Goal: Task Accomplishment & Management: Manage account settings

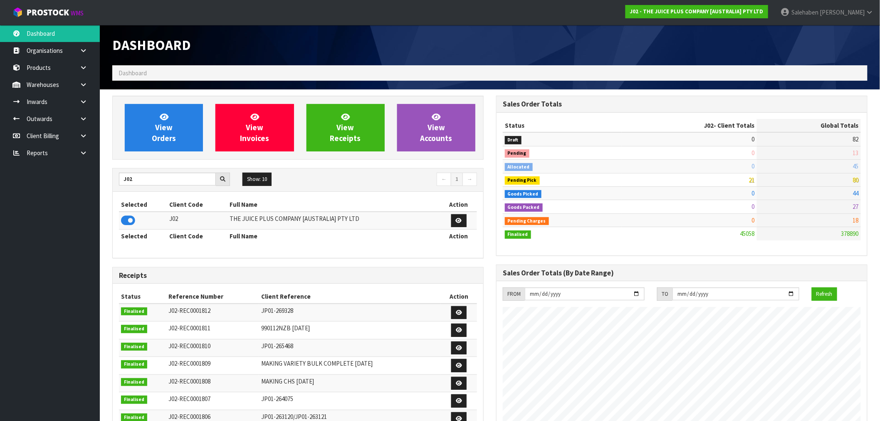
scroll to position [630, 384]
drag, startPoint x: 142, startPoint y: 180, endPoint x: 104, endPoint y: 190, distance: 38.6
click at [105, 189] on section "View Orders View Invoices View Receipts View Accounts J02 Show: 10 5 10 25 50 ←…" at bounding box center [490, 410] width 780 height 643
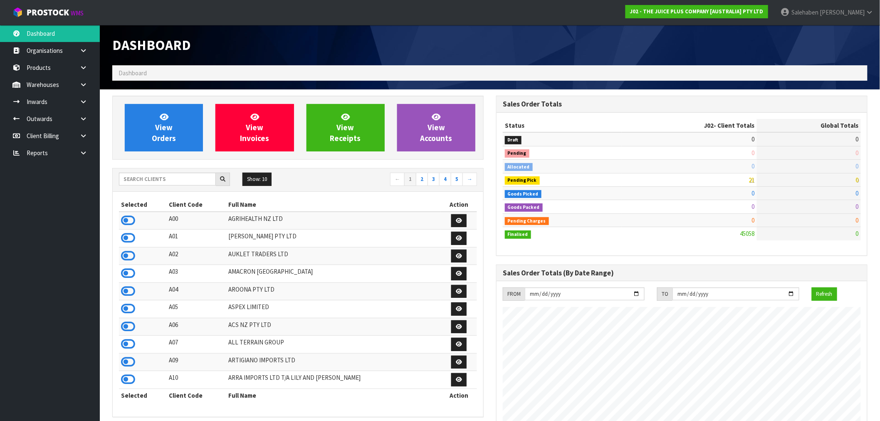
scroll to position [630, 384]
click at [153, 181] on input "text" at bounding box center [167, 179] width 97 height 13
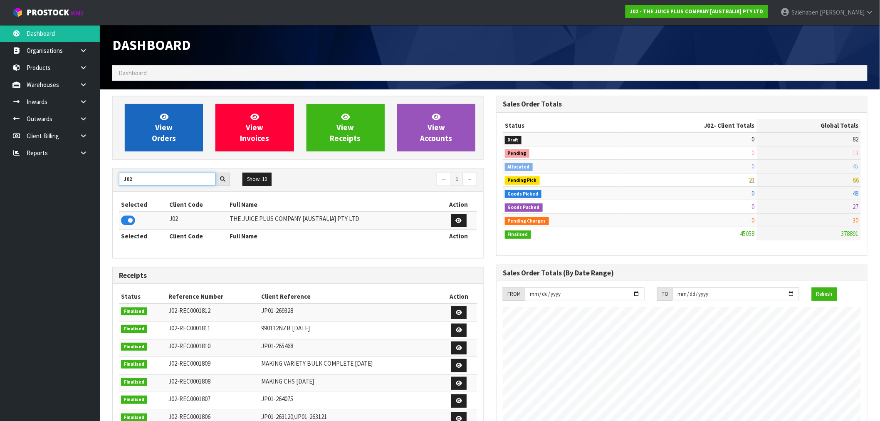
type input "J02"
click at [180, 122] on link "View Orders" at bounding box center [164, 127] width 78 height 47
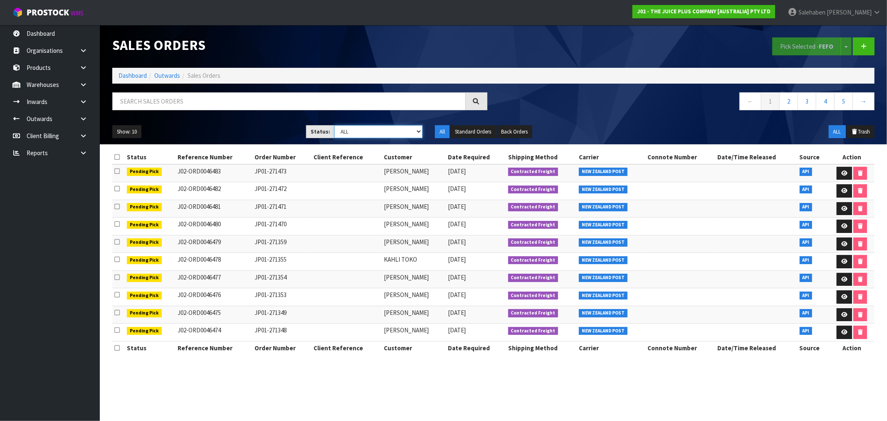
click at [359, 136] on select "Draft Pending Allocated Pending Pick Goods Picked Goods Packed Pending Charges …" at bounding box center [378, 131] width 88 height 13
select select "string:3"
click at [334, 125] on select "Draft Pending Allocated Pending Pick Goods Picked Goods Packed Pending Charges …" at bounding box center [378, 131] width 88 height 13
click at [845, 171] on icon at bounding box center [845, 173] width 6 height 5
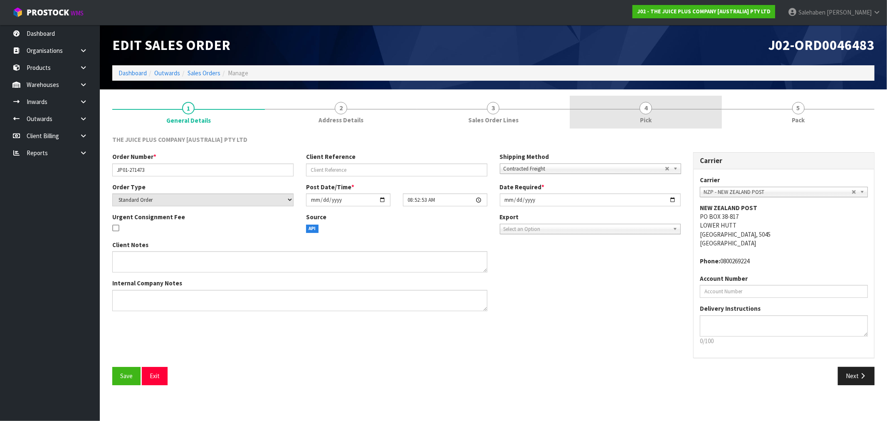
click at [635, 114] on link "4 Pick" at bounding box center [646, 112] width 153 height 33
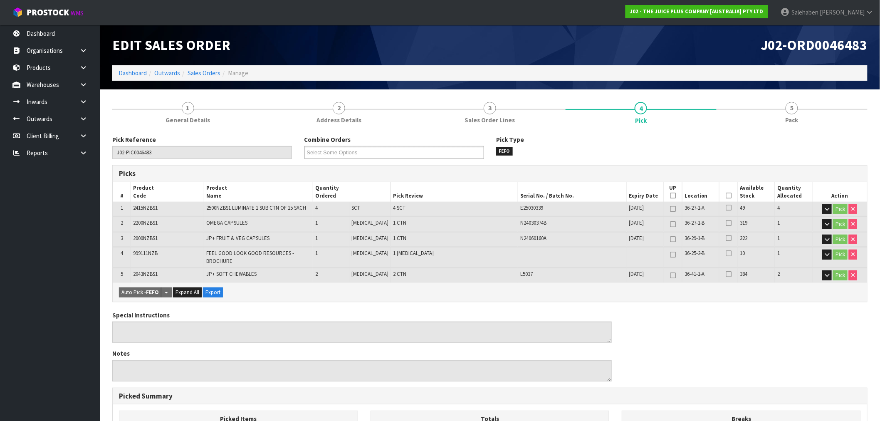
click at [726, 196] on icon at bounding box center [729, 196] width 6 height 0
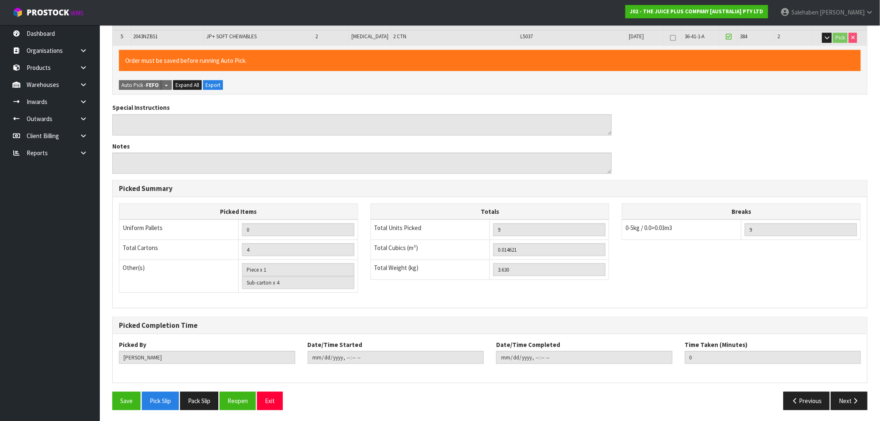
scroll to position [238, 0]
click at [125, 400] on button "Save" at bounding box center [126, 400] width 28 height 18
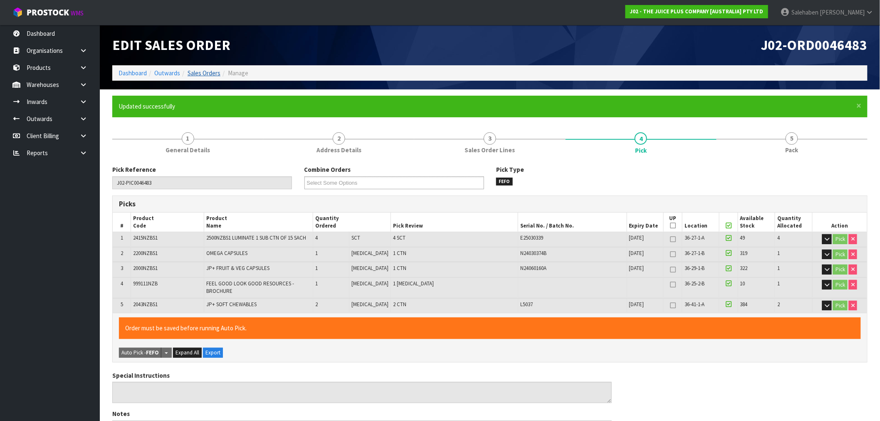
type input "[PERSON_NAME]"
type input "2025-08-29T10:37:03"
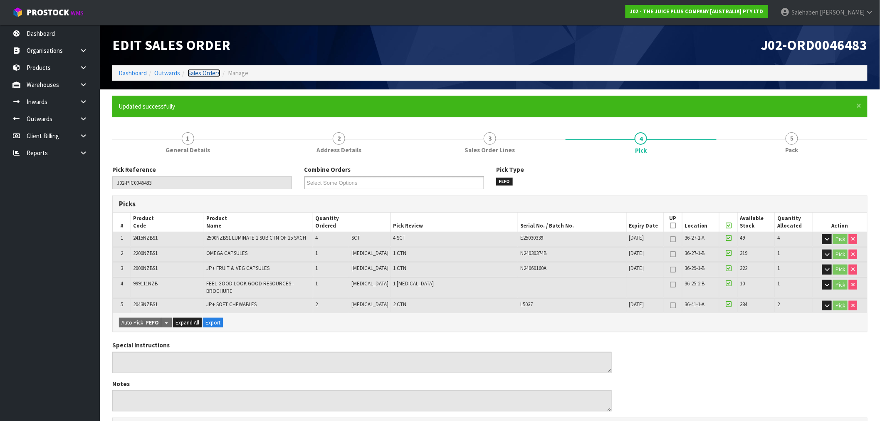
click at [207, 72] on link "Sales Orders" at bounding box center [204, 73] width 33 height 8
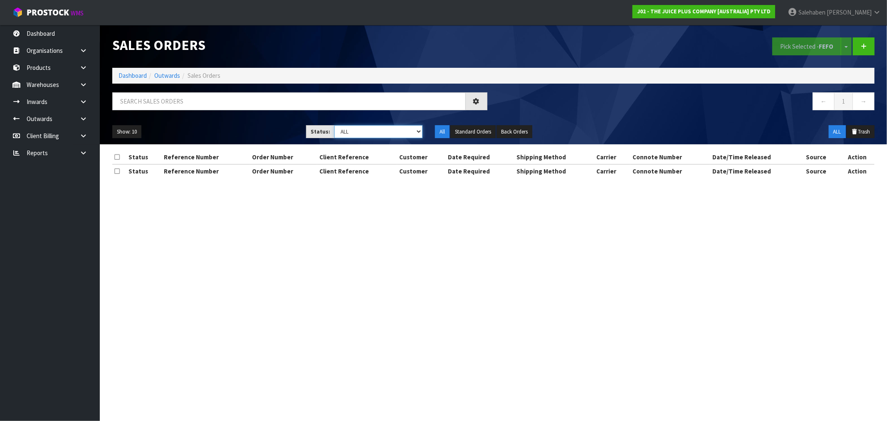
drag, startPoint x: 385, startPoint y: 133, endPoint x: 380, endPoint y: 138, distance: 6.8
click at [385, 133] on select "Draft Pending Allocated Pending Pick Goods Picked Goods Packed Pending Charges …" at bounding box center [378, 131] width 88 height 13
select select "string:3"
click at [334, 125] on select "Draft Pending Allocated Pending Pick Goods Picked Goods Packed Pending Charges …" at bounding box center [378, 131] width 88 height 13
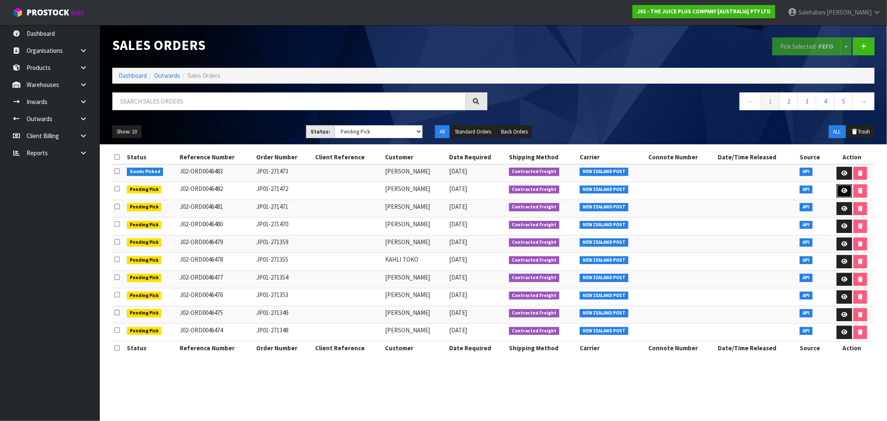
click at [843, 192] on icon at bounding box center [845, 190] width 6 height 5
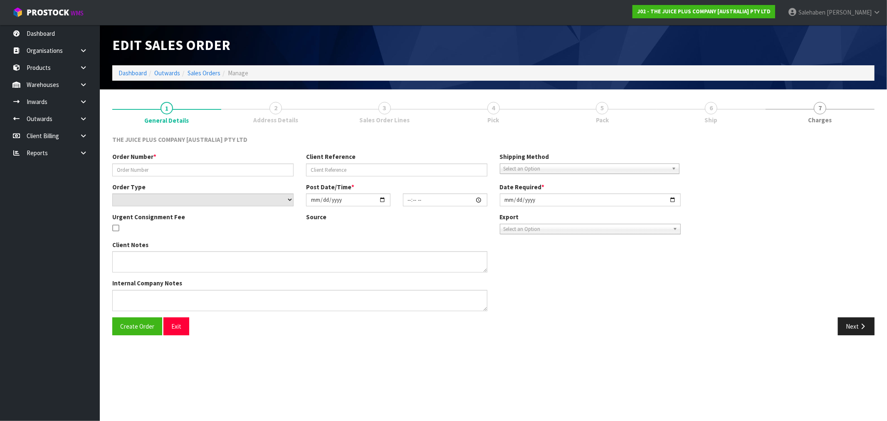
type input "JP01-271472"
select select "number:0"
type input "[DATE]"
type input "08:27:52.000"
type input "[DATE]"
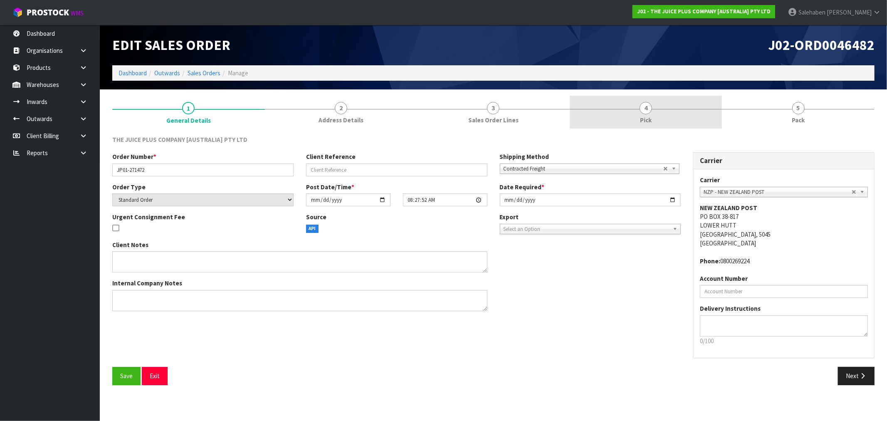
click at [645, 124] on span "Pick" at bounding box center [646, 120] width 12 height 9
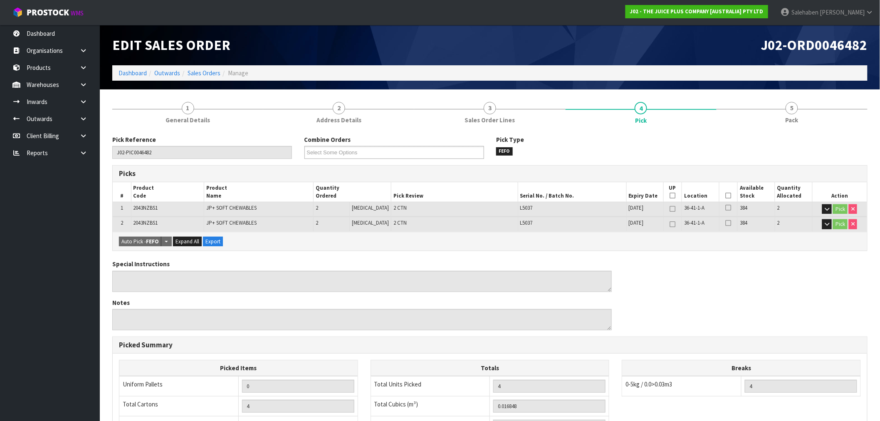
click at [729, 193] on th "Picked" at bounding box center [728, 192] width 18 height 20
click at [726, 196] on icon at bounding box center [729, 196] width 6 height 0
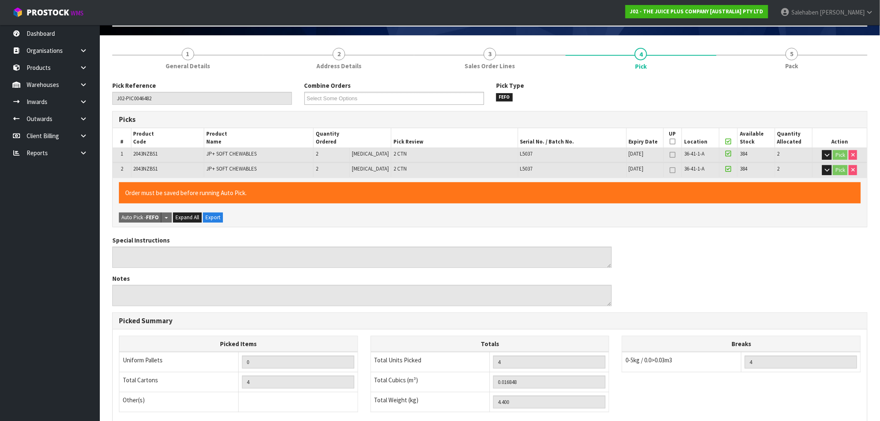
scroll to position [175, 0]
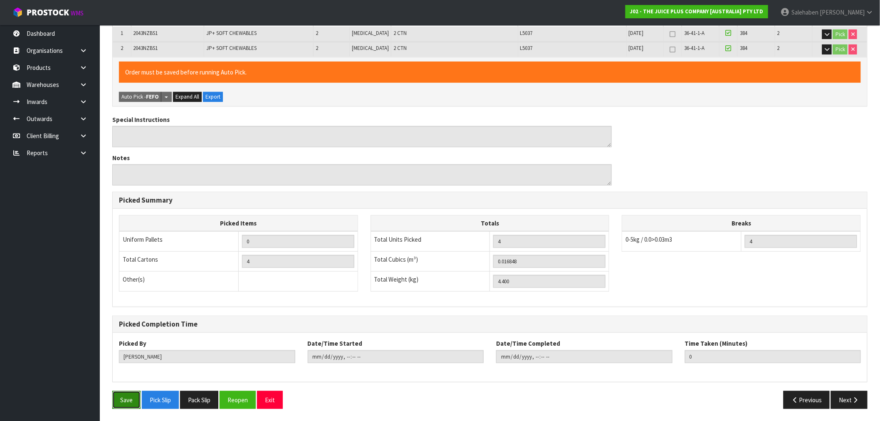
click at [124, 397] on button "Save" at bounding box center [126, 400] width 28 height 18
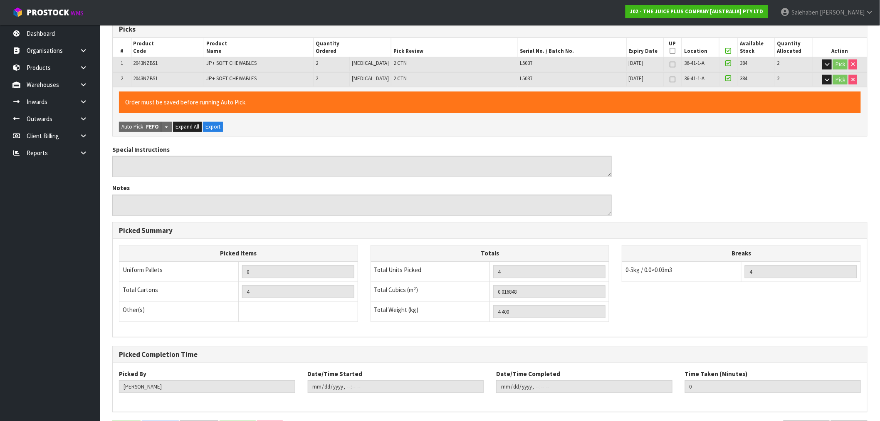
scroll to position [0, 0]
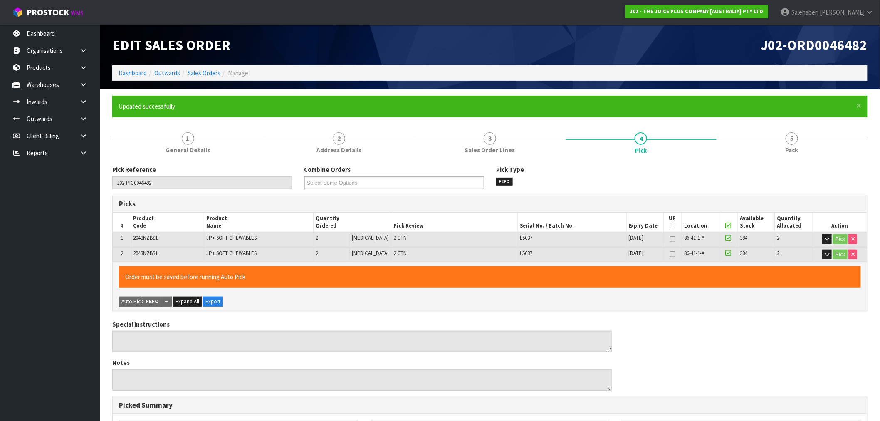
type input "Salehaben Patel"
type input "2025-08-29T10:37:14"
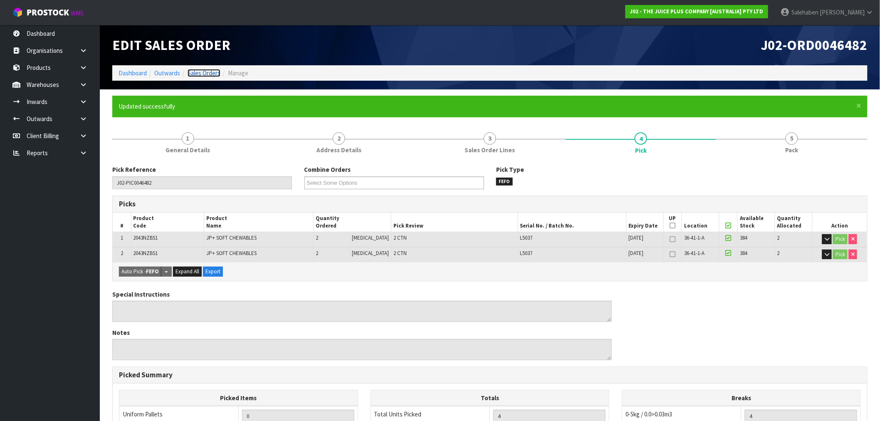
click at [203, 70] on link "Sales Orders" at bounding box center [204, 73] width 33 height 8
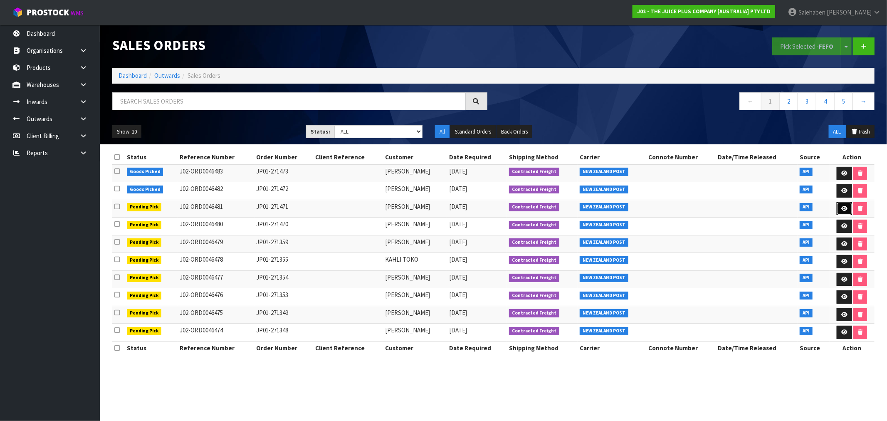
click at [842, 207] on icon at bounding box center [845, 208] width 6 height 5
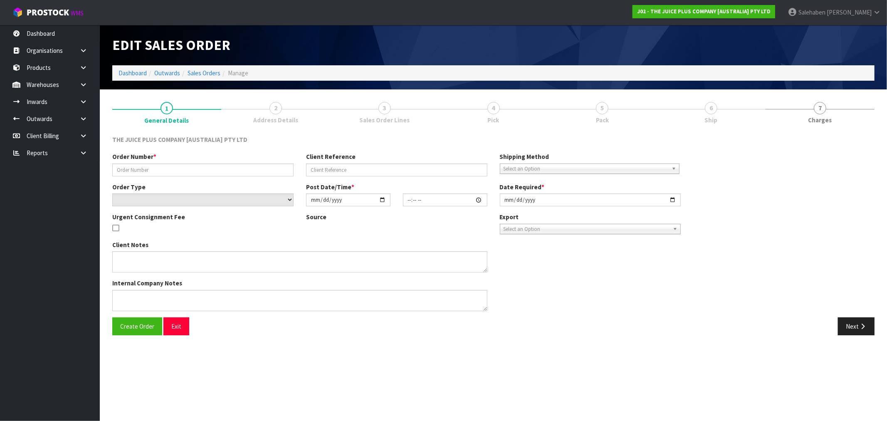
type input "JP01-271471"
select select "number:0"
type input "2025-08-29"
type input "08:01:53.000"
type input "2025-08-29"
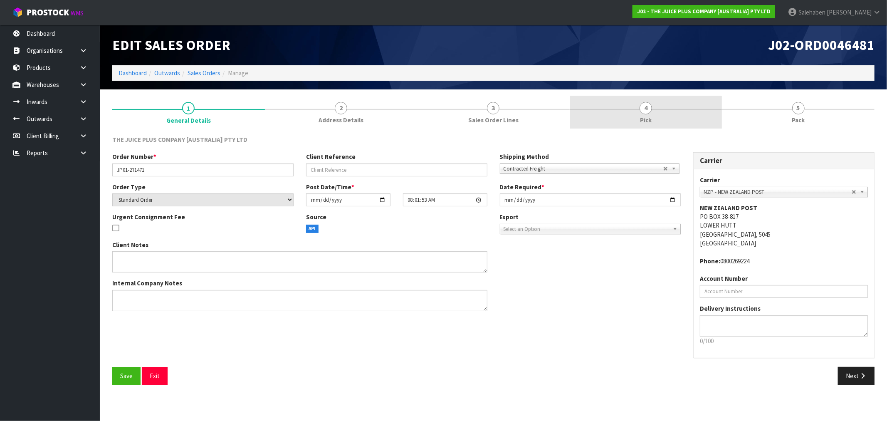
drag, startPoint x: 661, startPoint y: 111, endPoint x: 655, endPoint y: 117, distance: 8.6
click at [658, 114] on link "4 Pick" at bounding box center [646, 112] width 153 height 33
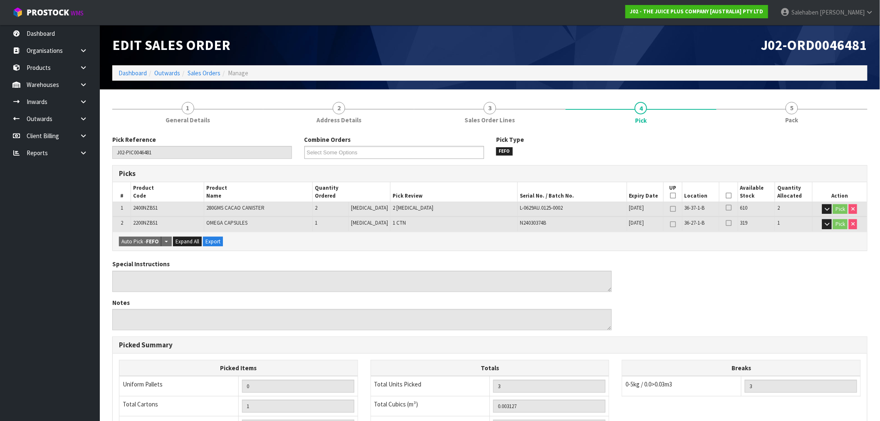
click at [727, 196] on icon at bounding box center [729, 196] width 6 height 0
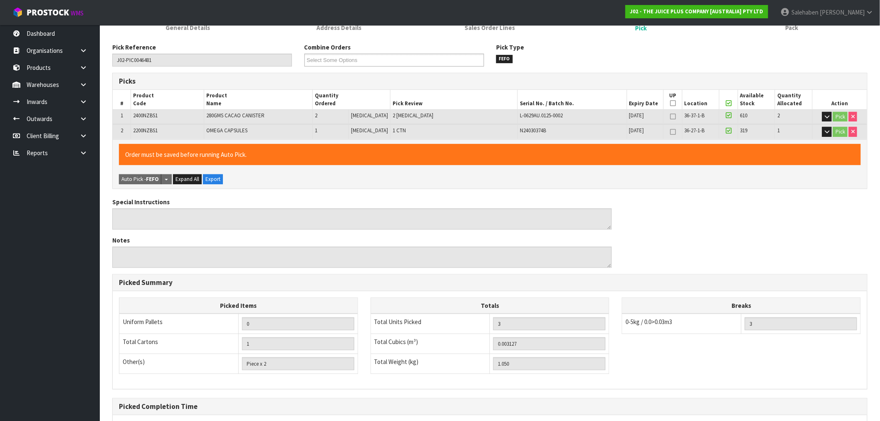
scroll to position [175, 0]
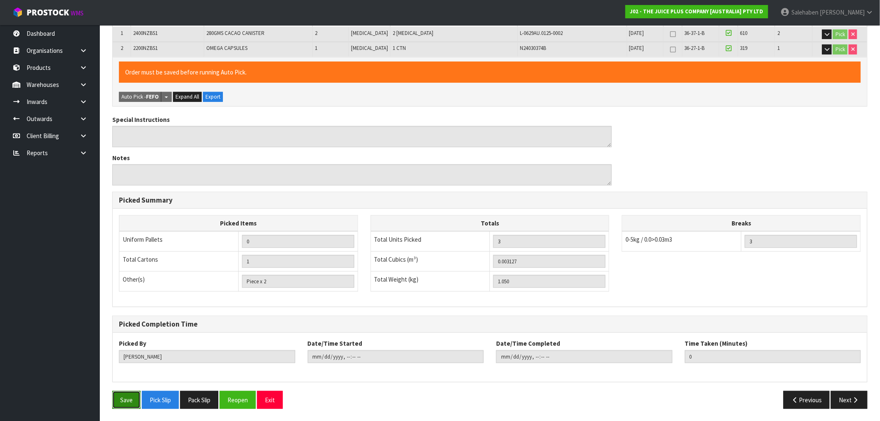
click at [131, 405] on button "Save" at bounding box center [126, 400] width 28 height 18
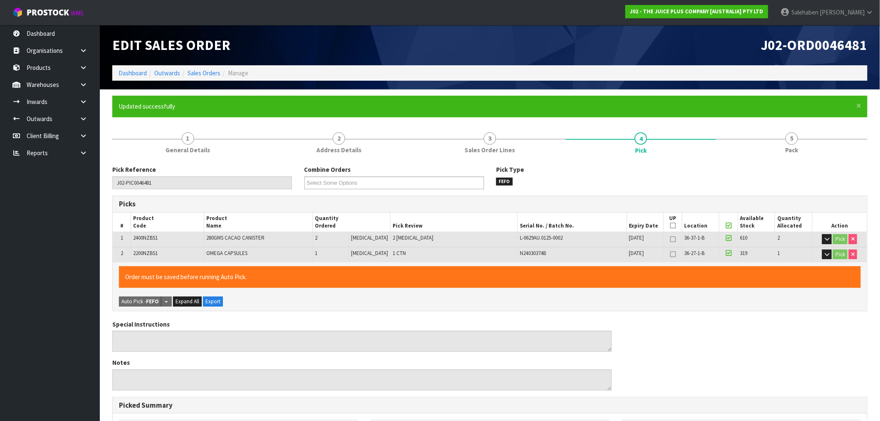
type input "Salehaben Patel"
type input "2025-08-29T10:37:26"
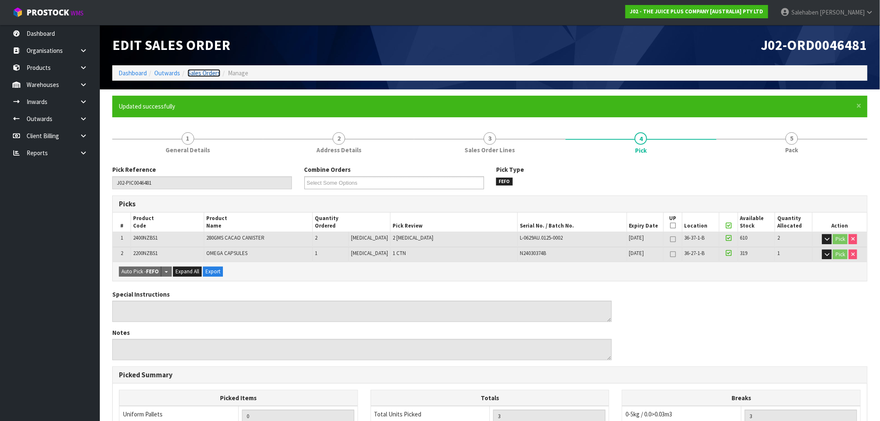
click at [202, 72] on link "Sales Orders" at bounding box center [204, 73] width 33 height 8
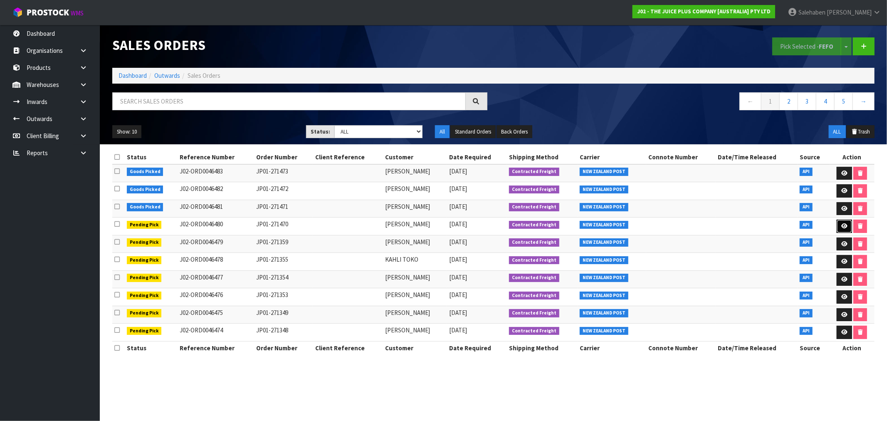
click at [842, 226] on icon at bounding box center [845, 225] width 6 height 5
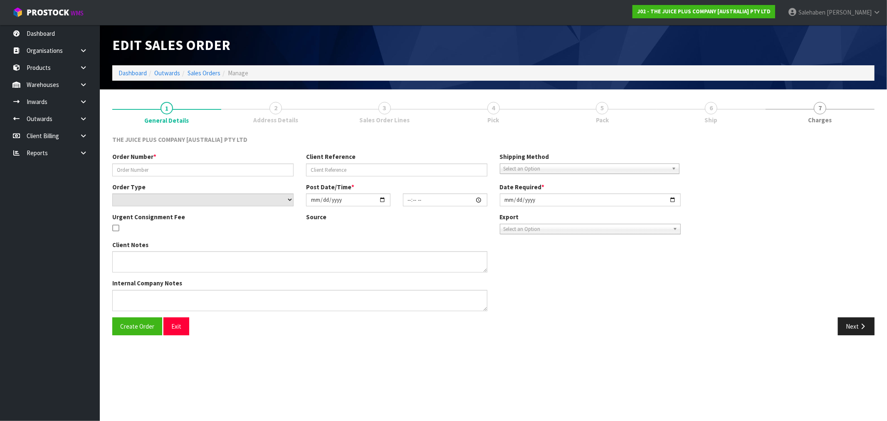
type input "JP01-271470"
select select "number:0"
type input "2025-08-29"
type input "07:53:01.000"
type input "2025-08-29"
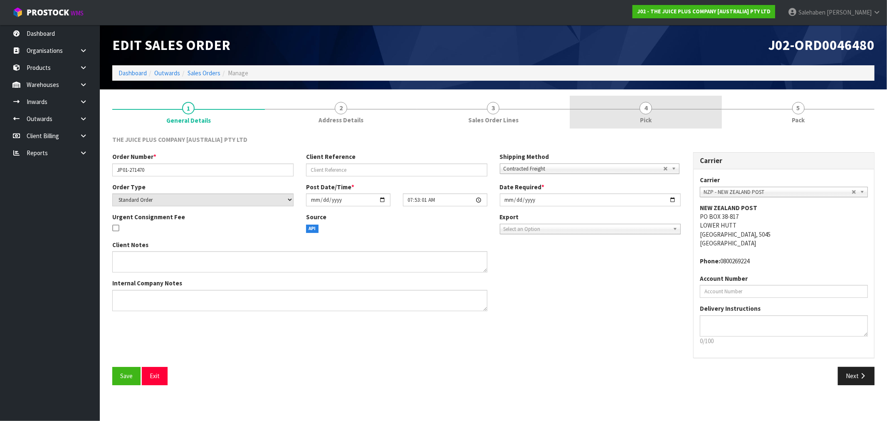
click at [647, 111] on span "4" at bounding box center [646, 108] width 12 height 12
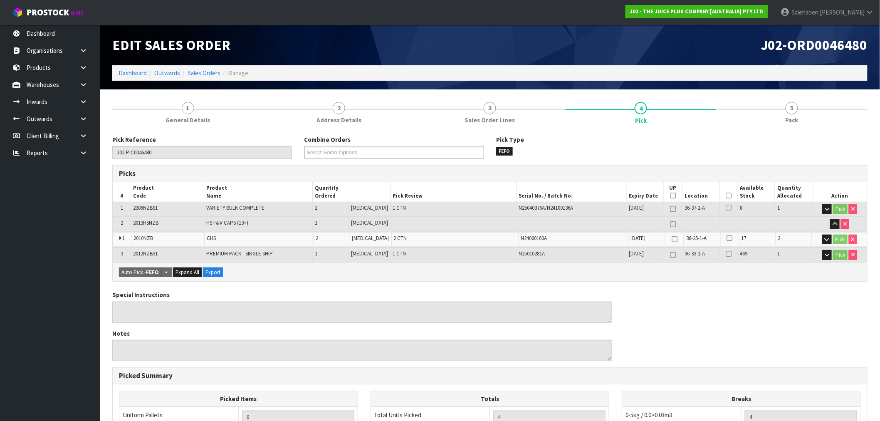
click at [726, 196] on icon at bounding box center [729, 196] width 6 height 0
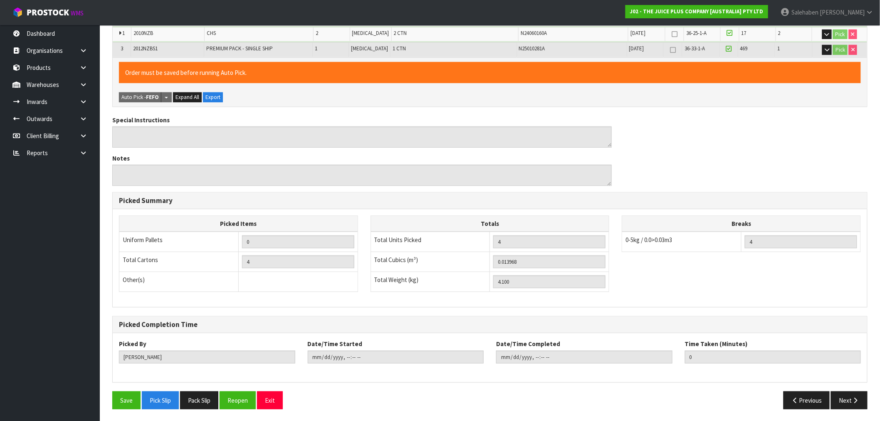
scroll to position [206, 0]
click at [123, 401] on button "Save" at bounding box center [126, 400] width 28 height 18
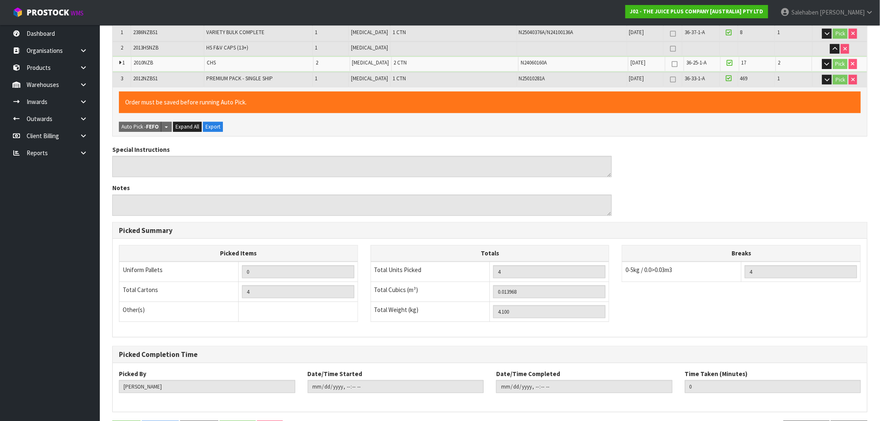
scroll to position [0, 0]
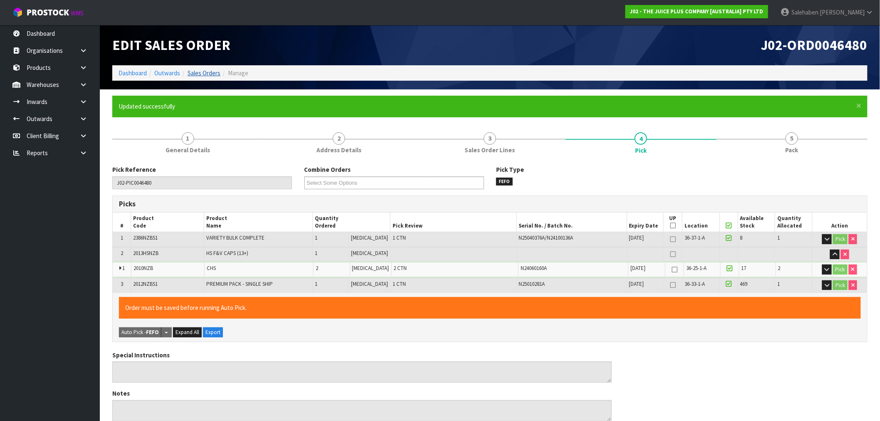
type input "Salehaben Patel"
type input "2025-08-29T10:37:38"
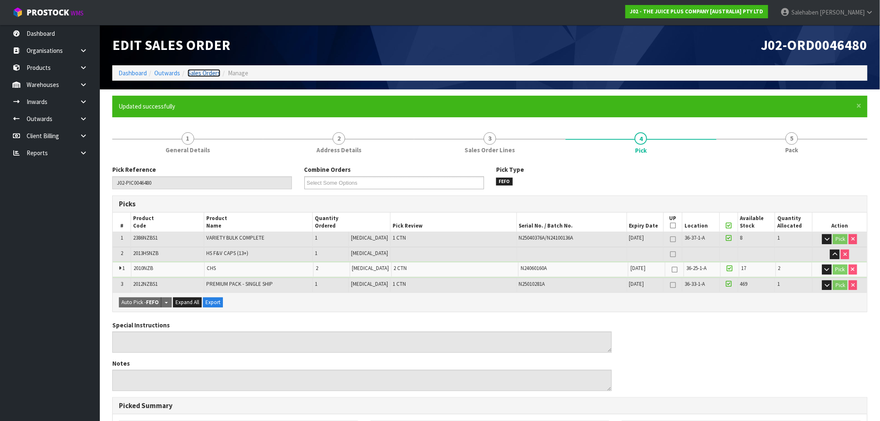
click at [195, 72] on link "Sales Orders" at bounding box center [204, 73] width 33 height 8
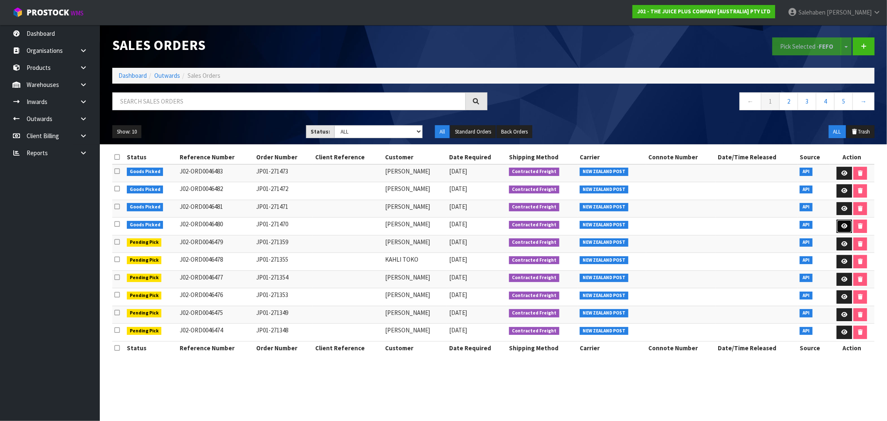
click at [843, 225] on icon at bounding box center [845, 225] width 6 height 5
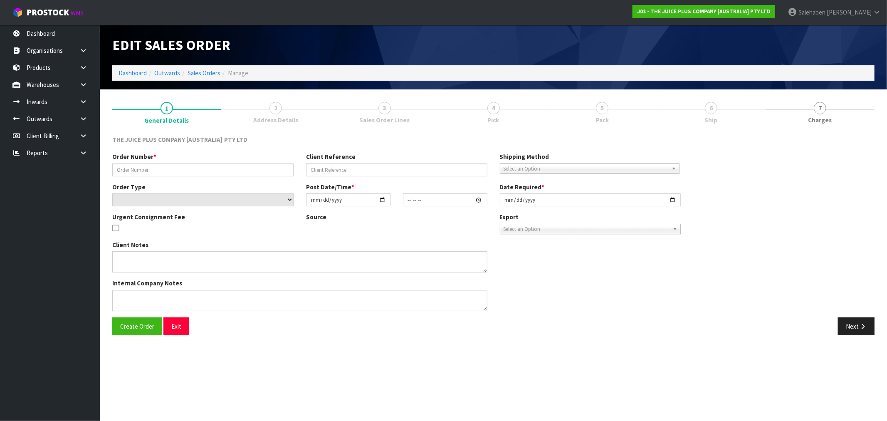
type input "JP01-271470"
select select "number:0"
type input "2025-08-29"
type input "07:53:01.000"
type input "2025-08-29"
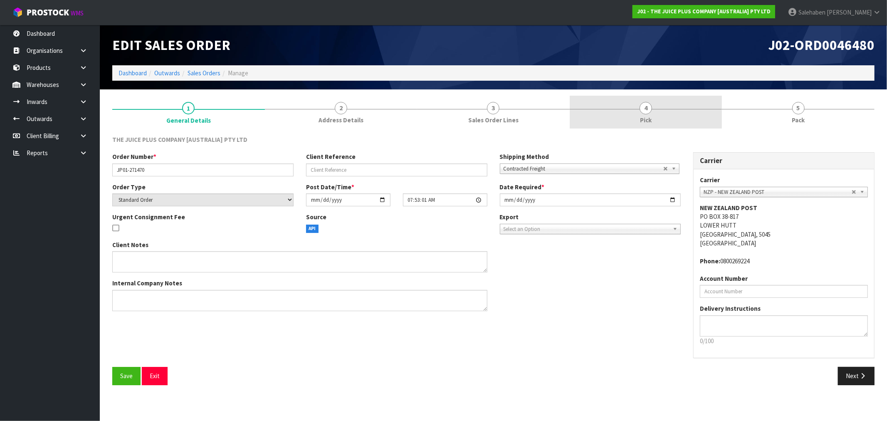
click at [646, 110] on span "4" at bounding box center [646, 108] width 12 height 12
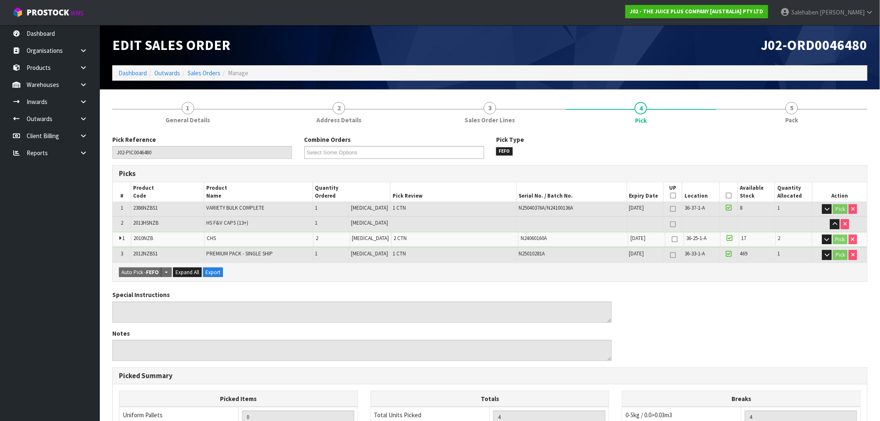
click at [726, 196] on icon at bounding box center [729, 196] width 6 height 0
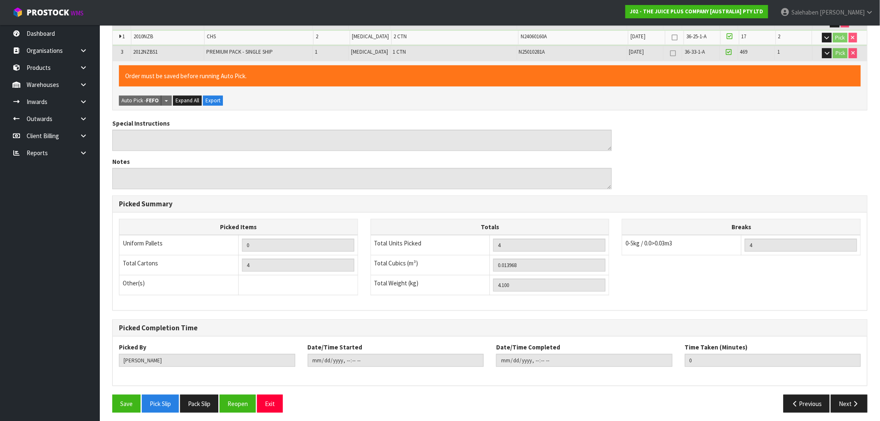
scroll to position [206, 0]
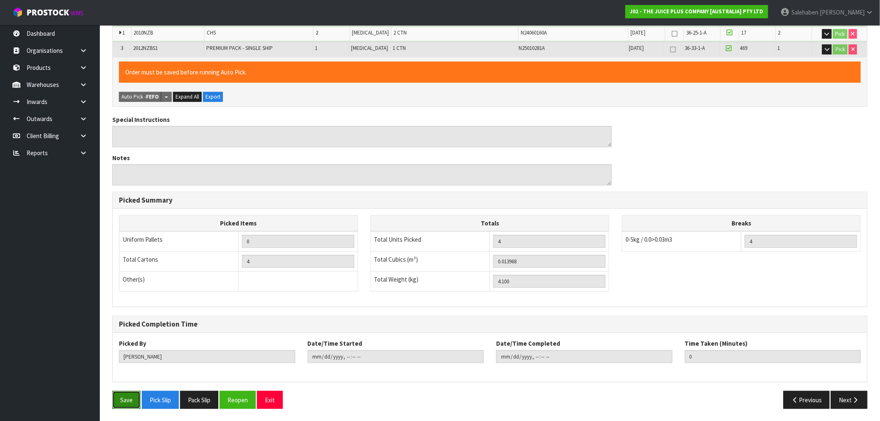
click at [128, 403] on button "Save" at bounding box center [126, 400] width 28 height 18
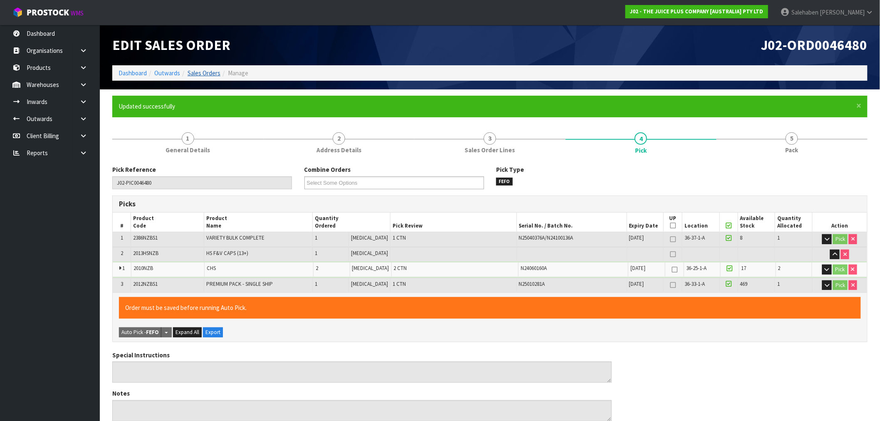
type input "2025-08-29T10:37:49"
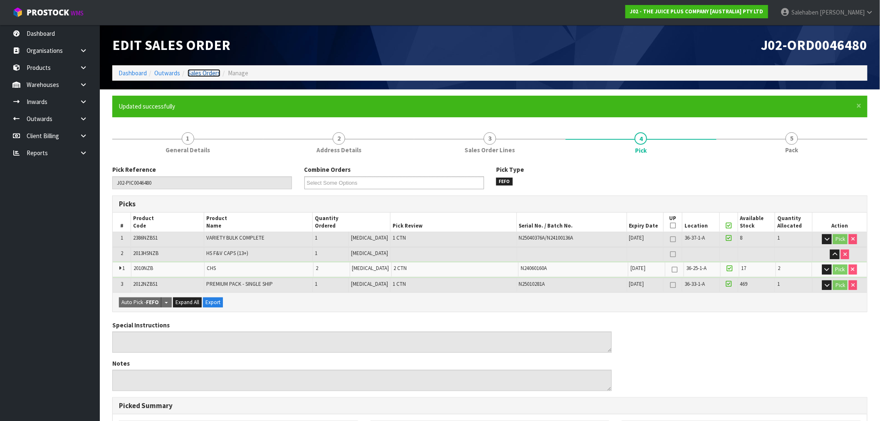
click at [212, 74] on link "Sales Orders" at bounding box center [204, 73] width 33 height 8
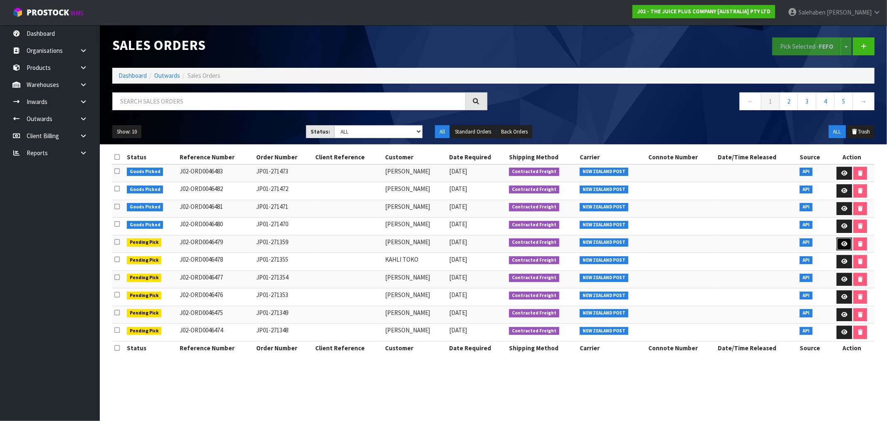
click at [845, 245] on icon at bounding box center [845, 243] width 6 height 5
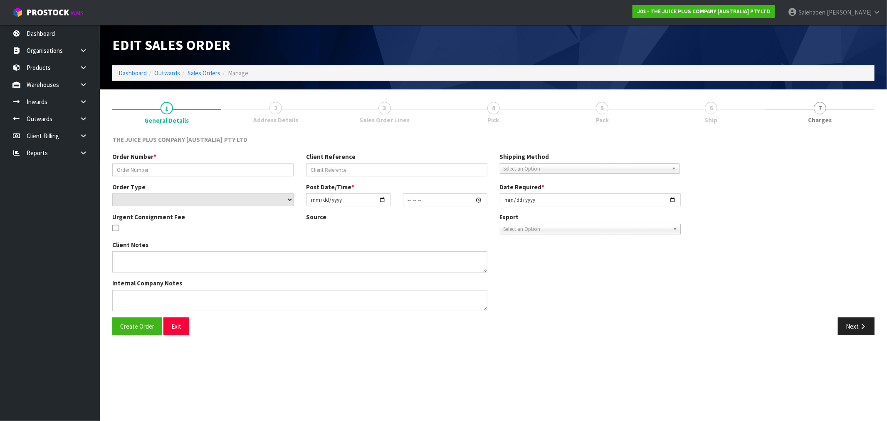
type input "JP01-271359"
select select "number:0"
type input "2025-08-28"
type input "21:17:08.000"
type input "2025-08-28"
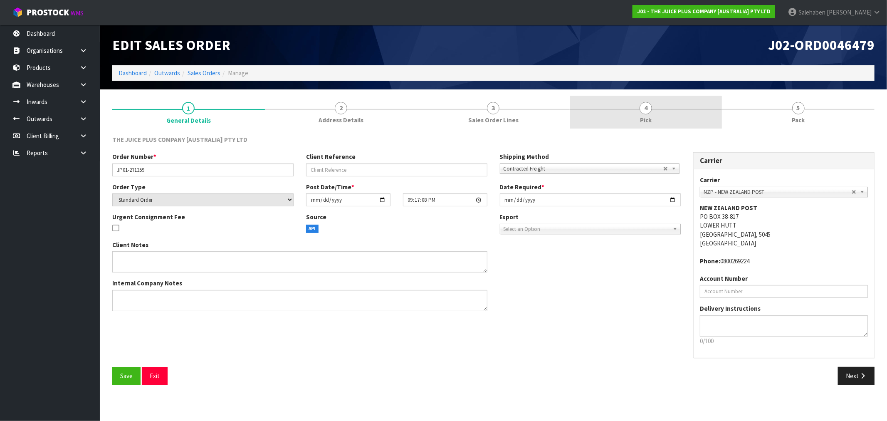
click at [649, 113] on span "4" at bounding box center [646, 108] width 12 height 12
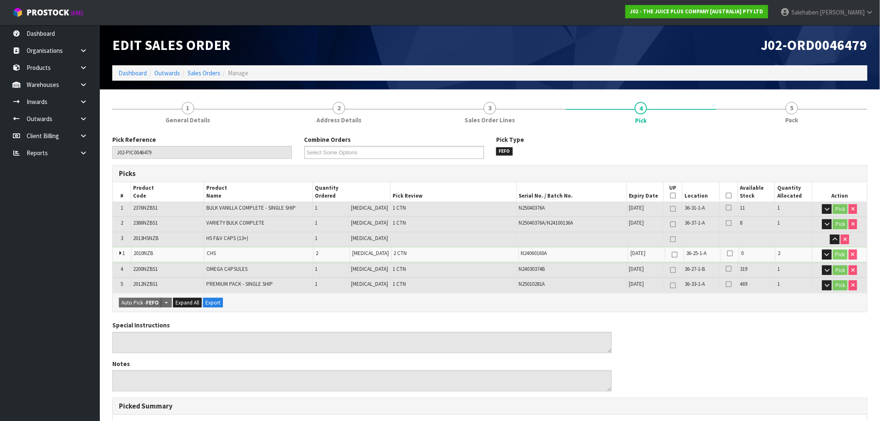
click at [726, 196] on icon at bounding box center [729, 196] width 6 height 0
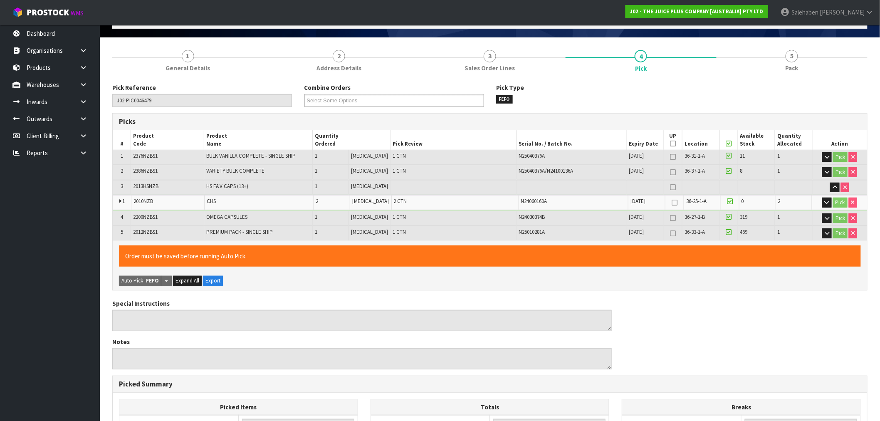
scroll to position [235, 0]
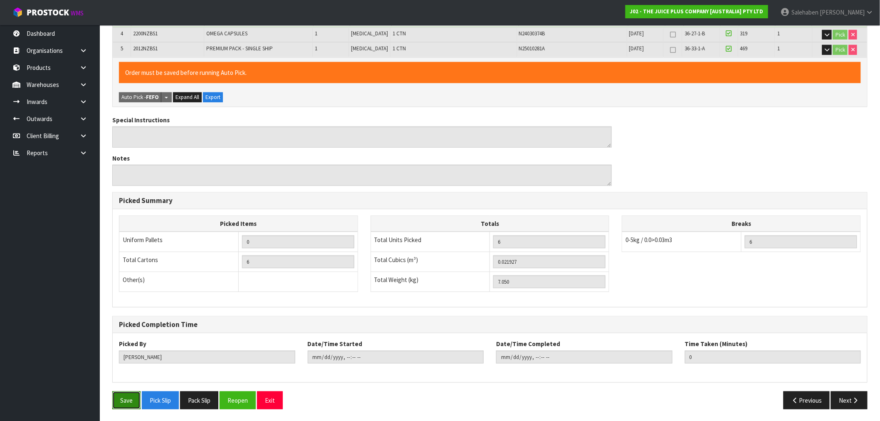
click at [118, 397] on button "Save" at bounding box center [126, 400] width 28 height 18
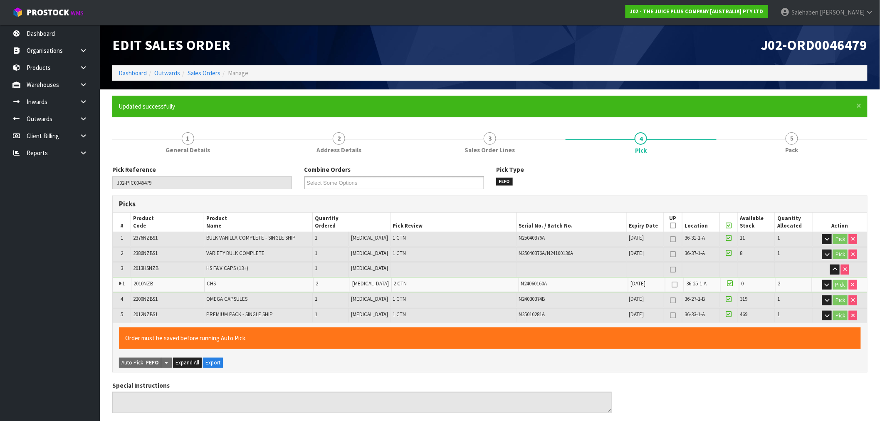
type input "Salehaben Patel"
type input "2025-08-29T10:38:31"
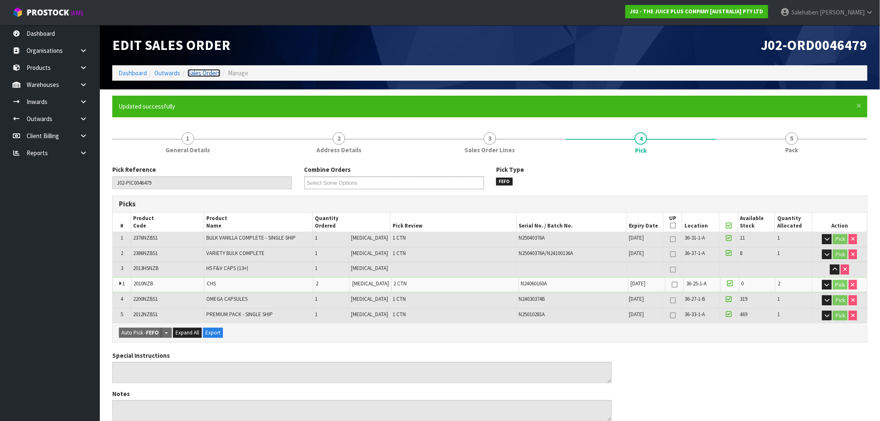
click at [206, 74] on link "Sales Orders" at bounding box center [204, 73] width 33 height 8
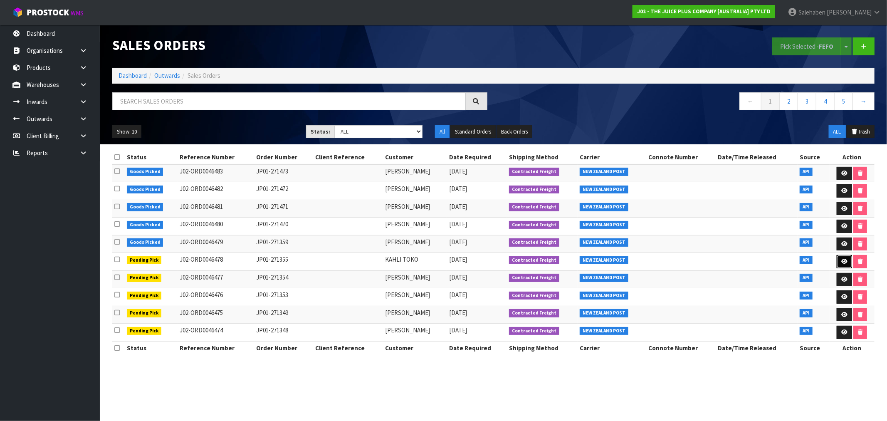
click at [849, 259] on link at bounding box center [844, 261] width 15 height 13
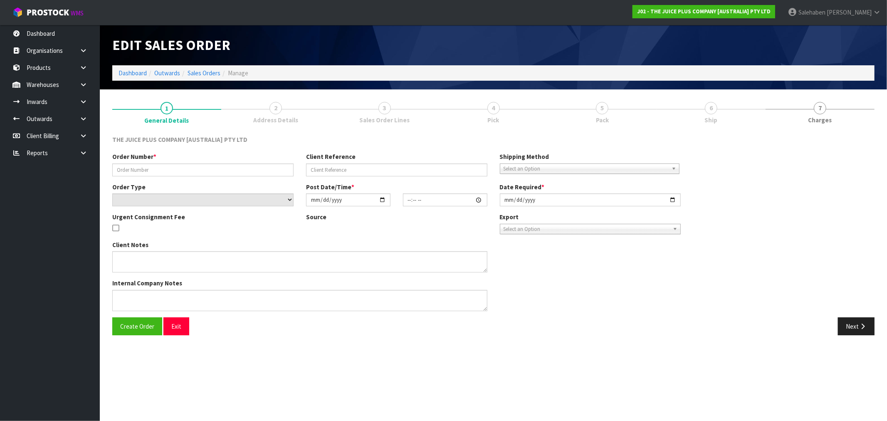
type input "JP01-271355"
select select "number:0"
type input "2025-08-28"
type input "18:51:24.000"
type input "2025-08-28"
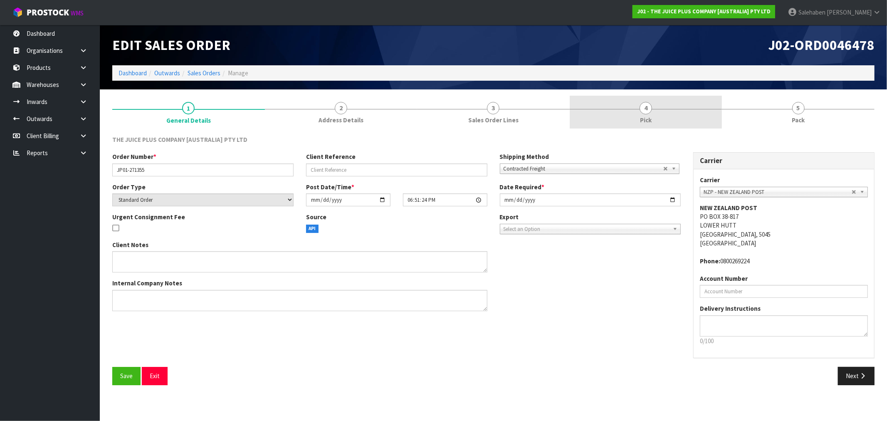
click at [645, 116] on span "Pick" at bounding box center [646, 120] width 12 height 9
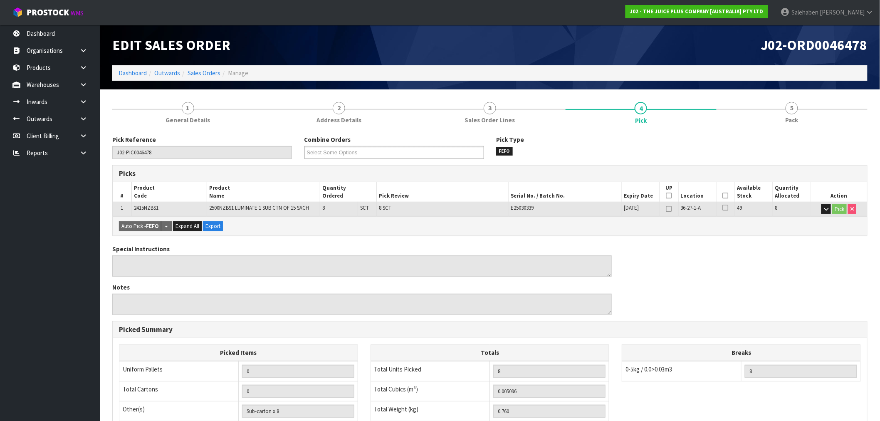
click at [725, 196] on icon at bounding box center [726, 196] width 6 height 0
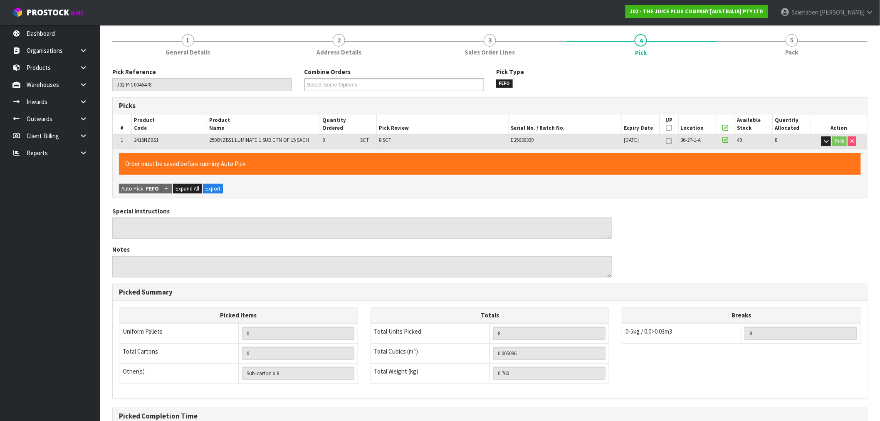
scroll to position [160, 0]
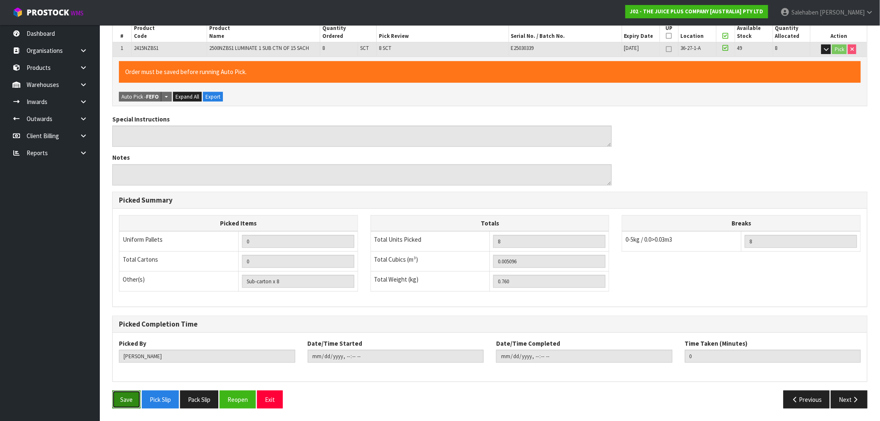
click at [131, 396] on button "Save" at bounding box center [126, 400] width 28 height 18
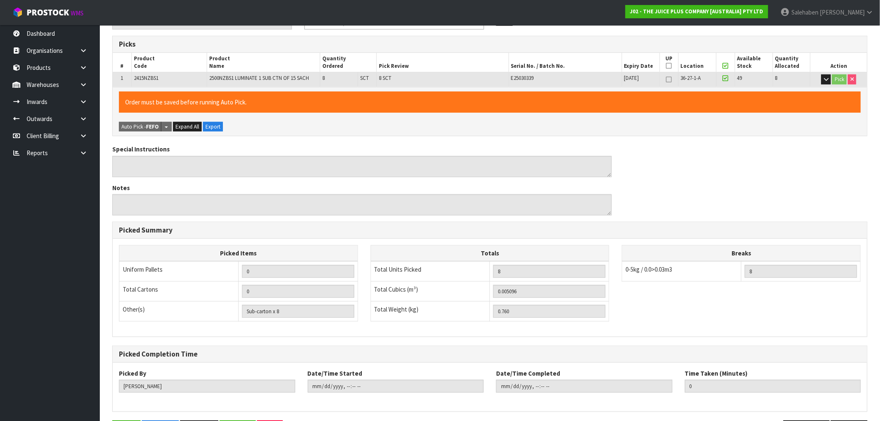
scroll to position [0, 0]
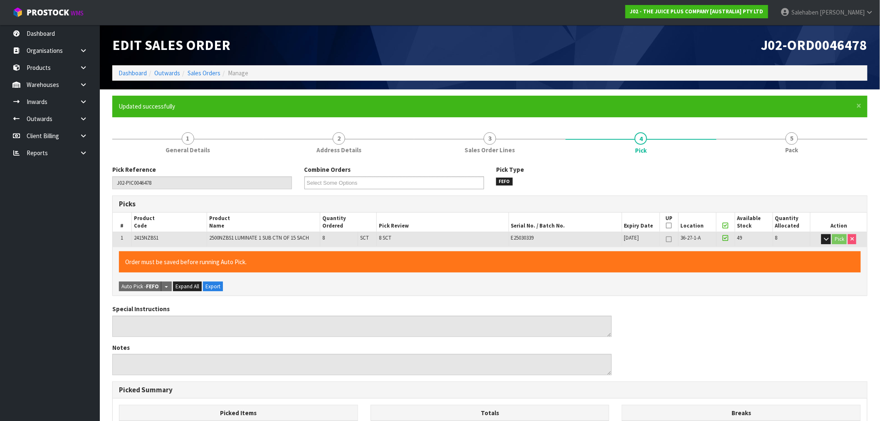
type input "Salehaben Patel"
type input "2025-08-29T10:38:42"
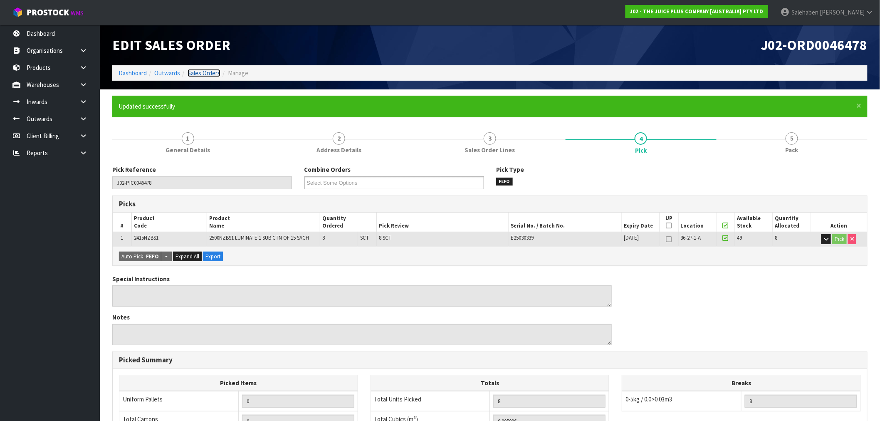
click at [196, 73] on link "Sales Orders" at bounding box center [204, 73] width 33 height 8
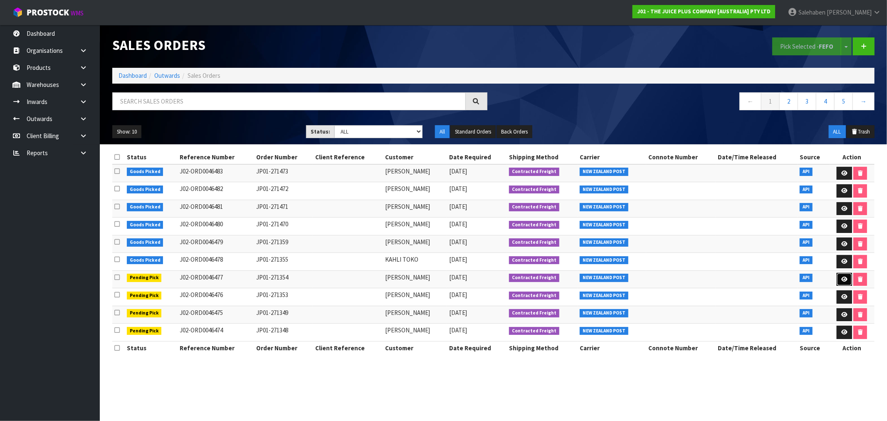
click at [847, 282] on icon at bounding box center [845, 279] width 6 height 5
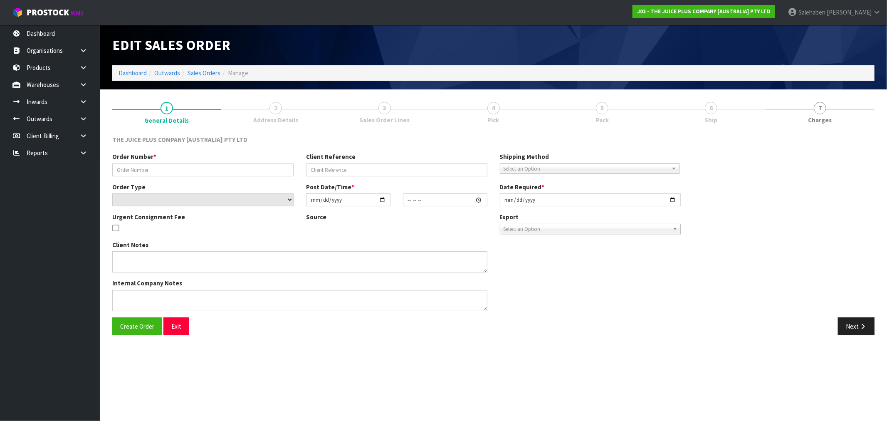
type input "JP01-271354"
select select "number:0"
type input "2025-08-28"
type input "18:44:52.000"
type input "2025-08-28"
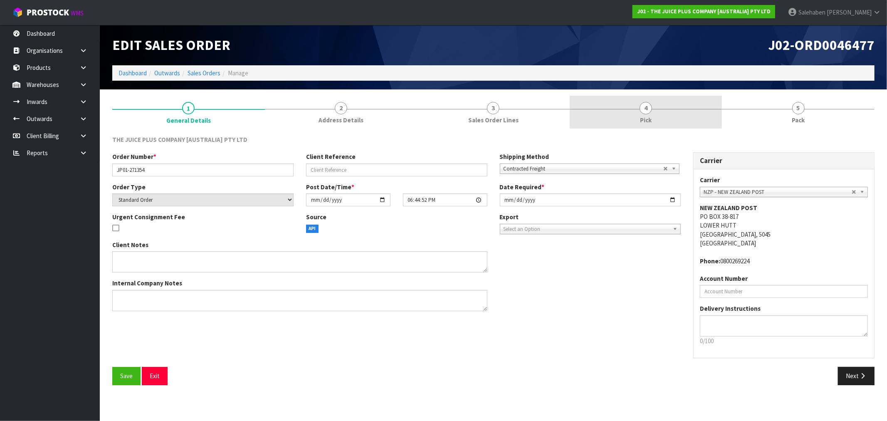
click at [642, 105] on span "4" at bounding box center [646, 108] width 12 height 12
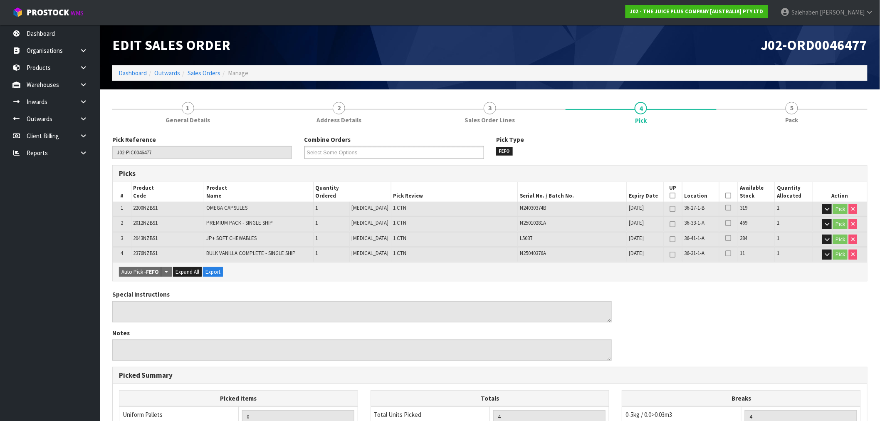
click at [727, 196] on icon at bounding box center [729, 196] width 6 height 0
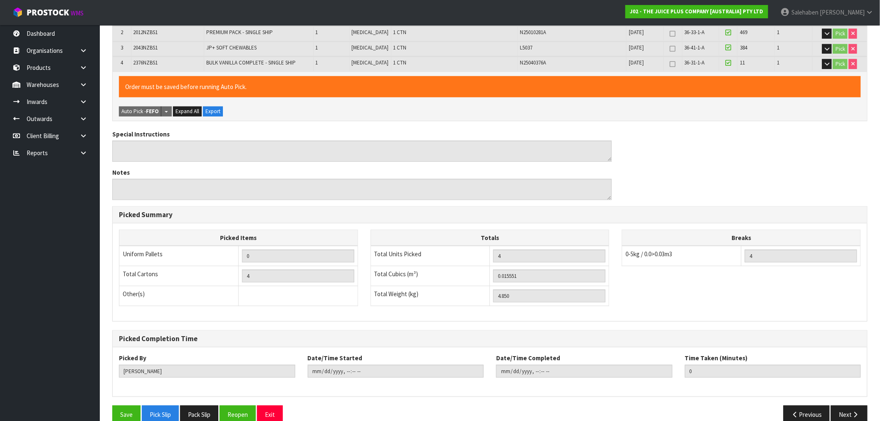
scroll to position [205, 0]
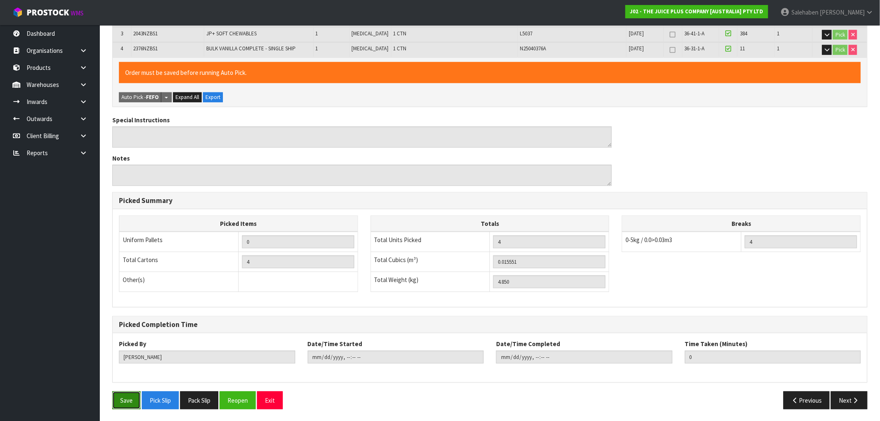
click at [131, 397] on button "Save" at bounding box center [126, 400] width 28 height 18
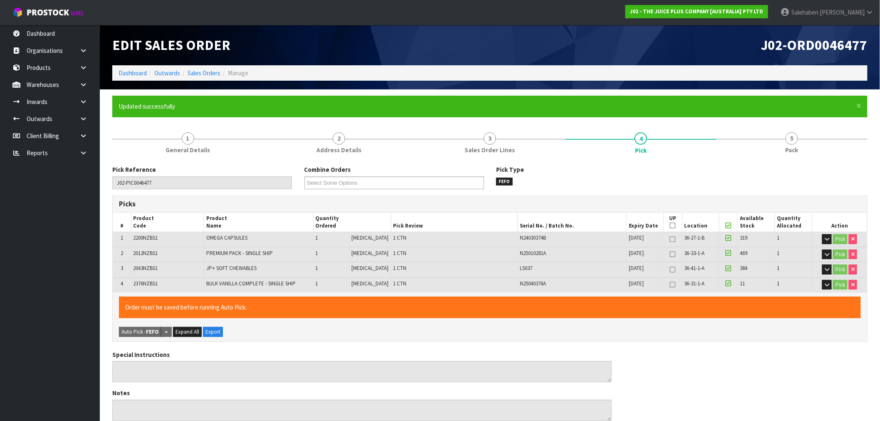
type input "Salehaben Patel"
type input "2025-08-29T10:38:53"
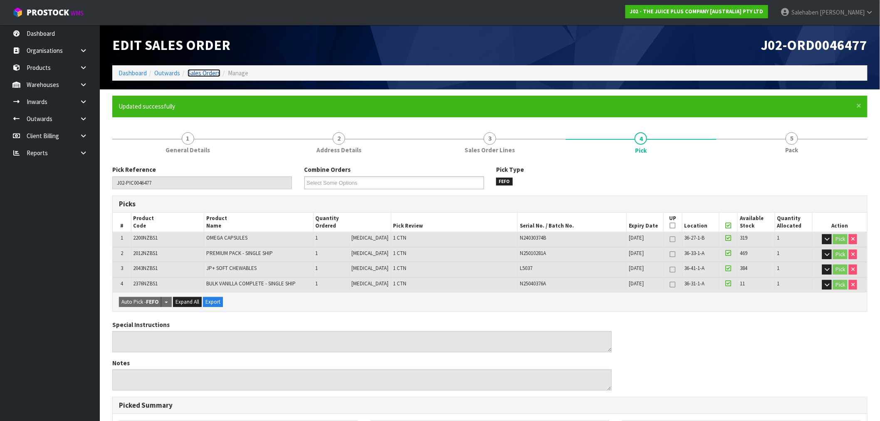
click at [215, 74] on link "Sales Orders" at bounding box center [204, 73] width 33 height 8
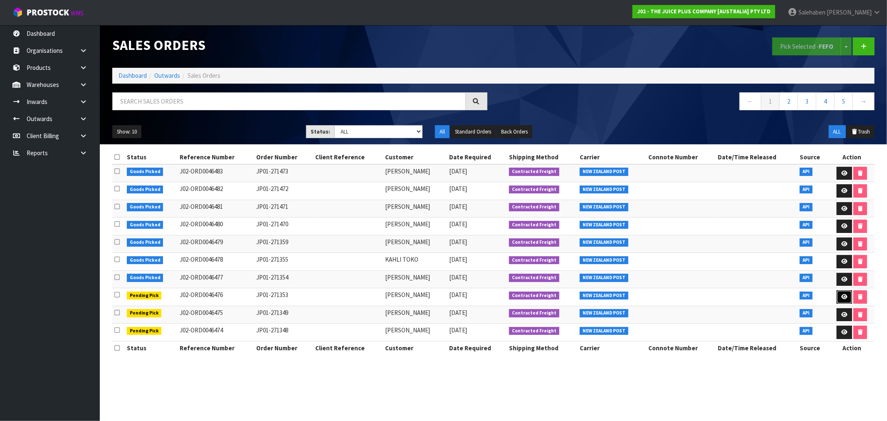
click at [845, 300] on icon at bounding box center [845, 296] width 6 height 5
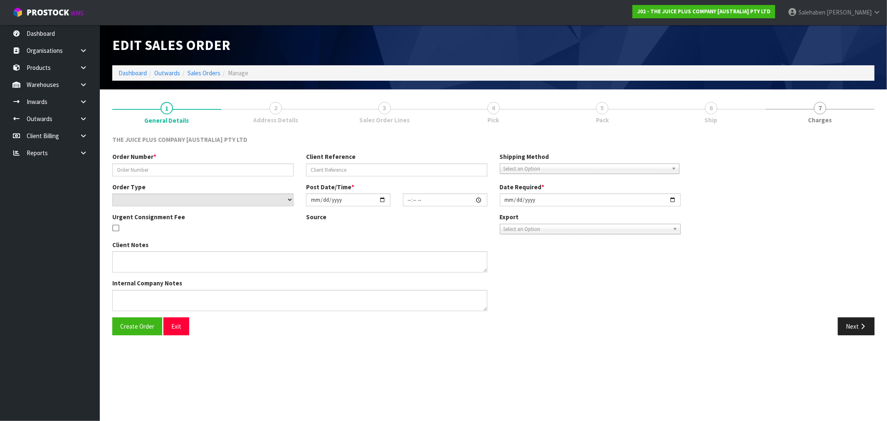
type input "JP01-271353"
select select "number:0"
type input "2025-08-28"
type input "18:39:55.000"
type input "2025-08-28"
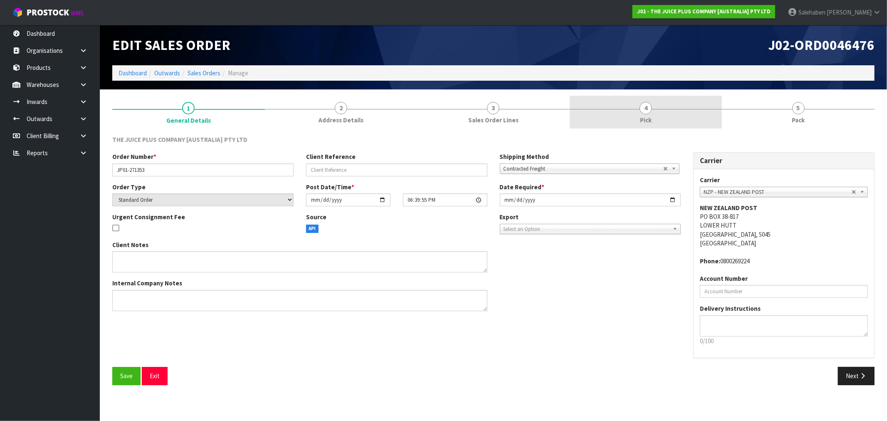
click at [643, 116] on span "Pick" at bounding box center [646, 120] width 12 height 9
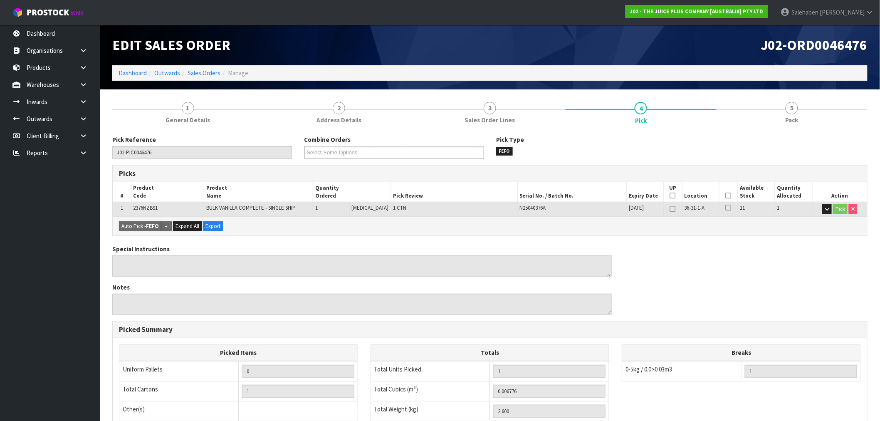
click at [727, 196] on icon at bounding box center [729, 196] width 6 height 0
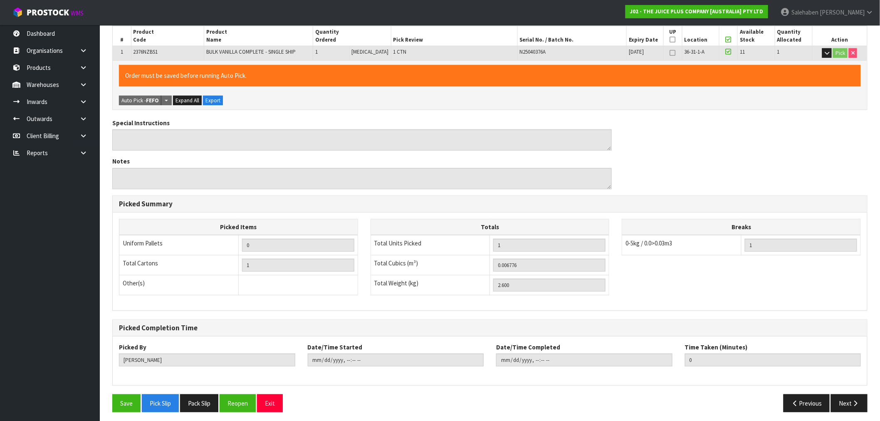
scroll to position [160, 0]
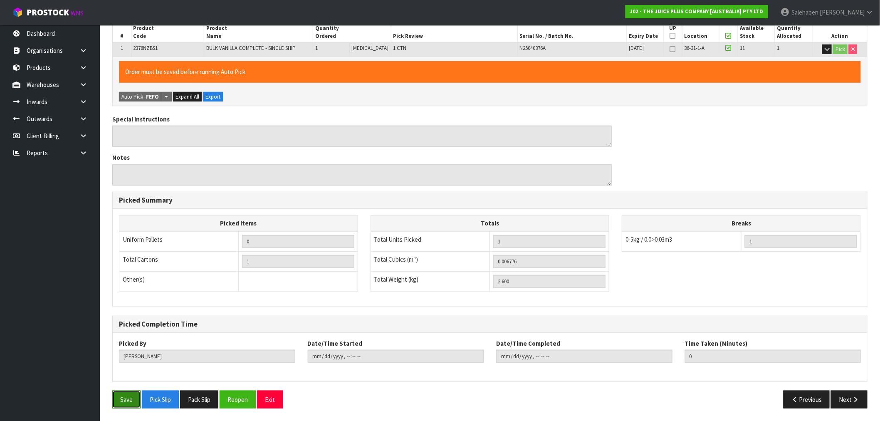
click at [118, 400] on button "Save" at bounding box center [126, 400] width 28 height 18
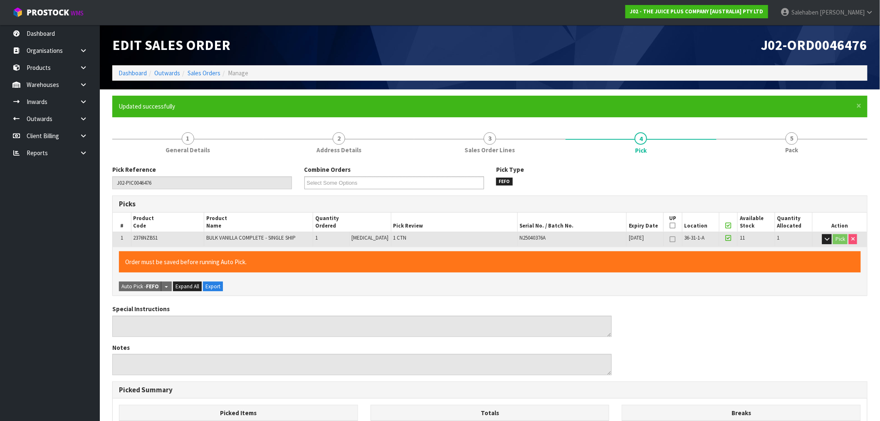
type input "Salehaben Patel"
type input "2025-08-29T10:39:05"
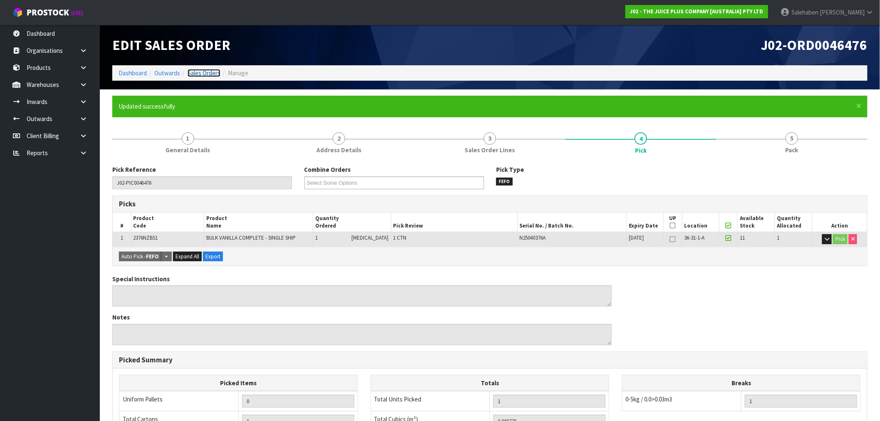
click at [208, 71] on link "Sales Orders" at bounding box center [204, 73] width 33 height 8
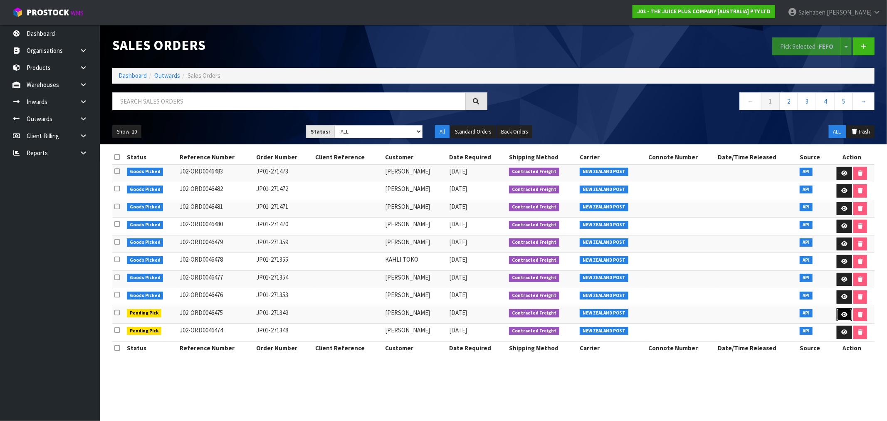
click at [845, 315] on icon at bounding box center [845, 314] width 6 height 5
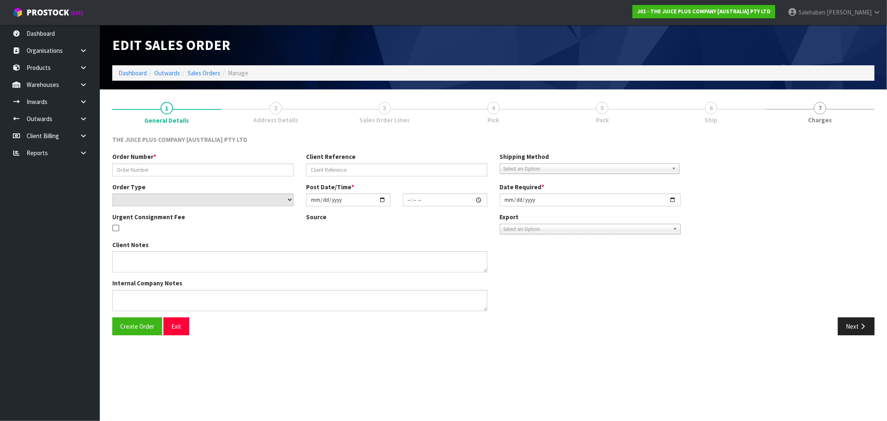
type input "JP01-271349"
select select "number:0"
type input "2025-08-28"
type input "17:27:55.000"
type input "2025-08-28"
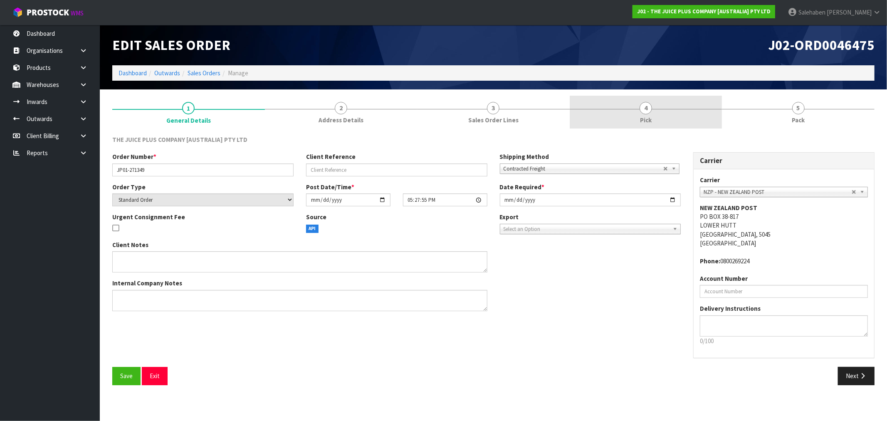
click at [643, 112] on span "4" at bounding box center [646, 108] width 12 height 12
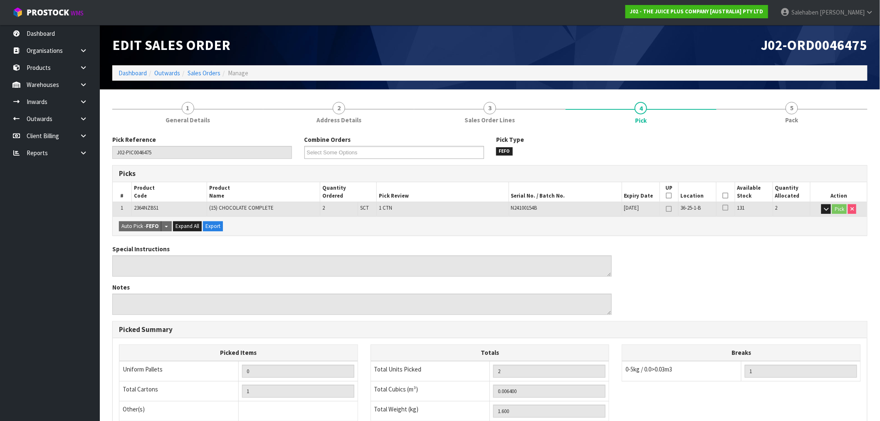
click at [725, 196] on icon at bounding box center [726, 196] width 6 height 0
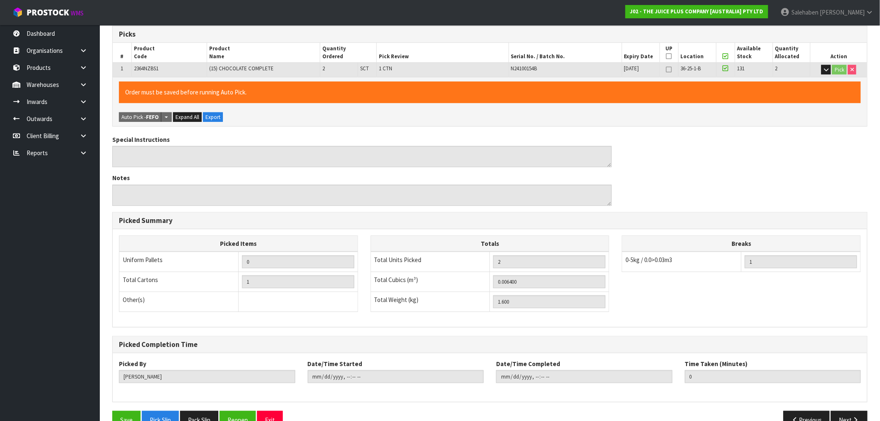
scroll to position [160, 0]
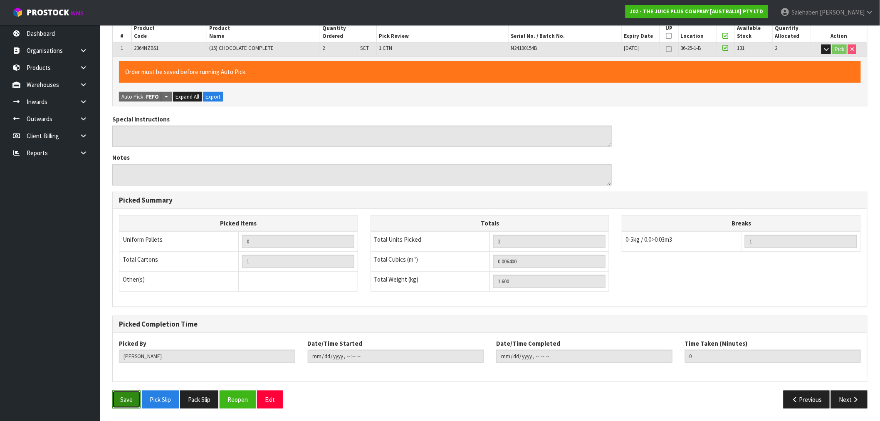
click at [128, 404] on button "Save" at bounding box center [126, 400] width 28 height 18
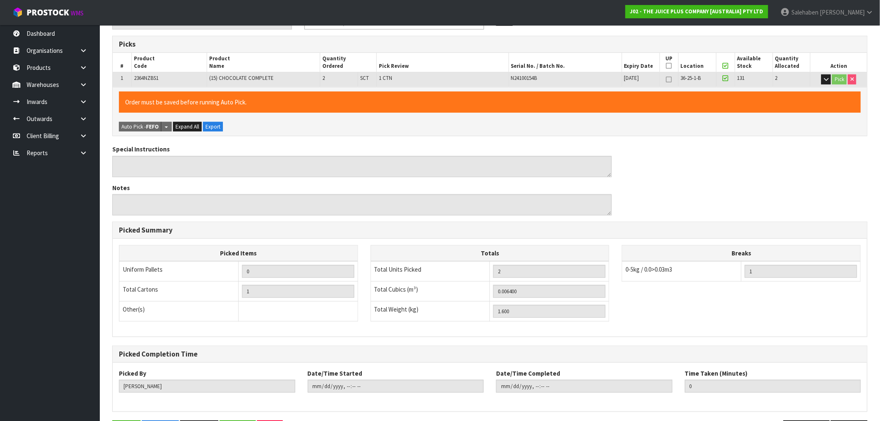
scroll to position [0, 0]
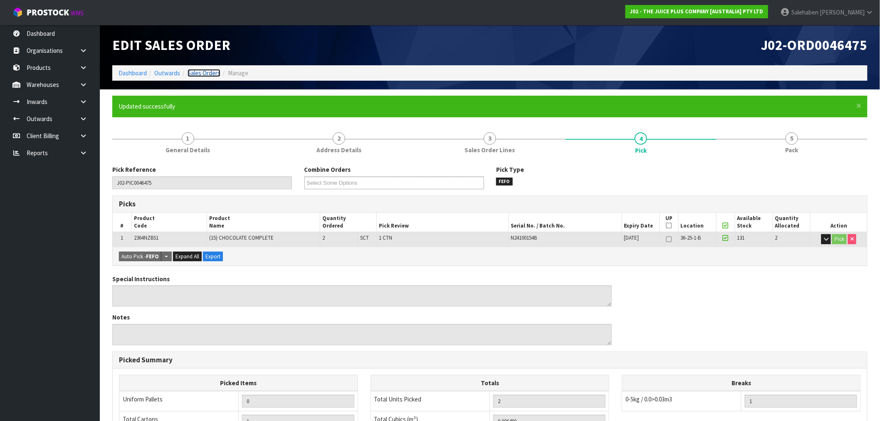
click at [205, 69] on link "Sales Orders" at bounding box center [204, 73] width 33 height 8
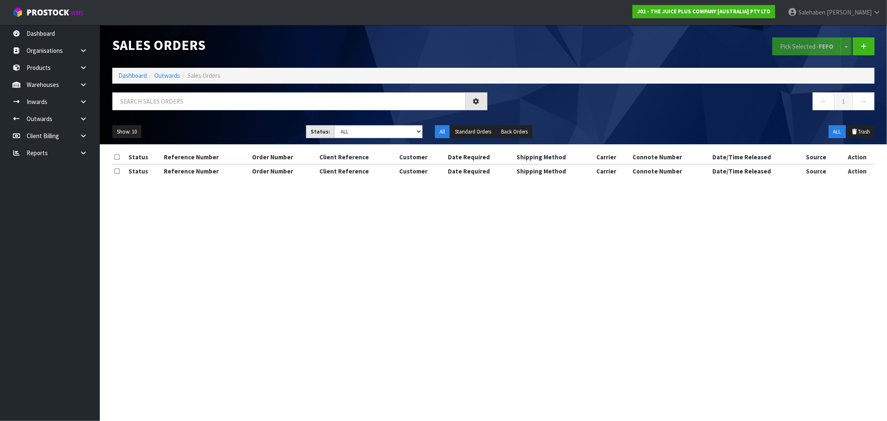
click at [357, 124] on div "Show: 10 5 10 25 50 Status: Draft Pending Allocated Pending Pick Goods Picked G…" at bounding box center [493, 132] width 775 height 26
click at [364, 133] on select "Draft Pending Allocated Pending Pick Goods Picked Goods Packed Pending Charges …" at bounding box center [378, 131] width 88 height 13
select select "string:3"
click at [334, 125] on select "Draft Pending Allocated Pending Pick Goods Picked Goods Packed Pending Charges …" at bounding box center [378, 131] width 88 height 13
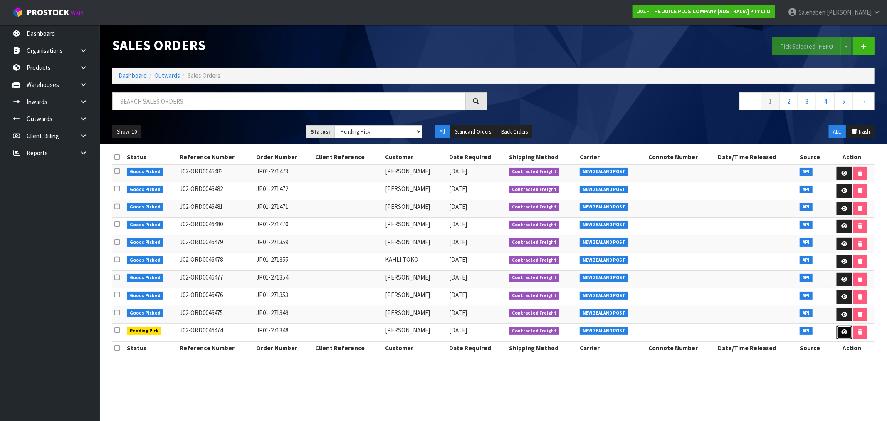
click at [844, 335] on icon at bounding box center [845, 331] width 6 height 5
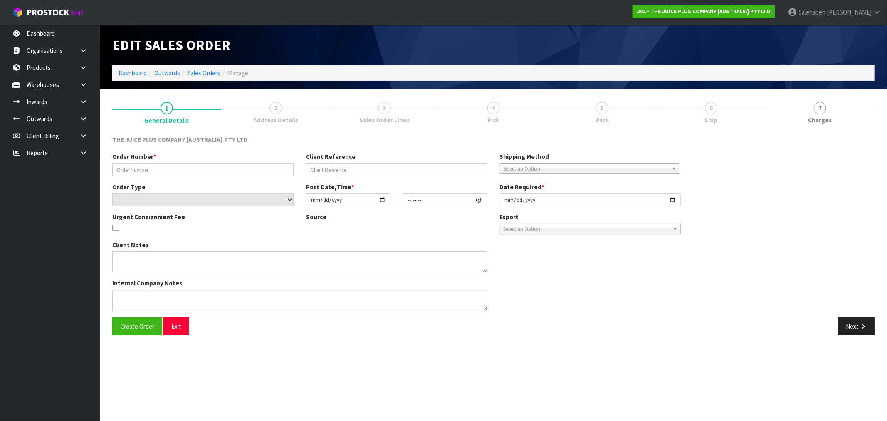
type input "JP01-271348"
select select "number:0"
type input "2025-08-28"
type input "17:14:36.000"
type input "2025-08-28"
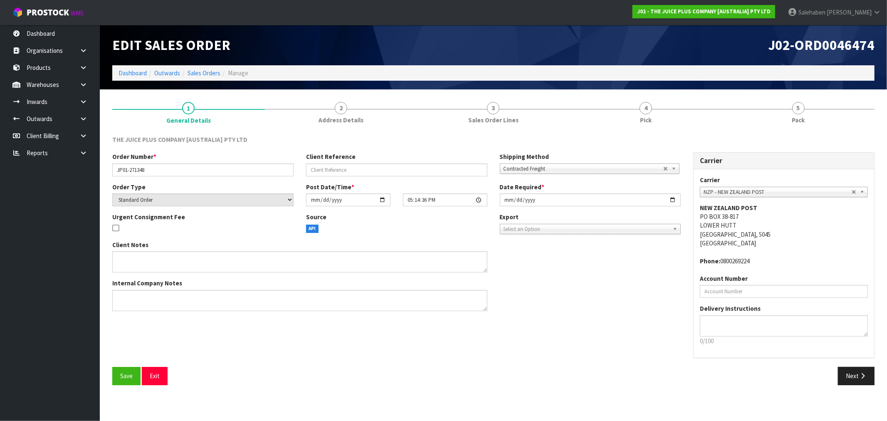
click at [648, 119] on span "Pick" at bounding box center [646, 120] width 12 height 9
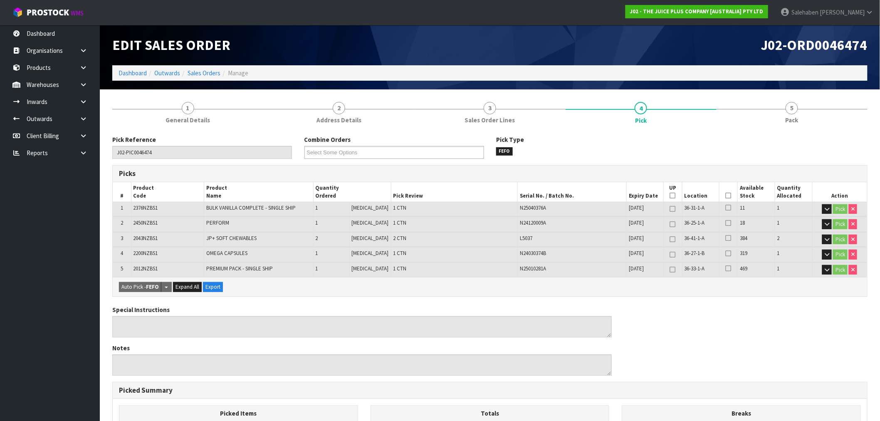
click at [727, 196] on icon at bounding box center [729, 196] width 6 height 0
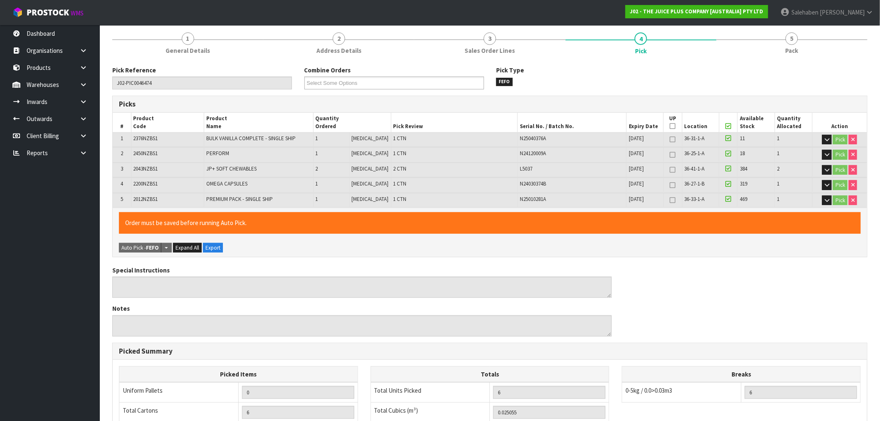
scroll to position [219, 0]
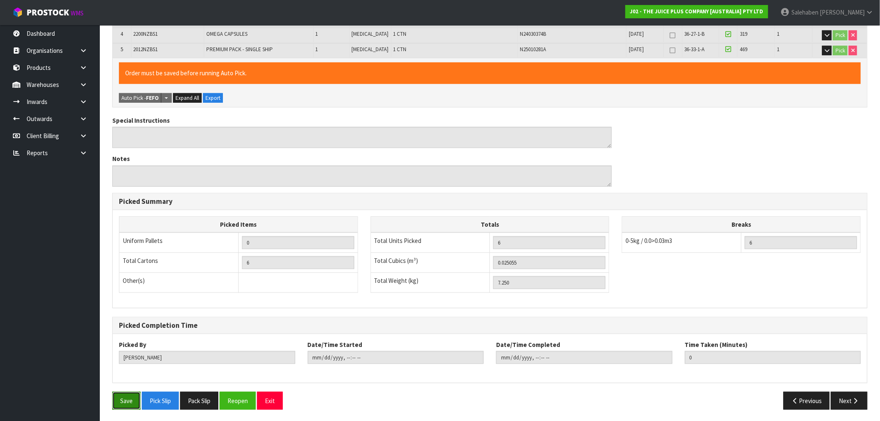
click at [130, 401] on button "Save" at bounding box center [126, 401] width 28 height 18
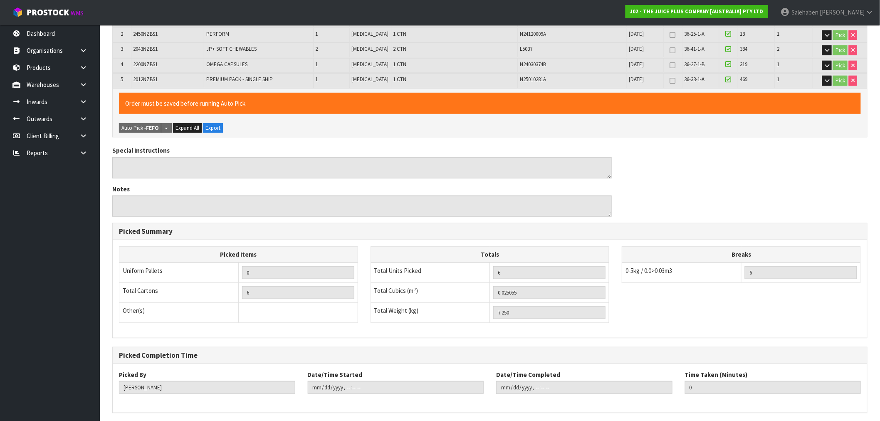
scroll to position [0, 0]
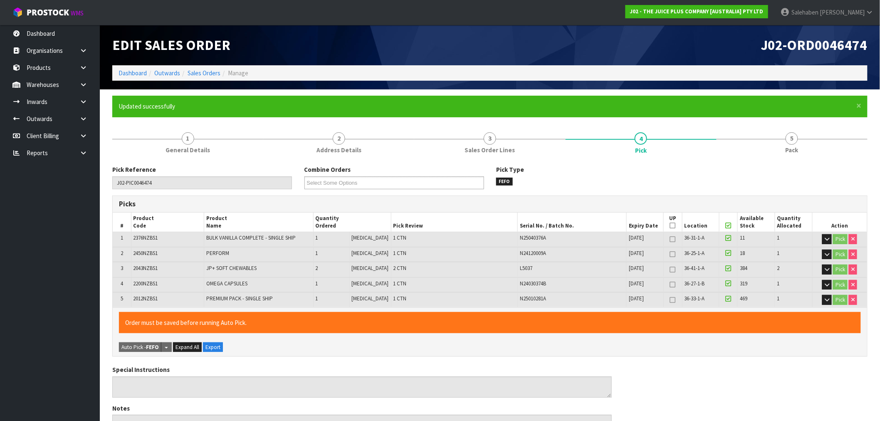
type input "Salehaben Patel"
type input "2025-08-29T10:39:26"
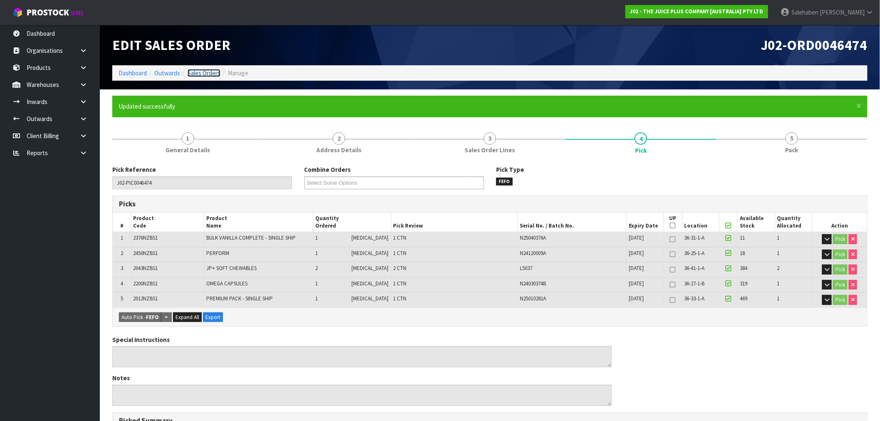
click at [204, 72] on link "Sales Orders" at bounding box center [204, 73] width 33 height 8
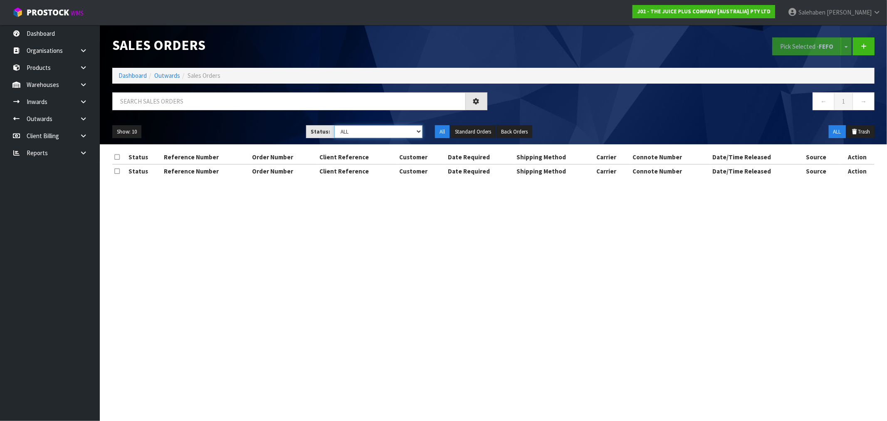
click at [357, 138] on select "Draft Pending Allocated Pending Pick Goods Picked Goods Packed Pending Charges …" at bounding box center [378, 131] width 88 height 13
select select "string:3"
click at [334, 125] on select "Draft Pending Allocated Pending Pick Goods Picked Goods Packed Pending Charges …" at bounding box center [378, 131] width 88 height 13
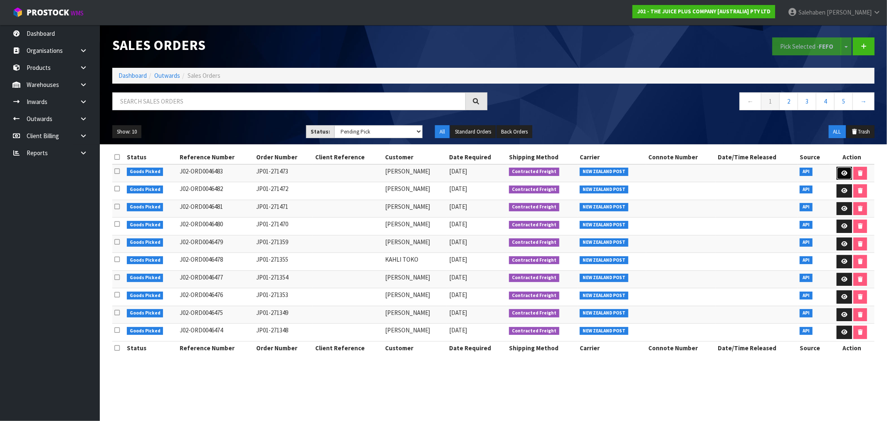
click at [847, 173] on link at bounding box center [844, 173] width 15 height 13
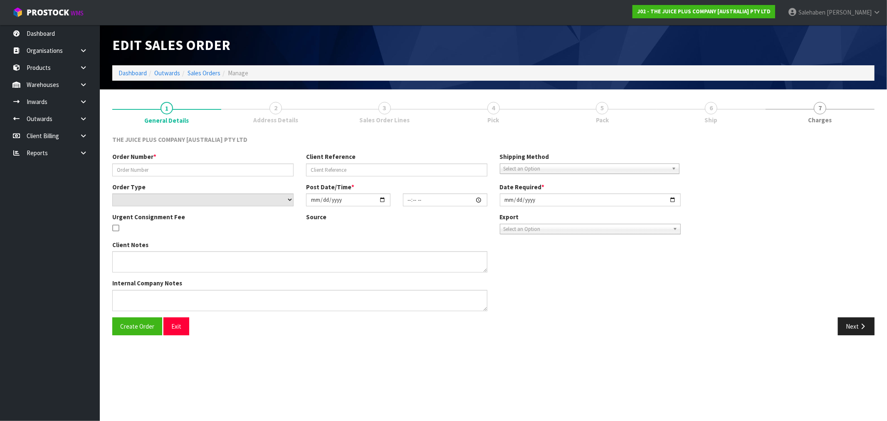
type input "JP01-271473"
select select "number:0"
type input "2025-08-29"
type input "08:52:53.000"
type input "2025-08-29"
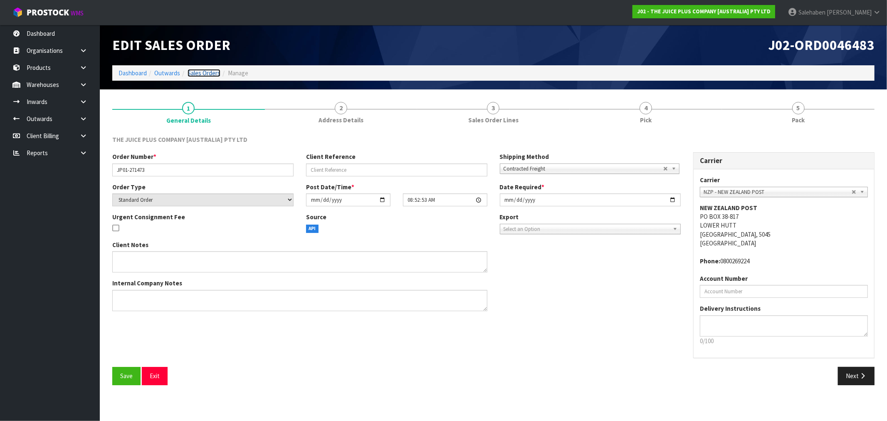
click at [202, 72] on link "Sales Orders" at bounding box center [204, 73] width 33 height 8
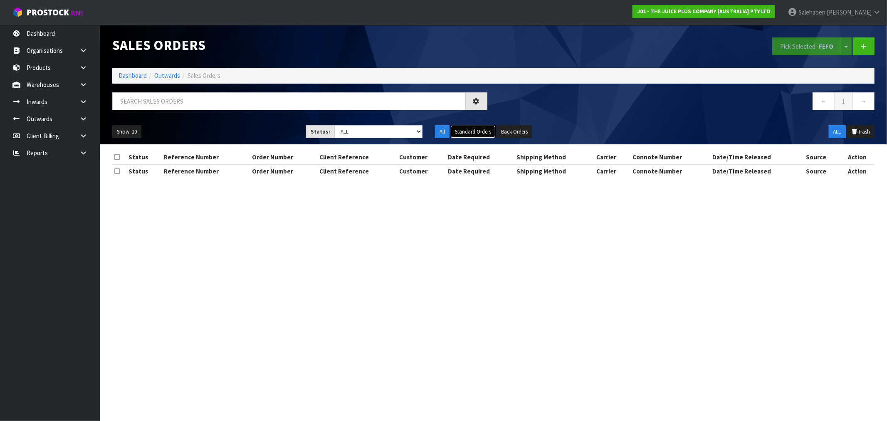
click at [475, 131] on button "Standard Orders" at bounding box center [473, 131] width 45 height 13
click at [374, 136] on select "Draft Pending Allocated Pending Pick Goods Picked Goods Packed Pending Charges …" at bounding box center [378, 131] width 88 height 13
select select "string:3"
click at [334, 125] on select "Draft Pending Allocated Pending Pick Goods Picked Goods Packed Pending Charges …" at bounding box center [378, 131] width 88 height 13
click at [471, 128] on button "Standard Orders" at bounding box center [473, 131] width 45 height 13
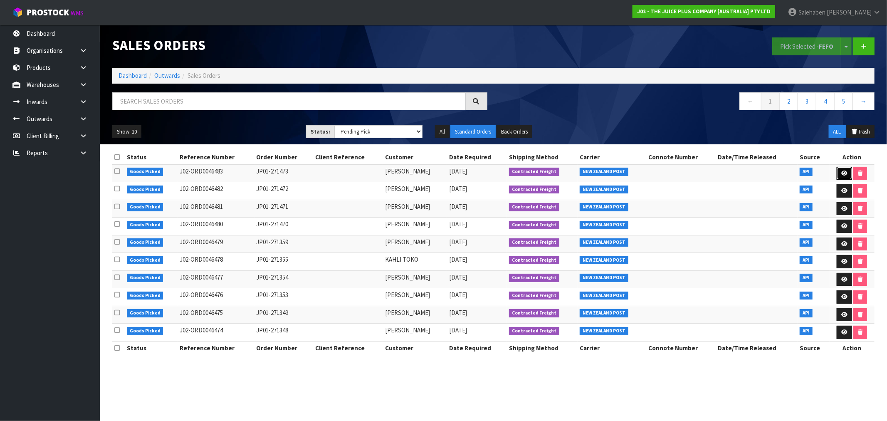
click at [844, 169] on link at bounding box center [844, 173] width 15 height 13
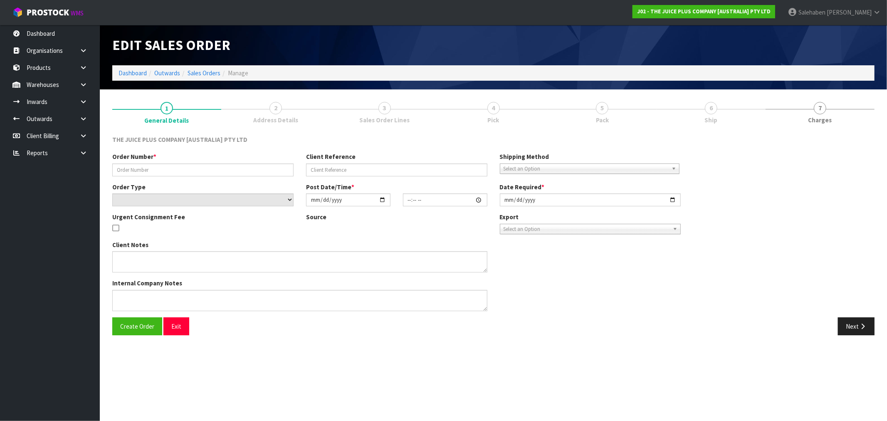
type input "JP01-271473"
select select "number:0"
type input "2025-08-29"
type input "08:52:53.000"
type input "2025-08-29"
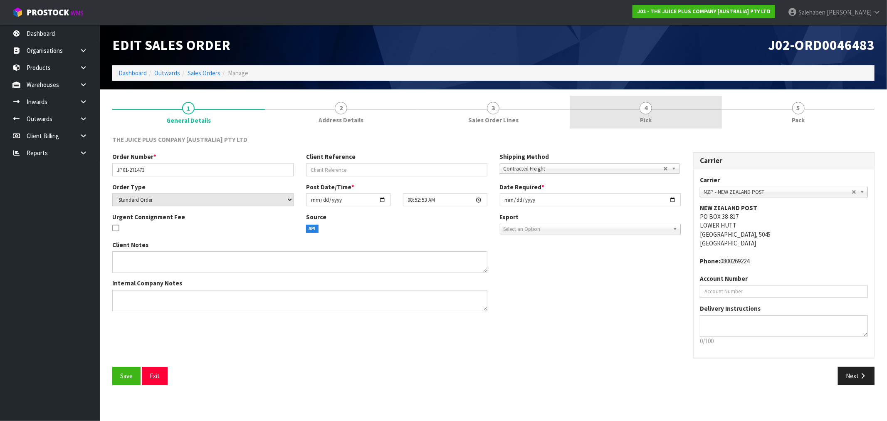
click at [646, 109] on span "4" at bounding box center [646, 108] width 12 height 12
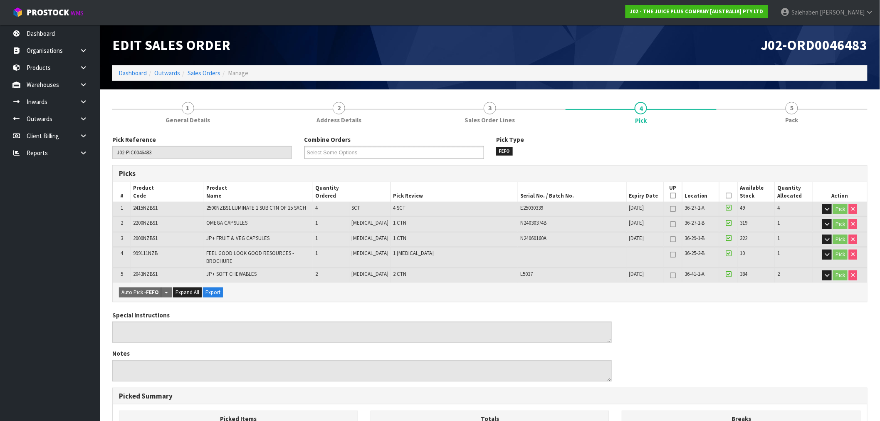
click at [726, 196] on icon at bounding box center [729, 196] width 6 height 0
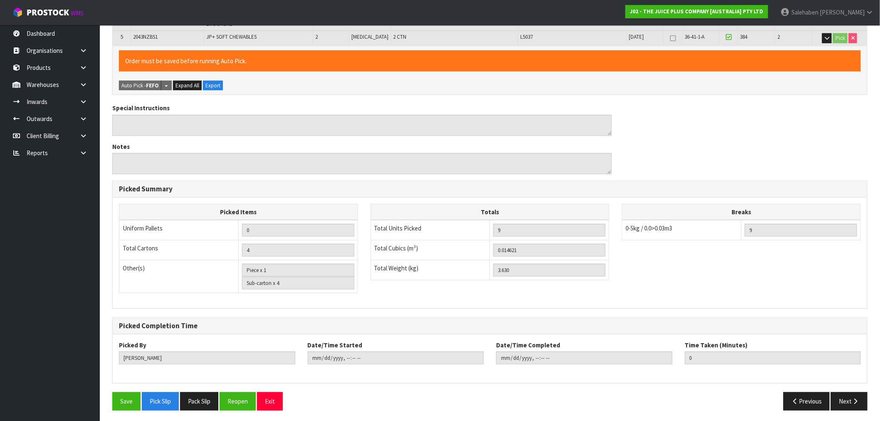
scroll to position [238, 0]
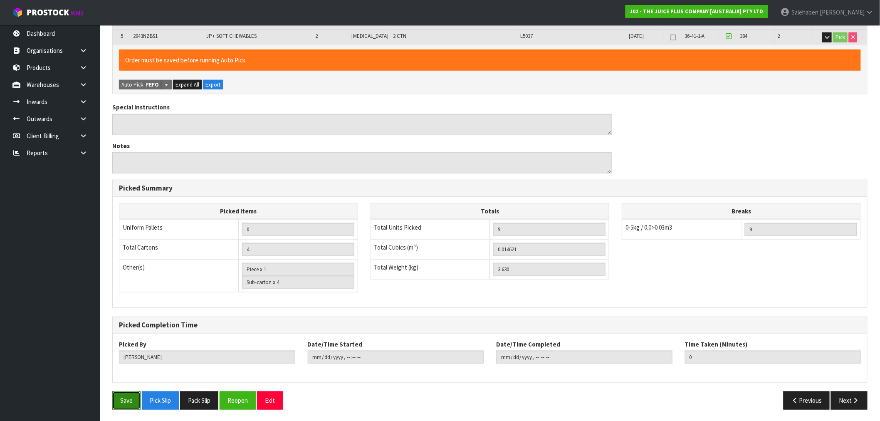
click at [124, 408] on button "Save" at bounding box center [126, 400] width 28 height 18
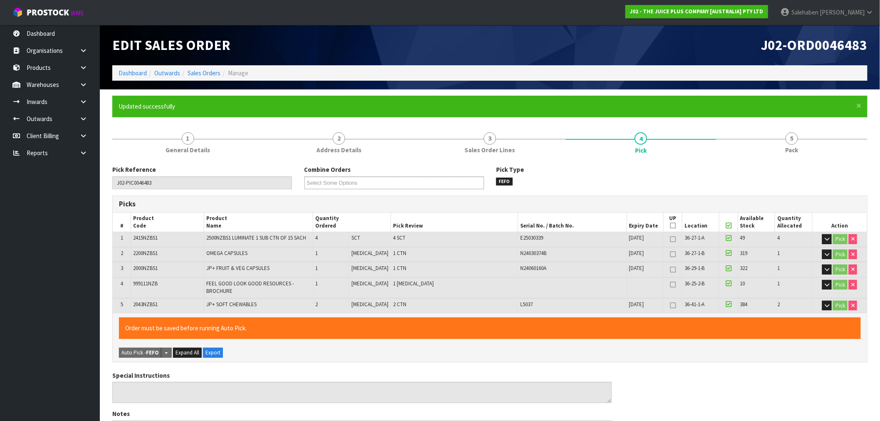
type input "2025-08-29T10:39:44"
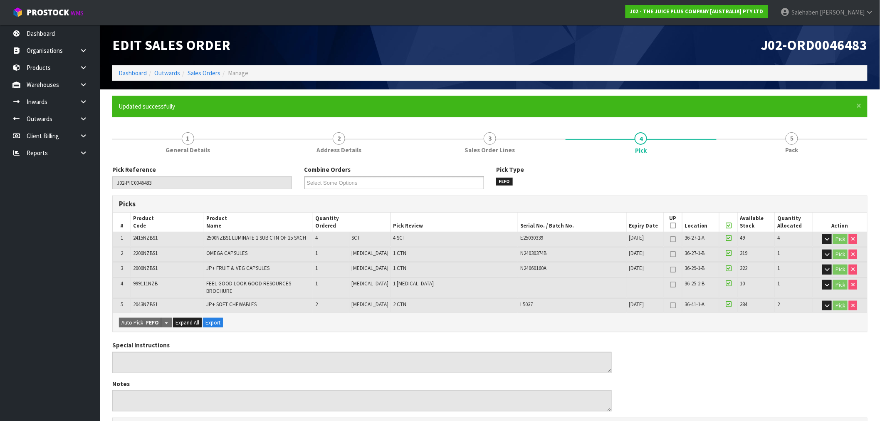
click at [217, 77] on li "Sales Orders" at bounding box center [200, 73] width 40 height 9
click at [208, 74] on link "Sales Orders" at bounding box center [204, 73] width 33 height 8
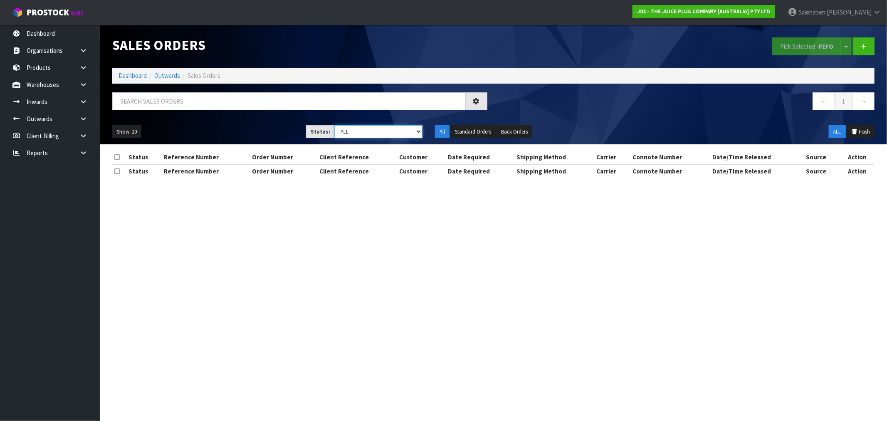
click at [362, 134] on select "Draft Pending Allocated Pending Pick Goods Picked Goods Packed Pending Charges …" at bounding box center [378, 131] width 88 height 13
select select "string:3"
click at [334, 125] on select "Draft Pending Allocated Pending Pick Goods Picked Goods Packed Pending Charges …" at bounding box center [378, 131] width 88 height 13
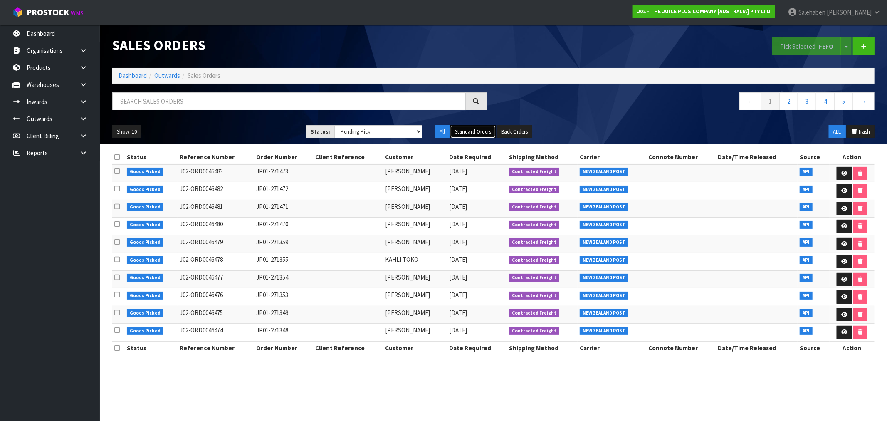
click at [478, 130] on button "Standard Orders" at bounding box center [473, 131] width 45 height 13
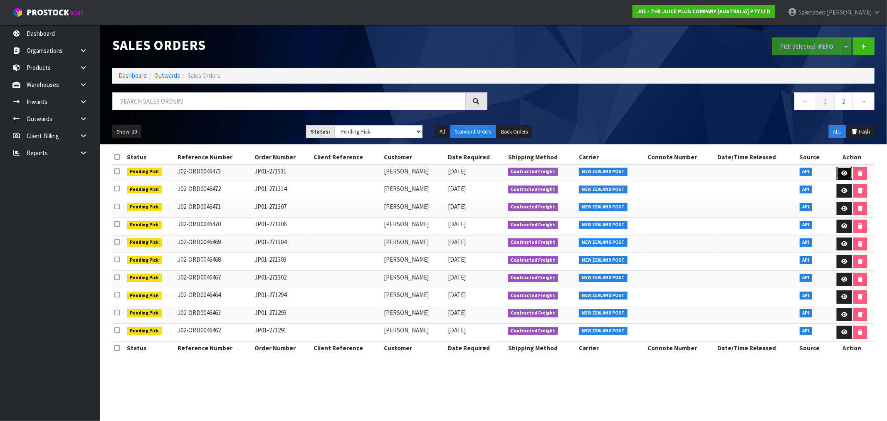
click at [842, 173] on icon at bounding box center [845, 173] width 6 height 5
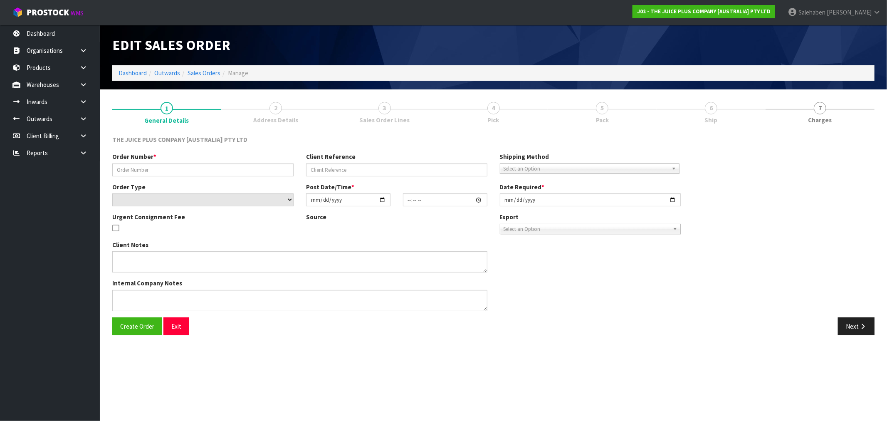
type input "JP01-271331"
select select "number:0"
type input "2025-08-28"
type input "15:38:41.000"
type input "2025-08-28"
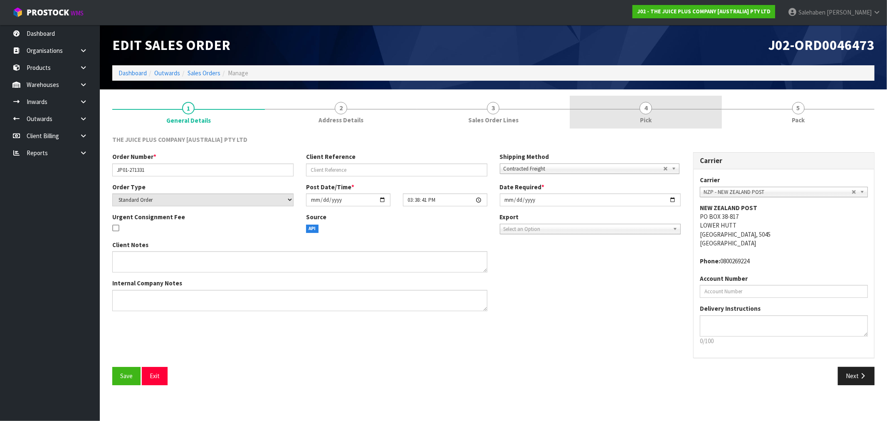
click at [642, 111] on span "4" at bounding box center [646, 108] width 12 height 12
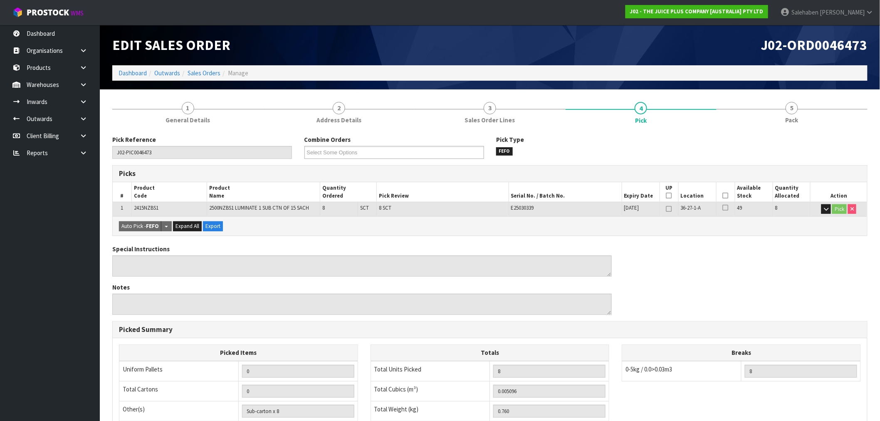
click at [726, 196] on icon at bounding box center [726, 196] width 6 height 0
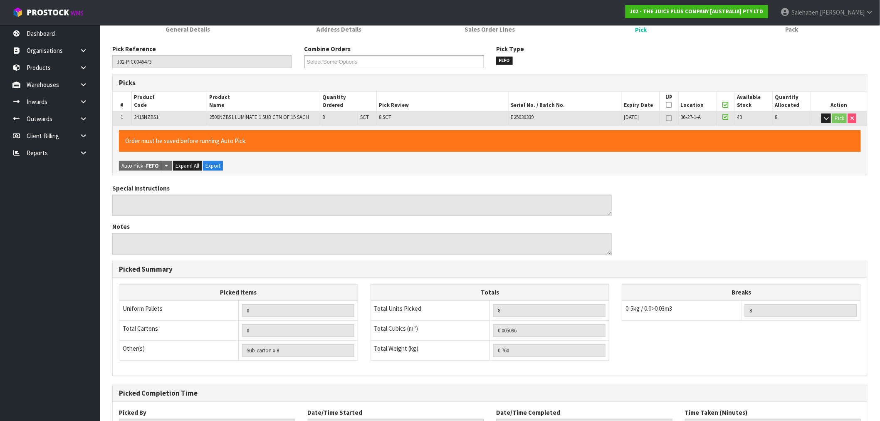
scroll to position [160, 0]
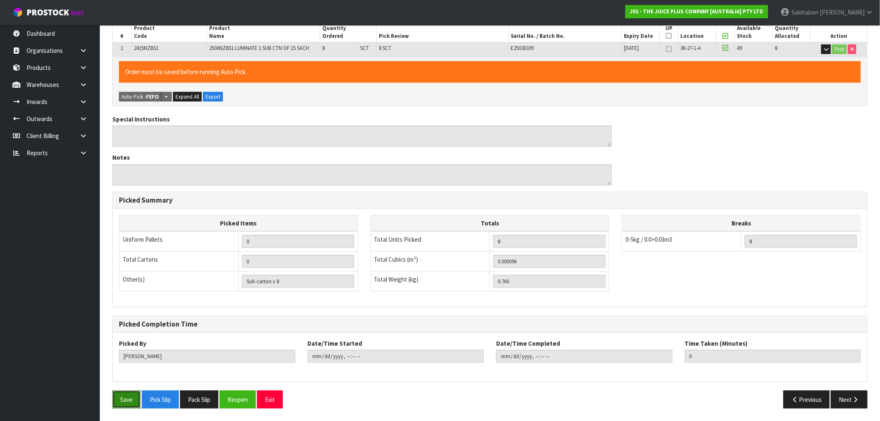
click at [119, 402] on button "Save" at bounding box center [126, 400] width 28 height 18
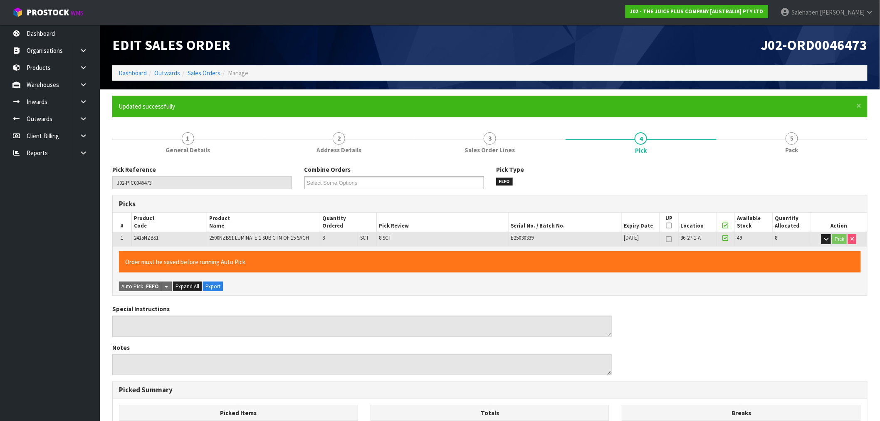
type input "Salehaben Patel"
type input "2025-08-29T10:39:57"
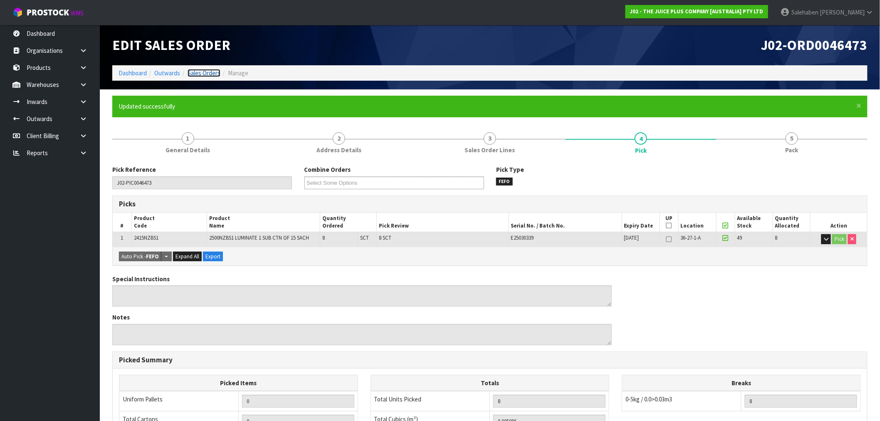
click at [201, 76] on link "Sales Orders" at bounding box center [204, 73] width 33 height 8
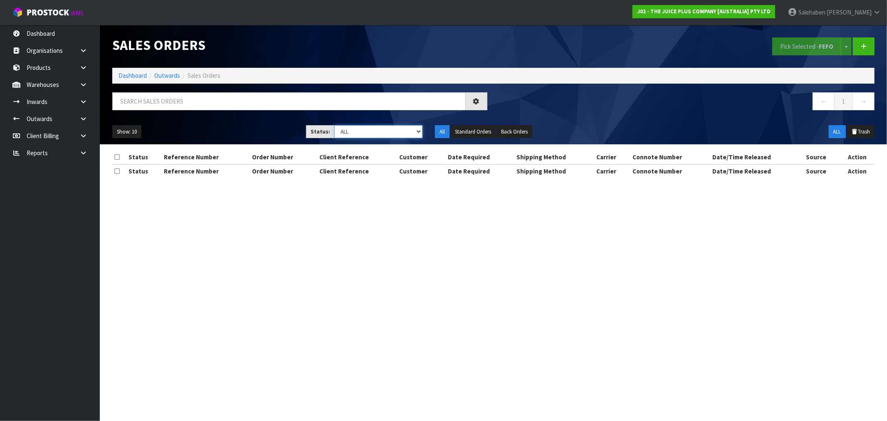
click at [415, 134] on select "Draft Pending Allocated Pending Pick Goods Picked Goods Packed Pending Charges …" at bounding box center [378, 131] width 88 height 13
select select "string:3"
click at [334, 125] on select "Draft Pending Allocated Pending Pick Goods Picked Goods Packed Pending Charges …" at bounding box center [378, 131] width 88 height 13
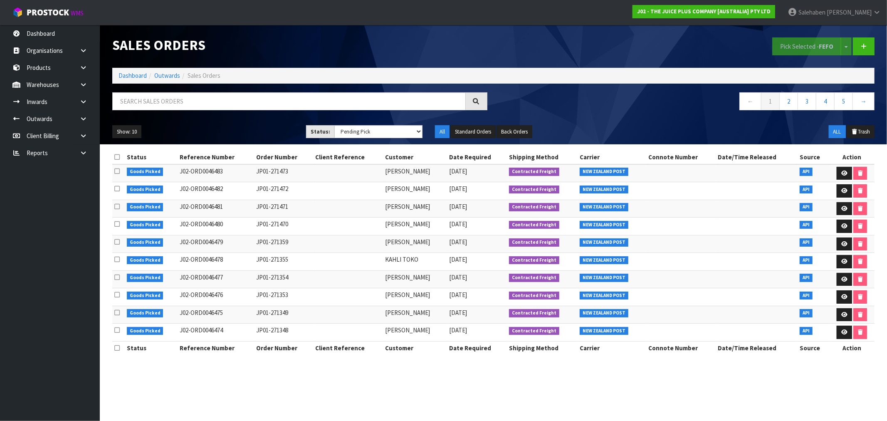
click at [479, 139] on div "Show: 10 5 10 25 50 Status: Draft Pending Allocated Pending Pick Goods Picked G…" at bounding box center [493, 132] width 775 height 26
click at [481, 132] on button "Standard Orders" at bounding box center [473, 131] width 45 height 13
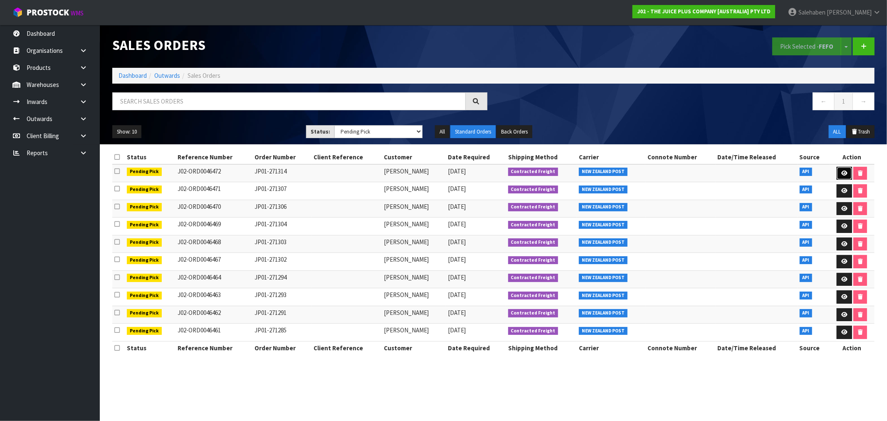
click at [847, 171] on icon at bounding box center [845, 173] width 6 height 5
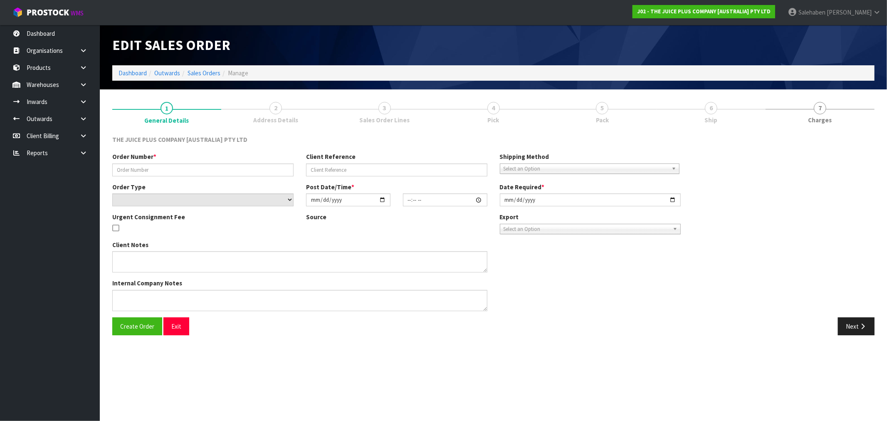
type input "JP01-271314"
select select "number:0"
type input "2025-08-28"
type input "13:09:11.000"
type input "2025-08-28"
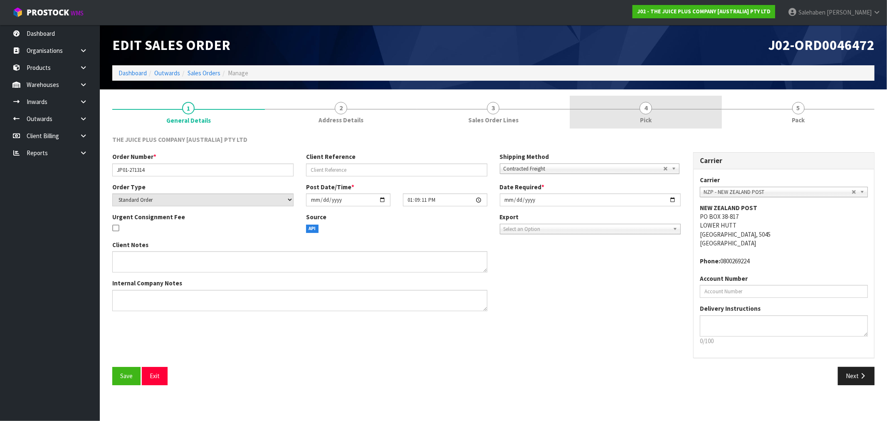
click at [643, 102] on link "4 Pick" at bounding box center [646, 112] width 153 height 33
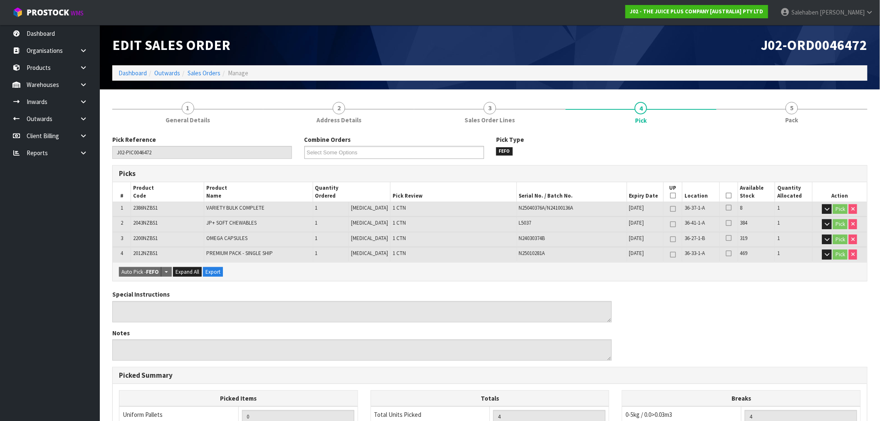
click at [726, 196] on icon at bounding box center [729, 196] width 6 height 0
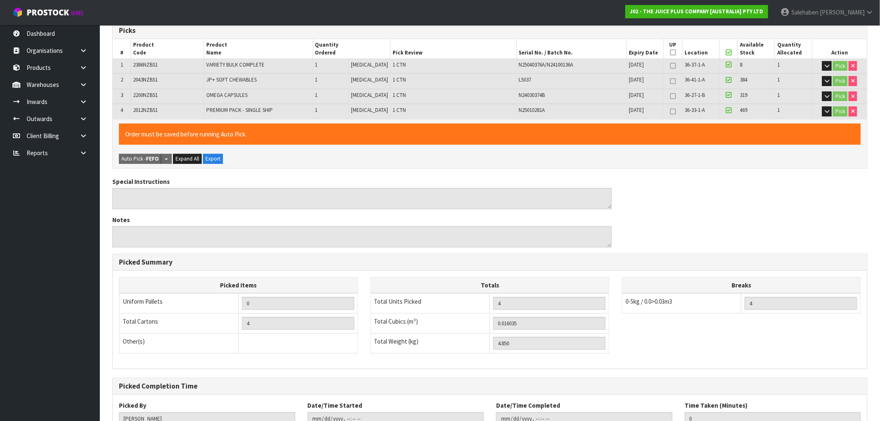
scroll to position [205, 0]
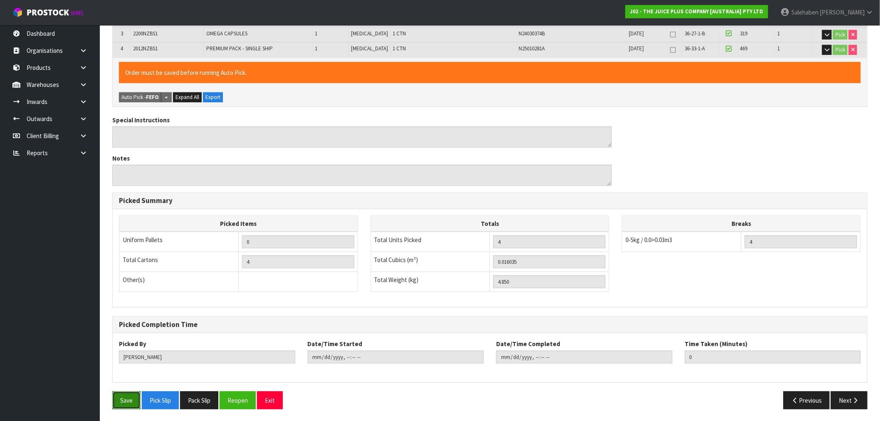
click at [124, 398] on button "Save" at bounding box center [126, 400] width 28 height 18
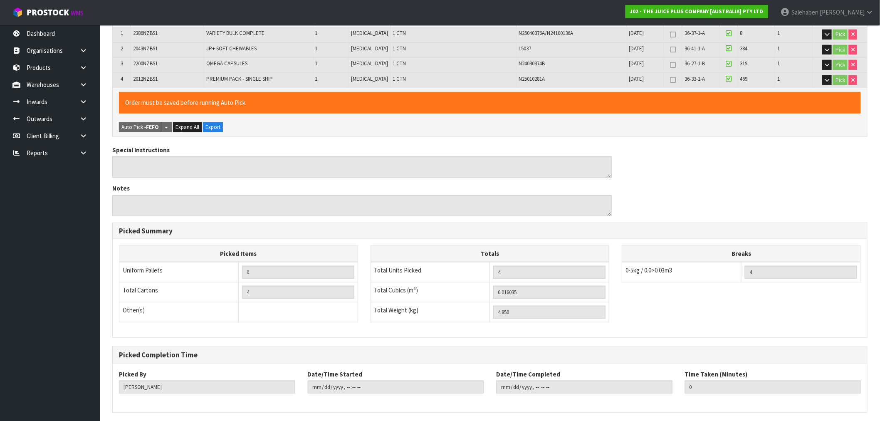
scroll to position [0, 0]
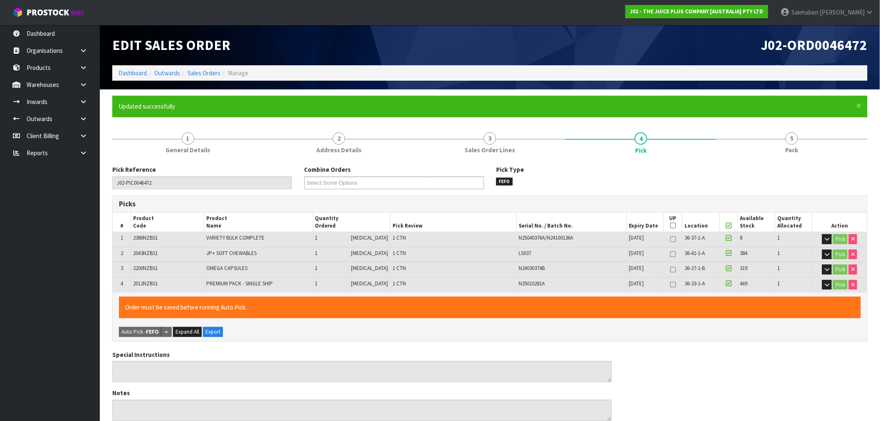
type input "Salehaben Patel"
type input "2025-08-29T10:40:10"
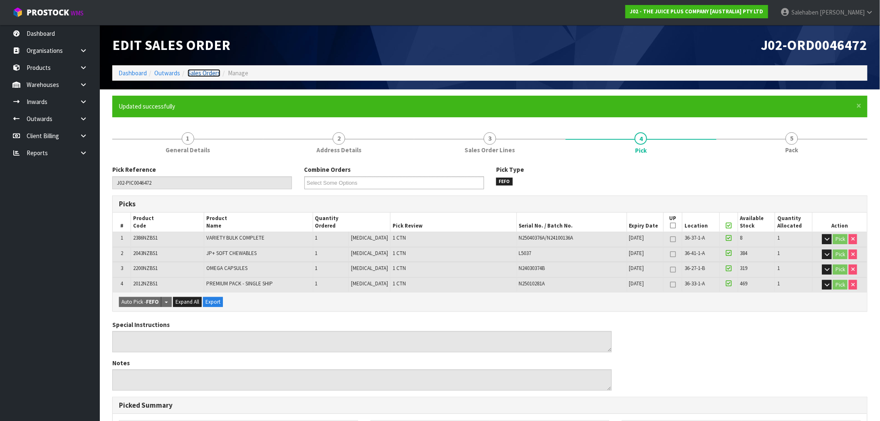
click at [210, 75] on link "Sales Orders" at bounding box center [204, 73] width 33 height 8
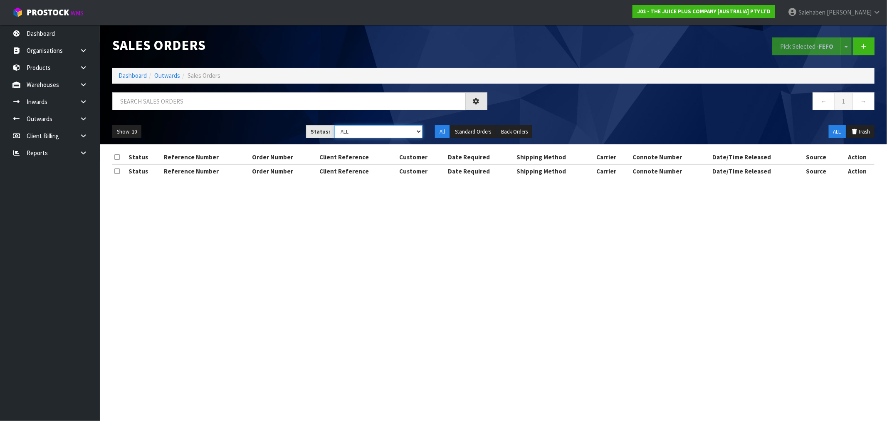
drag, startPoint x: 401, startPoint y: 132, endPoint x: 398, endPoint y: 137, distance: 6.0
click at [401, 132] on select "Draft Pending Allocated Pending Pick Goods Picked Goods Packed Pending Charges …" at bounding box center [378, 131] width 88 height 13
select select "string:3"
click at [334, 125] on select "Draft Pending Allocated Pending Pick Goods Picked Goods Packed Pending Charges …" at bounding box center [378, 131] width 88 height 13
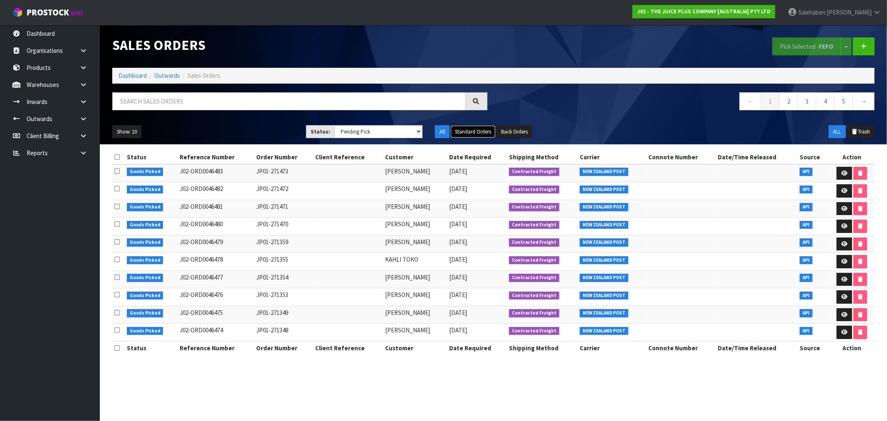
click at [470, 133] on button "Standard Orders" at bounding box center [473, 131] width 45 height 13
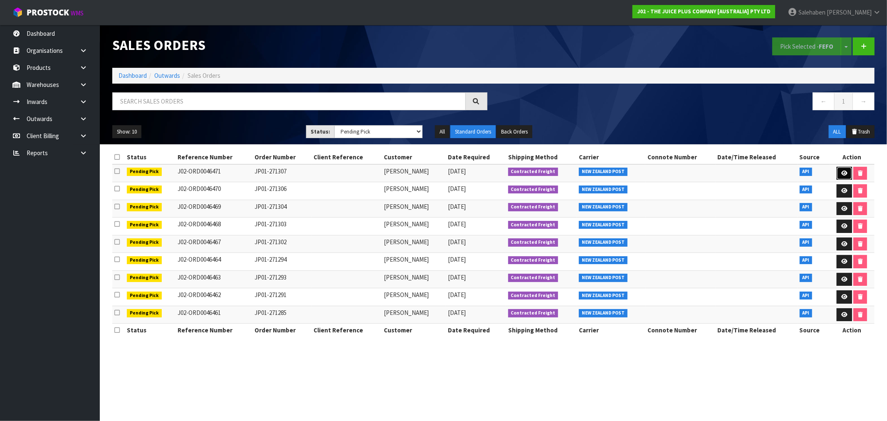
click at [846, 173] on icon at bounding box center [845, 173] width 6 height 5
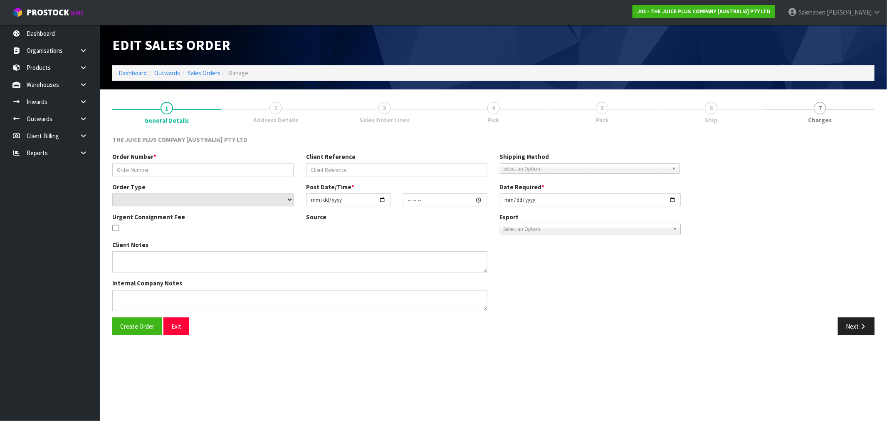
type input "JP01-271307"
select select "number:0"
type input "2025-08-28"
type input "12:12:28.000"
type input "2025-08-28"
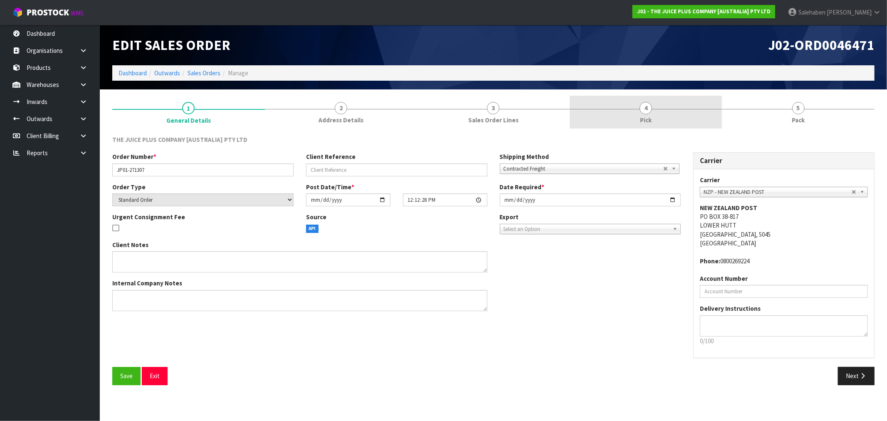
click at [642, 106] on span "4" at bounding box center [646, 108] width 12 height 12
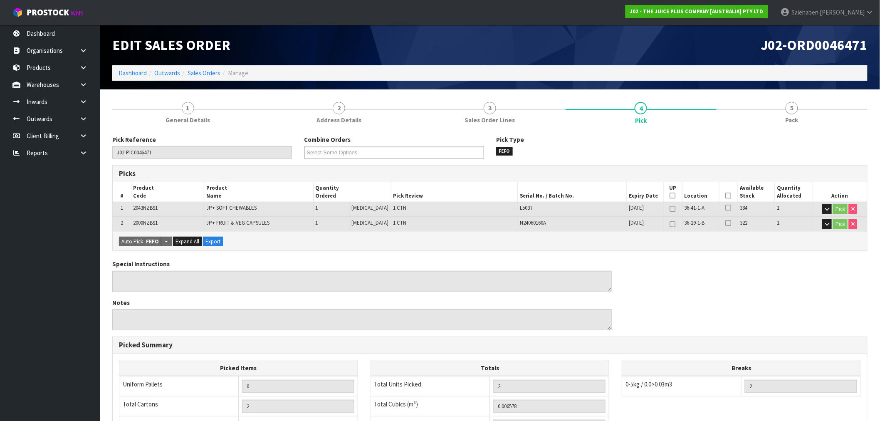
click at [726, 196] on icon at bounding box center [729, 196] width 6 height 0
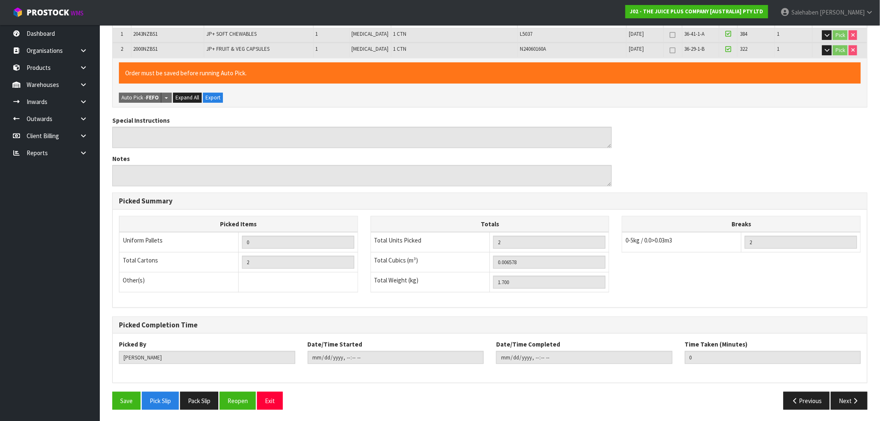
scroll to position [175, 0]
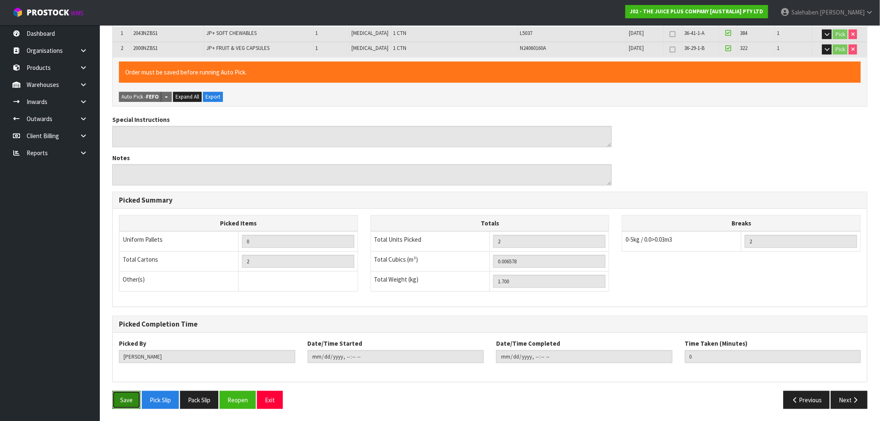
drag, startPoint x: 124, startPoint y: 401, endPoint x: 126, endPoint y: 393, distance: 7.7
click at [124, 401] on button "Save" at bounding box center [126, 400] width 28 height 18
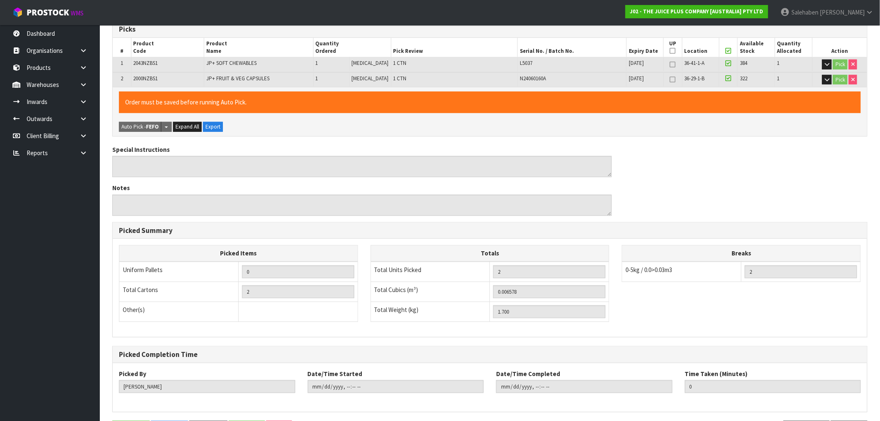
scroll to position [0, 0]
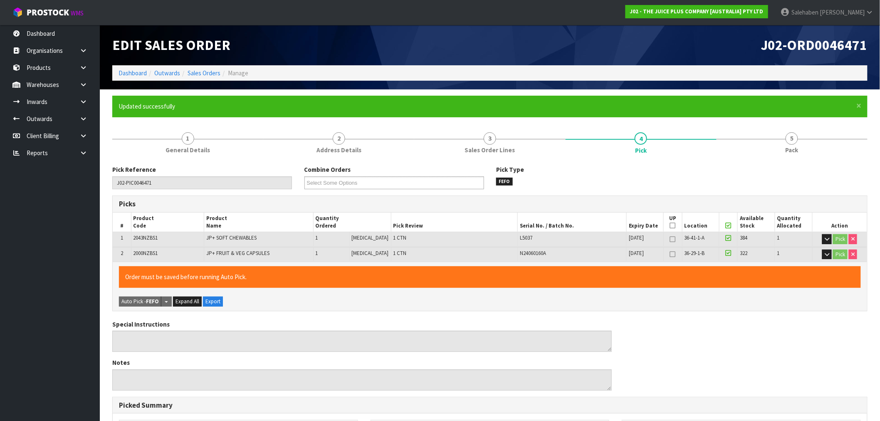
type input "Salehaben Patel"
type input "2025-08-29T10:40:21"
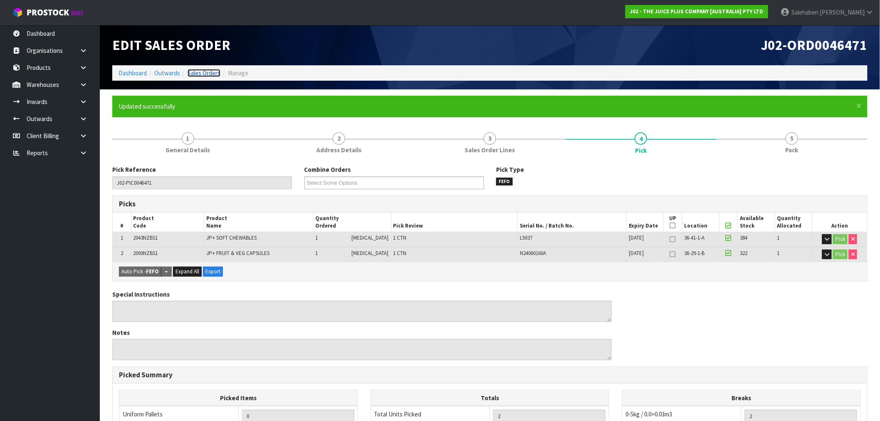
click at [205, 69] on link "Sales Orders" at bounding box center [204, 73] width 33 height 8
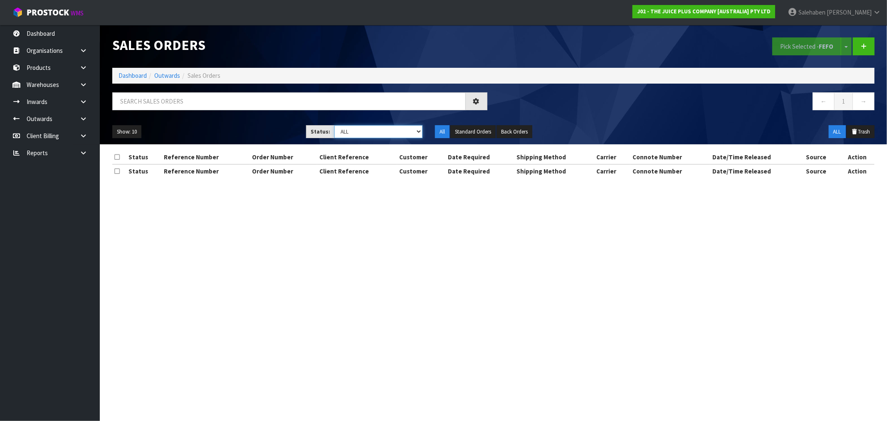
drag, startPoint x: 403, startPoint y: 131, endPoint x: 397, endPoint y: 138, distance: 8.6
click at [403, 131] on select "Draft Pending Allocated Pending Pick Goods Picked Goods Packed Pending Charges …" at bounding box center [378, 131] width 88 height 13
select select "string:3"
click at [334, 125] on select "Draft Pending Allocated Pending Pick Goods Picked Goods Packed Pending Charges …" at bounding box center [378, 131] width 88 height 13
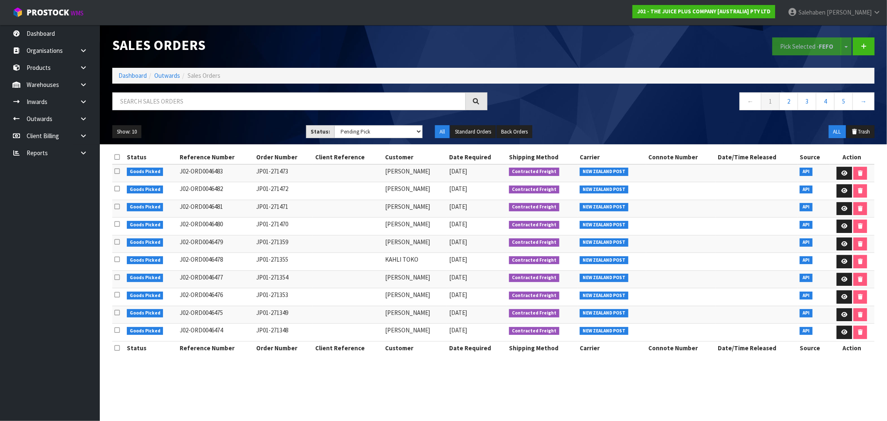
click at [846, 173] on icon at bounding box center [845, 173] width 6 height 5
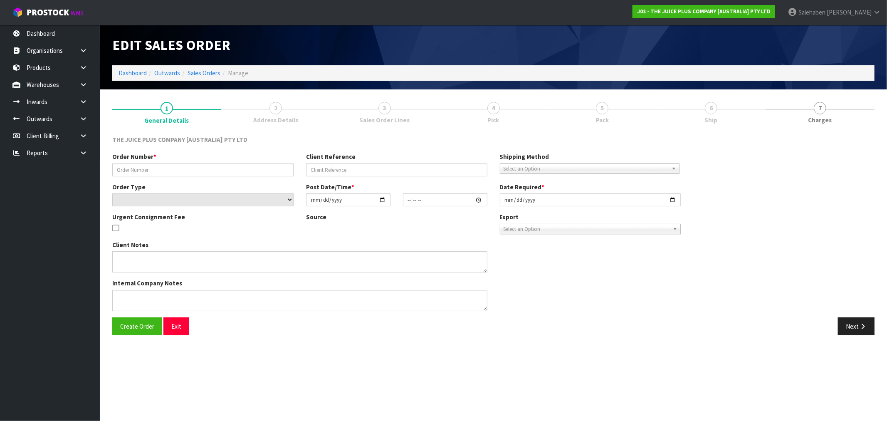
type input "JP01-271473"
select select "number:0"
type input "2025-08-29"
type input "08:52:53.000"
type input "2025-08-29"
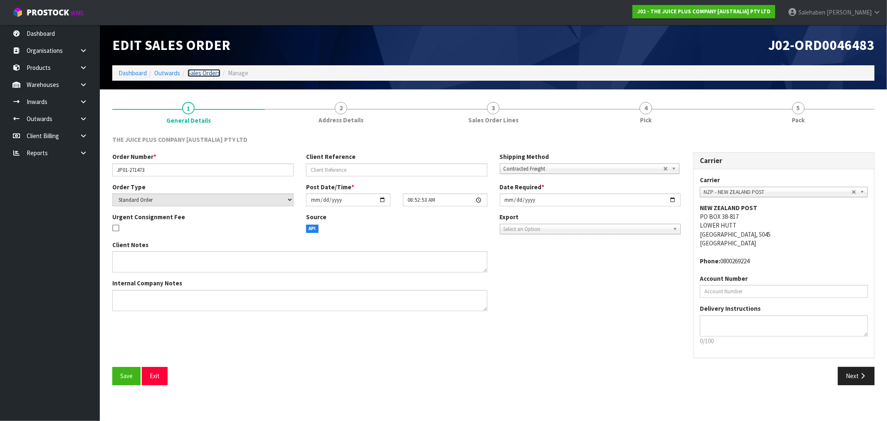
click at [207, 71] on link "Sales Orders" at bounding box center [204, 73] width 33 height 8
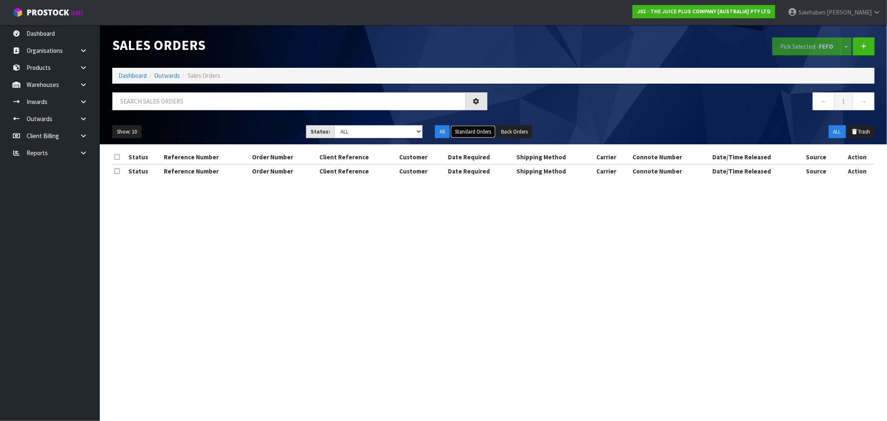
click at [483, 132] on button "Standard Orders" at bounding box center [473, 131] width 45 height 13
click at [473, 127] on button "Standard Orders" at bounding box center [473, 131] width 45 height 13
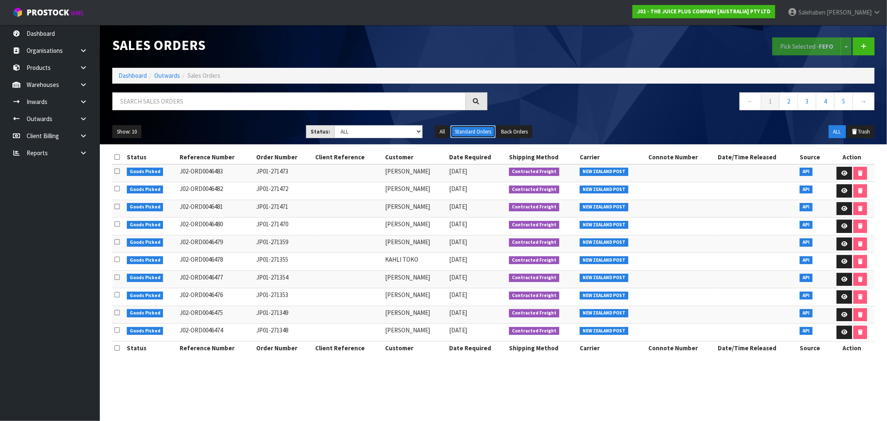
click at [475, 131] on button "Standard Orders" at bounding box center [473, 131] width 45 height 13
click at [467, 129] on button "Standard Orders" at bounding box center [473, 131] width 45 height 13
click at [467, 131] on button "Standard Orders" at bounding box center [473, 131] width 45 height 13
drag, startPoint x: 358, startPoint y: 130, endPoint x: 359, endPoint y: 138, distance: 7.5
click at [359, 131] on select "Draft Pending Allocated Pending Pick Goods Picked Goods Packed Pending Charges …" at bounding box center [378, 131] width 88 height 13
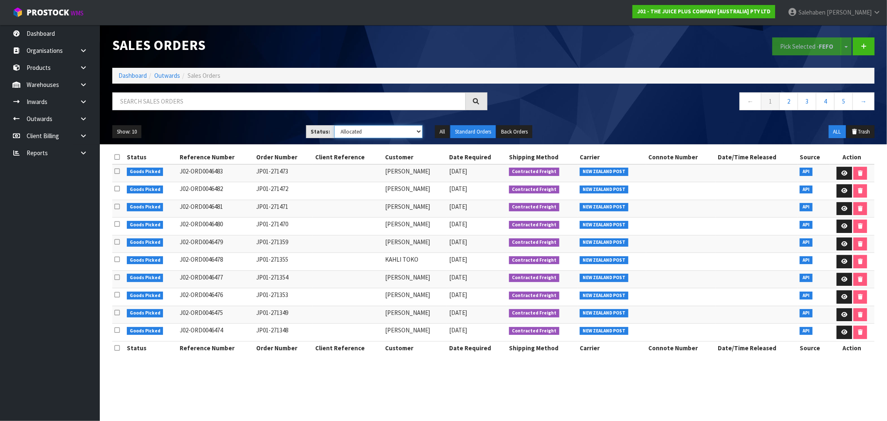
click at [334, 125] on select "Draft Pending Allocated Pending Pick Goods Picked Goods Packed Pending Charges …" at bounding box center [378, 131] width 88 height 13
drag, startPoint x: 371, startPoint y: 133, endPoint x: 369, endPoint y: 138, distance: 5.0
click at [371, 135] on select "Draft Pending Allocated Pending Pick Goods Picked Goods Packed Pending Charges …" at bounding box center [378, 131] width 88 height 13
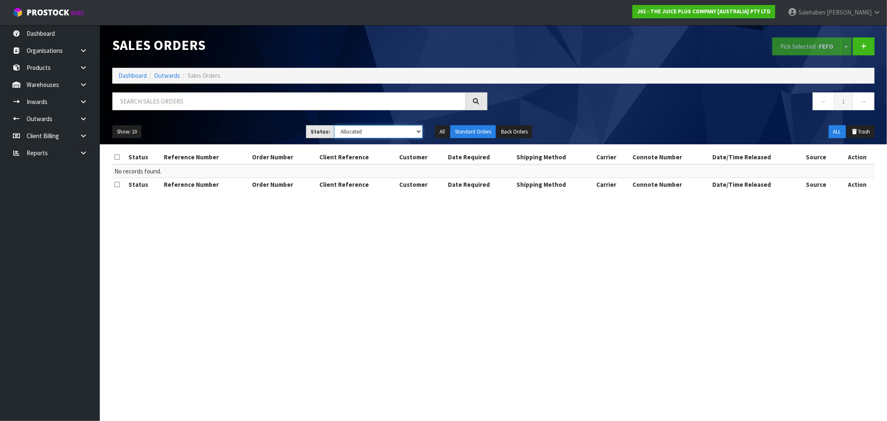
select select "string:3"
click at [334, 125] on select "Draft Pending Allocated Pending Pick Goods Picked Goods Packed Pending Charges …" at bounding box center [378, 131] width 88 height 13
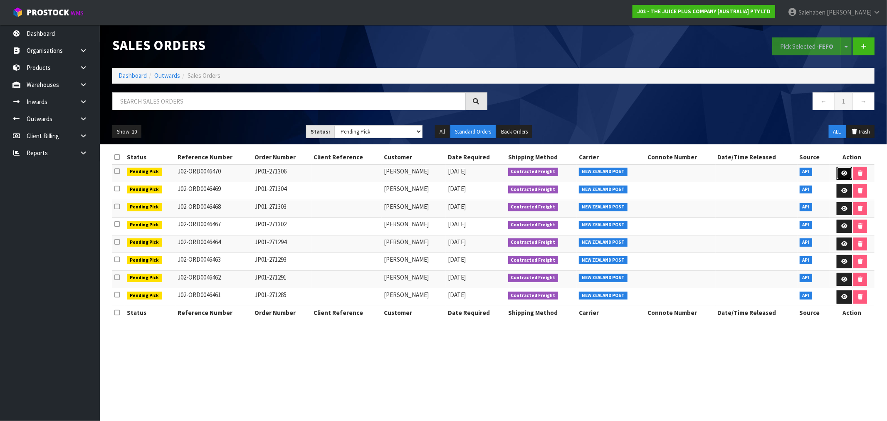
click at [845, 171] on icon at bounding box center [845, 173] width 6 height 5
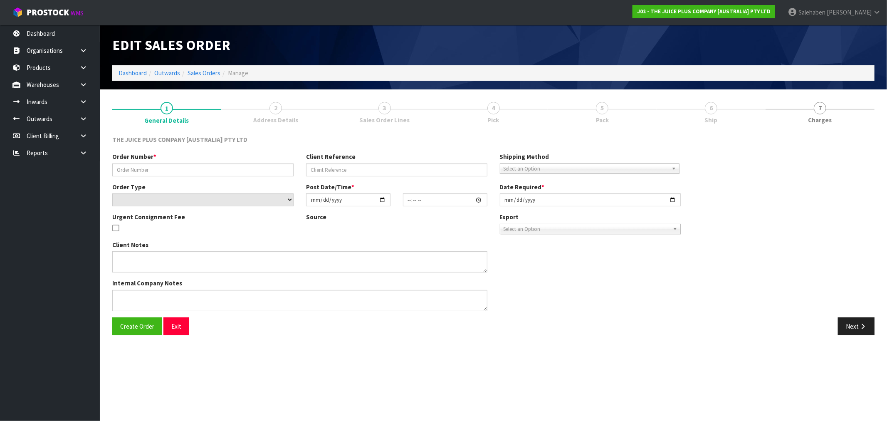
type input "JP01-271306"
select select "number:0"
type input "2025-08-28"
type input "12:03:32.000"
type input "2025-08-28"
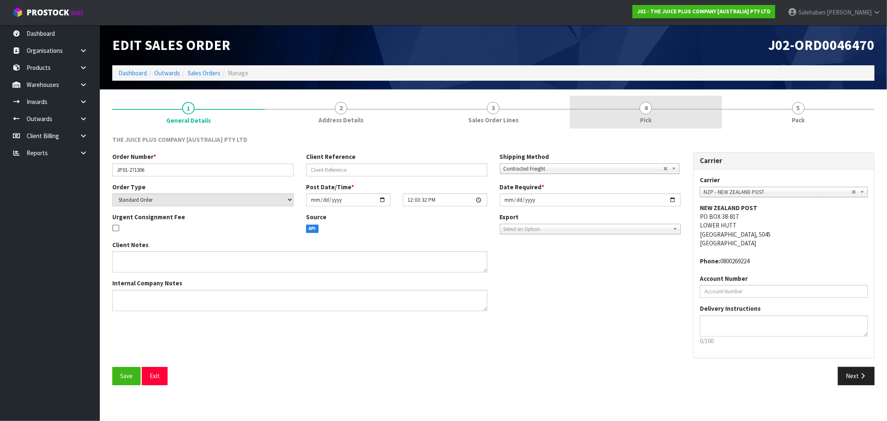
click at [644, 111] on span "4" at bounding box center [646, 108] width 12 height 12
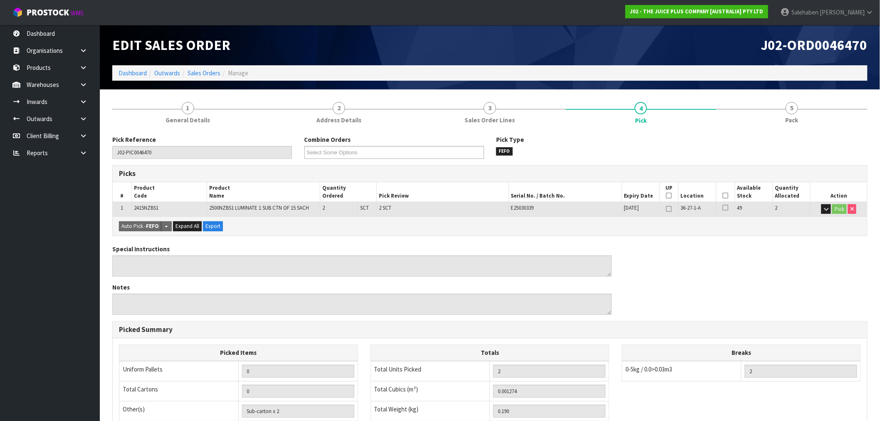
click at [729, 196] on th "Picked" at bounding box center [725, 192] width 19 height 20
click at [724, 196] on icon at bounding box center [726, 196] width 6 height 0
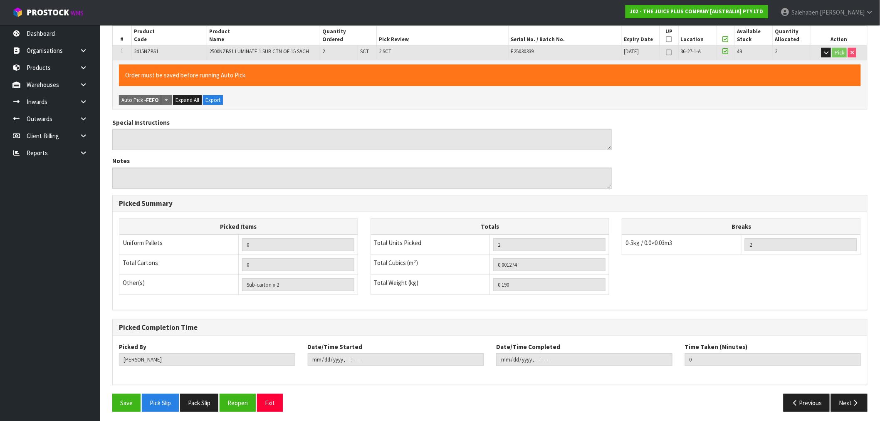
scroll to position [160, 0]
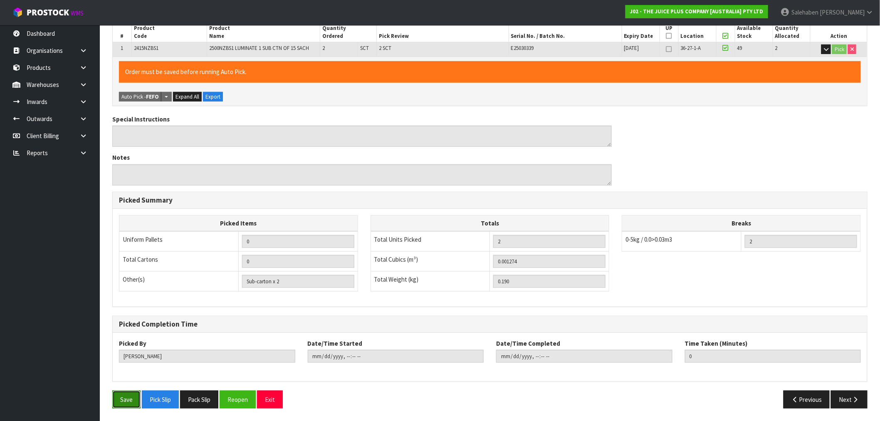
click at [128, 402] on button "Save" at bounding box center [126, 400] width 28 height 18
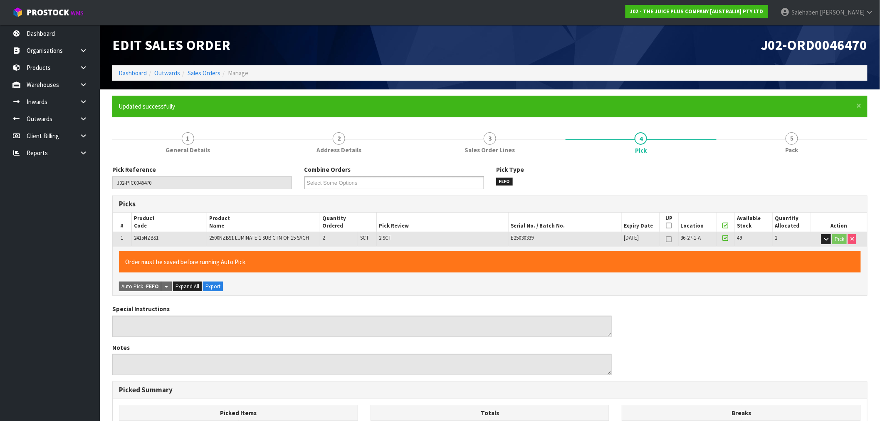
type input "Salehaben Patel"
type input "2025-08-29T10:40:46"
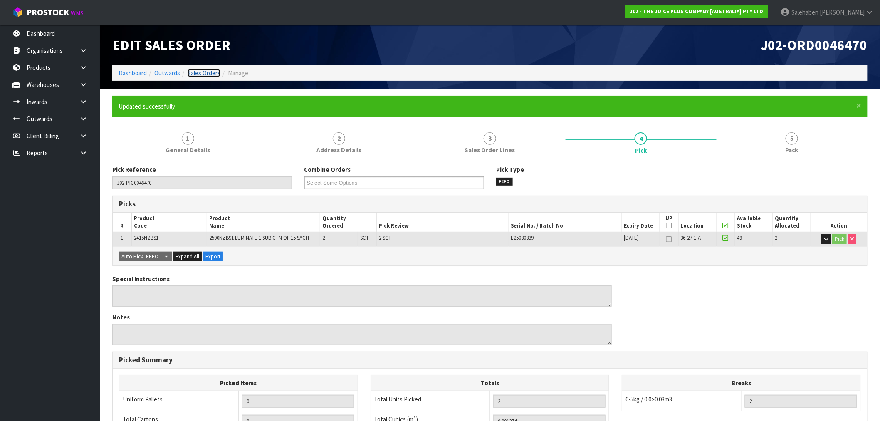
click at [205, 74] on link "Sales Orders" at bounding box center [204, 73] width 33 height 8
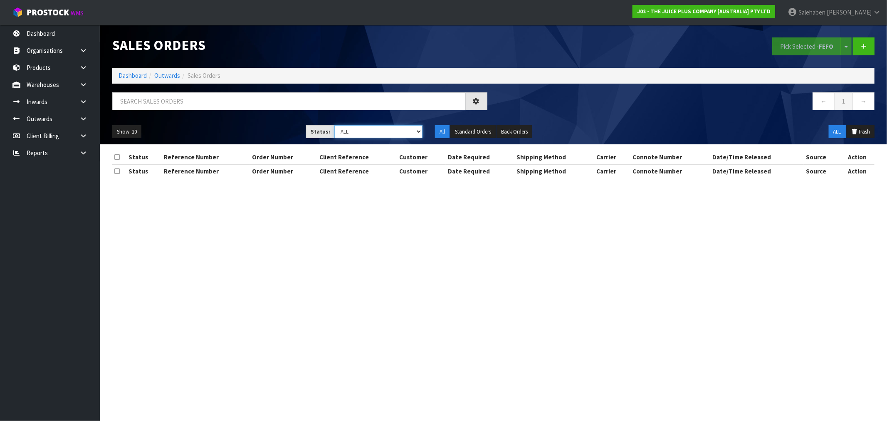
click at [362, 134] on select "Draft Pending Allocated Pending Pick Goods Picked Goods Packed Pending Charges …" at bounding box center [378, 131] width 88 height 13
select select "string:3"
click at [334, 125] on select "Draft Pending Allocated Pending Pick Goods Picked Goods Packed Pending Charges …" at bounding box center [378, 131] width 88 height 13
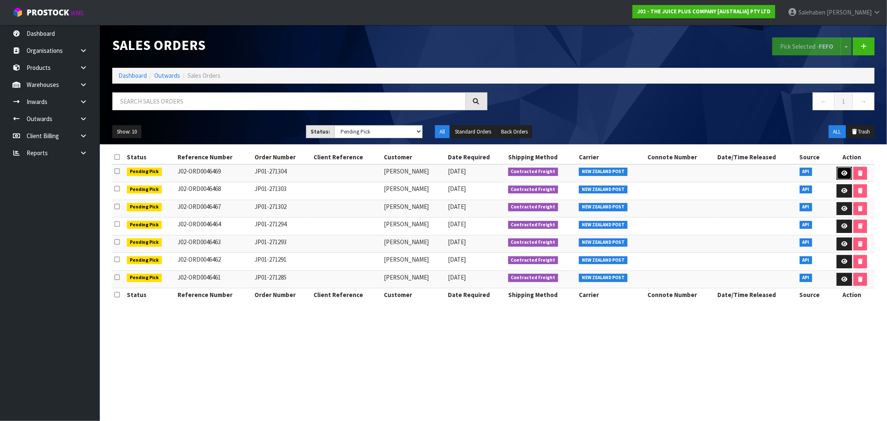
click at [846, 173] on icon at bounding box center [845, 173] width 6 height 5
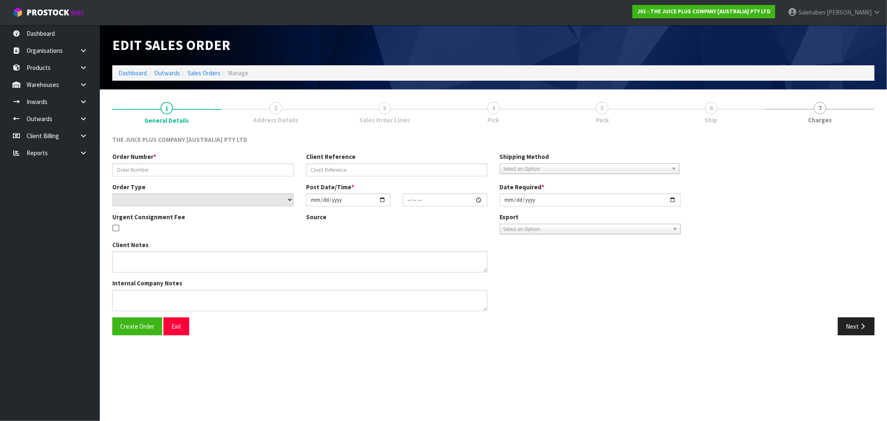
type input "JP01-271304"
select select "number:0"
type input "2025-08-28"
type input "11:44:17.000"
type input "2025-08-28"
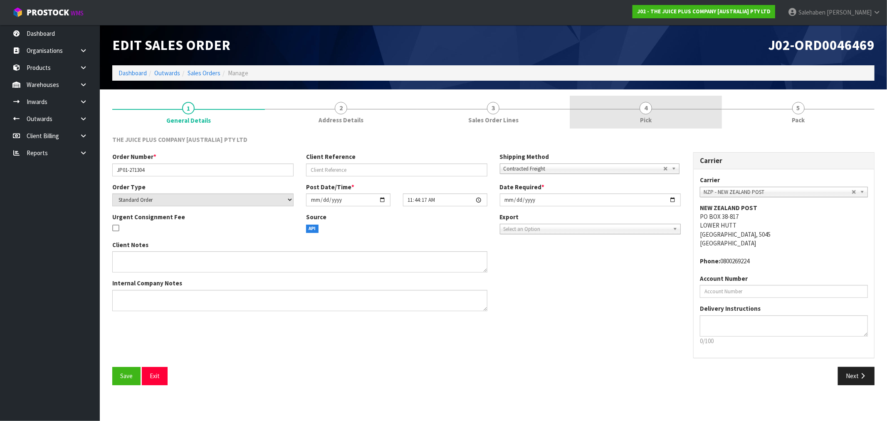
click at [646, 109] on span "4" at bounding box center [646, 108] width 12 height 12
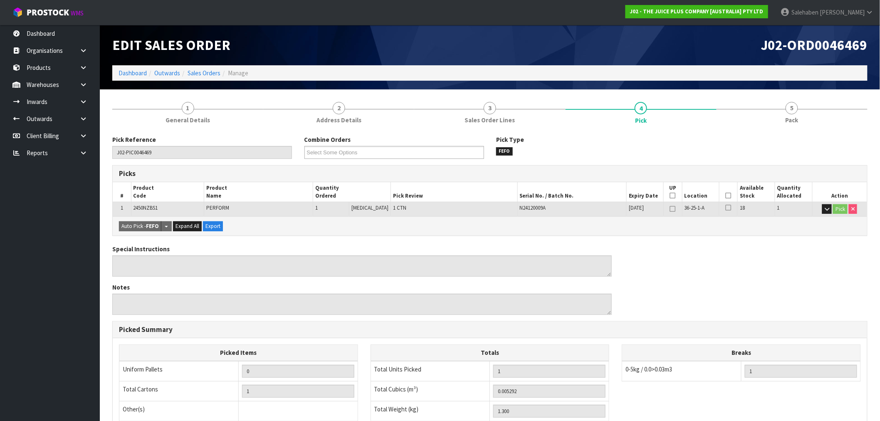
click at [726, 196] on icon at bounding box center [729, 196] width 6 height 0
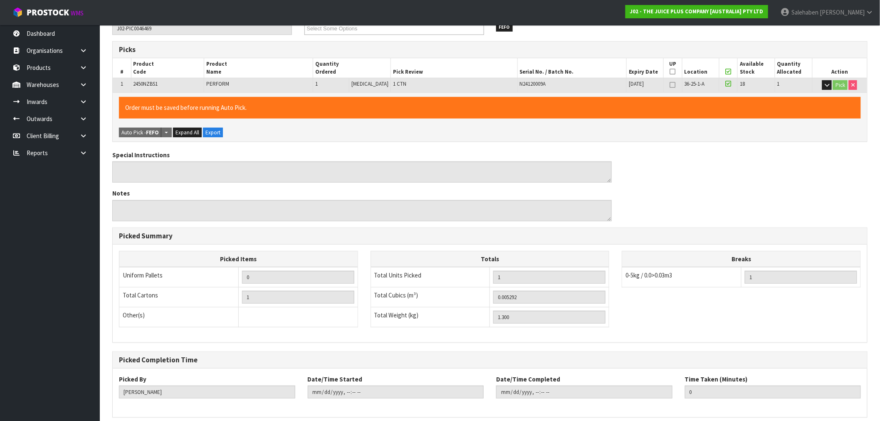
scroll to position [160, 0]
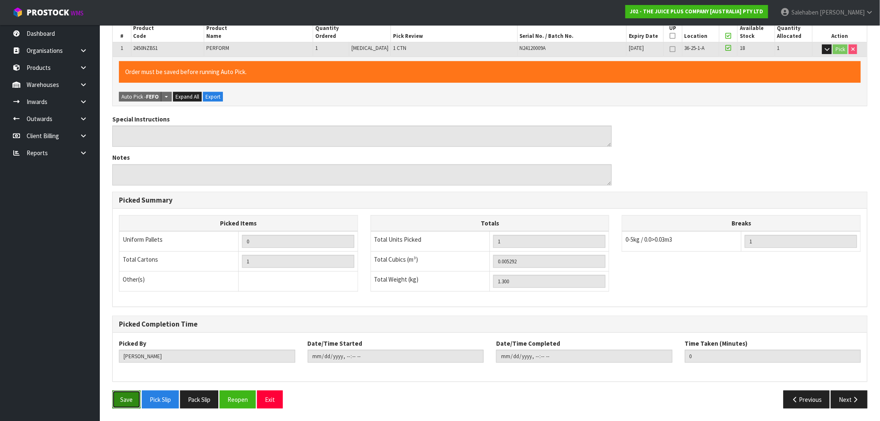
click at [129, 398] on button "Save" at bounding box center [126, 400] width 28 height 18
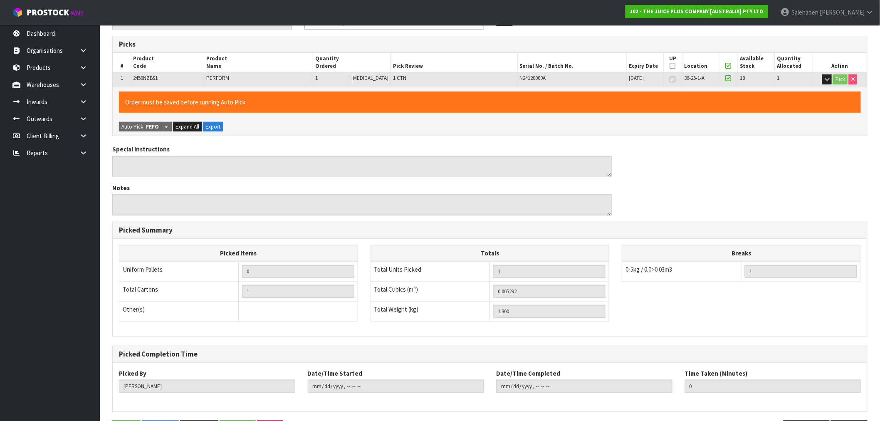
scroll to position [0, 0]
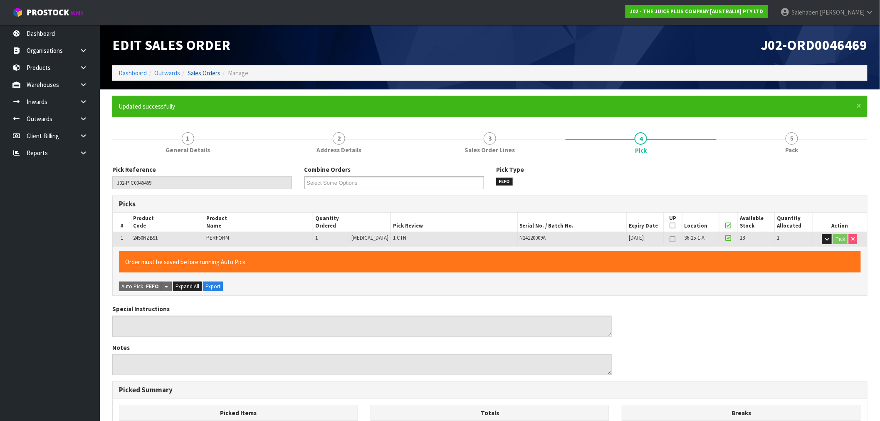
type input "Salehaben Patel"
type input "2025-08-29T10:40:55"
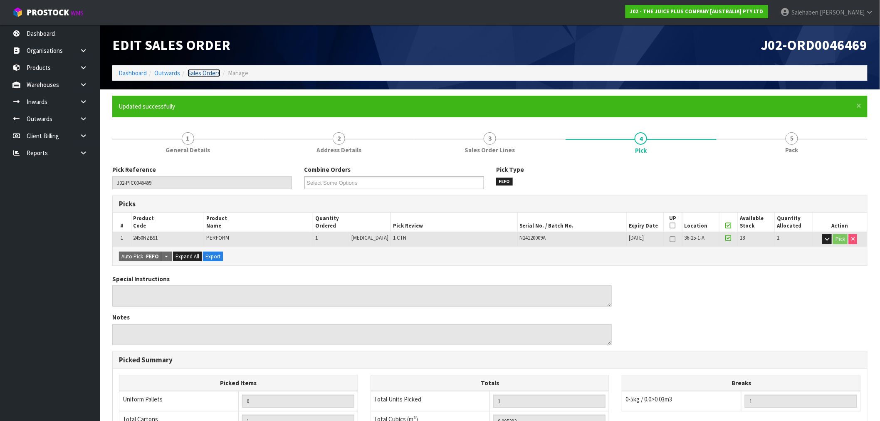
click at [201, 75] on link "Sales Orders" at bounding box center [204, 73] width 33 height 8
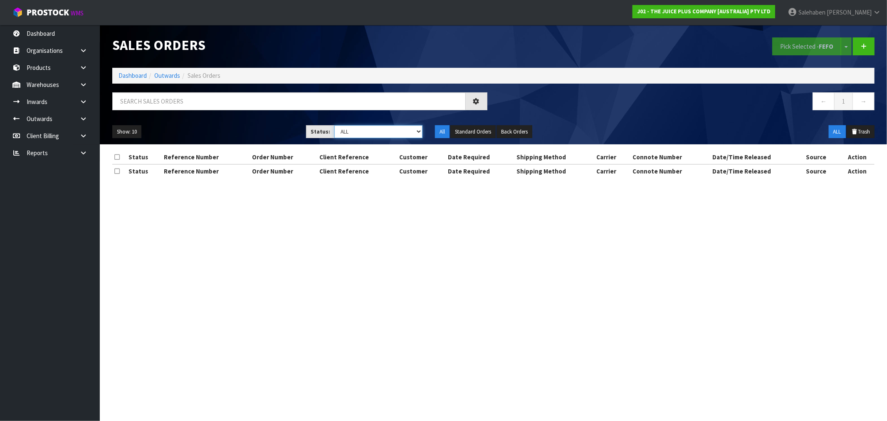
click at [390, 131] on select "Draft Pending Allocated Pending Pick Goods Picked Goods Packed Pending Charges …" at bounding box center [378, 131] width 88 height 13
select select "string:3"
click at [334, 125] on select "Draft Pending Allocated Pending Pick Goods Picked Goods Packed Pending Charges …" at bounding box center [378, 131] width 88 height 13
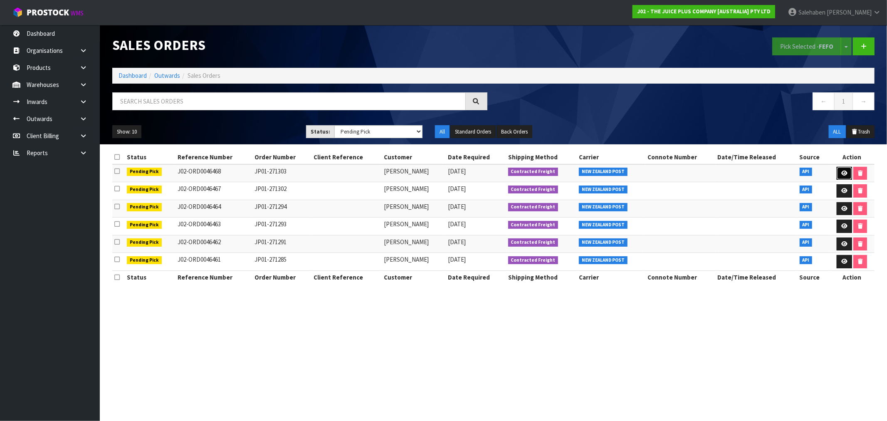
drag, startPoint x: 847, startPoint y: 172, endPoint x: 844, endPoint y: 174, distance: 4.3
click at [847, 172] on icon at bounding box center [845, 173] width 6 height 5
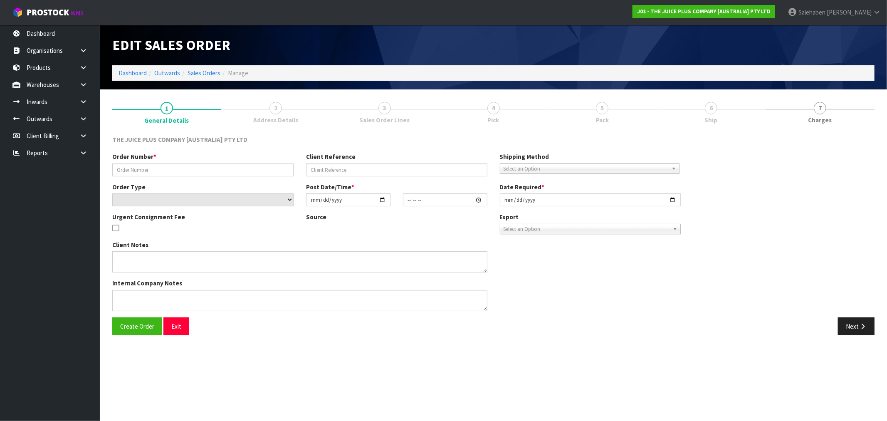
type input "JP01-271303"
select select "number:0"
type input "2025-08-28"
type input "11:40:09.000"
type input "2025-08-28"
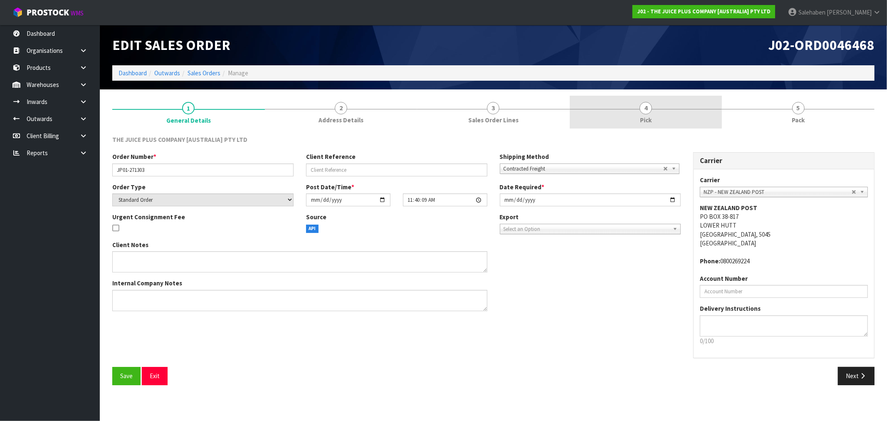
click at [646, 113] on span "4" at bounding box center [646, 108] width 12 height 12
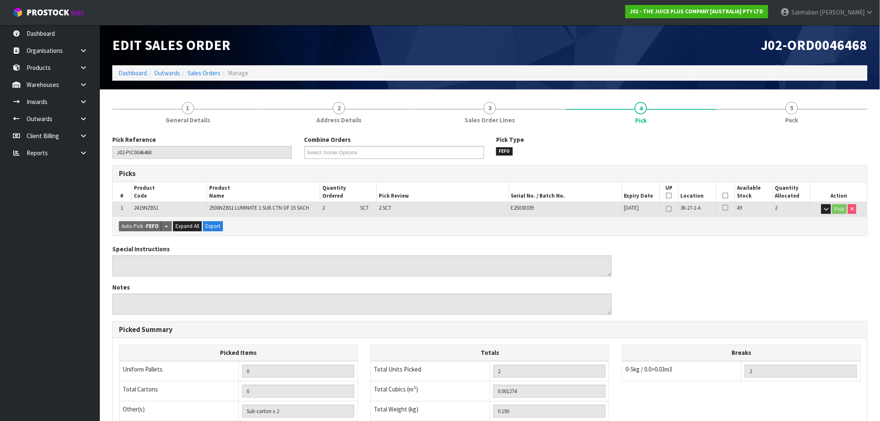
click at [728, 196] on icon at bounding box center [726, 196] width 6 height 0
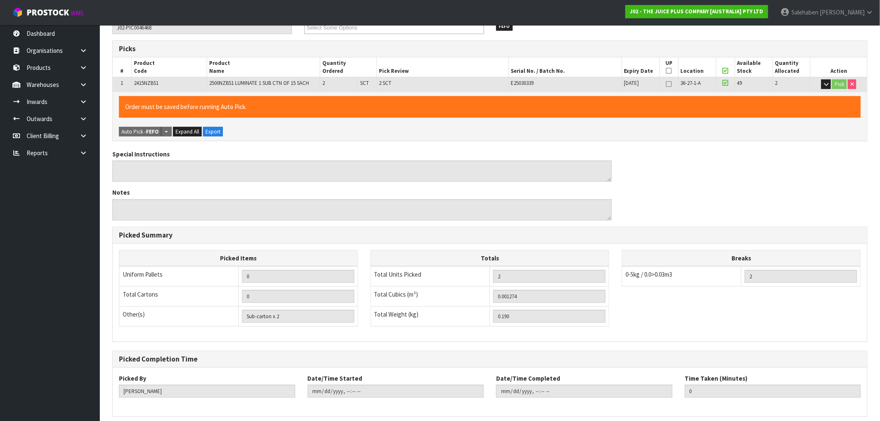
scroll to position [160, 0]
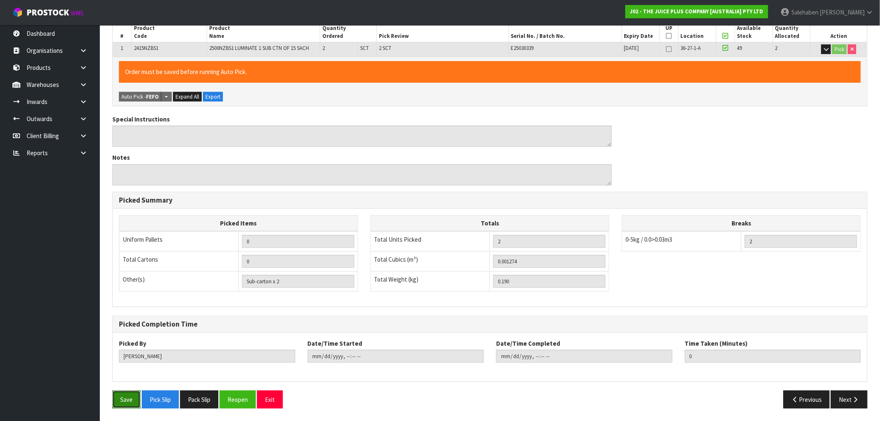
click at [127, 397] on button "Save" at bounding box center [126, 400] width 28 height 18
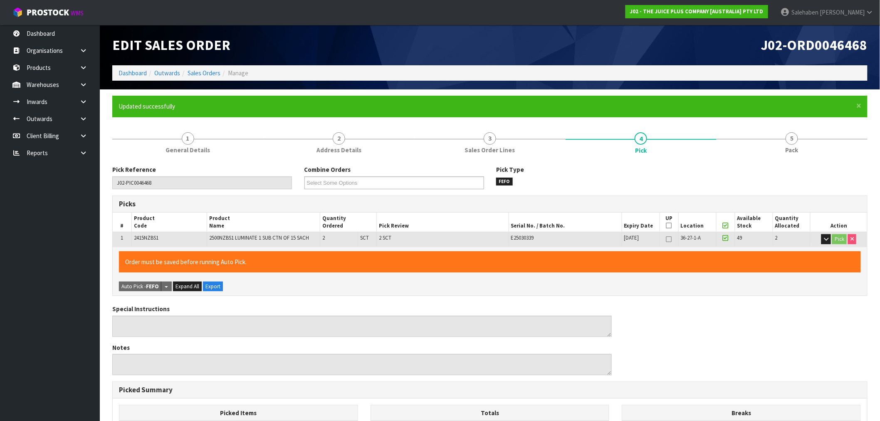
type input "Salehaben Patel"
type input "2025-08-29T10:41:04"
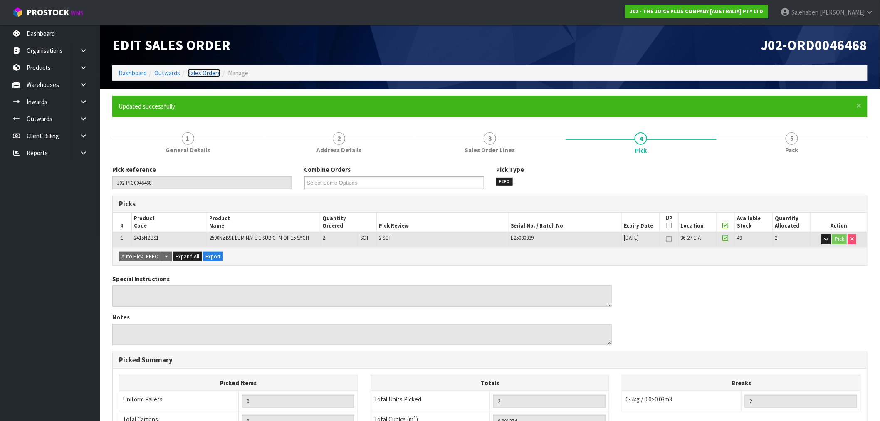
click at [205, 72] on link "Sales Orders" at bounding box center [204, 73] width 33 height 8
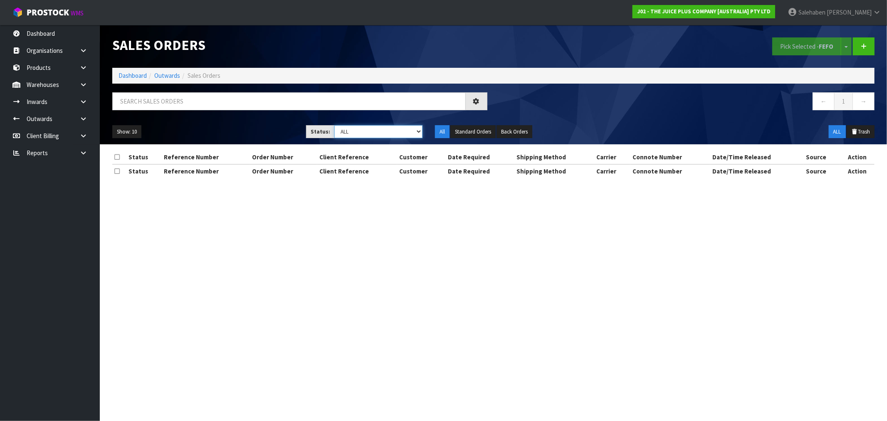
click at [379, 127] on select "Draft Pending Allocated Pending Pick Goods Picked Goods Packed Pending Charges …" at bounding box center [378, 131] width 88 height 13
select select "string:3"
click at [334, 125] on select "Draft Pending Allocated Pending Pick Goods Picked Goods Packed Pending Charges …" at bounding box center [378, 131] width 88 height 13
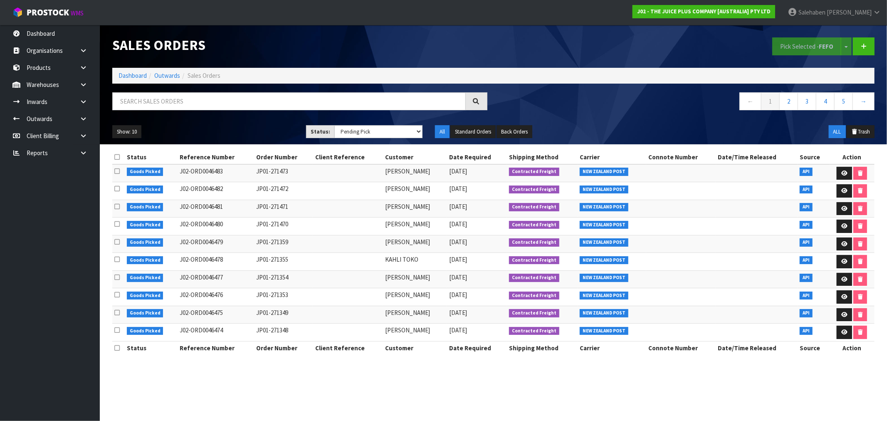
click at [847, 173] on link at bounding box center [844, 173] width 15 height 13
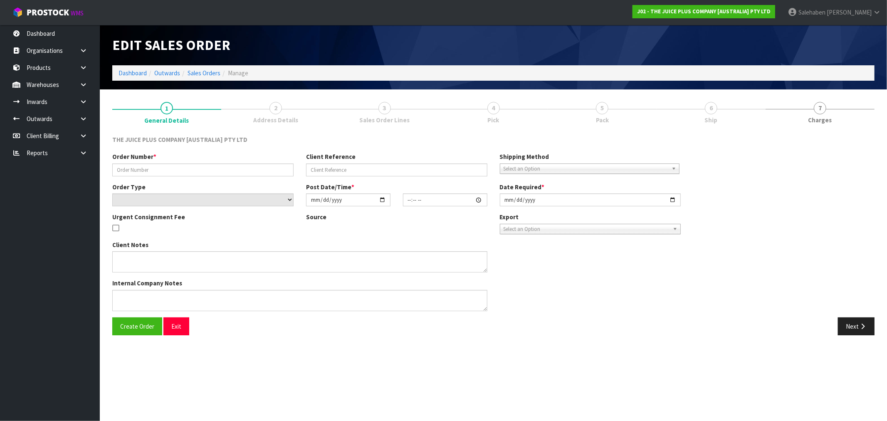
type input "JP01-271473"
select select "number:0"
type input "2025-08-29"
type input "08:52:53.000"
type input "2025-08-29"
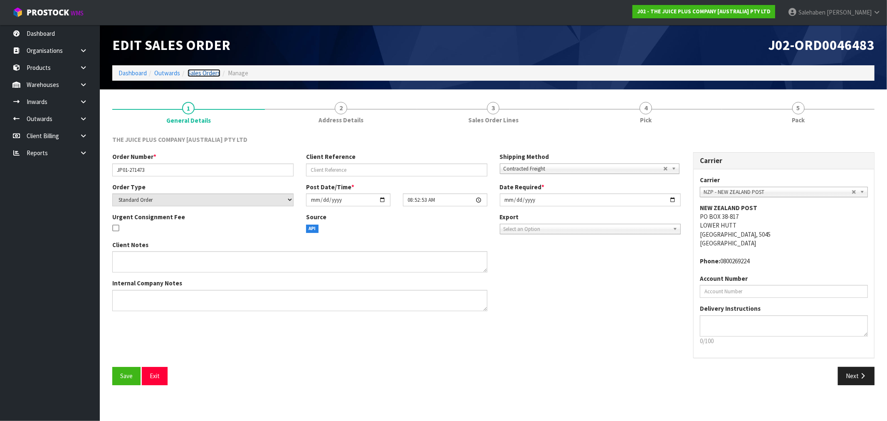
click at [200, 72] on link "Sales Orders" at bounding box center [204, 73] width 33 height 8
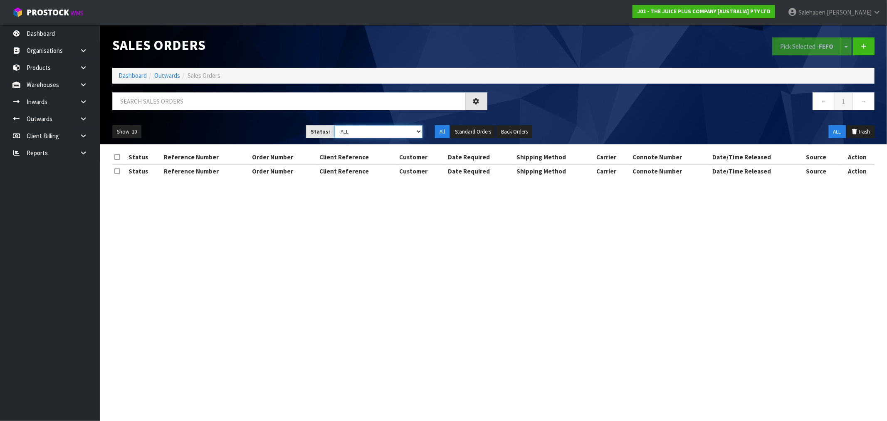
drag, startPoint x: 354, startPoint y: 128, endPoint x: 355, endPoint y: 136, distance: 8.3
click at [355, 128] on select "Draft Pending Allocated Pending Pick Goods Picked Goods Packed Pending Charges …" at bounding box center [378, 131] width 88 height 13
select select "string:3"
click at [334, 125] on select "Draft Pending Allocated Pending Pick Goods Picked Goods Packed Pending Charges …" at bounding box center [378, 131] width 88 height 13
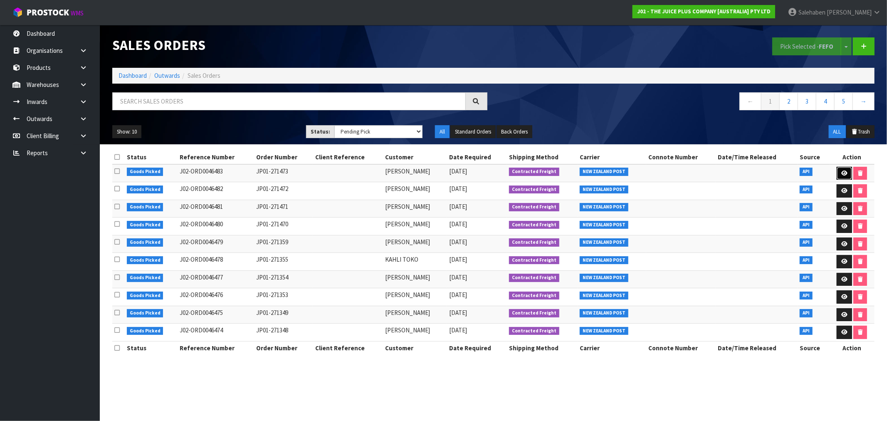
click at [845, 172] on icon at bounding box center [845, 173] width 6 height 5
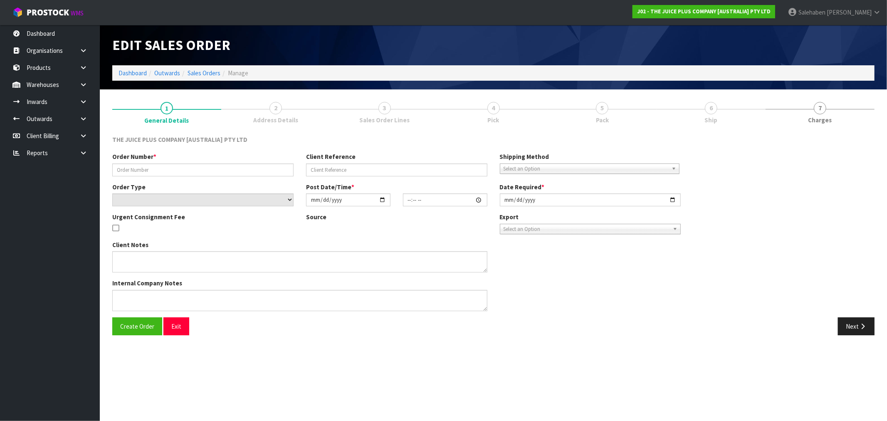
type input "JP01-271473"
select select "number:0"
type input "2025-08-29"
type input "08:52:53.000"
type input "2025-08-29"
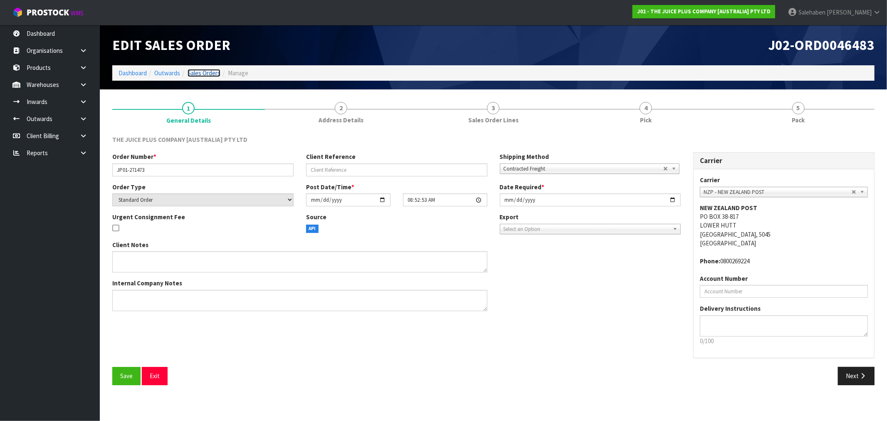
click at [206, 70] on link "Sales Orders" at bounding box center [204, 73] width 33 height 8
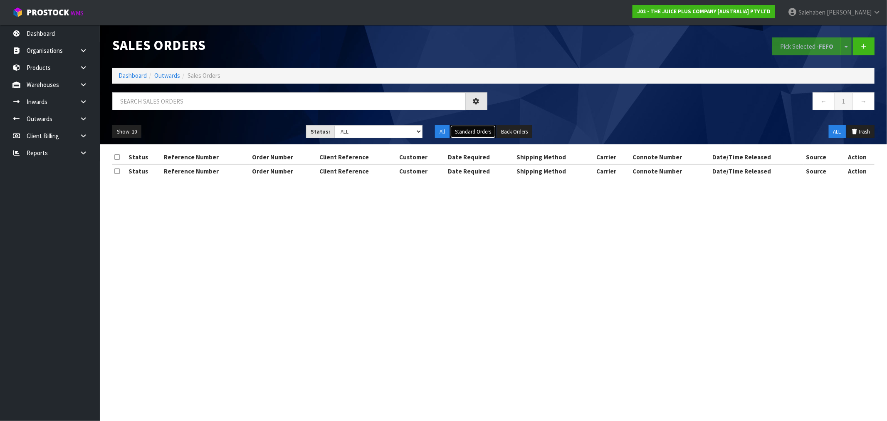
drag, startPoint x: 480, startPoint y: 130, endPoint x: 469, endPoint y: 134, distance: 11.7
click at [480, 129] on button "Standard Orders" at bounding box center [473, 131] width 45 height 13
click at [367, 131] on select "Draft Pending Allocated Pending Pick Goods Picked Goods Packed Pending Charges …" at bounding box center [378, 131] width 88 height 13
select select "string:3"
click at [334, 125] on select "Draft Pending Allocated Pending Pick Goods Picked Goods Packed Pending Charges …" at bounding box center [378, 131] width 88 height 13
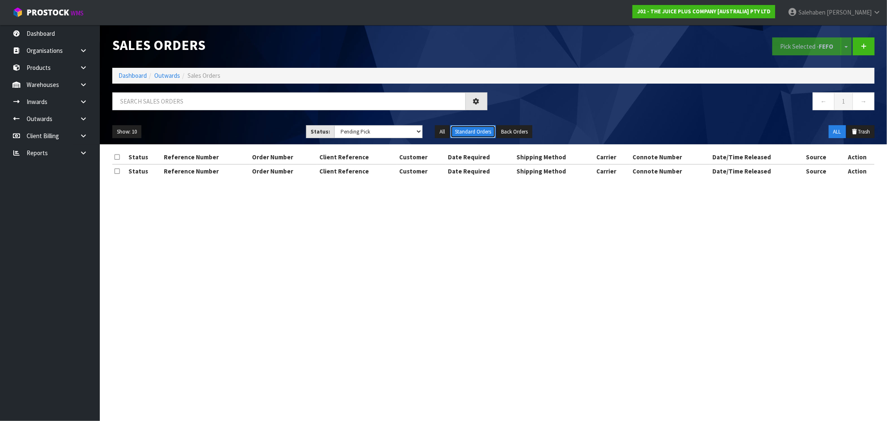
click at [472, 128] on button "Standard Orders" at bounding box center [473, 131] width 45 height 13
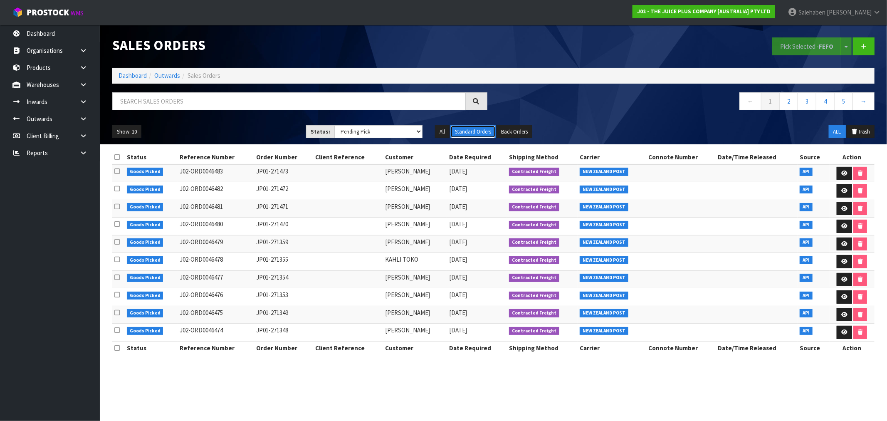
click at [478, 133] on button "Standard Orders" at bounding box center [473, 131] width 45 height 13
click at [461, 130] on button "Standard Orders" at bounding box center [473, 131] width 45 height 13
click at [123, 136] on button "Show: 10" at bounding box center [126, 131] width 29 height 13
click at [125, 181] on link "50" at bounding box center [146, 181] width 66 height 11
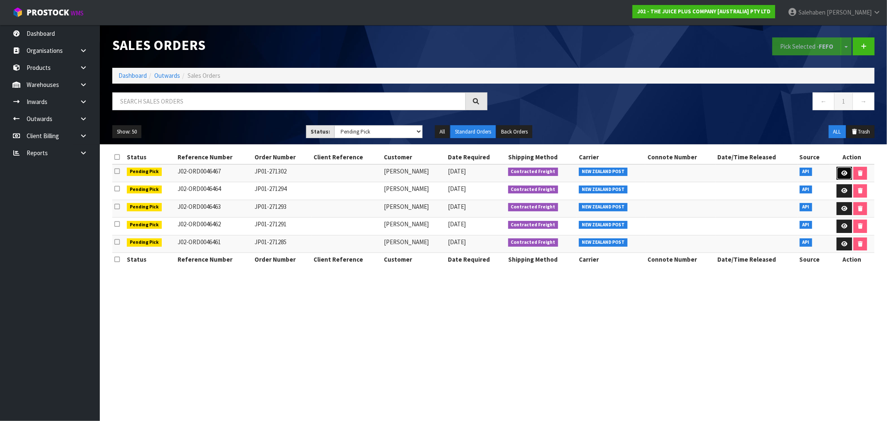
click at [849, 172] on link at bounding box center [844, 173] width 15 height 13
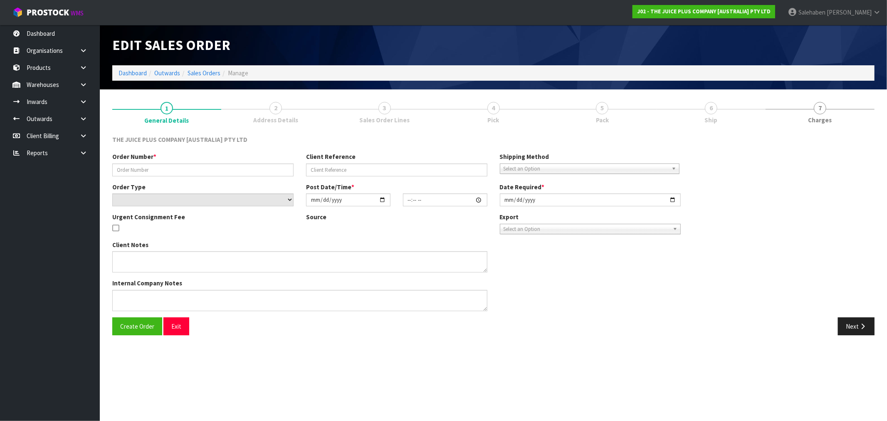
type input "JP01-271302"
select select "number:0"
type input "2025-08-28"
type input "11:35:37.000"
type input "2025-08-28"
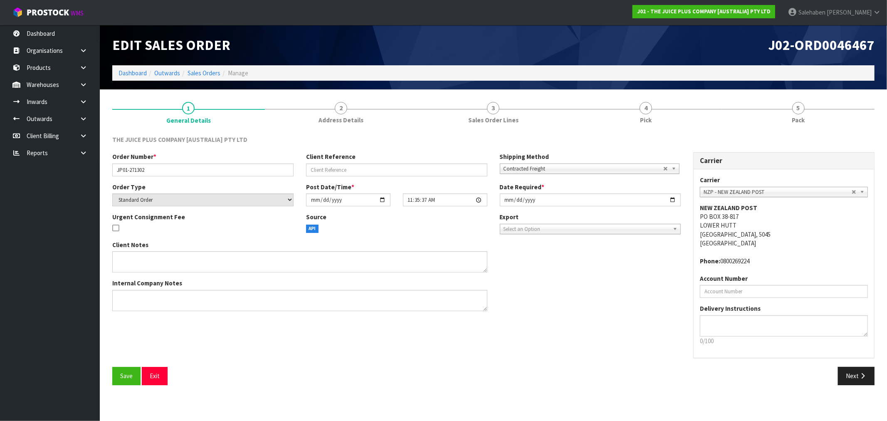
drag, startPoint x: 649, startPoint y: 111, endPoint x: 654, endPoint y: 131, distance: 21.3
click at [649, 111] on span "4" at bounding box center [646, 108] width 12 height 12
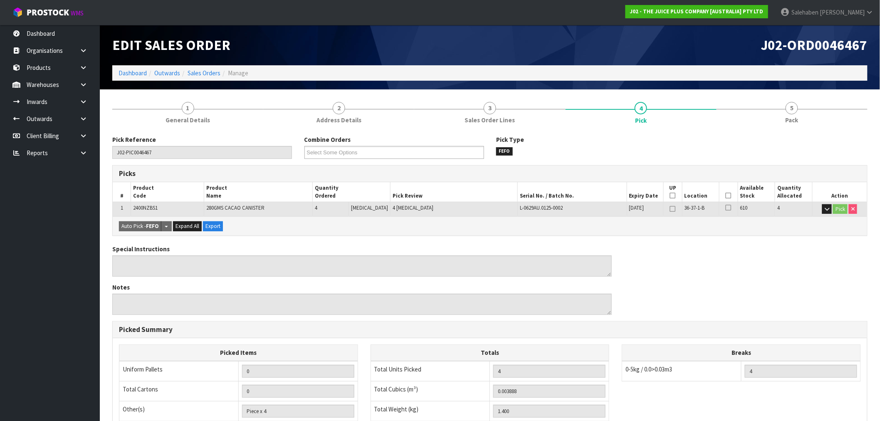
click at [726, 196] on icon at bounding box center [729, 196] width 6 height 0
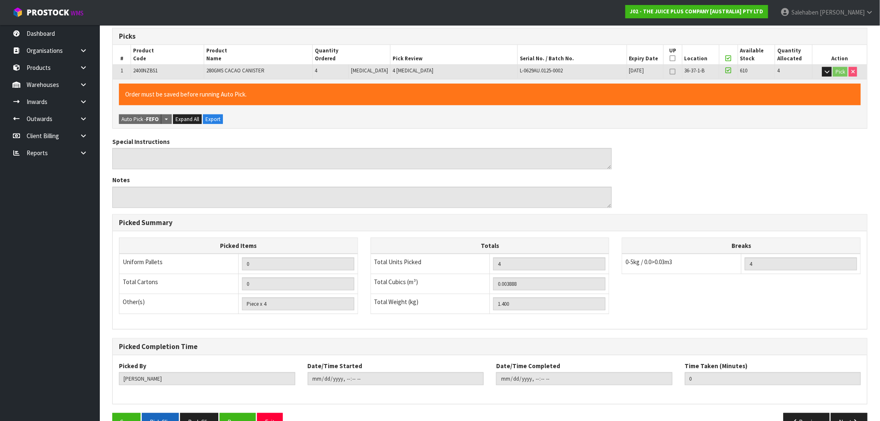
scroll to position [160, 0]
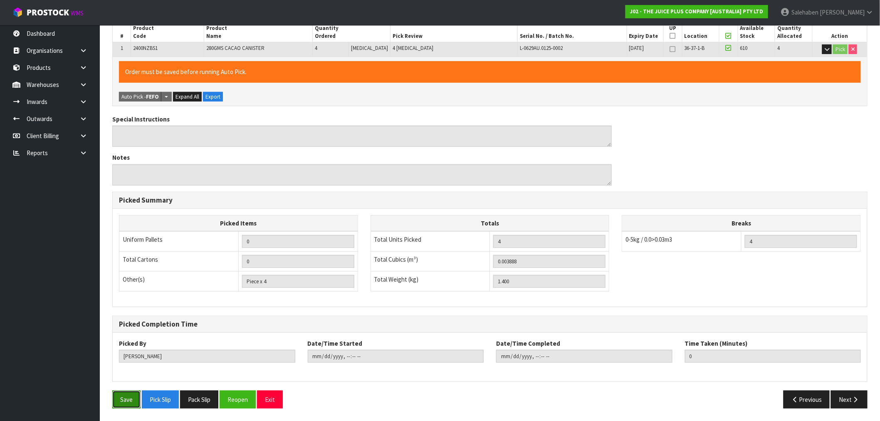
click at [126, 399] on button "Save" at bounding box center [126, 400] width 28 height 18
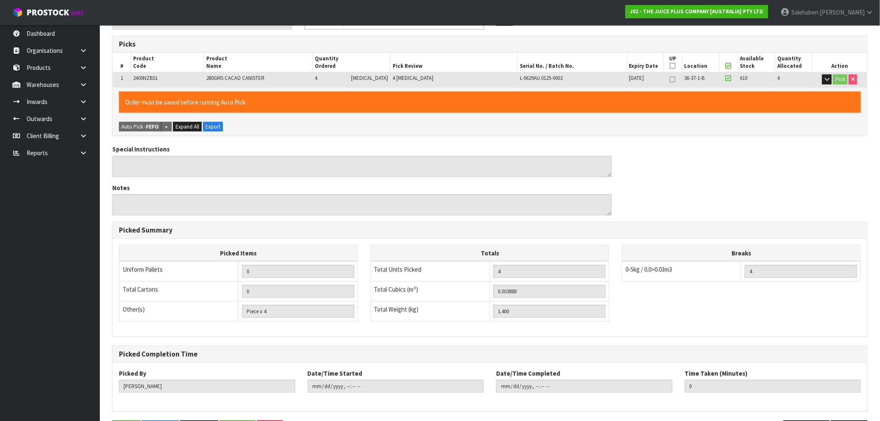
scroll to position [0, 0]
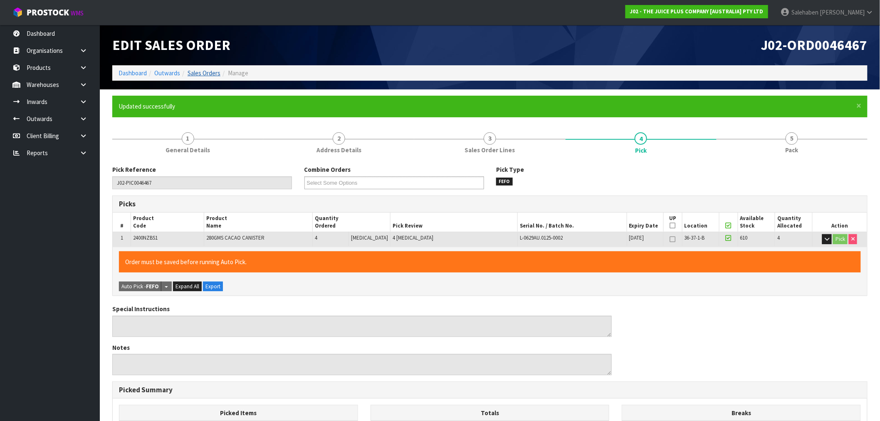
type input "Salehaben Patel"
type input "2025-08-29T10:41:33"
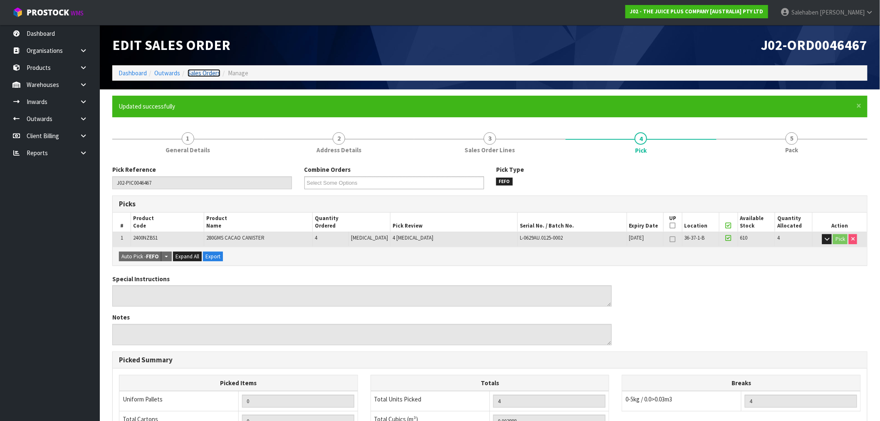
click at [198, 72] on link "Sales Orders" at bounding box center [204, 73] width 33 height 8
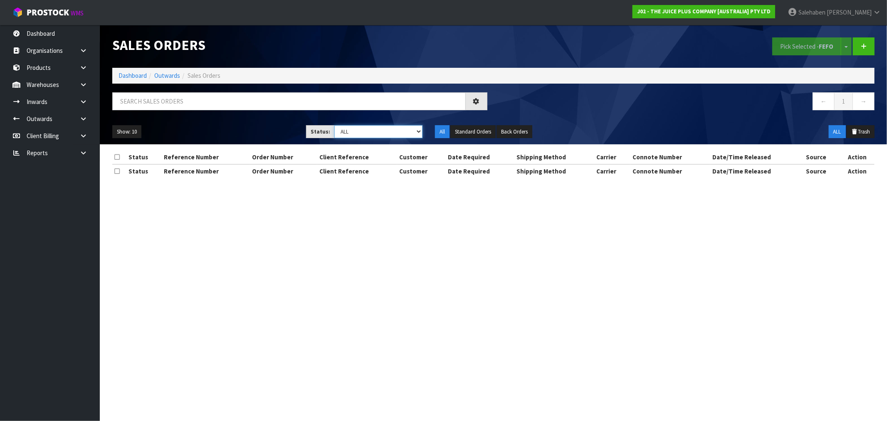
click at [354, 129] on select "Draft Pending Allocated Pending Pick Goods Picked Goods Packed Pending Charges …" at bounding box center [378, 131] width 88 height 13
select select "string:3"
click at [334, 125] on select "Draft Pending Allocated Pending Pick Goods Picked Goods Packed Pending Charges …" at bounding box center [378, 131] width 88 height 13
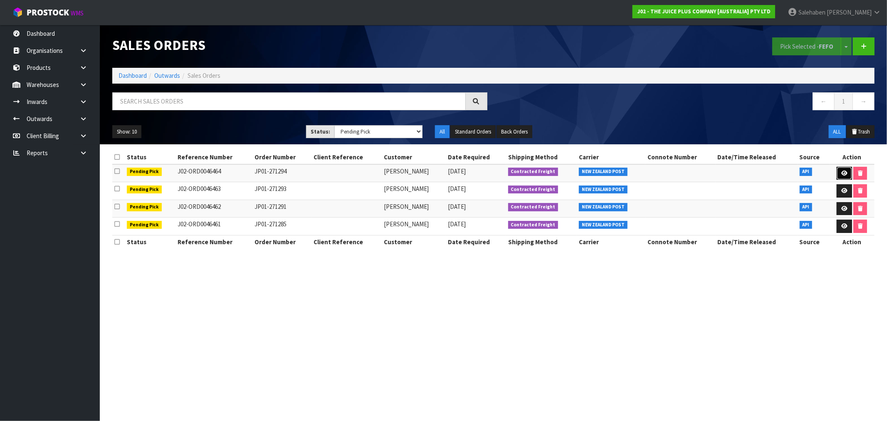
click at [846, 172] on icon at bounding box center [845, 173] width 6 height 5
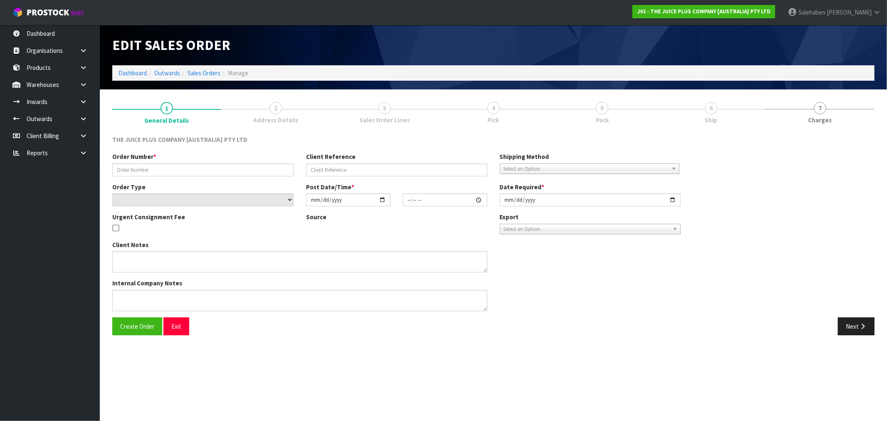
type input "JP01-271294"
select select "number:0"
type input "2025-08-28"
type input "10:46:31.000"
type input "2025-08-28"
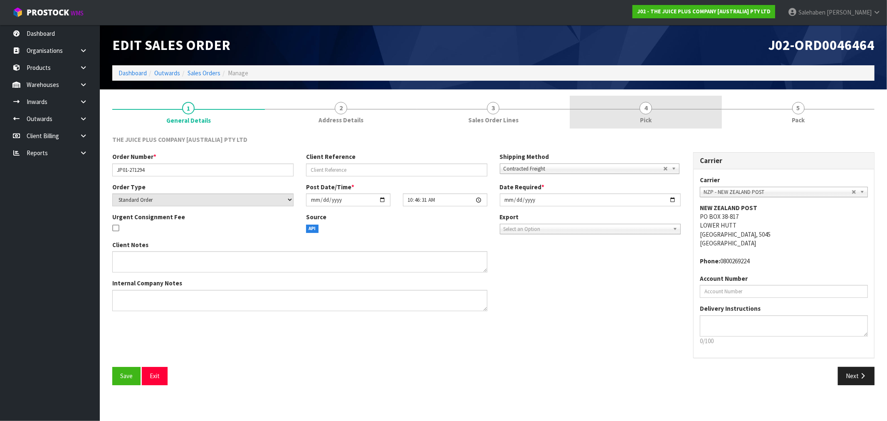
click at [649, 111] on span "4" at bounding box center [646, 108] width 12 height 12
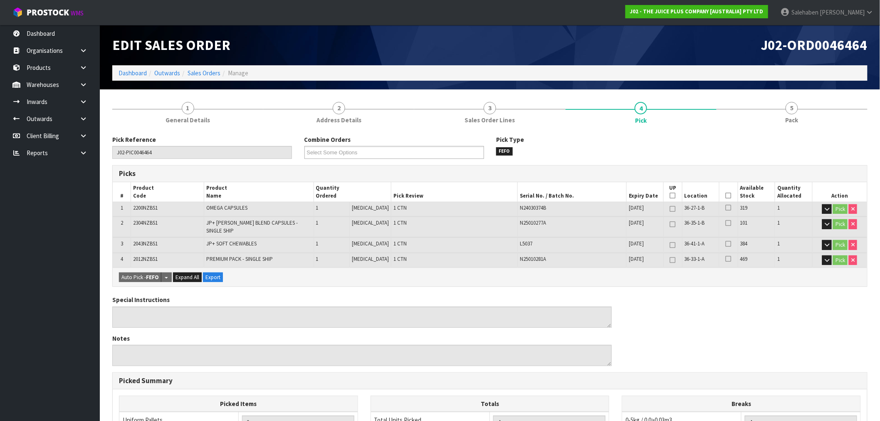
click at [728, 196] on icon at bounding box center [729, 196] width 6 height 0
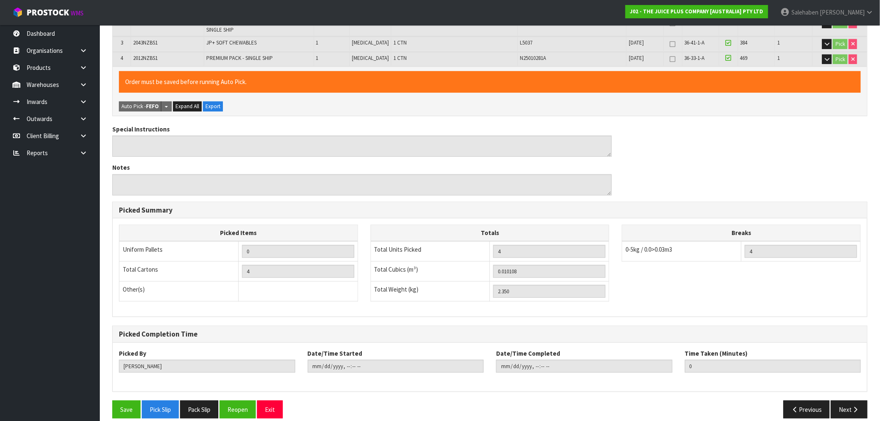
scroll to position [205, 0]
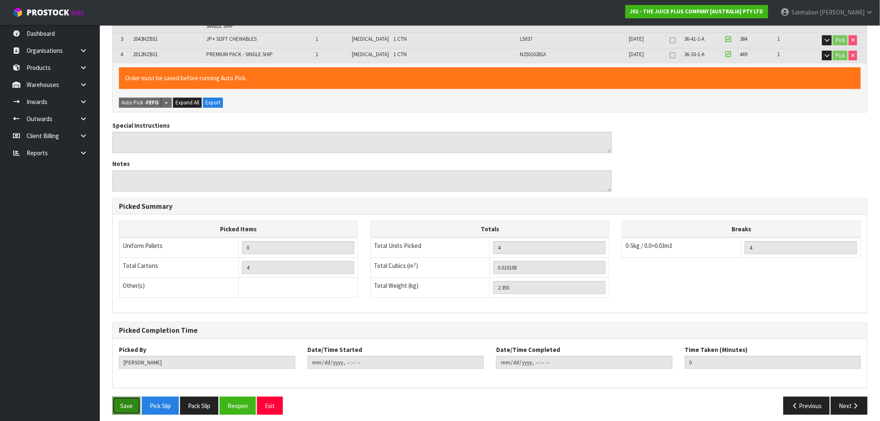
click at [129, 400] on button "Save" at bounding box center [126, 406] width 28 height 18
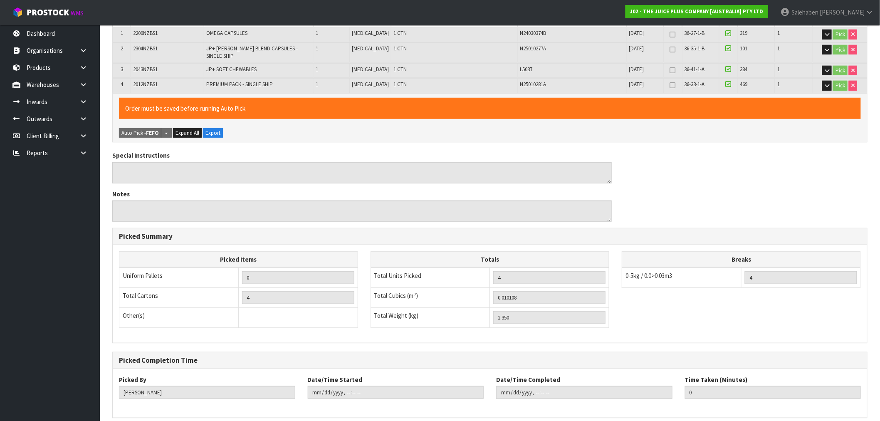
scroll to position [0, 0]
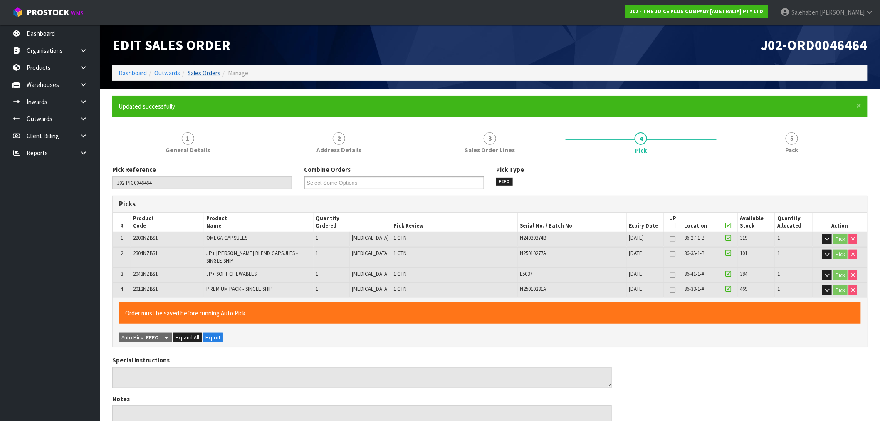
type input "Salehaben Patel"
type input "2025-08-29T10:41:41"
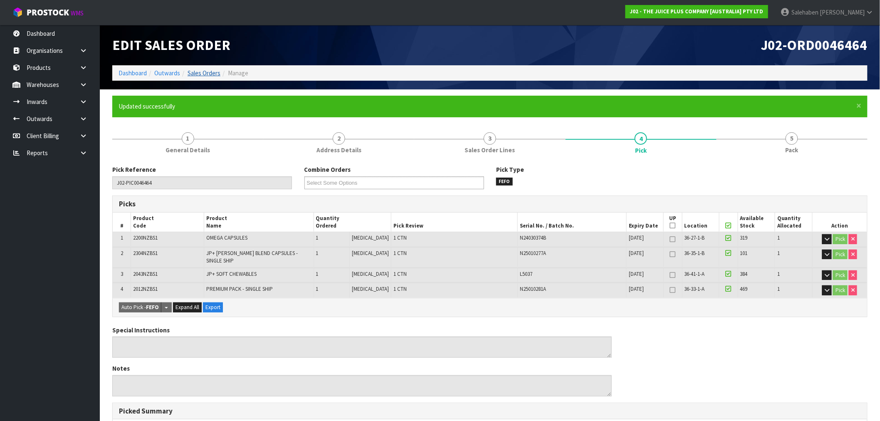
drag, startPoint x: 210, startPoint y: 67, endPoint x: 204, endPoint y: 76, distance: 10.2
click at [208, 71] on ol "Dashboard Outwards Sales Orders Manage" at bounding box center [489, 72] width 755 height 15
click at [204, 75] on link "Sales Orders" at bounding box center [204, 73] width 33 height 8
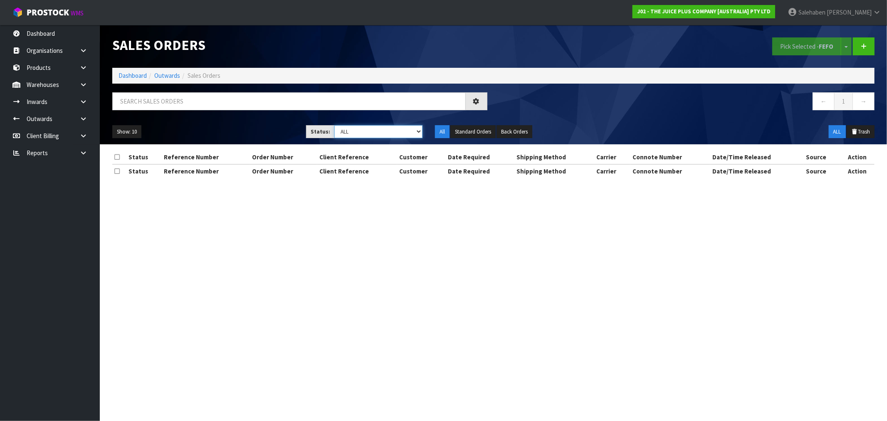
click at [364, 134] on select "Draft Pending Allocated Pending Pick Goods Picked Goods Packed Pending Charges …" at bounding box center [378, 131] width 88 height 13
select select "string:3"
click at [334, 125] on select "Draft Pending Allocated Pending Pick Goods Picked Goods Packed Pending Charges …" at bounding box center [378, 131] width 88 height 13
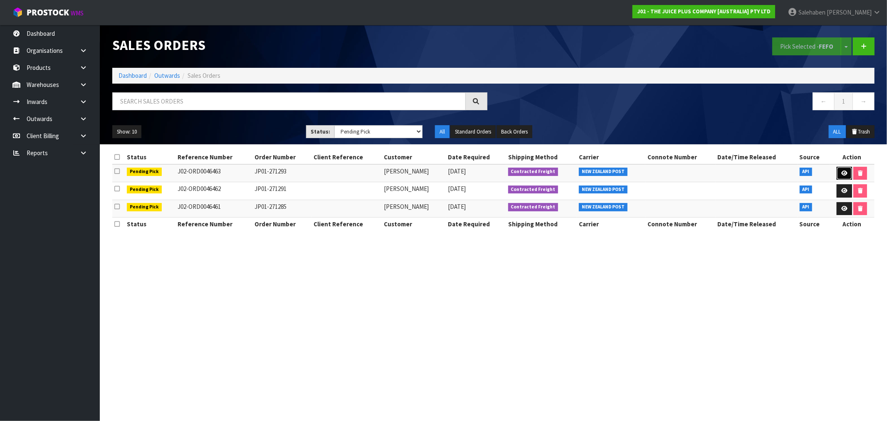
click at [848, 172] on icon at bounding box center [845, 173] width 6 height 5
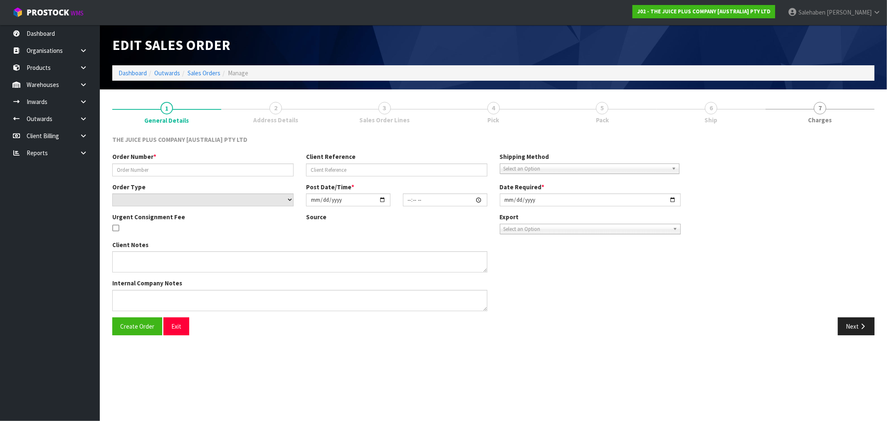
type input "JP01-271293"
select select "number:0"
type input "2025-08-28"
type input "10:16:28.000"
type input "2025-08-28"
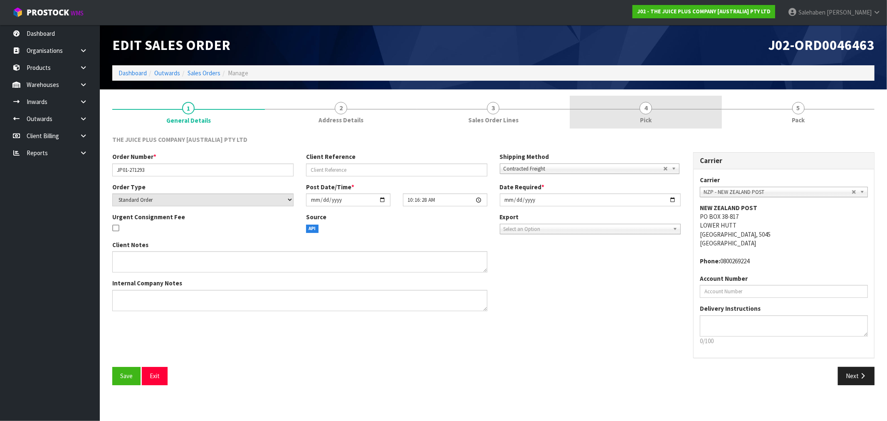
click at [646, 111] on span "4" at bounding box center [646, 108] width 12 height 12
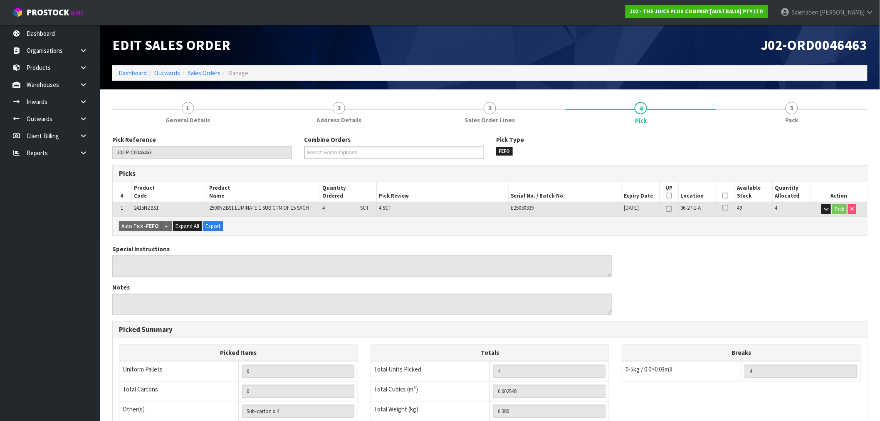
click at [724, 196] on icon at bounding box center [726, 196] width 6 height 0
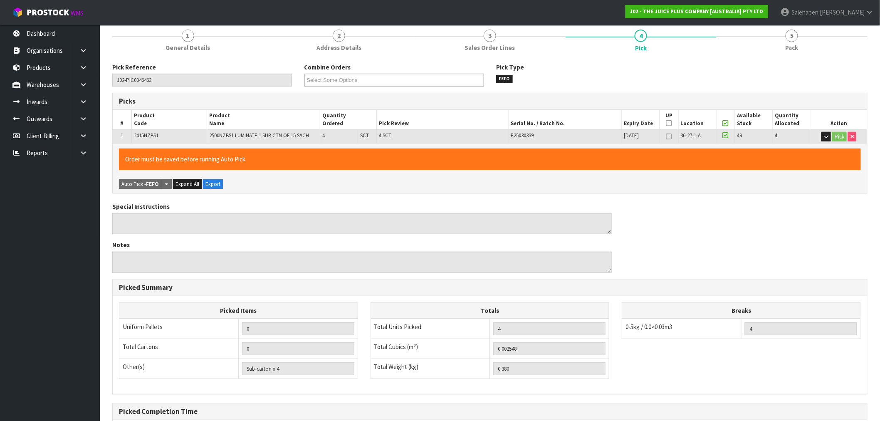
scroll to position [160, 0]
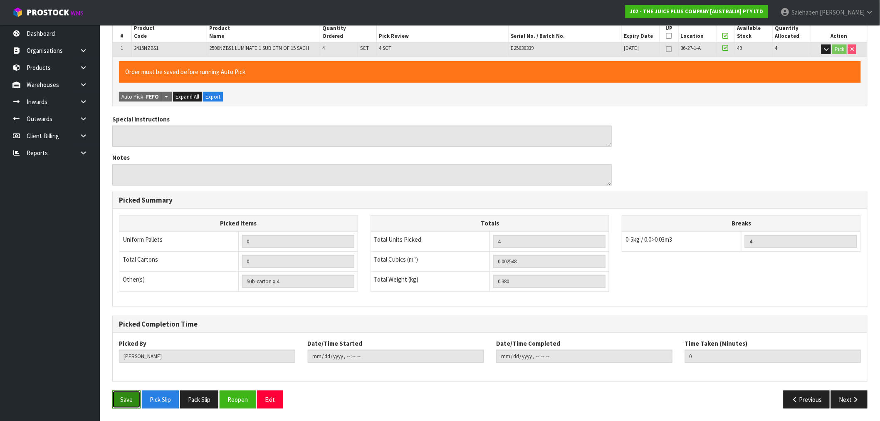
click at [121, 401] on button "Save" at bounding box center [126, 400] width 28 height 18
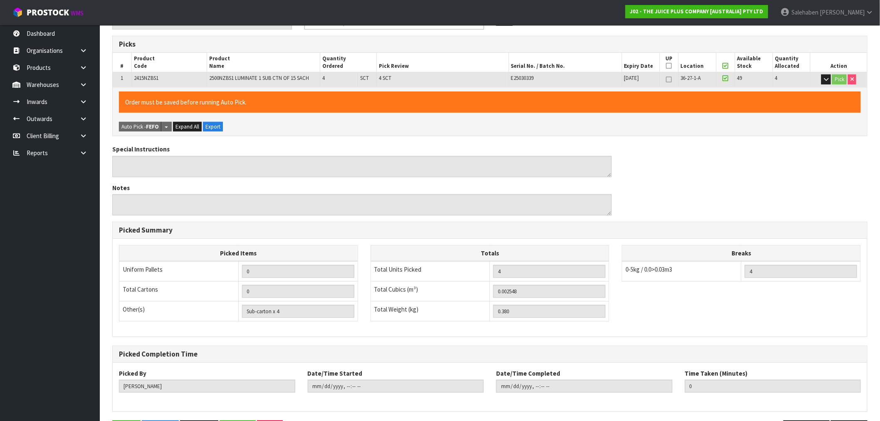
scroll to position [0, 0]
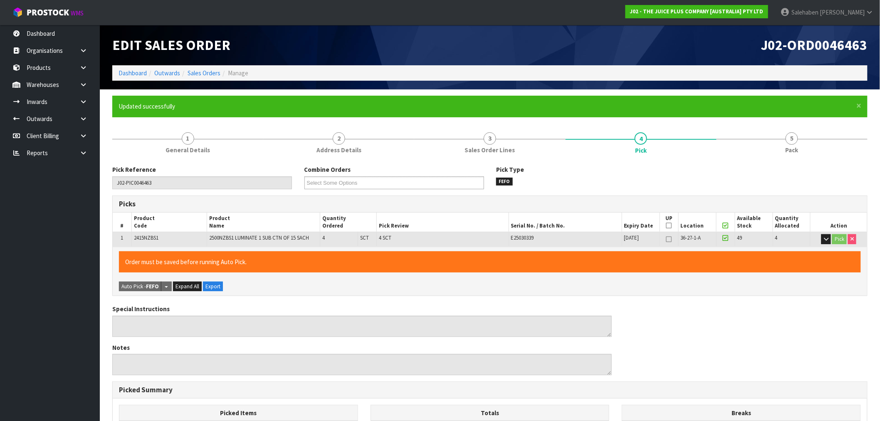
type input "Salehaben Patel"
type input "2025-08-29T10:41:50"
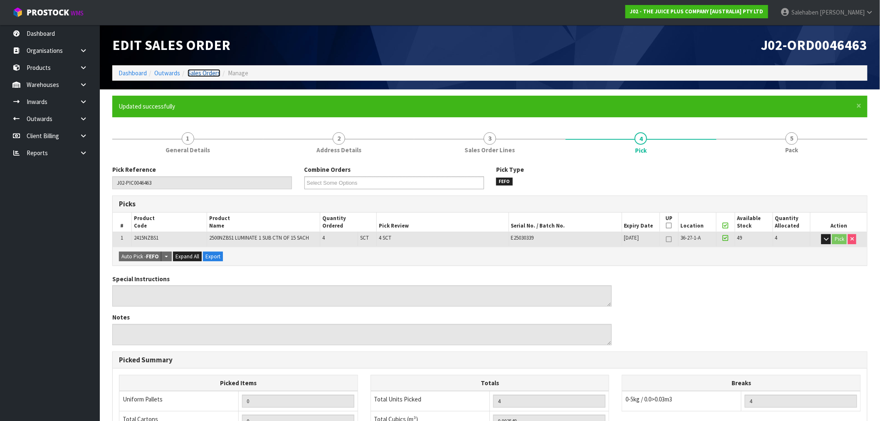
click at [213, 75] on link "Sales Orders" at bounding box center [204, 73] width 33 height 8
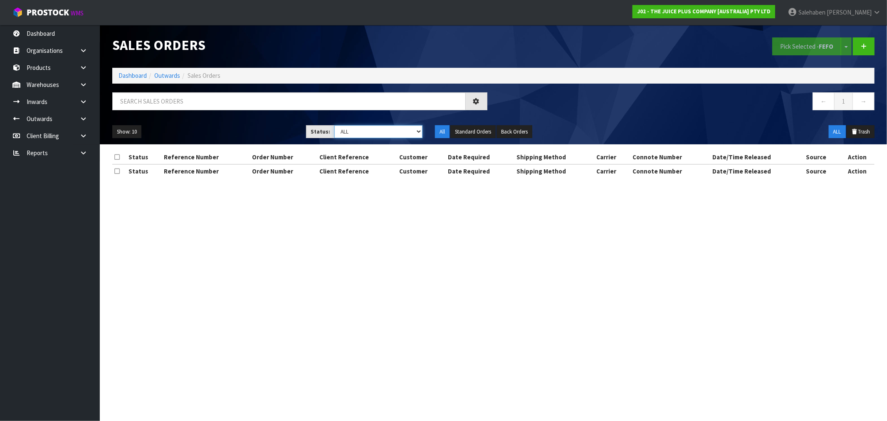
drag, startPoint x: 379, startPoint y: 131, endPoint x: 376, endPoint y: 138, distance: 7.6
click at [379, 131] on select "Draft Pending Allocated Pending Pick Goods Picked Goods Packed Pending Charges …" at bounding box center [378, 131] width 88 height 13
select select "string:3"
click at [334, 125] on select "Draft Pending Allocated Pending Pick Goods Picked Goods Packed Pending Charges …" at bounding box center [378, 131] width 88 height 13
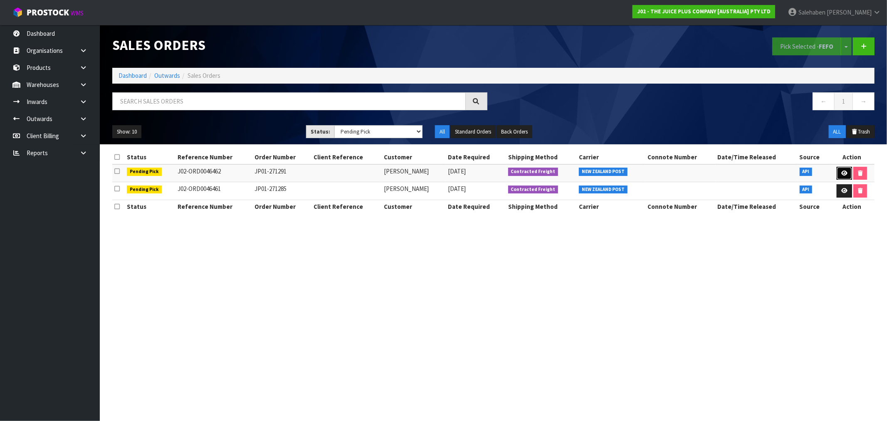
click at [845, 173] on icon at bounding box center [845, 173] width 6 height 5
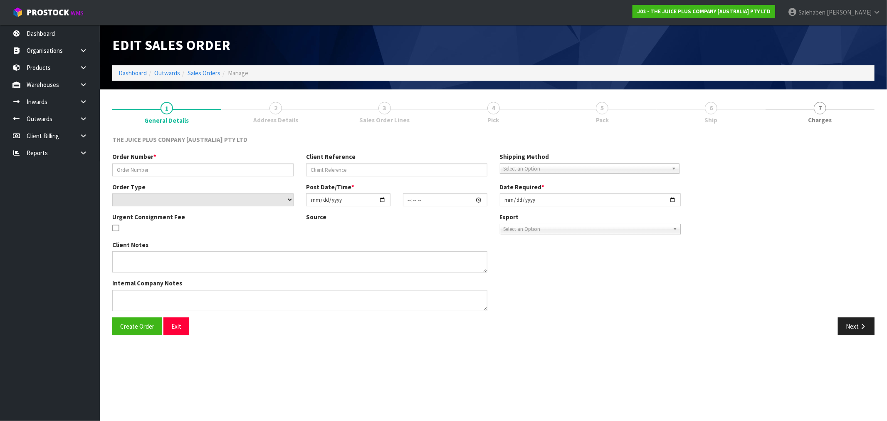
type input "JP01-271291"
select select "number:0"
type input "2025-08-28"
type input "10:04:19.000"
type input "2025-08-28"
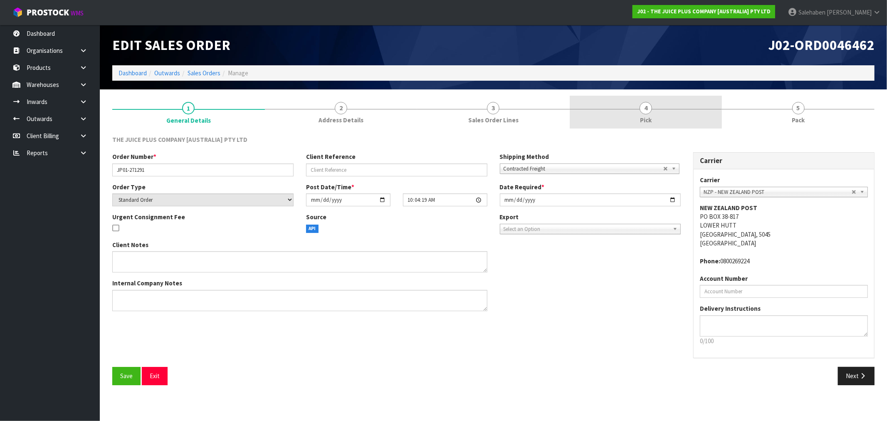
click at [644, 109] on span "4" at bounding box center [646, 108] width 12 height 12
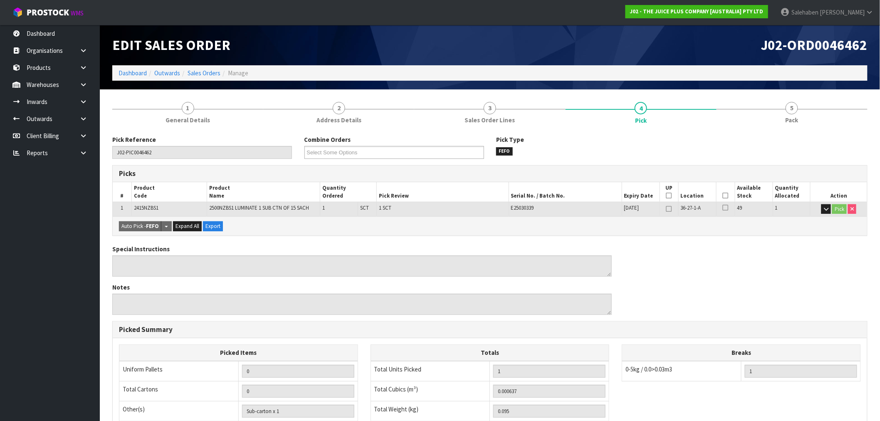
click at [727, 196] on icon at bounding box center [726, 196] width 6 height 0
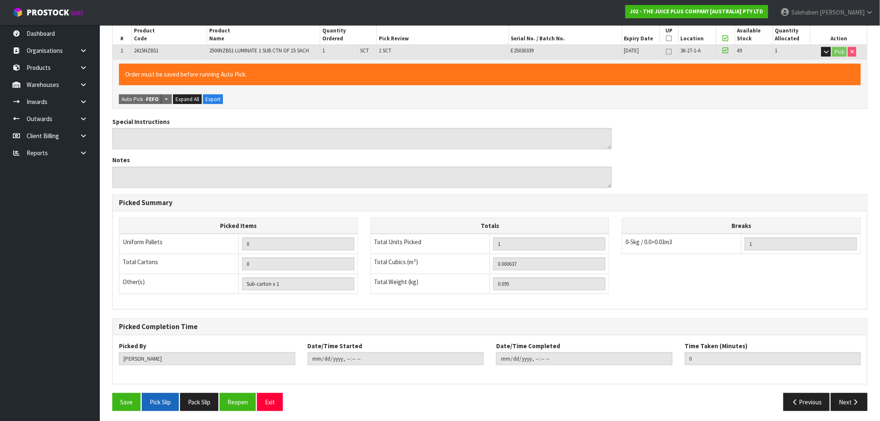
scroll to position [160, 0]
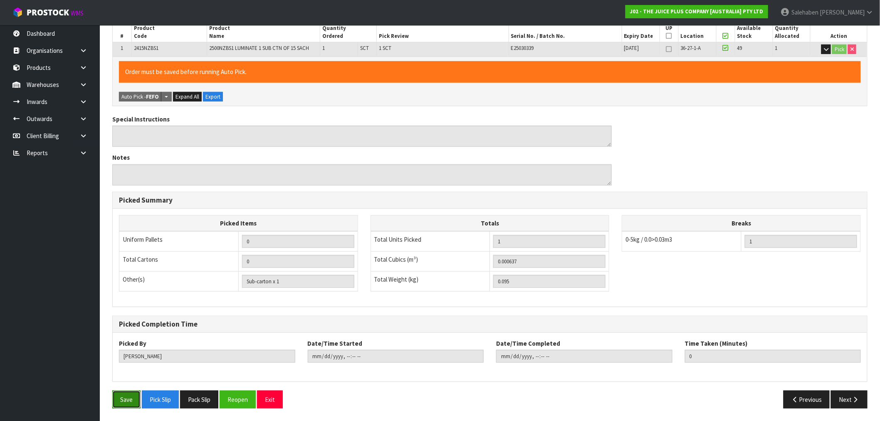
click at [122, 404] on button "Save" at bounding box center [126, 400] width 28 height 18
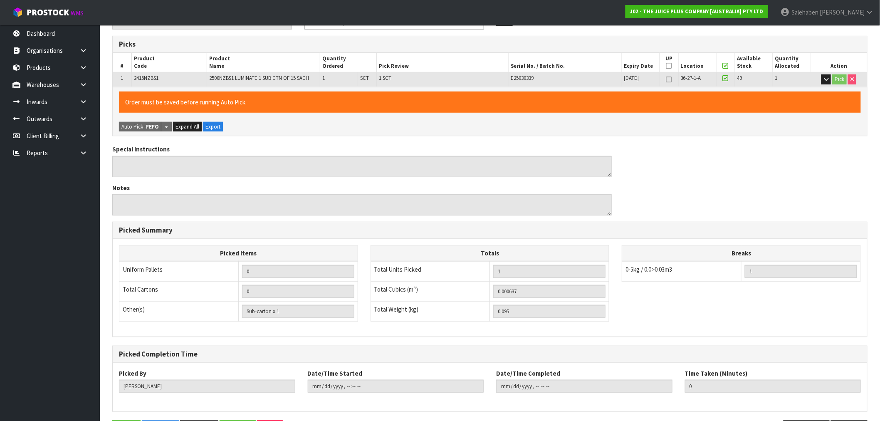
scroll to position [0, 0]
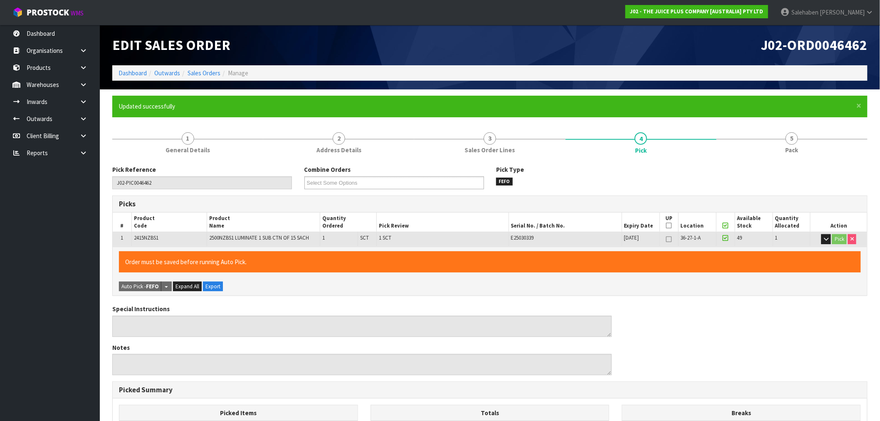
type input "Salehaben Patel"
type input "2025-08-29T10:41:59"
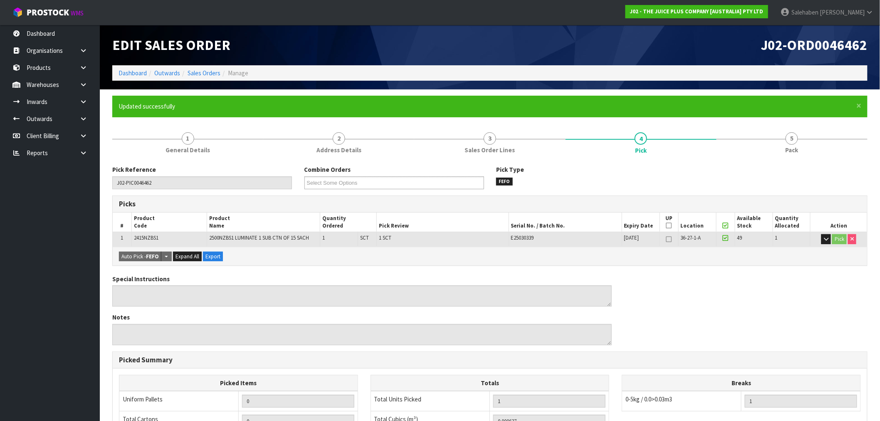
click at [204, 77] on li "Sales Orders" at bounding box center [200, 73] width 40 height 9
click at [210, 72] on link "Sales Orders" at bounding box center [204, 73] width 33 height 8
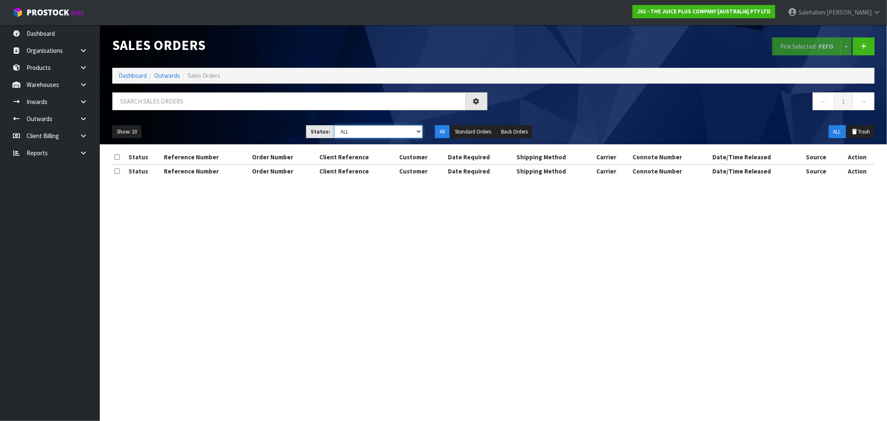
click at [367, 133] on select "Draft Pending Allocated Pending Pick Goods Picked Goods Packed Pending Charges …" at bounding box center [378, 131] width 88 height 13
select select "string:3"
click at [334, 125] on select "Draft Pending Allocated Pending Pick Goods Picked Goods Packed Pending Charges …" at bounding box center [378, 131] width 88 height 13
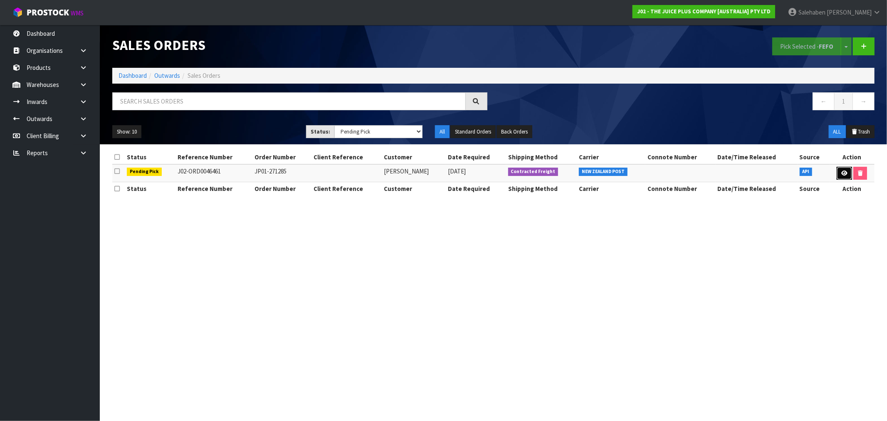
click at [843, 173] on icon at bounding box center [845, 173] width 6 height 5
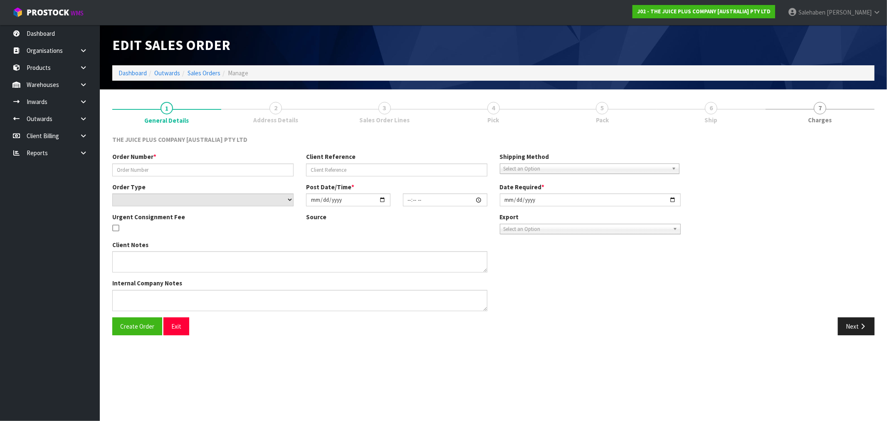
type input "JP01-271285"
select select "number:0"
type input "2025-08-28"
type input "09:13:31.000"
type input "2025-08-28"
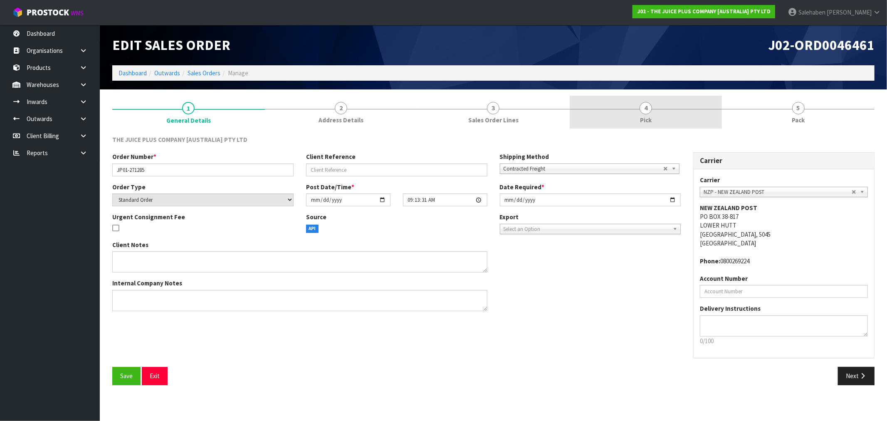
click at [649, 110] on span "4" at bounding box center [646, 108] width 12 height 12
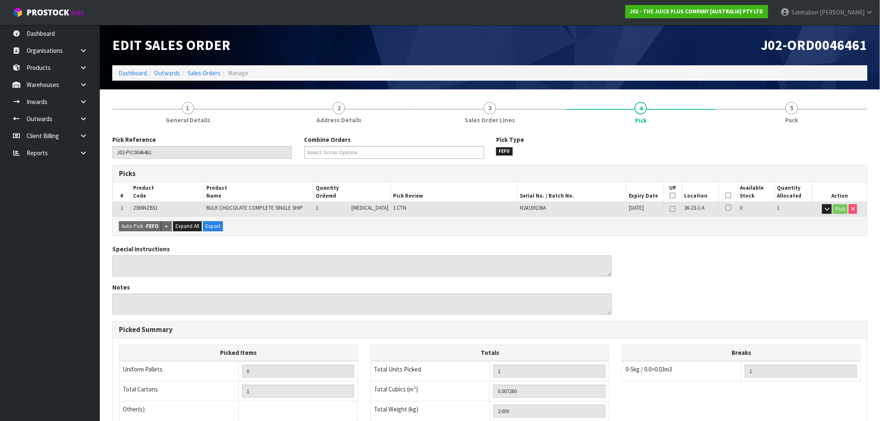
click at [726, 196] on icon at bounding box center [729, 196] width 6 height 0
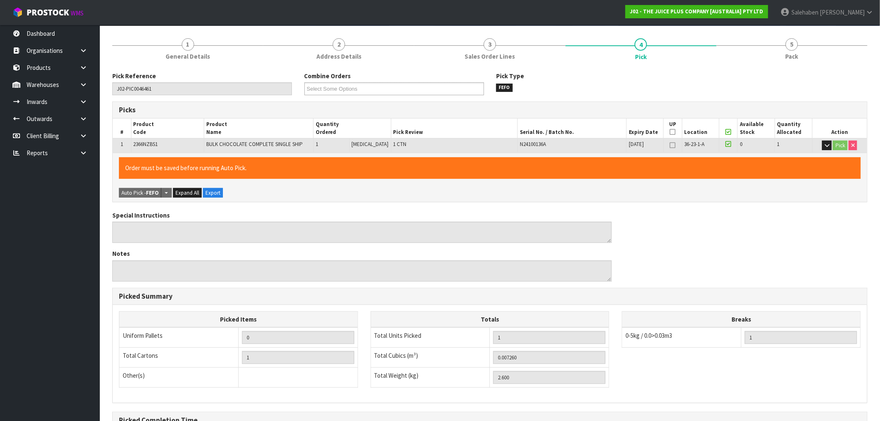
scroll to position [160, 0]
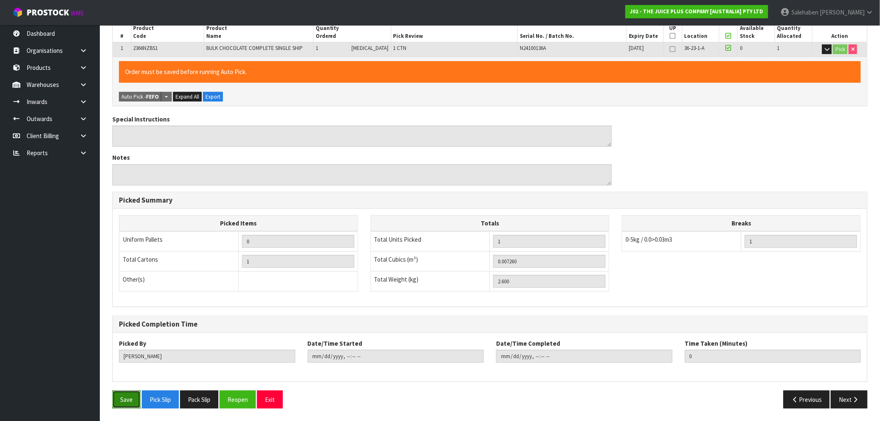
click at [121, 401] on button "Save" at bounding box center [126, 400] width 28 height 18
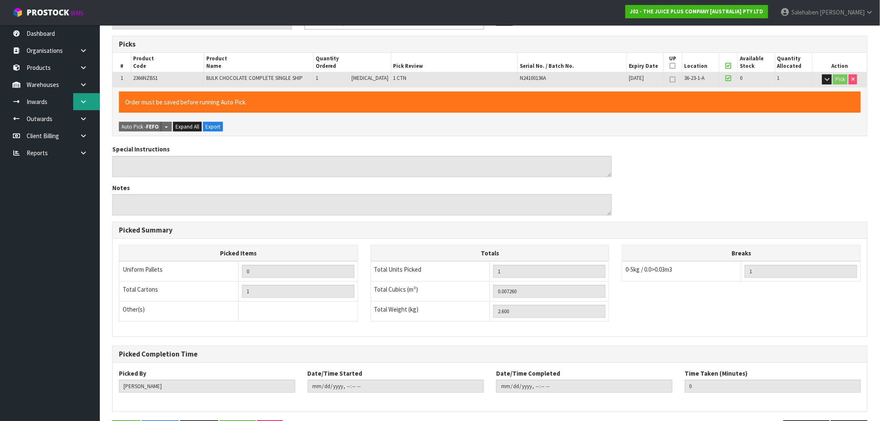
scroll to position [0, 0]
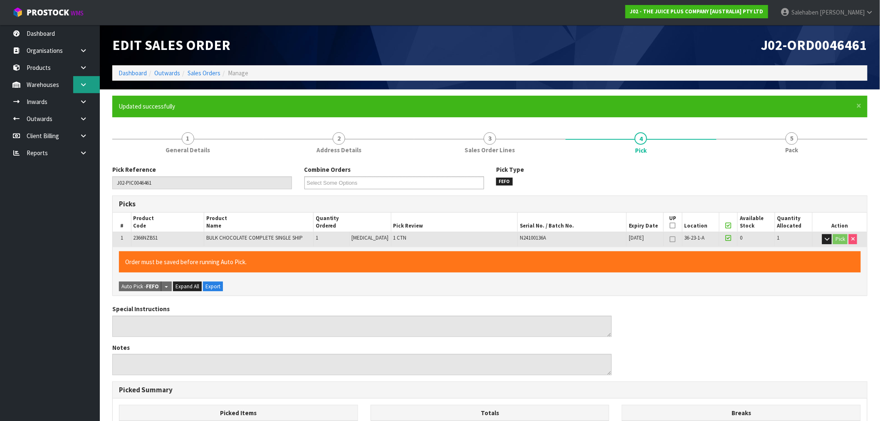
type input "Salehaben Patel"
type input "2025-08-29T10:42:08"
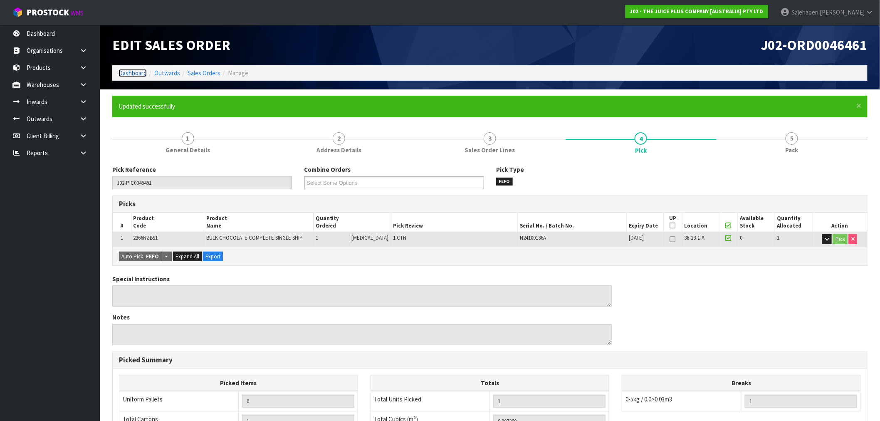
click at [129, 74] on link "Dashboard" at bounding box center [133, 73] width 28 height 8
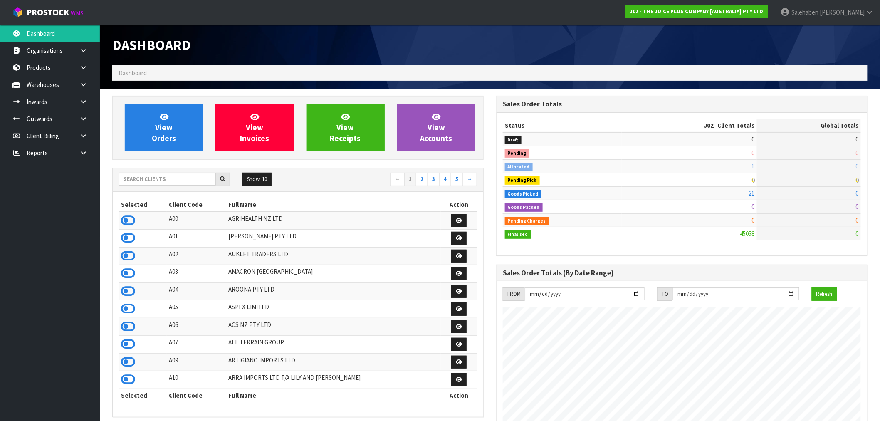
scroll to position [630, 384]
click at [163, 181] on input "text" at bounding box center [167, 179] width 97 height 13
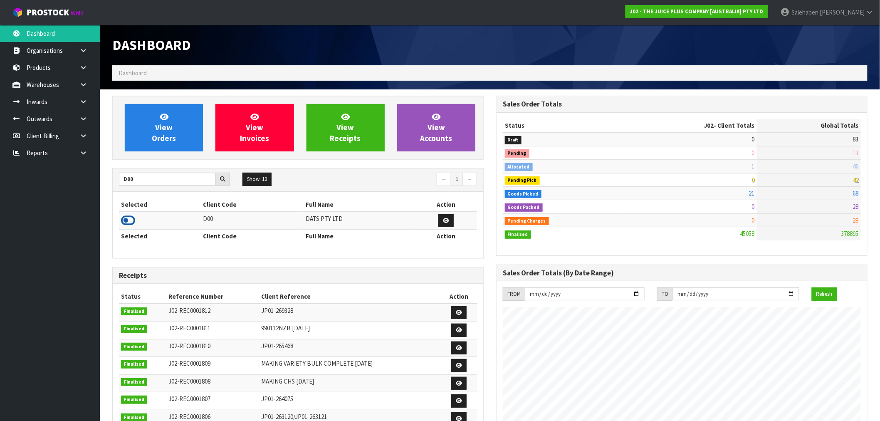
click at [123, 218] on icon at bounding box center [128, 220] width 14 height 12
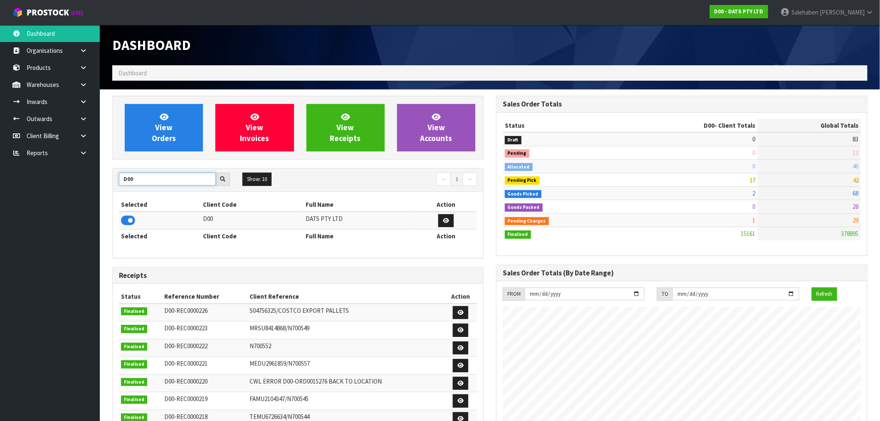
drag, startPoint x: 137, startPoint y: 174, endPoint x: 36, endPoint y: 194, distance: 103.0
click at [41, 195] on body "Toggle navigation ProStock WMS D00 - DATS PTY LTD Salehaben Patel Logout Dashbo…" at bounding box center [440, 210] width 880 height 421
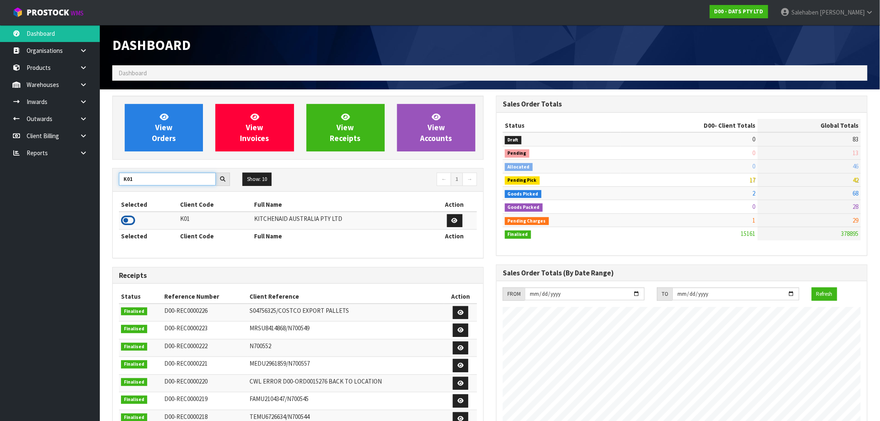
type input "K01"
click at [131, 223] on icon at bounding box center [128, 220] width 14 height 12
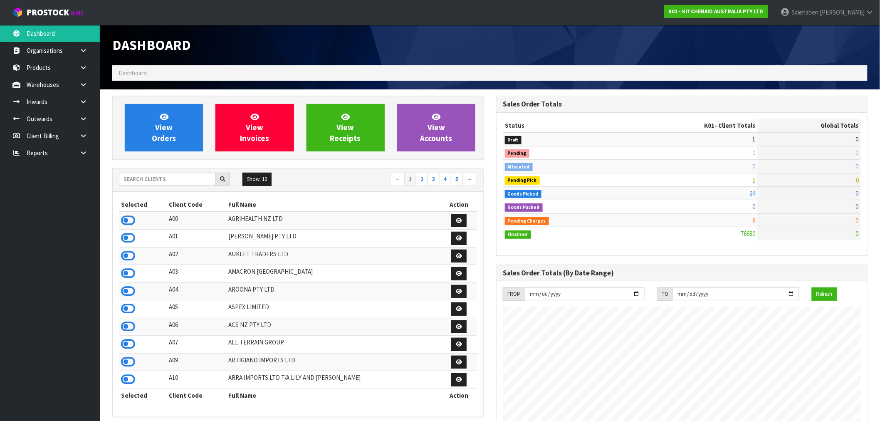
scroll to position [630, 384]
click at [143, 180] on input "text" at bounding box center [167, 179] width 97 height 13
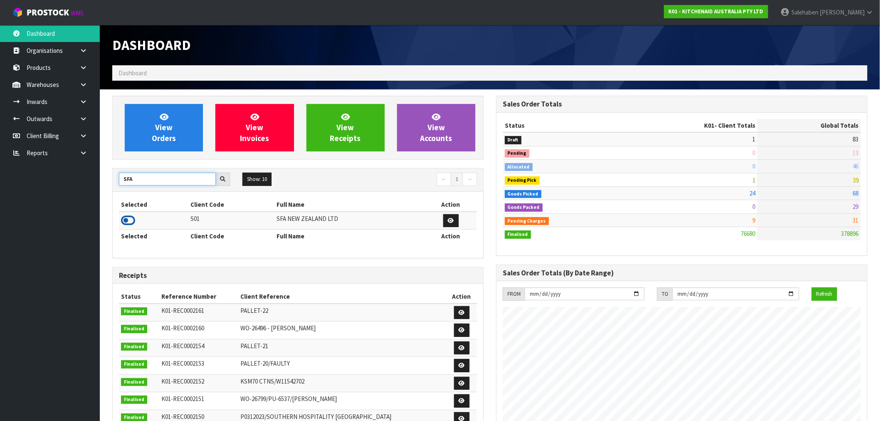
type input "SFA"
click at [130, 225] on icon at bounding box center [128, 220] width 14 height 12
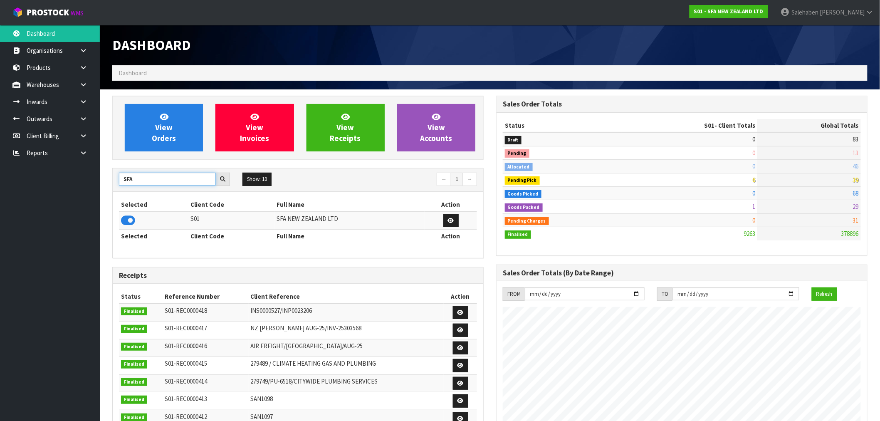
drag, startPoint x: 136, startPoint y: 181, endPoint x: 81, endPoint y: 198, distance: 58.5
click at [98, 193] on body "Toggle navigation ProStock WMS S01 - SFA NEW ZEALAND LTD Salehaben Patel Logout…" at bounding box center [440, 210] width 880 height 421
click at [127, 218] on icon at bounding box center [128, 220] width 14 height 12
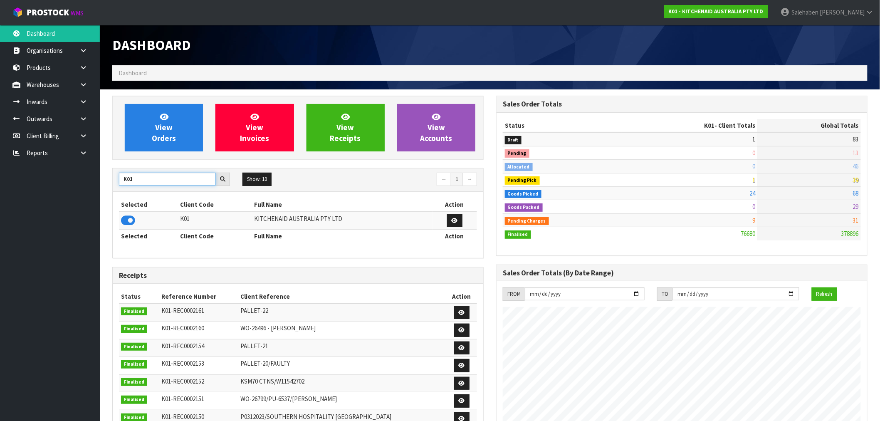
drag, startPoint x: 141, startPoint y: 181, endPoint x: 64, endPoint y: 196, distance: 78.5
click at [64, 196] on body "Toggle navigation ProStock WMS K01 - KITCHENAID AUSTRALIA PTY LTD Salehaben Pat…" at bounding box center [440, 210] width 880 height 421
type input "N03"
click at [124, 218] on icon at bounding box center [128, 220] width 14 height 12
drag, startPoint x: 136, startPoint y: 180, endPoint x: 64, endPoint y: 203, distance: 75.5
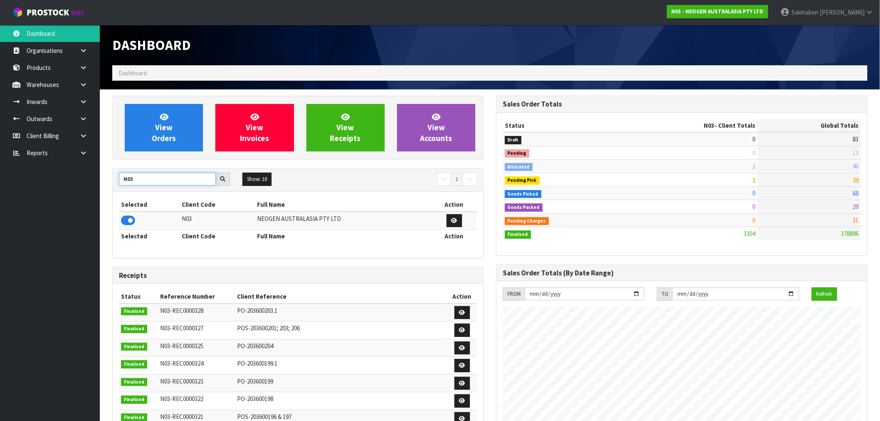
click at [89, 198] on body "Toggle navigation ProStock WMS N03 - NEOGEN AUSTRALASIA PTY LTD Salehaben Patel…" at bounding box center [440, 210] width 880 height 421
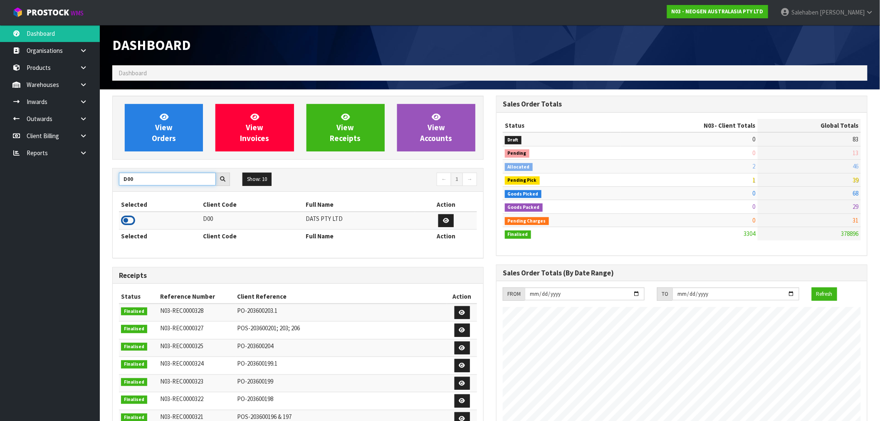
type input "D00"
click at [131, 220] on icon at bounding box center [128, 220] width 14 height 12
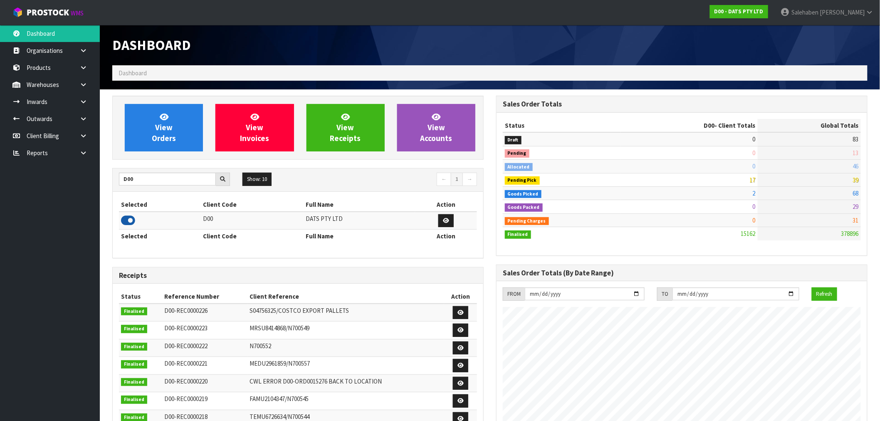
drag, startPoint x: 131, startPoint y: 220, endPoint x: 94, endPoint y: 240, distance: 41.5
click at [125, 225] on icon at bounding box center [128, 220] width 14 height 12
drag, startPoint x: 94, startPoint y: 240, endPoint x: 3, endPoint y: 297, distance: 107.7
click at [18, 288] on body "Toggle navigation ProStock WMS D00 - DATS PTY LTD [PERSON_NAME] Logout Dashboar…" at bounding box center [440, 210] width 880 height 421
click at [60, 290] on ul "Dashboard Organisations Clients Consignees Carriers Products Categories Serial …" at bounding box center [50, 223] width 100 height 396
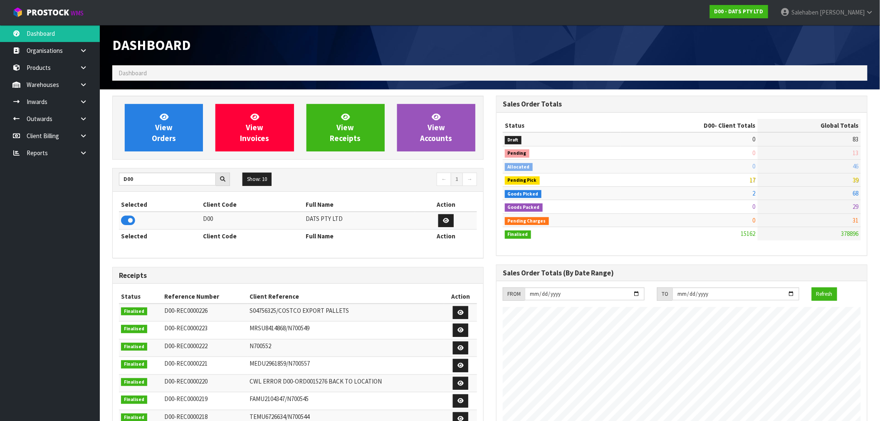
click at [737, 68] on ol "Dashboard" at bounding box center [489, 72] width 755 height 15
drag, startPoint x: 737, startPoint y: 68, endPoint x: 743, endPoint y: 84, distance: 17.0
click at [743, 84] on div "Dashboard Dashboard" at bounding box center [490, 57] width 768 height 64
drag, startPoint x: 143, startPoint y: 175, endPoint x: 84, endPoint y: 191, distance: 61.0
click at [84, 191] on body "Toggle navigation ProStock WMS D00 - DATS PTY LTD [PERSON_NAME] Logout Dashboar…" at bounding box center [440, 210] width 880 height 421
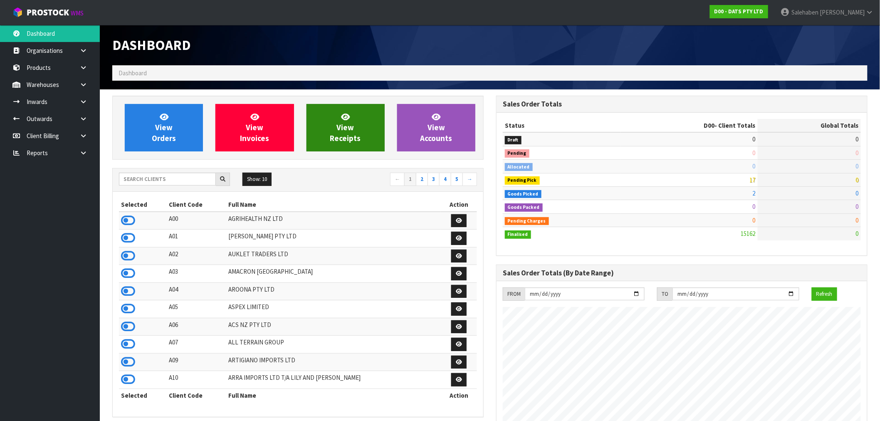
scroll to position [630, 384]
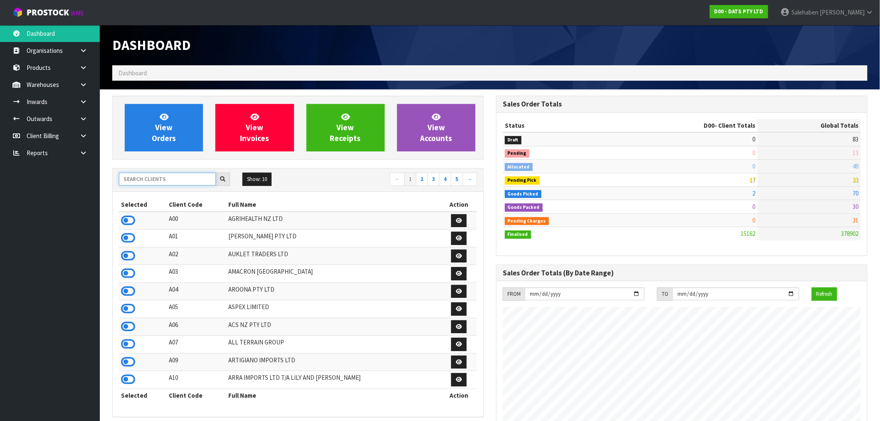
drag, startPoint x: 211, startPoint y: 183, endPoint x: 206, endPoint y: 181, distance: 5.4
click at [210, 184] on input "text" at bounding box center [167, 179] width 97 height 13
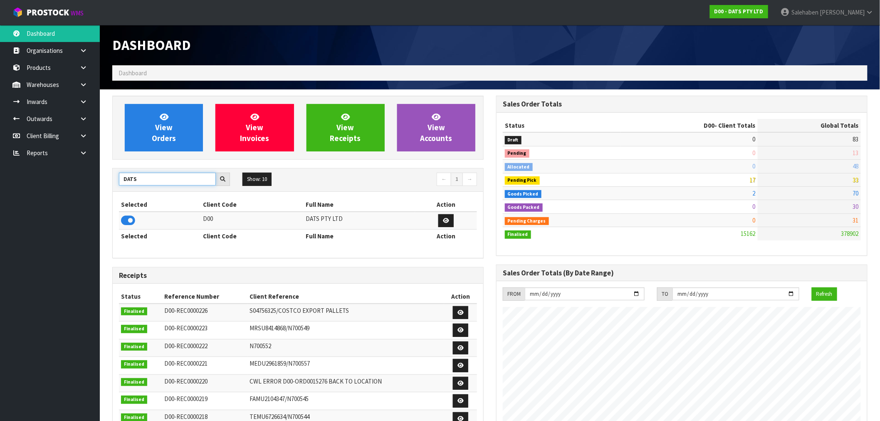
type input "DATS"
click at [782, 158] on td "13" at bounding box center [809, 152] width 103 height 13
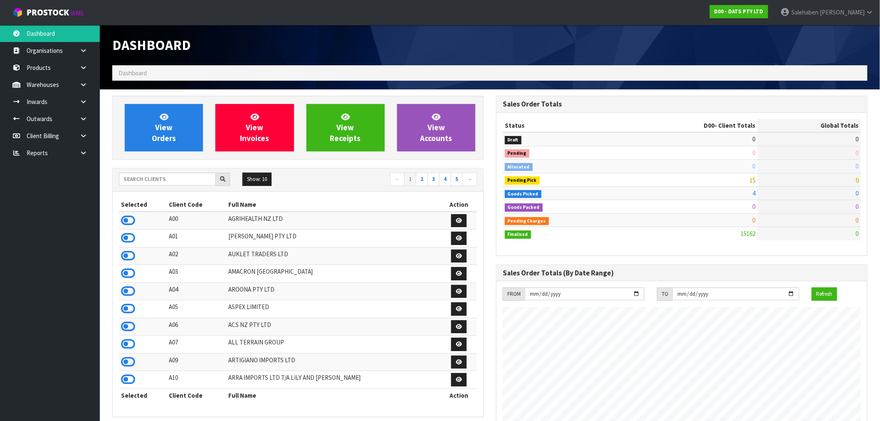
scroll to position [630, 384]
click at [157, 180] on input "text" at bounding box center [167, 179] width 97 height 13
type input "D00"
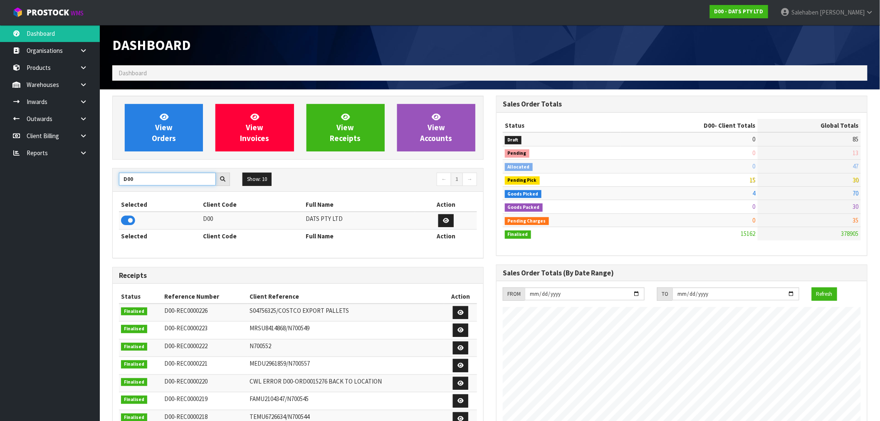
drag, startPoint x: 139, startPoint y: 180, endPoint x: 89, endPoint y: 198, distance: 52.8
click at [94, 197] on body "Toggle navigation ProStock WMS D00 - DATS PTY LTD [PERSON_NAME] Logout Dashboar…" at bounding box center [440, 210] width 880 height 421
click at [142, 176] on input "D00" at bounding box center [167, 179] width 97 height 13
drag, startPoint x: 140, startPoint y: 177, endPoint x: 101, endPoint y: 194, distance: 42.5
click at [101, 194] on section "View Orders View Invoices View Receipts View Accounts D00 Show: 10 5 10 25 50 ←…" at bounding box center [490, 410] width 780 height 643
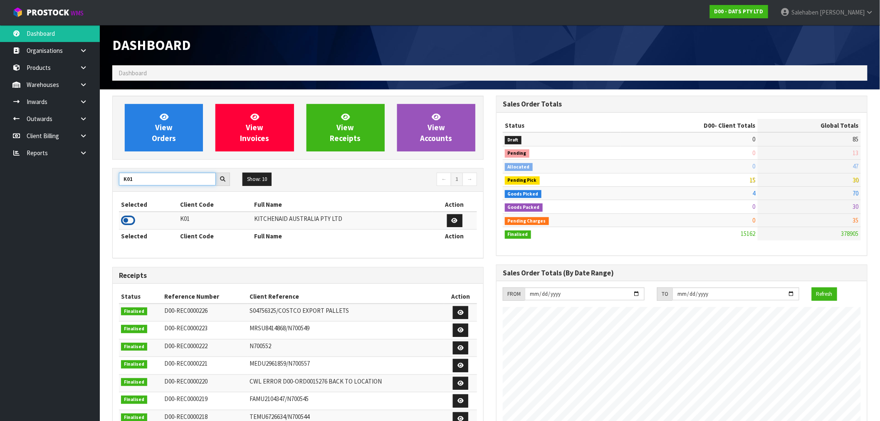
type input "K01"
click at [128, 220] on icon at bounding box center [128, 220] width 14 height 12
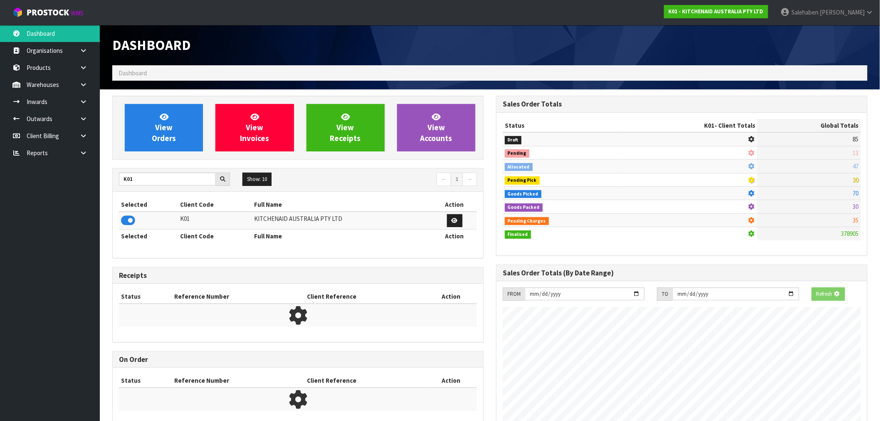
scroll to position [415481, 415615]
click at [156, 140] on span "View Orders" at bounding box center [164, 127] width 24 height 31
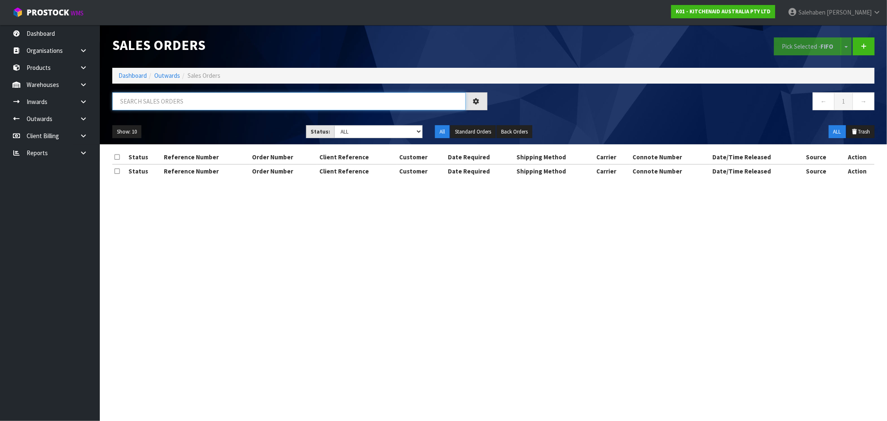
drag, startPoint x: 155, startPoint y: 94, endPoint x: 152, endPoint y: 99, distance: 6.0
click at [154, 96] on input "text" at bounding box center [289, 101] width 354 height 18
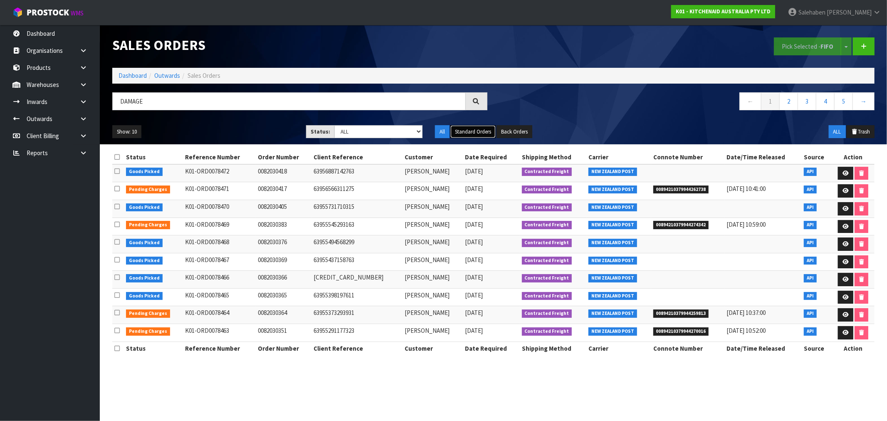
click at [461, 133] on button "Standard Orders" at bounding box center [473, 131] width 45 height 13
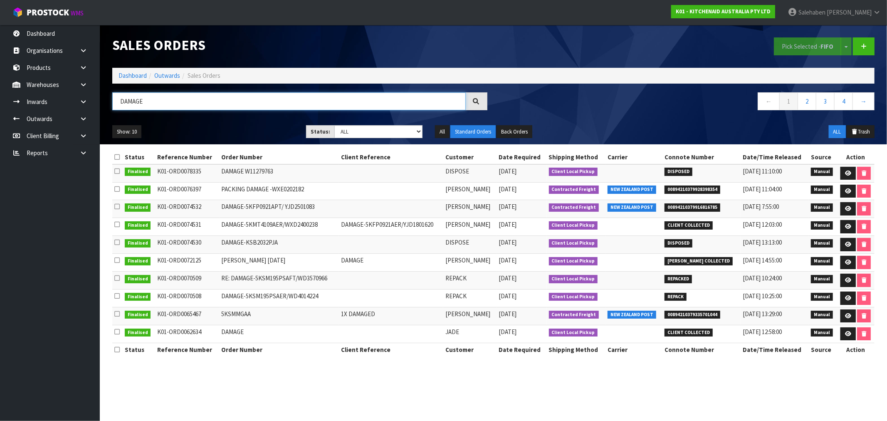
drag, startPoint x: 145, startPoint y: 99, endPoint x: 125, endPoint y: 101, distance: 19.7
click at [125, 101] on input "DAMAGE" at bounding box center [289, 101] width 354 height 18
type input "DISPOSE"
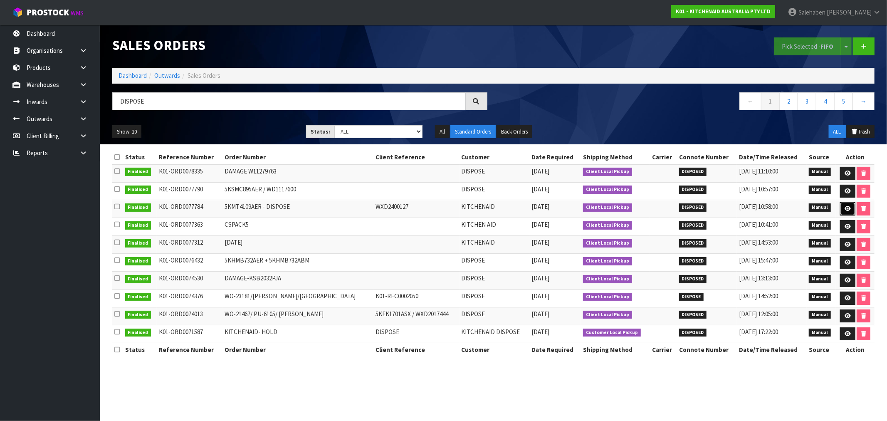
click at [846, 209] on icon at bounding box center [848, 208] width 6 height 5
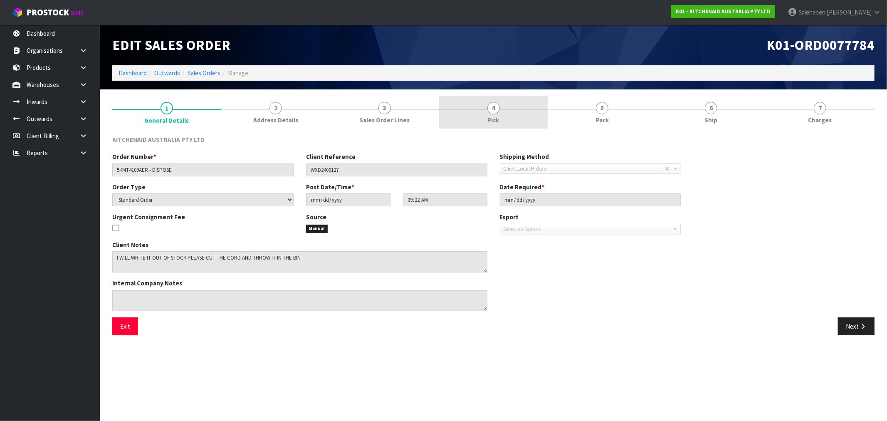
click at [494, 111] on span "4" at bounding box center [494, 108] width 12 height 12
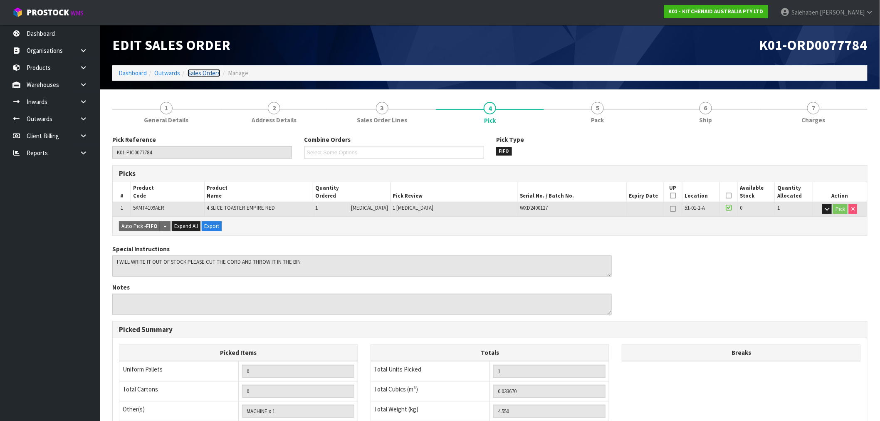
click at [203, 71] on link "Sales Orders" at bounding box center [204, 73] width 33 height 8
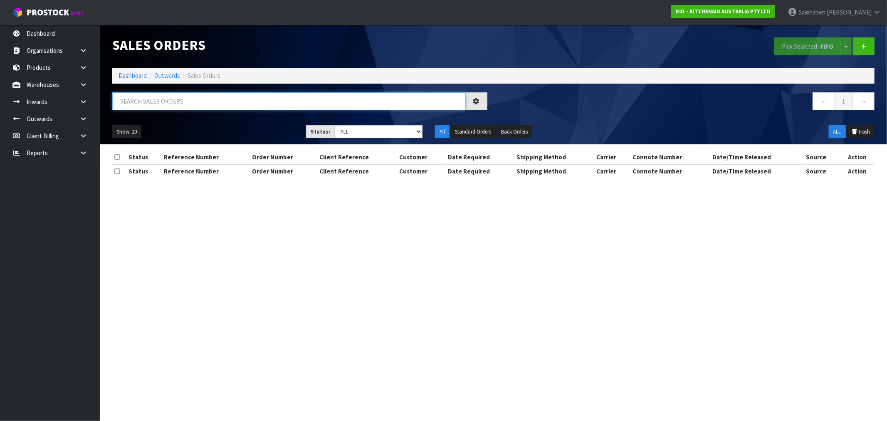
click at [229, 103] on input "text" at bounding box center [289, 101] width 354 height 18
type input "DISPOSE"
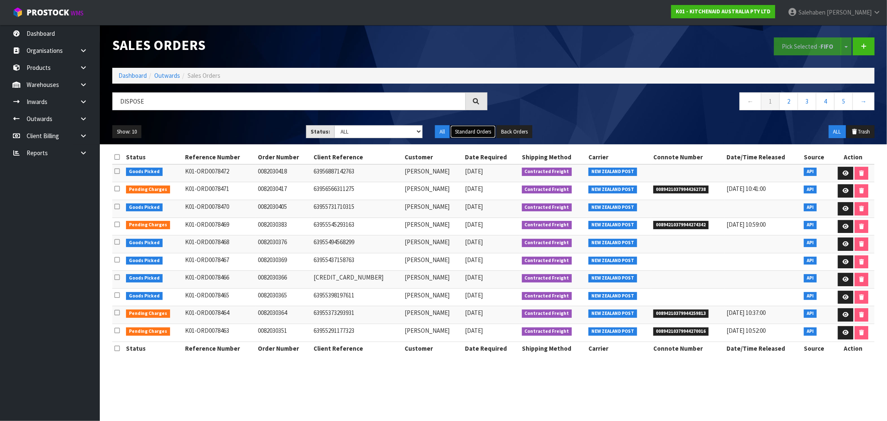
click at [462, 133] on button "Standard Orders" at bounding box center [473, 131] width 45 height 13
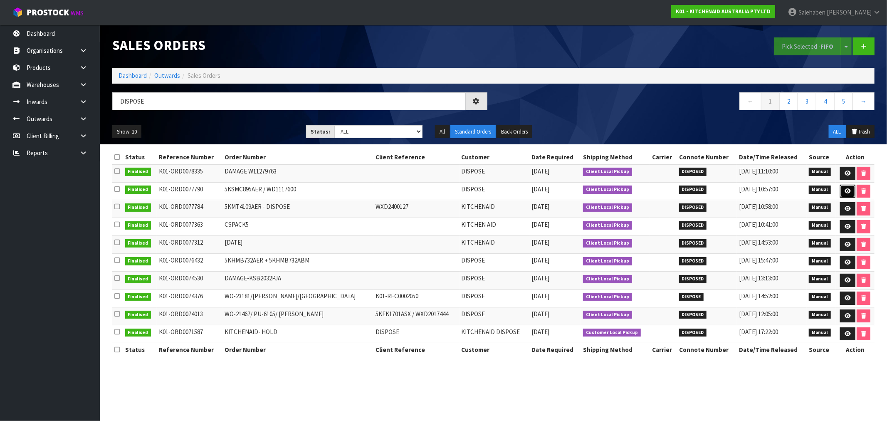
click at [847, 187] on link at bounding box center [847, 191] width 15 height 13
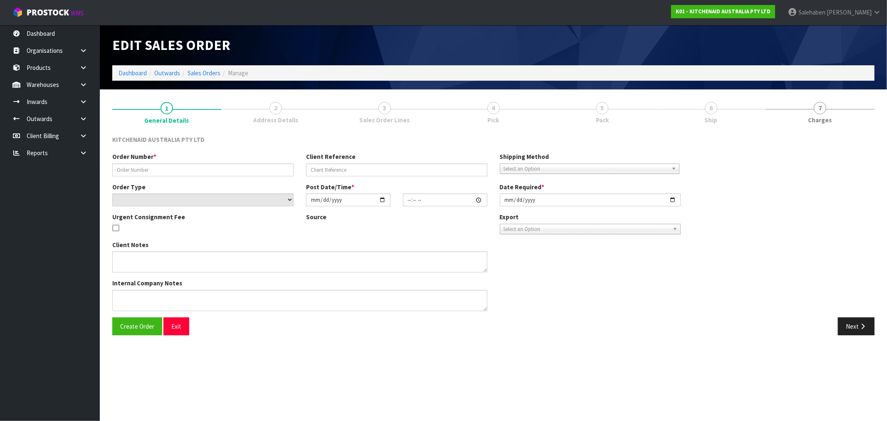
type input "5KSMC895AER / WD1117600"
select select "number:0"
type input "2025-08-14"
type input "10:45:00.000"
type input "2025-08-19"
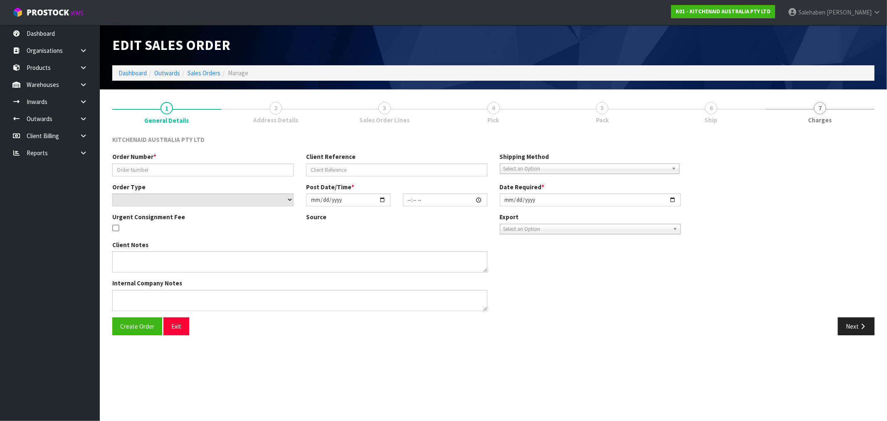
type textarea "PLEASE CUT THE CORD AND DISPOSE OF 5KSMC895AER / WD1117600."
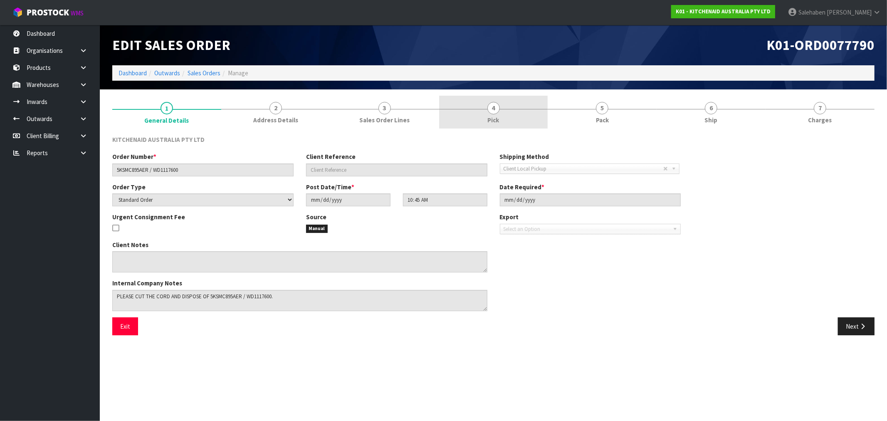
click at [493, 107] on span "4" at bounding box center [494, 108] width 12 height 12
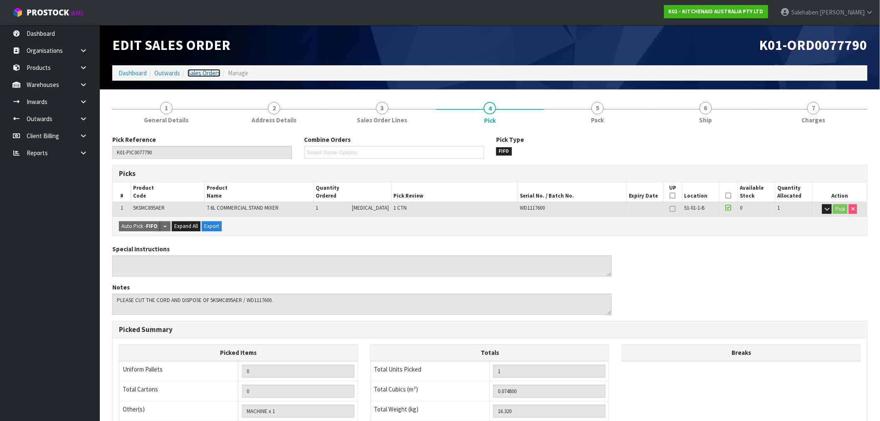
click at [197, 72] on link "Sales Orders" at bounding box center [204, 73] width 33 height 8
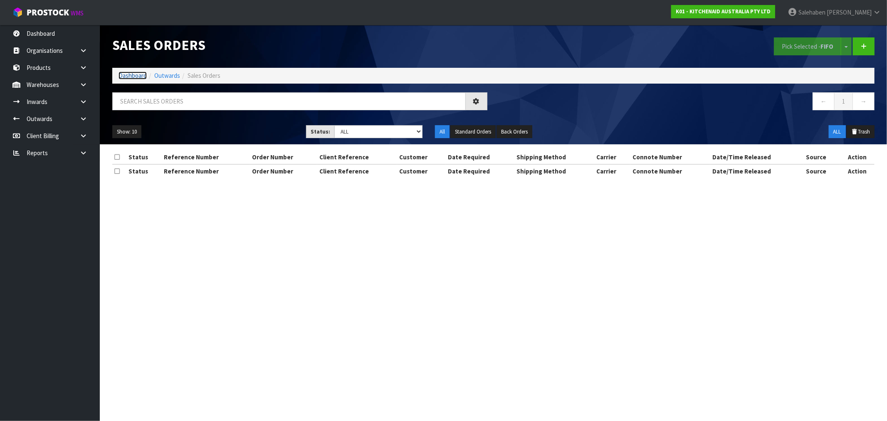
click at [133, 74] on link "Dashboard" at bounding box center [133, 76] width 28 height 8
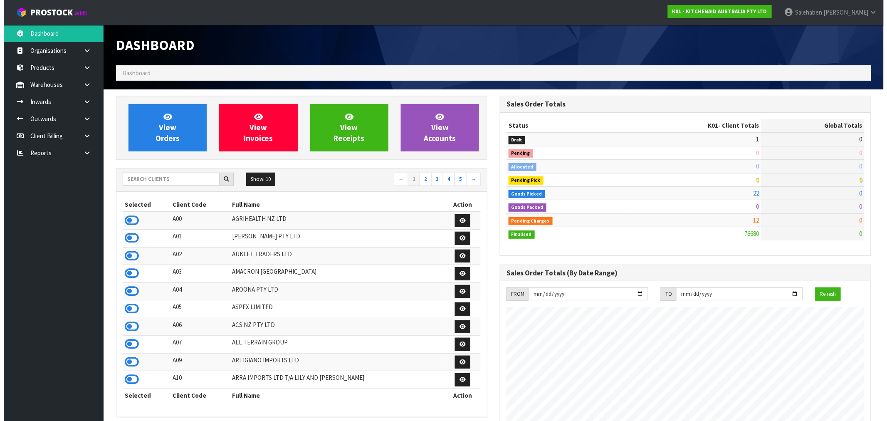
scroll to position [630, 384]
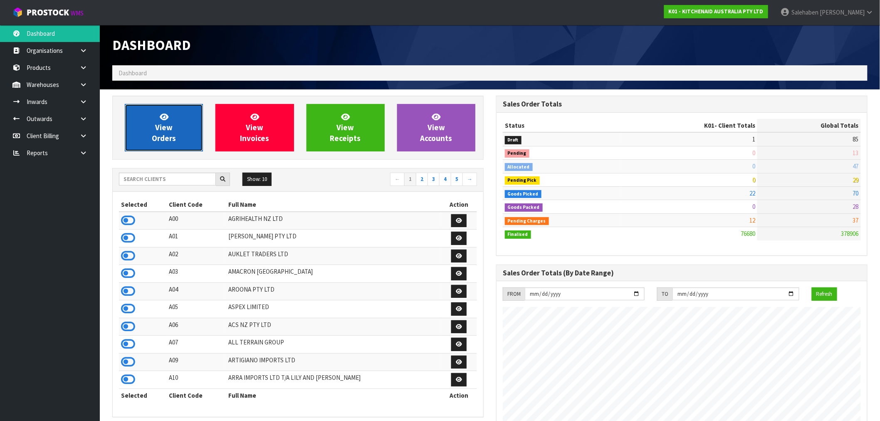
click at [157, 135] on span "View Orders" at bounding box center [164, 127] width 24 height 31
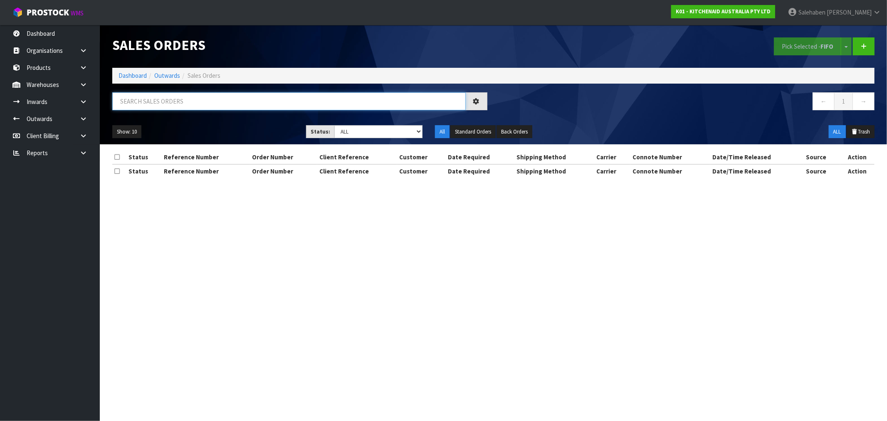
click at [181, 100] on input "text" at bounding box center [289, 101] width 354 height 18
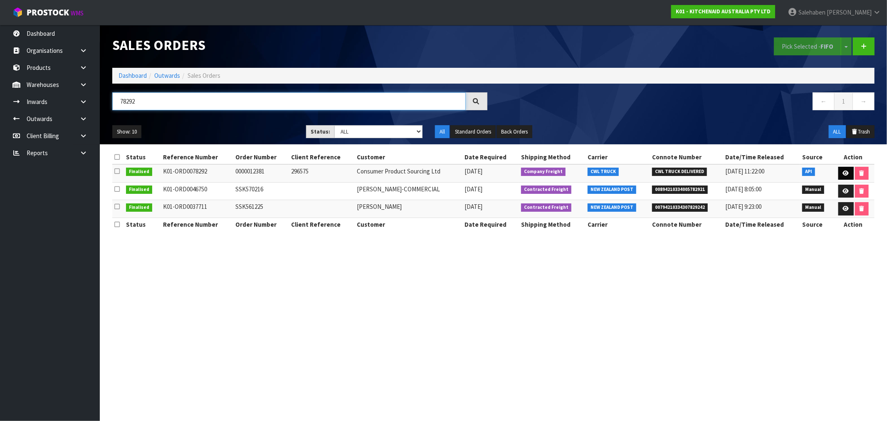
type input "78292"
click at [847, 170] on link at bounding box center [846, 173] width 15 height 13
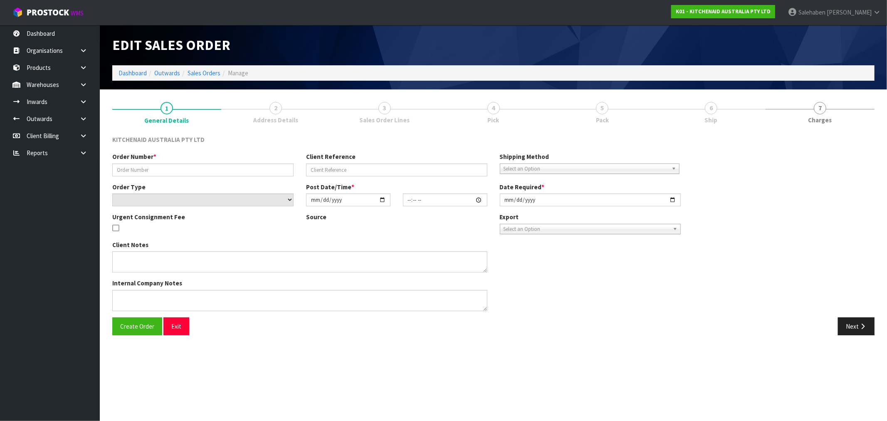
type input "0000012381"
type input "296575"
select select "number:0"
type input "2025-08-25"
type input "17:31:04.000"
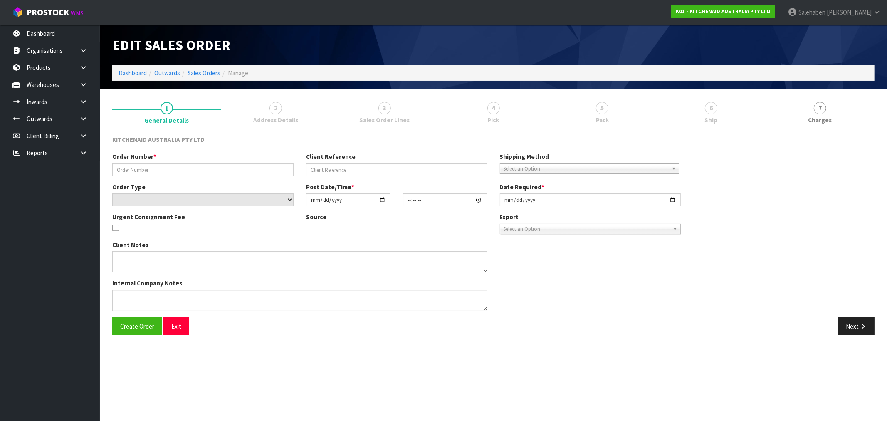
type input "2025-08-25"
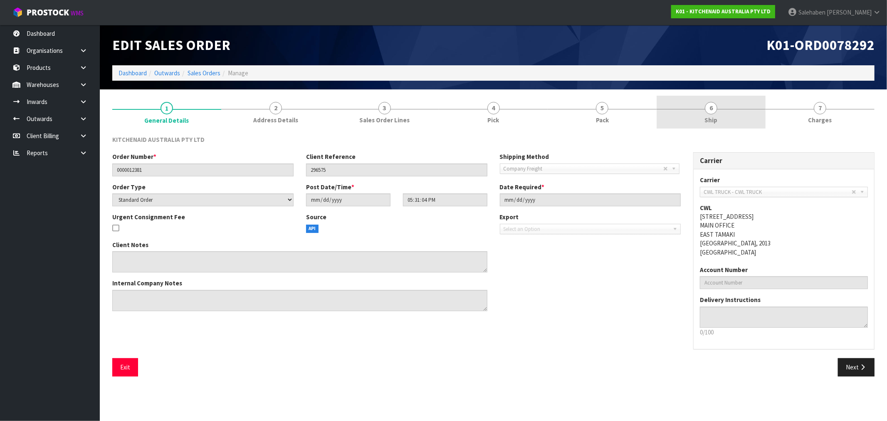
click at [710, 116] on span "Ship" at bounding box center [711, 120] width 13 height 9
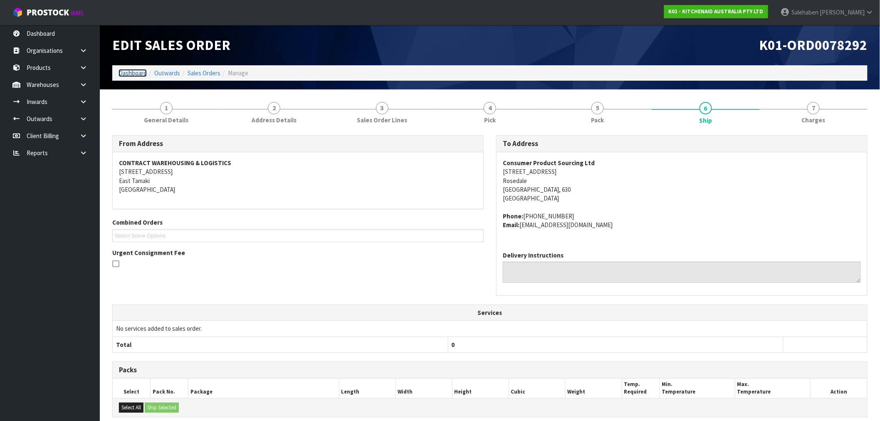
click at [129, 76] on link "Dashboard" at bounding box center [133, 73] width 28 height 8
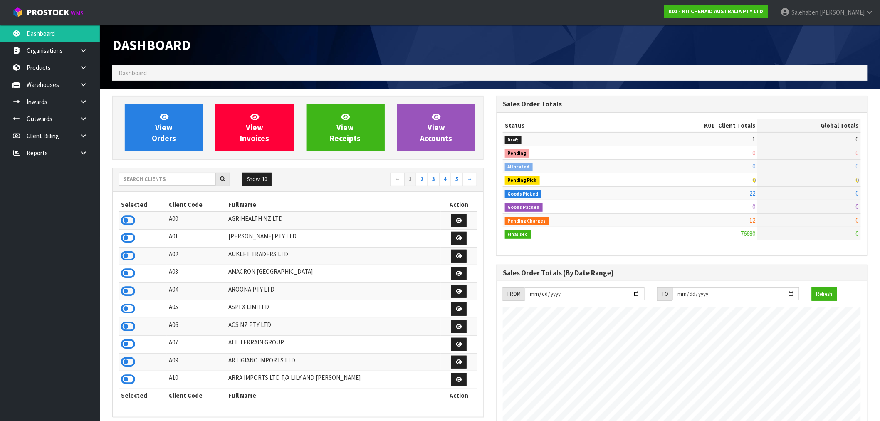
scroll to position [630, 384]
click at [172, 180] on input "text" at bounding box center [167, 179] width 97 height 13
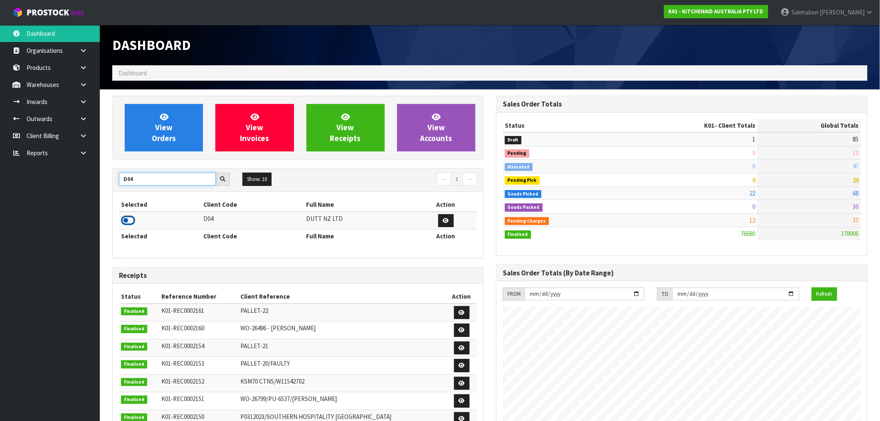
type input "D04"
click at [132, 218] on icon at bounding box center [128, 220] width 14 height 12
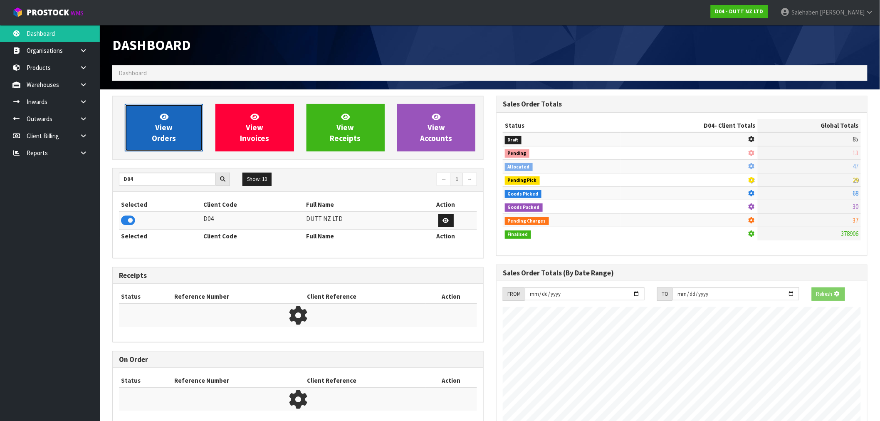
scroll to position [415481, 415615]
click at [190, 119] on link "View Orders" at bounding box center [164, 127] width 78 height 47
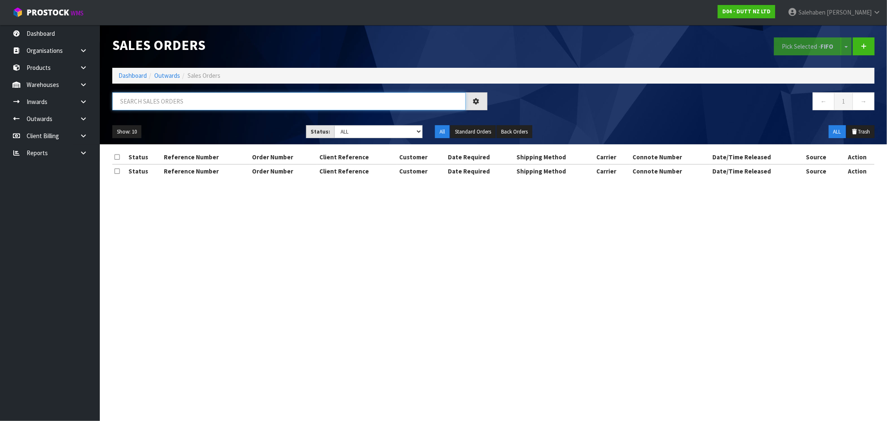
click at [173, 105] on input "text" at bounding box center [289, 101] width 354 height 18
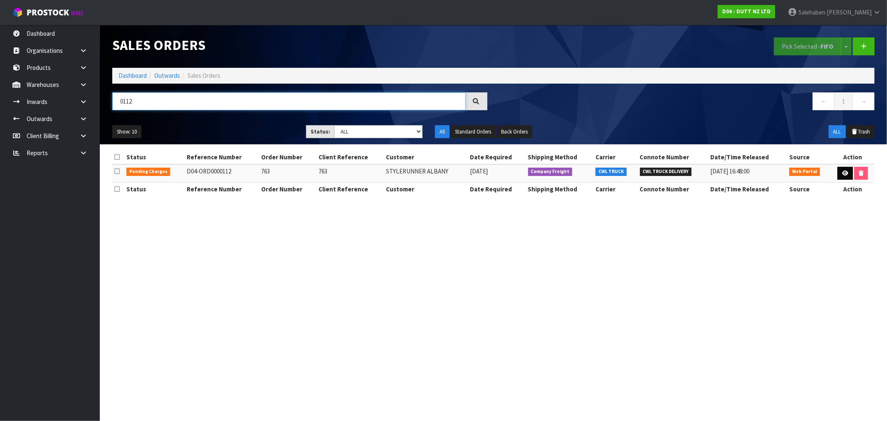
type input "0112"
click at [843, 175] on icon at bounding box center [845, 173] width 6 height 5
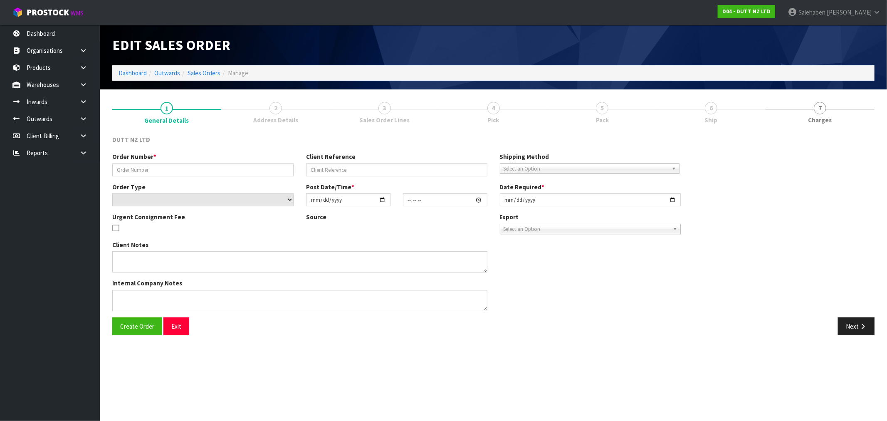
type input "763"
select select "number:0"
type input "2025-08-25"
type input "12:22:00.000"
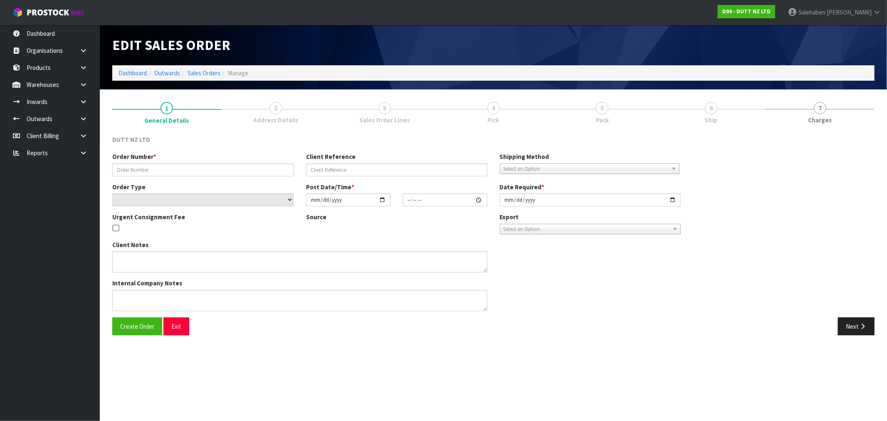
type input "2025-08-28"
type textarea "DOLLEY / TROLLEY DELIVERY DURING TRADE SITE CONTACT - +64 9 886 4938"
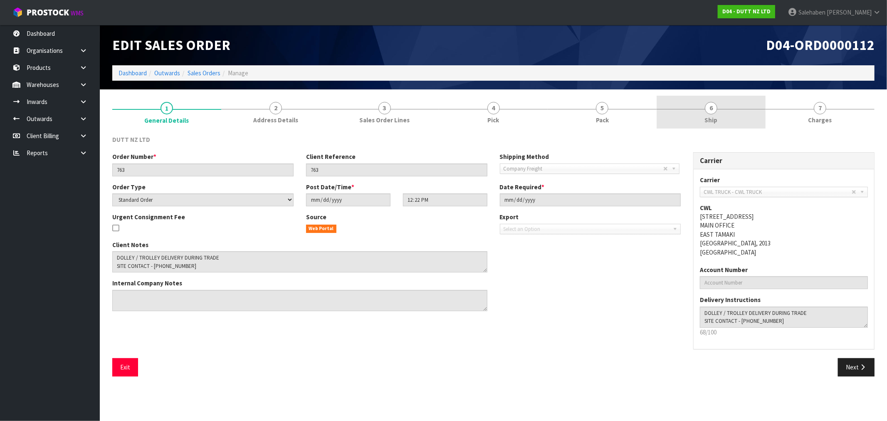
click at [712, 106] on span "6" at bounding box center [711, 108] width 12 height 12
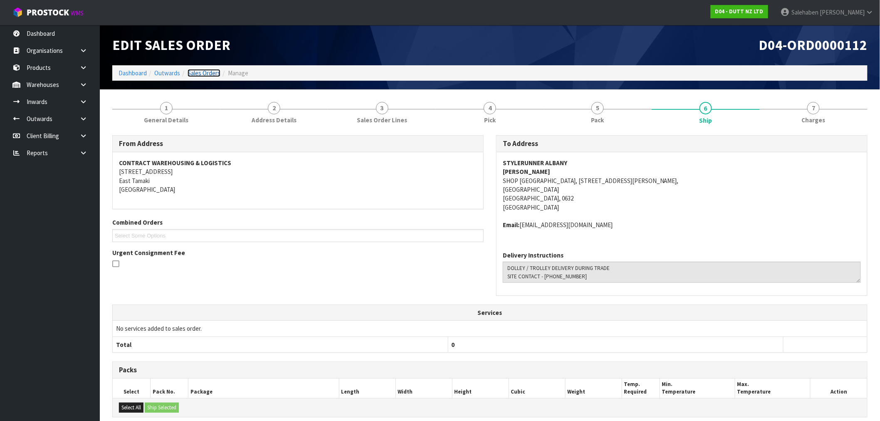
click at [210, 74] on link "Sales Orders" at bounding box center [204, 73] width 33 height 8
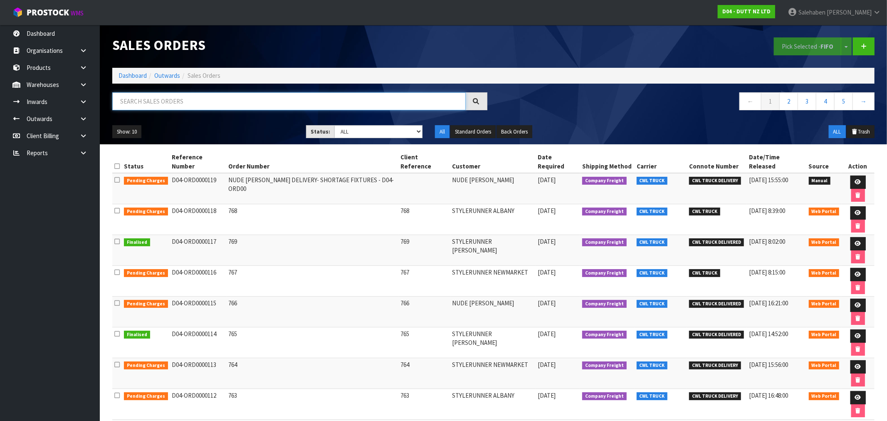
click at [223, 101] on input "text" at bounding box center [289, 101] width 354 height 18
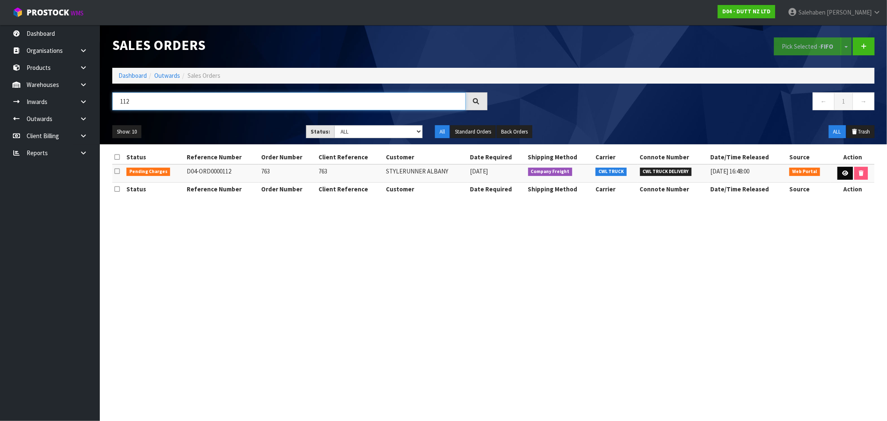
type input "112"
click at [842, 176] on icon at bounding box center [845, 173] width 6 height 5
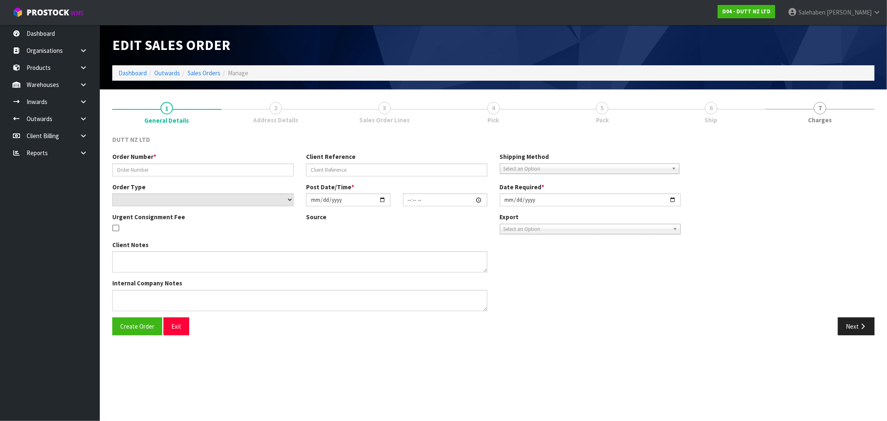
type input "763"
select select "number:0"
type input "2025-08-25"
type input "12:22:00.000"
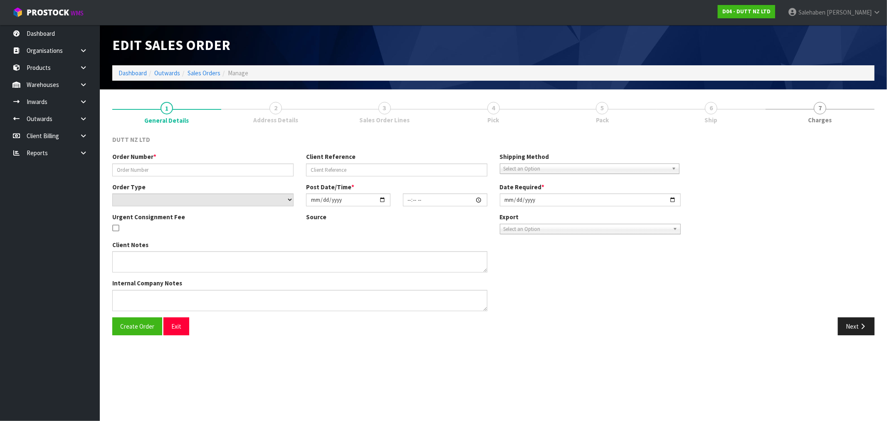
type input "2025-08-28"
type textarea "DOLLEY / TROLLEY DELIVERY DURING TRADE SITE CONTACT - +64 9 886 4938"
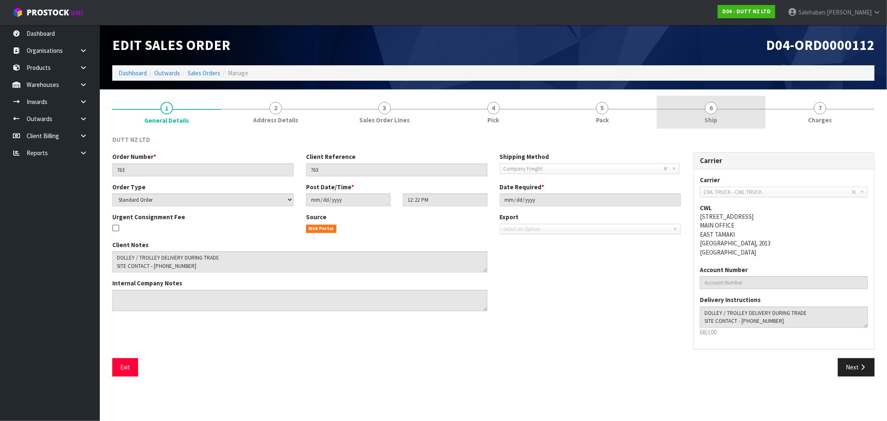
click at [708, 121] on span "Ship" at bounding box center [711, 120] width 13 height 9
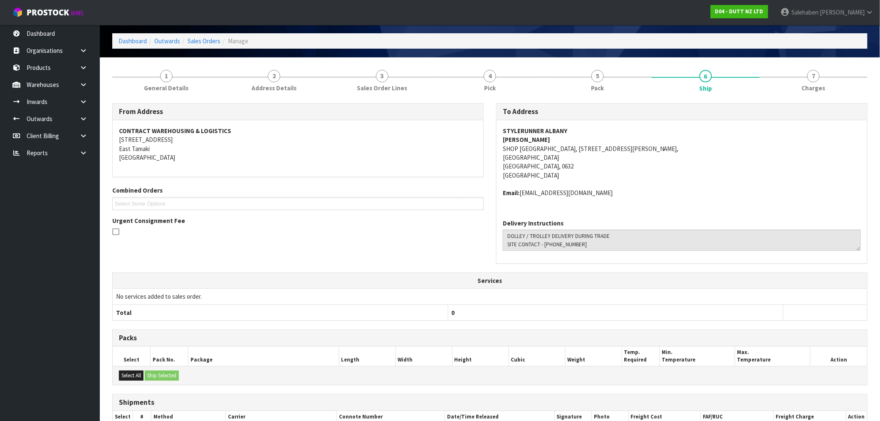
scroll to position [113, 0]
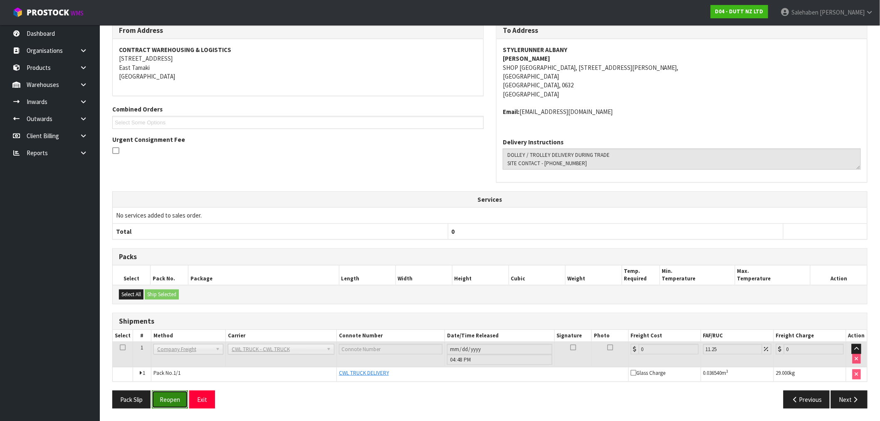
click at [172, 399] on button "Reopen" at bounding box center [170, 400] width 36 height 18
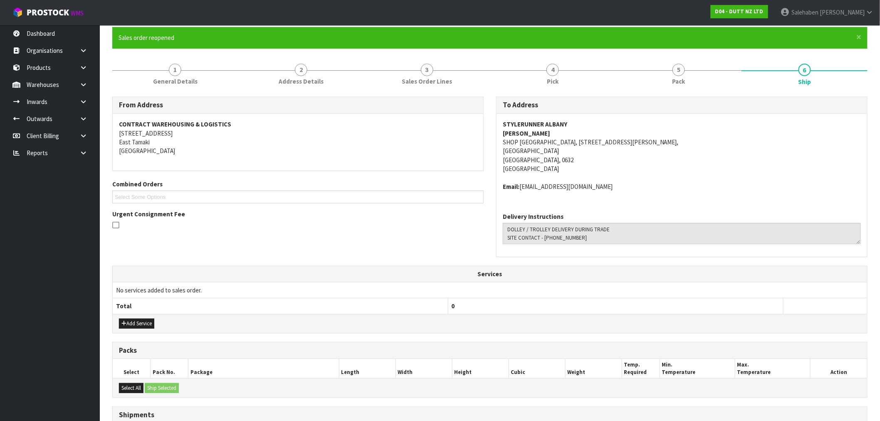
scroll to position [0, 0]
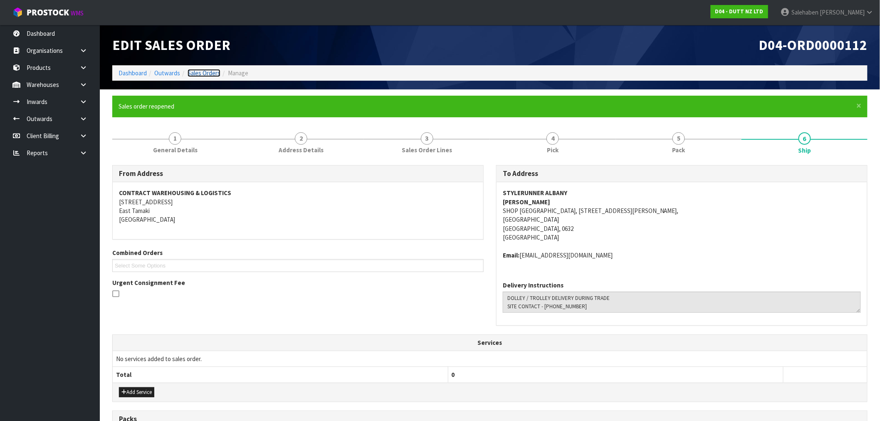
click at [208, 74] on link "Sales Orders" at bounding box center [204, 73] width 33 height 8
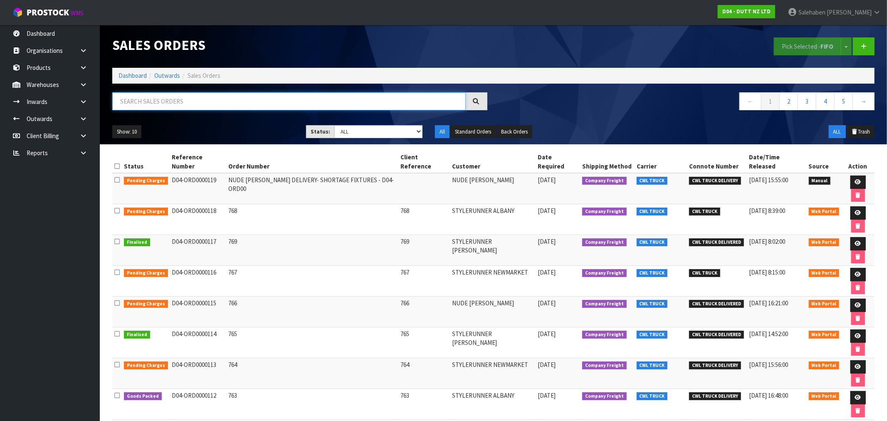
click at [203, 99] on input "text" at bounding box center [289, 101] width 354 height 18
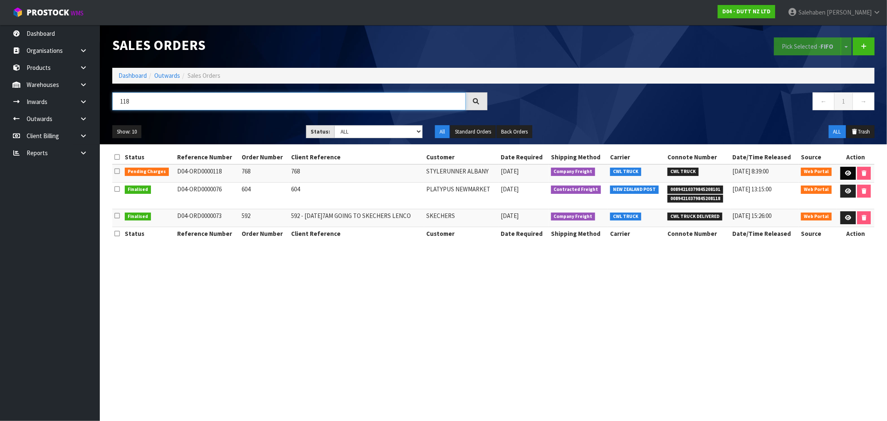
type input "118"
click at [846, 174] on icon at bounding box center [848, 173] width 6 height 5
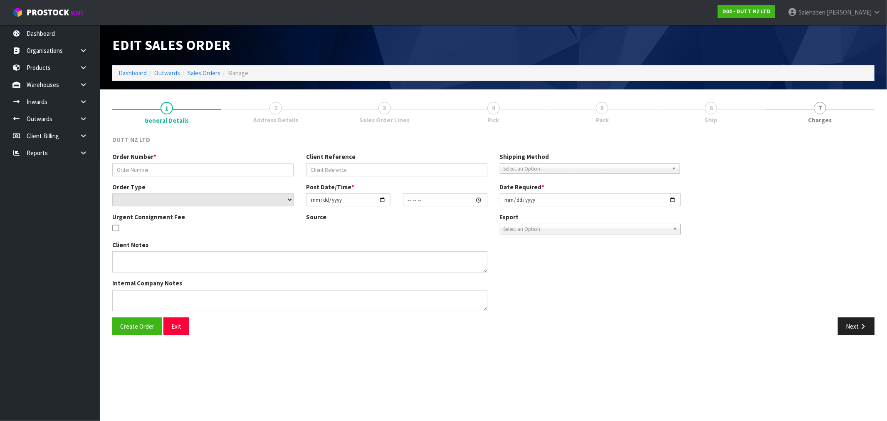
type input "768"
select select "number:0"
type input "2025-08-25"
type input "17:59:00.000"
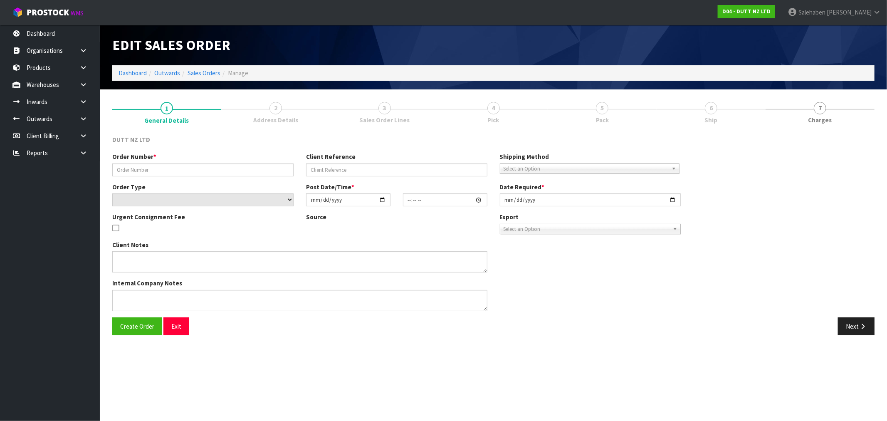
type input "2025-08-27"
type textarea "TROLLEY/ DOLLEY DELIVERY TO STORE DURING TRADE CONTACT - 09 886 4938"
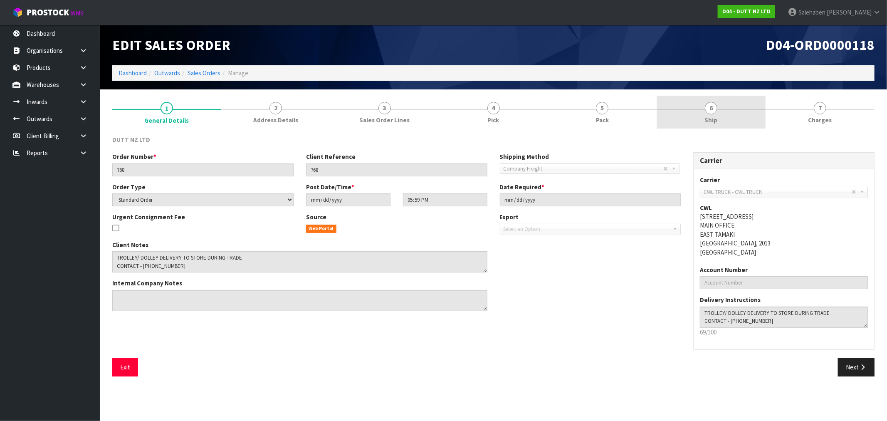
click at [709, 109] on span "6" at bounding box center [711, 108] width 12 height 12
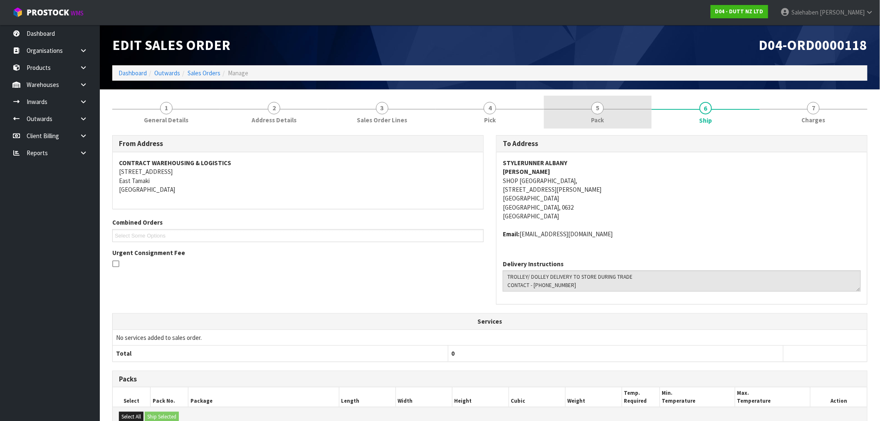
click at [597, 106] on span "5" at bounding box center [598, 108] width 12 height 12
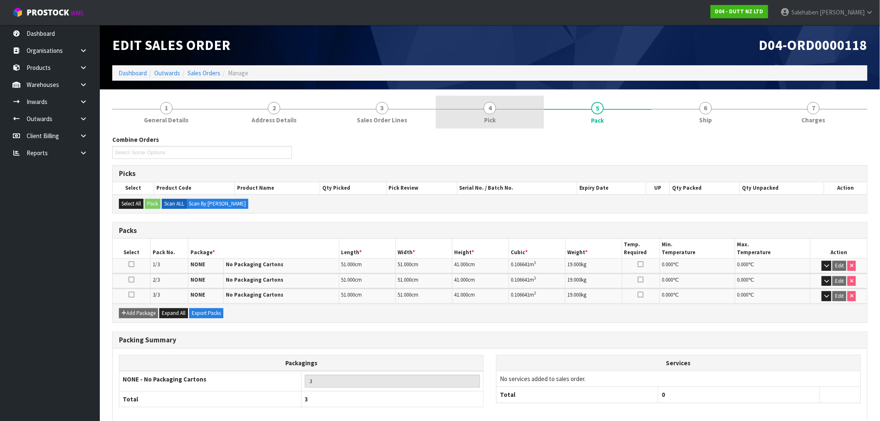
click at [493, 114] on link "4 Pick" at bounding box center [490, 112] width 108 height 33
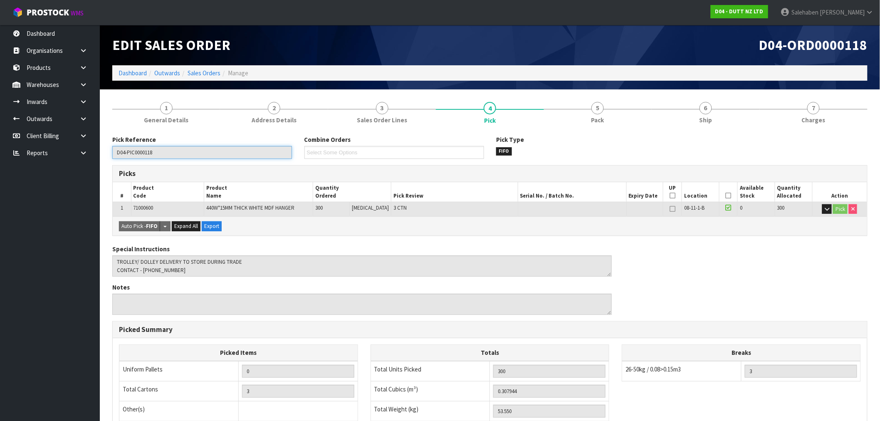
click at [170, 153] on input "D04-PIC0000118" at bounding box center [202, 152] width 180 height 13
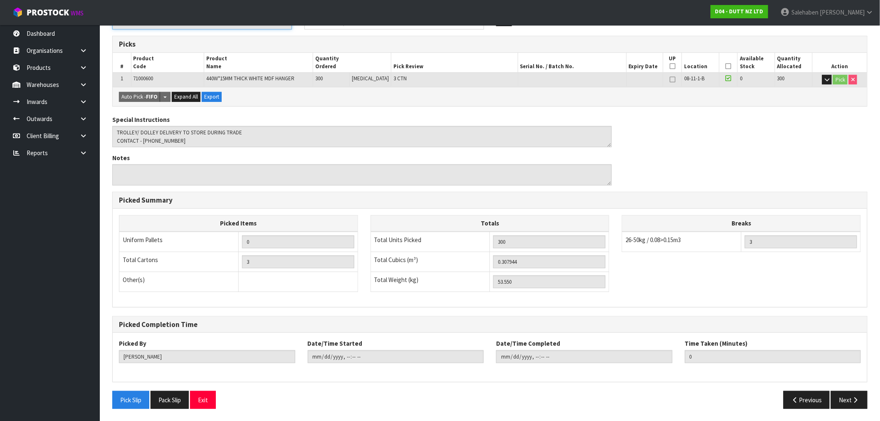
scroll to position [130, 0]
click at [843, 397] on button "Next" at bounding box center [849, 400] width 37 height 18
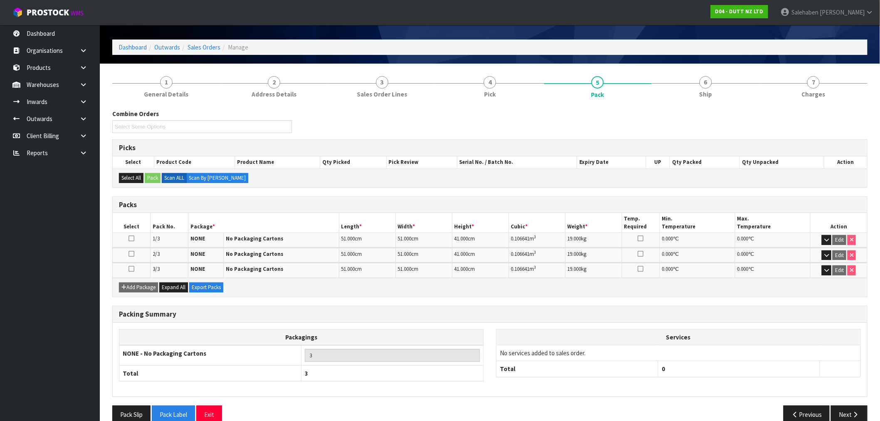
scroll to position [40, 0]
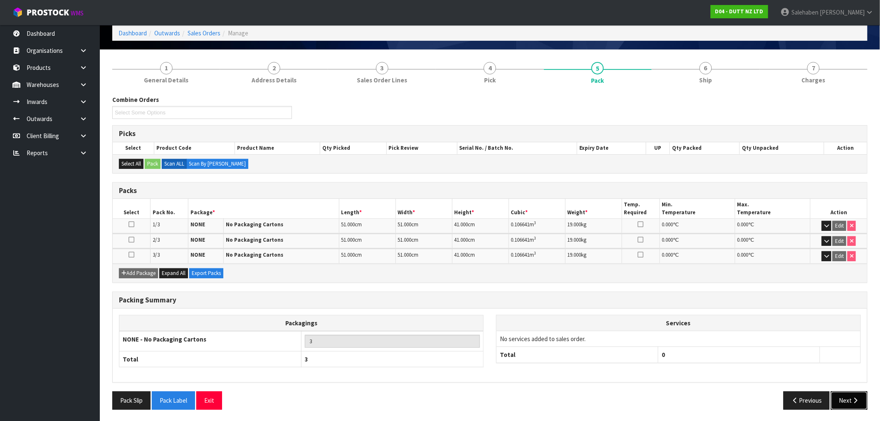
click at [852, 396] on button "Next" at bounding box center [849, 400] width 37 height 18
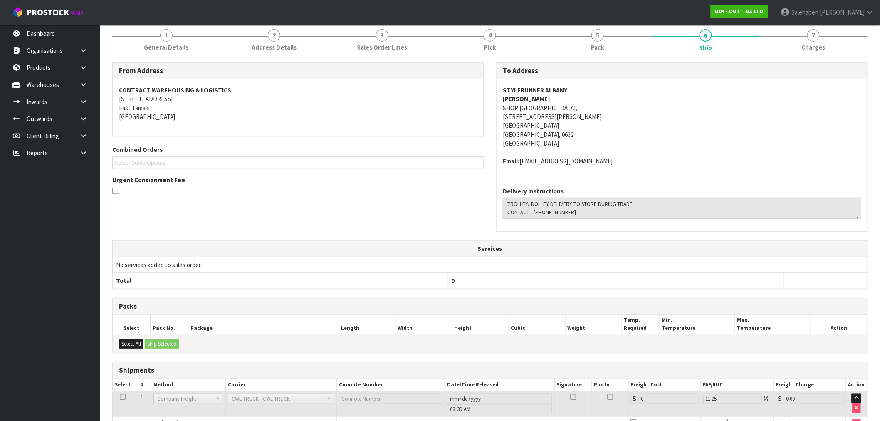
scroll to position [0, 0]
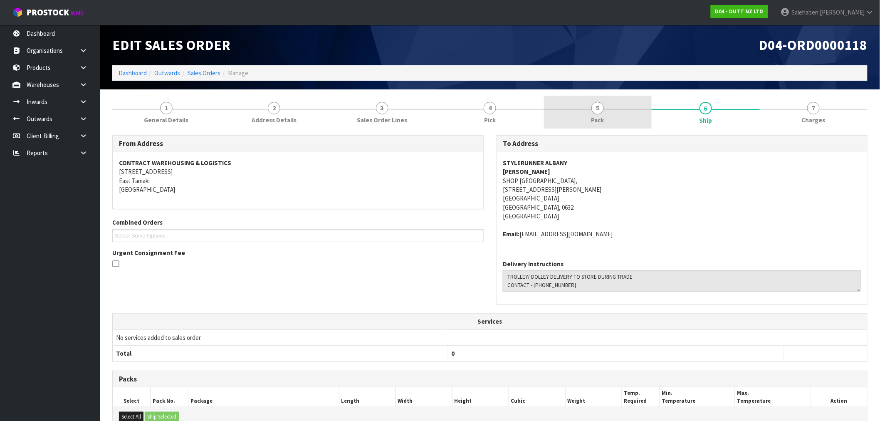
click at [599, 113] on span "5" at bounding box center [598, 108] width 12 height 12
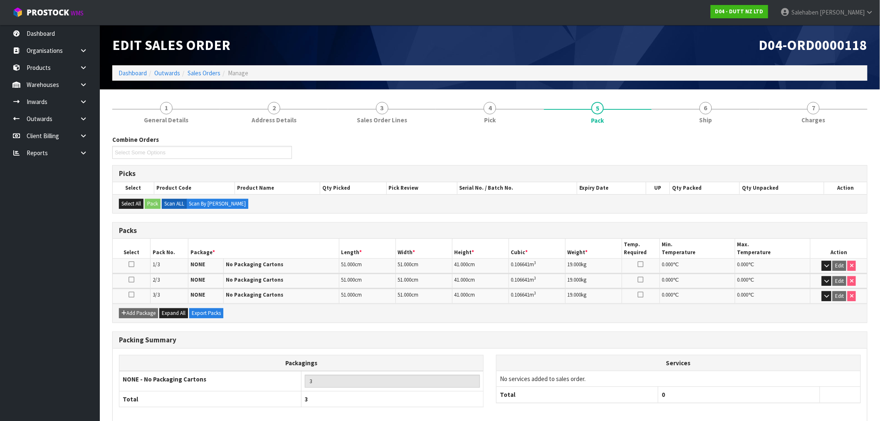
click at [184, 151] on ul "Select Some Options" at bounding box center [202, 152] width 180 height 13
click at [183, 151] on ul "Select Some Options" at bounding box center [202, 152] width 180 height 13
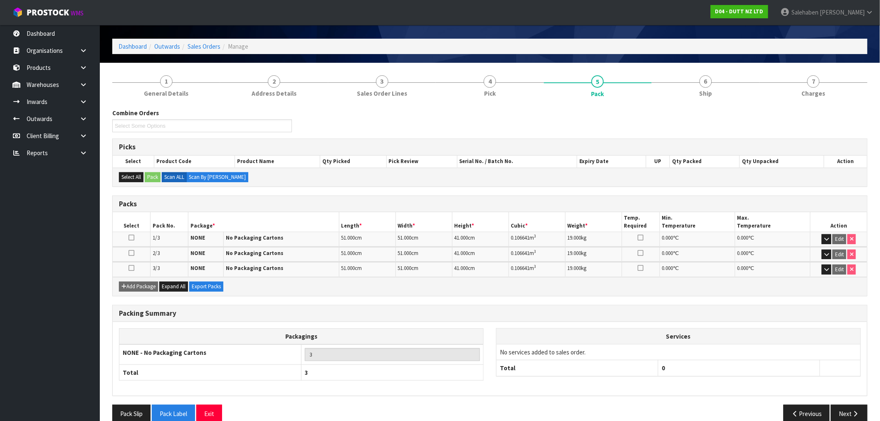
scroll to position [40, 0]
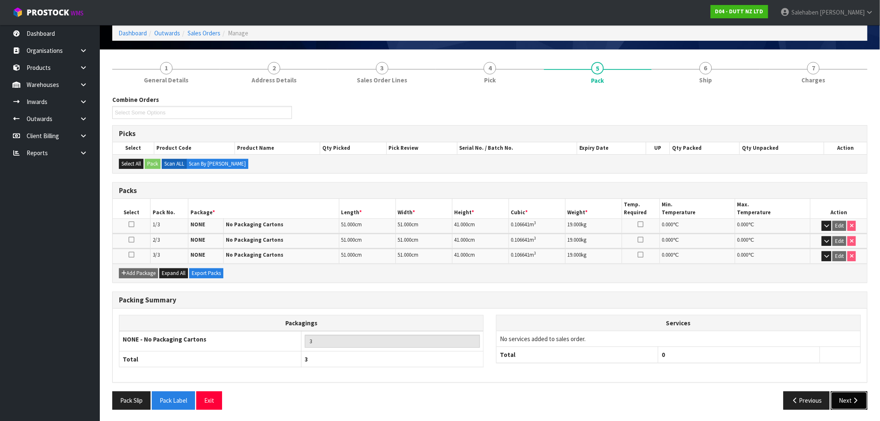
click at [847, 396] on button "Next" at bounding box center [849, 400] width 37 height 18
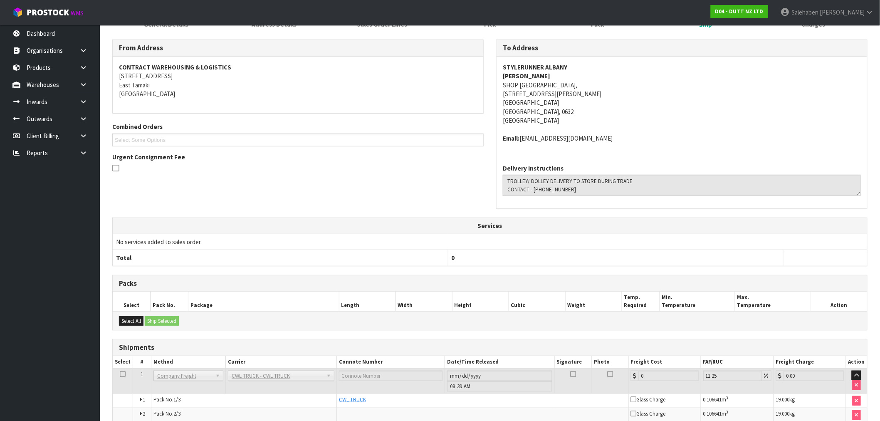
scroll to position [151, 0]
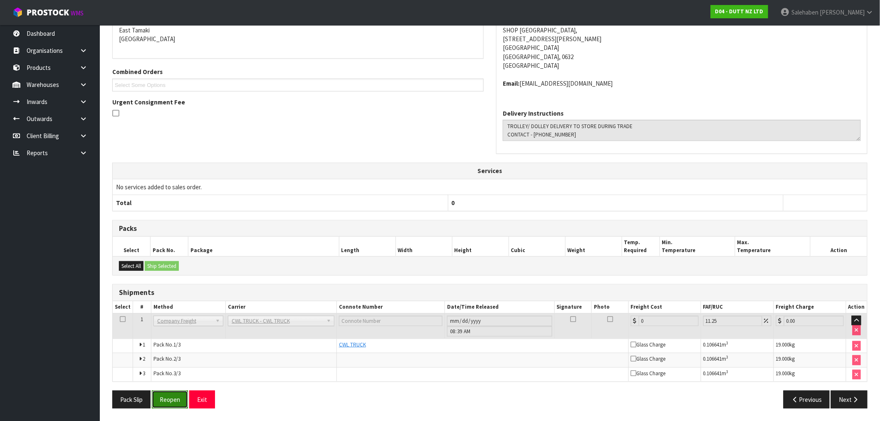
click at [177, 403] on button "Reopen" at bounding box center [170, 400] width 36 height 18
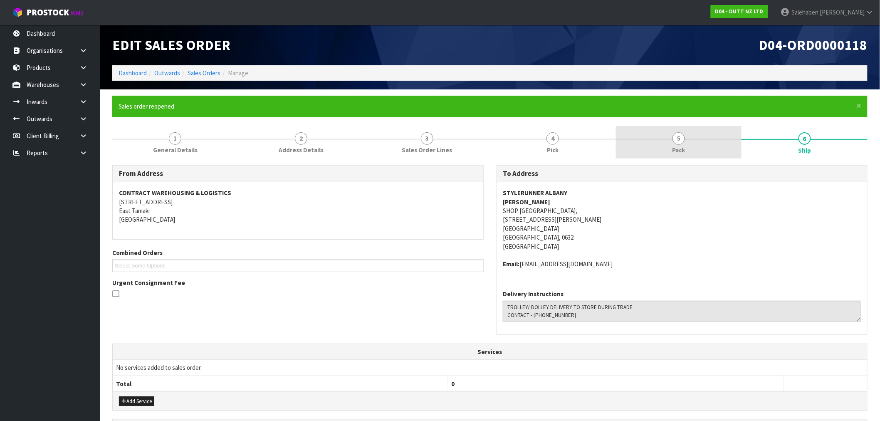
click at [675, 141] on span "5" at bounding box center [679, 138] width 12 height 12
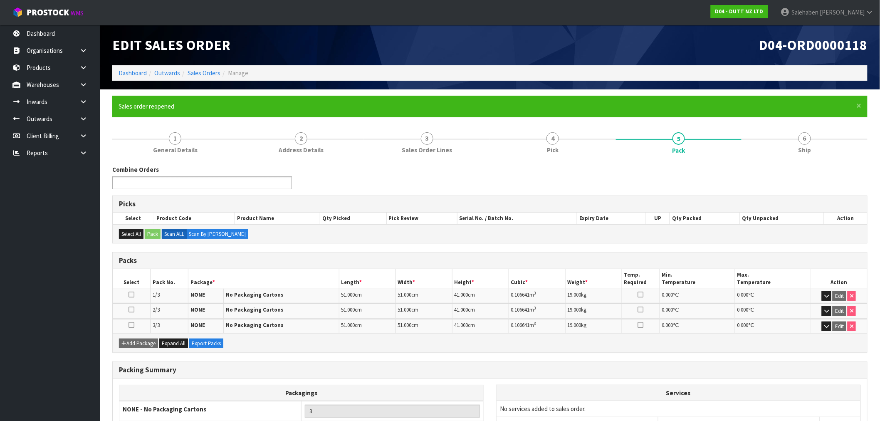
click at [242, 182] on ul at bounding box center [202, 182] width 180 height 13
click at [136, 193] on li "D04-ORD0000112" at bounding box center [202, 194] width 179 height 10
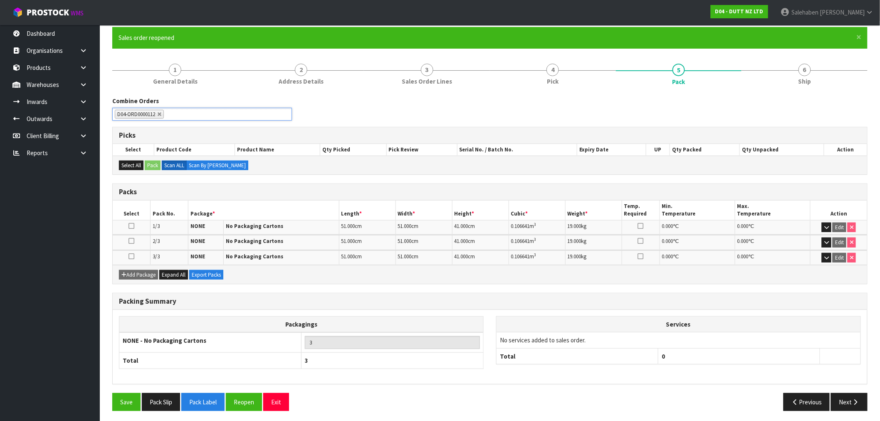
scroll to position [71, 0]
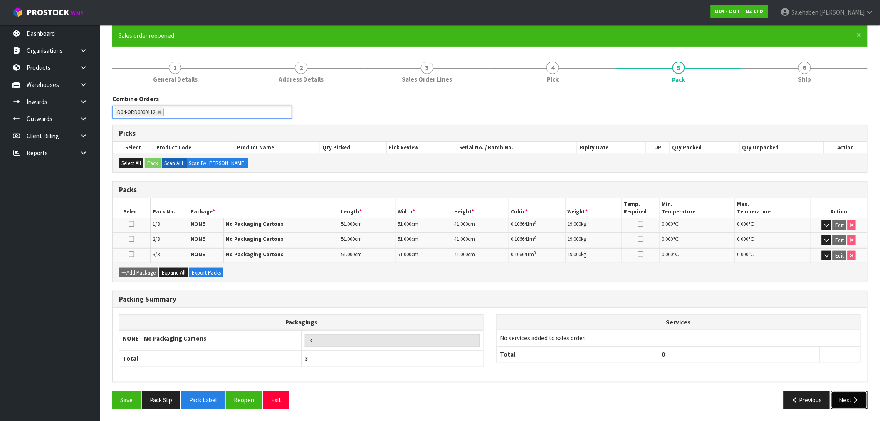
click at [849, 396] on button "Next" at bounding box center [849, 400] width 37 height 18
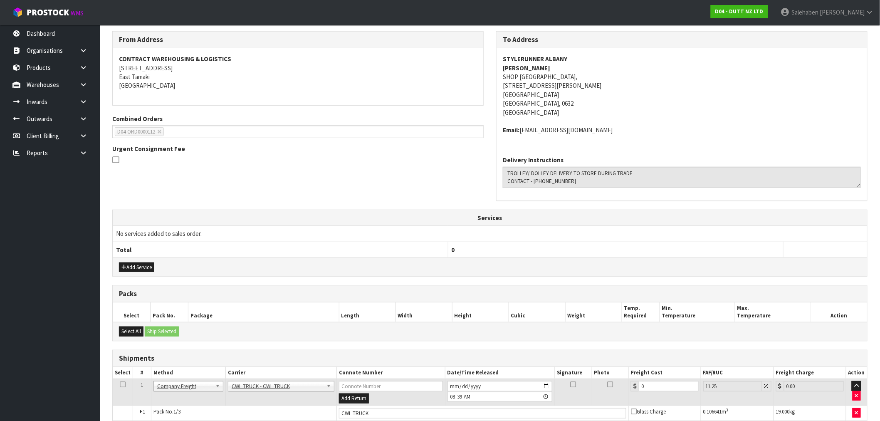
scroll to position [203, 0]
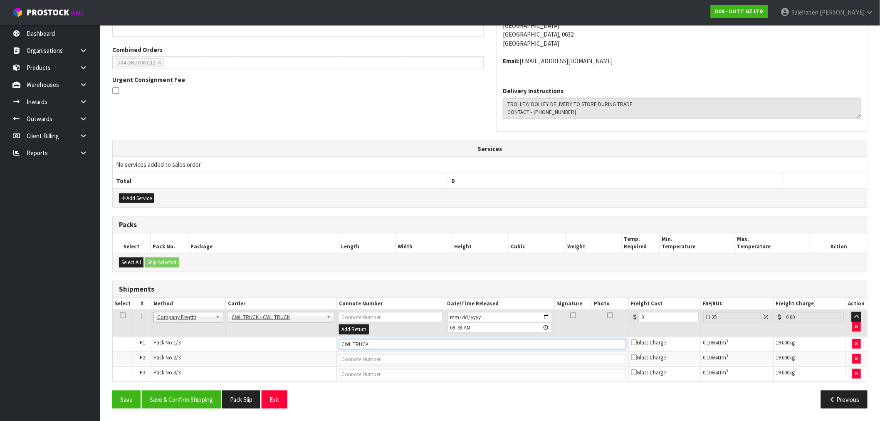
click at [408, 344] on input "CWL TRUCK" at bounding box center [482, 344] width 287 height 10
type input "CWL TRUCK DELIVERED"
click at [189, 397] on button "Save & Confirm Shipping" at bounding box center [181, 400] width 79 height 18
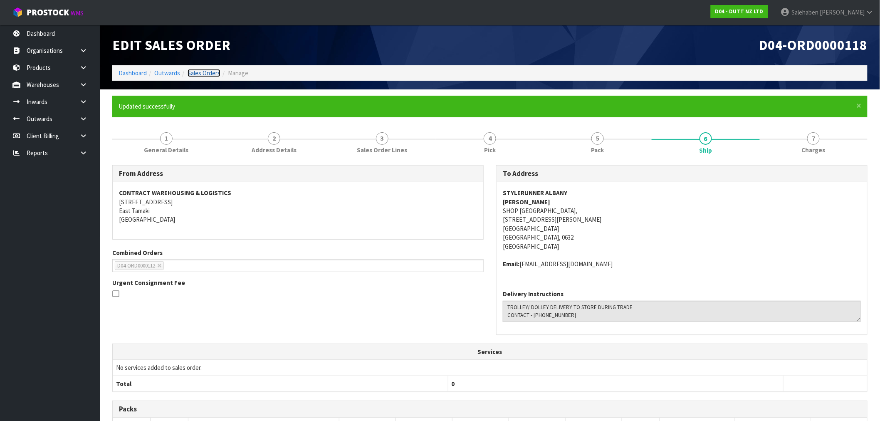
click at [215, 71] on link "Sales Orders" at bounding box center [204, 73] width 33 height 8
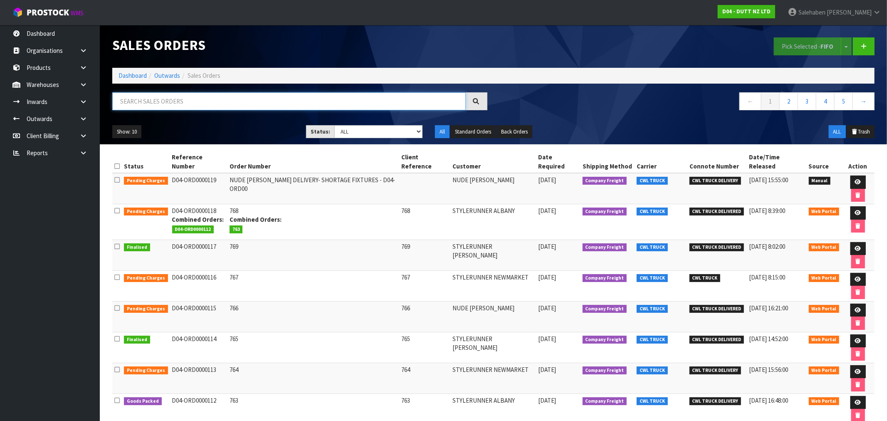
click at [217, 98] on input "text" at bounding box center [289, 101] width 354 height 18
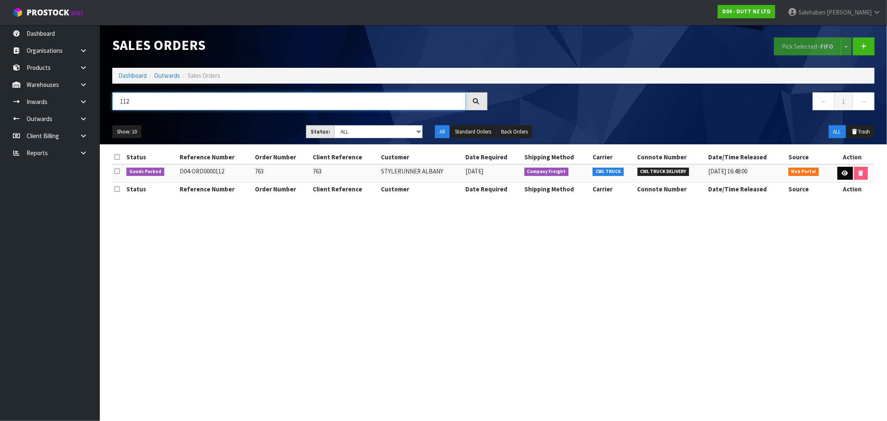
type input "112"
click at [847, 169] on link at bounding box center [845, 173] width 15 height 13
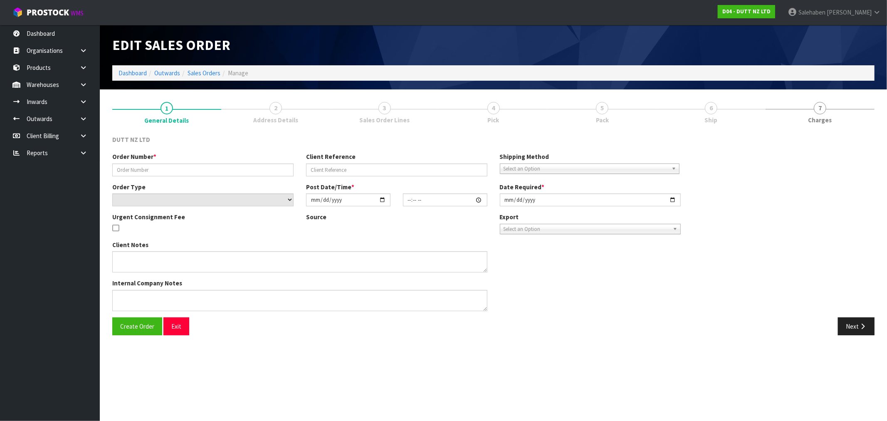
type input "763"
select select "number:0"
type input "2025-08-25"
type input "12:22:00.000"
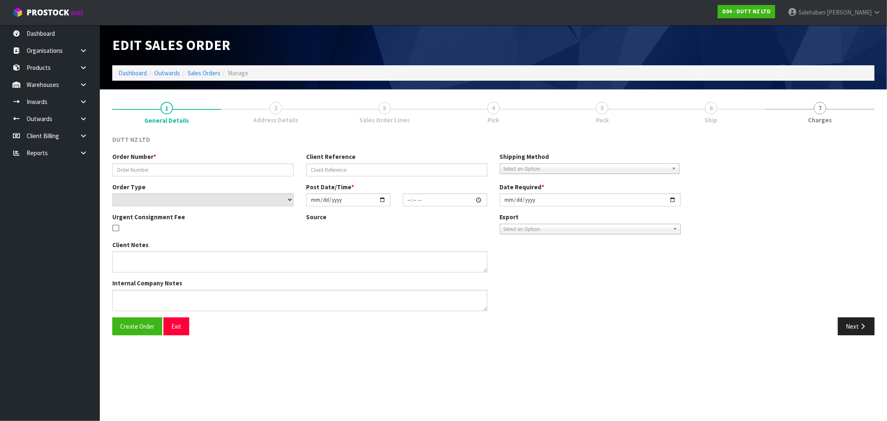
type input "2025-08-28"
type textarea "DOLLEY / TROLLEY DELIVERY DURING TRADE SITE CONTACT - +64 9 886 4938"
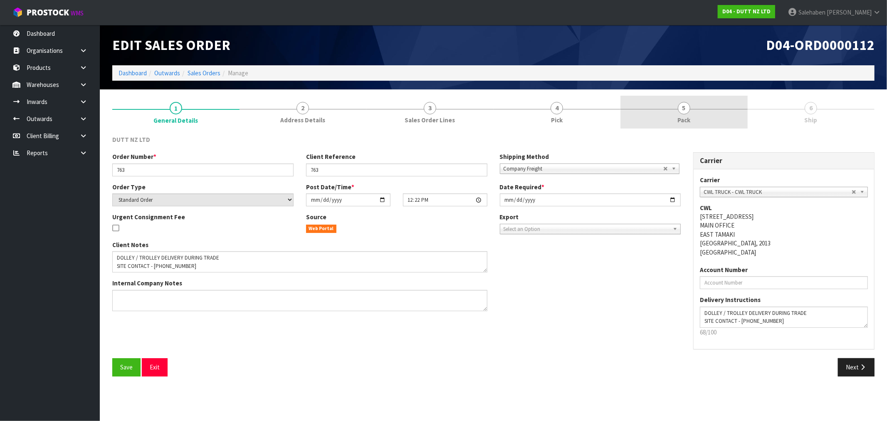
click at [681, 103] on span "5" at bounding box center [684, 108] width 12 height 12
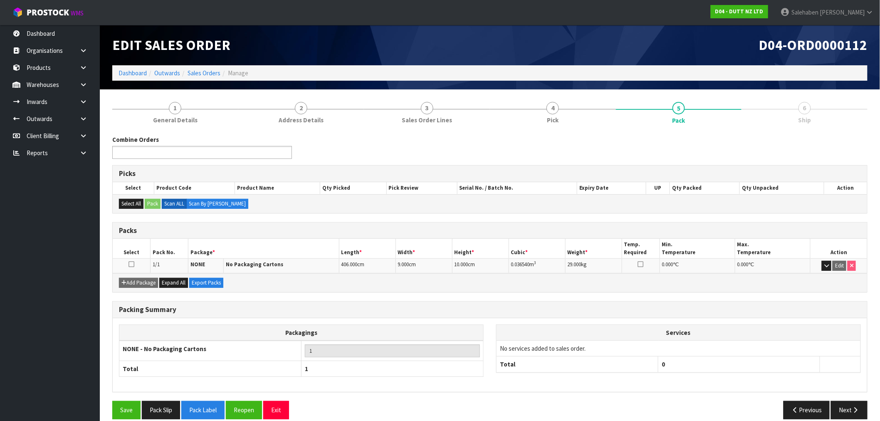
click at [234, 154] on ul at bounding box center [202, 152] width 180 height 13
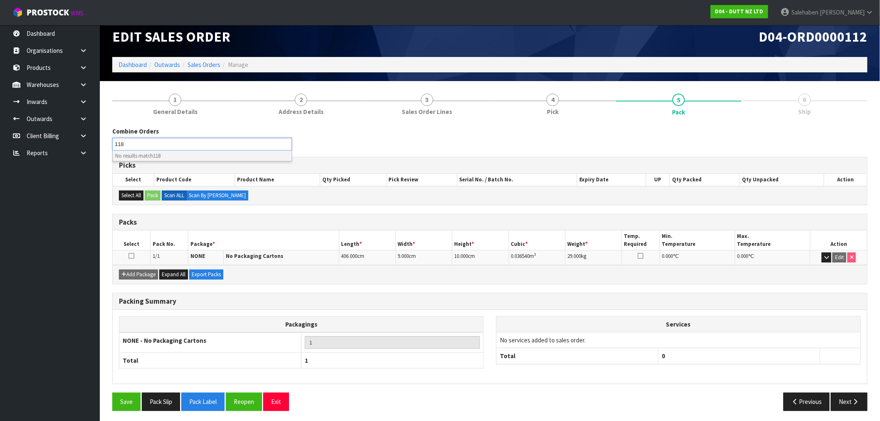
scroll to position [10, 0]
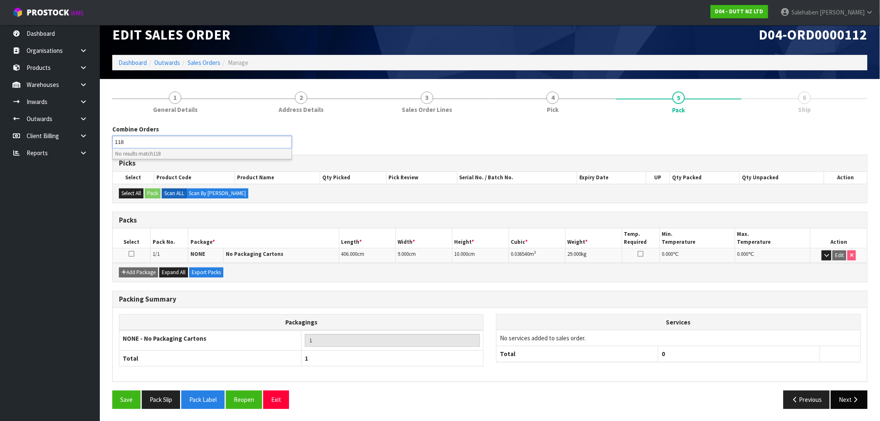
type input "118"
click at [847, 395] on button "Next" at bounding box center [849, 400] width 37 height 18
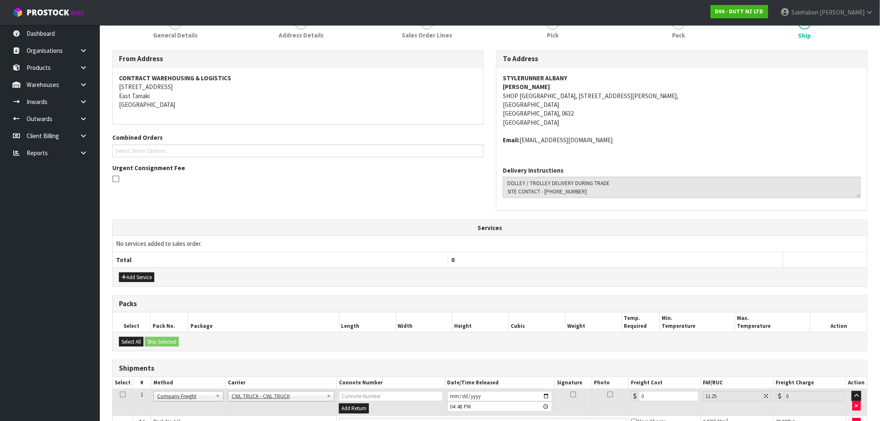
scroll to position [134, 0]
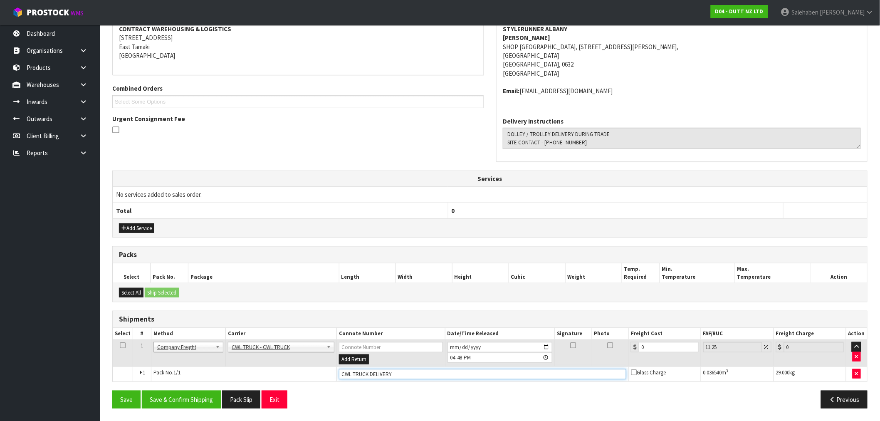
click at [416, 375] on input "CWL TRUCK DELIVERY" at bounding box center [482, 374] width 287 height 10
type input "CWL TRUCK DELIVERED92"
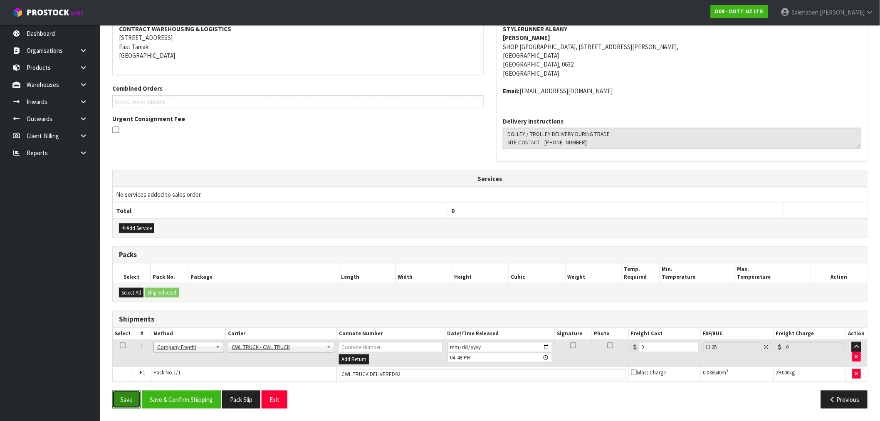
click at [125, 398] on button "Save" at bounding box center [126, 400] width 28 height 18
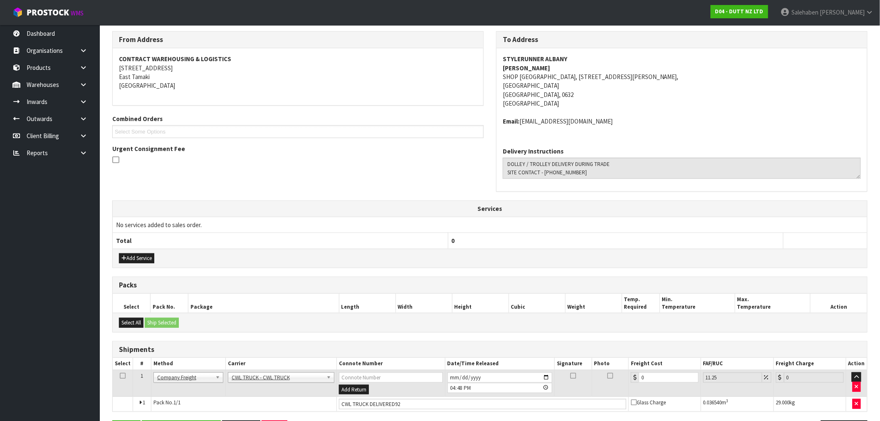
scroll to position [0, 0]
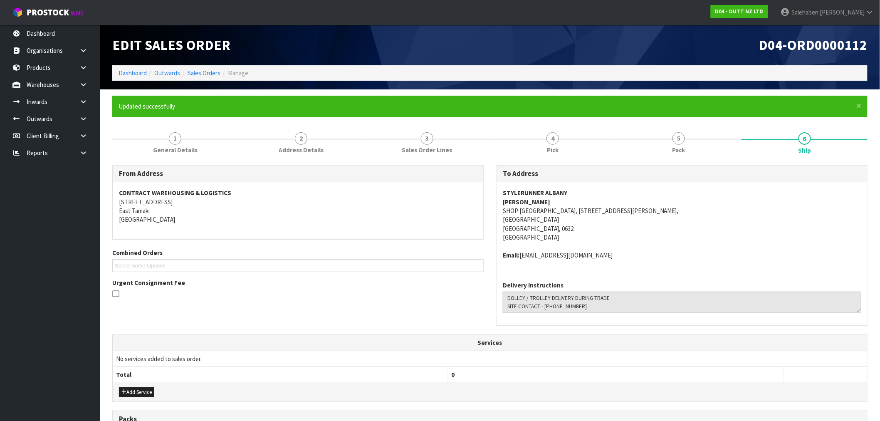
click at [208, 78] on ol "Dashboard Outwards Sales Orders Manage" at bounding box center [489, 72] width 755 height 15
click at [209, 75] on link "Sales Orders" at bounding box center [204, 73] width 33 height 8
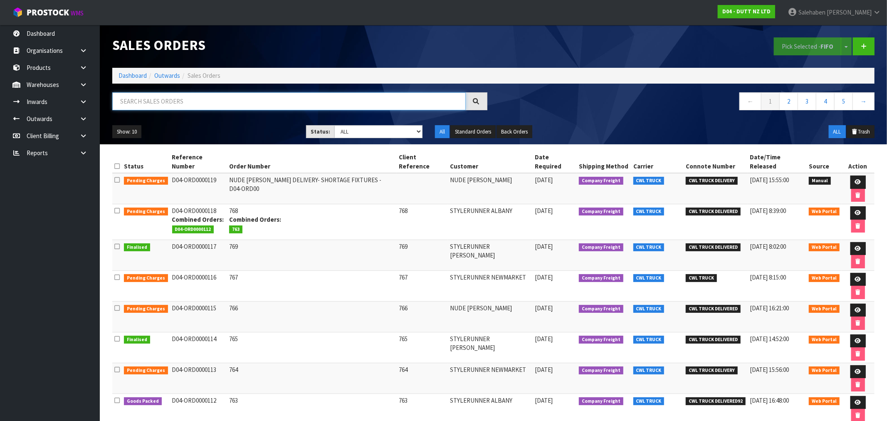
click at [208, 101] on input "text" at bounding box center [289, 101] width 354 height 18
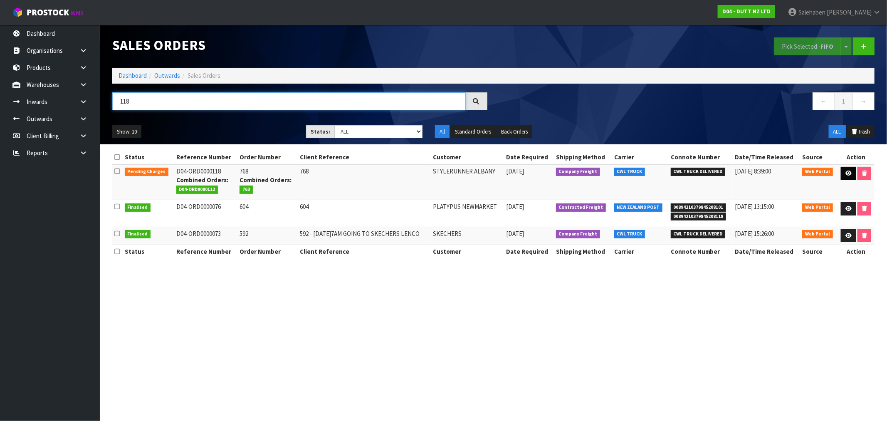
type input "118"
click at [850, 174] on icon at bounding box center [849, 173] width 6 height 5
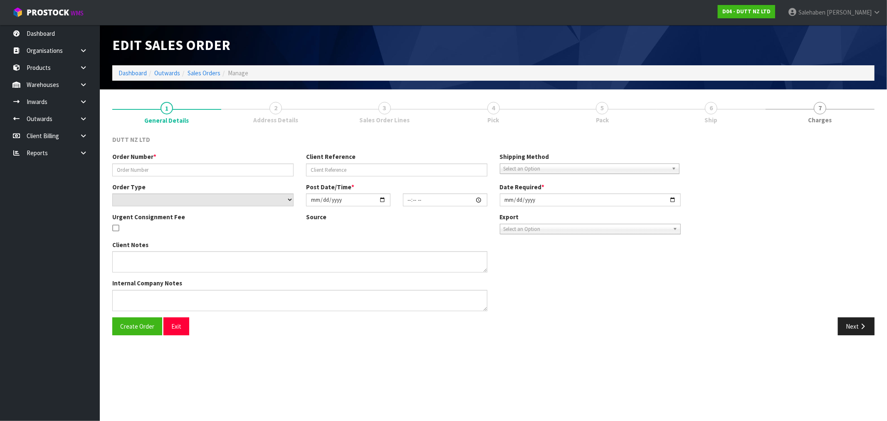
type input "768"
select select "number:0"
type input "2025-08-25"
type input "17:59:00.000"
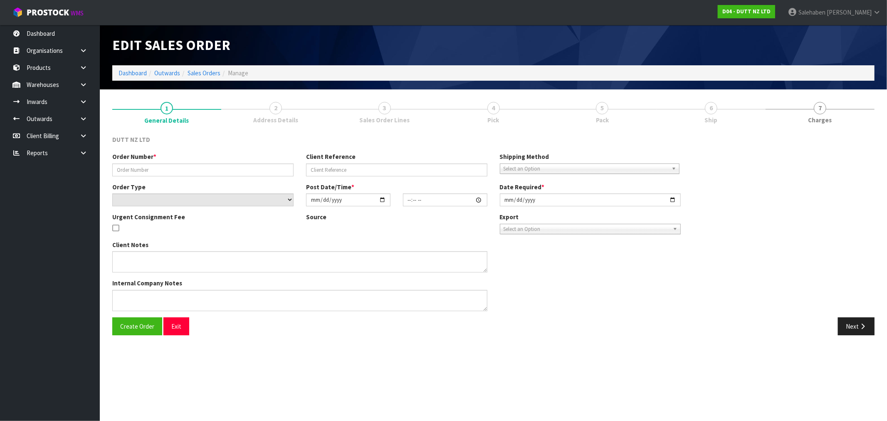
type input "2025-08-27"
type textarea "TROLLEY/ DOLLEY DELIVERY TO STORE DURING TRADE CONTACT - 09 886 4938"
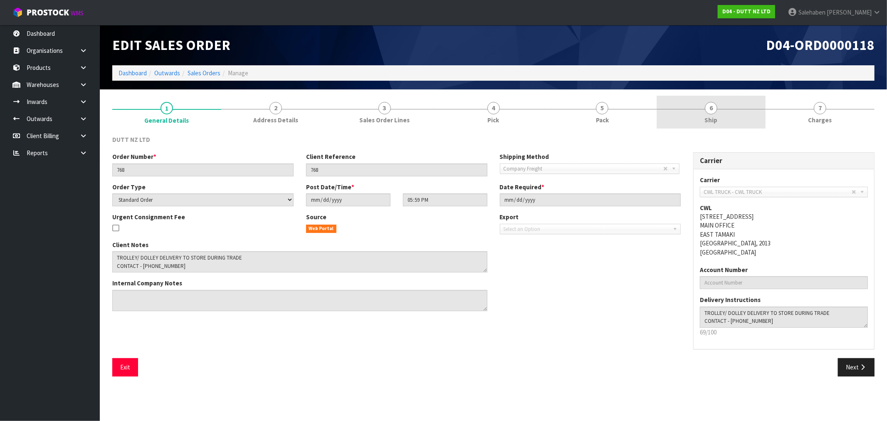
click at [708, 119] on span "Ship" at bounding box center [711, 120] width 13 height 9
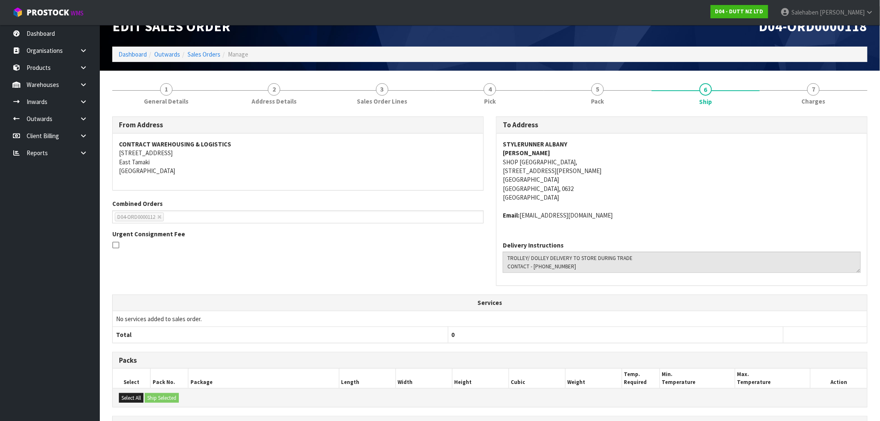
scroll to position [151, 0]
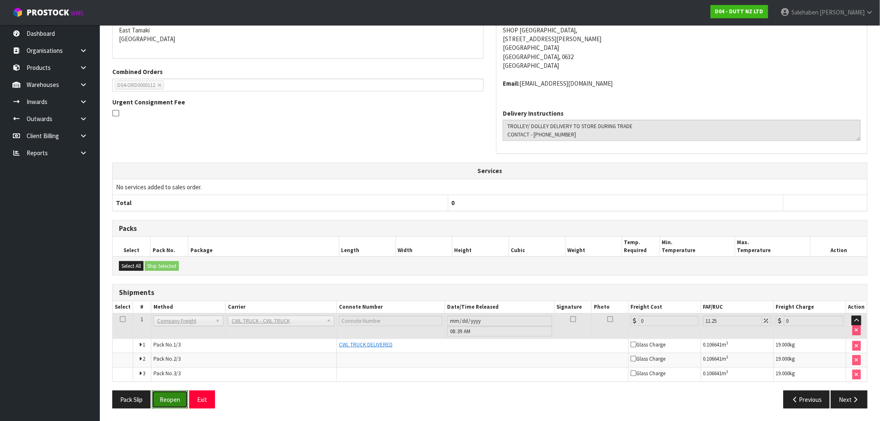
click at [171, 400] on button "Reopen" at bounding box center [170, 400] width 36 height 18
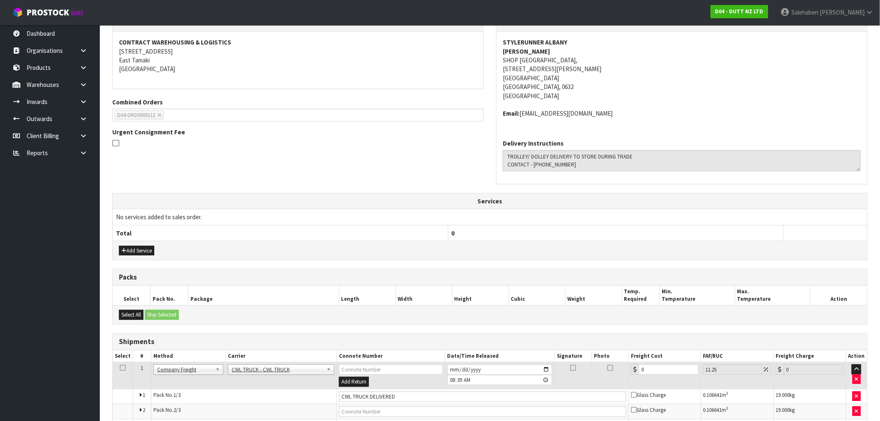
scroll to position [203, 0]
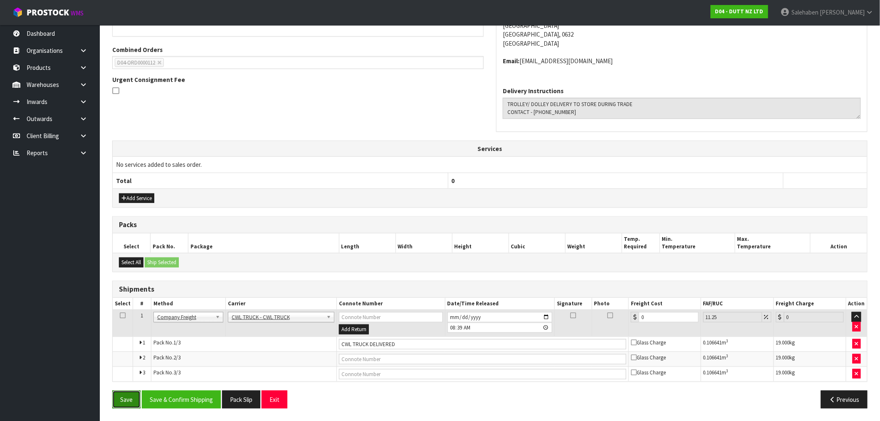
click at [128, 400] on button "Save" at bounding box center [126, 400] width 28 height 18
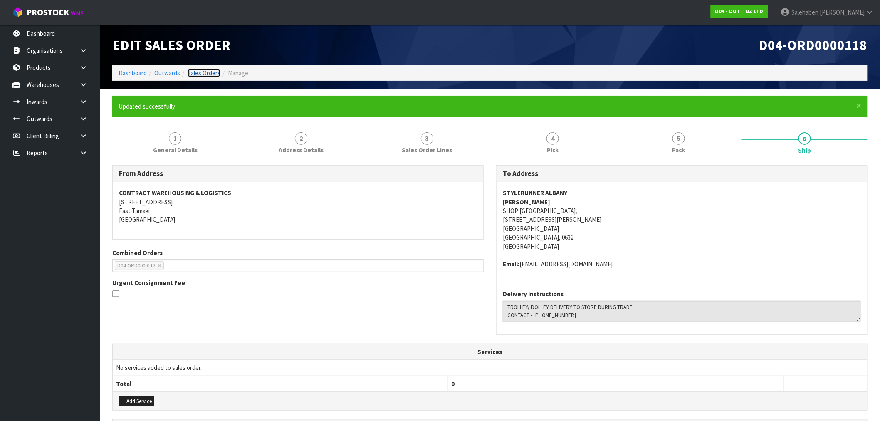
click at [199, 76] on link "Sales Orders" at bounding box center [204, 73] width 33 height 8
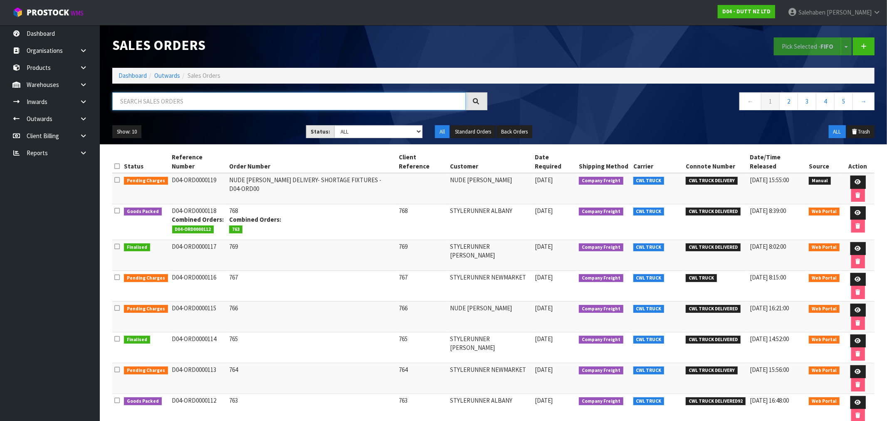
click at [197, 102] on input "text" at bounding box center [289, 101] width 354 height 18
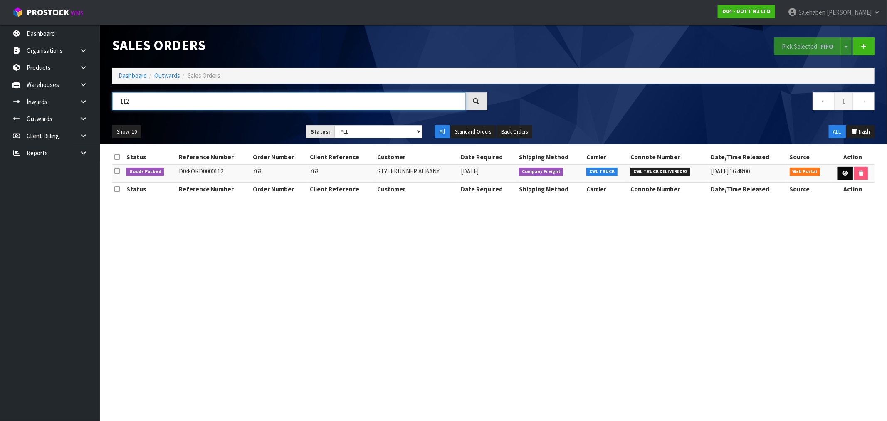
type input "112"
click at [839, 171] on link at bounding box center [845, 173] width 15 height 13
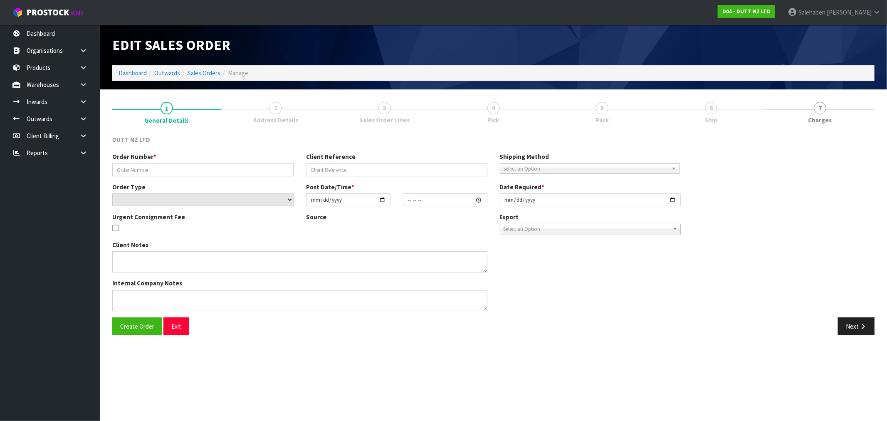
type input "763"
select select "number:0"
type input "2025-08-25"
type input "12:22:00.000"
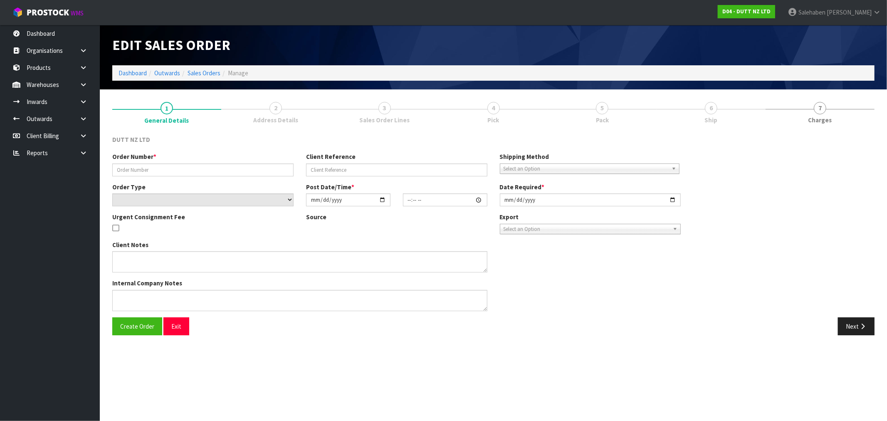
type input "2025-08-28"
type textarea "DOLLEY / TROLLEY DELIVERY DURING TRADE SITE CONTACT - +64 9 886 4938"
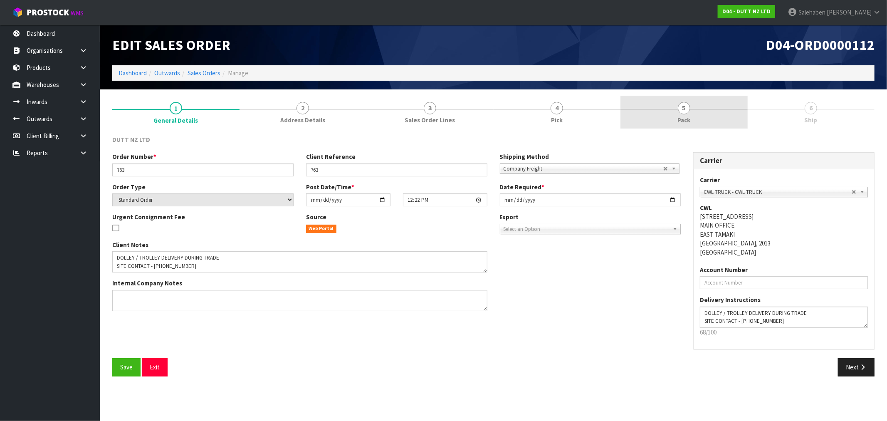
drag, startPoint x: 686, startPoint y: 119, endPoint x: 651, endPoint y: 126, distance: 35.7
click at [685, 119] on span "Pack" at bounding box center [684, 120] width 13 height 9
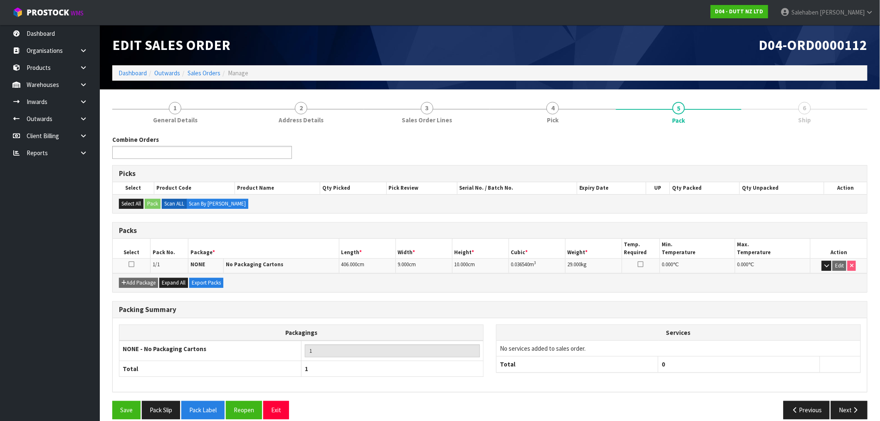
click at [222, 151] on ul at bounding box center [202, 152] width 180 height 13
type input "118"
click at [153, 165] on em "118" at bounding box center [149, 164] width 7 height 7
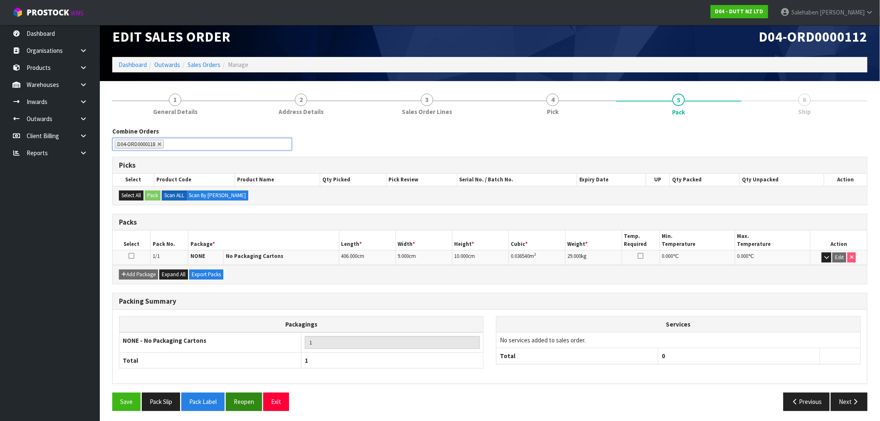
scroll to position [10, 0]
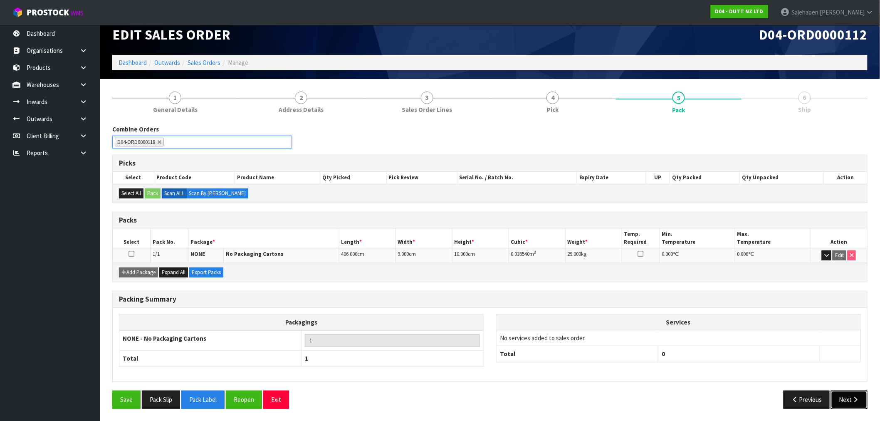
click at [858, 397] on icon "button" at bounding box center [856, 399] width 8 height 6
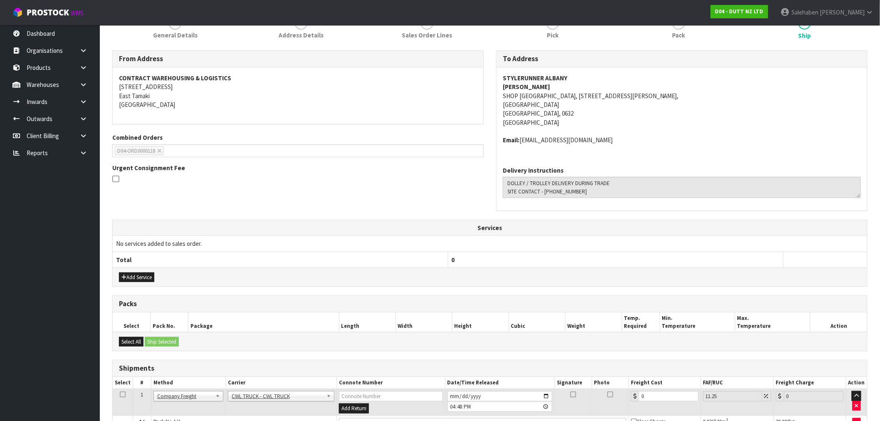
scroll to position [134, 0]
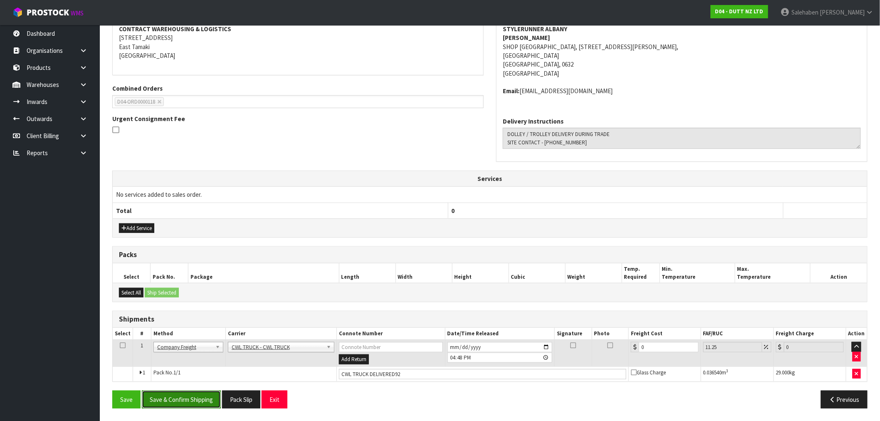
click at [202, 398] on button "Save & Confirm Shipping" at bounding box center [181, 400] width 79 height 18
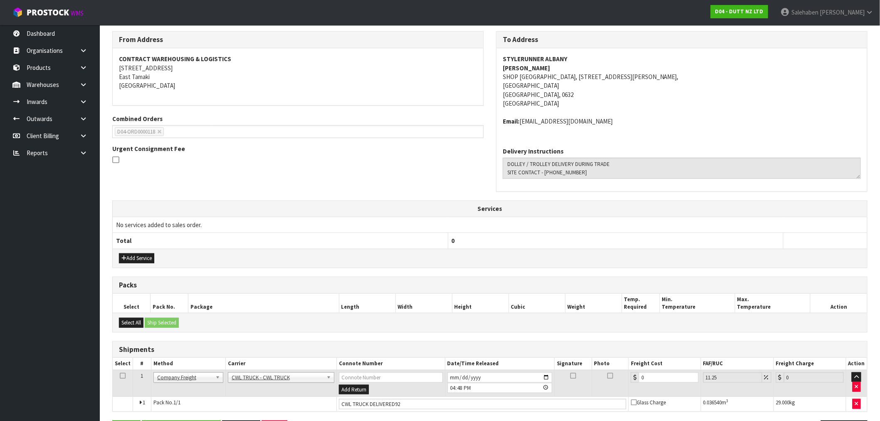
scroll to position [0, 0]
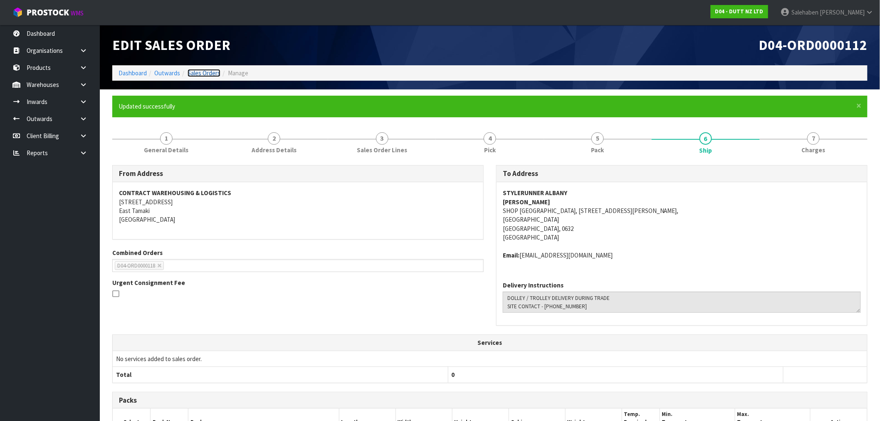
click at [219, 71] on link "Sales Orders" at bounding box center [204, 73] width 33 height 8
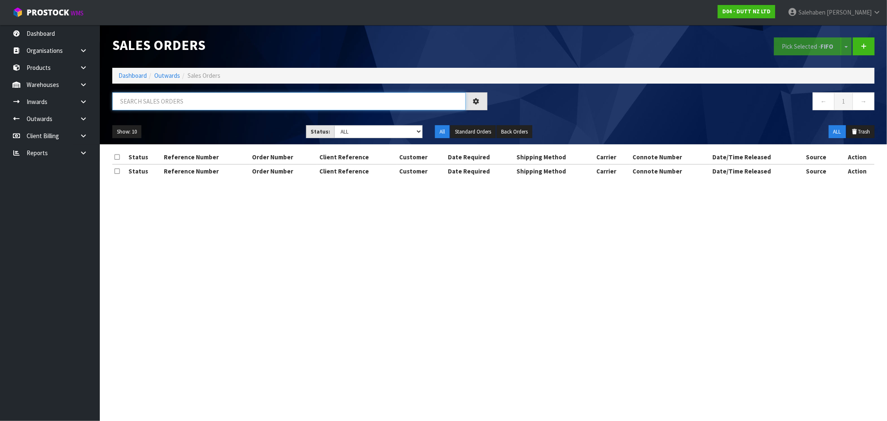
click at [225, 101] on input "text" at bounding box center [289, 101] width 354 height 18
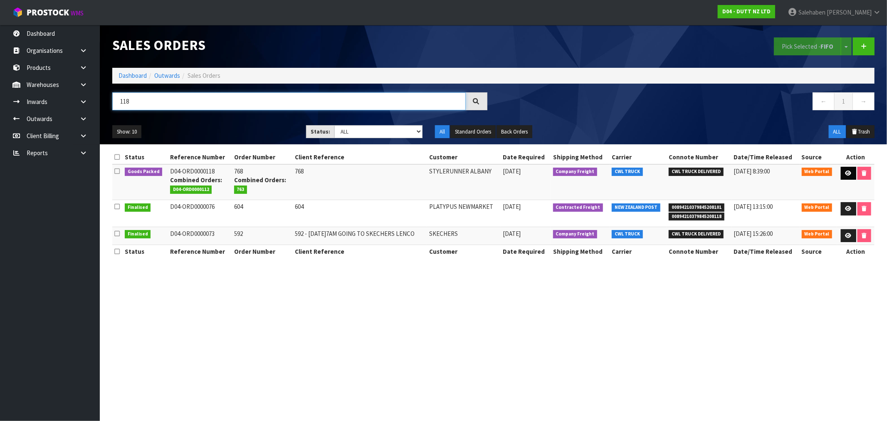
type input "118"
click at [846, 177] on link at bounding box center [848, 173] width 15 height 13
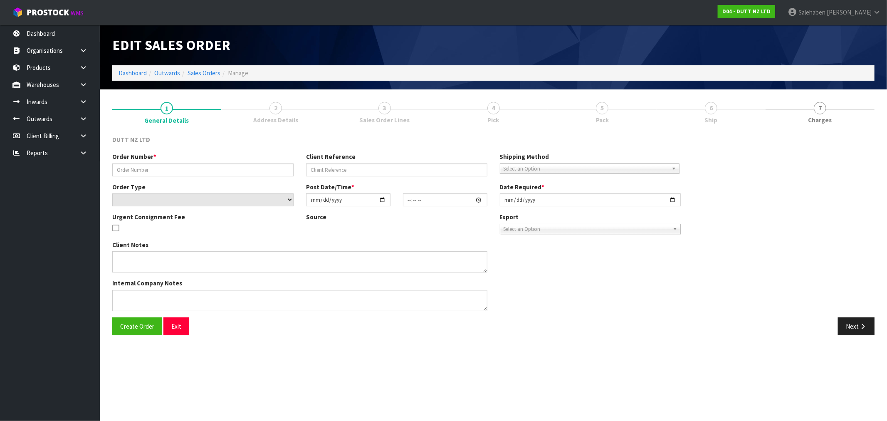
type input "768"
select select "number:0"
type input "2025-08-25"
type input "17:59:00.000"
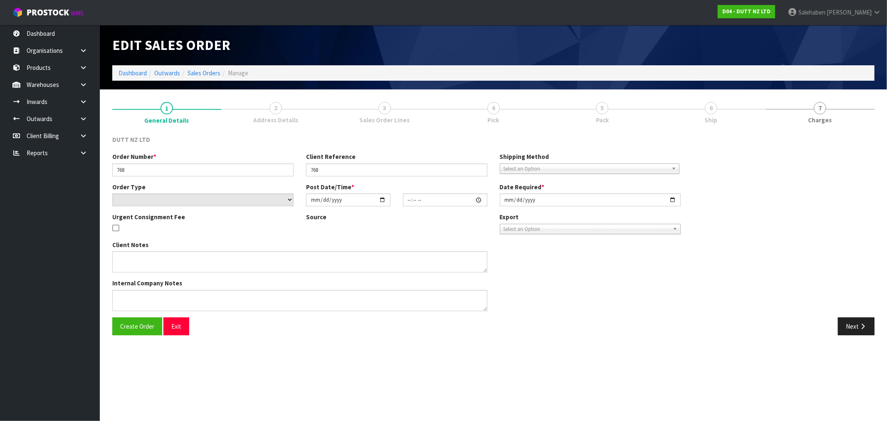
type input "2025-08-27"
type textarea "TROLLEY/ DOLLEY DELIVERY TO STORE DURING TRADE CONTACT - 09 886 4938"
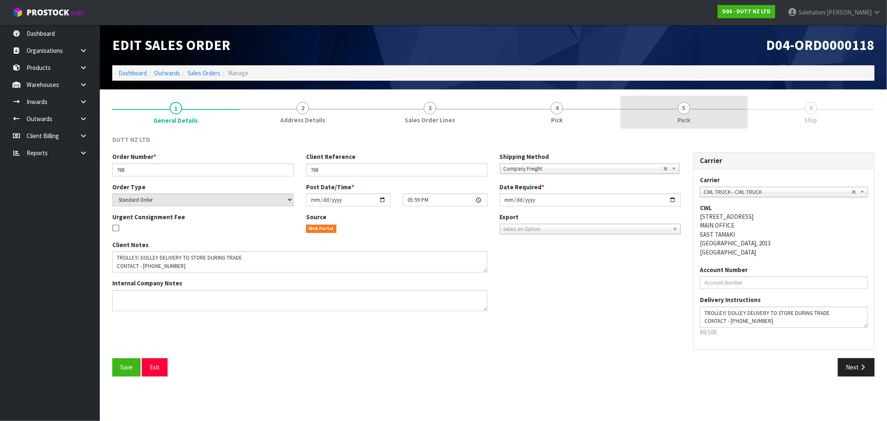
click at [682, 119] on span "Pack" at bounding box center [684, 120] width 13 height 9
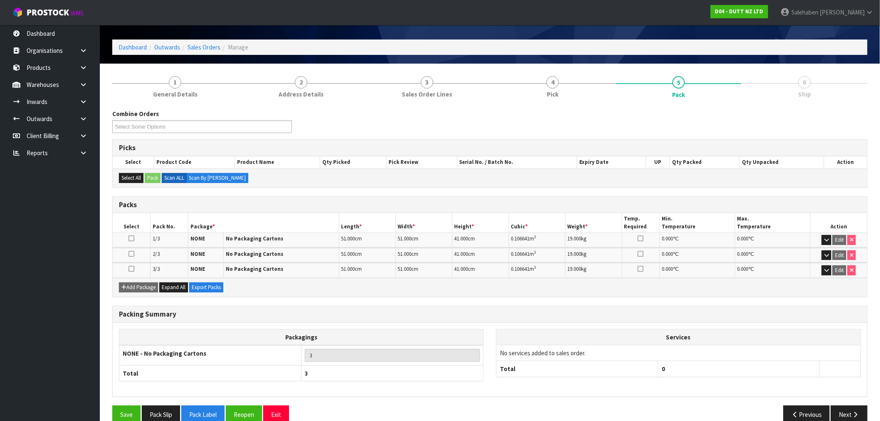
scroll to position [40, 0]
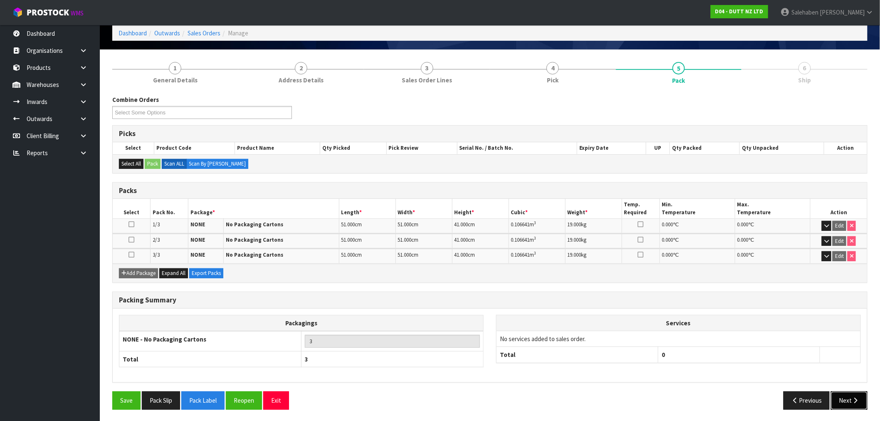
click at [841, 400] on button "Next" at bounding box center [849, 400] width 37 height 18
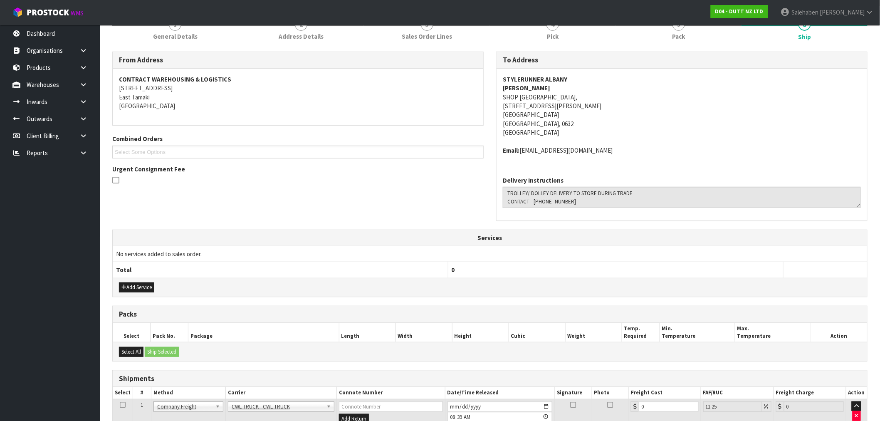
scroll to position [173, 0]
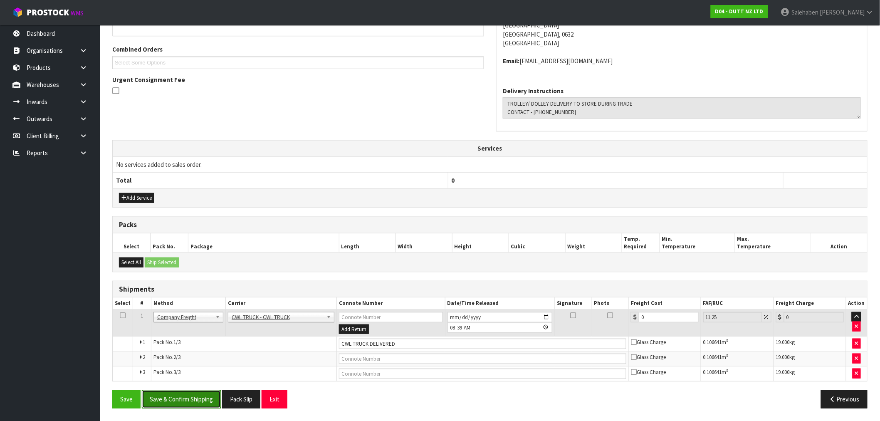
click at [196, 396] on button "Save & Confirm Shipping" at bounding box center [181, 399] width 79 height 18
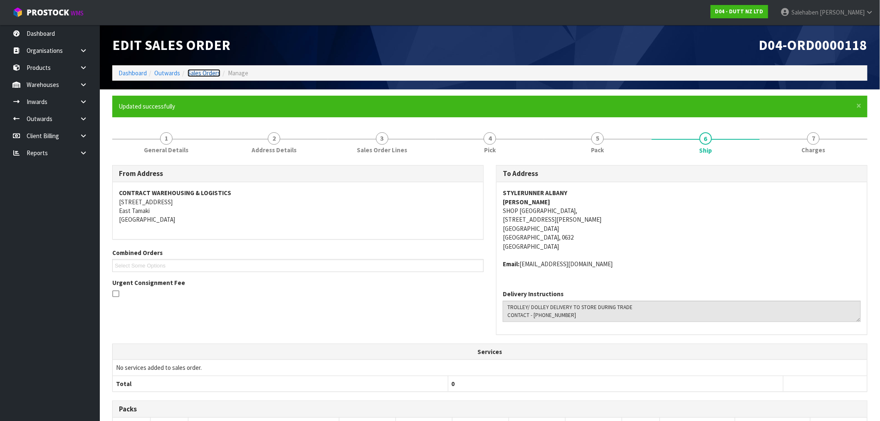
click at [204, 73] on link "Sales Orders" at bounding box center [204, 73] width 33 height 8
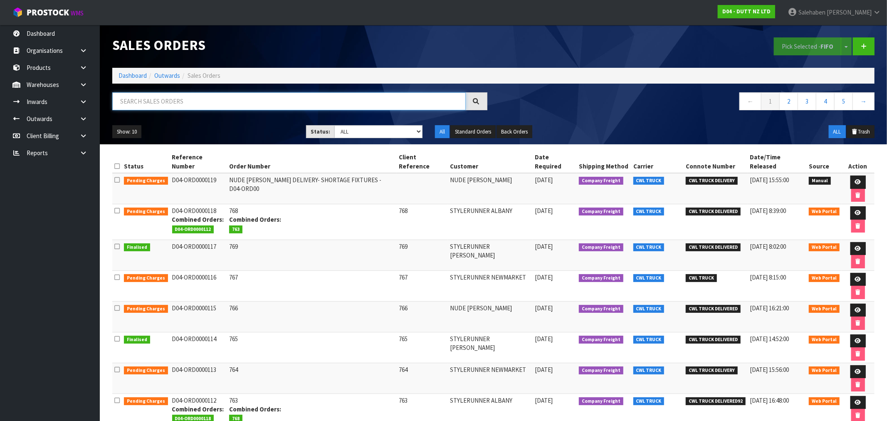
click at [199, 104] on input "text" at bounding box center [289, 101] width 354 height 18
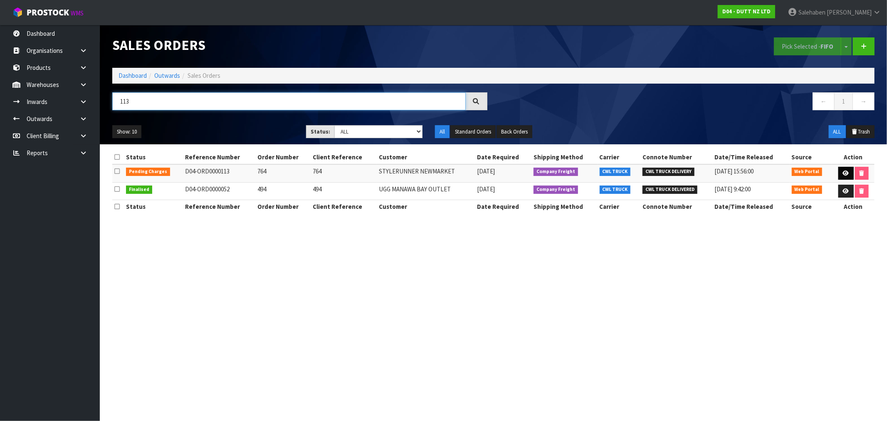
type input "113"
click at [846, 176] on icon at bounding box center [846, 173] width 6 height 5
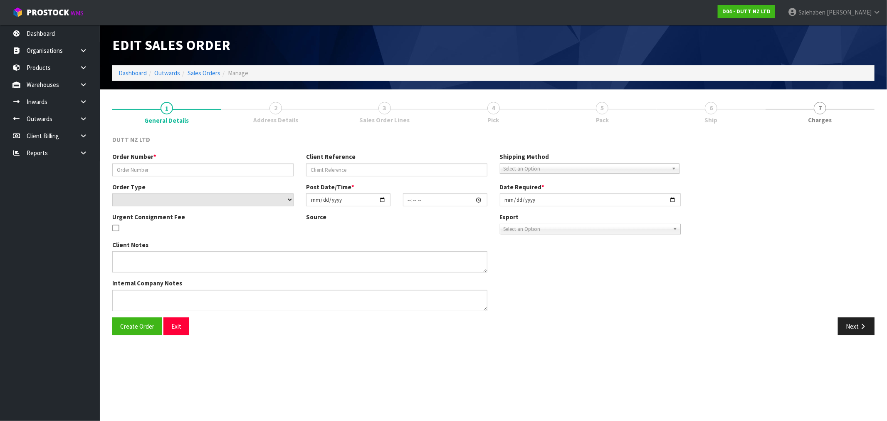
type input "764"
select select "number:0"
type input "2025-08-25"
type input "12:24:00.000"
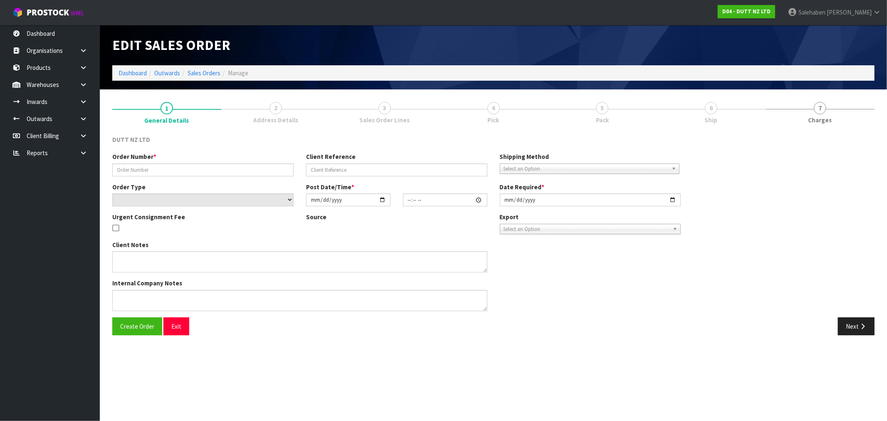
type input "2025-08-28"
type textarea "DOLLEY/ TROLLET DELIVERY DURING TRADE SITE CONTACT - +64 9 884 0183"
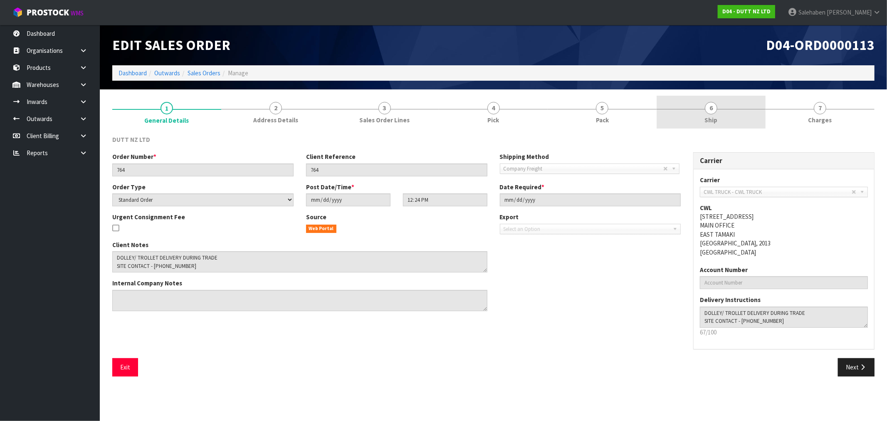
click at [711, 123] on span "Ship" at bounding box center [711, 120] width 13 height 9
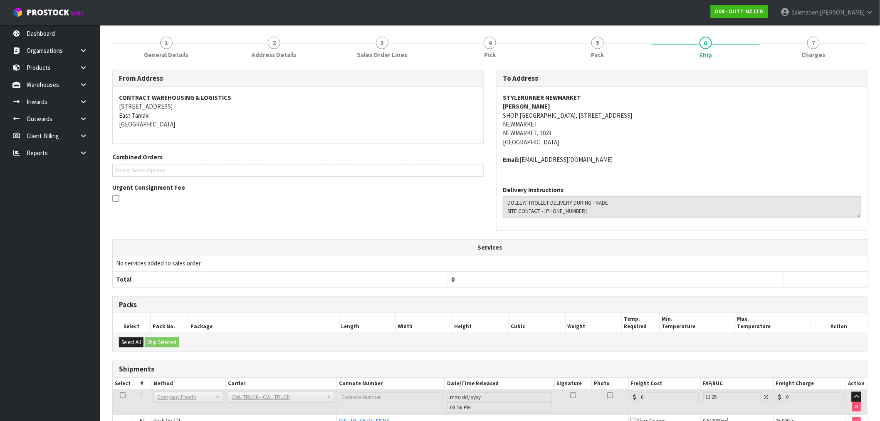
scroll to position [113, 0]
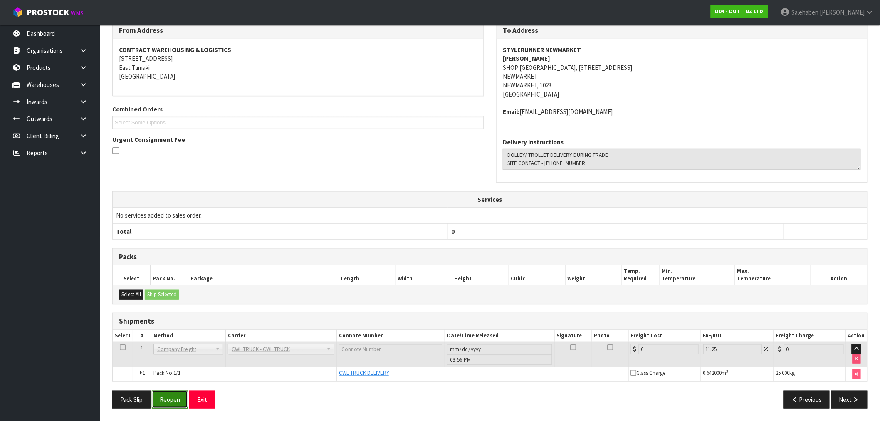
click at [167, 401] on button "Reopen" at bounding box center [170, 400] width 36 height 18
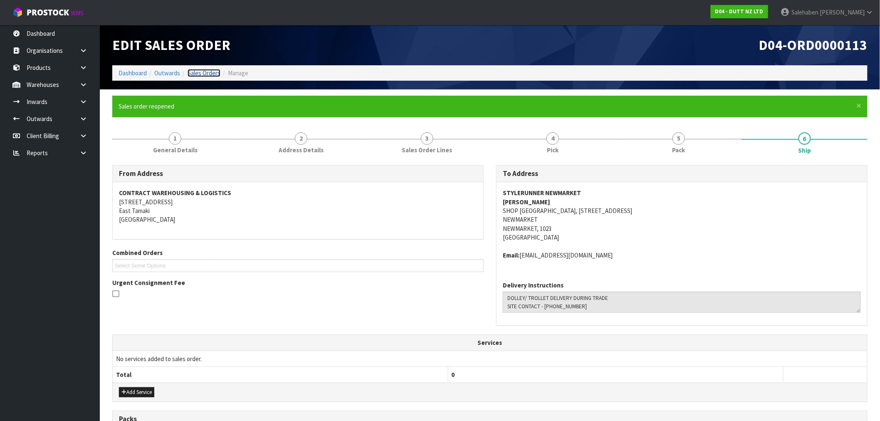
click at [201, 76] on link "Sales Orders" at bounding box center [204, 73] width 33 height 8
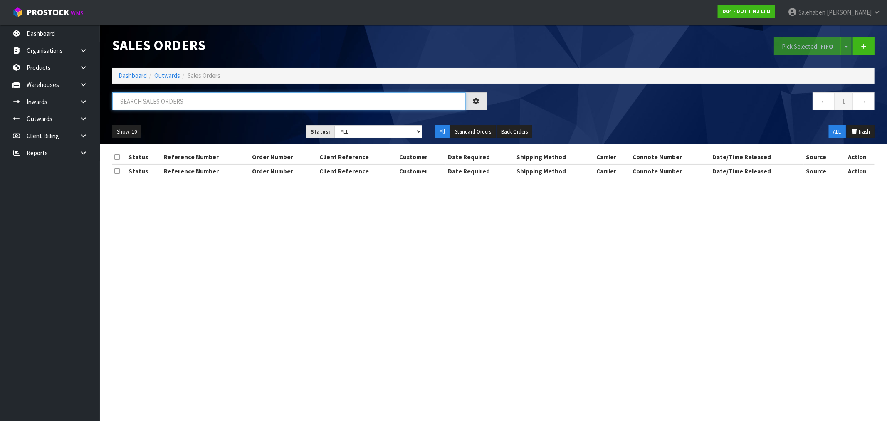
click at [200, 104] on input "text" at bounding box center [289, 101] width 354 height 18
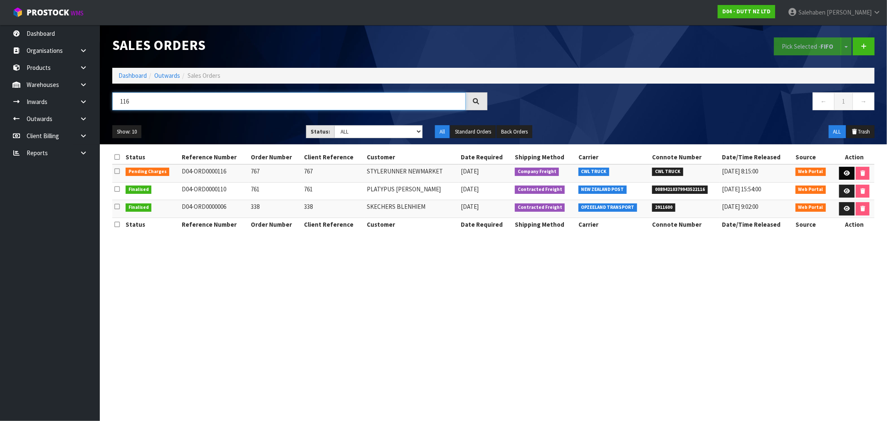
type input "116"
click at [845, 169] on link at bounding box center [846, 173] width 15 height 13
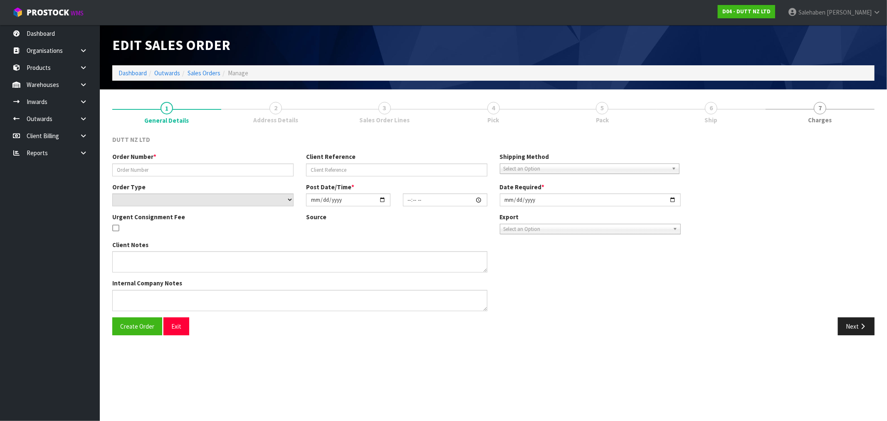
type input "767"
select select "number:0"
type input "2025-08-25"
type input "17:51:00.000"
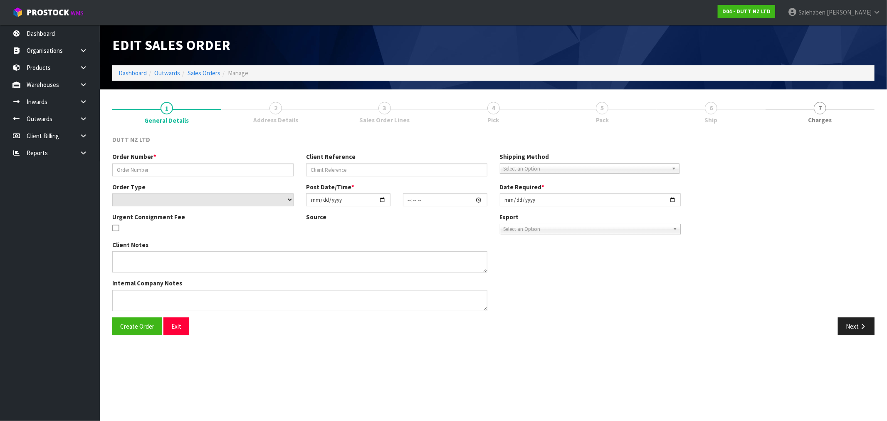
type input "2025-08-27"
type textarea "TROLLEY/ DOLLEY DELIVERY DURING TRADE CONTACT - 09 884 0183"
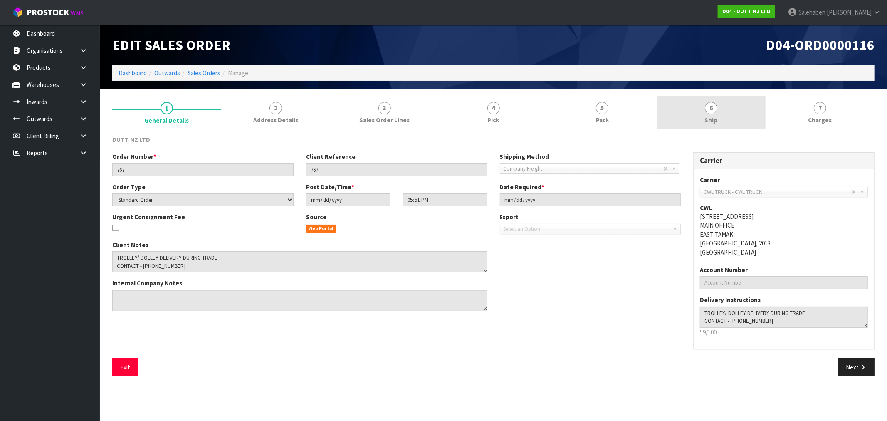
click at [725, 105] on link "6 Ship" at bounding box center [711, 112] width 109 height 33
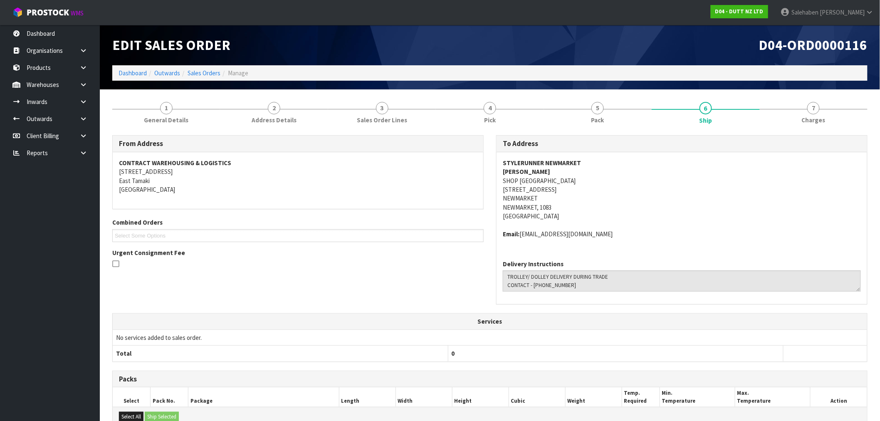
scroll to position [136, 0]
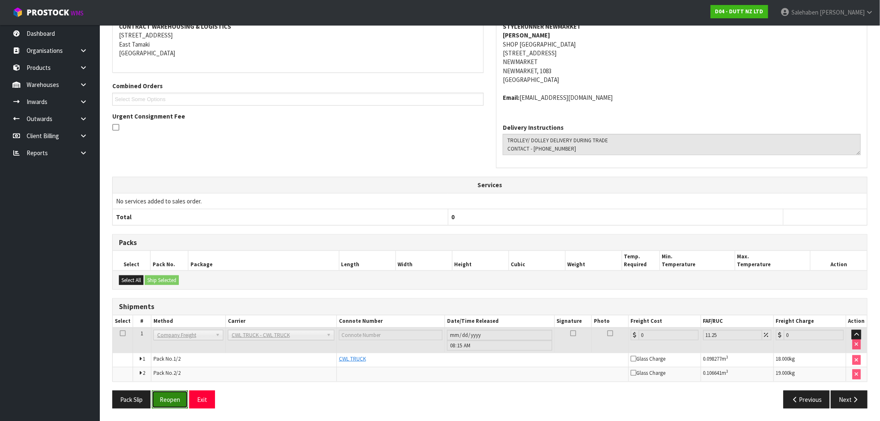
click at [171, 406] on button "Reopen" at bounding box center [170, 400] width 36 height 18
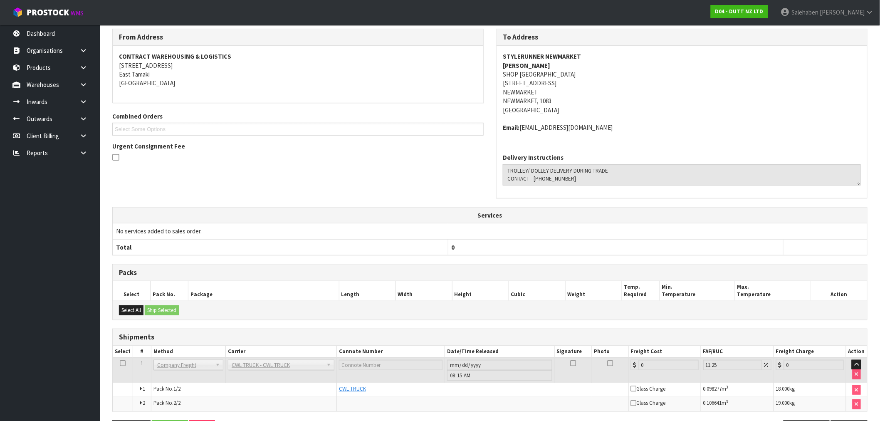
scroll to position [0, 0]
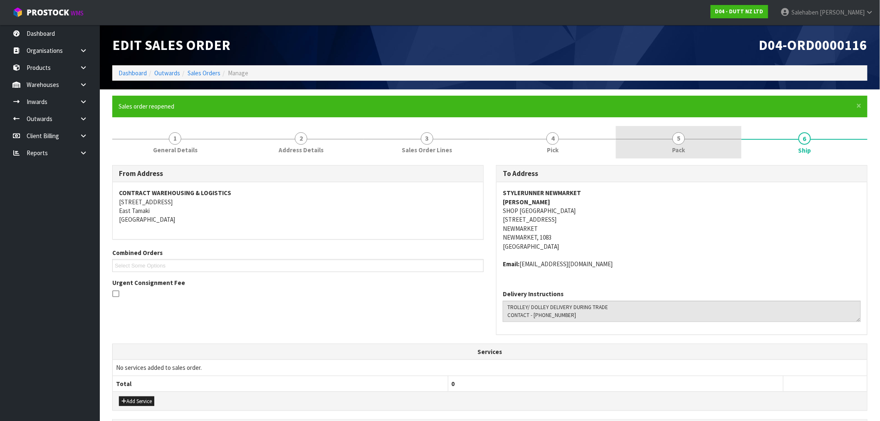
click at [677, 146] on span "Pack" at bounding box center [679, 150] width 13 height 9
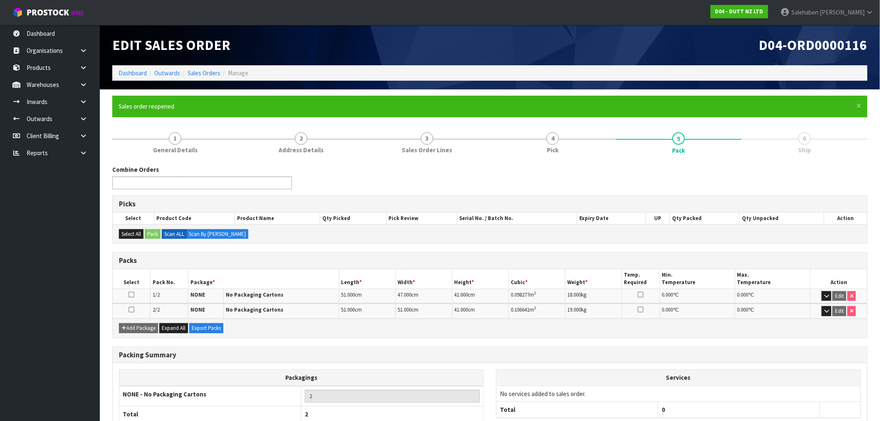
click at [201, 184] on ul at bounding box center [202, 182] width 180 height 13
type input "113"
click at [145, 196] on li "D04-ORD0000 113" at bounding box center [202, 194] width 179 height 10
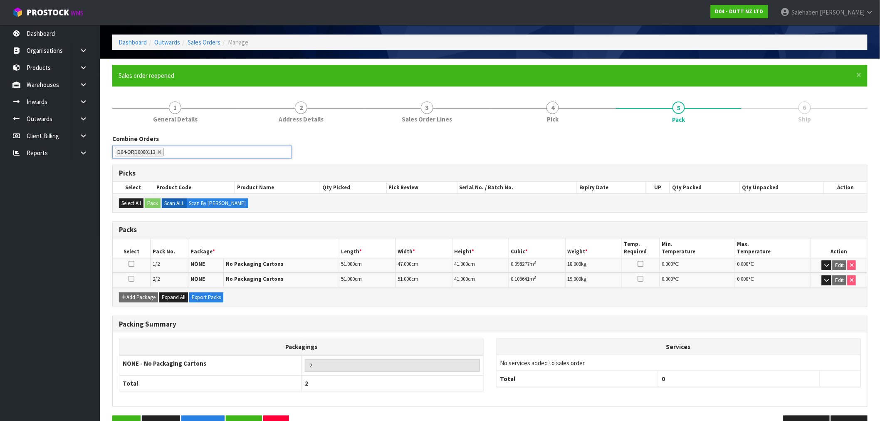
scroll to position [55, 0]
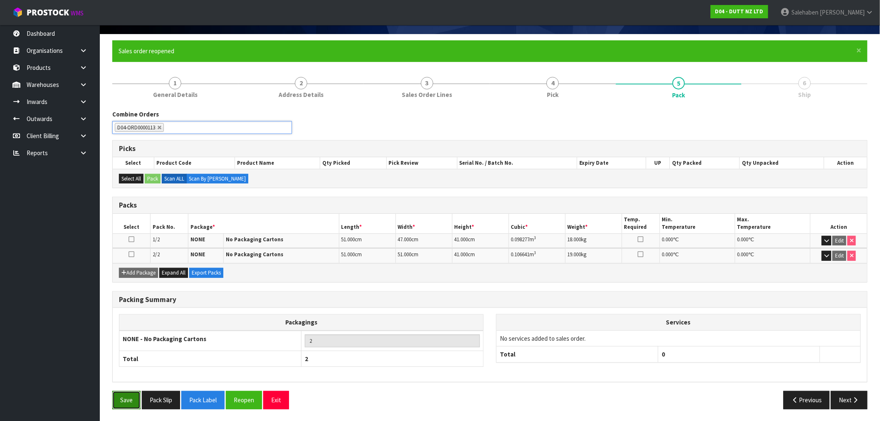
click at [134, 401] on button "Save" at bounding box center [126, 400] width 28 height 18
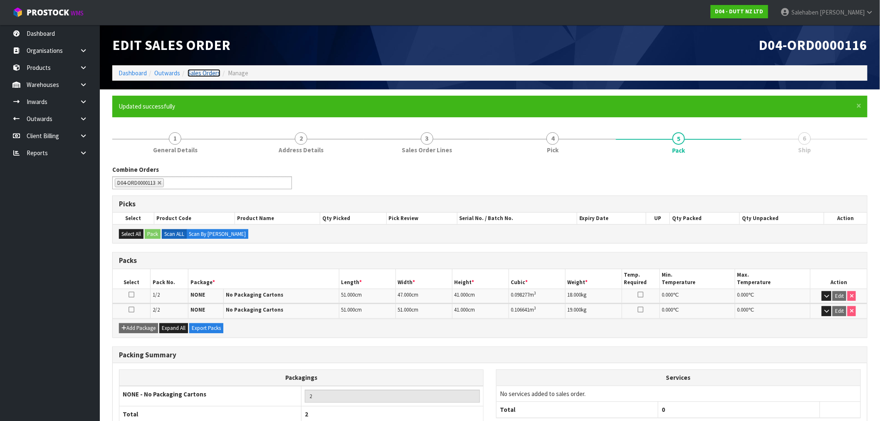
click at [208, 74] on link "Sales Orders" at bounding box center [204, 73] width 33 height 8
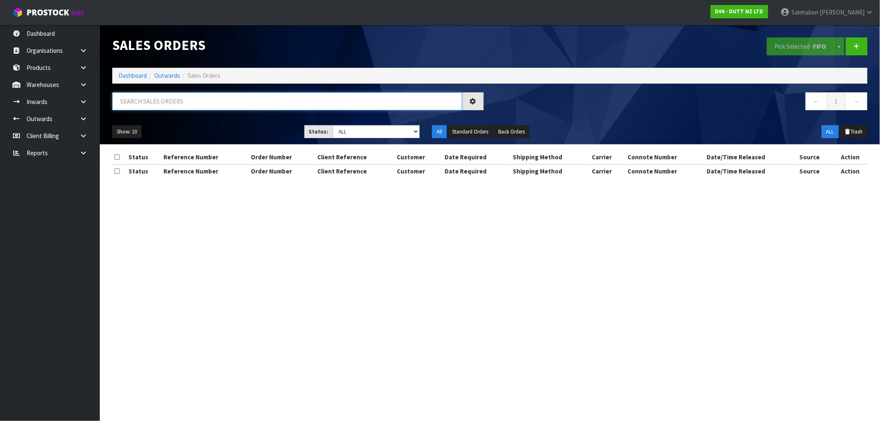
click at [204, 106] on input "text" at bounding box center [287, 101] width 350 height 18
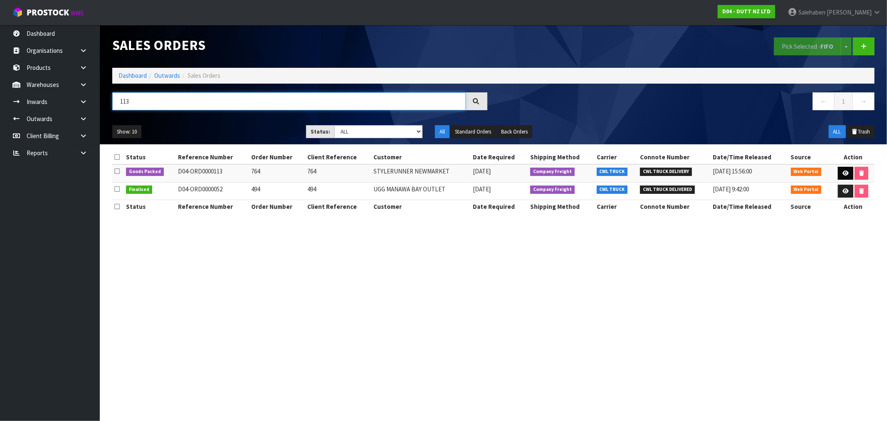
type input "113"
click at [844, 176] on icon at bounding box center [846, 173] width 6 height 5
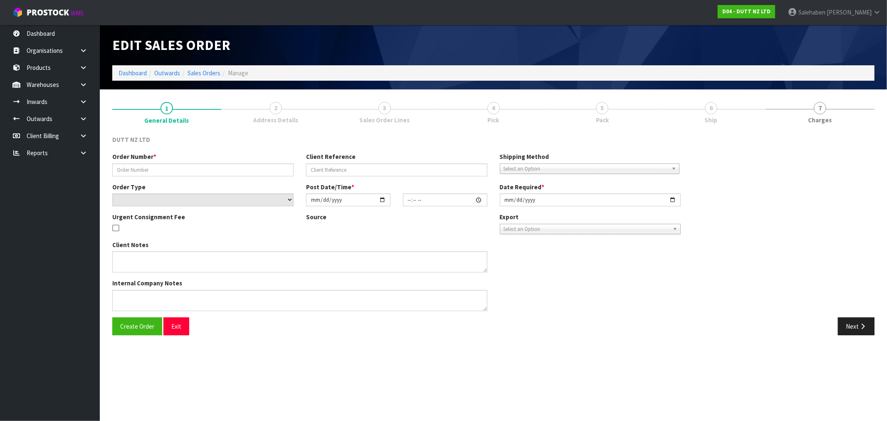
type input "764"
select select "number:0"
type input "2025-08-25"
type input "12:24:00.000"
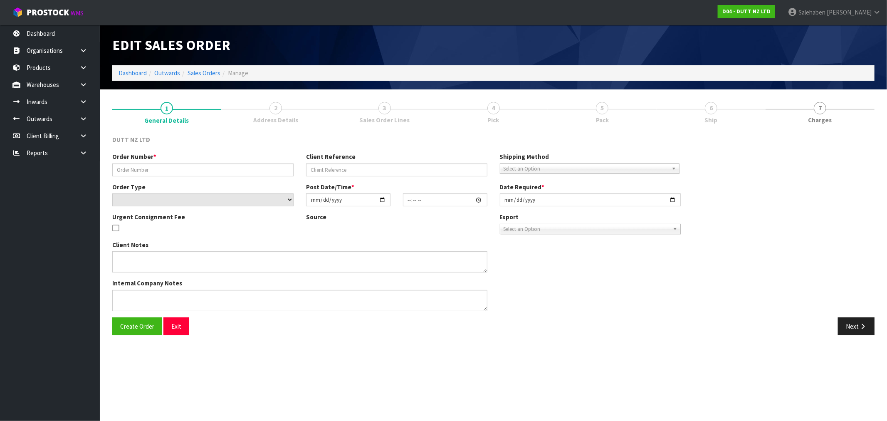
type input "2025-08-28"
type textarea "DOLLEY/ TROLLET DELIVERY DURING TRADE SITE CONTACT - +64 9 884 0183"
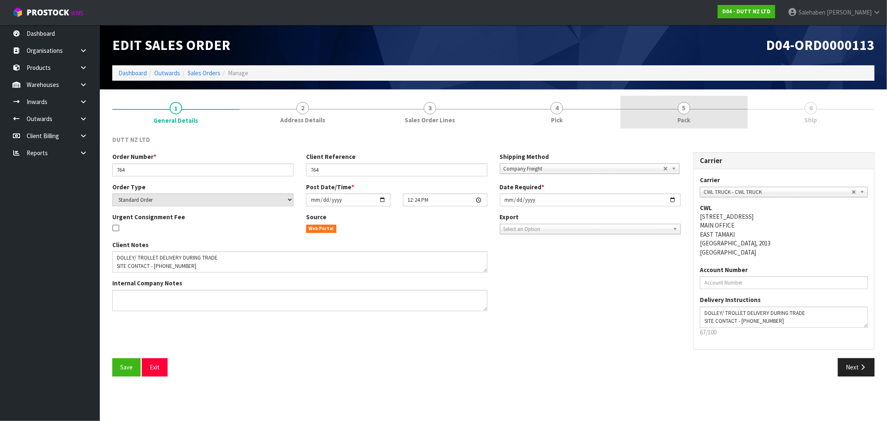
click at [687, 106] on span "5" at bounding box center [684, 108] width 12 height 12
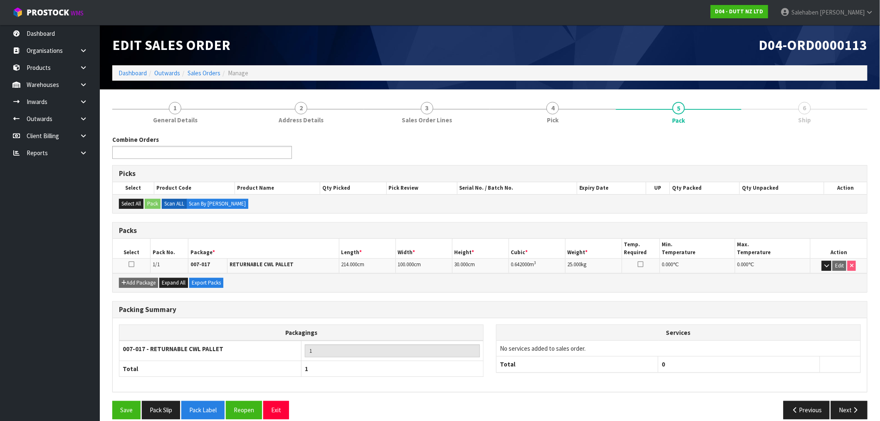
click at [262, 157] on ul at bounding box center [202, 152] width 180 height 13
type input "116"
click at [139, 161] on li "D04-ORD0000 116" at bounding box center [202, 164] width 179 height 10
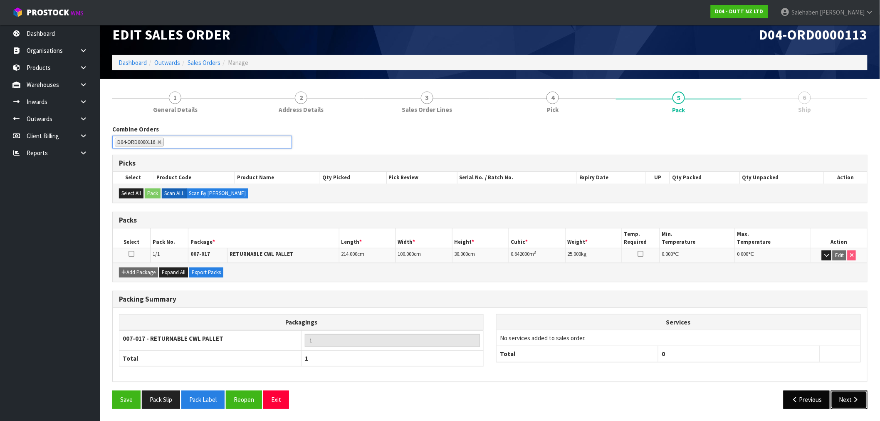
drag, startPoint x: 844, startPoint y: 396, endPoint x: 803, endPoint y: 408, distance: 42.9
click at [844, 395] on button "Next" at bounding box center [849, 400] width 37 height 18
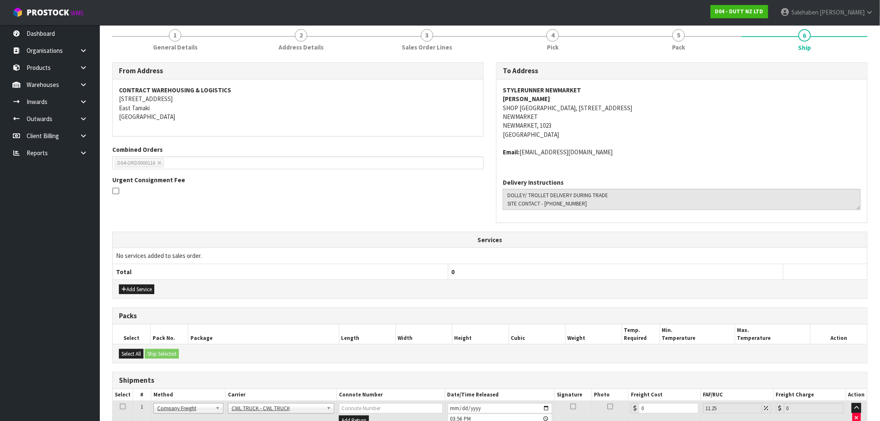
scroll to position [134, 0]
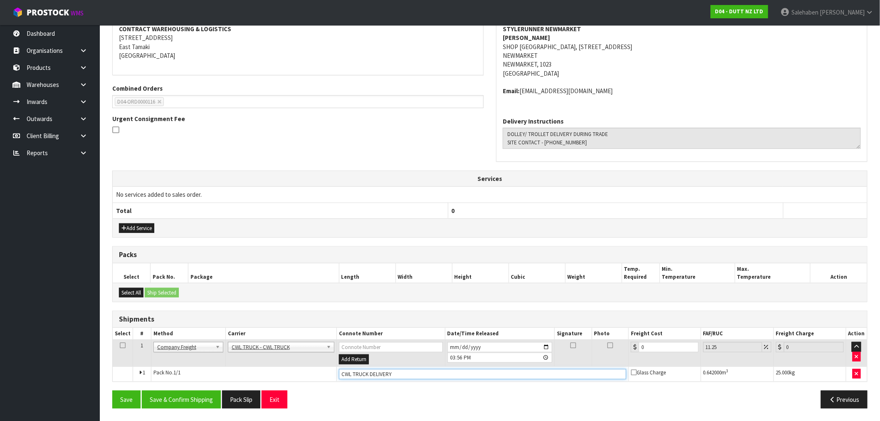
click at [414, 379] on input "CWL TRUCK DELIVERY" at bounding box center [482, 374] width 287 height 10
type input "CWL TRUCK DELIVERED"
drag, startPoint x: 655, startPoint y: 345, endPoint x: 617, endPoint y: 359, distance: 40.1
click at [617, 359] on tr "1 Client Local Pickup Customer Local Pickup Company Freight Contracted Freight …" at bounding box center [490, 353] width 755 height 27
type input "6"
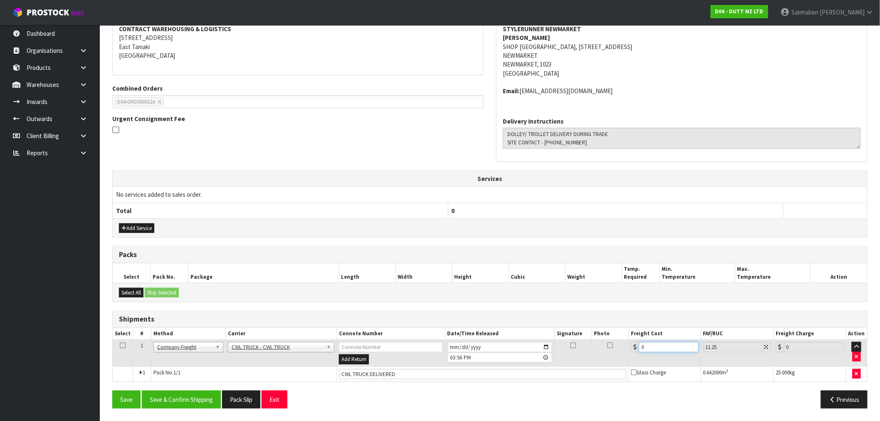
type input "6.68"
type input "62"
type input "68.98"
type input "62.6"
type input "69.64"
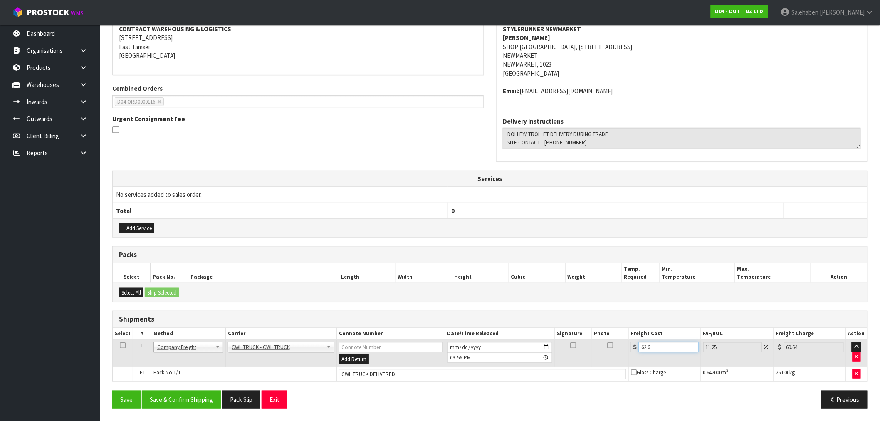
type input "62.68"
type input "69.73"
type input "62.68"
click at [161, 396] on button "Save & Confirm Shipping" at bounding box center [181, 400] width 79 height 18
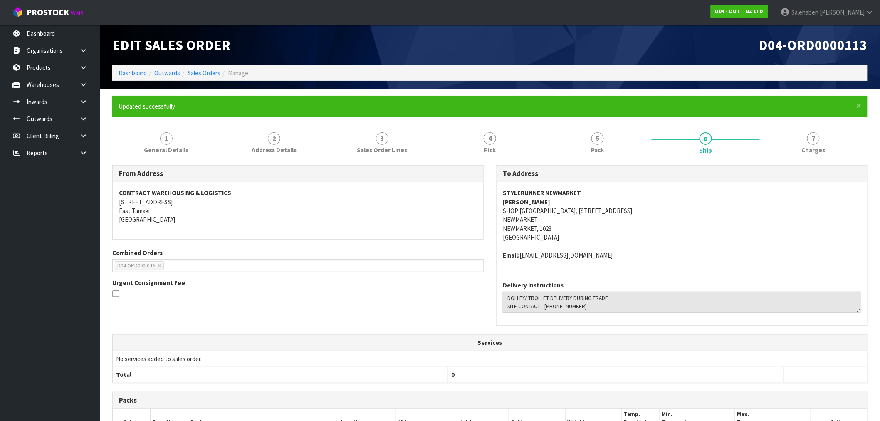
click at [197, 78] on ol "Dashboard Outwards Sales Orders Manage" at bounding box center [489, 72] width 755 height 15
click at [202, 72] on link "Sales Orders" at bounding box center [204, 73] width 33 height 8
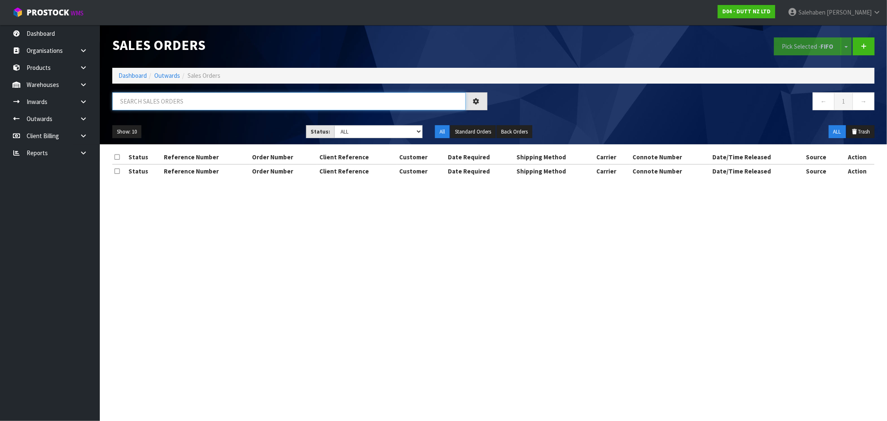
click at [190, 101] on input "text" at bounding box center [289, 101] width 354 height 18
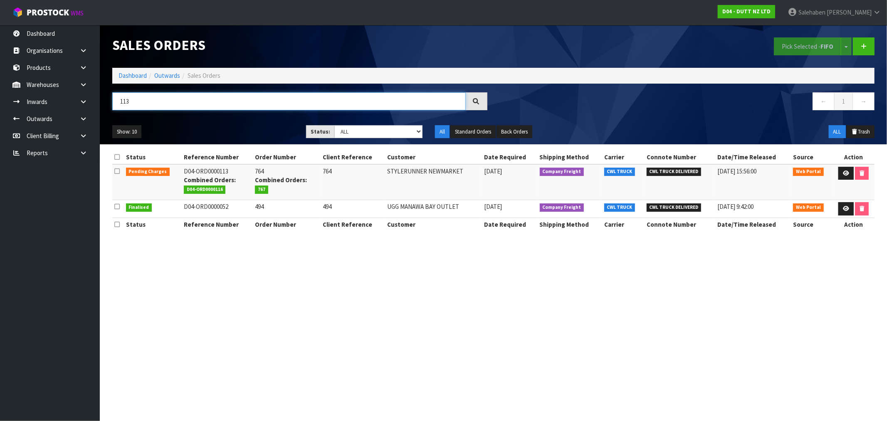
click at [156, 104] on input "113" at bounding box center [289, 101] width 354 height 18
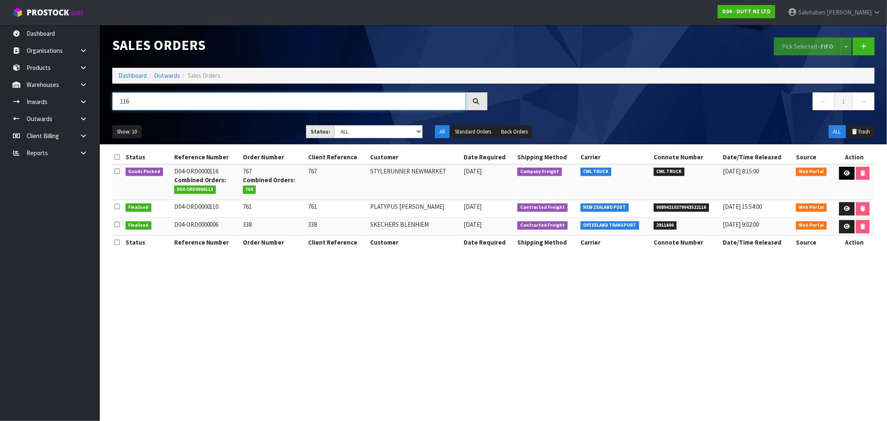
type input "116"
click at [849, 176] on link at bounding box center [846, 173] width 15 height 13
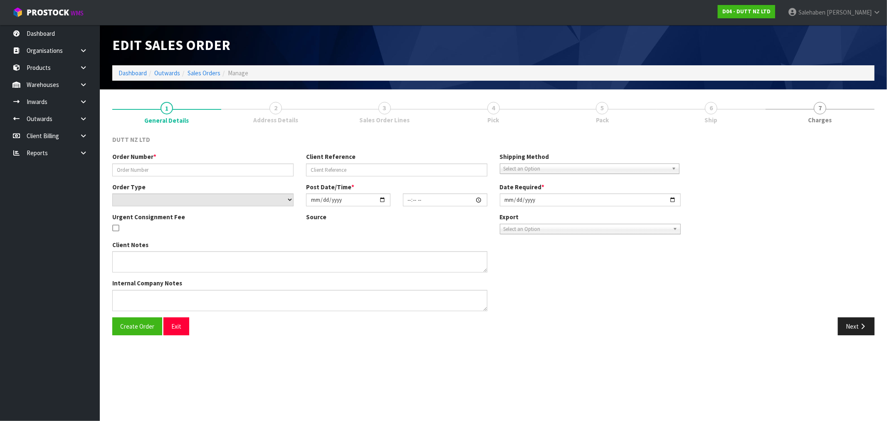
type input "767"
select select "number:0"
type input "2025-08-25"
type input "17:51:00.000"
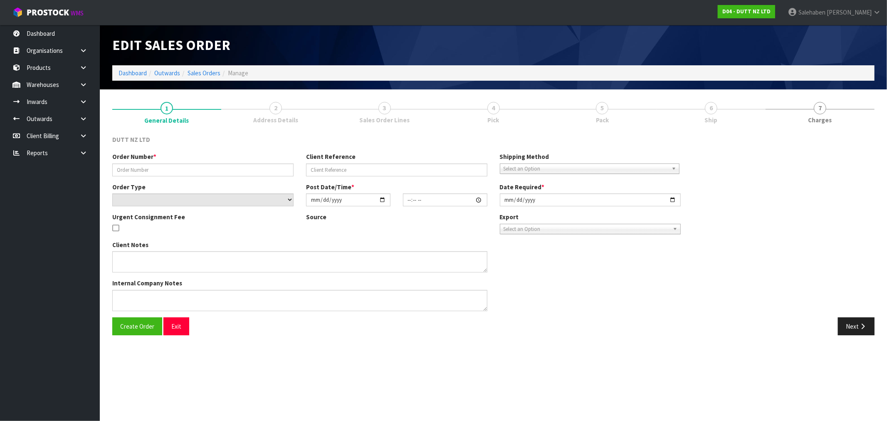
type input "2025-08-27"
type textarea "TROLLEY/ DOLLEY DELIVERY DURING TRADE CONTACT - 09 884 0183"
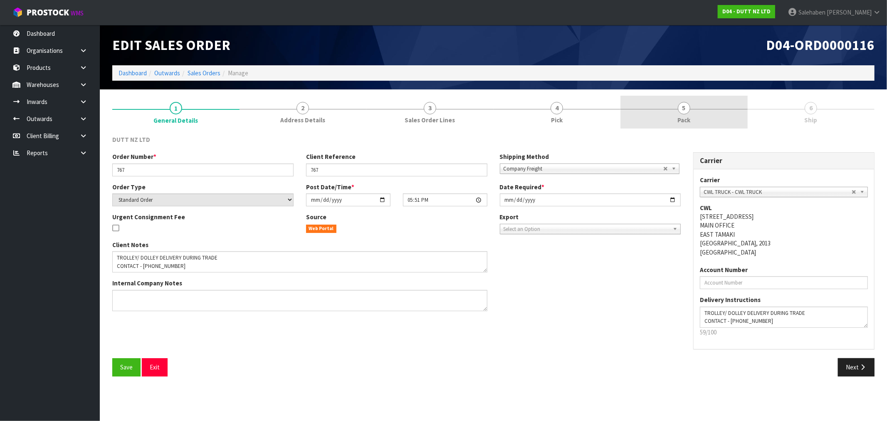
click at [696, 119] on link "5 Pack" at bounding box center [684, 112] width 127 height 33
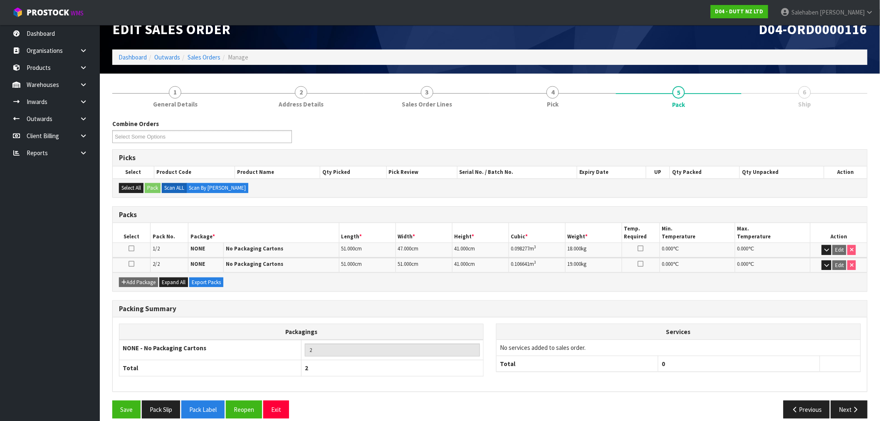
scroll to position [25, 0]
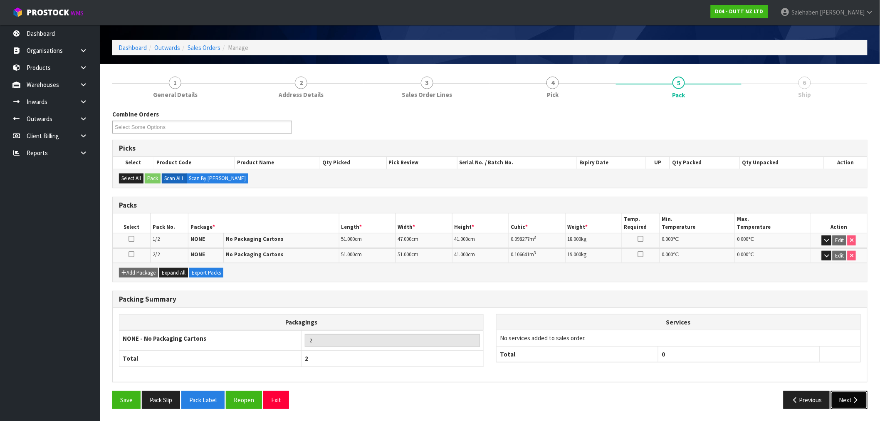
click at [849, 398] on button "Next" at bounding box center [849, 400] width 37 height 18
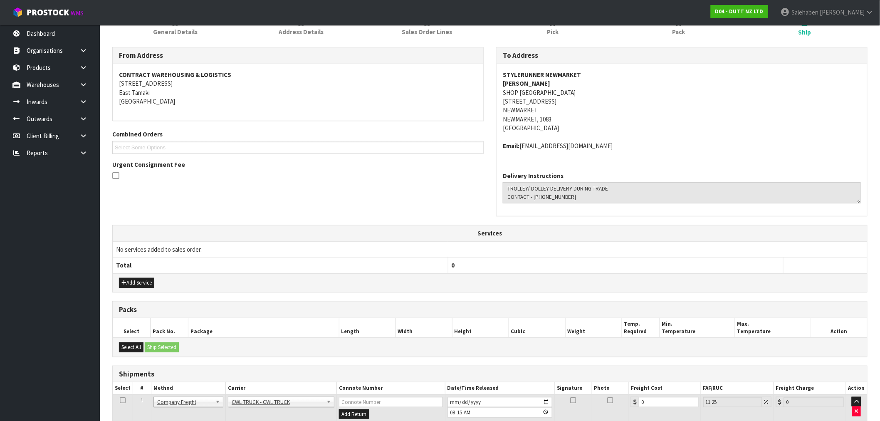
scroll to position [158, 0]
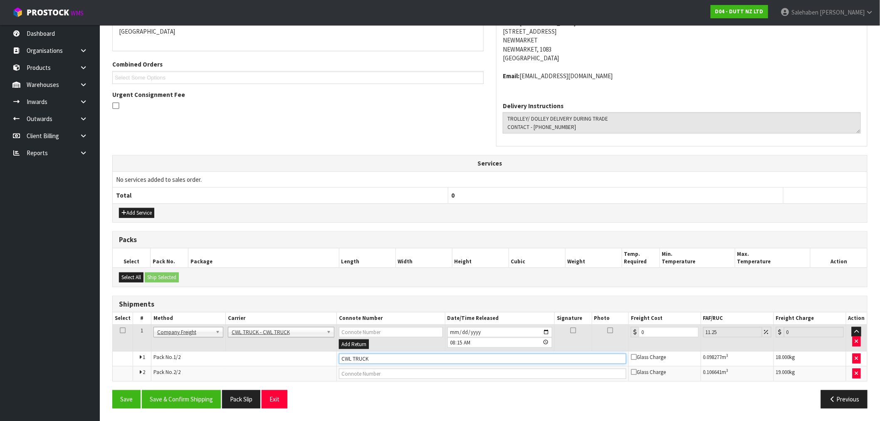
click at [395, 356] on input "CWL TRUCK" at bounding box center [482, 359] width 287 height 10
type input "CWL TRUCK DELIVERED"
click at [189, 401] on button "Save & Confirm Shipping" at bounding box center [181, 399] width 79 height 18
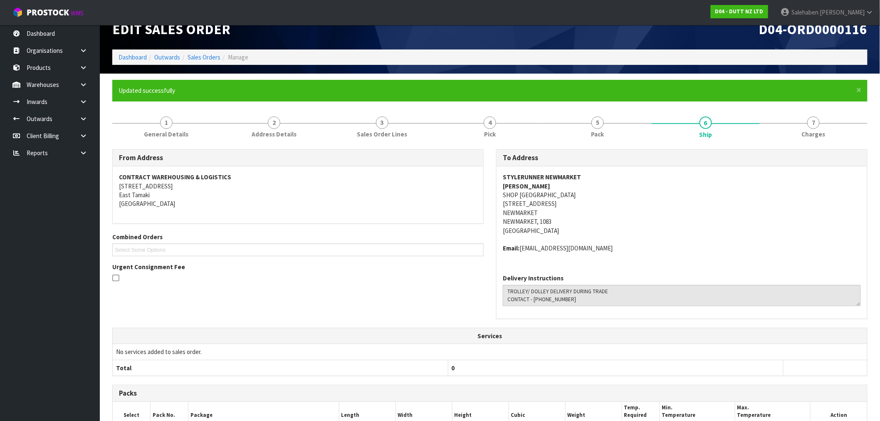
scroll to position [0, 0]
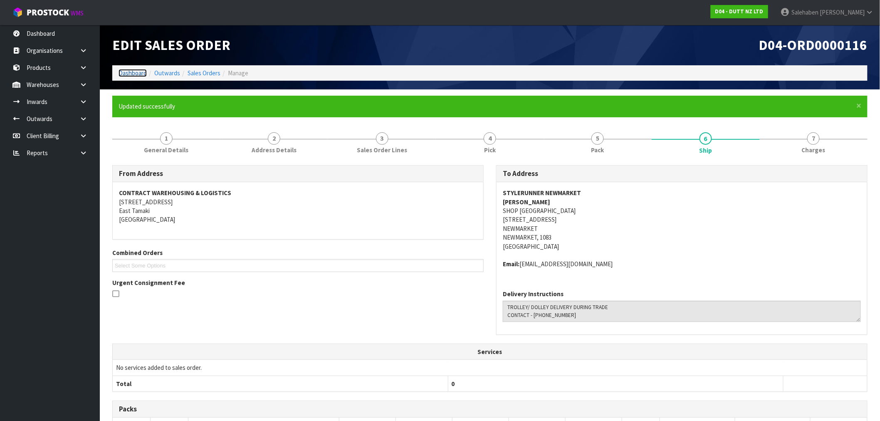
click at [131, 74] on link "Dashboard" at bounding box center [133, 73] width 28 height 8
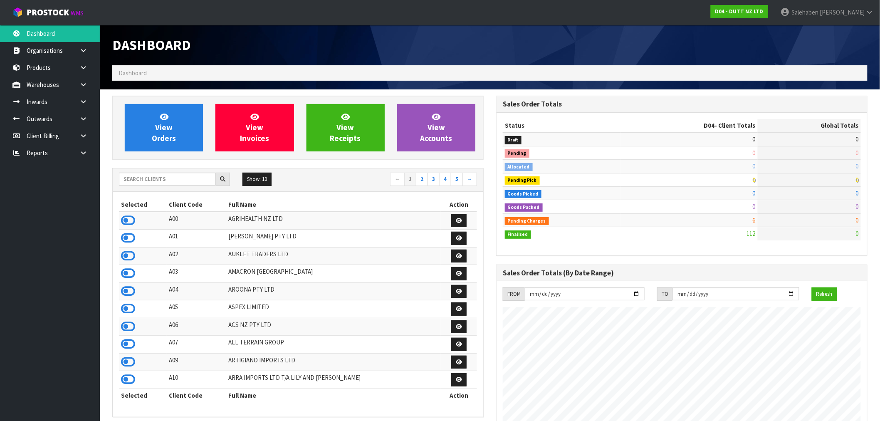
scroll to position [630, 384]
click at [141, 179] on input "text" at bounding box center [167, 179] width 97 height 13
click at [161, 134] on span "View Orders" at bounding box center [164, 127] width 24 height 31
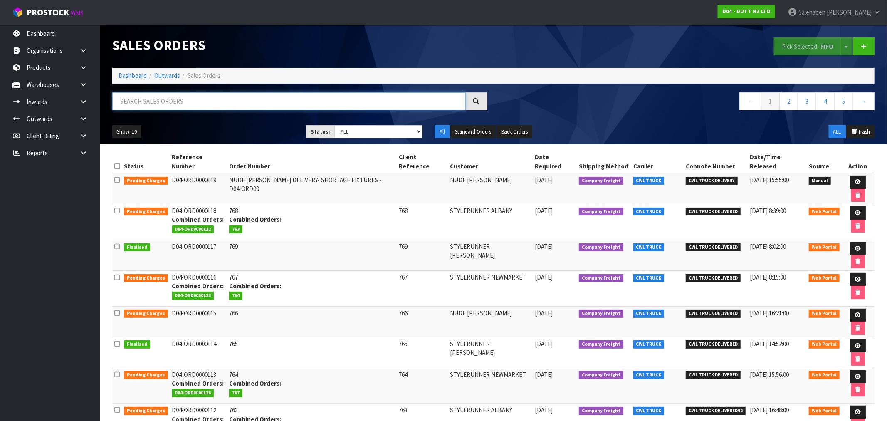
click at [148, 104] on input "text" at bounding box center [289, 101] width 354 height 18
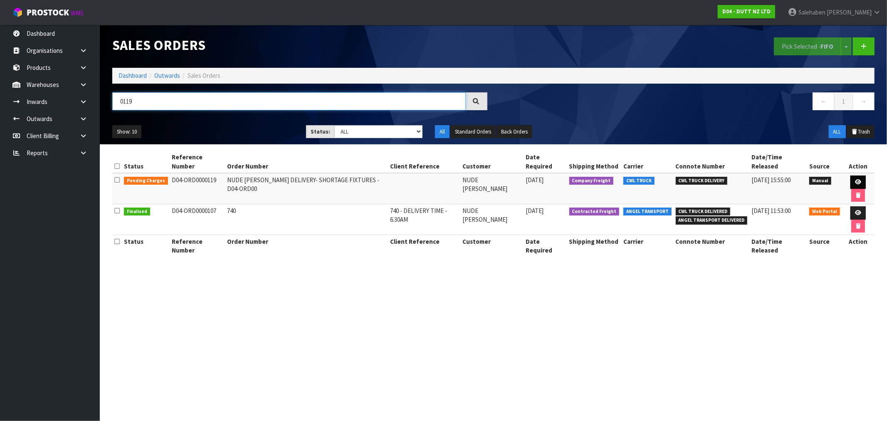
type input "0119"
click at [855, 179] on icon at bounding box center [858, 181] width 6 height 5
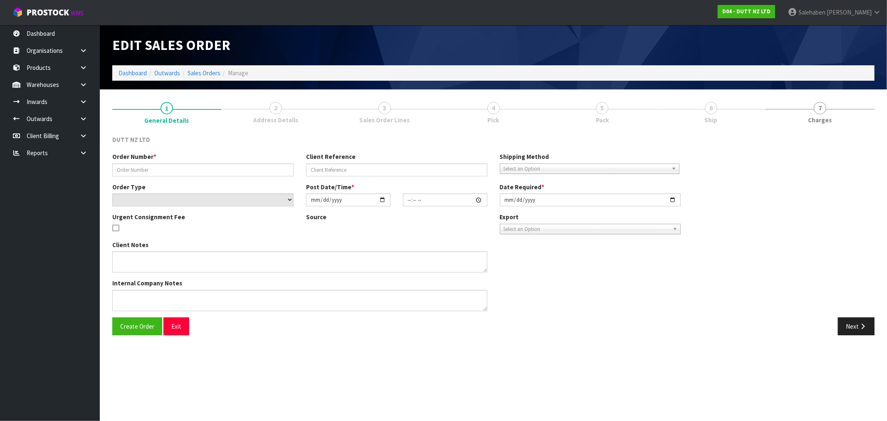
type input "NUDE LUCY DELIVERY- SHORTAGE FIXTURES - D04-ORD00"
select select "number:0"
type input "2025-08-27"
type input "13:36:00.000"
type input "2025-08-27"
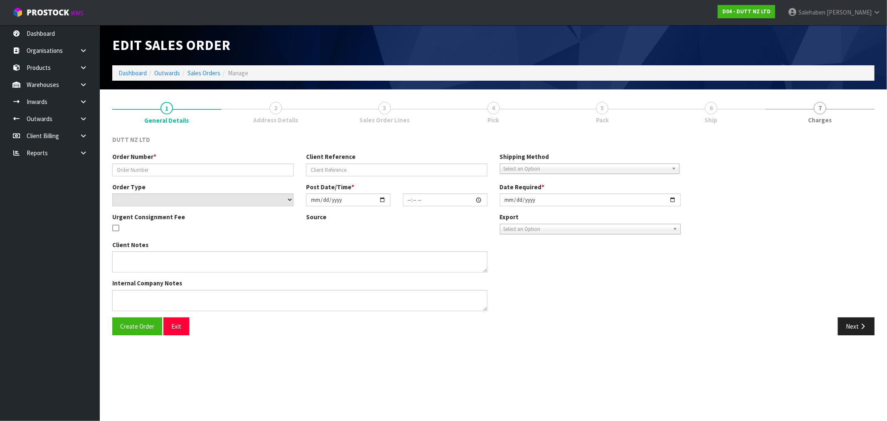
type textarea "WE APPEAR TO BE MISSING THE RAIL FOR FIXTURE 71002312 BUT WE HAVE RECEIVED THE …"
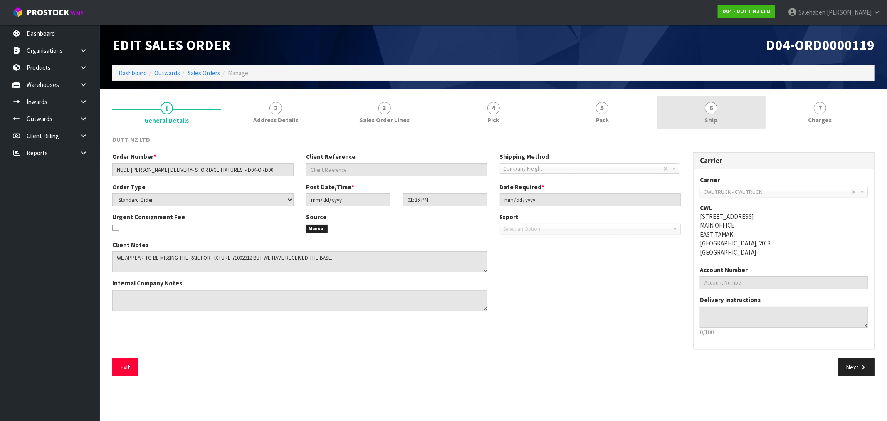
click at [712, 121] on span "Ship" at bounding box center [711, 120] width 13 height 9
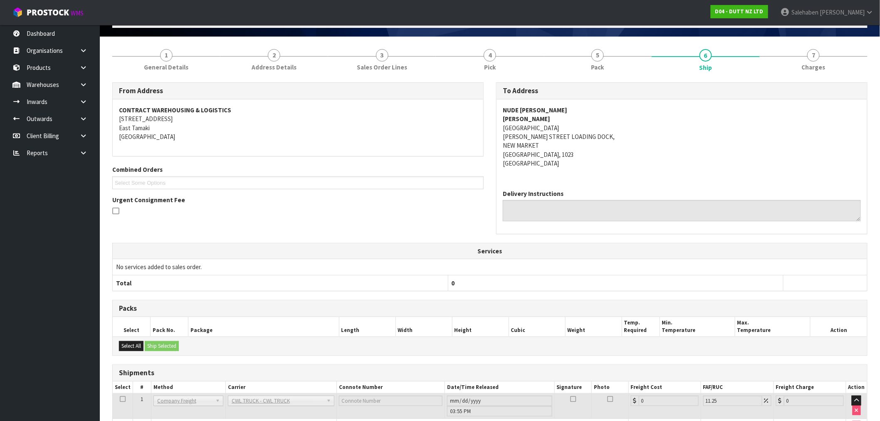
scroll to position [105, 0]
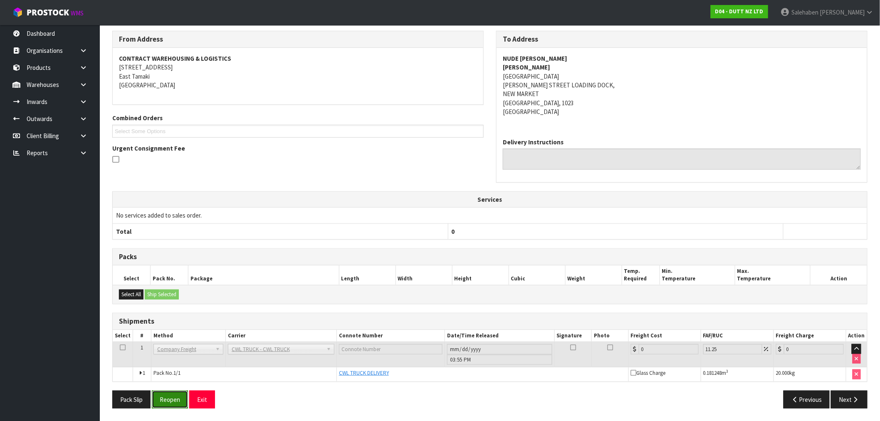
click at [168, 406] on button "Reopen" at bounding box center [170, 400] width 36 height 18
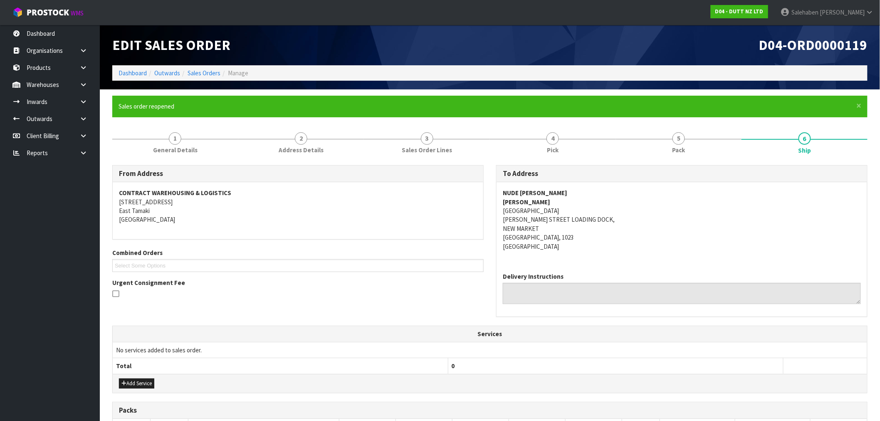
scroll to position [156, 0]
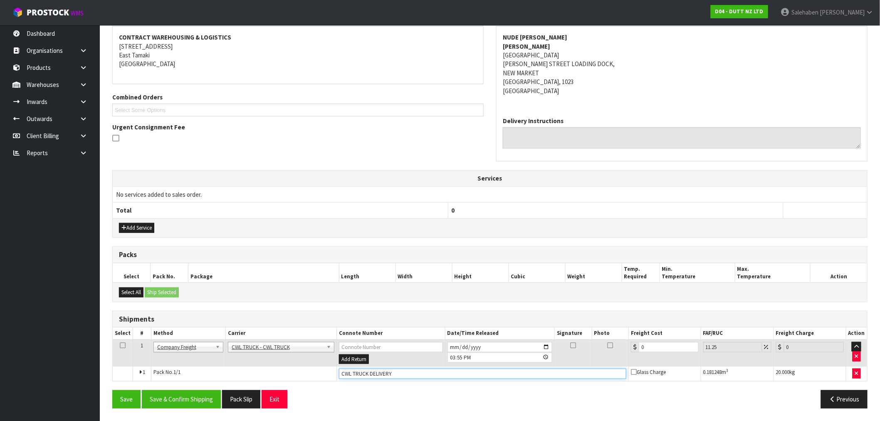
click at [421, 369] on input "CWL TRUCK DELIVERY" at bounding box center [482, 374] width 287 height 10
type input "CWL TRUCK DELIVERED"
click at [191, 397] on button "Save & Confirm Shipping" at bounding box center [181, 399] width 79 height 18
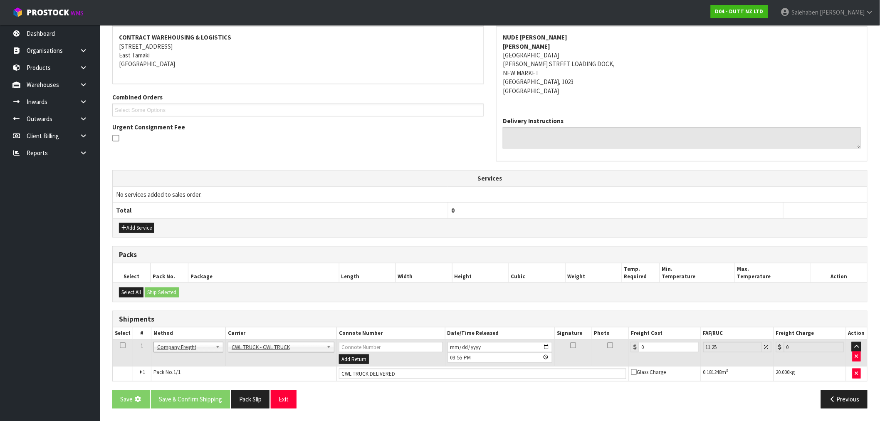
scroll to position [0, 0]
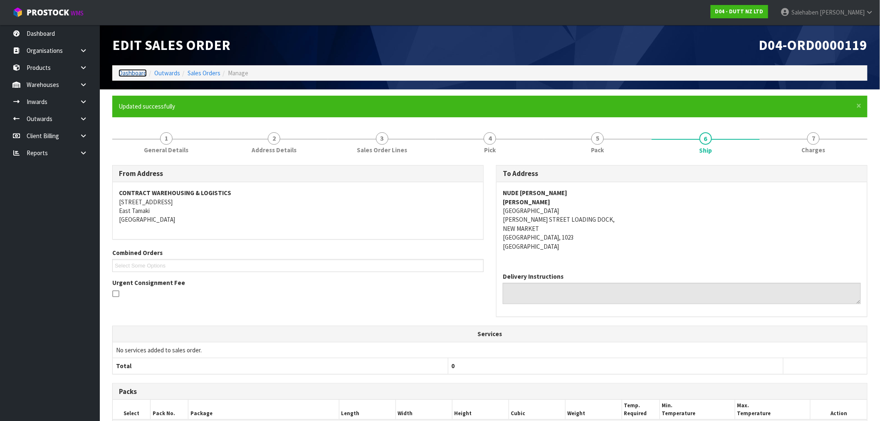
click at [131, 69] on link "Dashboard" at bounding box center [133, 73] width 28 height 8
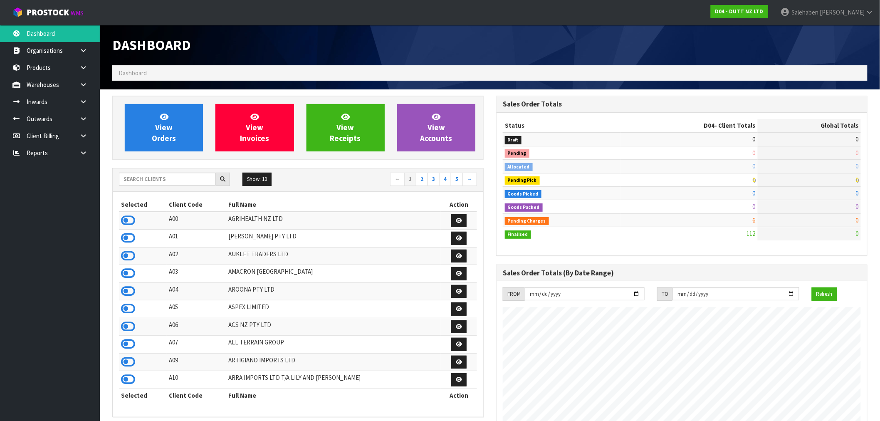
scroll to position [630, 384]
click at [203, 179] on input "text" at bounding box center [167, 179] width 97 height 13
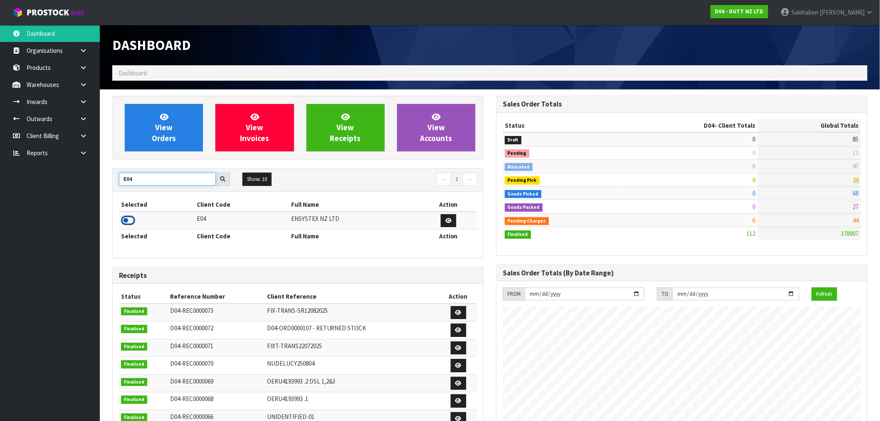
type input "E04"
drag, startPoint x: 131, startPoint y: 218, endPoint x: 152, endPoint y: 176, distance: 46.7
click at [131, 218] on icon at bounding box center [128, 220] width 14 height 12
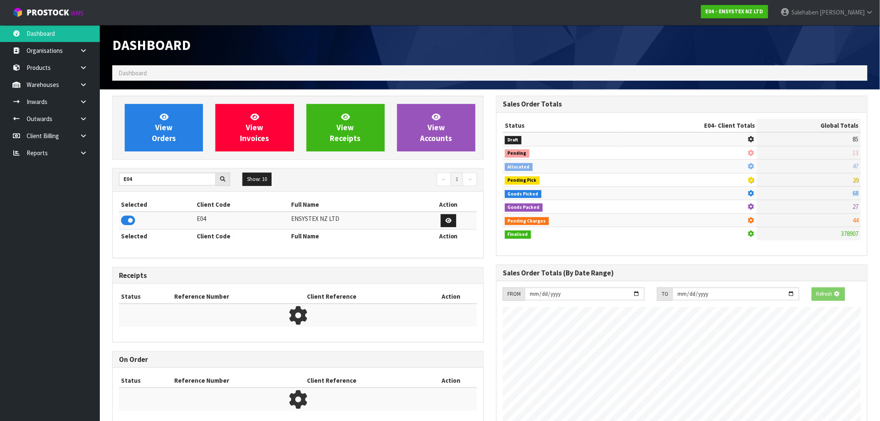
click at [158, 156] on div "View Orders View Invoices View Receipts View Accounts" at bounding box center [297, 128] width 371 height 64
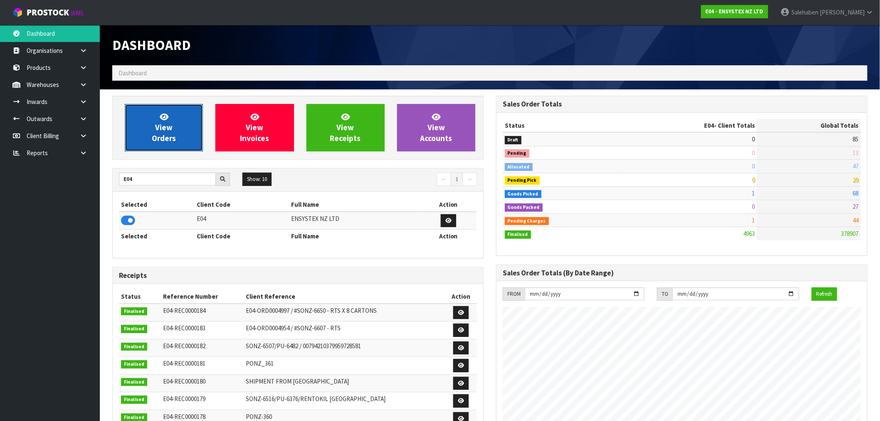
scroll to position [415368, 415615]
click at [161, 136] on span "View Orders" at bounding box center [164, 127] width 24 height 31
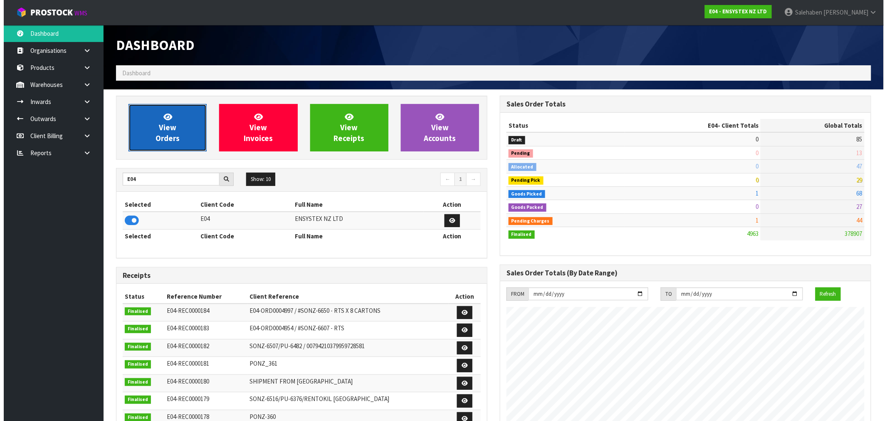
scroll to position [630, 384]
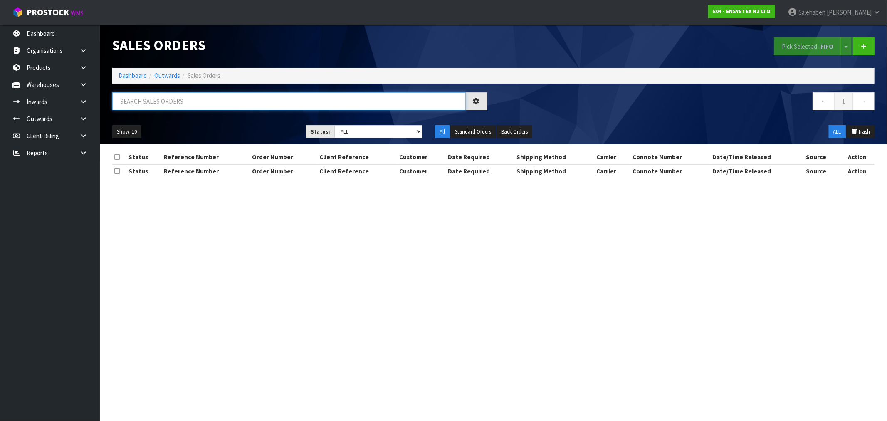
click at [154, 98] on input "text" at bounding box center [289, 101] width 354 height 18
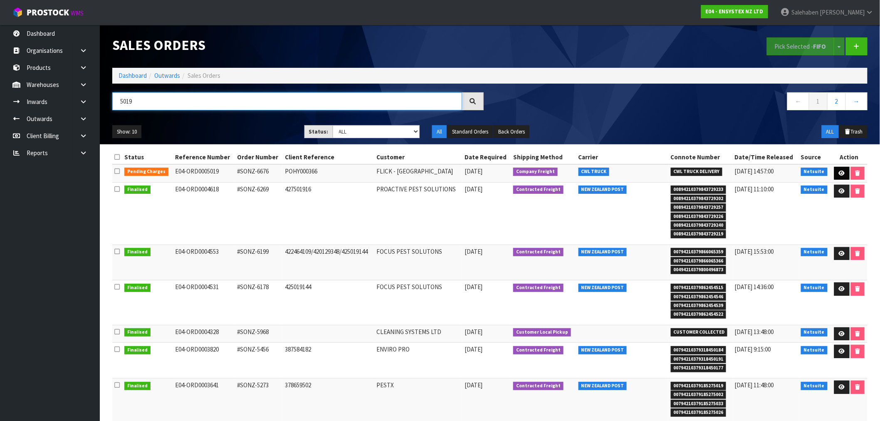
type input "5019"
click at [843, 168] on link at bounding box center [841, 173] width 15 height 13
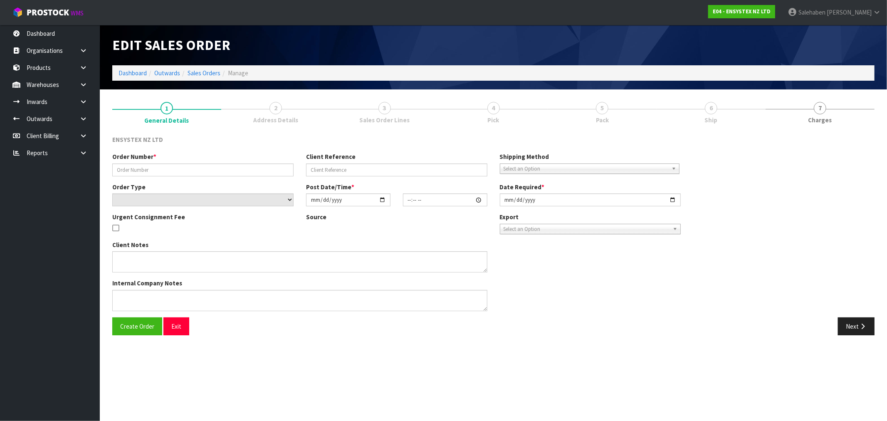
type input "#SONZ-6676"
type input "POHY000366"
select select "number:0"
type input "2025-08-26"
type input "11:30:18.000"
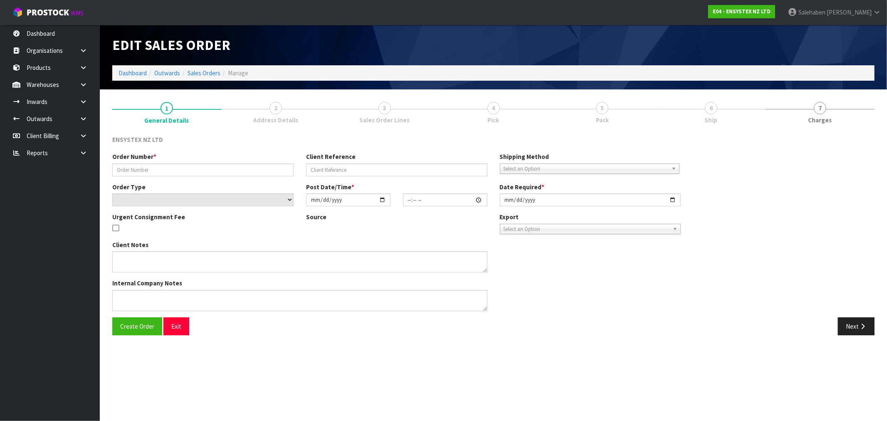
type input "2025-08-26"
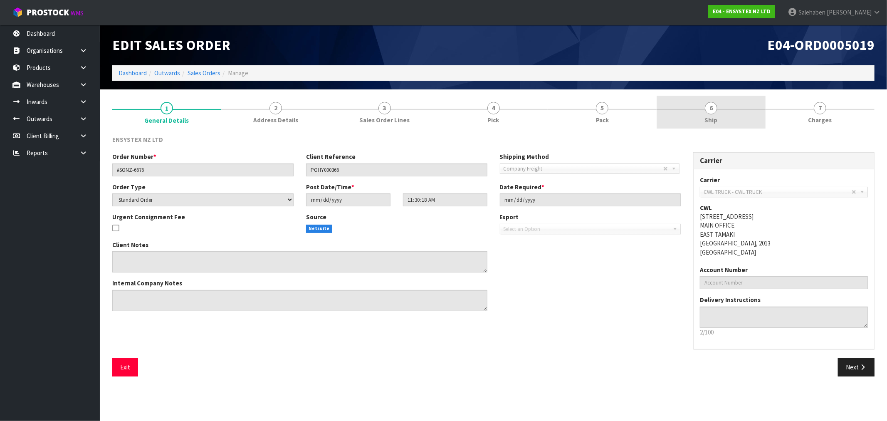
click at [708, 121] on span "Ship" at bounding box center [711, 120] width 13 height 9
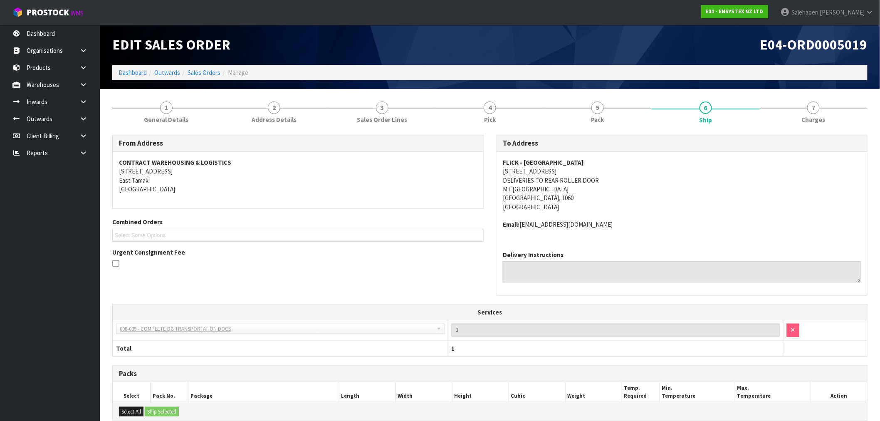
scroll to position [118, 0]
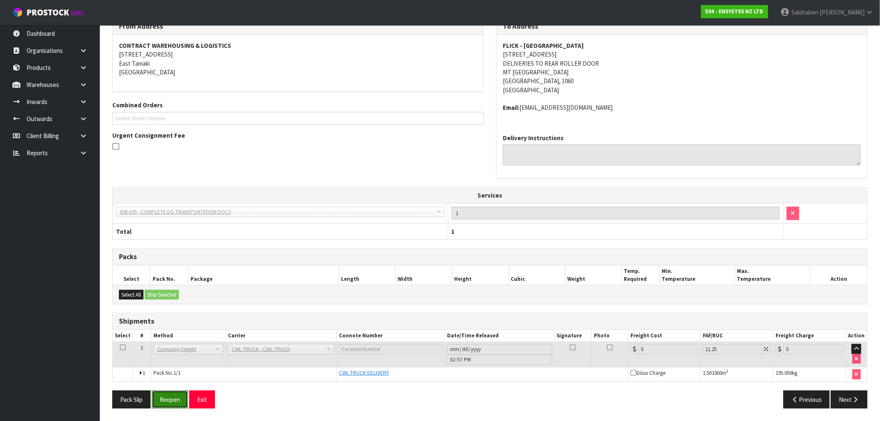
click at [165, 398] on button "Reopen" at bounding box center [170, 400] width 36 height 18
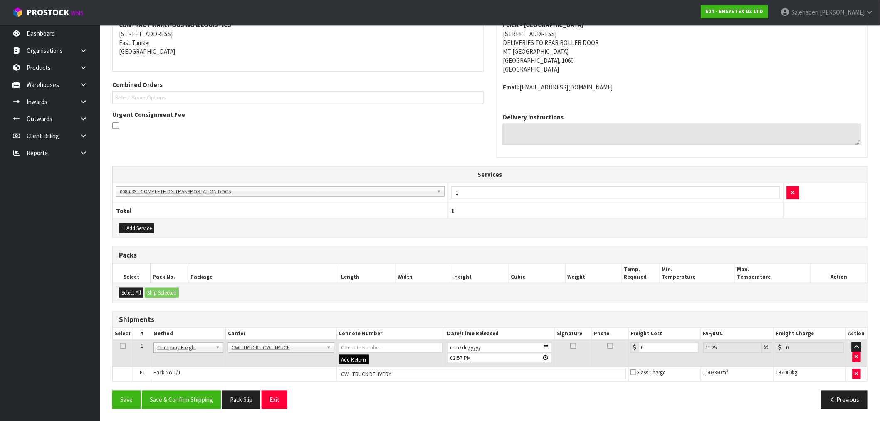
scroll to position [168, 0]
click at [414, 372] on input "CWL TRUCK DELIVERY" at bounding box center [482, 374] width 287 height 10
type input "CWL TRUCK DELIVERED"
drag, startPoint x: 649, startPoint y: 342, endPoint x: 599, endPoint y: 369, distance: 57.0
click at [615, 361] on tr "1 Client Local Pickup Customer Local Pickup Company Freight Contracted Freight …" at bounding box center [490, 352] width 755 height 27
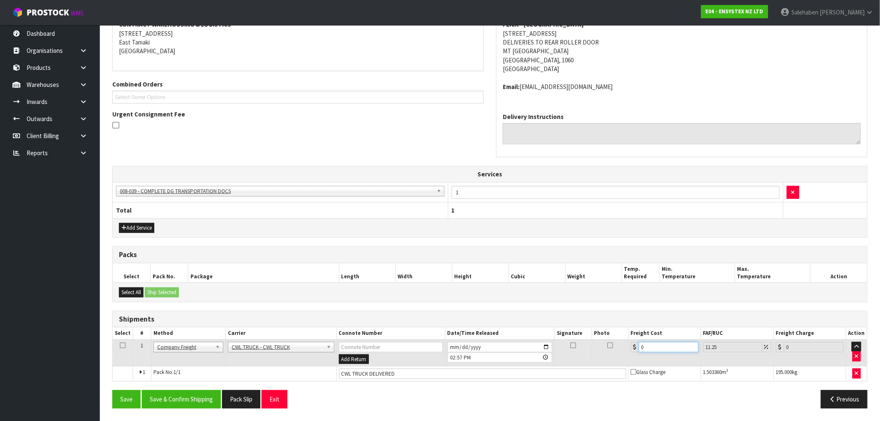
type input "5"
type input "5.56"
type input "55"
type input "61.19"
type input "55.4"
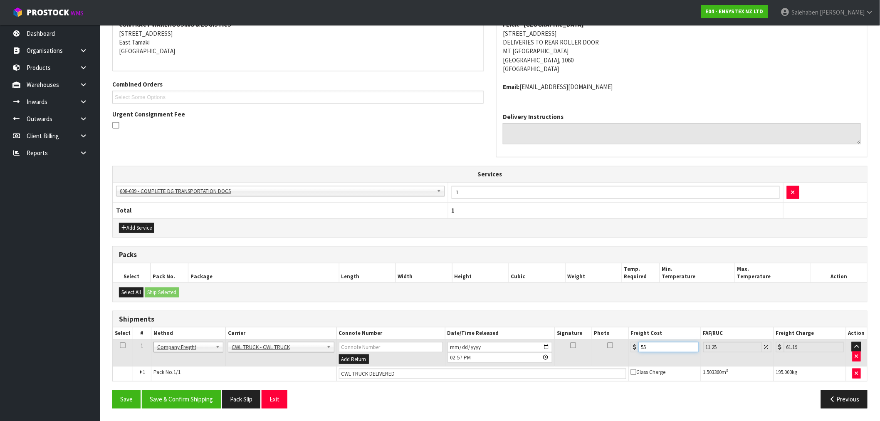
type input "61.63"
type input "55.40"
click at [173, 404] on button "Save & Confirm Shipping" at bounding box center [181, 399] width 79 height 18
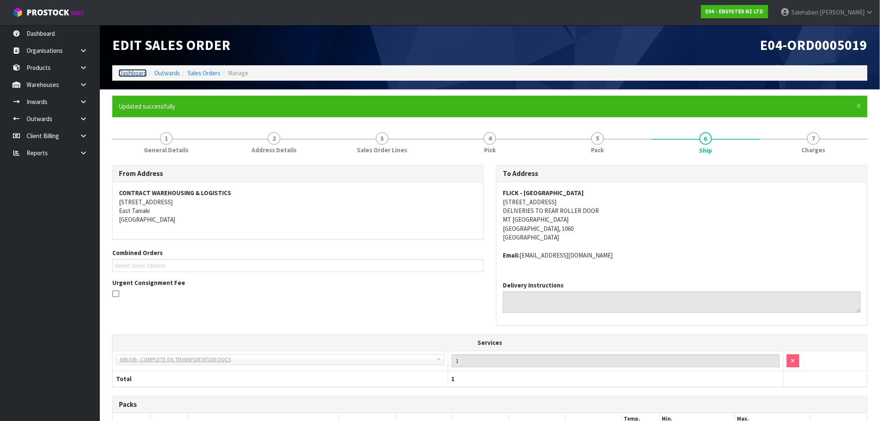
click at [129, 71] on link "Dashboard" at bounding box center [133, 73] width 28 height 8
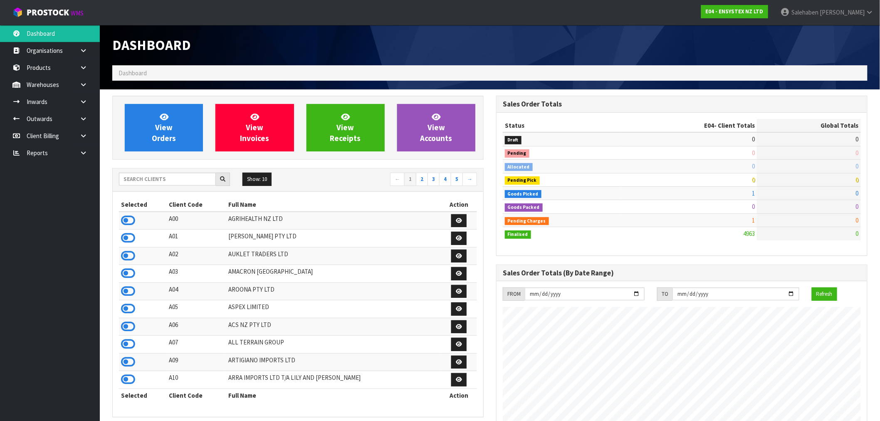
scroll to position [630, 384]
click at [140, 183] on input "text" at bounding box center [167, 179] width 97 height 13
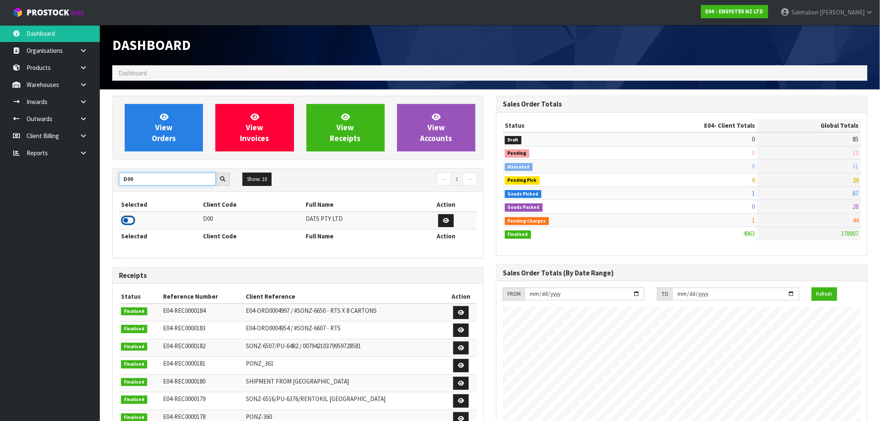
type input "D00"
click at [131, 219] on icon at bounding box center [128, 220] width 14 height 12
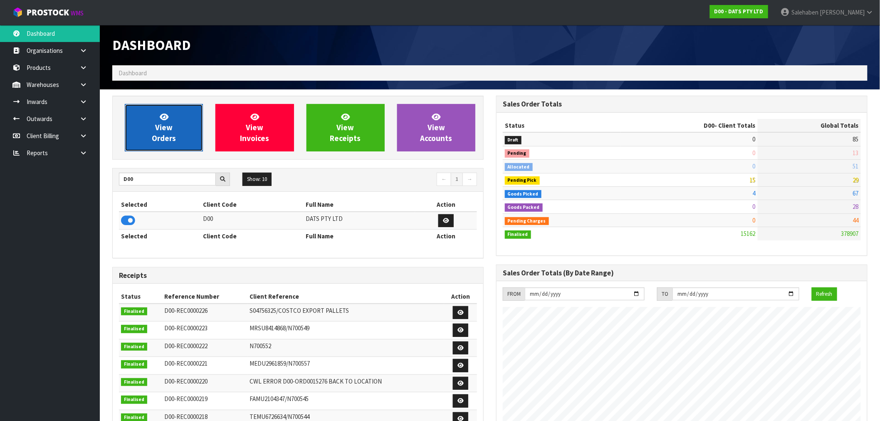
click at [162, 126] on span "View Orders" at bounding box center [164, 127] width 24 height 31
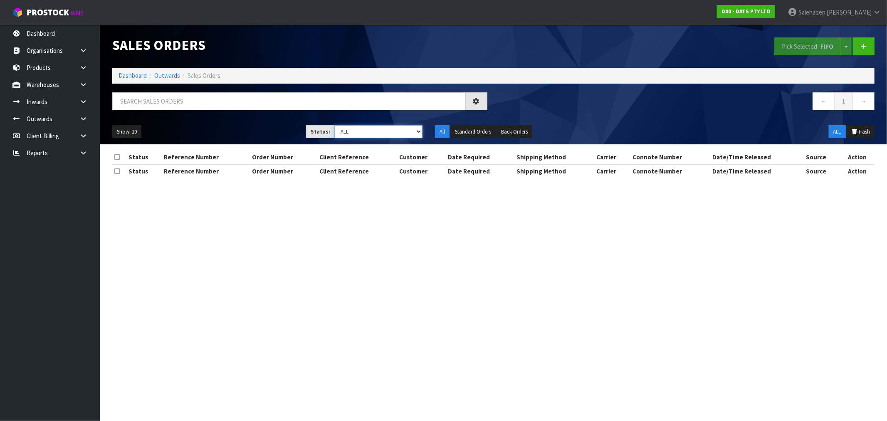
click at [375, 126] on select "Draft Pending Allocated Pending Pick Goods Picked Goods Packed Pending Charges …" at bounding box center [378, 131] width 88 height 13
select select "string:3"
click at [334, 125] on select "Draft Pending Allocated Pending Pick Goods Picked Goods Packed Pending Charges …" at bounding box center [378, 131] width 88 height 13
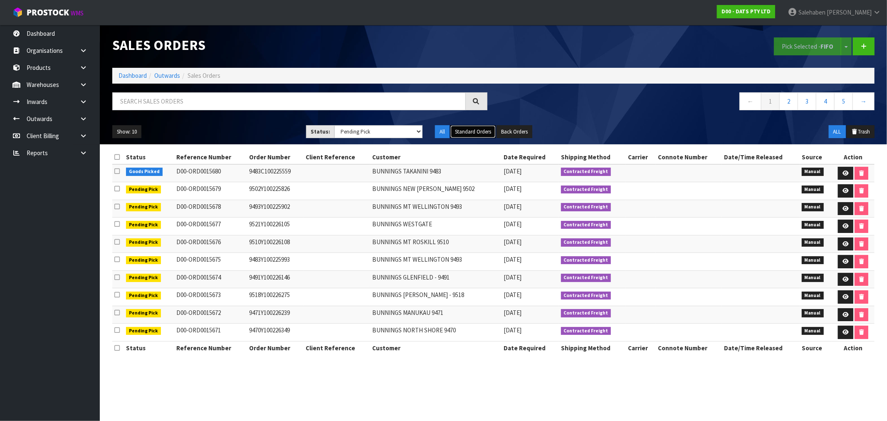
click at [472, 128] on button "Standard Orders" at bounding box center [473, 131] width 45 height 13
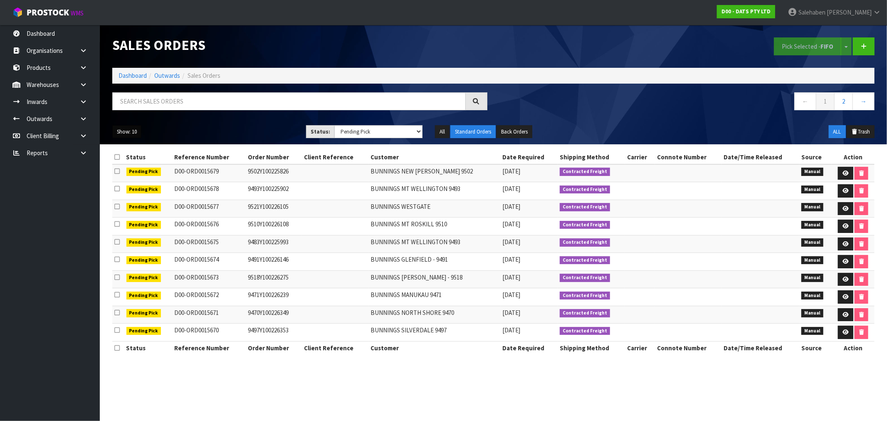
click at [129, 134] on button "Show: 10" at bounding box center [126, 131] width 29 height 13
click at [126, 182] on link "50" at bounding box center [146, 181] width 66 height 11
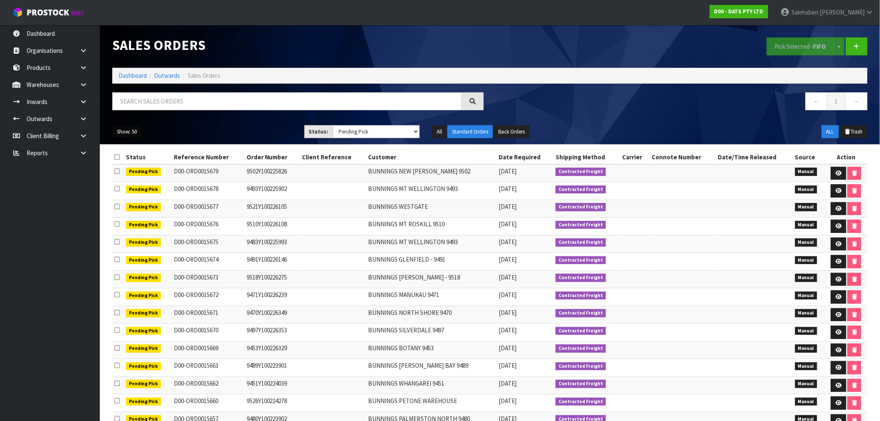
scroll to position [39, 0]
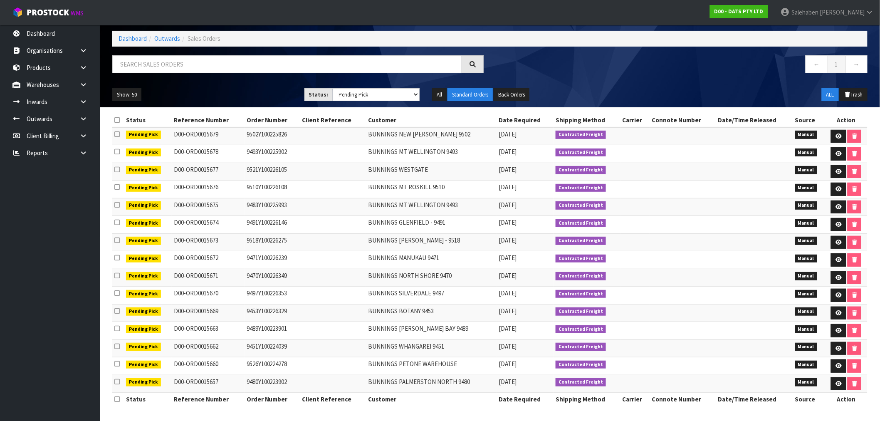
click at [132, 31] on ol "Dashboard Outwards Sales Orders" at bounding box center [489, 38] width 755 height 15
click at [131, 35] on link "Dashboard" at bounding box center [133, 39] width 28 height 8
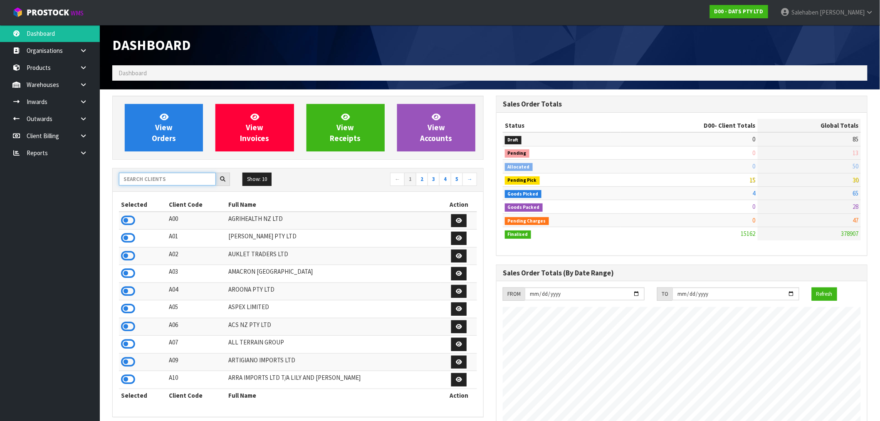
click at [155, 181] on input "text" at bounding box center [167, 179] width 97 height 13
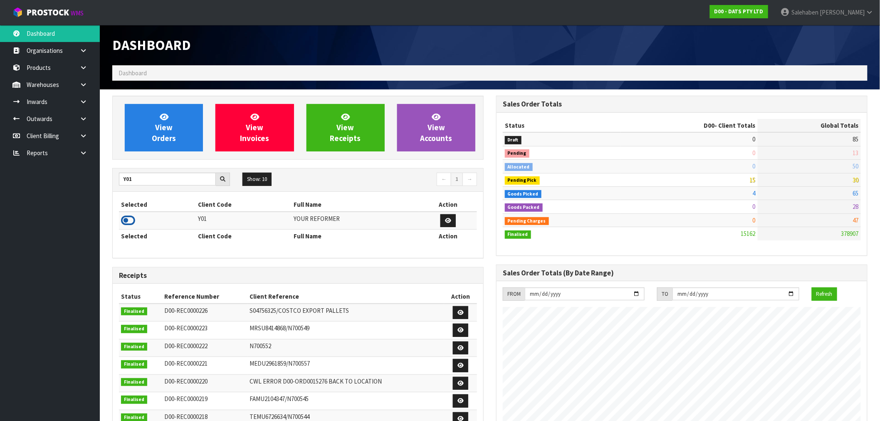
click at [127, 221] on icon at bounding box center [128, 220] width 14 height 12
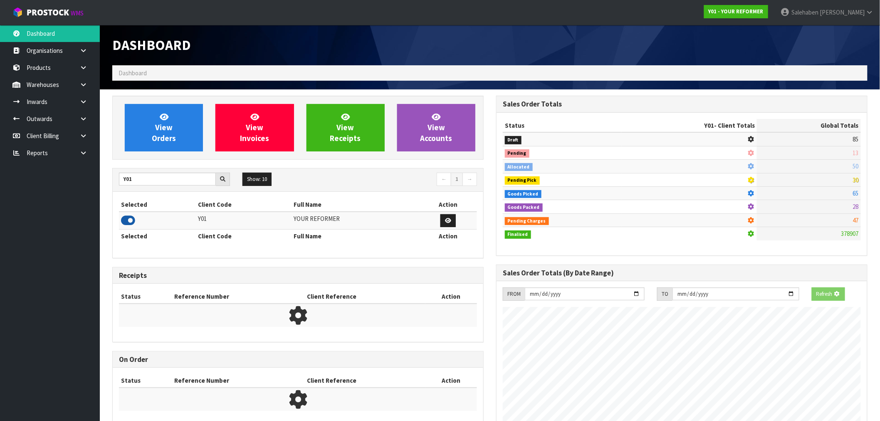
scroll to position [630, 384]
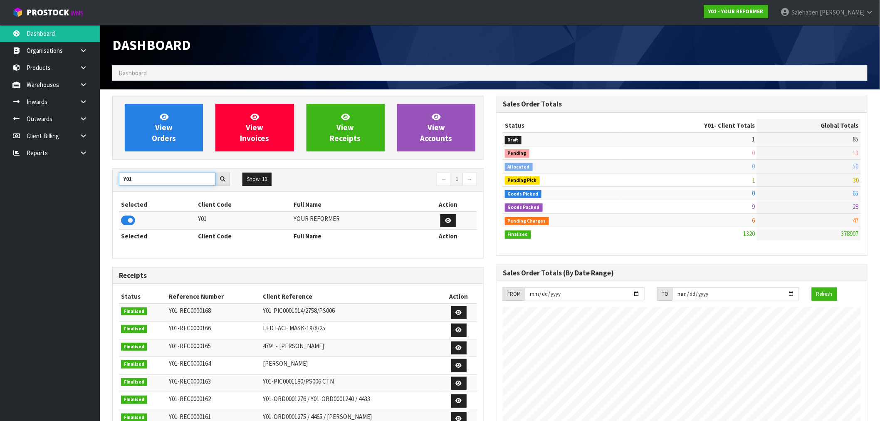
drag, startPoint x: 150, startPoint y: 176, endPoint x: 108, endPoint y: 190, distance: 44.5
click at [108, 190] on div "View Orders View Invoices View Receipts View Accounts Y01 Show: 10 5 10 25 50 ←…" at bounding box center [298, 337] width 384 height 483
click at [122, 220] on icon at bounding box center [128, 220] width 14 height 12
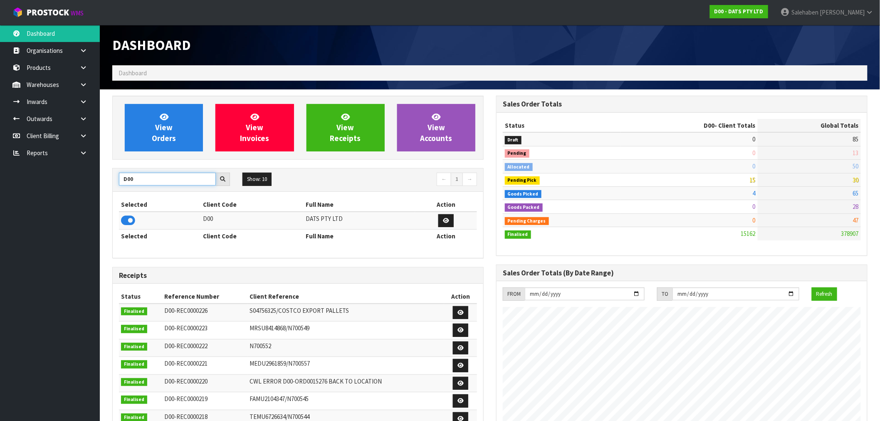
drag, startPoint x: 142, startPoint y: 177, endPoint x: 115, endPoint y: 188, distance: 29.1
click at [115, 187] on div "D00 Show: 10 5 10 25 50 ← 1 →" at bounding box center [298, 180] width 371 height 15
type input "Y01"
click at [124, 221] on icon at bounding box center [128, 220] width 14 height 12
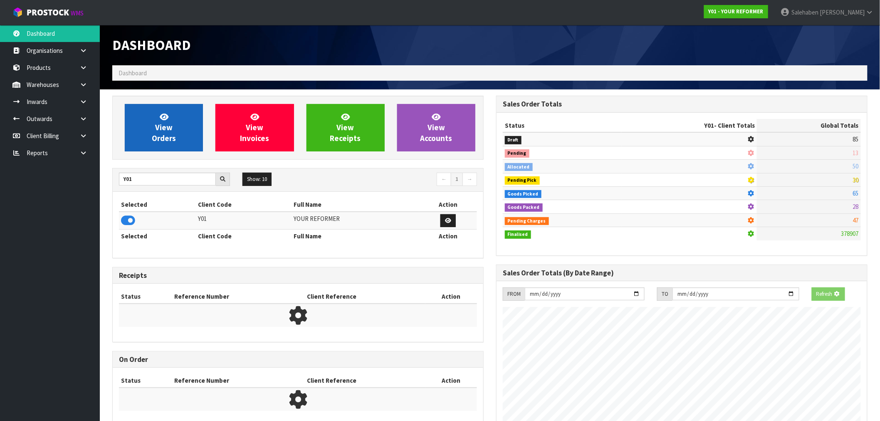
scroll to position [415481, 415615]
click at [149, 136] on link "View Orders" at bounding box center [164, 127] width 78 height 47
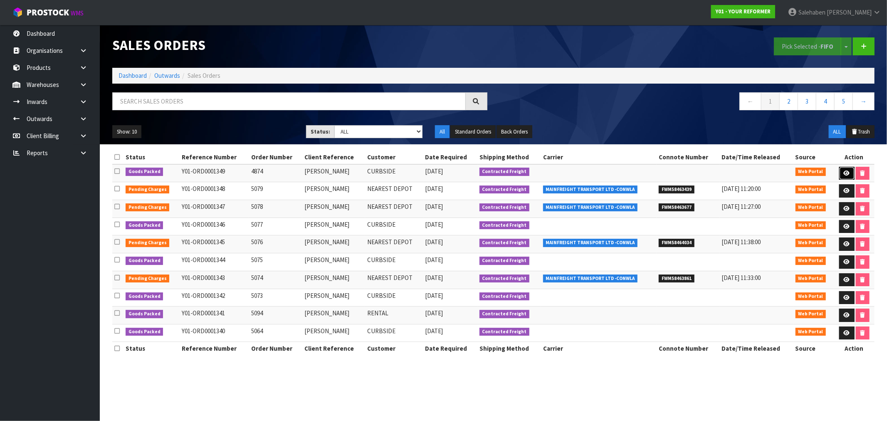
click at [846, 172] on icon at bounding box center [847, 173] width 6 height 5
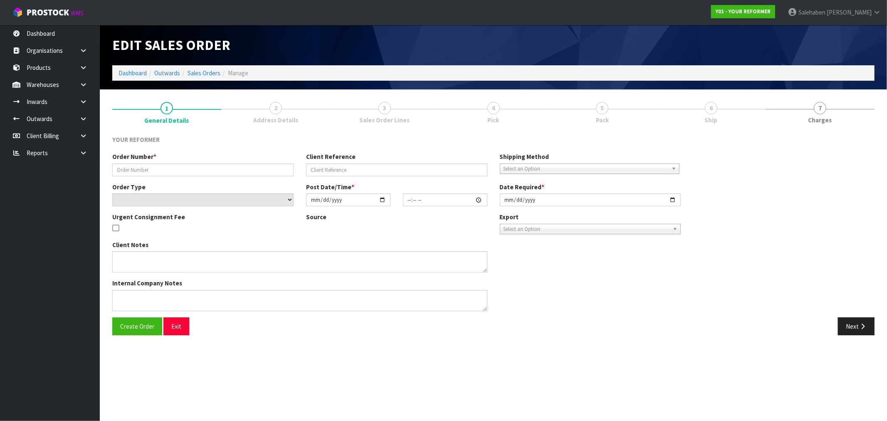
type input "4874"
type input "SARAH MORGAN"
select select "number:0"
type input "2025-08-28"
type input "16:07:00.000"
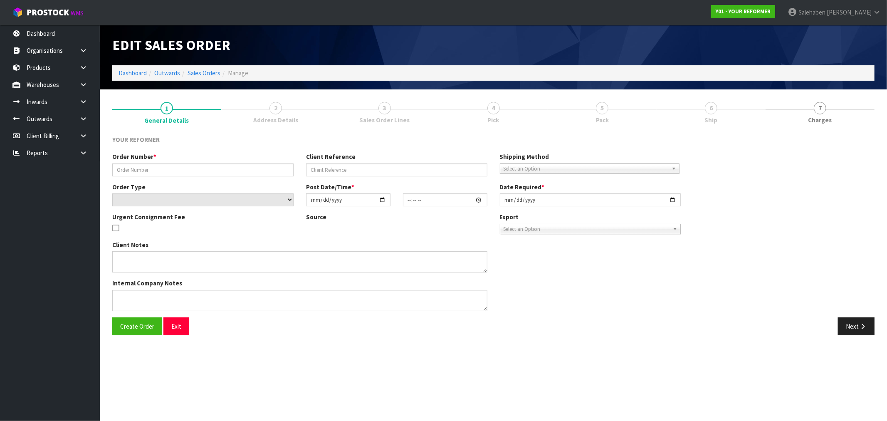
type input "2025-08-29"
type textarea "SARAH MORGAN 35 GRACE JAMES ROAD AUK PUKEKOHE 2120 NEW ZEALAND +64 27 777 1882"
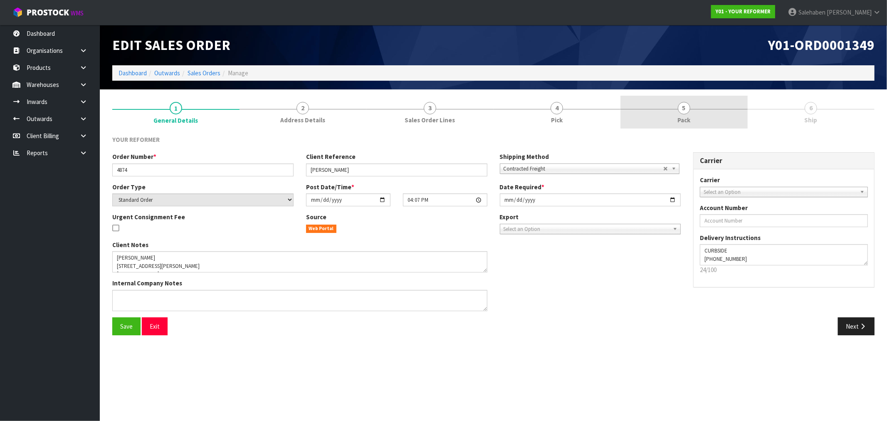
click at [686, 110] on span "5" at bounding box center [684, 108] width 12 height 12
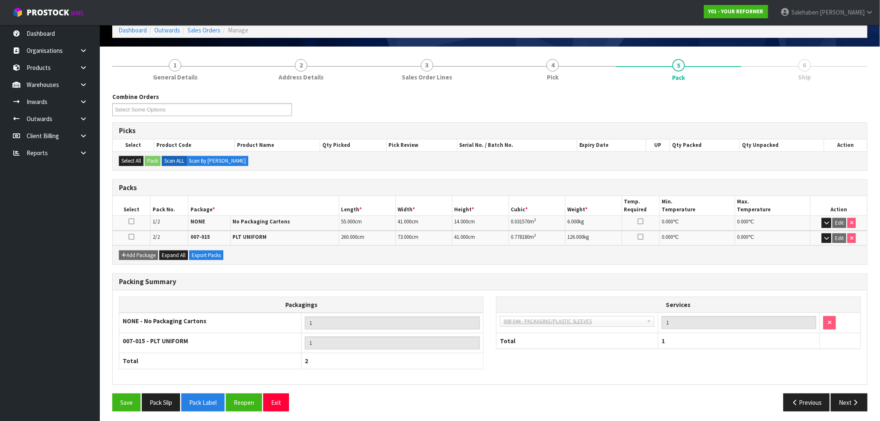
scroll to position [45, 0]
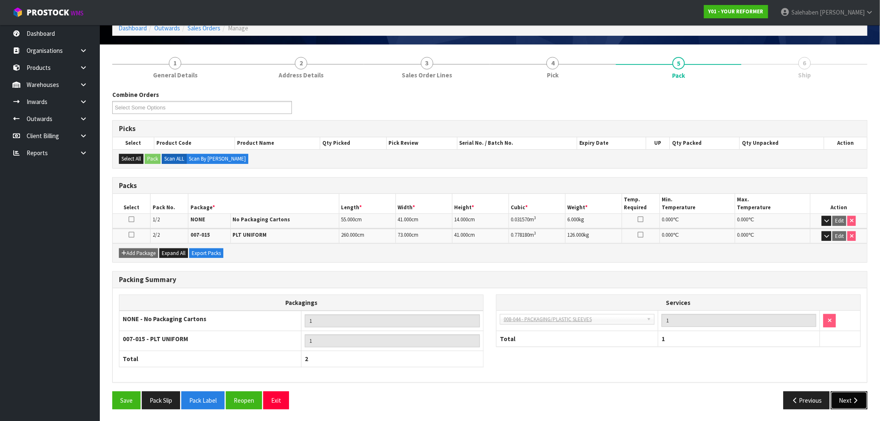
click at [842, 396] on button "Next" at bounding box center [849, 400] width 37 height 18
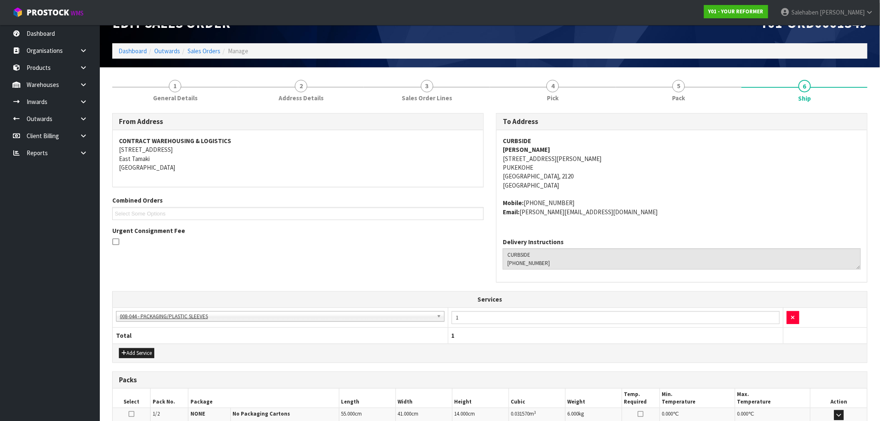
scroll to position [0, 0]
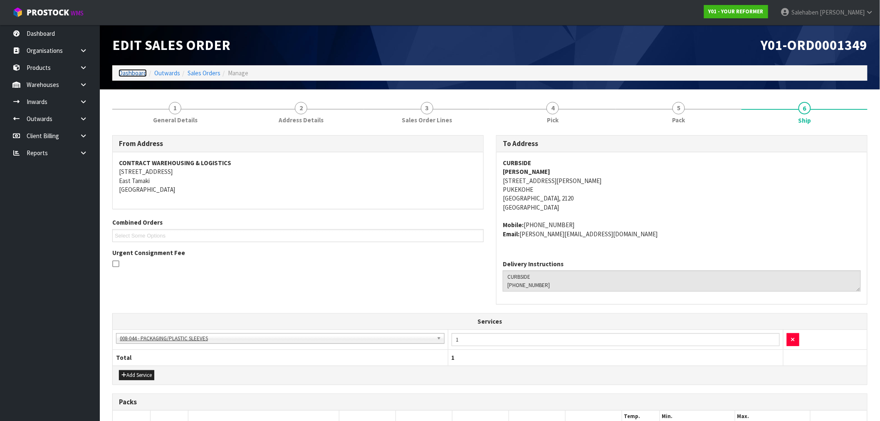
click at [134, 72] on link "Dashboard" at bounding box center [133, 73] width 28 height 8
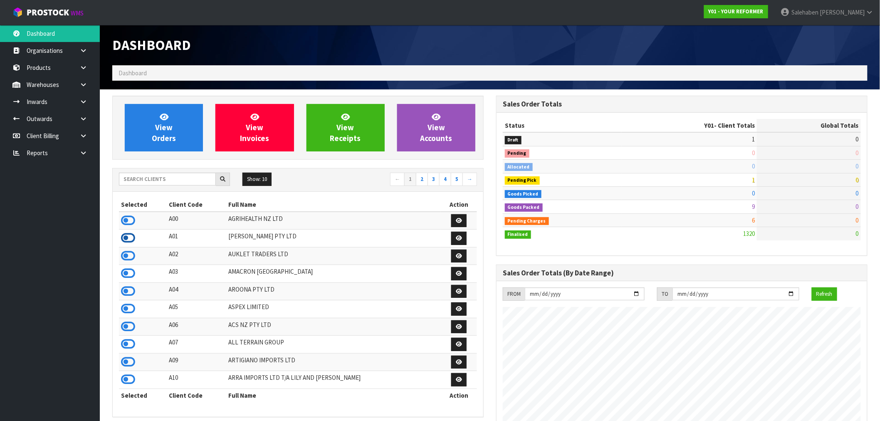
scroll to position [630, 384]
drag, startPoint x: 133, startPoint y: 219, endPoint x: 145, endPoint y: 218, distance: 11.7
click at [136, 218] on td at bounding box center [143, 221] width 48 height 18
click at [178, 140] on link "View Orders" at bounding box center [164, 127] width 78 height 47
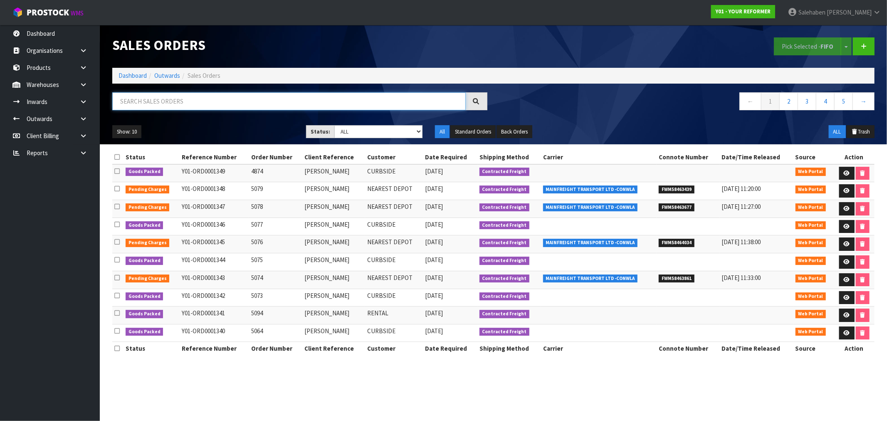
click at [196, 104] on input "text" at bounding box center [289, 101] width 354 height 18
click at [139, 72] on link "Dashboard" at bounding box center [133, 76] width 28 height 8
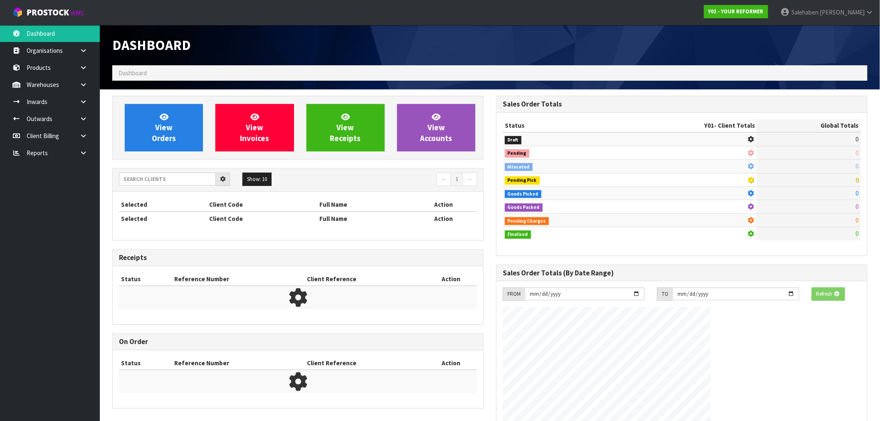
click at [138, 73] on span "Dashboard" at bounding box center [133, 73] width 28 height 8
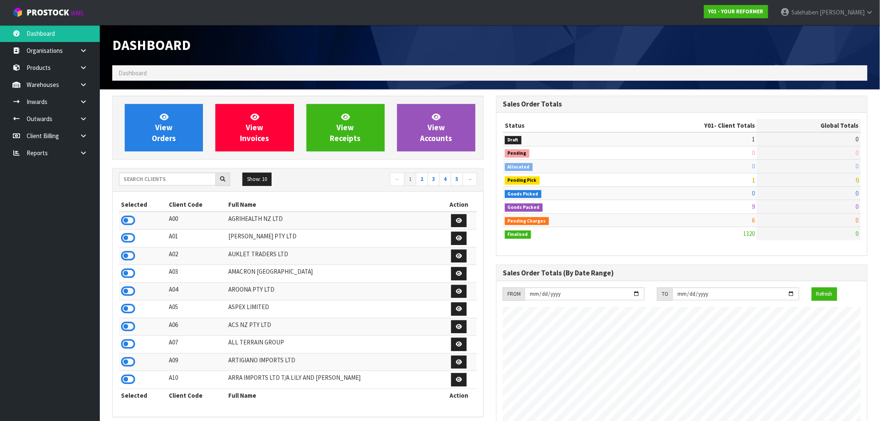
scroll to position [630, 384]
click at [132, 220] on icon at bounding box center [128, 220] width 14 height 12
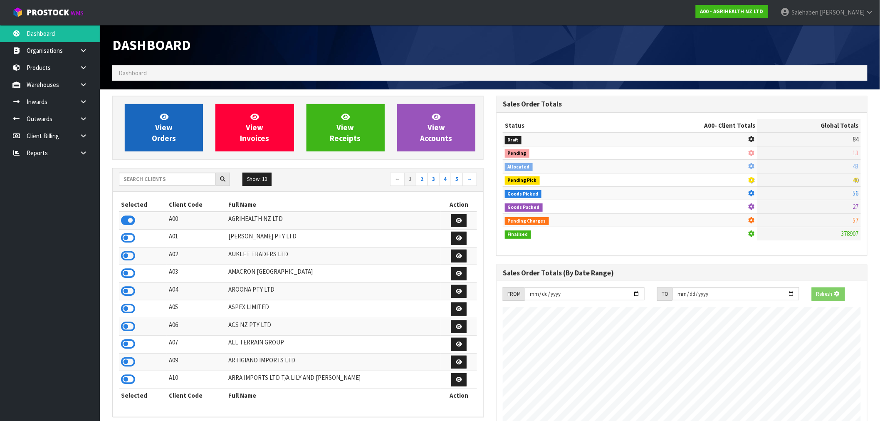
scroll to position [519, 384]
click at [172, 125] on link "View Orders" at bounding box center [164, 127] width 78 height 47
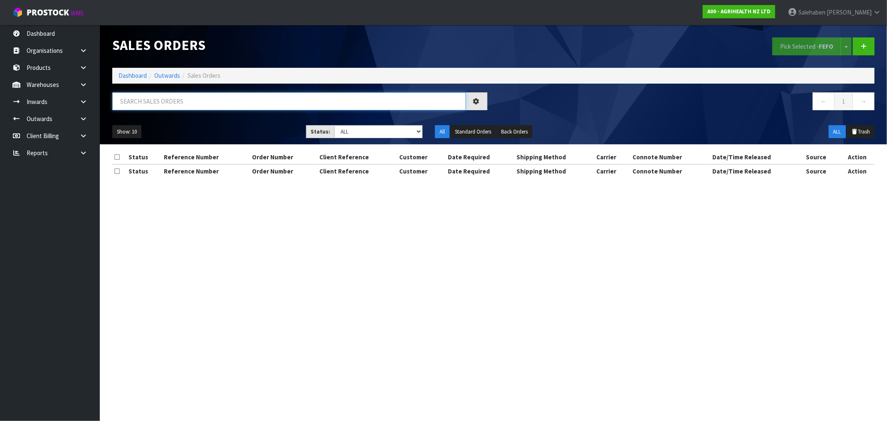
click at [186, 99] on input "text" at bounding box center [289, 101] width 354 height 18
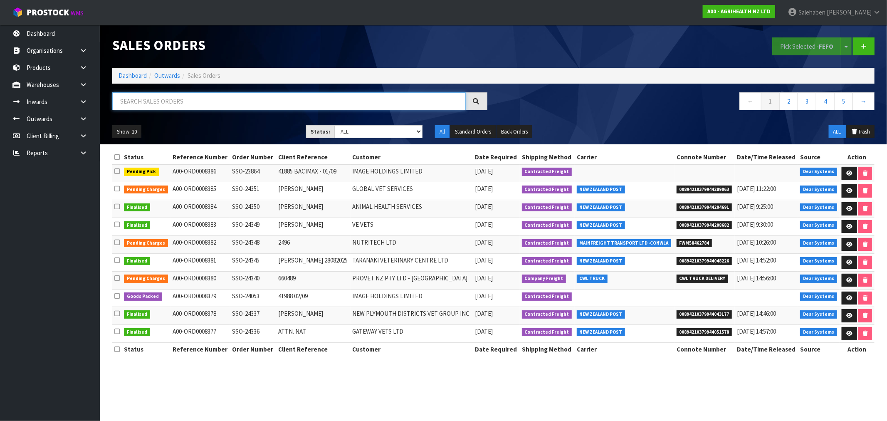
type input "7"
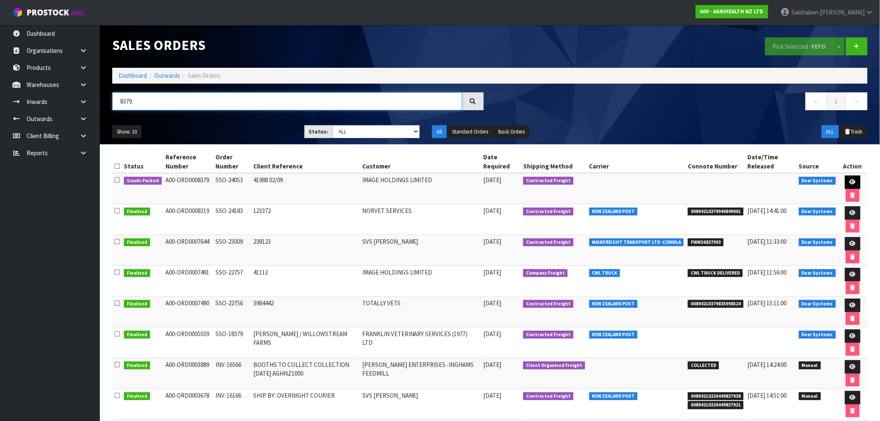
type input "8379"
click at [851, 186] on link at bounding box center [852, 182] width 15 height 13
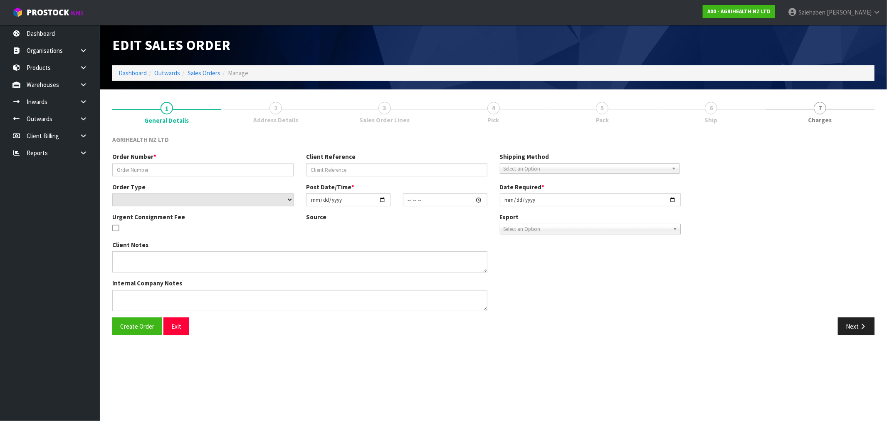
type input "SSO-24053"
type input "41988 02/09"
select select "number:0"
type input "2025-08-28"
type input "10:12:02.000"
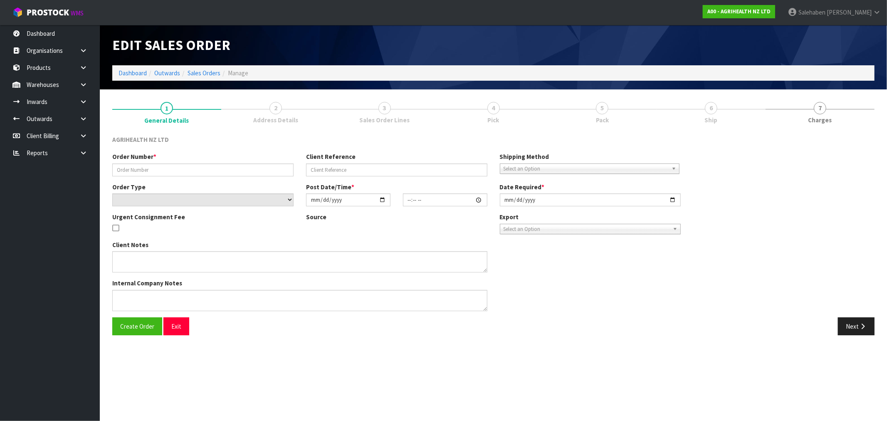
type input "2025-08-28"
type textarea "SHIP BY: Freight"
type textarea "FOR DISPATCH PLEASE, FOR DELIVERY EARLY NEXT WEEK"
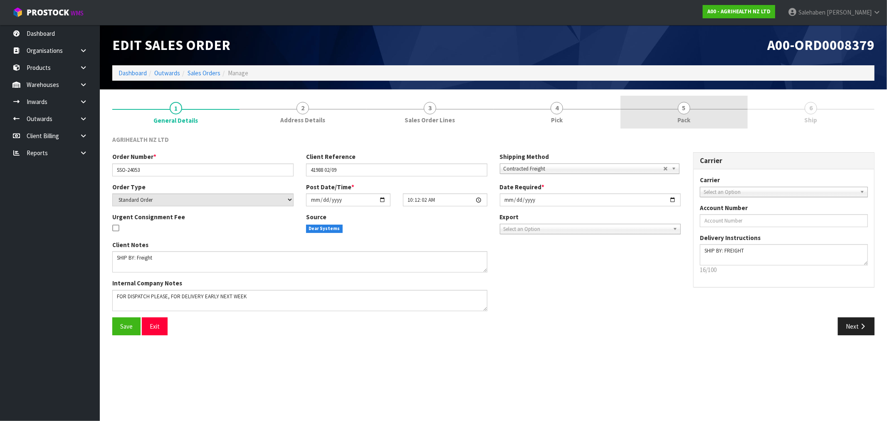
click at [682, 117] on span "Pack" at bounding box center [684, 120] width 13 height 9
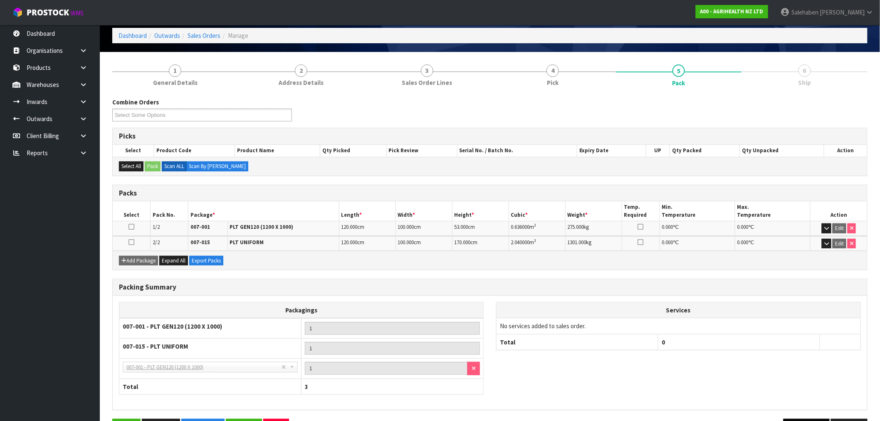
scroll to position [65, 0]
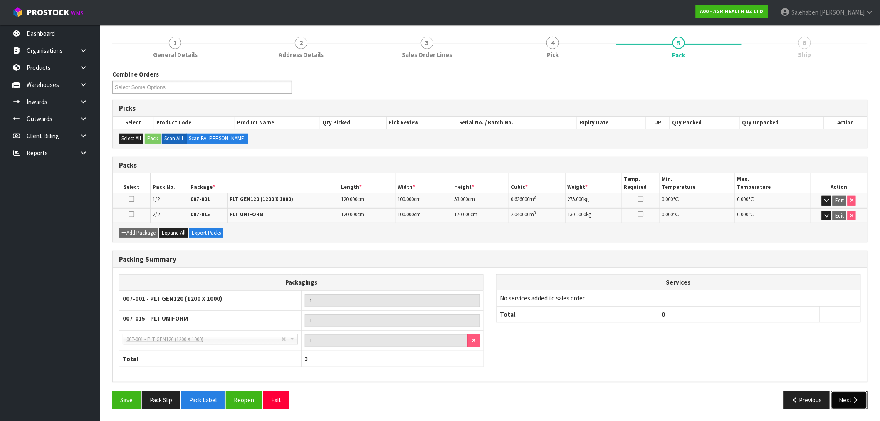
click at [847, 396] on button "Next" at bounding box center [849, 400] width 37 height 18
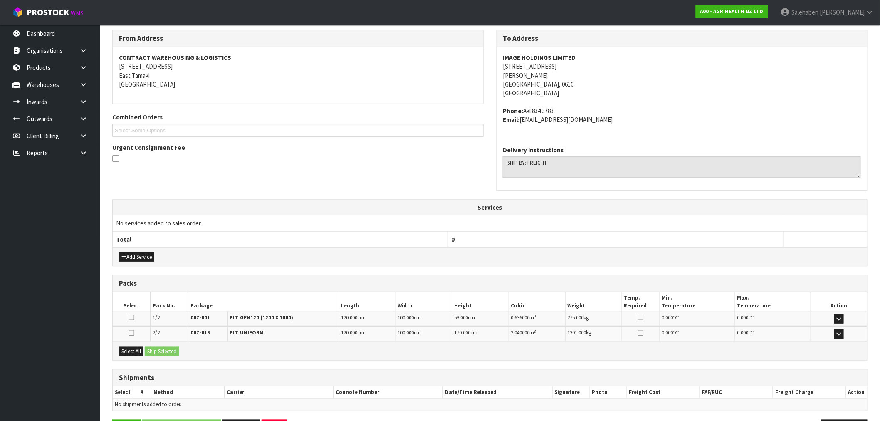
scroll to position [134, 0]
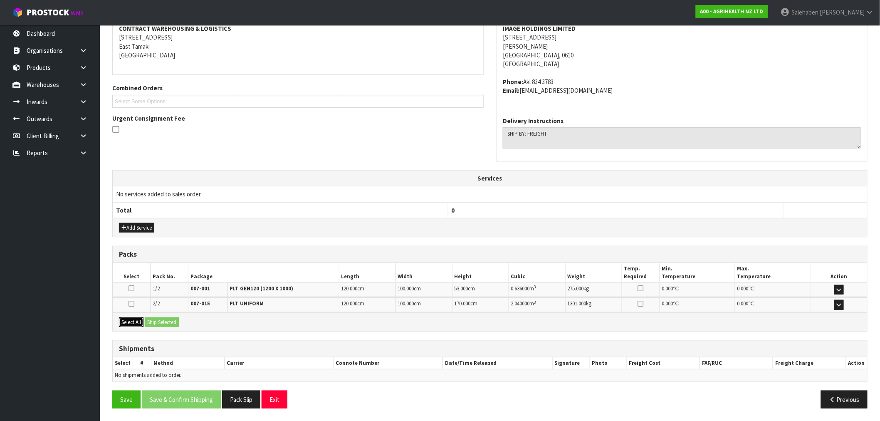
drag, startPoint x: 134, startPoint y: 321, endPoint x: 144, endPoint y: 322, distance: 9.6
click at [136, 321] on button "Select All" at bounding box center [131, 322] width 25 height 10
click at [161, 322] on button "Ship Selected" at bounding box center [162, 322] width 34 height 10
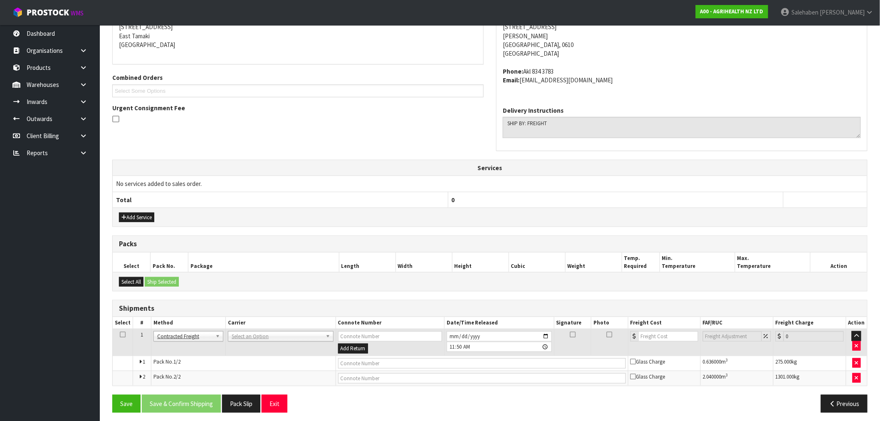
scroll to position [149, 0]
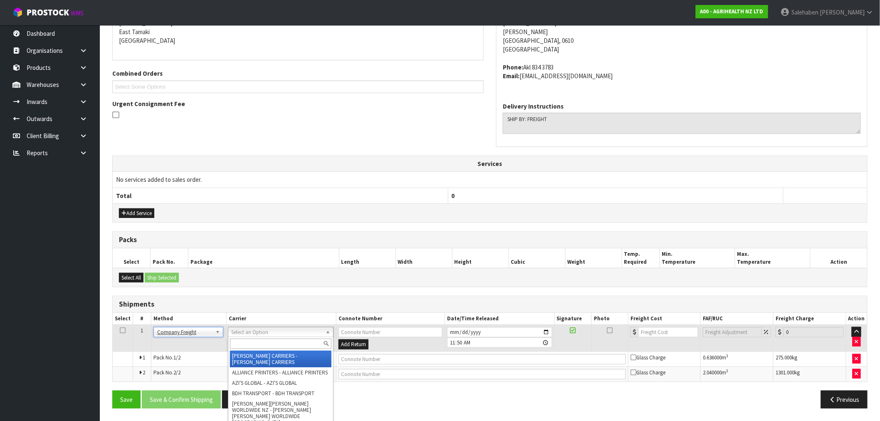
click at [240, 341] on input "text" at bounding box center [281, 344] width 102 height 10
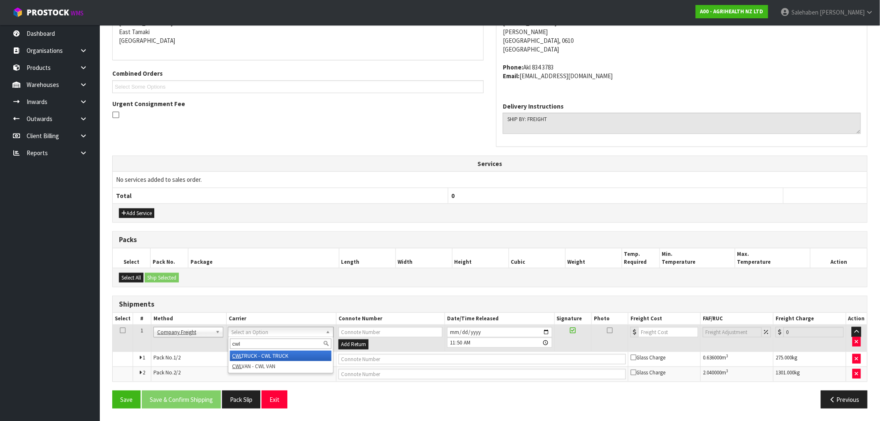
type input "cwl"
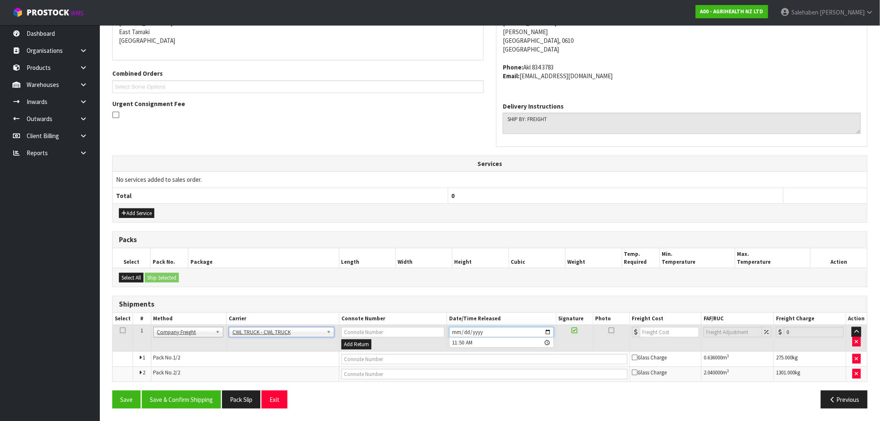
click at [547, 333] on input "2025-08-29" at bounding box center [501, 332] width 104 height 10
type input "2025-09-01"
click at [398, 363] on input "text" at bounding box center [485, 359] width 286 height 10
type input "CWL TRUCK DELIVERY"
click at [654, 336] on input "number" at bounding box center [669, 332] width 59 height 10
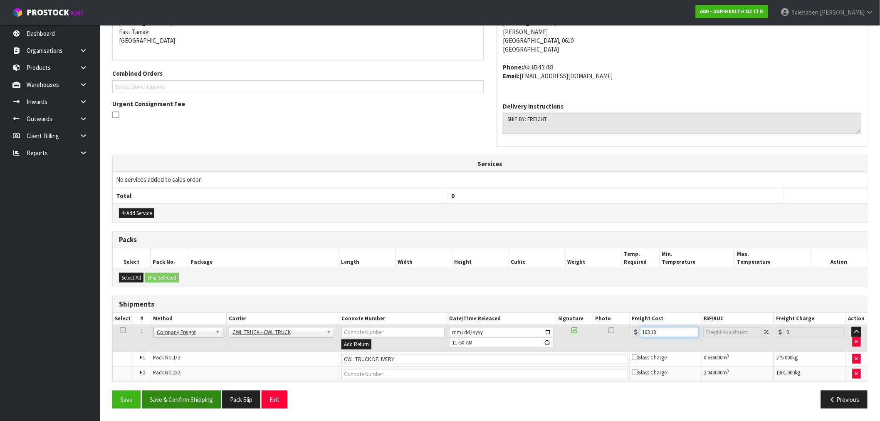
type input "163.18"
click at [192, 401] on button "Save & Confirm Shipping" at bounding box center [181, 400] width 79 height 18
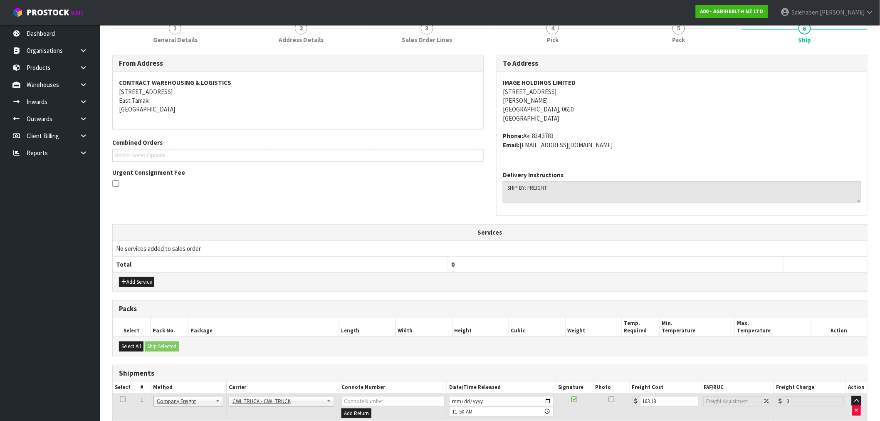
scroll to position [179, 0]
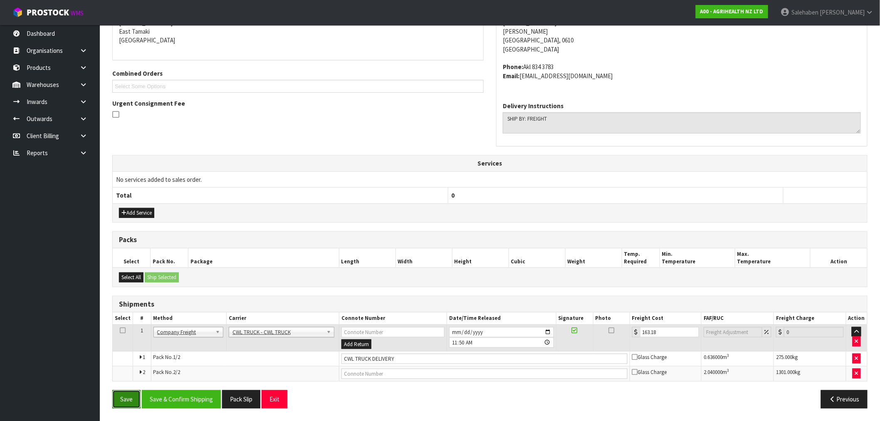
click at [127, 399] on button "Save" at bounding box center [126, 399] width 28 height 18
click at [235, 398] on button "Pack Slip" at bounding box center [241, 399] width 38 height 18
click at [128, 401] on button "Save" at bounding box center [126, 399] width 28 height 18
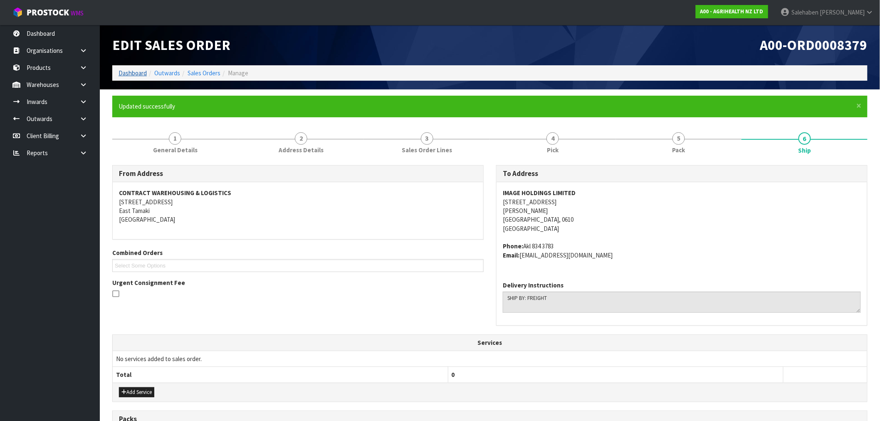
click at [137, 67] on ol "Dashboard Outwards Sales Orders Manage" at bounding box center [489, 72] width 755 height 15
click at [135, 70] on link "Dashboard" at bounding box center [133, 73] width 28 height 8
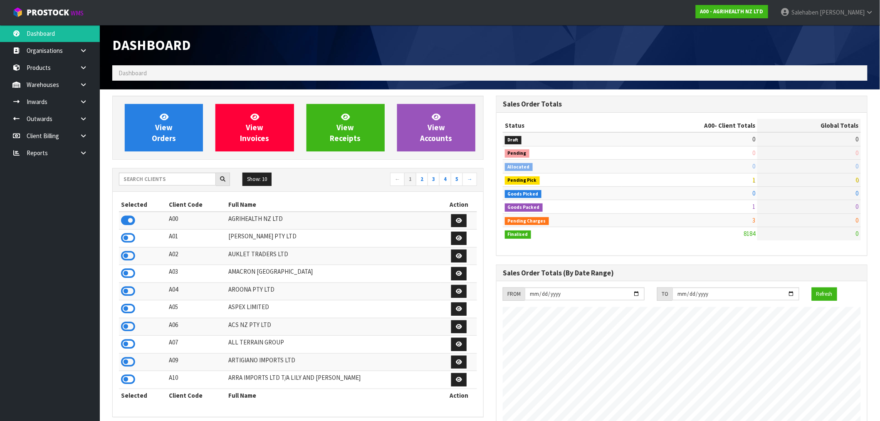
scroll to position [630, 384]
click at [193, 182] on input "text" at bounding box center [167, 179] width 97 height 13
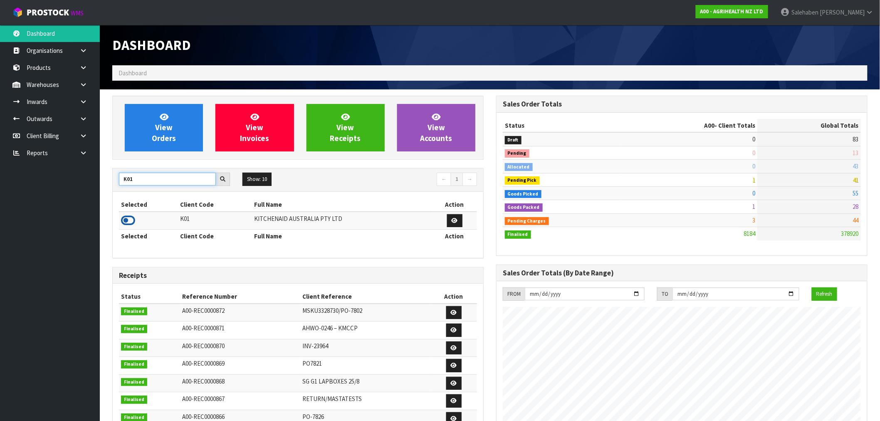
type input "K01"
click at [128, 220] on icon at bounding box center [128, 220] width 14 height 12
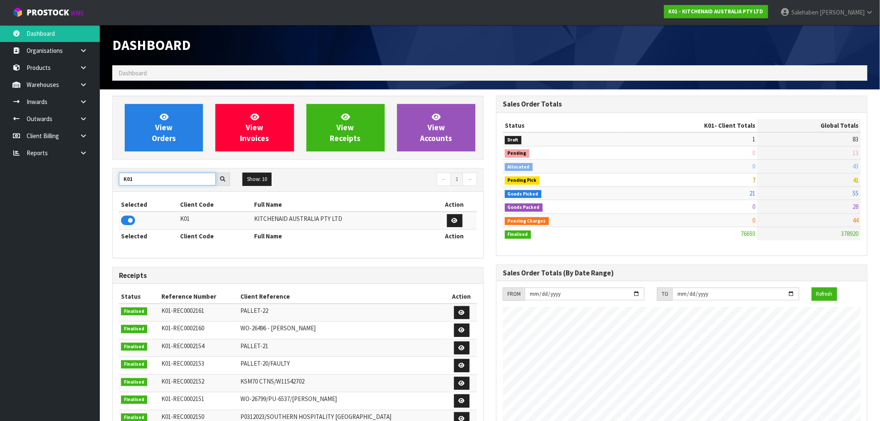
drag, startPoint x: 139, startPoint y: 177, endPoint x: 18, endPoint y: 199, distance: 122.6
click at [78, 199] on body "Toggle navigation ProStock WMS K01 - KITCHENAID AUSTRALIA PTY LTD [PERSON_NAME]…" at bounding box center [440, 210] width 880 height 421
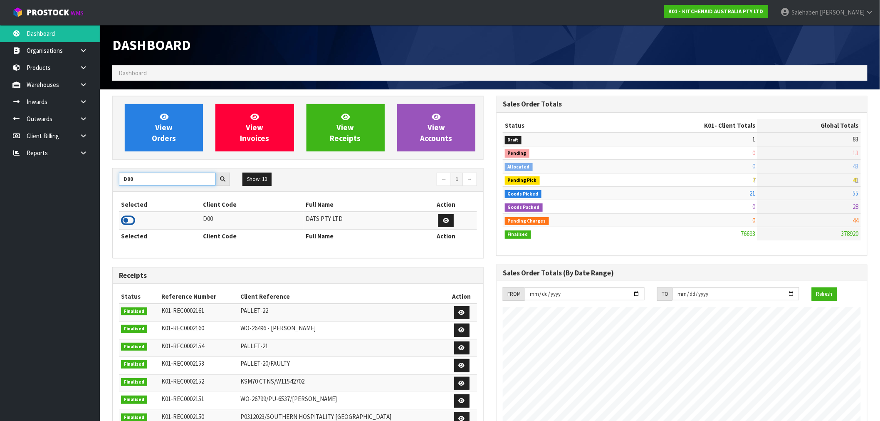
type input "D00"
click at [132, 218] on icon at bounding box center [128, 220] width 14 height 12
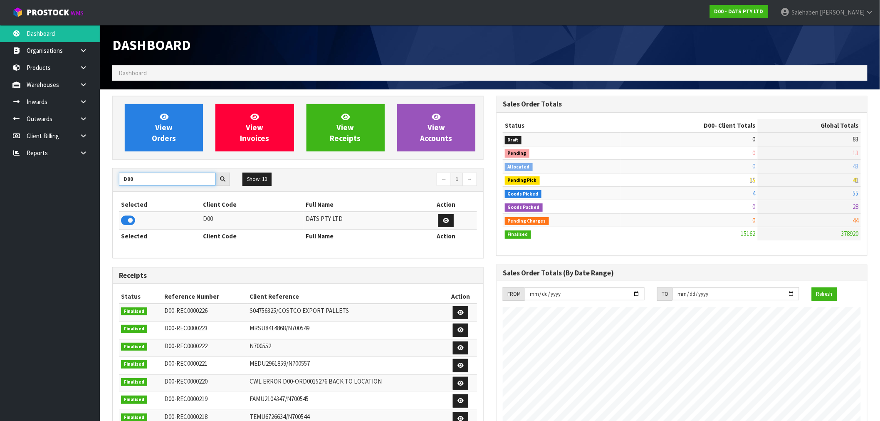
click at [101, 196] on section "View Orders View Invoices View Receipts View Accounts D00 Show: 10 5 10 25 50 ←…" at bounding box center [490, 410] width 780 height 643
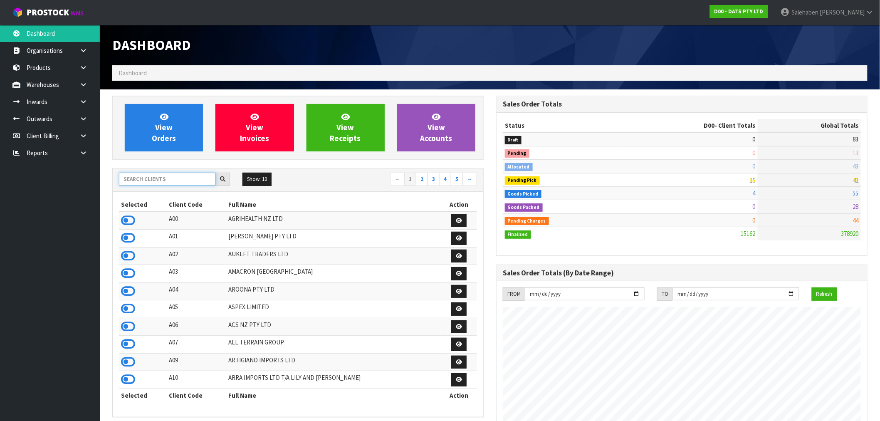
click at [156, 181] on input "text" at bounding box center [167, 179] width 97 height 13
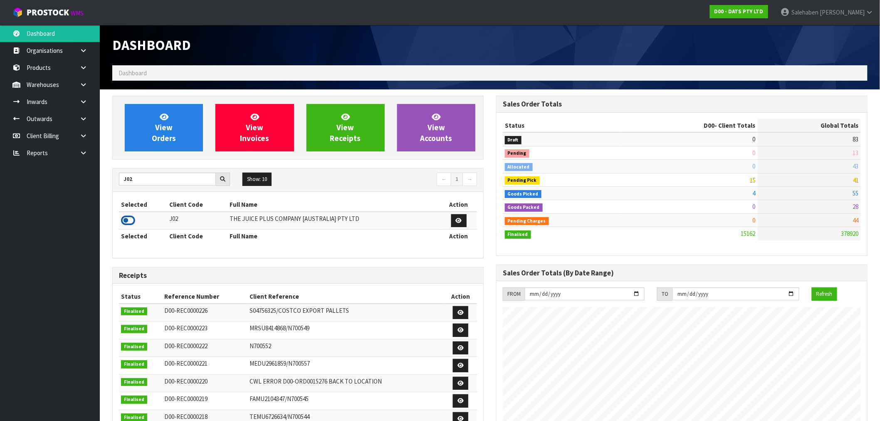
click at [127, 223] on icon at bounding box center [128, 220] width 14 height 12
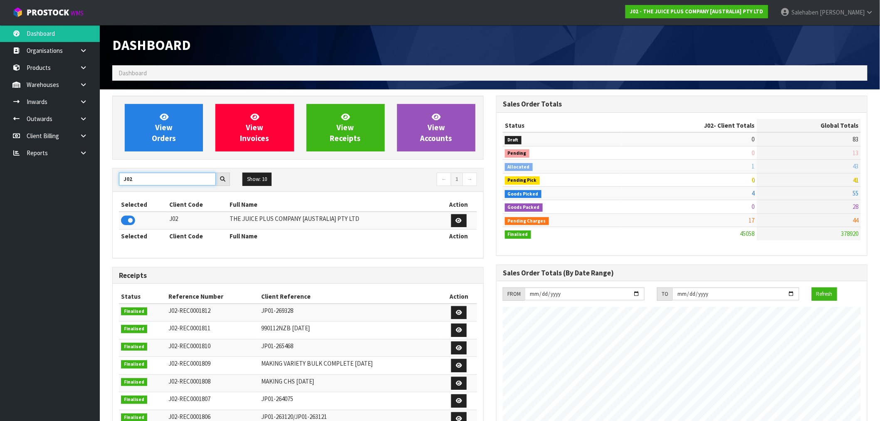
drag, startPoint x: 134, startPoint y: 180, endPoint x: 117, endPoint y: 188, distance: 18.4
click at [121, 186] on div "J02 Show: 10 5 10 25 50 ← 1 →" at bounding box center [298, 180] width 371 height 15
click at [131, 223] on icon at bounding box center [128, 220] width 14 height 12
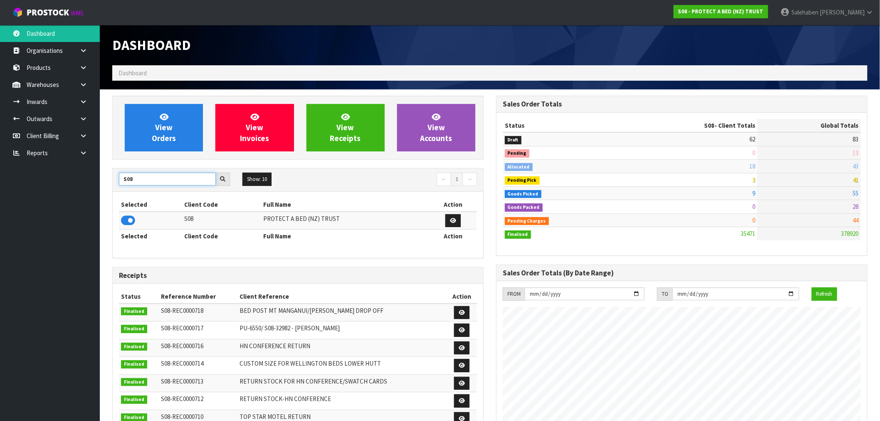
drag, startPoint x: 141, startPoint y: 180, endPoint x: 67, endPoint y: 192, distance: 75.4
click at [67, 192] on body "Toggle navigation ProStock WMS S08 - PROTECT A BED (NZ) TRUST Salehaben Patel L…" at bounding box center [440, 210] width 880 height 421
click at [153, 177] on input "S08" at bounding box center [167, 179] width 97 height 13
drag, startPoint x: 151, startPoint y: 178, endPoint x: 87, endPoint y: 199, distance: 67.8
click at [89, 198] on body "Toggle navigation ProStock WMS S08 - PROTECT A BED (NZ) TRUST Salehaben Patel L…" at bounding box center [440, 210] width 880 height 421
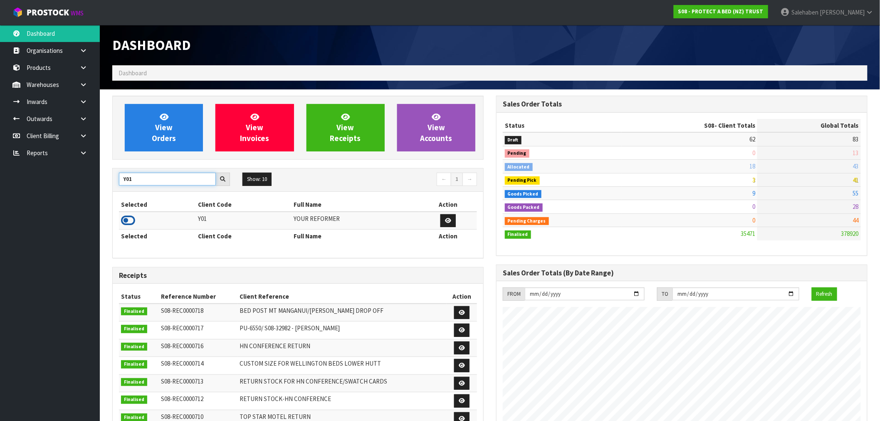
type input "Y01"
click at [126, 221] on icon at bounding box center [128, 220] width 14 height 12
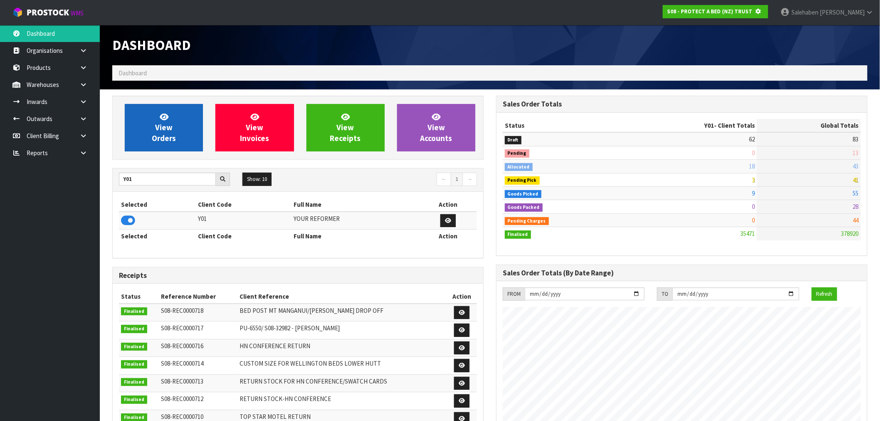
scroll to position [519, 384]
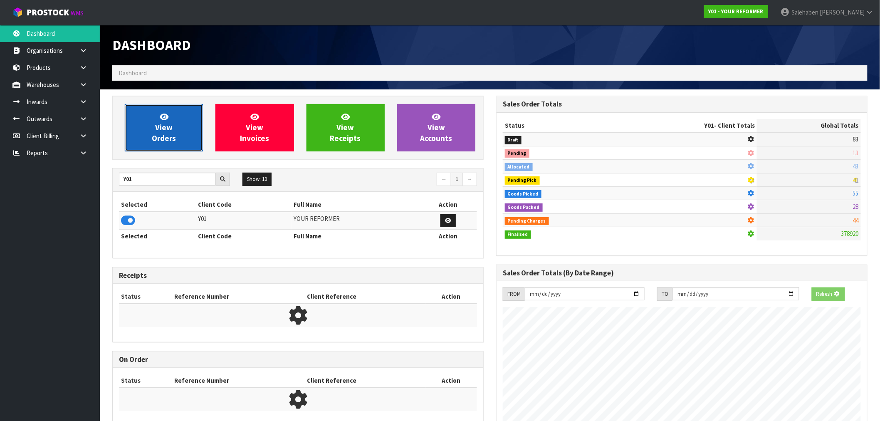
click at [176, 121] on link "View Orders" at bounding box center [164, 127] width 78 height 47
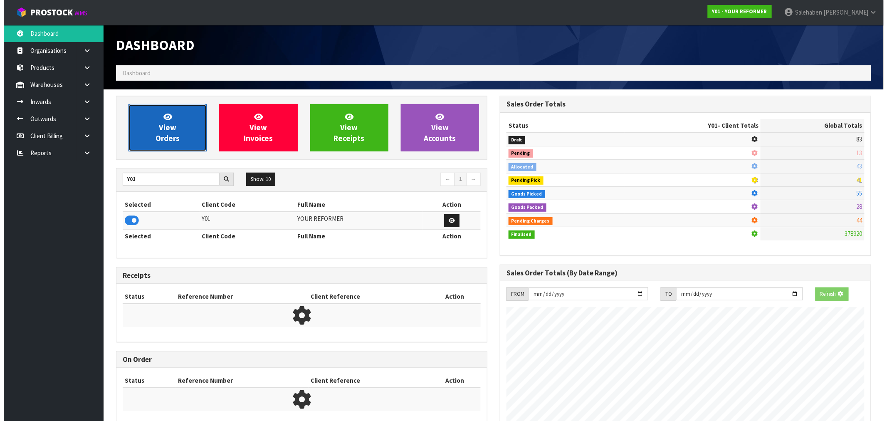
scroll to position [630, 384]
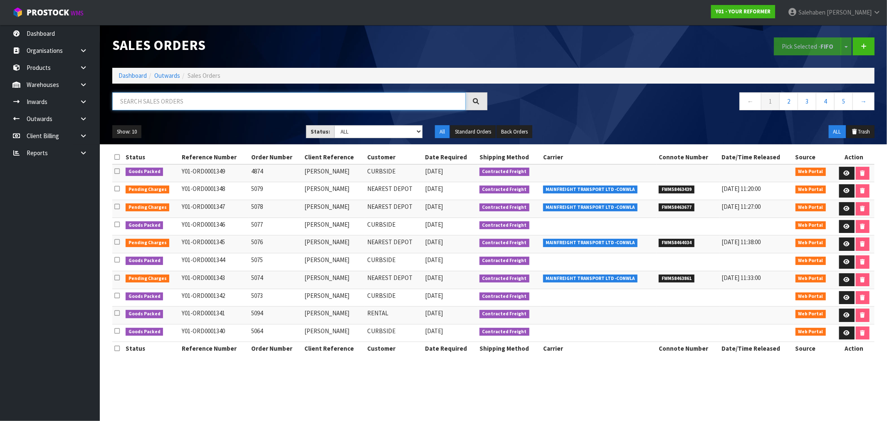
click at [194, 104] on input "text" at bounding box center [289, 101] width 354 height 18
paste input "FWM58295254"
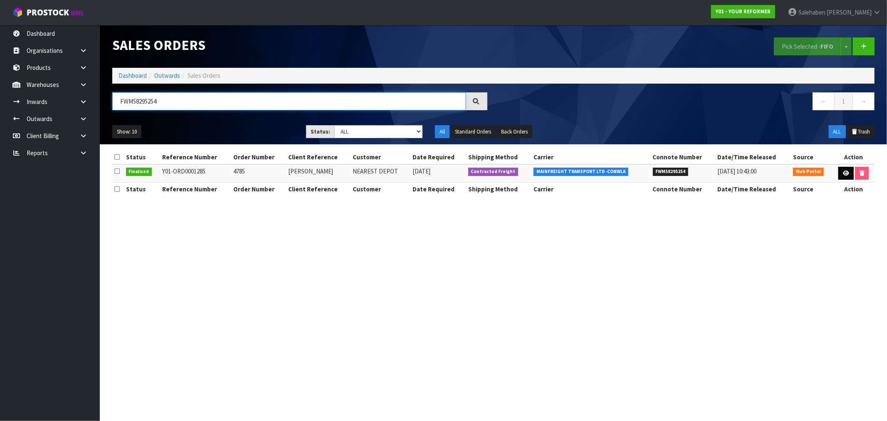
type input "FWM58295254"
click at [846, 176] on link at bounding box center [846, 173] width 15 height 13
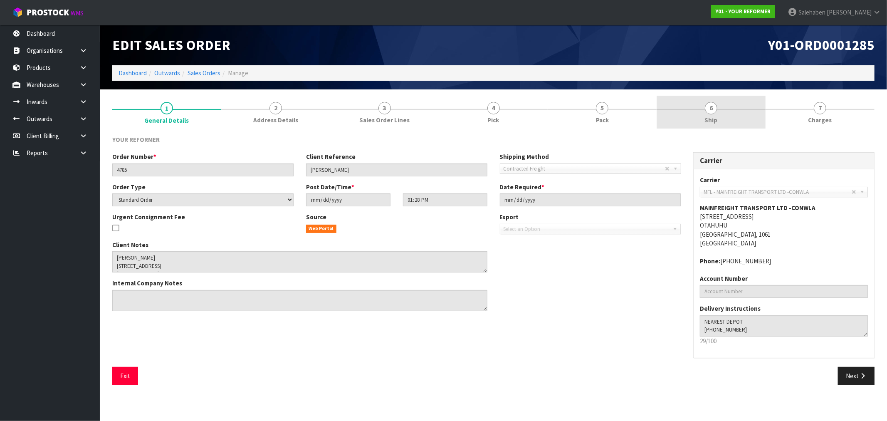
click at [711, 110] on span "6" at bounding box center [711, 108] width 12 height 12
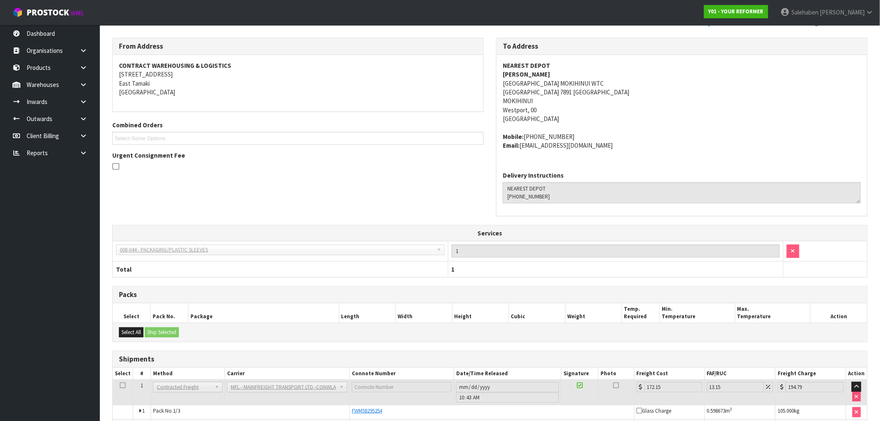
scroll to position [164, 0]
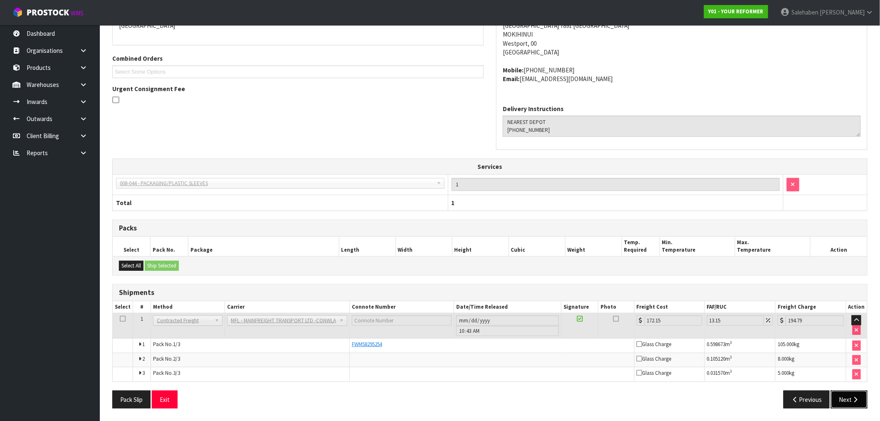
click at [850, 403] on button "Next" at bounding box center [849, 400] width 37 height 18
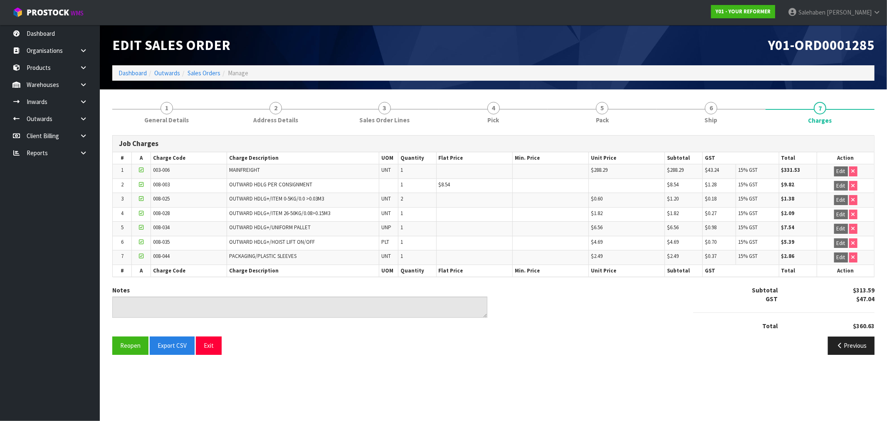
click at [205, 68] on ol "Dashboard Outwards Sales Orders Manage" at bounding box center [493, 72] width 763 height 15
click at [205, 70] on link "Sales Orders" at bounding box center [204, 73] width 33 height 8
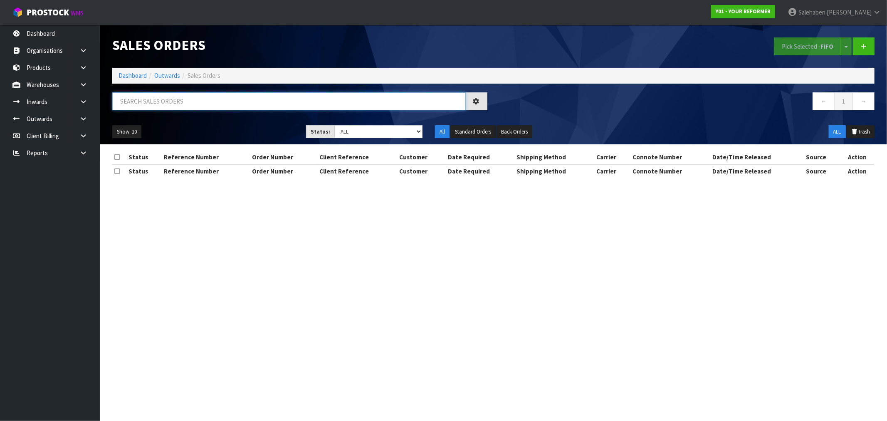
click at [188, 103] on input "text" at bounding box center [289, 101] width 354 height 18
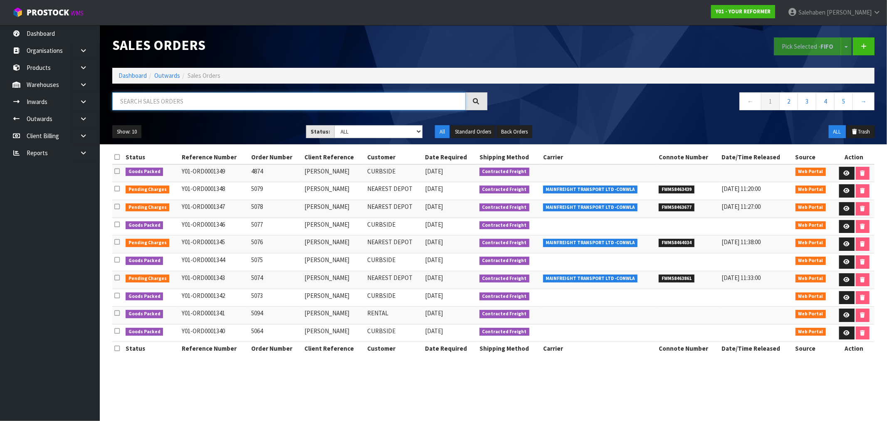
paste input "FWM58325999"
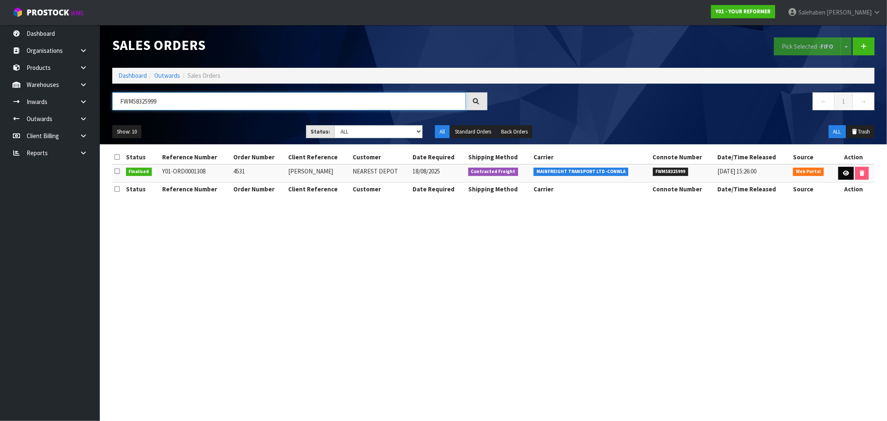
type input "FWM58325999"
click at [843, 169] on link at bounding box center [846, 173] width 15 height 13
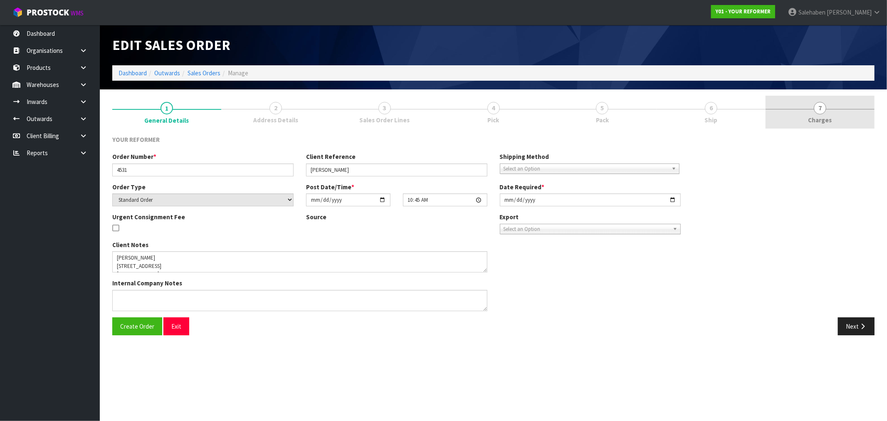
click at [825, 121] on span "Charges" at bounding box center [821, 120] width 24 height 9
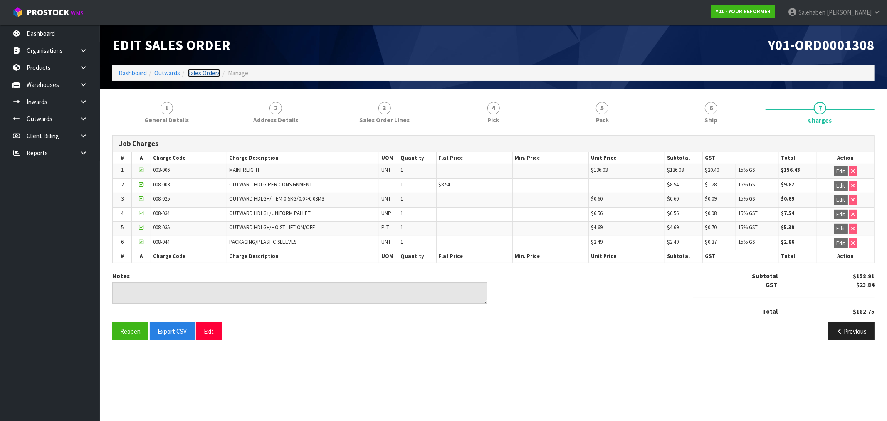
click at [213, 74] on link "Sales Orders" at bounding box center [204, 73] width 33 height 8
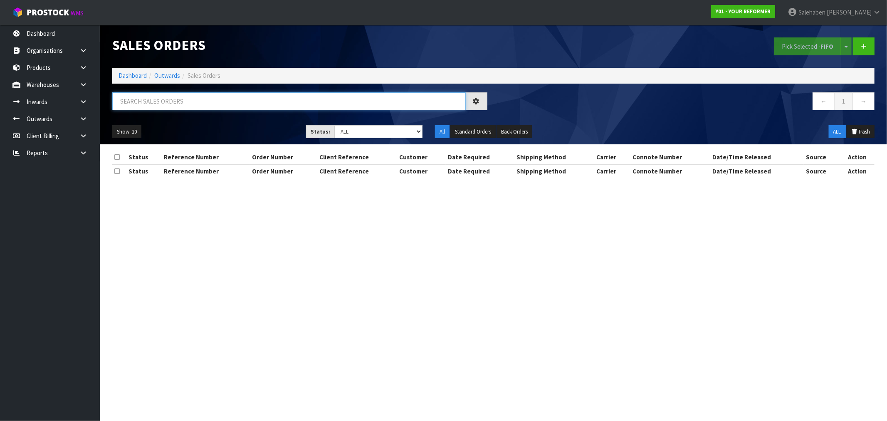
click at [254, 99] on input "text" at bounding box center [289, 101] width 354 height 18
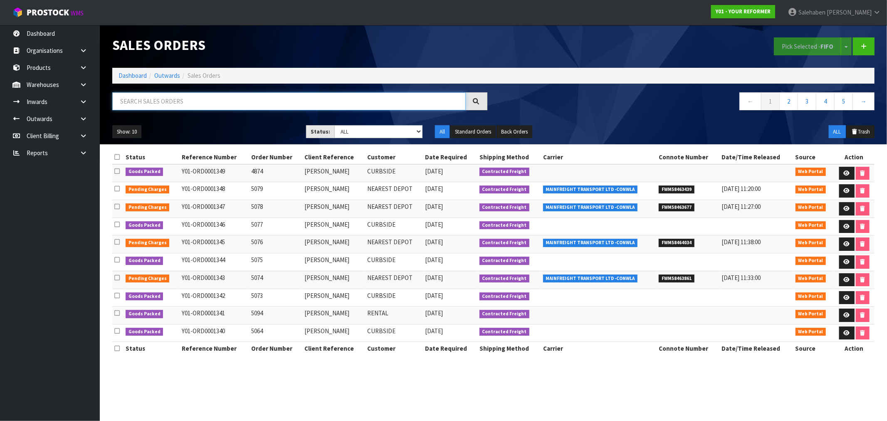
paste input "FWM58305915"
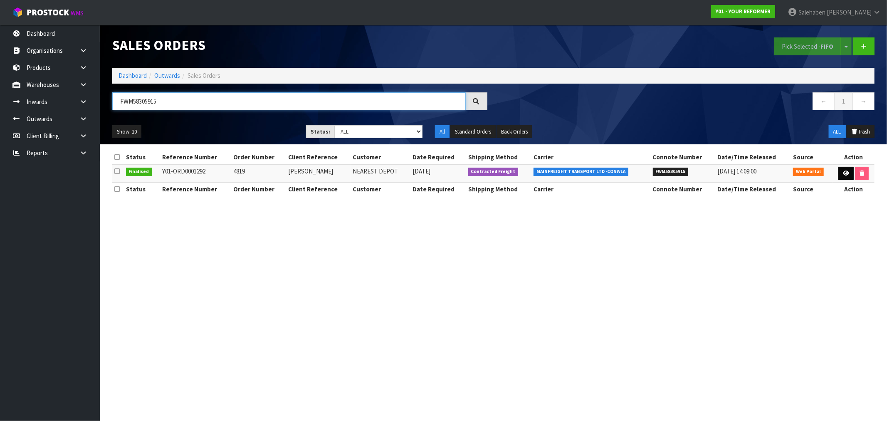
type input "FWM58305915"
click at [843, 173] on icon at bounding box center [846, 173] width 6 height 5
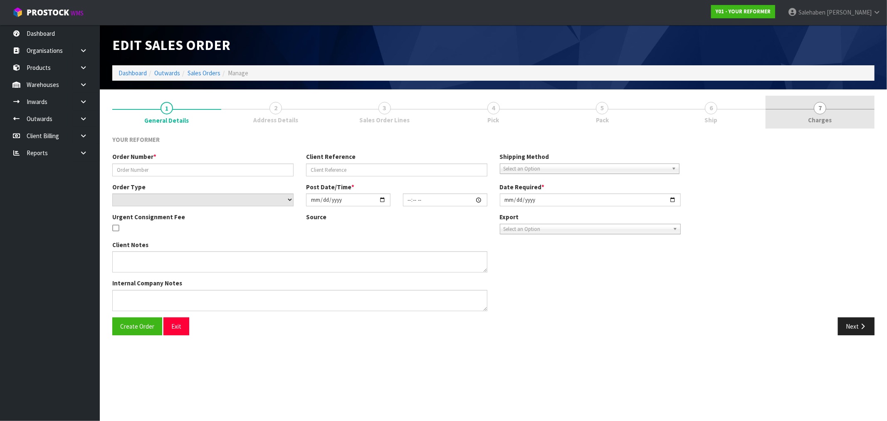
click at [818, 116] on span "Charges" at bounding box center [821, 120] width 24 height 9
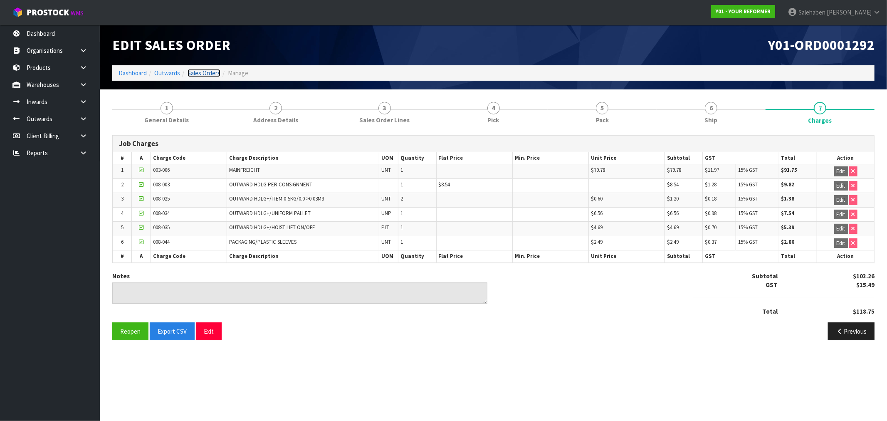
click at [196, 72] on link "Sales Orders" at bounding box center [204, 73] width 33 height 8
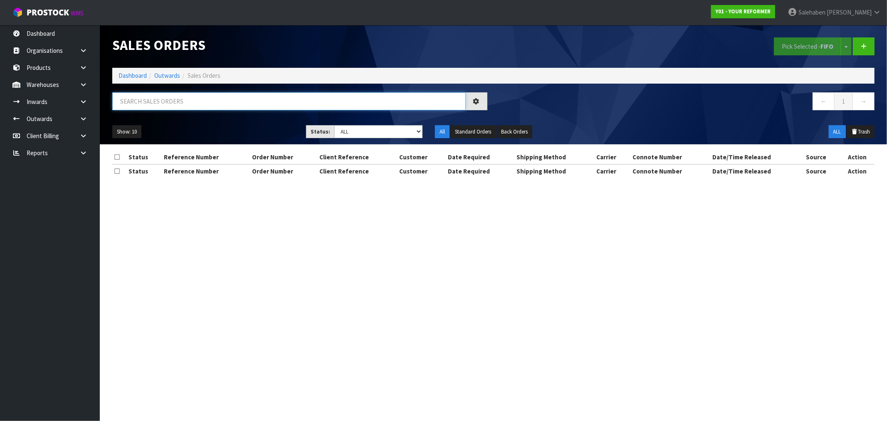
click at [177, 99] on input "text" at bounding box center [289, 101] width 354 height 18
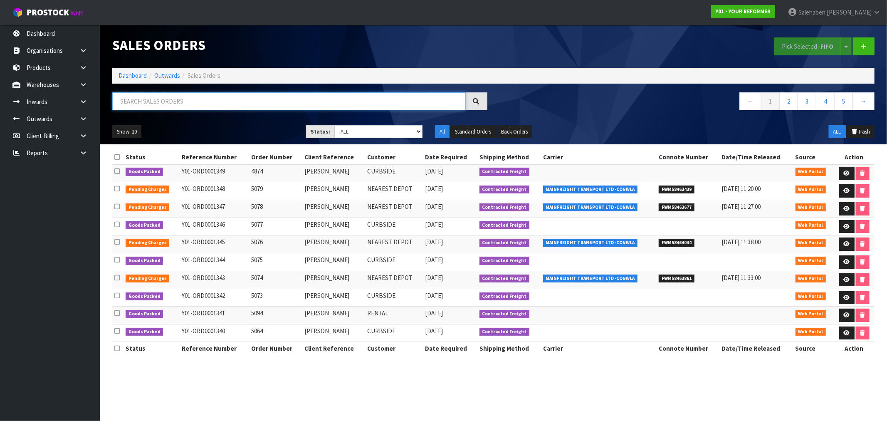
paste input "FWM58315784"
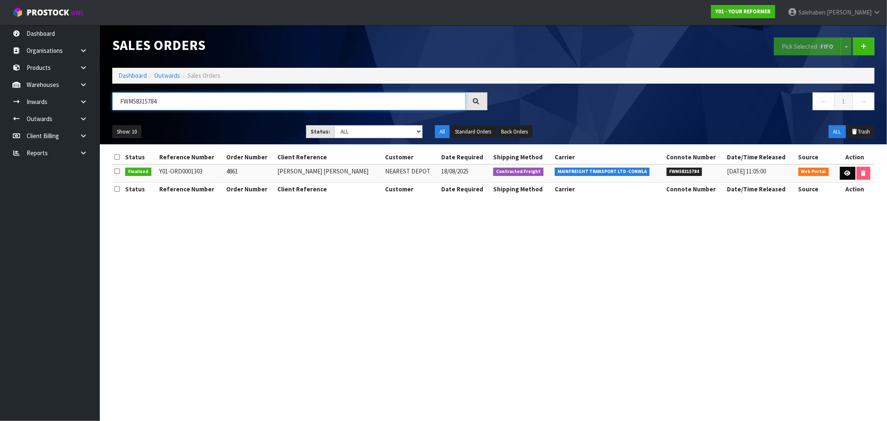
type input "FWM58315784"
click at [845, 173] on icon at bounding box center [848, 173] width 6 height 5
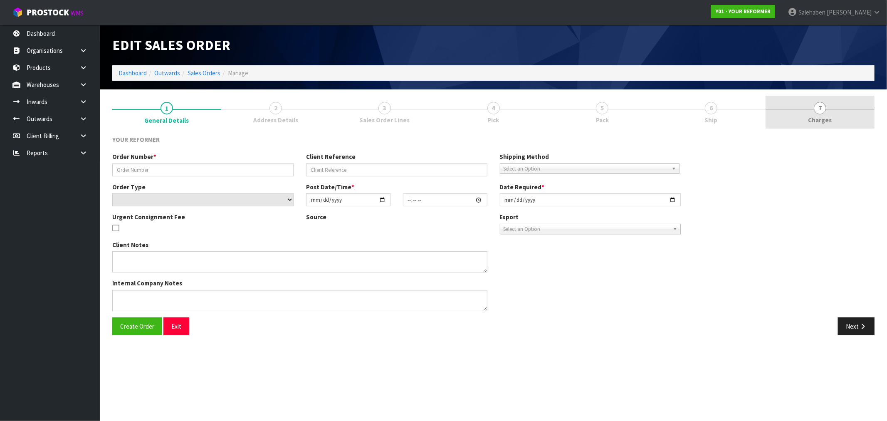
click at [826, 123] on span "Charges" at bounding box center [821, 120] width 24 height 9
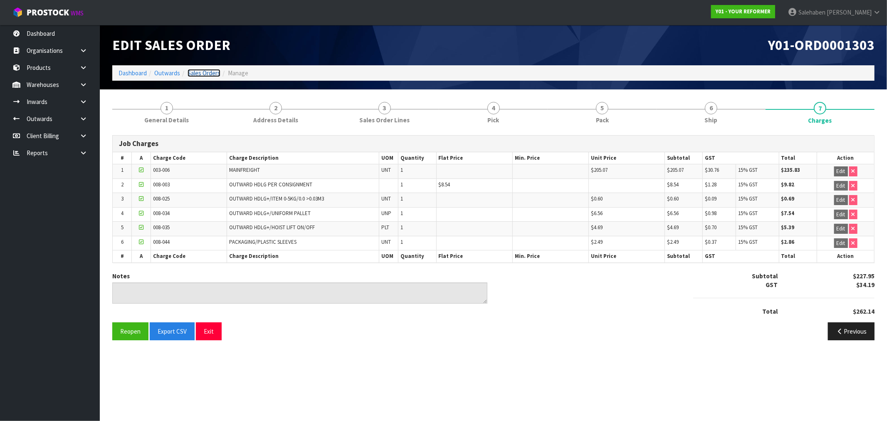
click at [202, 69] on link "Sales Orders" at bounding box center [204, 73] width 33 height 8
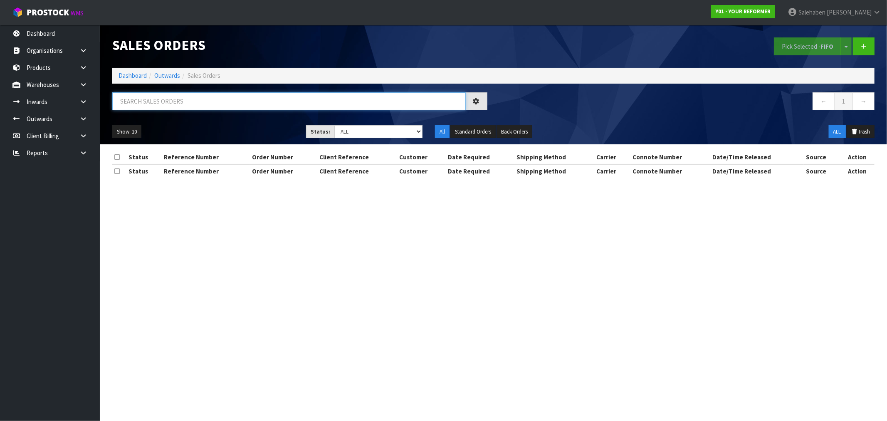
click at [172, 92] on input "text" at bounding box center [289, 101] width 354 height 18
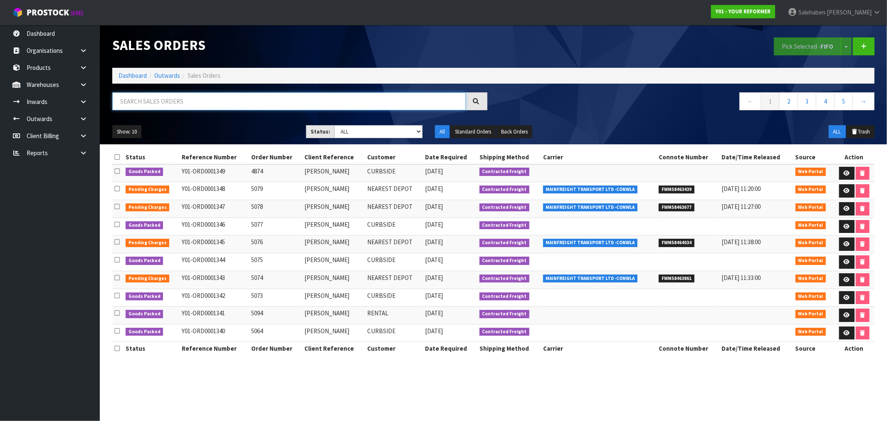
paste input "FWM58324800"
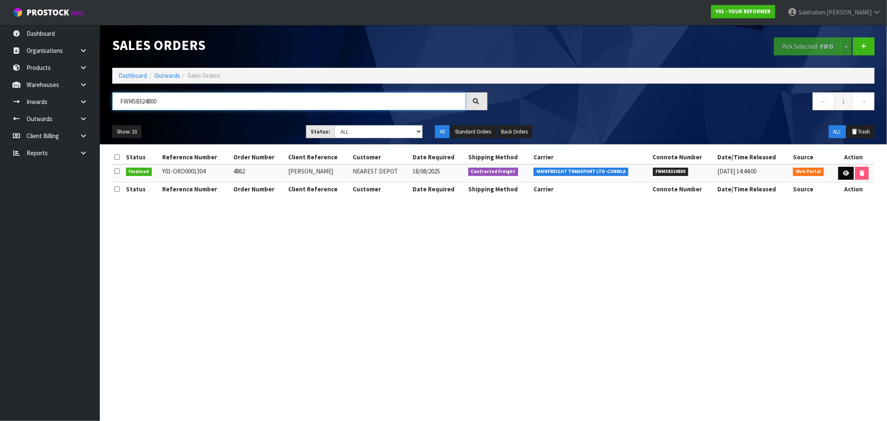
type input "FWM58324800"
click at [844, 172] on icon at bounding box center [846, 173] width 6 height 5
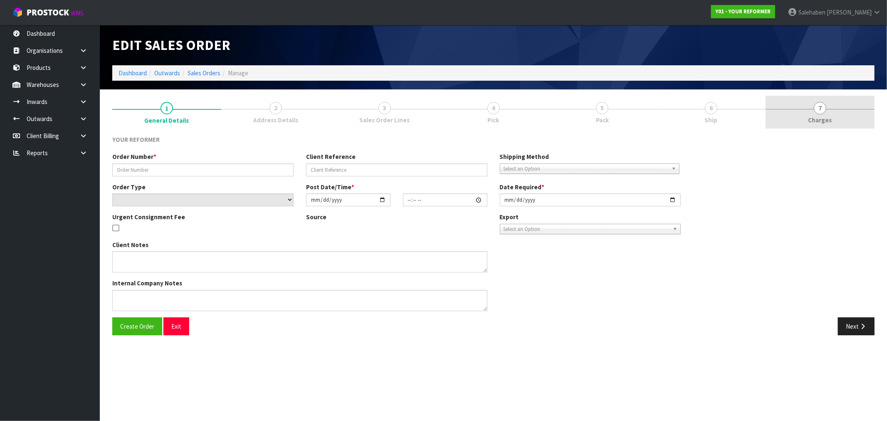
type input "4862"
type input "JENNIFER PATERSON"
select select "number:0"
type input "2025-08-15"
type input "15:48:00.000"
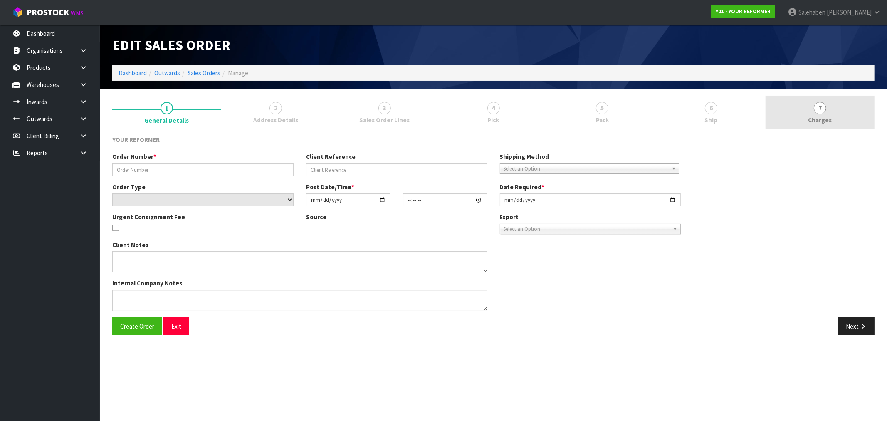
type input "2025-08-18"
type textarea "JENNIFER PATERSON 4 CROSS STREET TKI LEPPERTON 4373 NEW ZEALAND +64 22 088 3270"
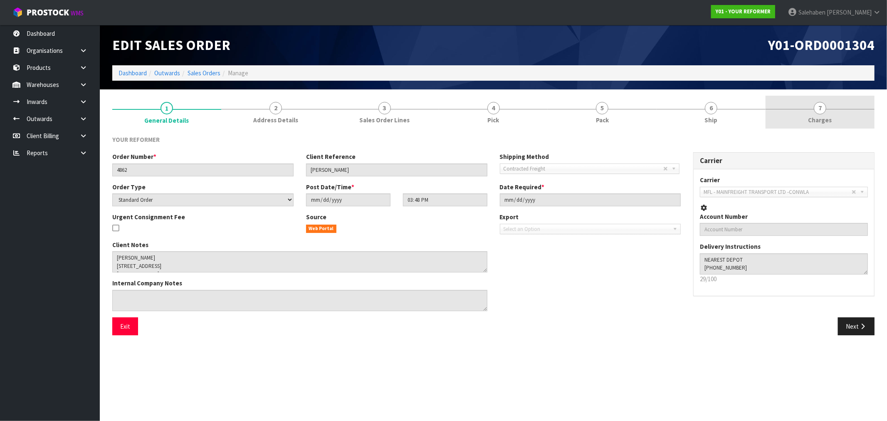
click at [817, 114] on link "7 Charges" at bounding box center [820, 112] width 109 height 33
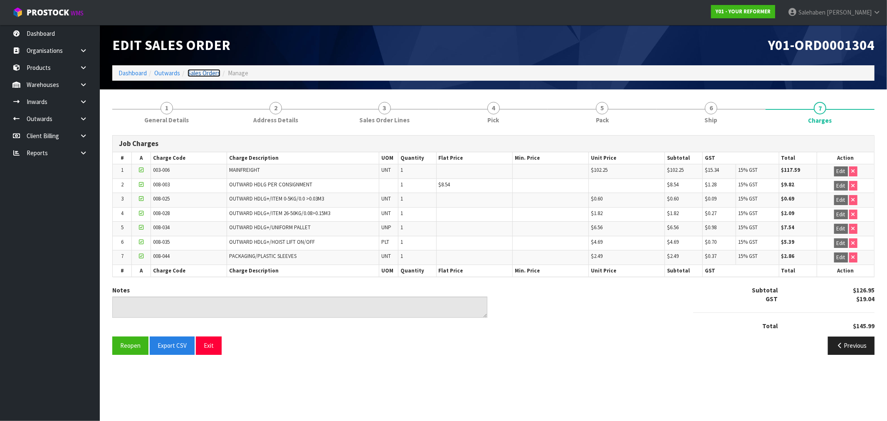
click at [208, 76] on link "Sales Orders" at bounding box center [204, 73] width 33 height 8
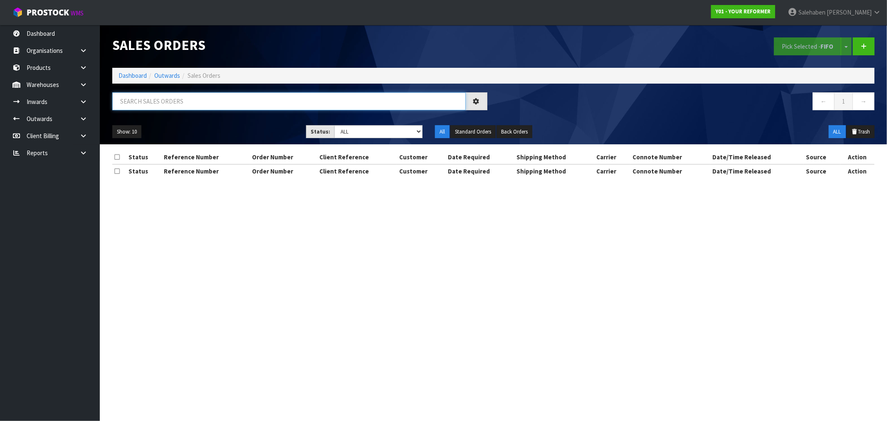
click at [257, 104] on input "text" at bounding box center [289, 101] width 354 height 18
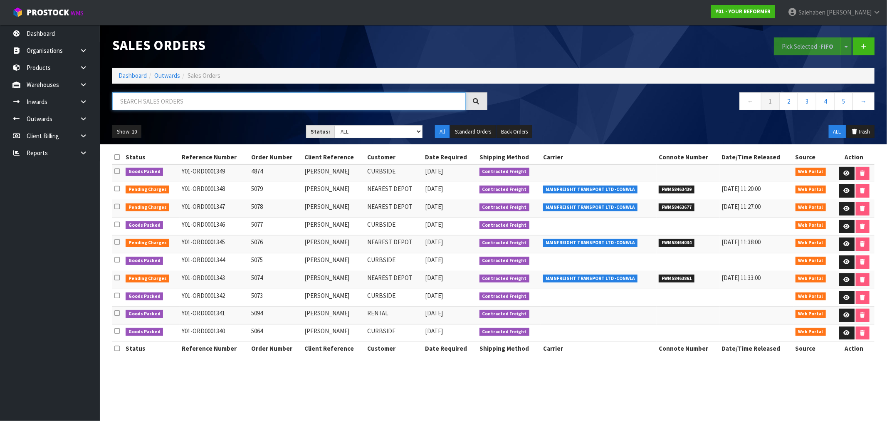
paste input "FWM58324396"
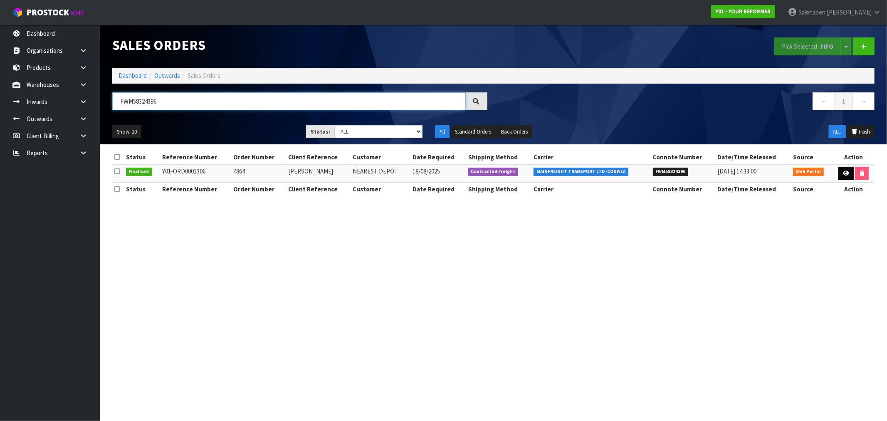
type input "FWM58324396"
click at [846, 176] on link at bounding box center [846, 173] width 15 height 13
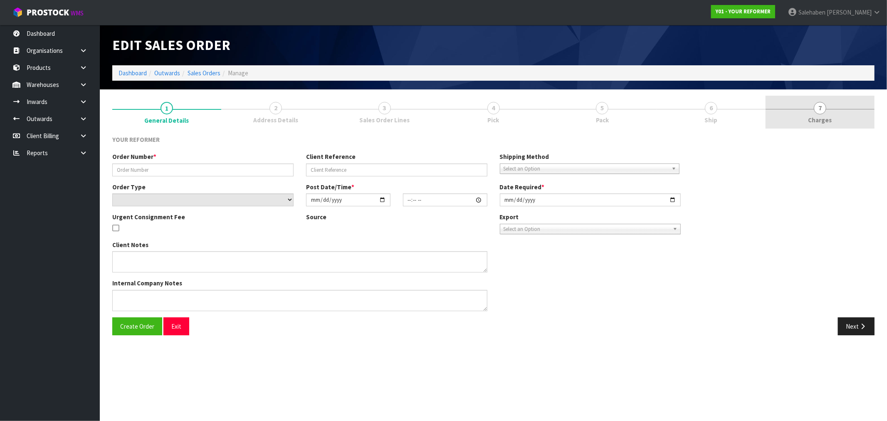
click at [828, 125] on link "7 Charges" at bounding box center [820, 112] width 109 height 33
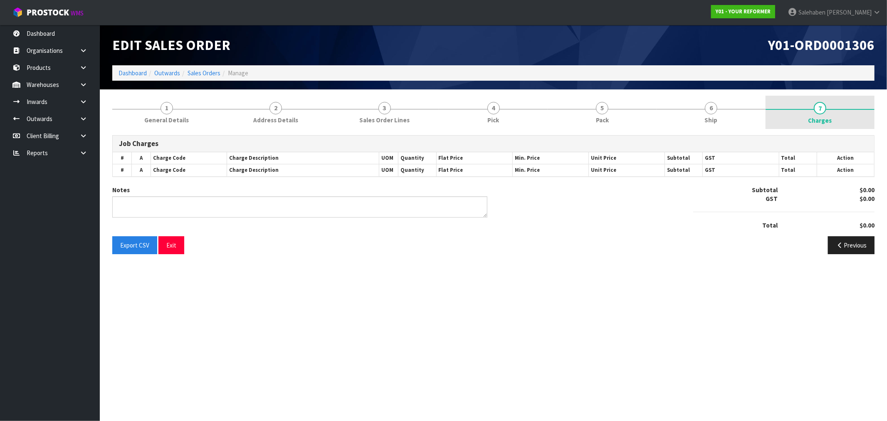
click at [819, 116] on span "Charges" at bounding box center [821, 120] width 24 height 9
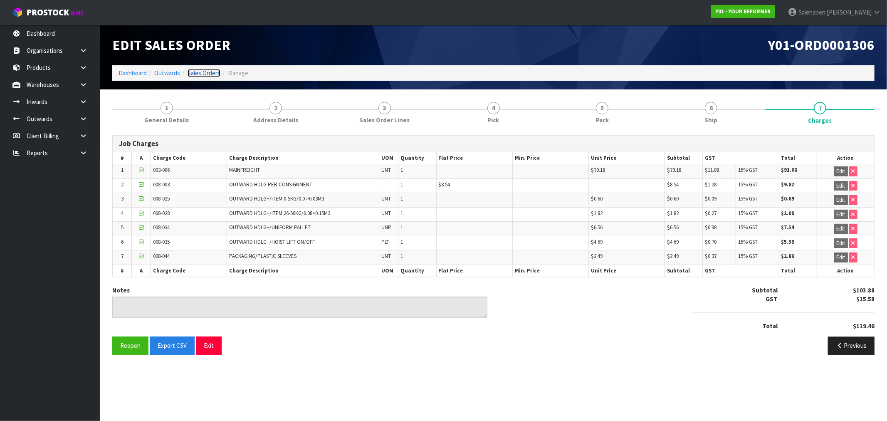
click at [200, 71] on link "Sales Orders" at bounding box center [204, 73] width 33 height 8
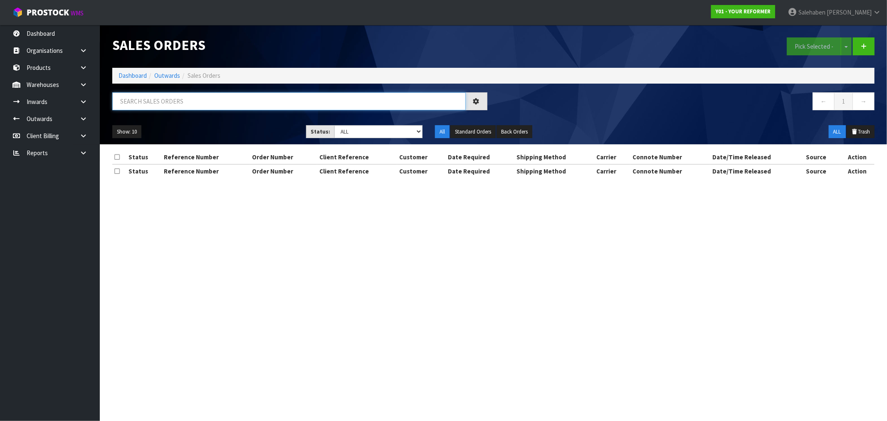
click at [175, 103] on input "text" at bounding box center [289, 101] width 354 height 18
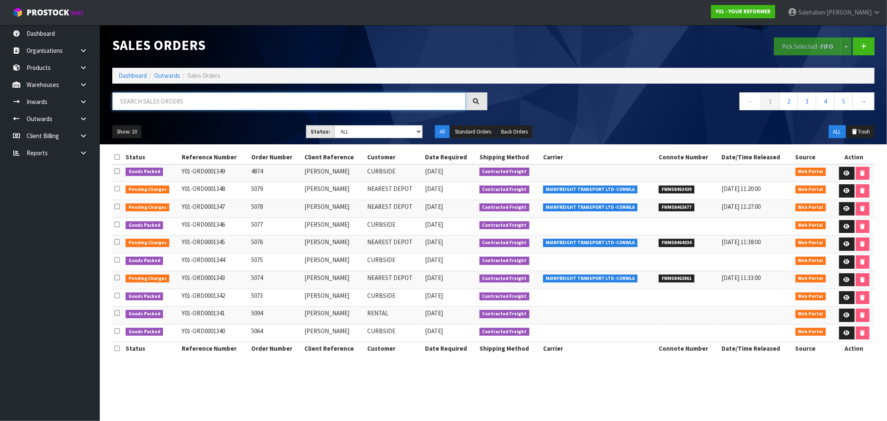
paste input "FWM58325478"
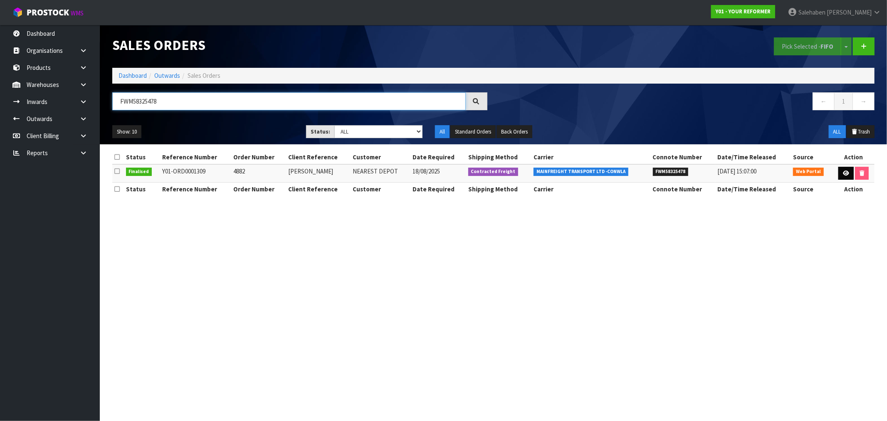
type input "FWM58325478"
click at [847, 176] on link at bounding box center [846, 173] width 15 height 13
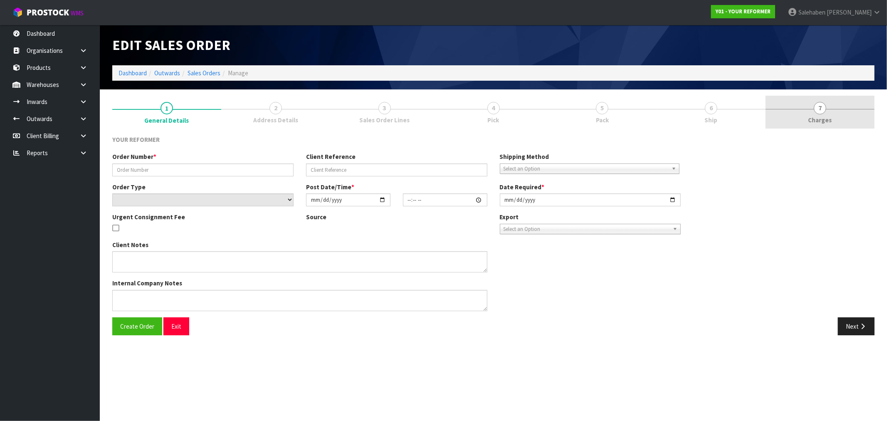
type input "4882"
type input "RC CARTER"
select select "number:0"
type input "2025-08-18"
type input "10:48:00.000"
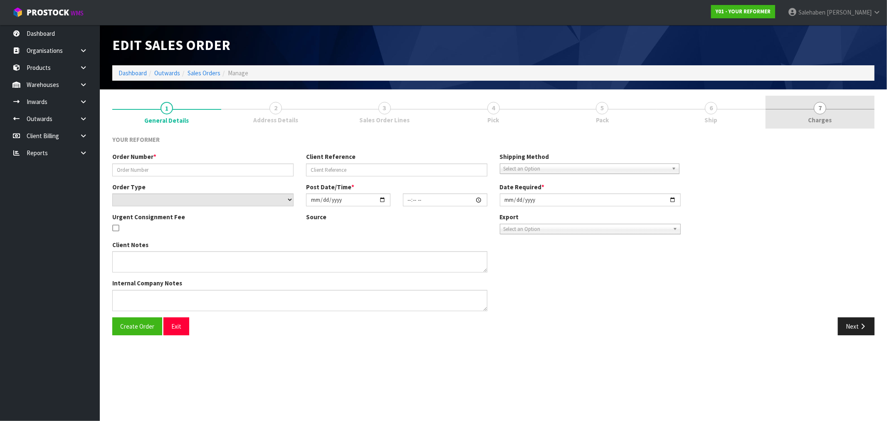
type input "2025-08-18"
type textarea "RICHARD CARTER 213 LETTS GULLY ROAD OTA ALEXANDRA 9393 NEW ZEALAND +64 27 249 0…"
click at [816, 119] on span "Charges" at bounding box center [821, 120] width 24 height 9
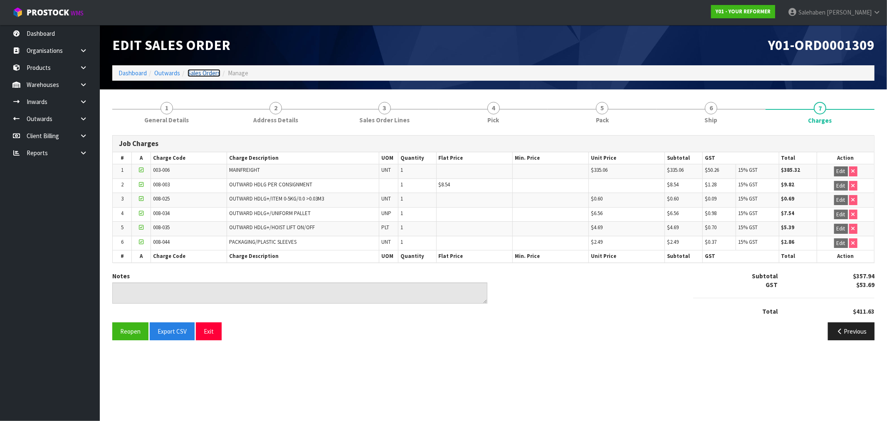
drag, startPoint x: 202, startPoint y: 71, endPoint x: 190, endPoint y: 82, distance: 16.5
click at [202, 71] on link "Sales Orders" at bounding box center [204, 73] width 33 height 8
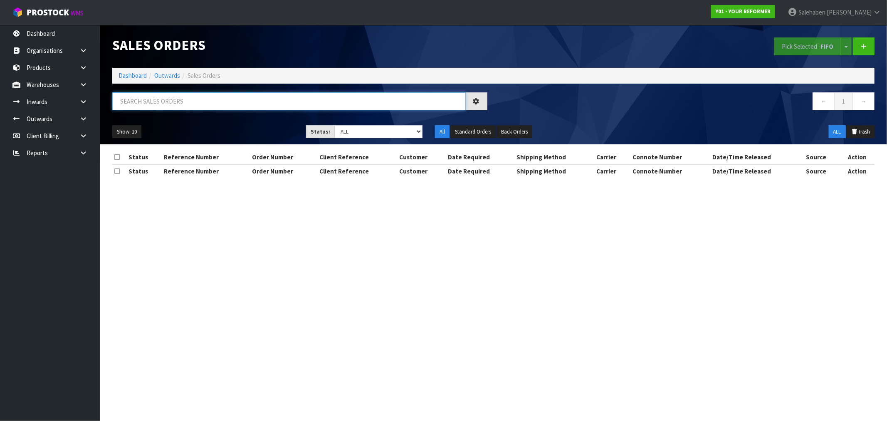
click at [172, 100] on input "text" at bounding box center [289, 101] width 354 height 18
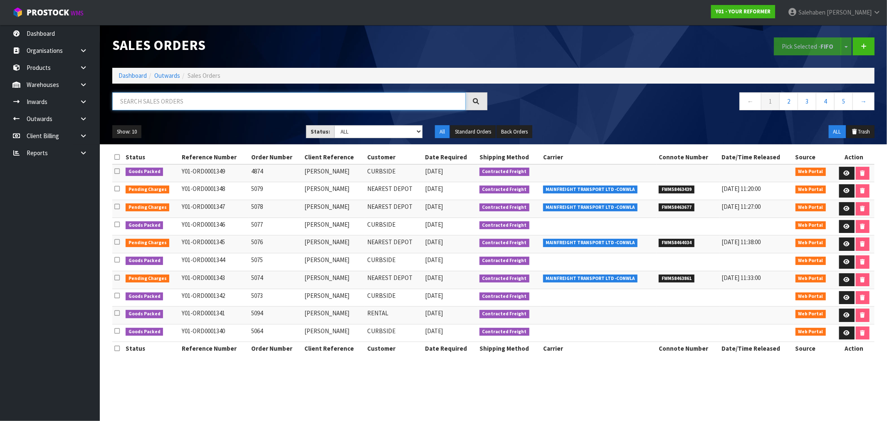
paste input "FWM58313502"
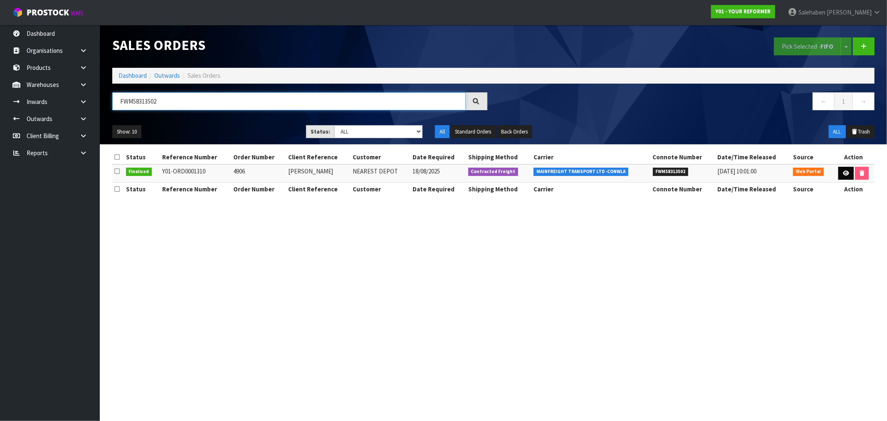
type input "FWM58313502"
click at [846, 173] on icon at bounding box center [846, 173] width 6 height 5
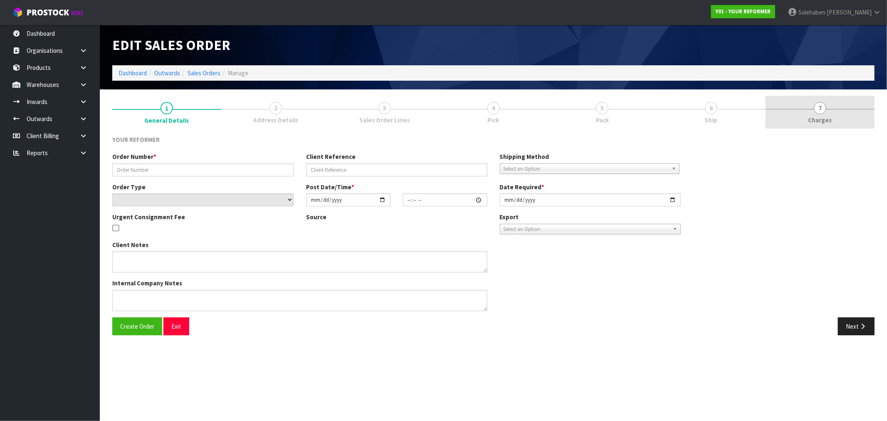
click at [820, 121] on span "Charges" at bounding box center [821, 120] width 24 height 9
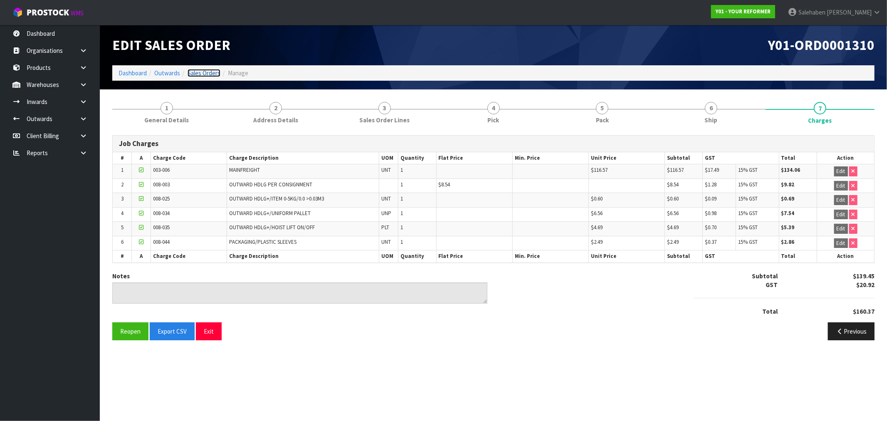
click at [206, 71] on link "Sales Orders" at bounding box center [204, 73] width 33 height 8
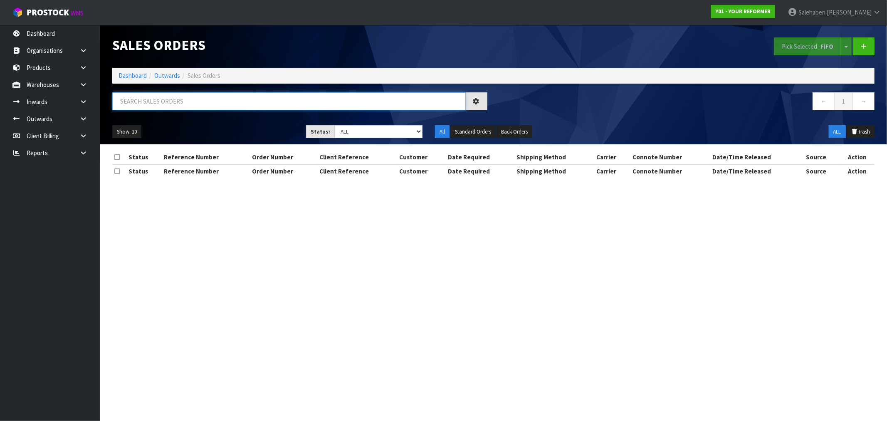
click at [193, 98] on input "text" at bounding box center [289, 101] width 354 height 18
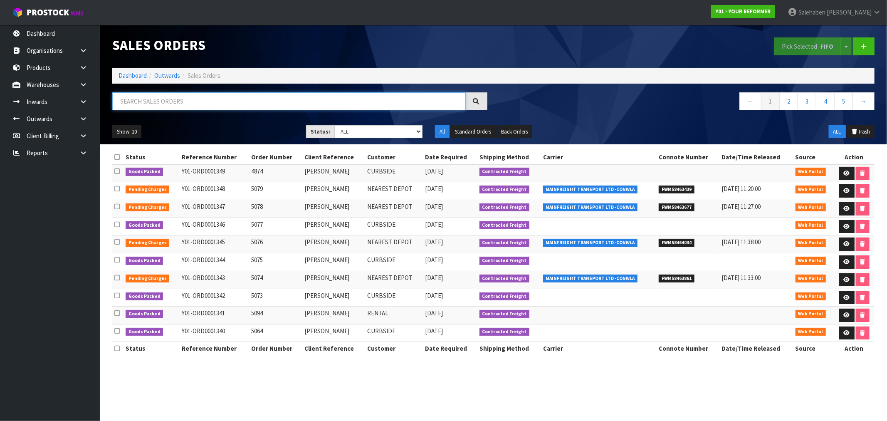
paste input "FWM58326145"
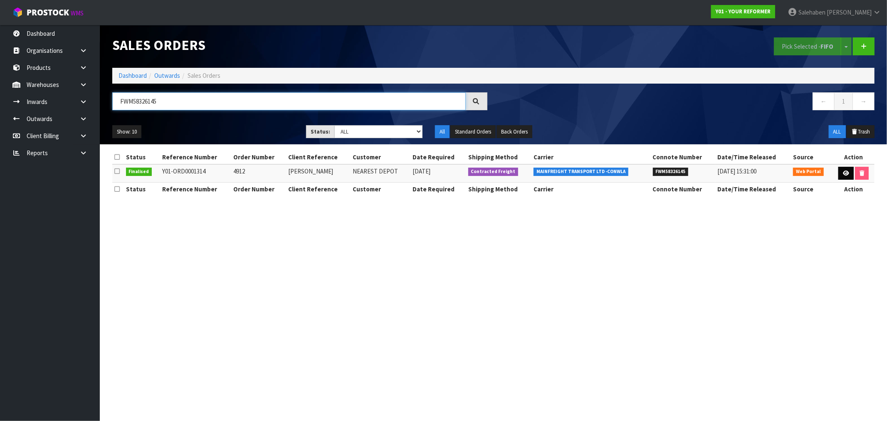
type input "FWM58326145"
click at [846, 169] on link at bounding box center [846, 173] width 15 height 13
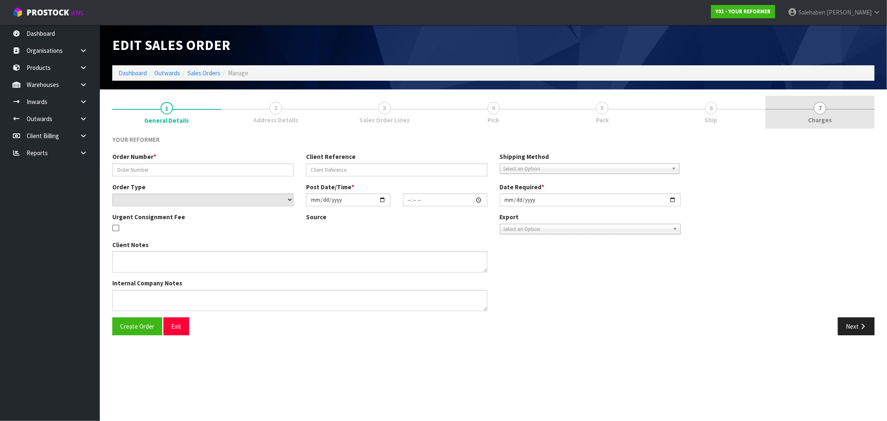
type input "4912"
type input "LINDA FUSSELL"
select select "number:0"
type input "2025-08-18"
type input "14:54:00.000"
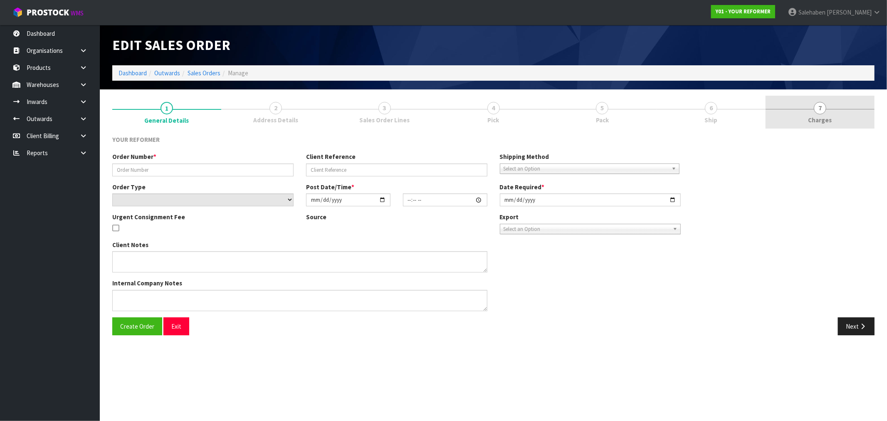
type input "2025-08-19"
type textarea "LINDA FUSSELL 1341 BACK ORMOND ROAD GIS ORMOND 4071 NEW ZEALAND +64 27 316 8642"
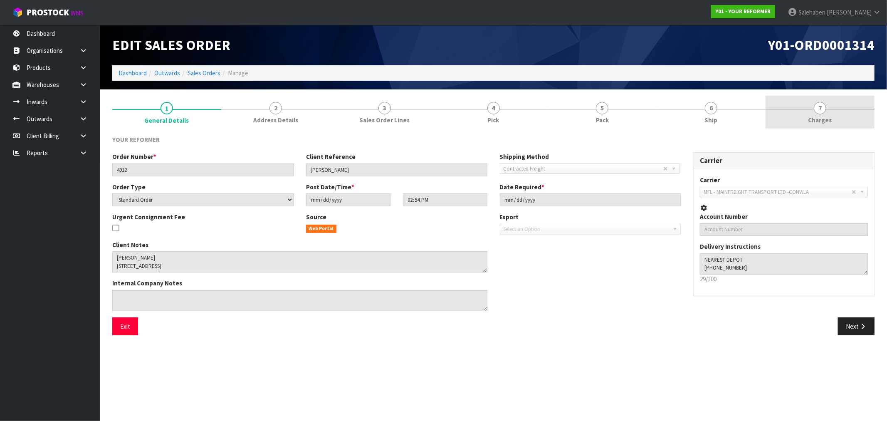
click at [822, 112] on span "7" at bounding box center [820, 108] width 12 height 12
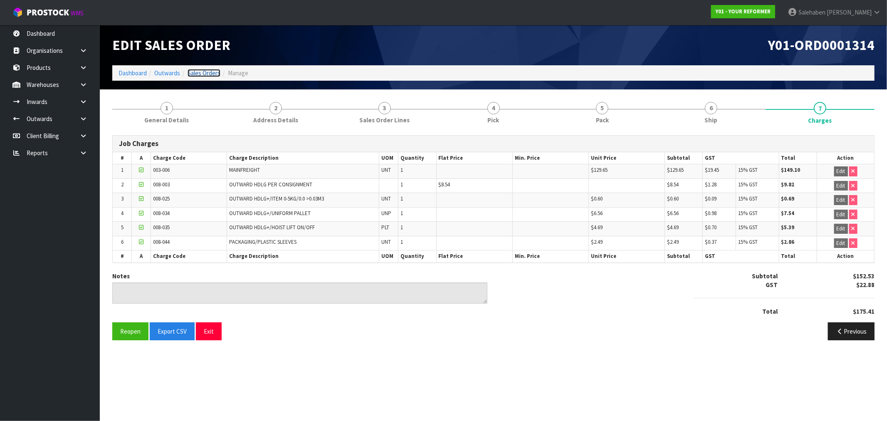
click at [210, 72] on link "Sales Orders" at bounding box center [204, 73] width 33 height 8
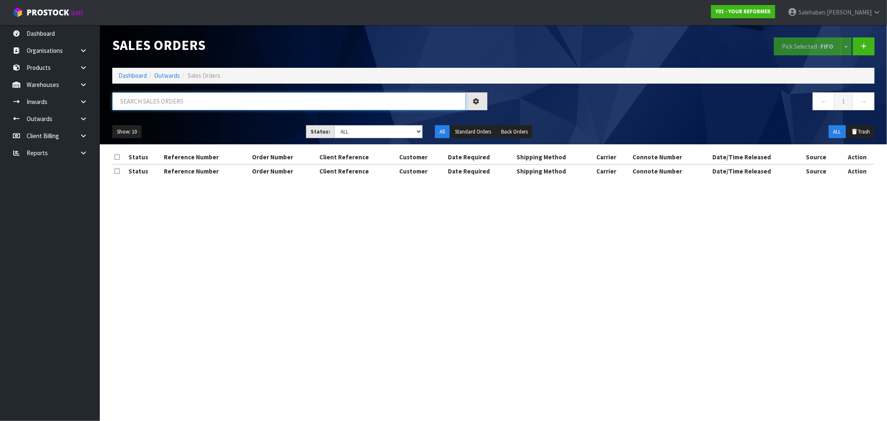
click at [212, 97] on input "text" at bounding box center [289, 101] width 354 height 18
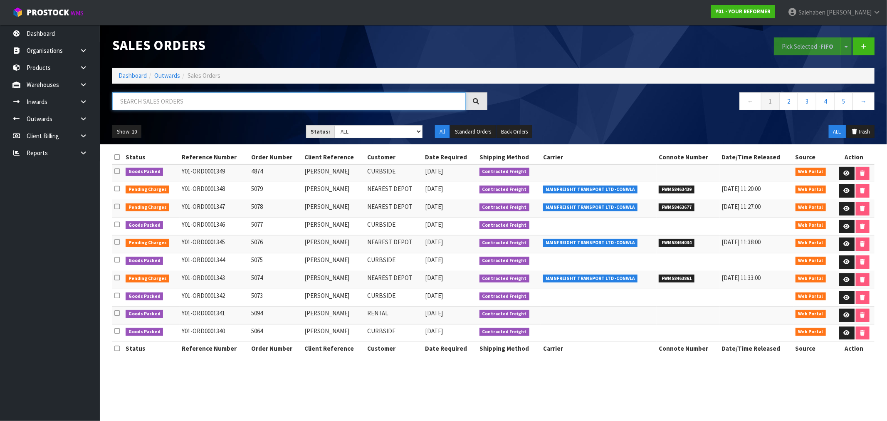
paste input "FWM58357416"
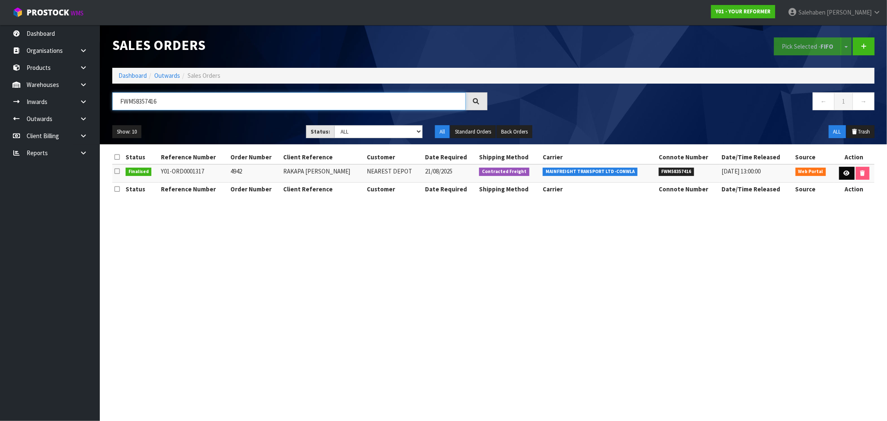
type input "FWM58357416"
click at [845, 176] on link at bounding box center [846, 173] width 15 height 13
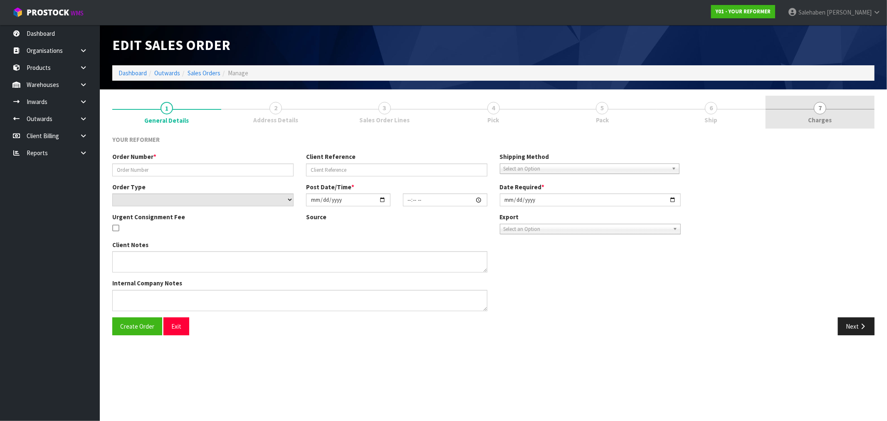
click at [820, 113] on span "7" at bounding box center [820, 108] width 12 height 12
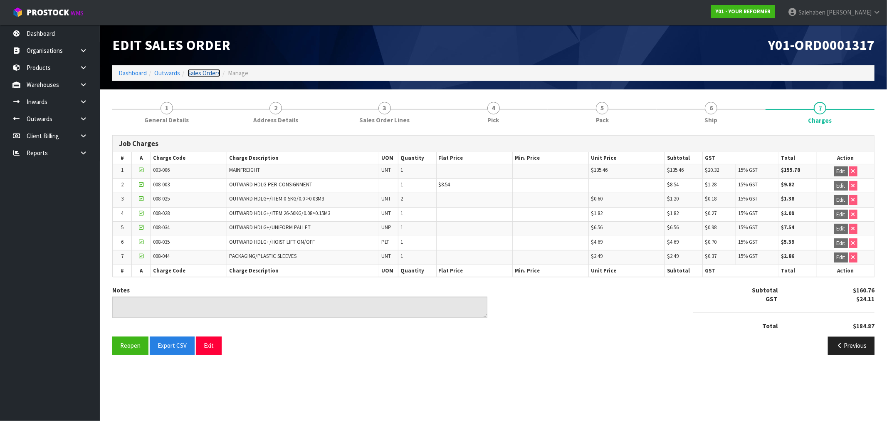
click at [202, 72] on link "Sales Orders" at bounding box center [204, 73] width 33 height 8
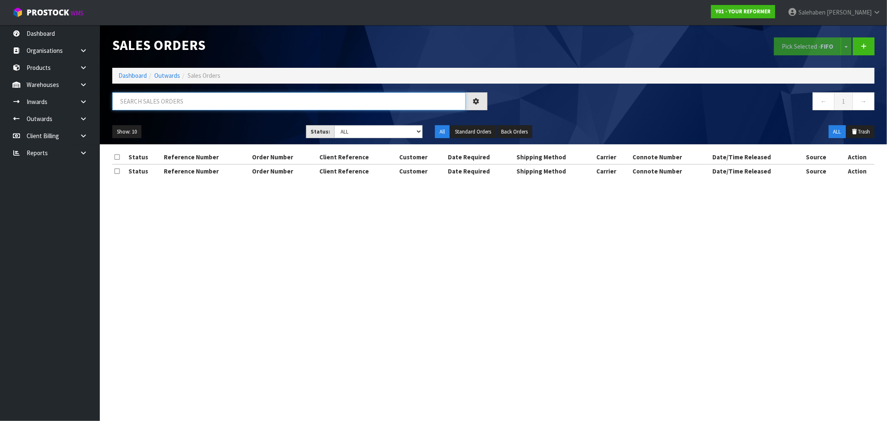
click at [198, 102] on input "text" at bounding box center [289, 101] width 354 height 18
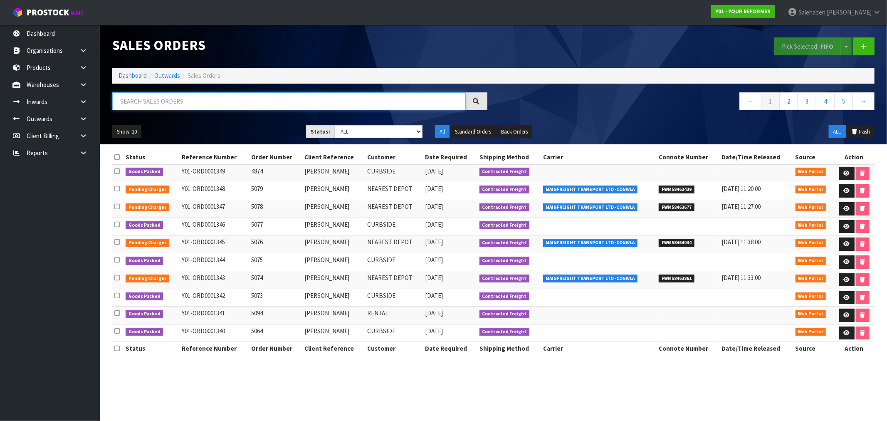
paste input "FWM58357768"
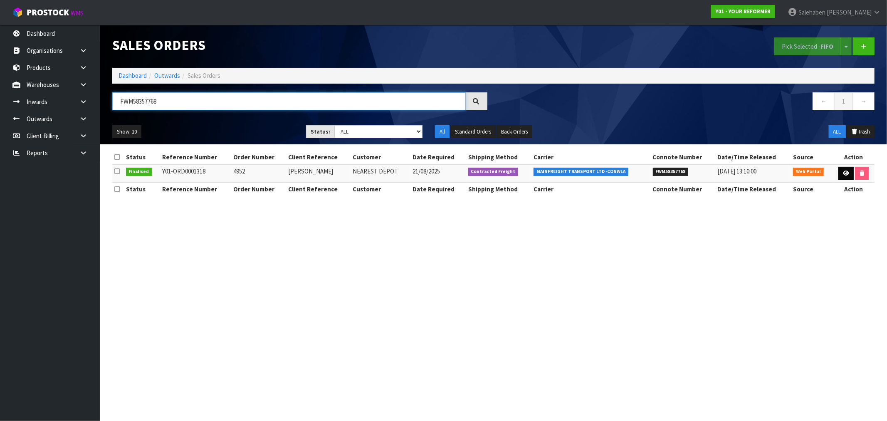
type input "FWM58357768"
click at [849, 177] on link at bounding box center [846, 173] width 15 height 13
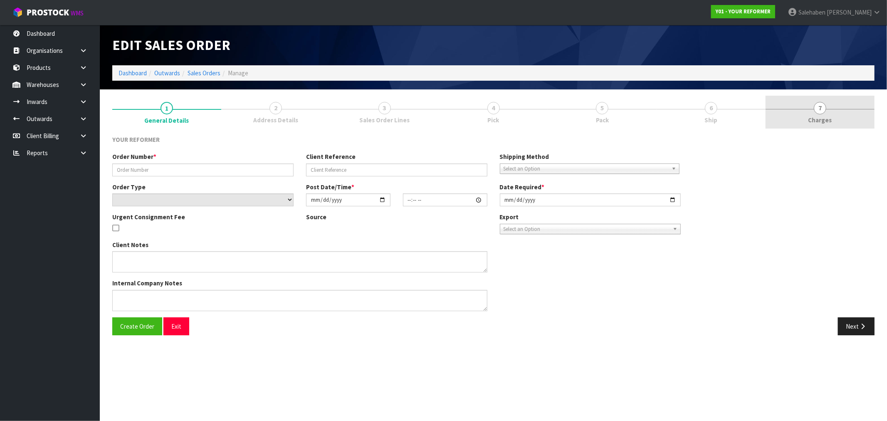
click at [812, 113] on link "7 Charges" at bounding box center [820, 112] width 109 height 33
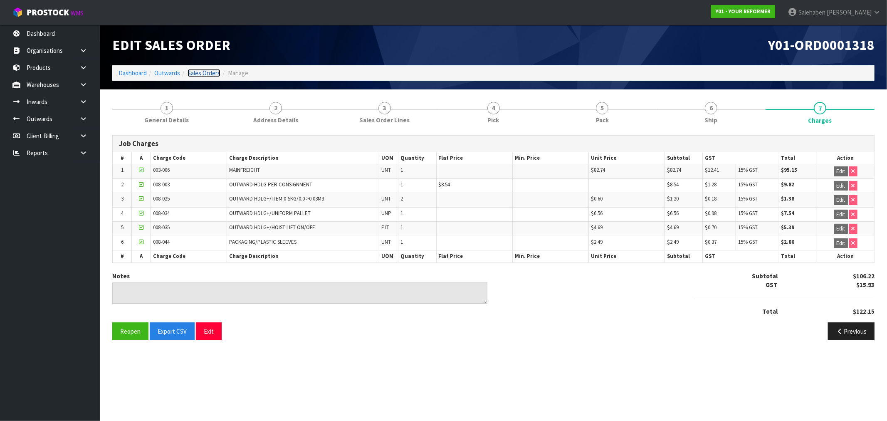
click at [201, 69] on link "Sales Orders" at bounding box center [204, 73] width 33 height 8
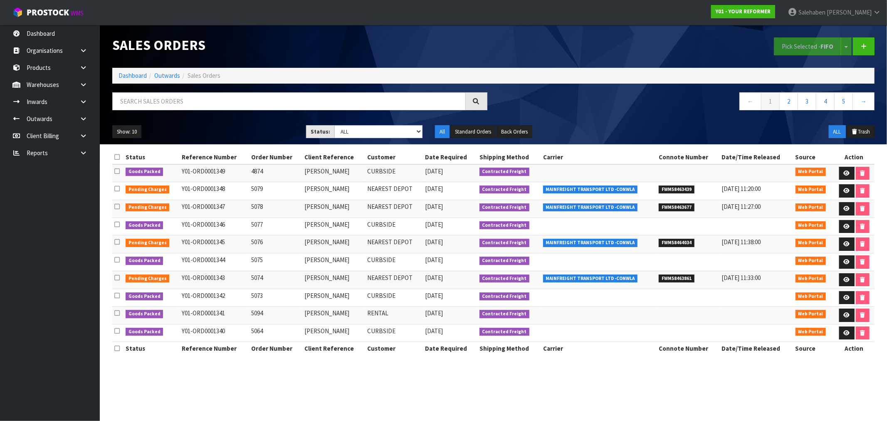
drag, startPoint x: 239, startPoint y: 89, endPoint x: 232, endPoint y: 99, distance: 12.8
click at [238, 91] on div "Sales Orders Pick Selected - FIFO Split button! FIFO - First In First Out FEFO …" at bounding box center [493, 84] width 775 height 119
click at [230, 101] on input "text" at bounding box center [289, 101] width 354 height 18
paste input "FWM58378342"
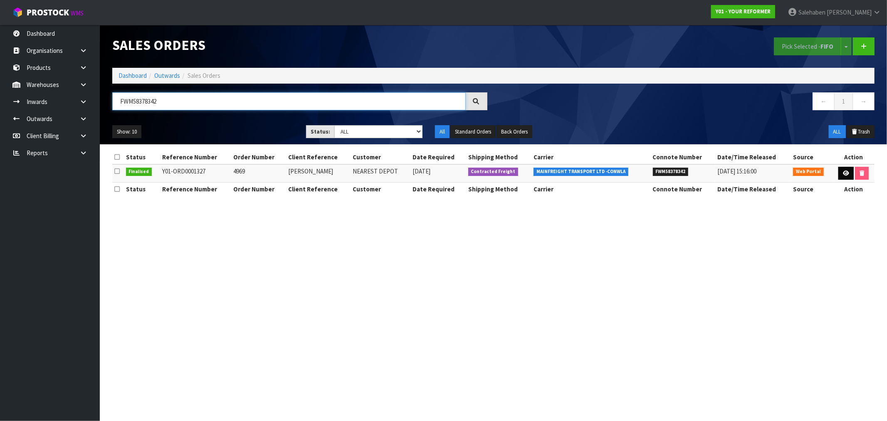
type input "FWM58378342"
click at [843, 172] on icon at bounding box center [846, 173] width 6 height 5
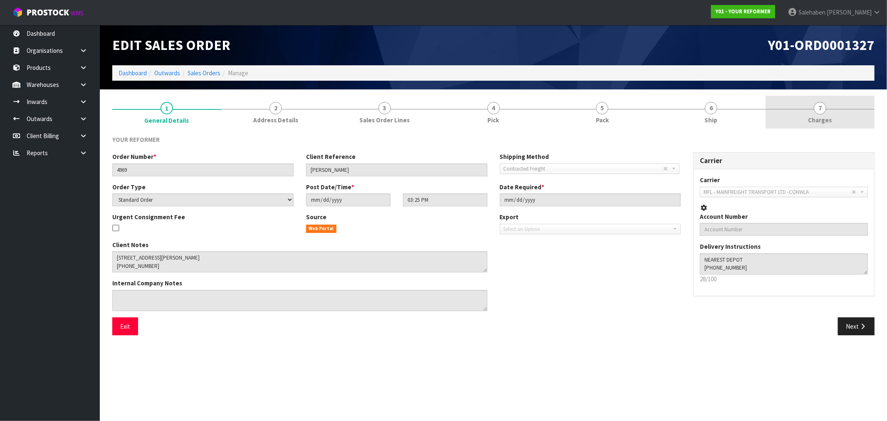
click at [820, 114] on span "7" at bounding box center [820, 108] width 12 height 12
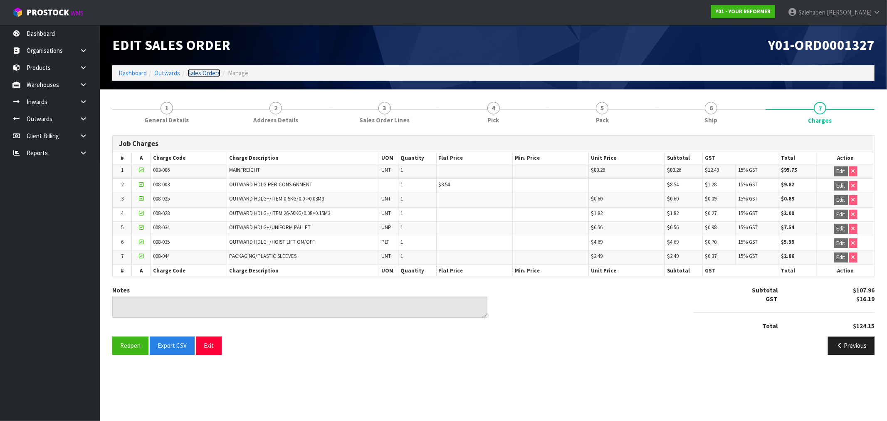
click at [208, 72] on link "Sales Orders" at bounding box center [204, 73] width 33 height 8
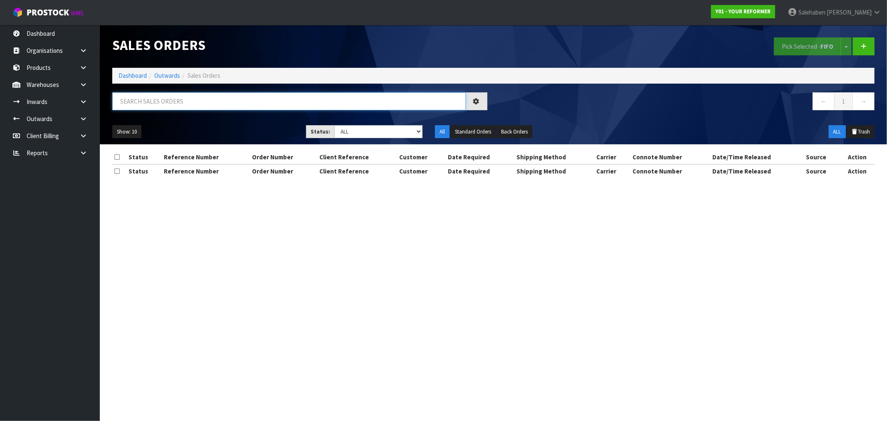
click at [312, 101] on input "text" at bounding box center [289, 101] width 354 height 18
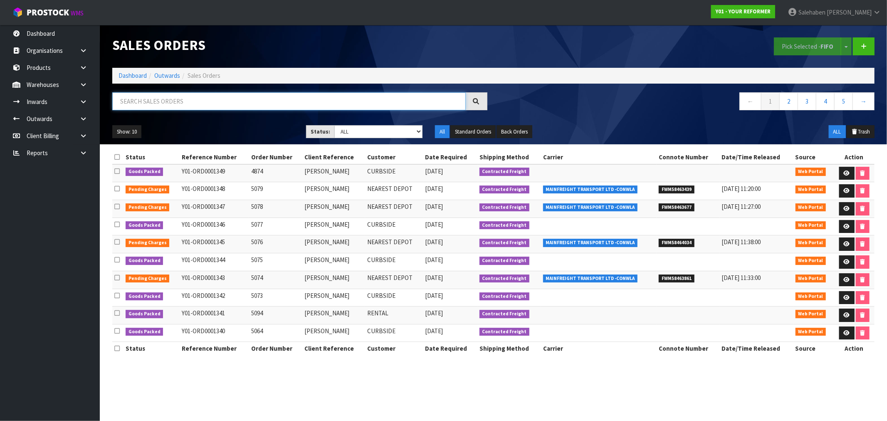
paste input "FWM58378667"
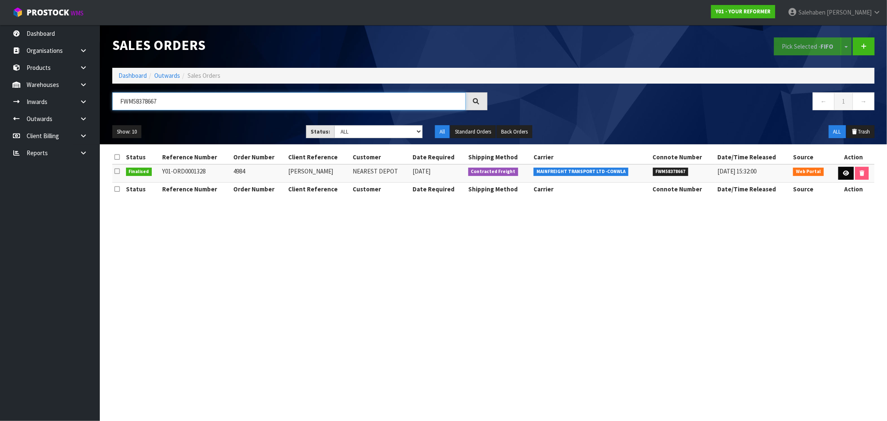
type input "FWM58378667"
click at [845, 175] on icon at bounding box center [846, 173] width 6 height 5
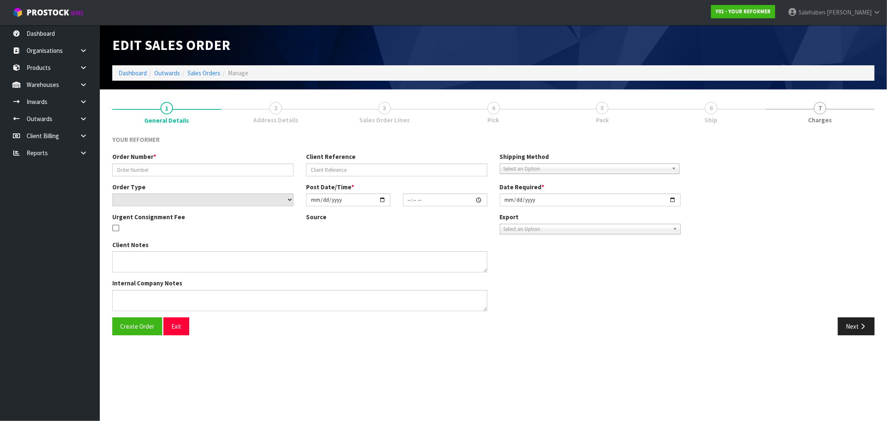
type input "4984"
type input "JUSTIN CRANE"
select select "number:0"
type input "2025-08-22"
type input "13:29:00.000"
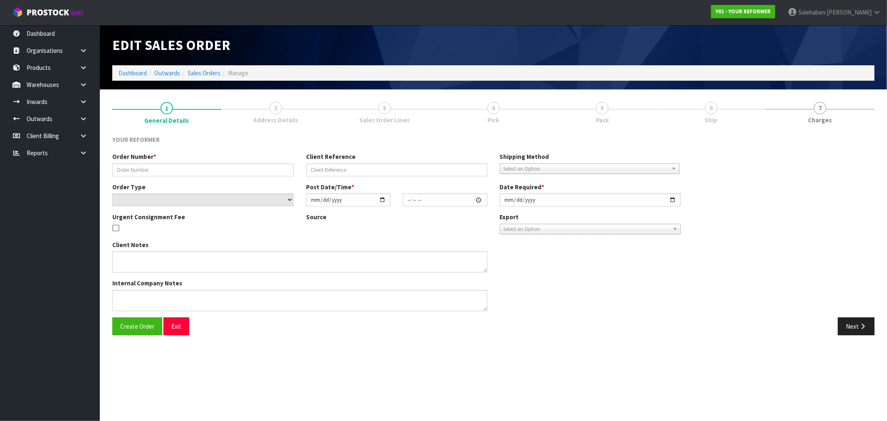
type input "2025-08-22"
type textarea "19 ELLEN JOHNSON TERRACE, THREEPWOOD OTA QUEENSTOWN 9371 NEW ZEALAND +64 27 964…"
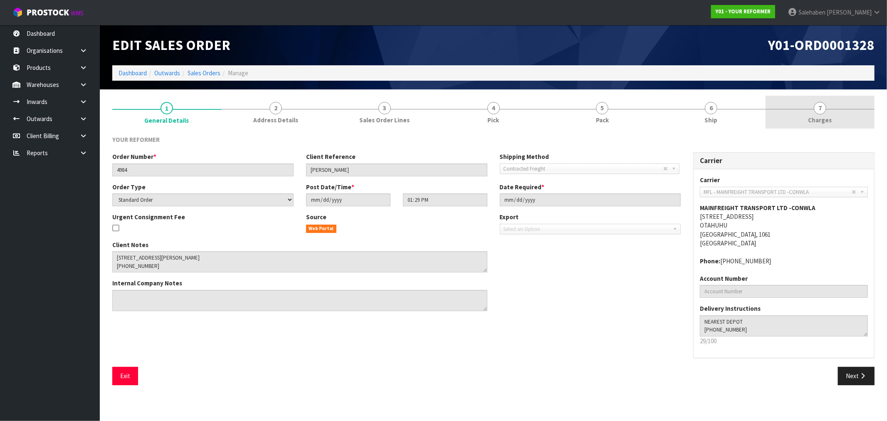
click at [824, 119] on span "Charges" at bounding box center [821, 120] width 24 height 9
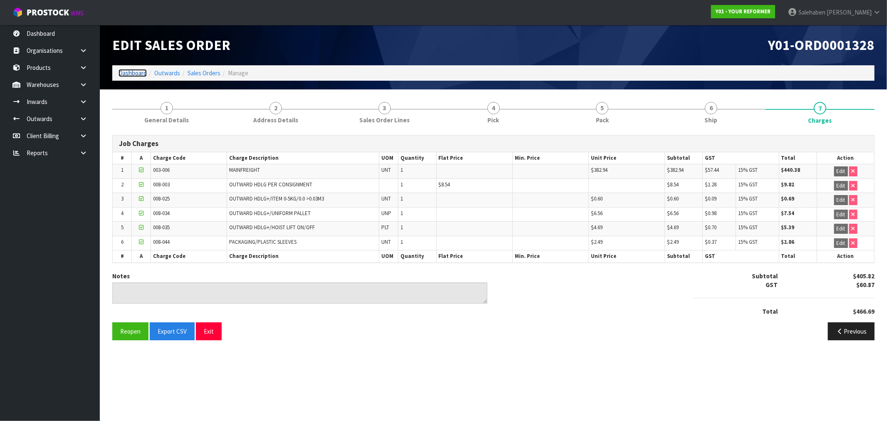
drag, startPoint x: 128, startPoint y: 69, endPoint x: 25, endPoint y: 113, distance: 112.2
click at [127, 69] on link "Dashboard" at bounding box center [133, 73] width 28 height 8
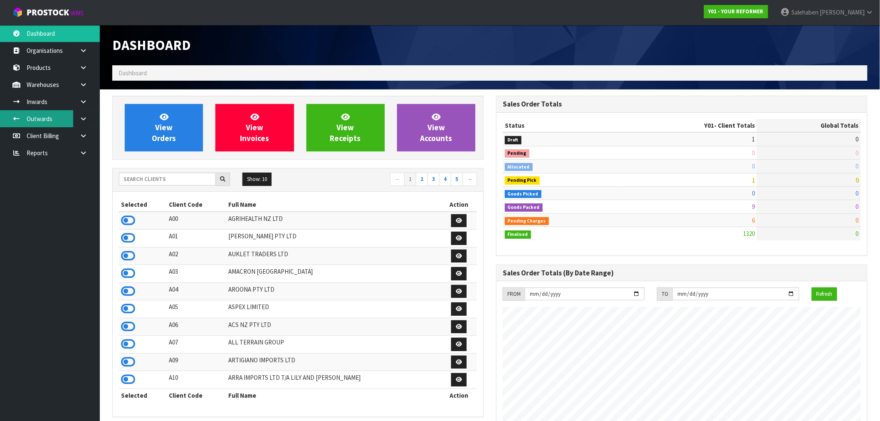
scroll to position [630, 384]
drag, startPoint x: 129, startPoint y: 218, endPoint x: 140, endPoint y: 208, distance: 14.4
click at [129, 218] on icon at bounding box center [128, 220] width 14 height 12
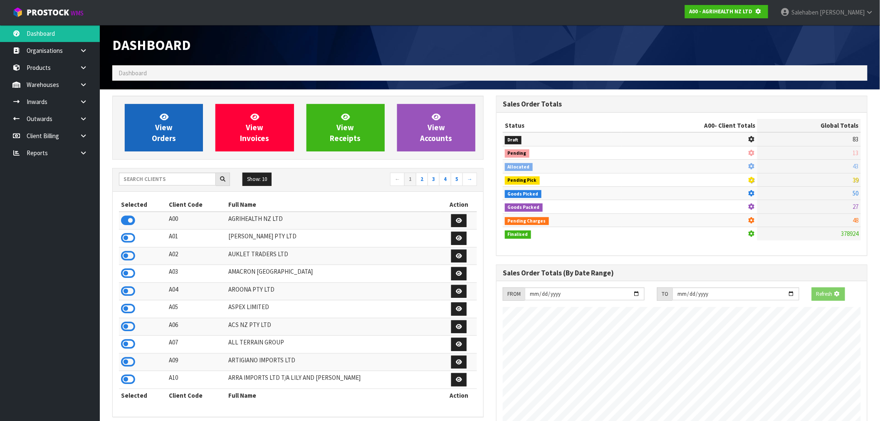
scroll to position [415481, 415615]
click at [171, 130] on span "View Orders" at bounding box center [164, 127] width 24 height 31
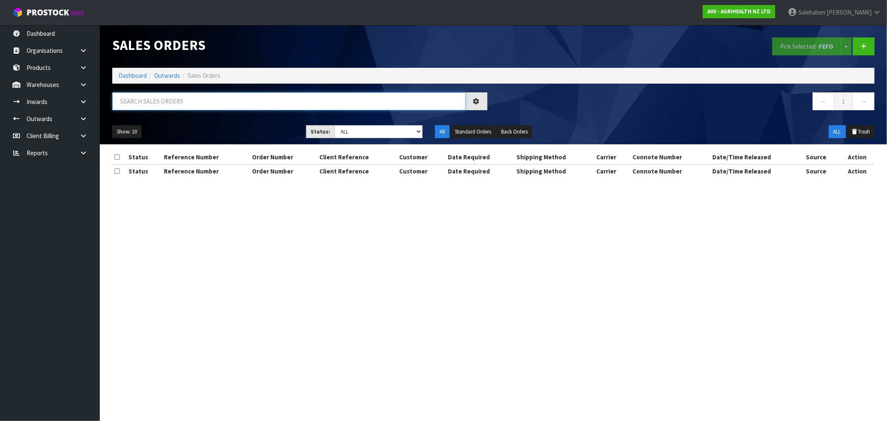
click at [219, 100] on input "text" at bounding box center [289, 101] width 354 height 18
paste input "FWM58319198"
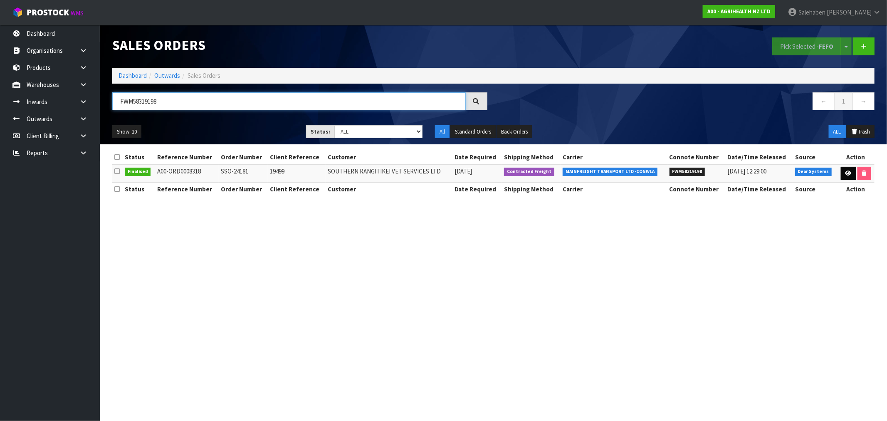
type input "FWM58319198"
click at [846, 175] on icon at bounding box center [849, 173] width 6 height 5
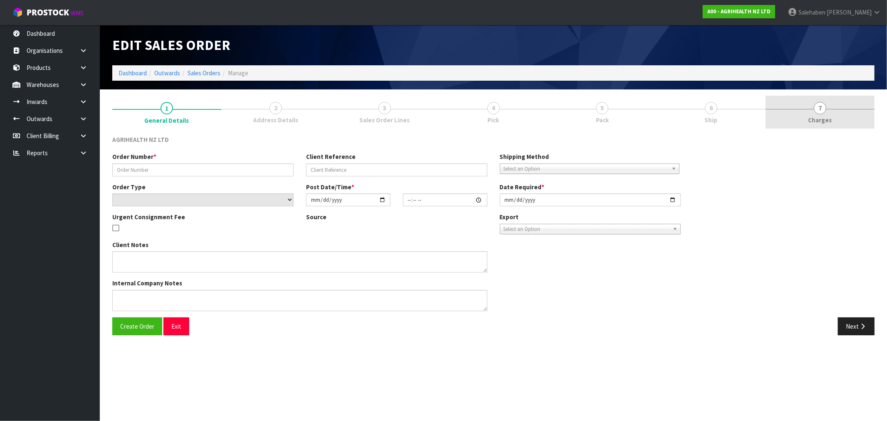
type input "SSO-24181"
type input "19499"
select select "number:0"
type input "2025-08-19"
type input "10:32:28.000"
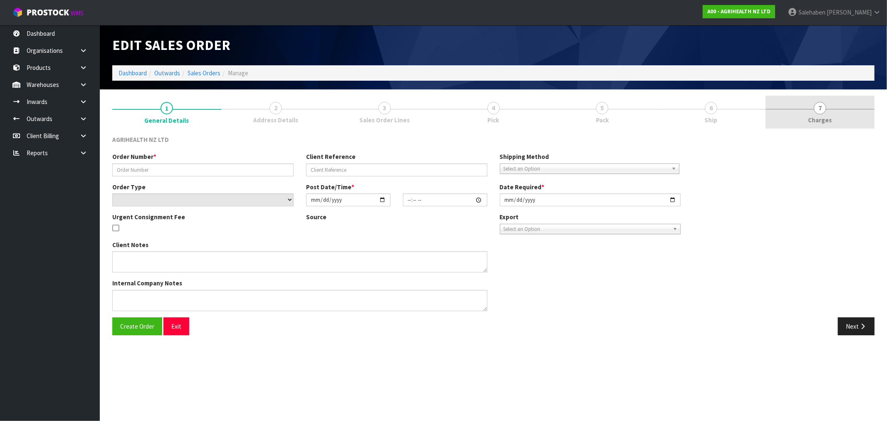
type input "2025-08-19"
type textarea "SHIP BY: Freight"
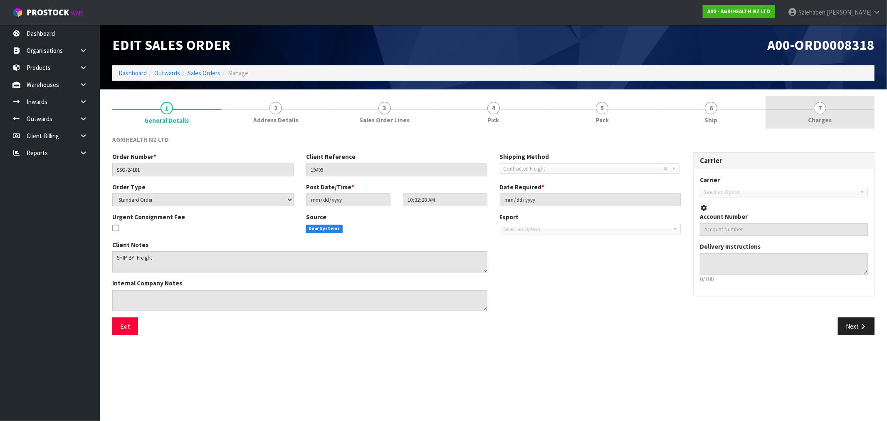
click at [820, 121] on span "Charges" at bounding box center [821, 120] width 24 height 9
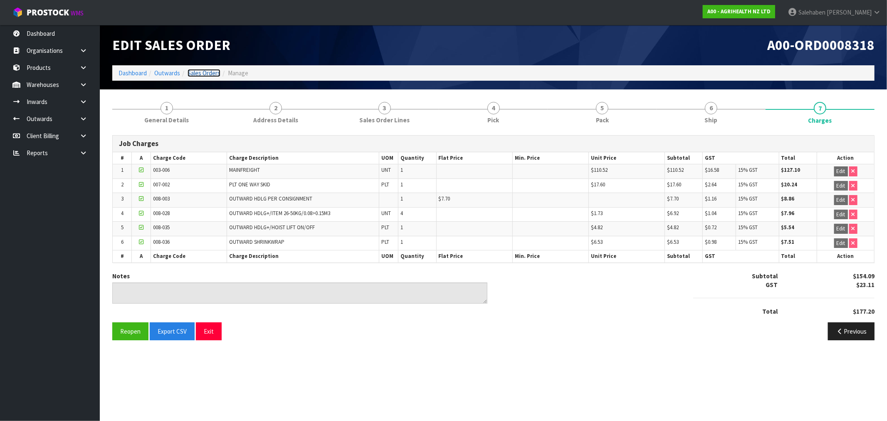
drag, startPoint x: 198, startPoint y: 71, endPoint x: 194, endPoint y: 84, distance: 13.2
click at [198, 71] on link "Sales Orders" at bounding box center [204, 73] width 33 height 8
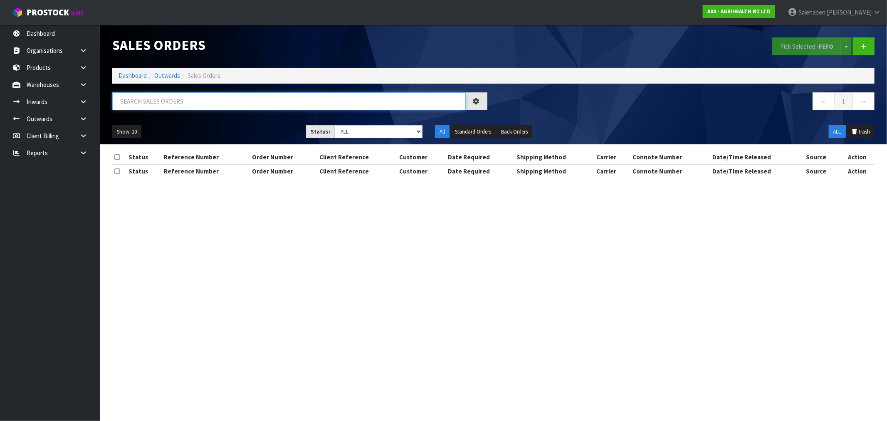
click at [181, 102] on input "text" at bounding box center [289, 101] width 354 height 18
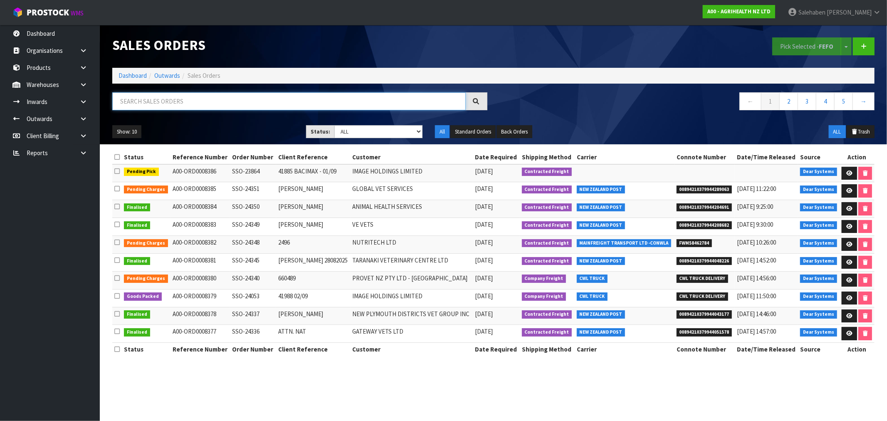
paste input "FWM58359879"
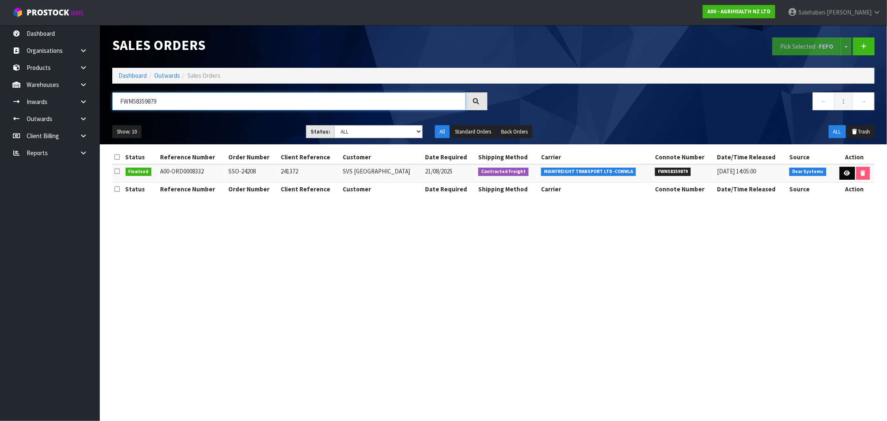
type input "FWM58359879"
click at [844, 175] on icon at bounding box center [847, 173] width 6 height 5
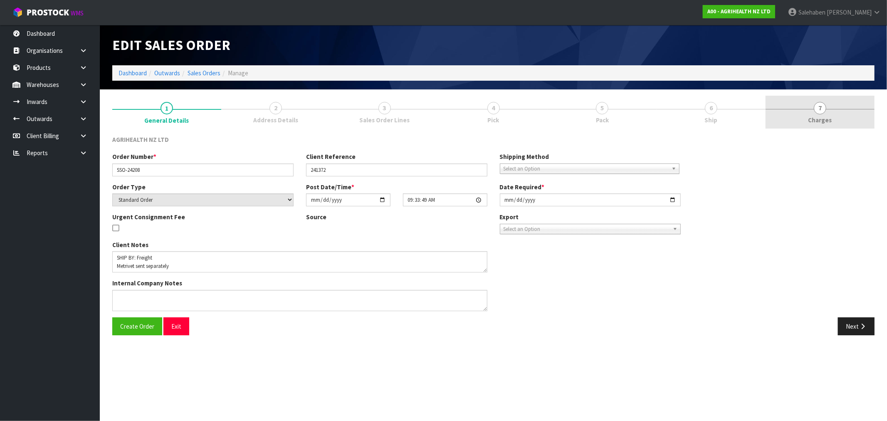
click at [825, 118] on span "Charges" at bounding box center [821, 120] width 24 height 9
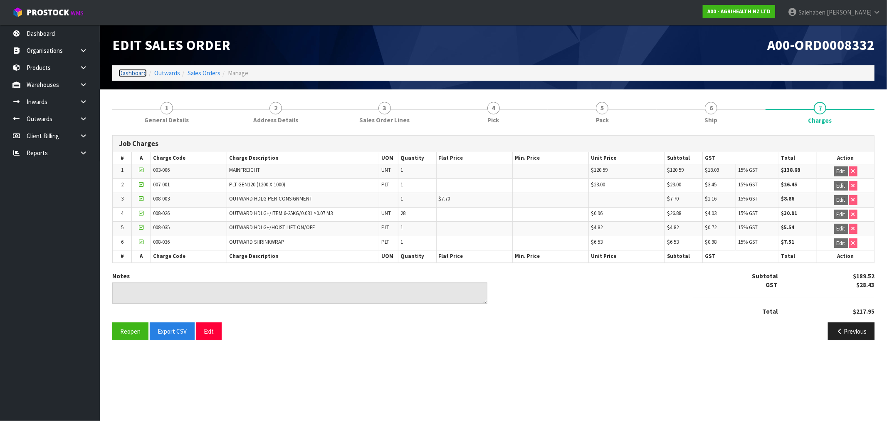
click at [131, 69] on link "Dashboard" at bounding box center [133, 73] width 28 height 8
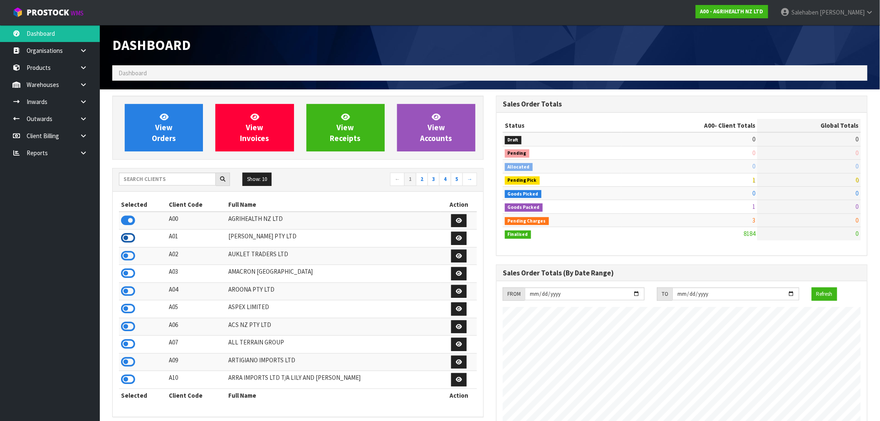
scroll to position [415368, 415615]
click at [129, 239] on icon at bounding box center [128, 238] width 14 height 12
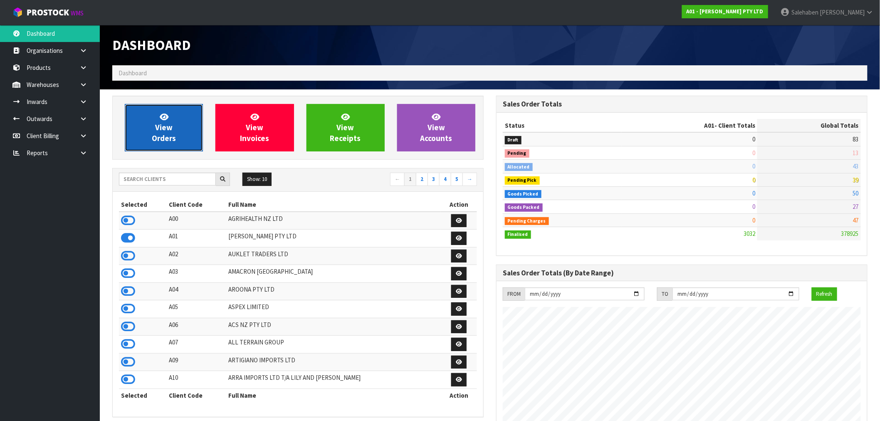
click at [161, 136] on span "View Orders" at bounding box center [164, 127] width 24 height 31
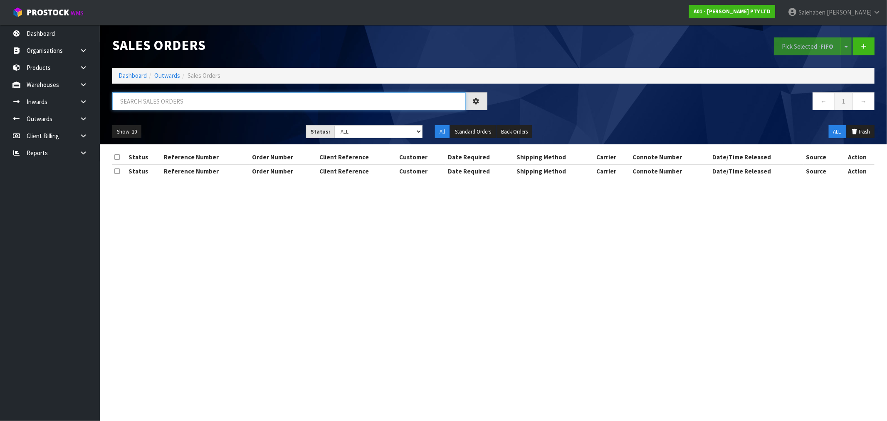
click at [198, 101] on input "text" at bounding box center [289, 101] width 354 height 18
paste input "FWM58373701"
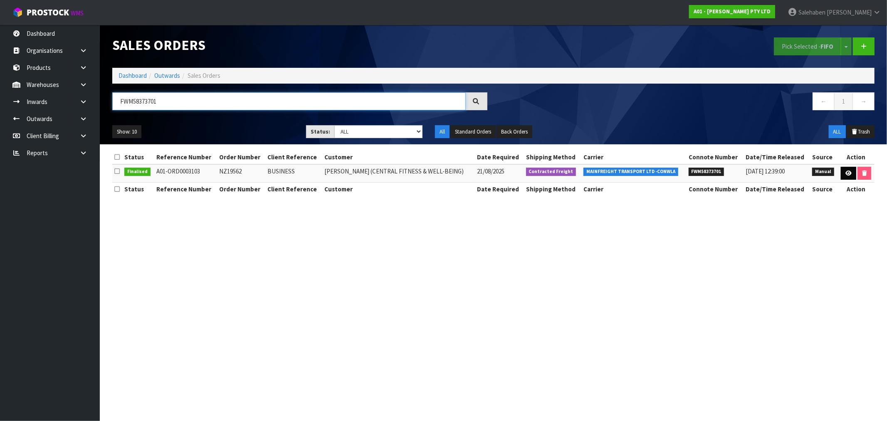
type input "FWM58373701"
click at [851, 177] on link at bounding box center [848, 173] width 15 height 13
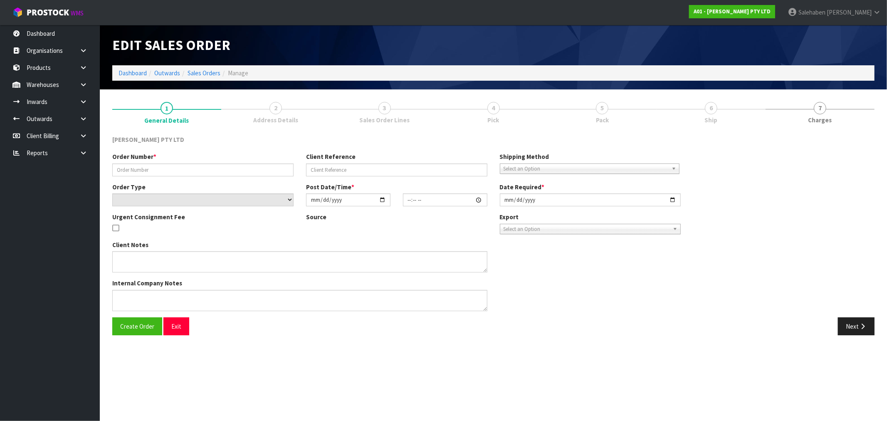
click at [850, 173] on div "Order Number * Client Reference Shipping Method Client Local Pickup Customer Lo…" at bounding box center [493, 234] width 775 height 165
type input "NZ19562"
type input "BUSINESS"
select select "number:0"
type input "2025-08-20"
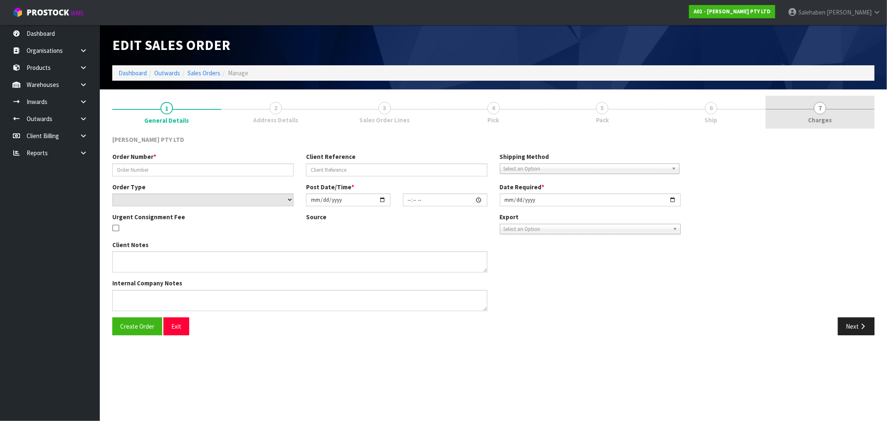
type input "12:15:00.000"
type input "2025-08-21"
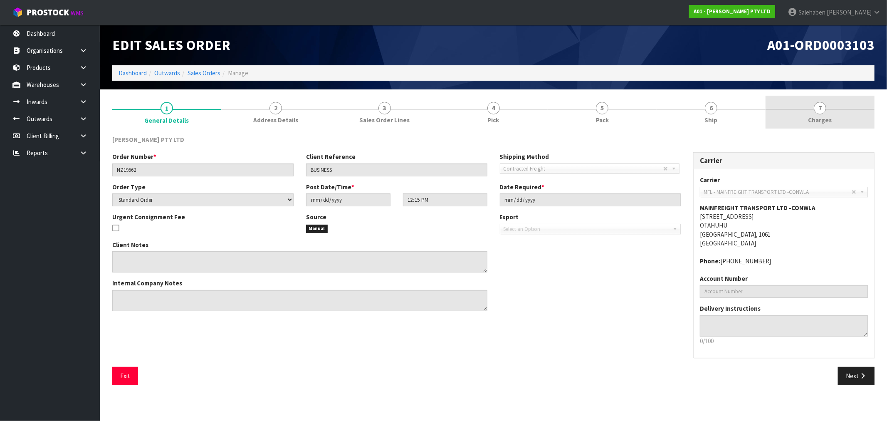
click at [817, 119] on span "Charges" at bounding box center [821, 120] width 24 height 9
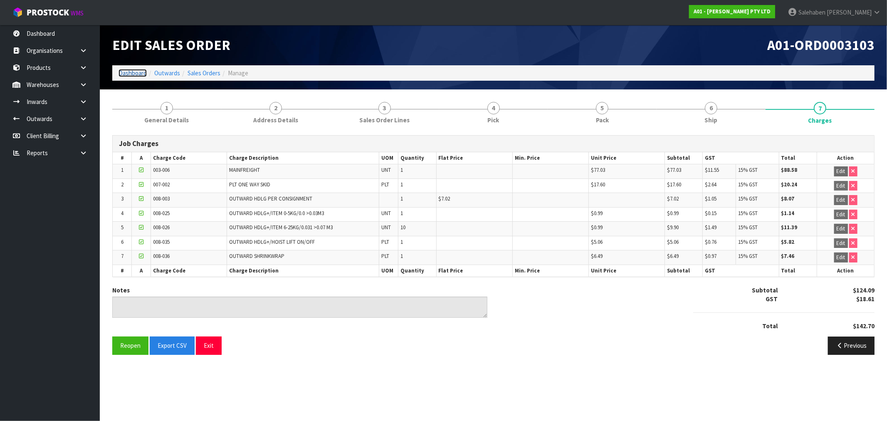
click at [134, 72] on link "Dashboard" at bounding box center [133, 73] width 28 height 8
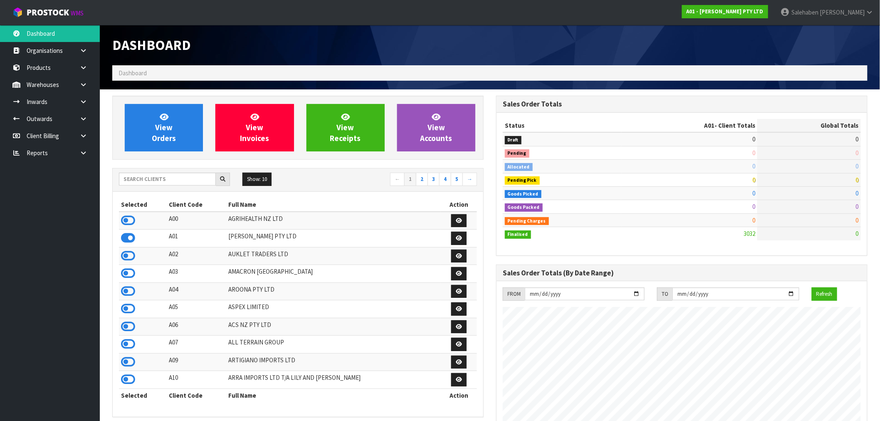
scroll to position [550, 384]
click at [149, 182] on input "text" at bounding box center [167, 179] width 97 height 13
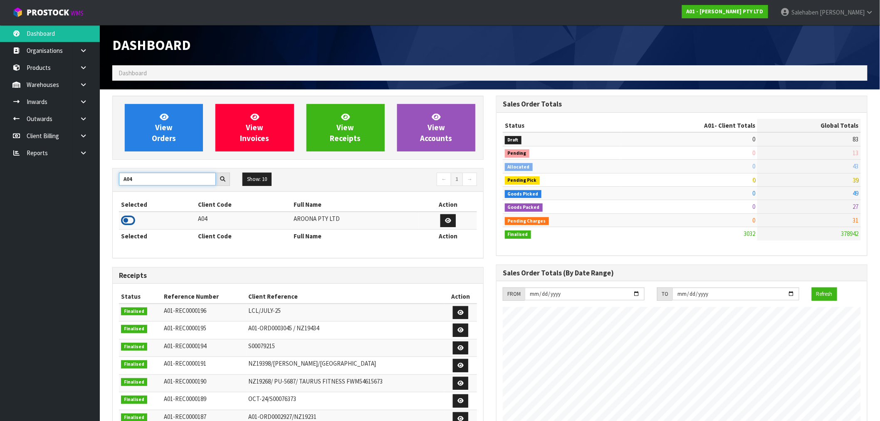
type input "A04"
click at [128, 219] on icon at bounding box center [128, 220] width 14 height 12
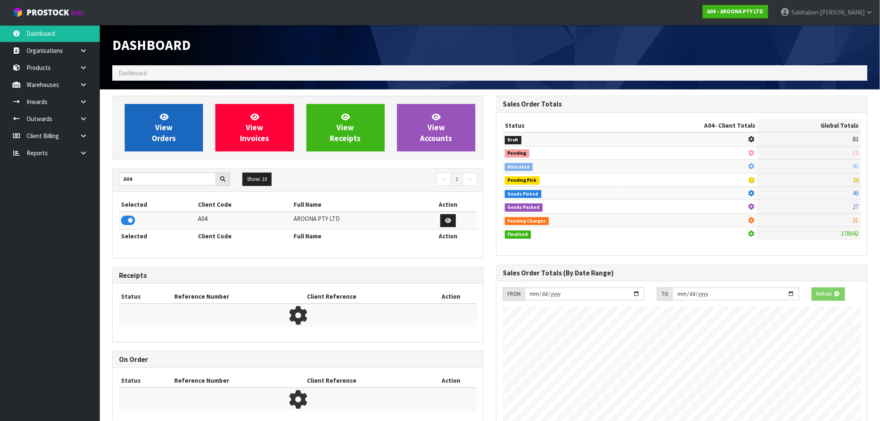
scroll to position [415481, 415615]
click at [176, 134] on link "View Orders" at bounding box center [164, 127] width 78 height 47
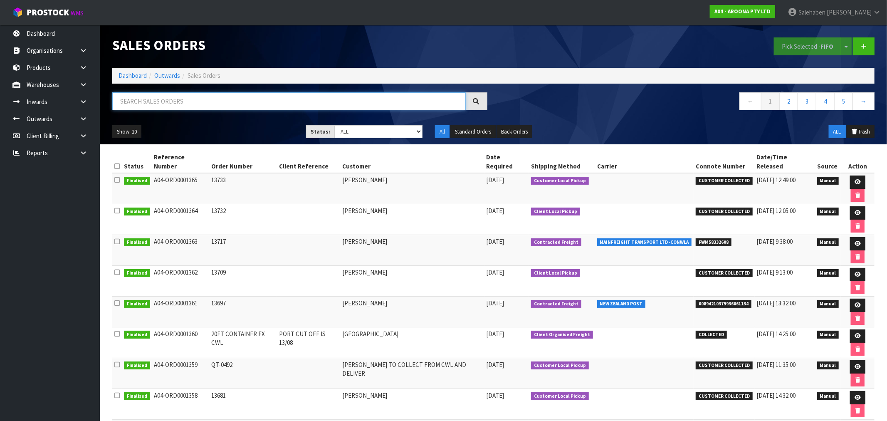
click at [225, 99] on input "text" at bounding box center [289, 101] width 354 height 18
paste input "FWM58332608"
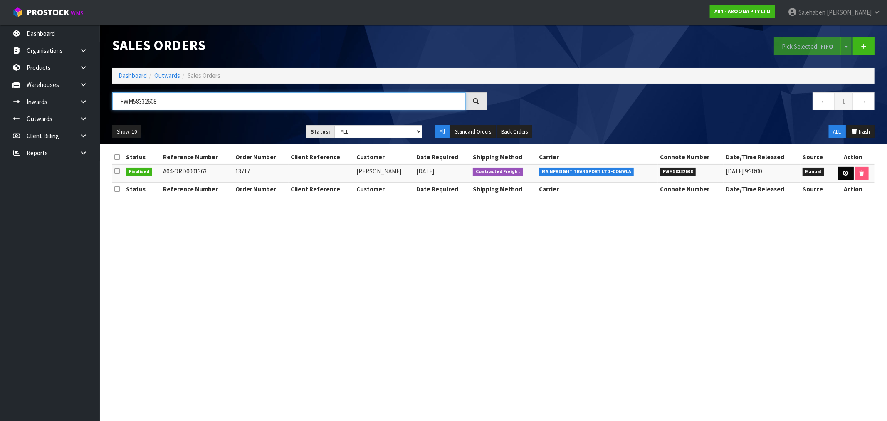
type input "FWM58332608"
click at [844, 177] on link at bounding box center [846, 173] width 15 height 13
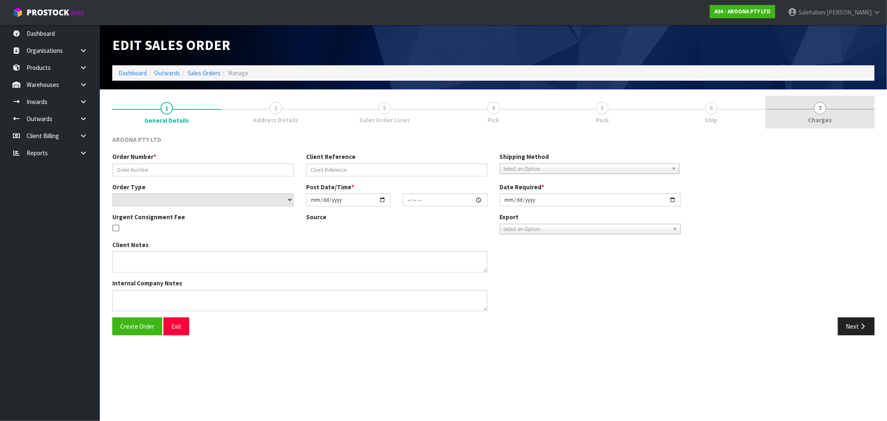
type input "13717"
select select "number:0"
type input "2025-08-18"
type input "13:01:00.000"
type input "2025-08-19"
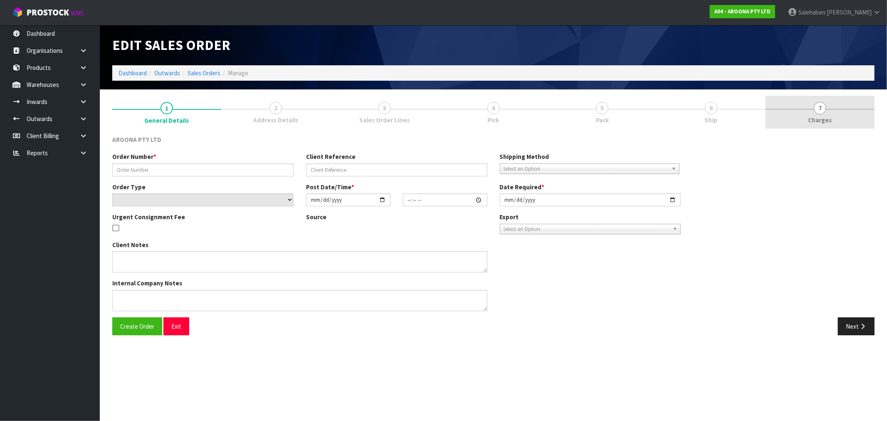
type textarea "UPDATED TO DELIEVRY"
type textarea "PLEASE IGNORE PREVIOUS MESSAGE, CUSTOMER WILL PAY FOR SHIPPING AND WE WILL INST…"
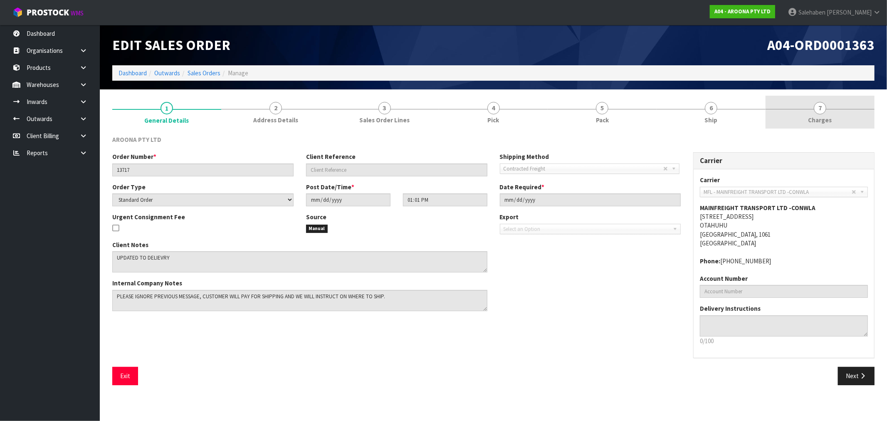
click at [821, 111] on span "7" at bounding box center [820, 108] width 12 height 12
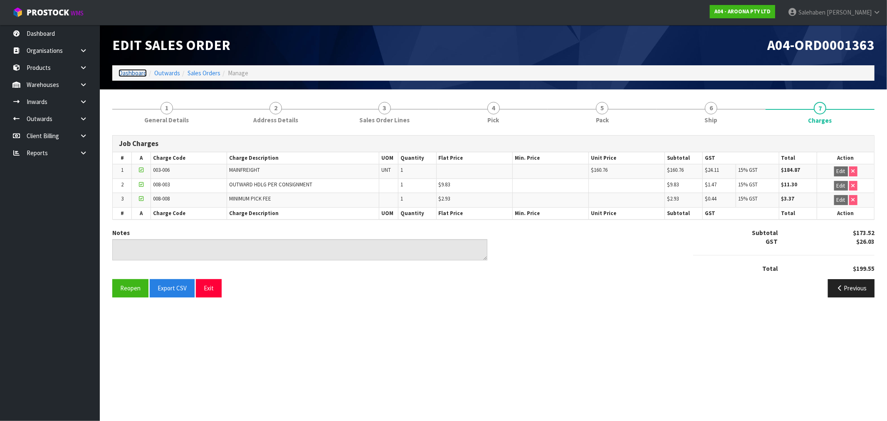
click at [123, 74] on link "Dashboard" at bounding box center [133, 73] width 28 height 8
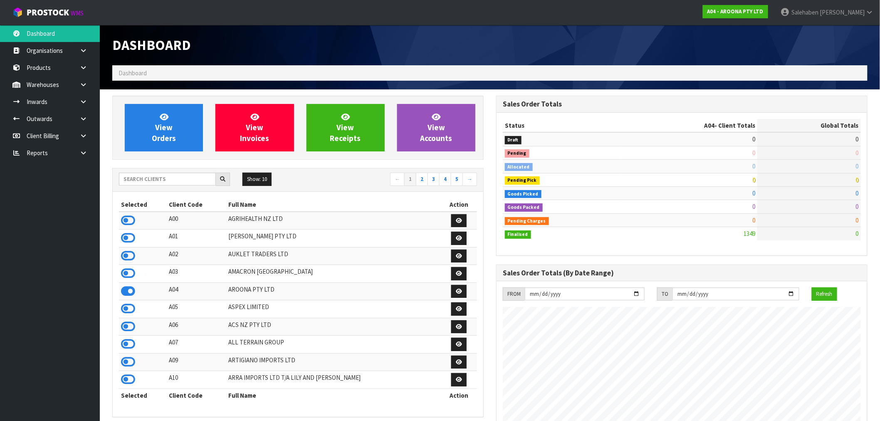
scroll to position [509, 384]
click at [149, 176] on input "text" at bounding box center [167, 179] width 97 height 13
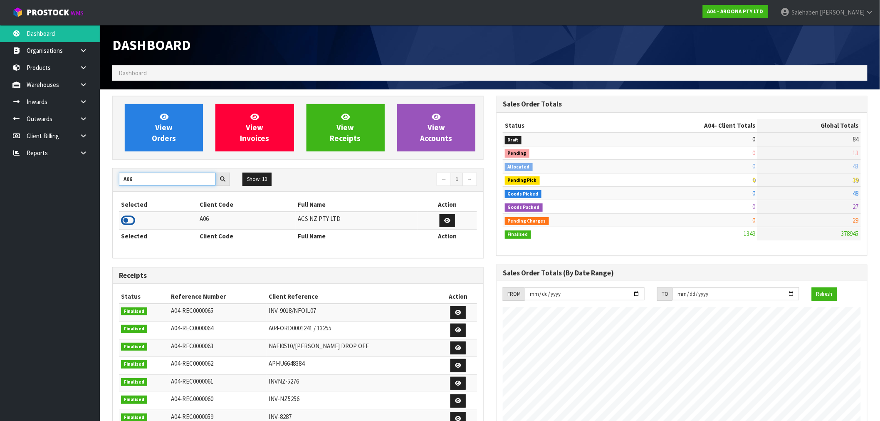
type input "A06"
drag, startPoint x: 129, startPoint y: 225, endPoint x: 137, endPoint y: 218, distance: 10.1
click at [129, 224] on icon at bounding box center [128, 220] width 14 height 12
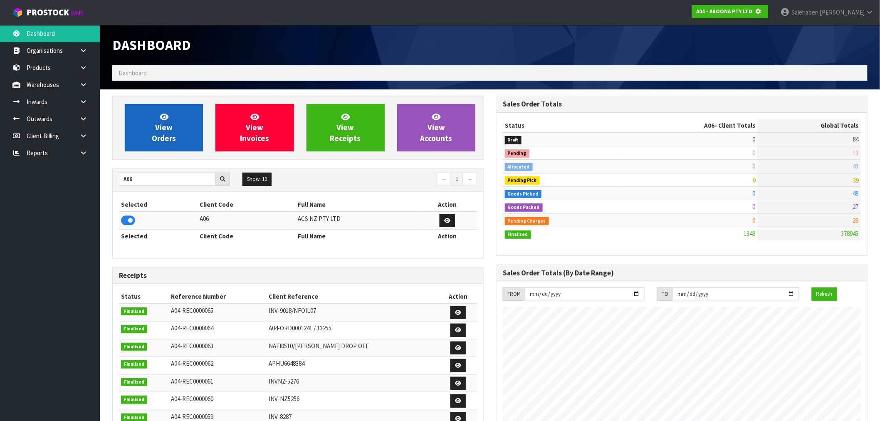
scroll to position [519, 384]
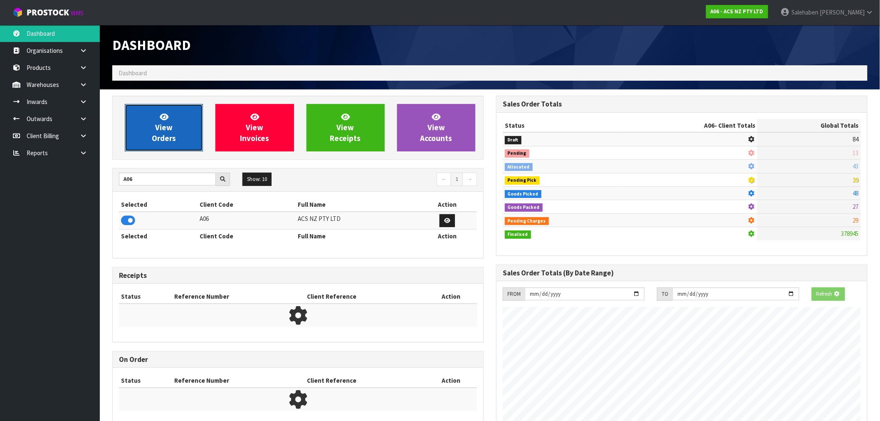
click at [182, 134] on link "View Orders" at bounding box center [164, 127] width 78 height 47
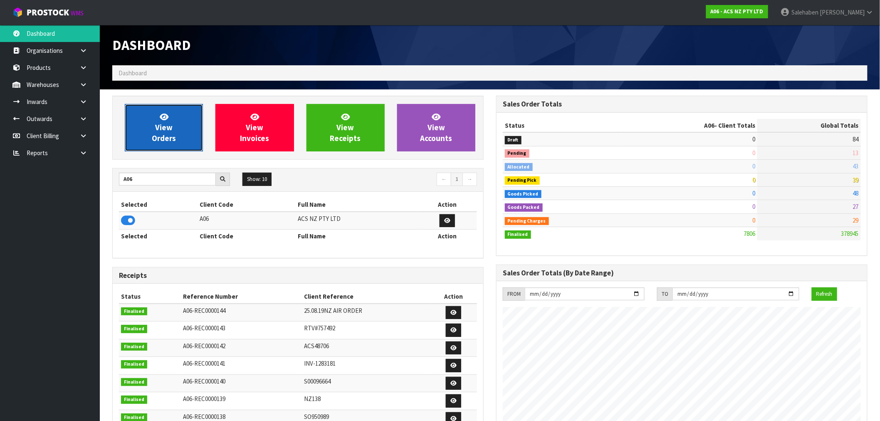
scroll to position [630, 384]
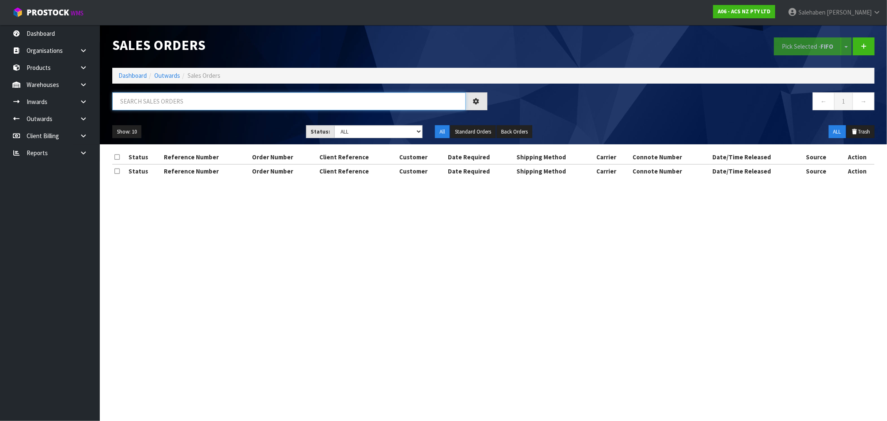
click at [229, 97] on input "text" at bounding box center [289, 101] width 354 height 18
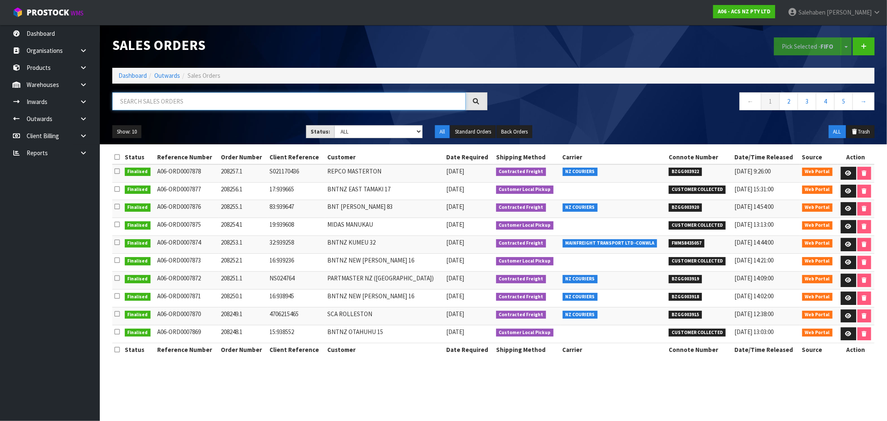
paste input "FWM58342405"
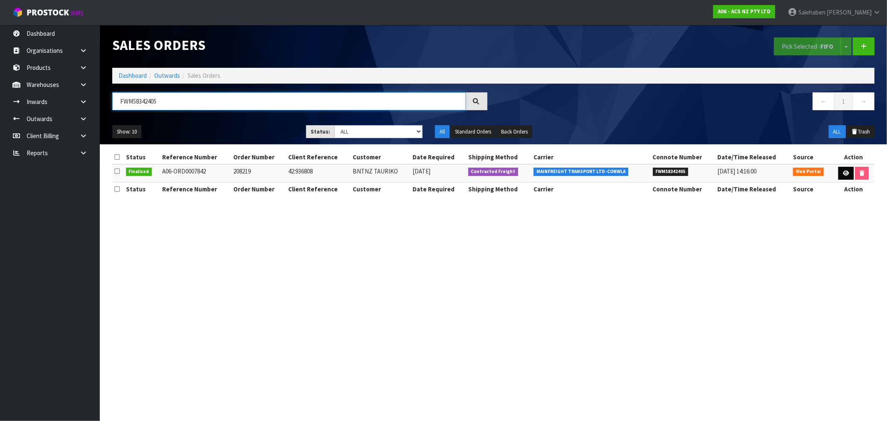
type input "FWM58342405"
click at [846, 176] on link at bounding box center [846, 173] width 15 height 13
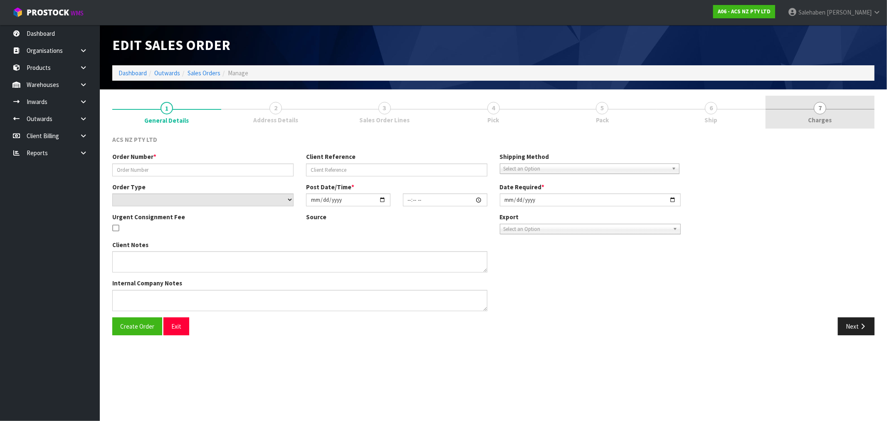
type input "208219"
type input "42:936808"
select select "number:0"
type input "2025-08-20"
type input "10:54:00.000"
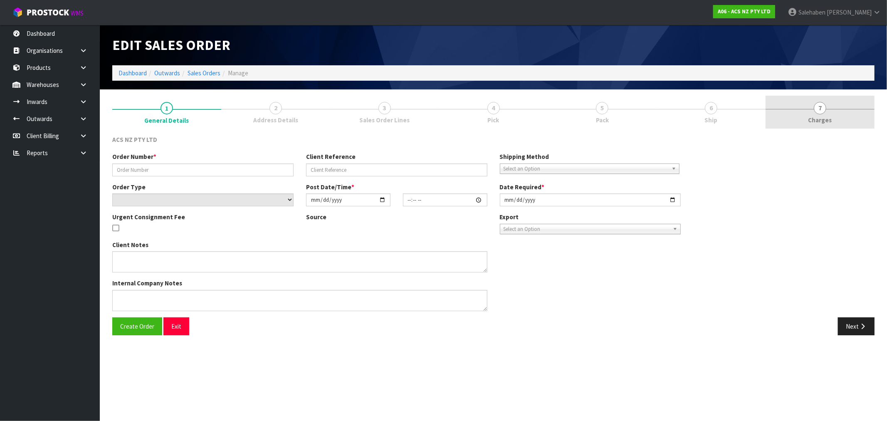
type input "2025-08-20"
click at [817, 113] on span "7" at bounding box center [820, 108] width 12 height 12
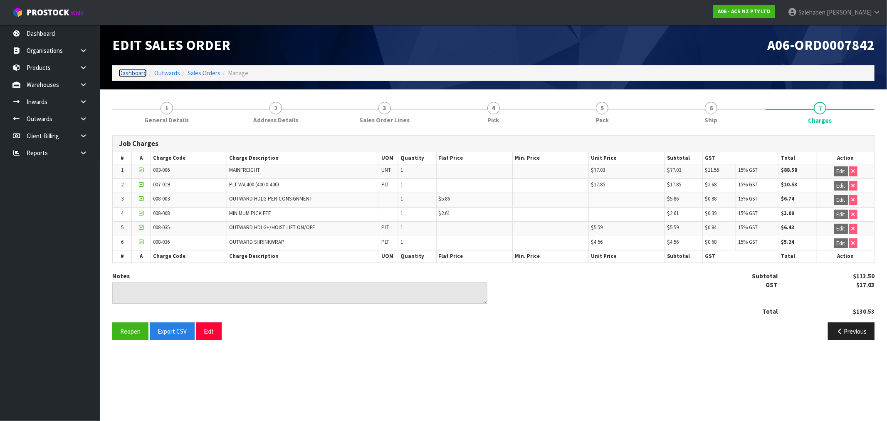
click at [131, 72] on link "Dashboard" at bounding box center [133, 73] width 28 height 8
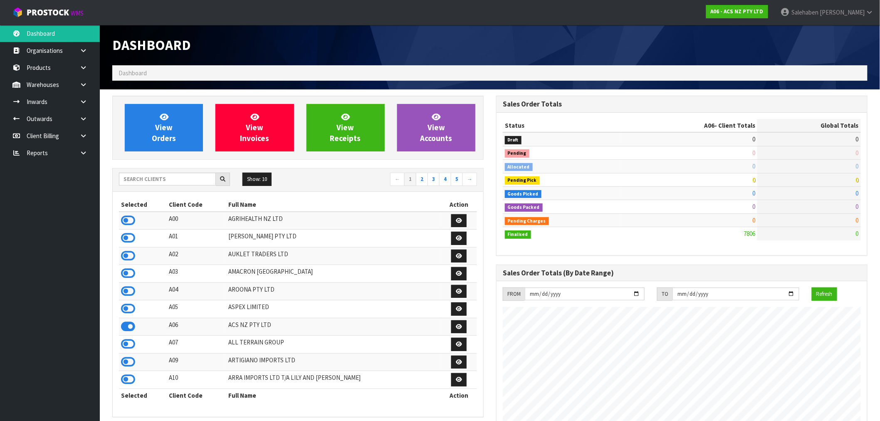
scroll to position [630, 384]
click at [138, 181] on input "text" at bounding box center [167, 179] width 97 height 13
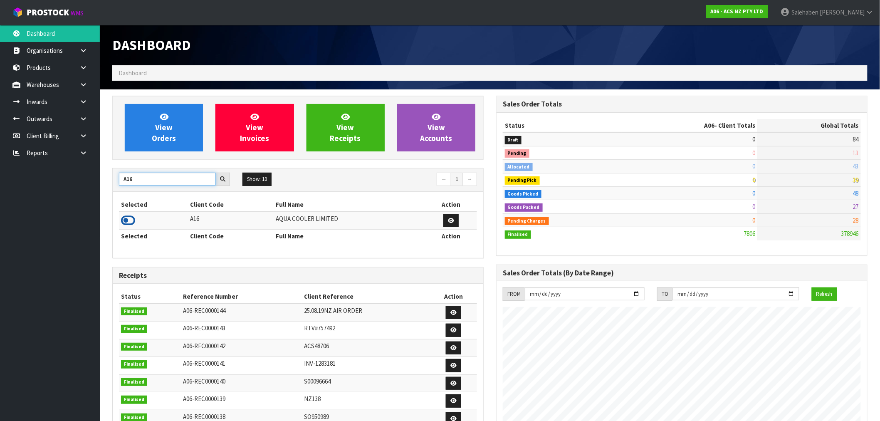
type input "A16"
drag, startPoint x: 131, startPoint y: 217, endPoint x: 177, endPoint y: 163, distance: 70.6
click at [132, 216] on icon at bounding box center [128, 220] width 14 height 12
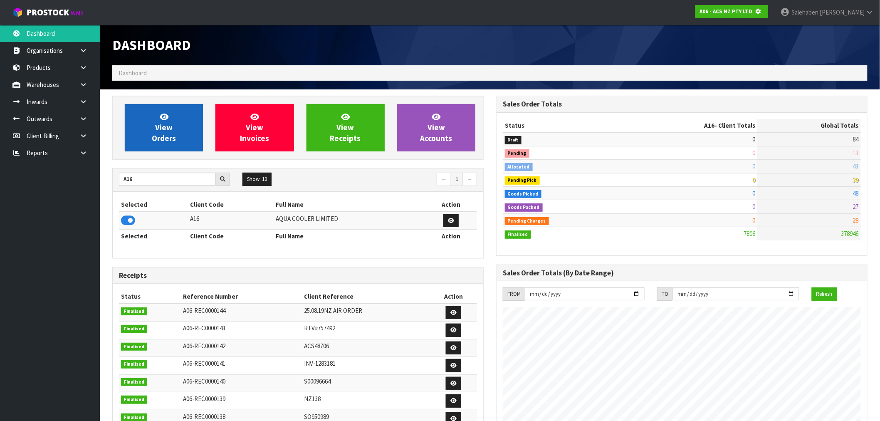
scroll to position [519, 384]
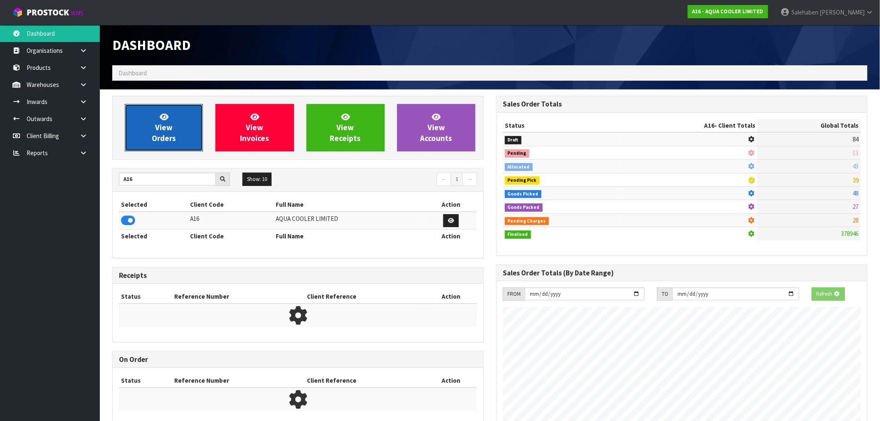
click at [186, 140] on link "View Orders" at bounding box center [164, 127] width 78 height 47
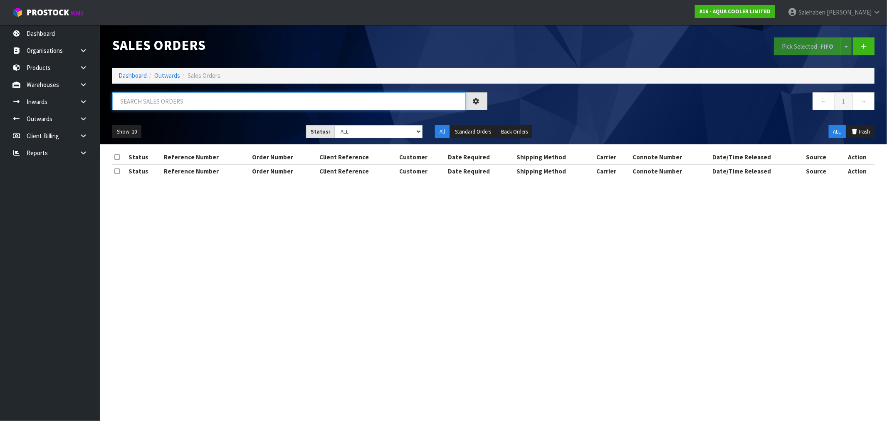
click at [254, 98] on input "text" at bounding box center [289, 101] width 354 height 18
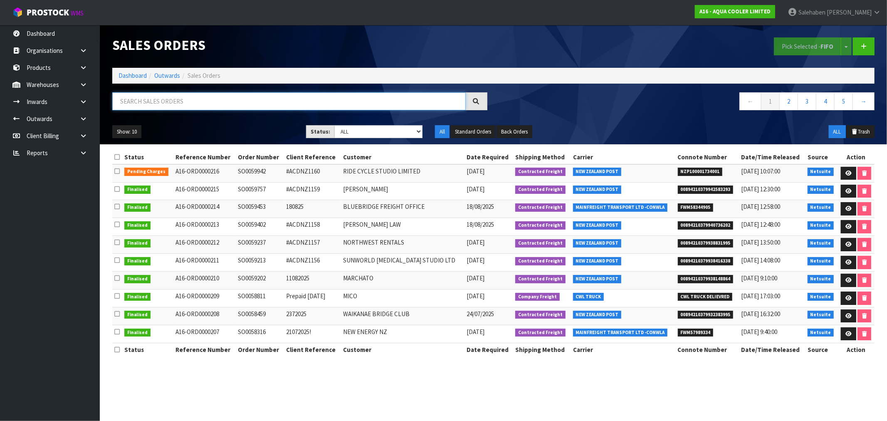
paste input "FWM58344905"
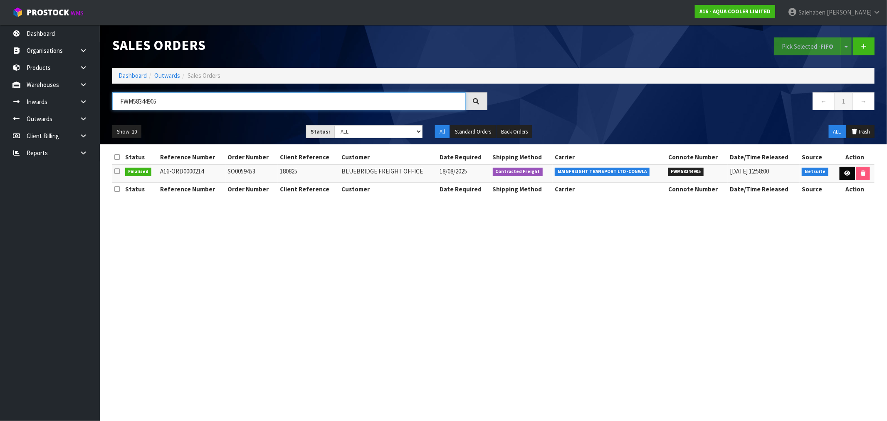
type input "FWM58344905"
click at [847, 171] on icon at bounding box center [847, 173] width 6 height 5
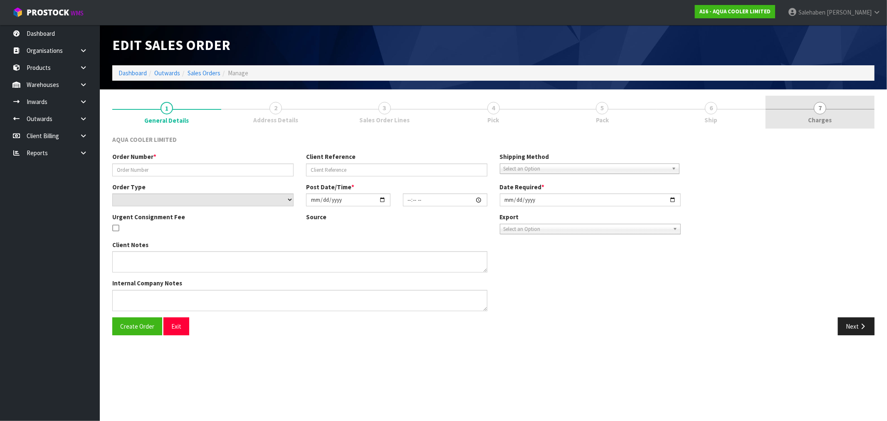
click at [817, 119] on span "Charges" at bounding box center [821, 120] width 24 height 9
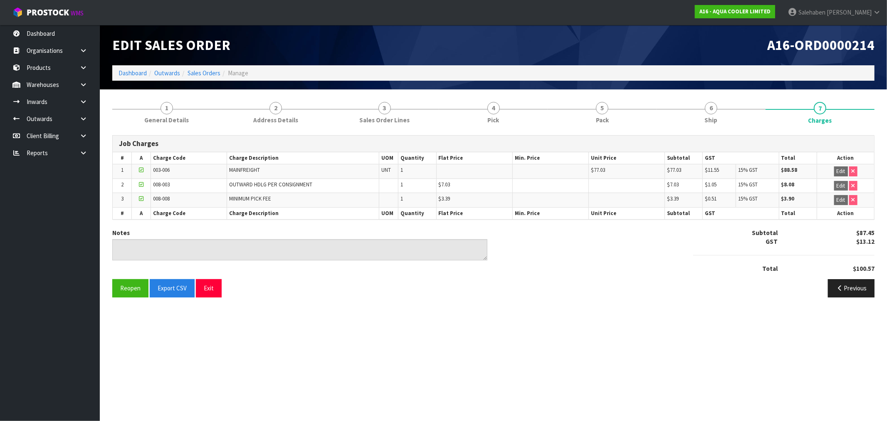
click at [124, 69] on li "Dashboard" at bounding box center [133, 73] width 28 height 9
click at [128, 77] on link "Dashboard" at bounding box center [133, 73] width 28 height 8
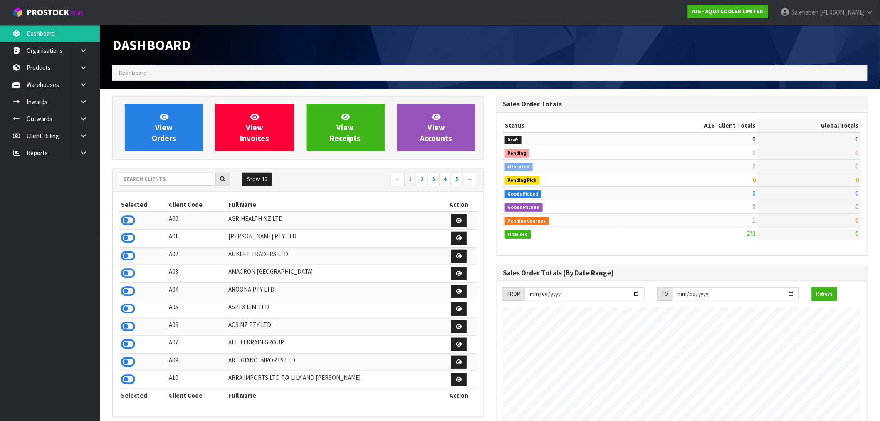
scroll to position [522, 384]
click at [171, 183] on input "text" at bounding box center [167, 179] width 97 height 13
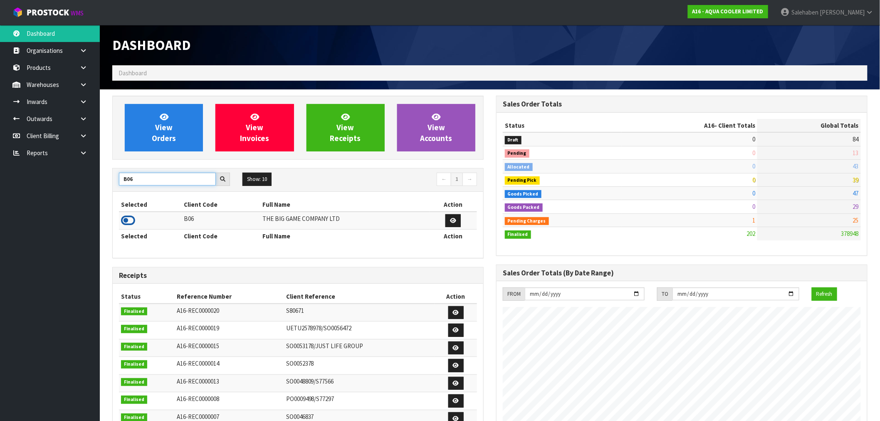
type input "B06"
click at [128, 223] on icon at bounding box center [128, 220] width 14 height 12
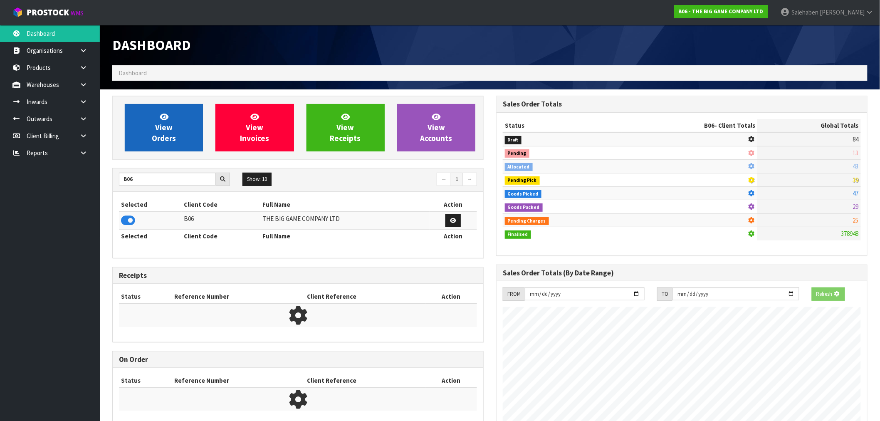
scroll to position [415481, 415615]
click at [186, 119] on link "View Orders" at bounding box center [164, 127] width 78 height 47
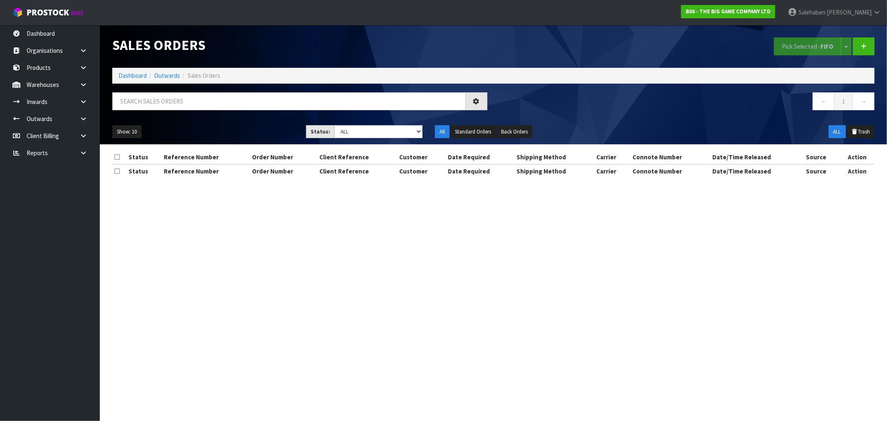
click at [253, 89] on div "Sales Orders Pick Selected - FIFO Split button! FIFO - First In First Out FEFO …" at bounding box center [493, 84] width 775 height 119
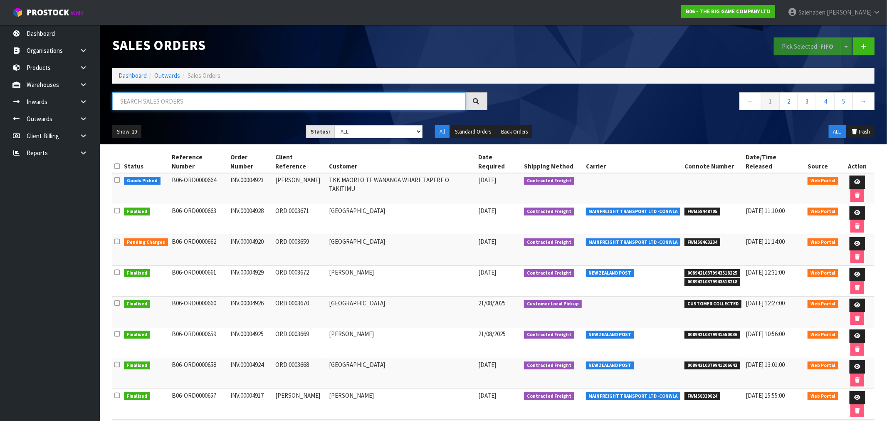
click at [251, 97] on input "text" at bounding box center [289, 101] width 354 height 18
paste input "FWM58339824"
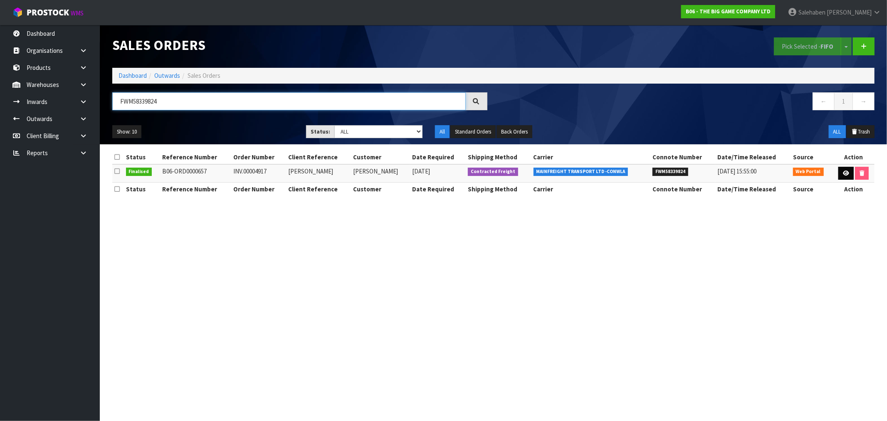
type input "FWM58339824"
click at [847, 172] on icon at bounding box center [846, 173] width 6 height 5
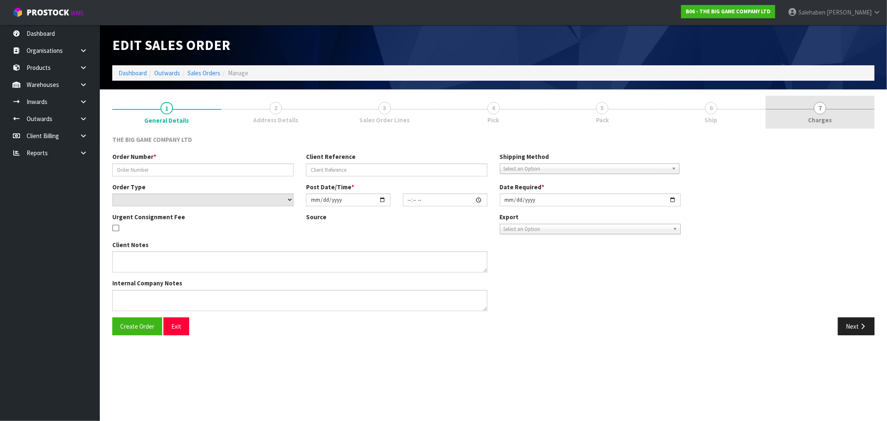
type input "INV.00004917"
type input "MATHEW DWAN"
select select "number:0"
type input "2025-08-19"
type input "12:06:00.000"
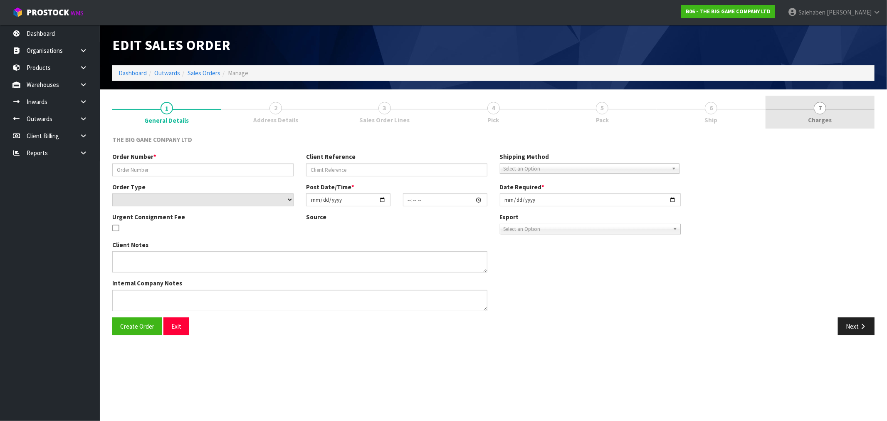
type input "2025-08-19"
click at [821, 111] on span "7" at bounding box center [820, 108] width 12 height 12
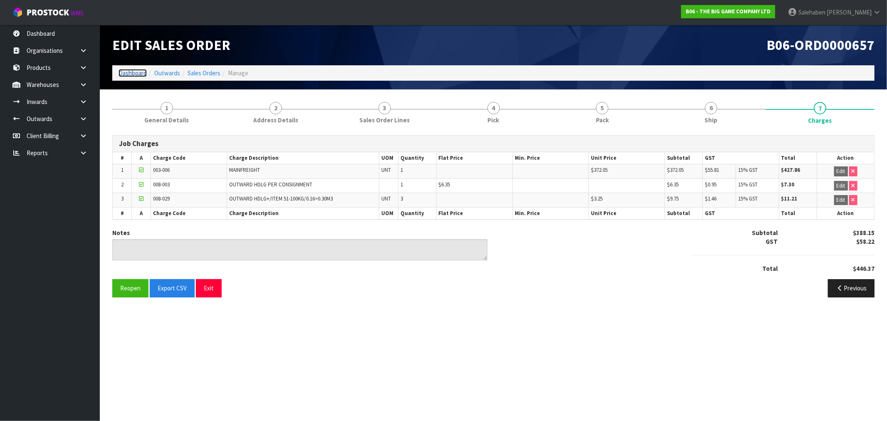
click at [124, 73] on link "Dashboard" at bounding box center [133, 73] width 28 height 8
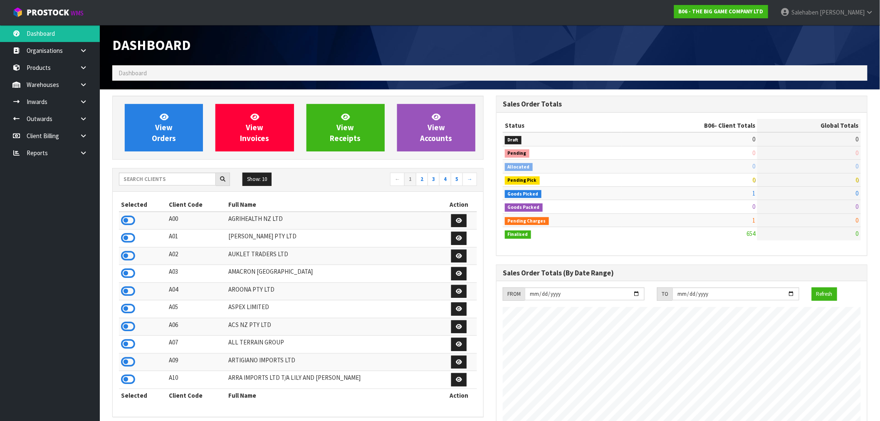
scroll to position [604, 384]
click at [126, 175] on input "text" at bounding box center [167, 179] width 97 height 13
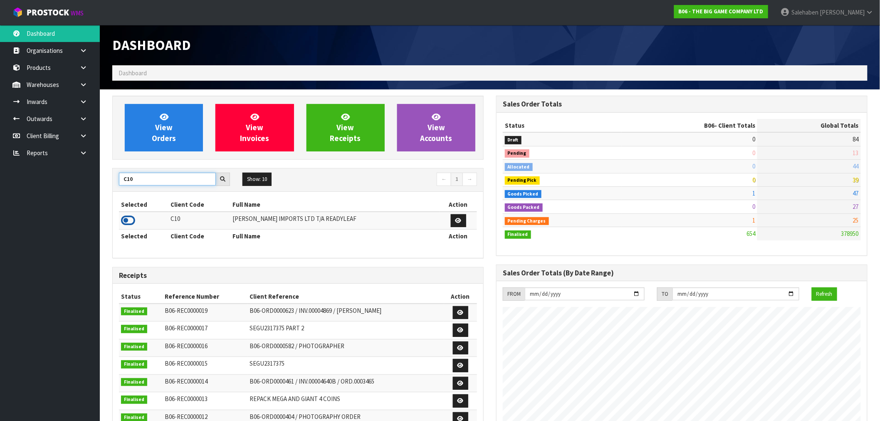
type input "C10"
click at [124, 219] on icon at bounding box center [128, 220] width 14 height 12
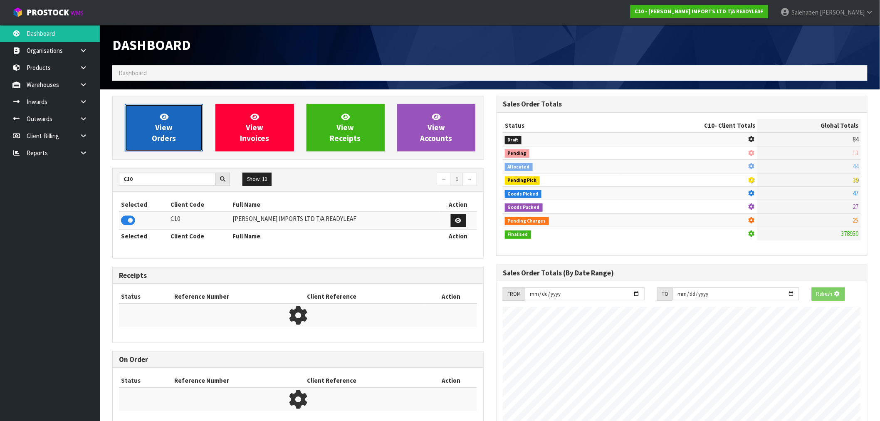
scroll to position [563, 384]
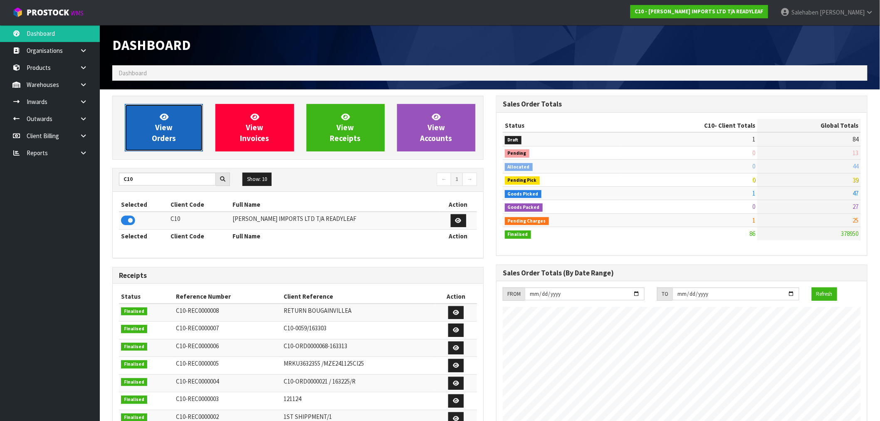
click at [188, 133] on link "View Orders" at bounding box center [164, 127] width 78 height 47
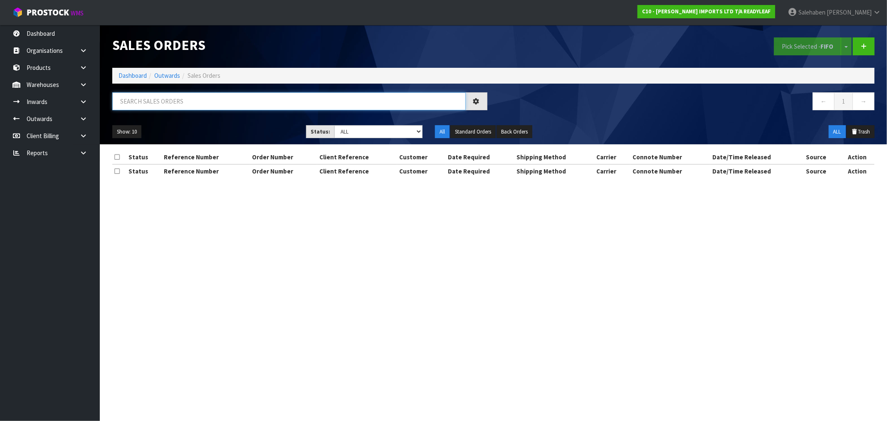
click at [248, 106] on input "text" at bounding box center [289, 101] width 354 height 18
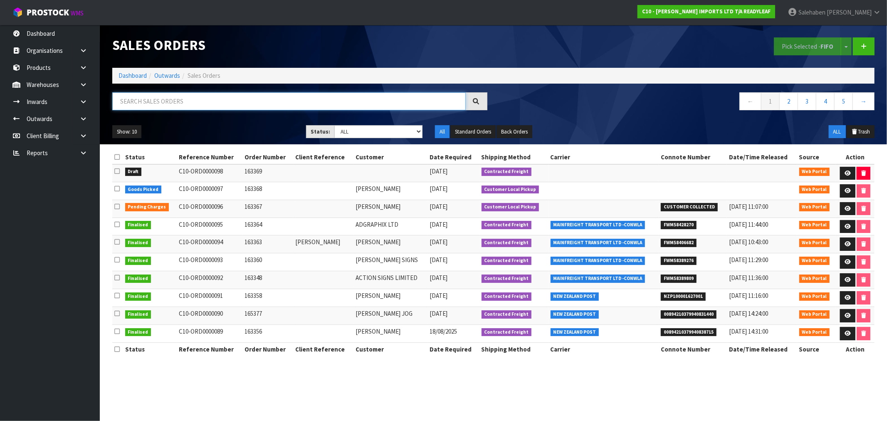
paste input "FWM58311034"
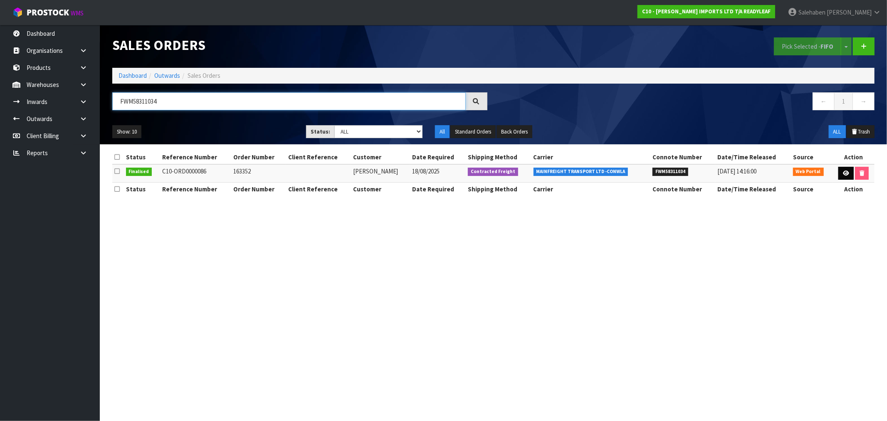
type input "FWM58311034"
click at [847, 173] on icon at bounding box center [846, 173] width 6 height 5
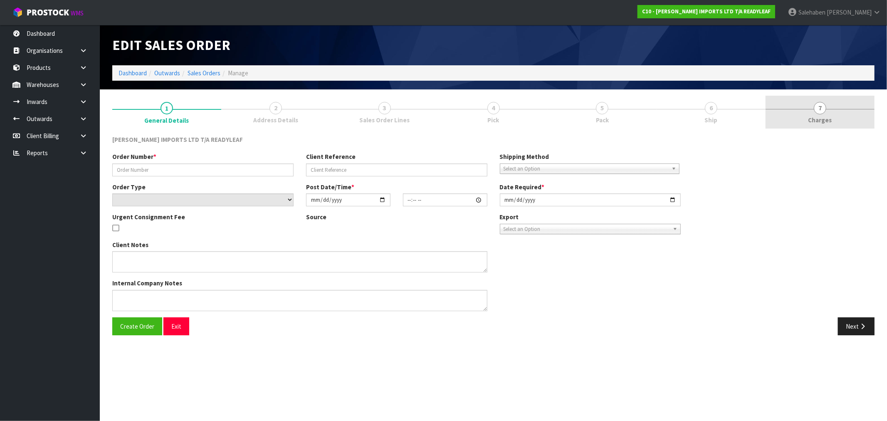
click at [825, 116] on span "Charges" at bounding box center [821, 120] width 24 height 9
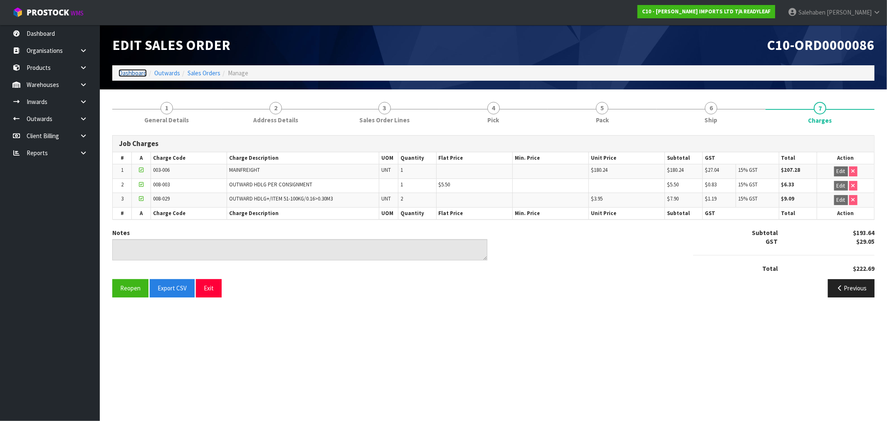
click at [134, 71] on link "Dashboard" at bounding box center [133, 73] width 28 height 8
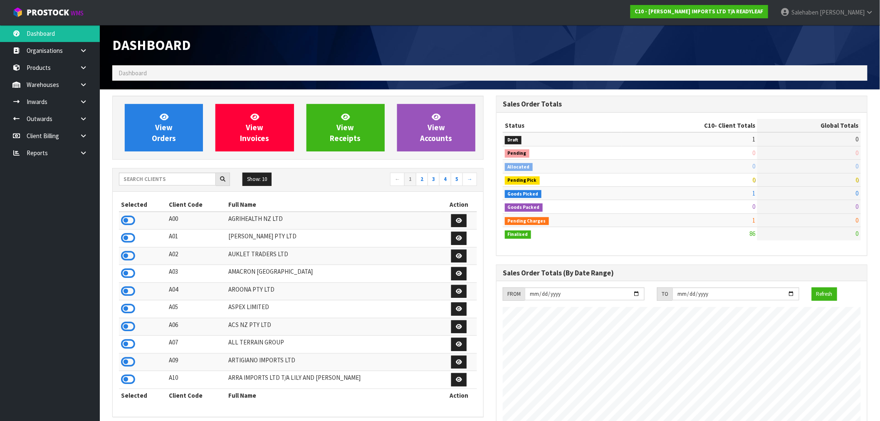
scroll to position [563, 384]
click at [146, 178] on input "text" at bounding box center [167, 179] width 97 height 13
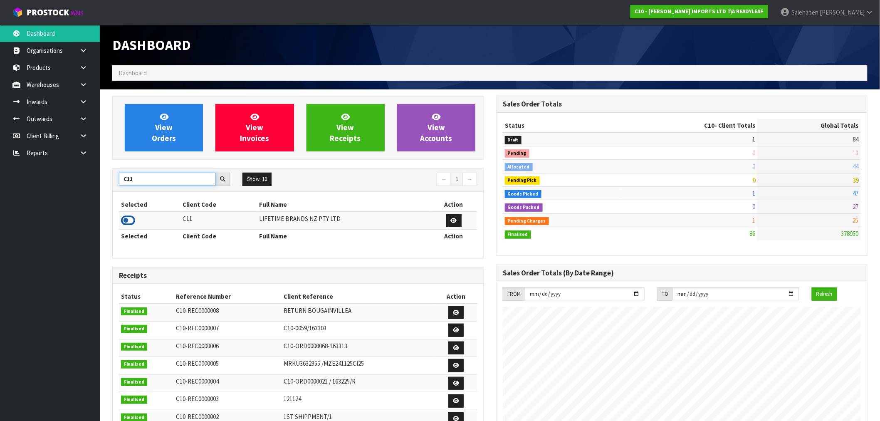
type input "C11"
click at [126, 221] on icon at bounding box center [128, 220] width 14 height 12
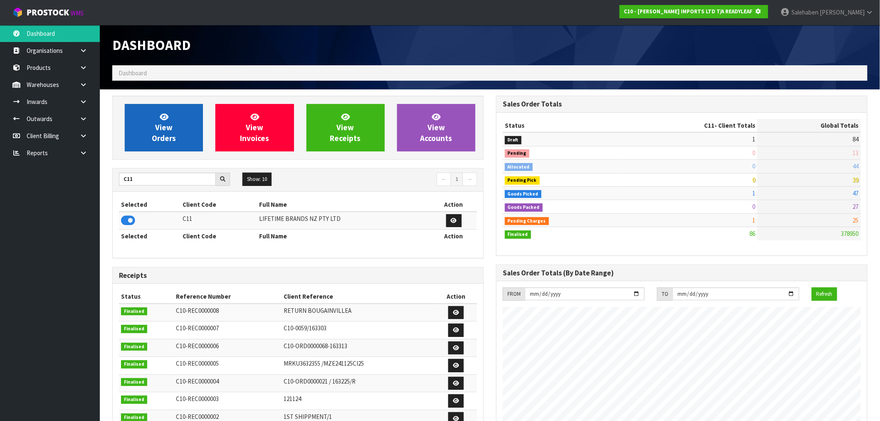
scroll to position [519, 384]
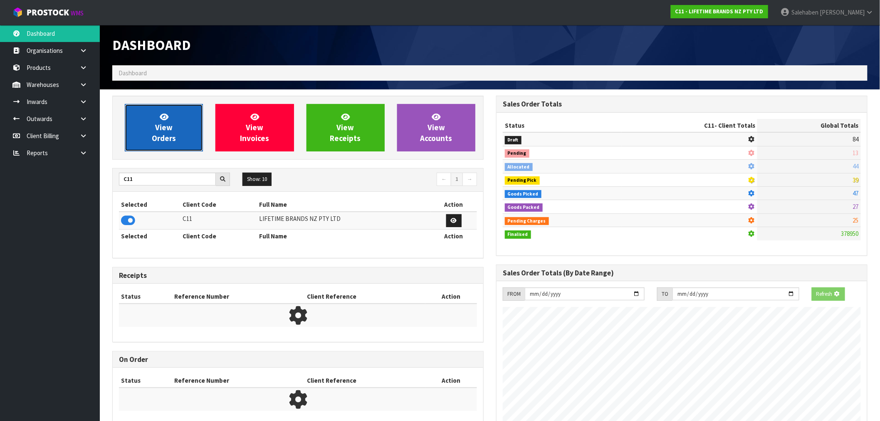
click at [161, 149] on link "View Orders" at bounding box center [164, 127] width 78 height 47
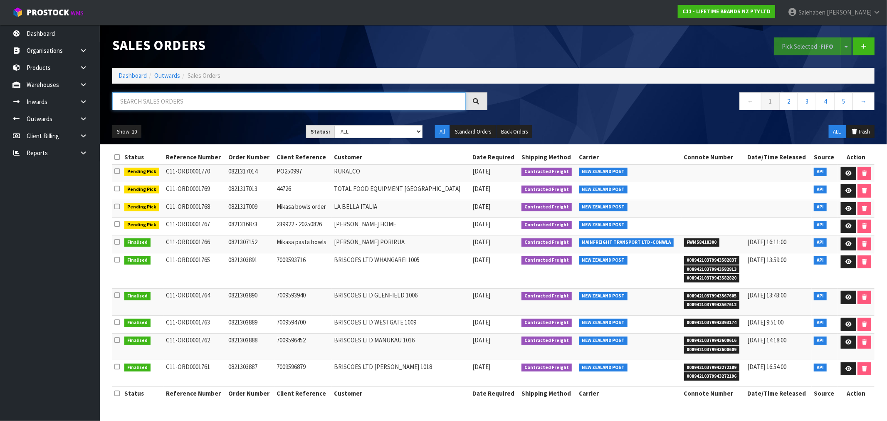
click at [238, 96] on input "text" at bounding box center [289, 101] width 354 height 18
paste input "FWM58318318"
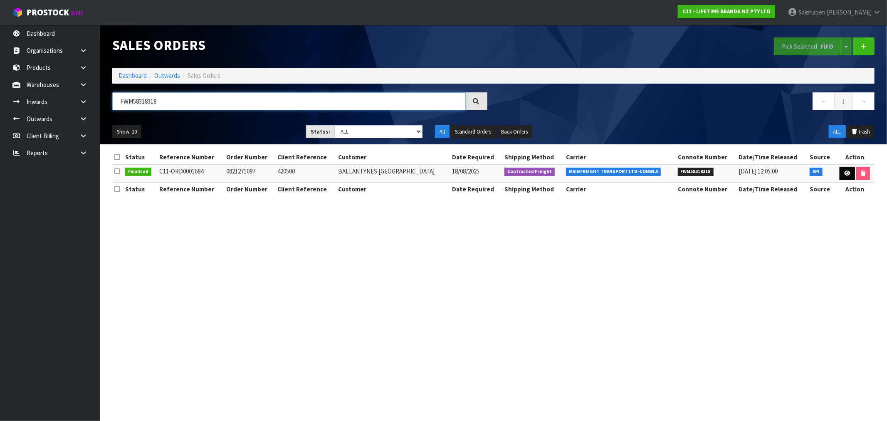
type input "FWM58318318"
click at [847, 175] on icon at bounding box center [847, 173] width 6 height 5
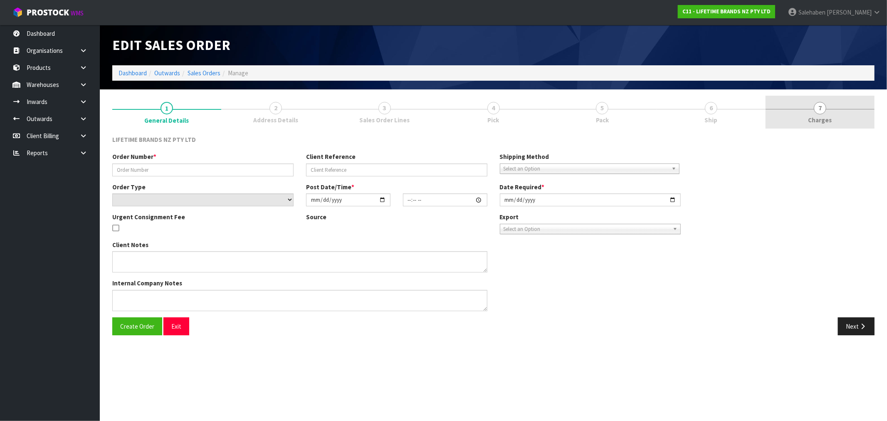
type input "0821271097"
type input "420500"
select select "number:0"
type input "2025-08-18"
type input "08:23:42.000"
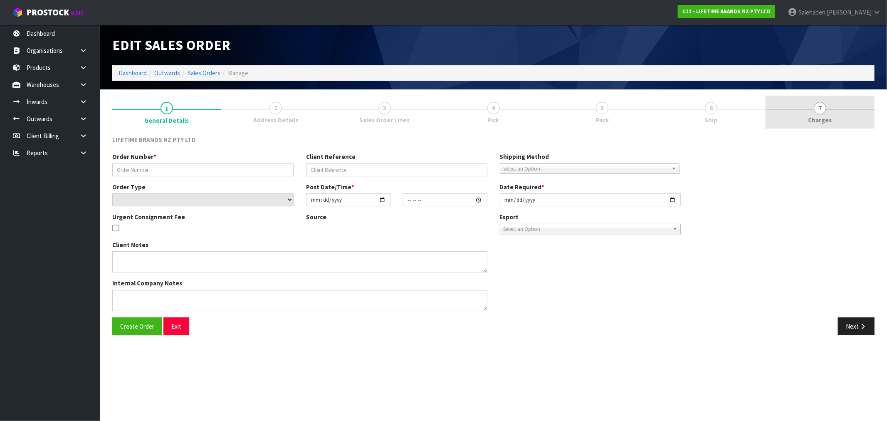
type input "2025-08-18"
click at [822, 116] on span "Charges" at bounding box center [821, 120] width 24 height 9
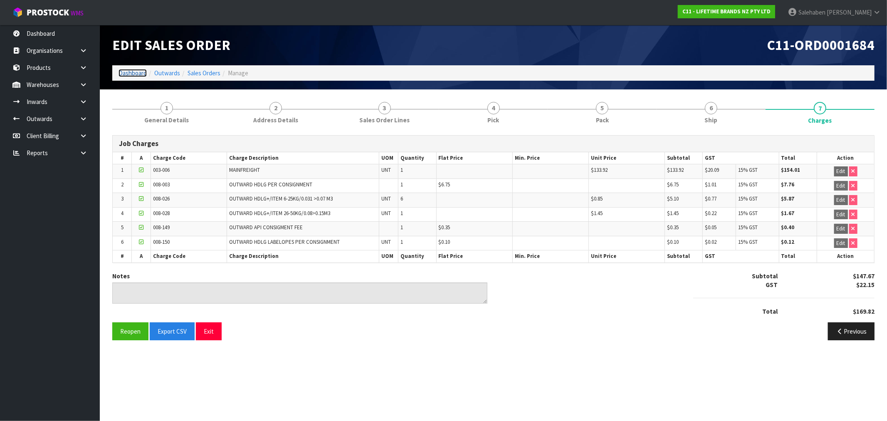
click at [136, 74] on link "Dashboard" at bounding box center [133, 73] width 28 height 8
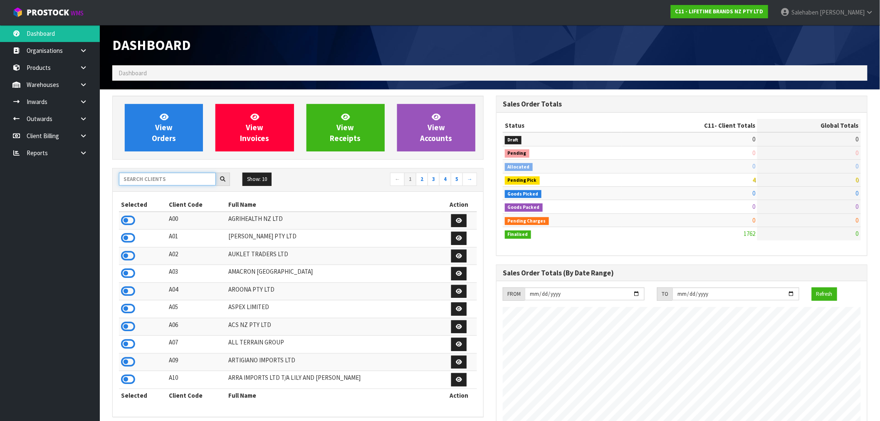
scroll to position [630, 384]
click at [186, 178] on input "text" at bounding box center [167, 179] width 97 height 13
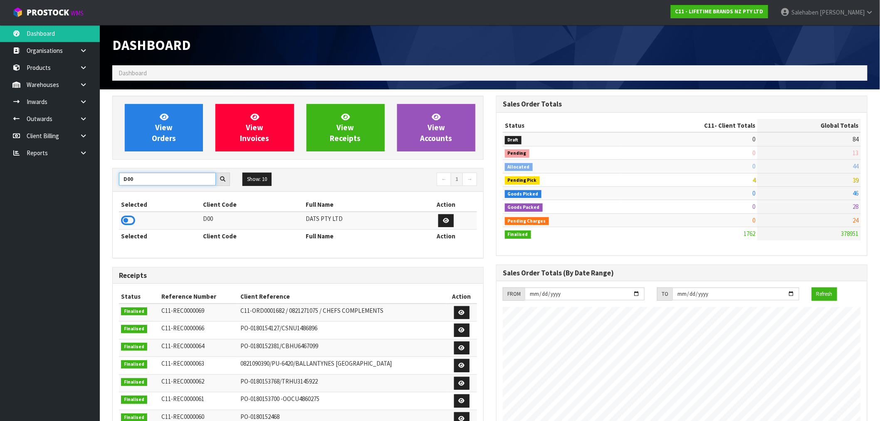
type input "D00"
click at [120, 221] on td at bounding box center [160, 221] width 82 height 18
click at [132, 218] on icon at bounding box center [128, 220] width 14 height 12
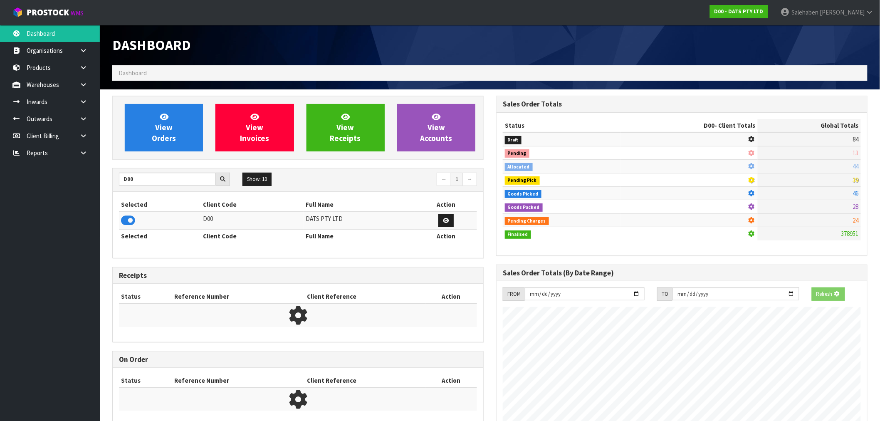
scroll to position [415481, 415615]
click at [197, 141] on link "View Orders" at bounding box center [164, 127] width 78 height 47
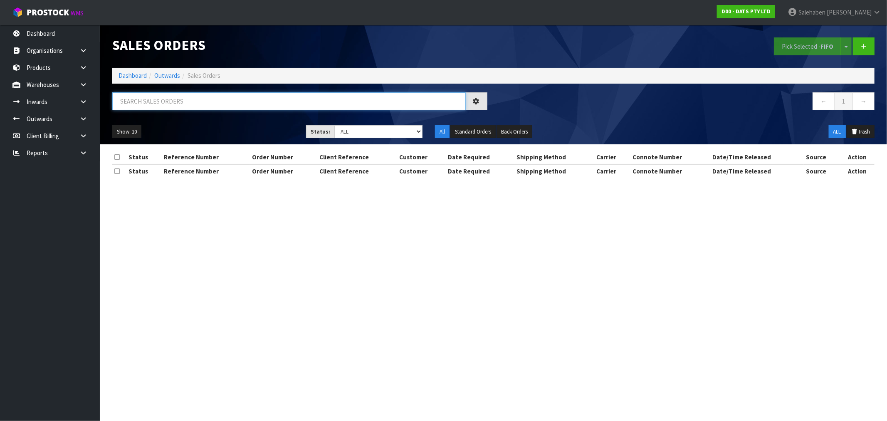
click at [293, 101] on input "text" at bounding box center [289, 101] width 354 height 18
paste input "FWM58346272"
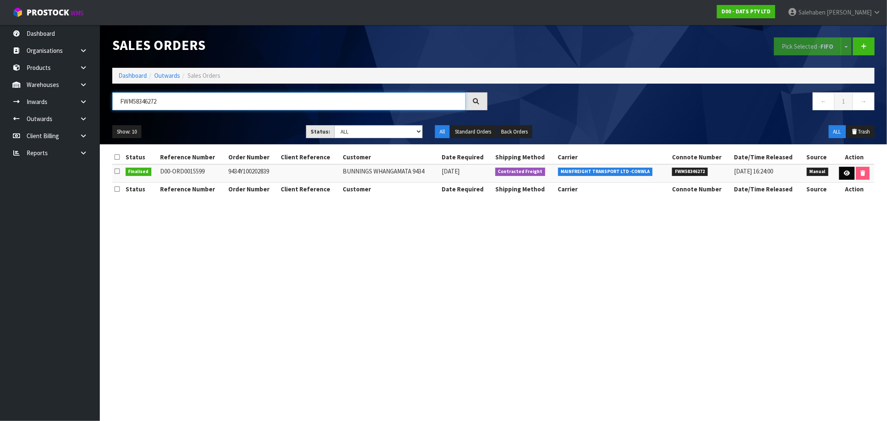
type input "FWM58346272"
click at [846, 171] on icon at bounding box center [847, 173] width 6 height 5
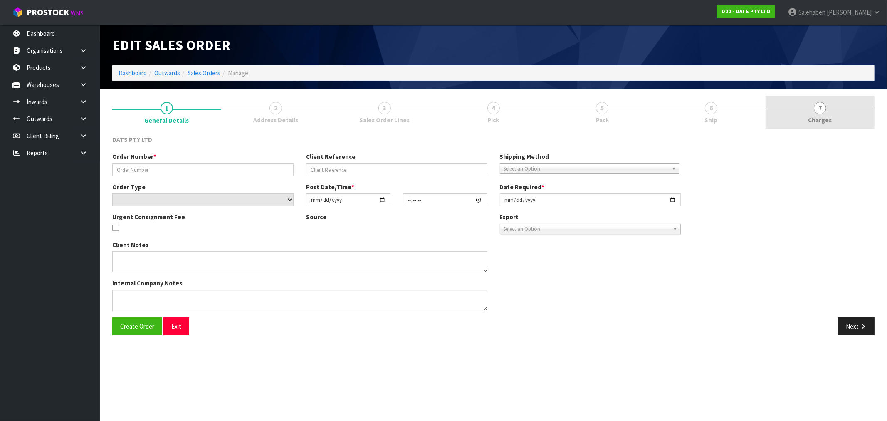
type input "9434Y100202839"
select select "number:0"
type input "2025-08-19"
type input "08:45:00.000"
type input "2025-08-19"
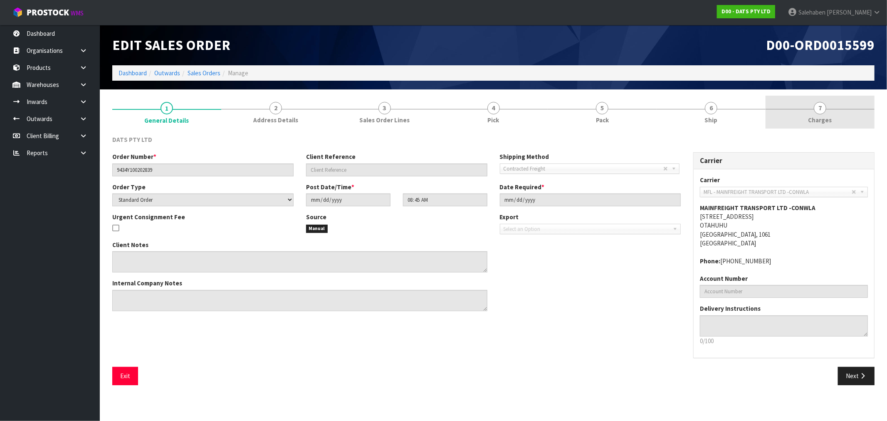
click at [825, 117] on span "Charges" at bounding box center [821, 120] width 24 height 9
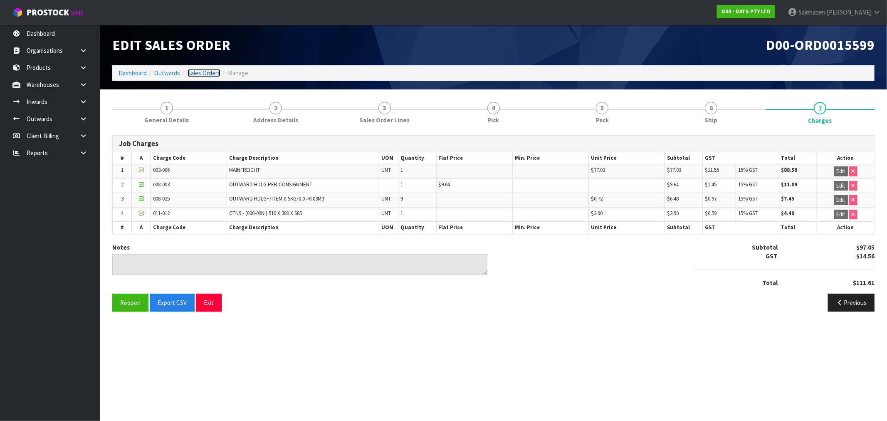
click at [214, 72] on link "Sales Orders" at bounding box center [204, 73] width 33 height 8
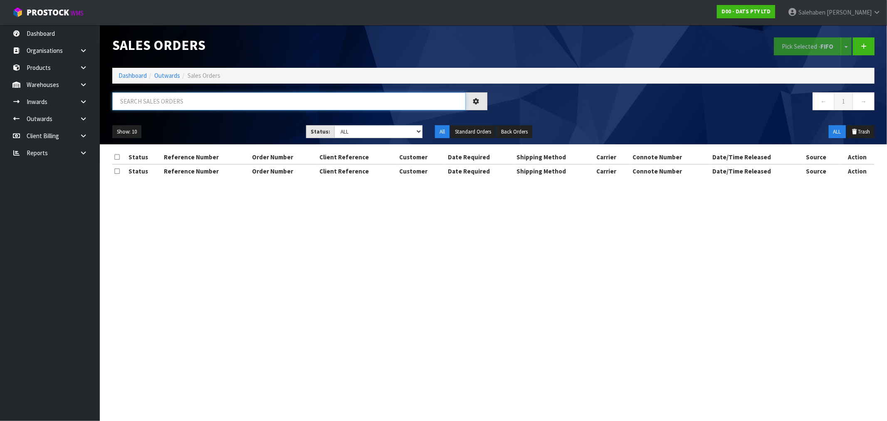
click at [245, 103] on input "text" at bounding box center [289, 101] width 354 height 18
paste input "FWM58370357"
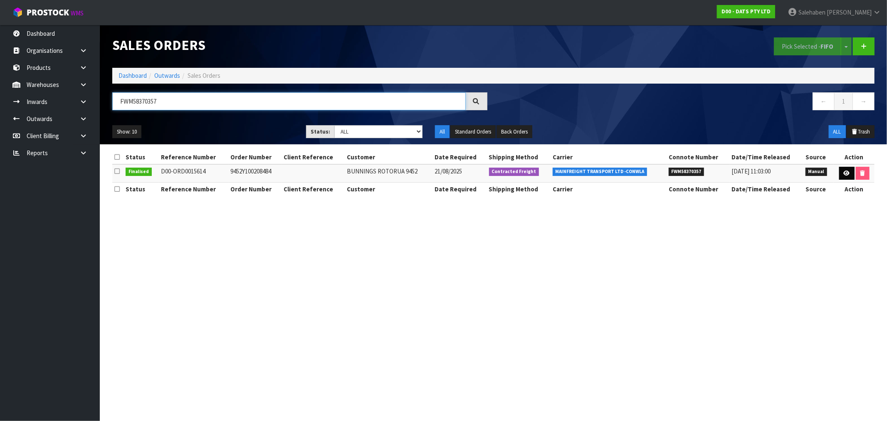
type input "FWM58370357"
click at [849, 169] on link at bounding box center [846, 173] width 15 height 13
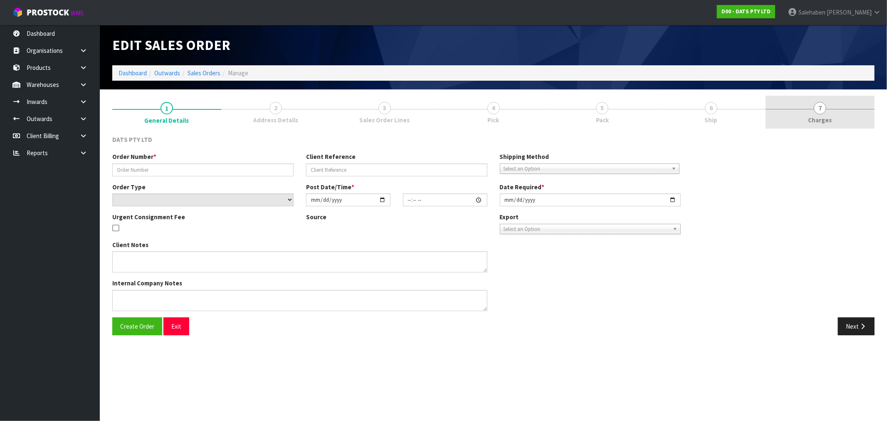
type input "9452Y100208484"
select select "number:0"
type input "2025-08-21"
type input "08:51:00.000"
type input "2025-08-21"
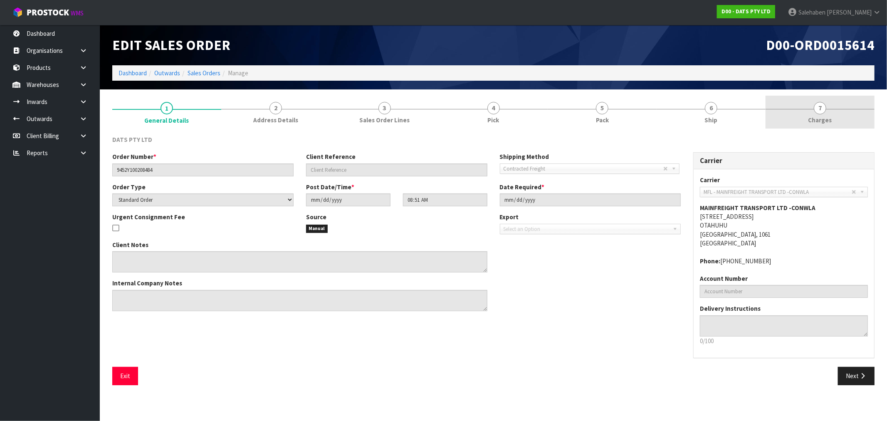
click at [824, 118] on span "Charges" at bounding box center [821, 120] width 24 height 9
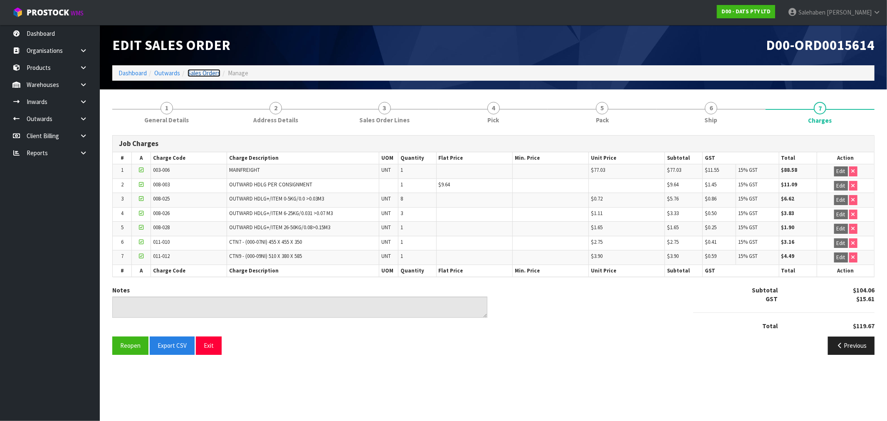
click at [200, 71] on link "Sales Orders" at bounding box center [204, 73] width 33 height 8
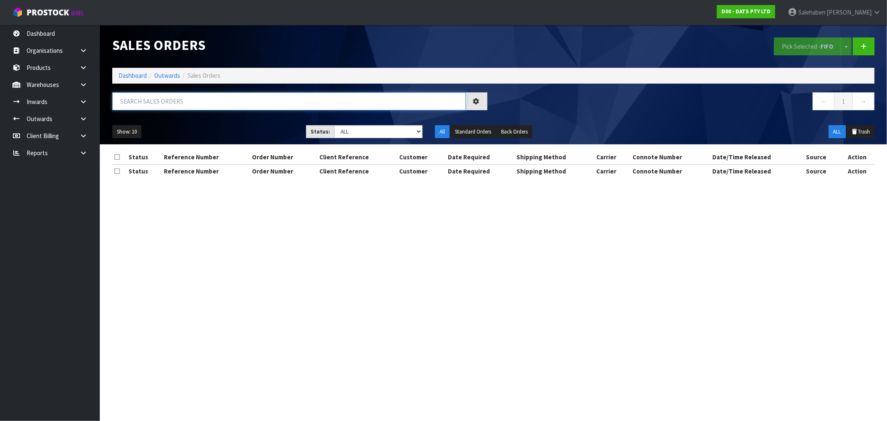
click at [192, 100] on input "text" at bounding box center [289, 101] width 354 height 18
paste input "FWM58335800"
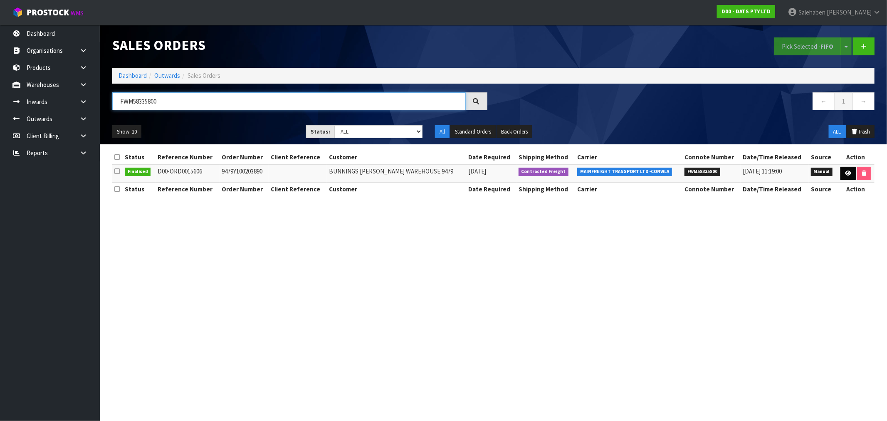
type input "FWM58335800"
click at [849, 172] on icon at bounding box center [848, 173] width 6 height 5
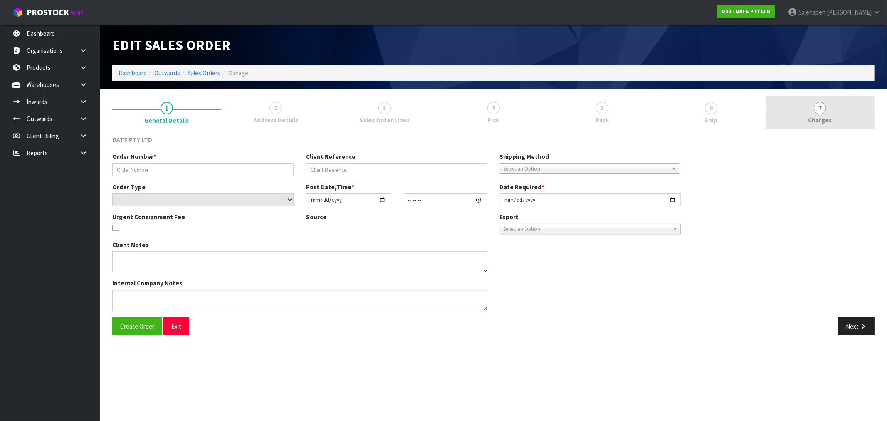
type input "9479Y100203890"
select select "number:0"
type input "2025-08-19"
type input "12:05:00.000"
type input "2025-08-19"
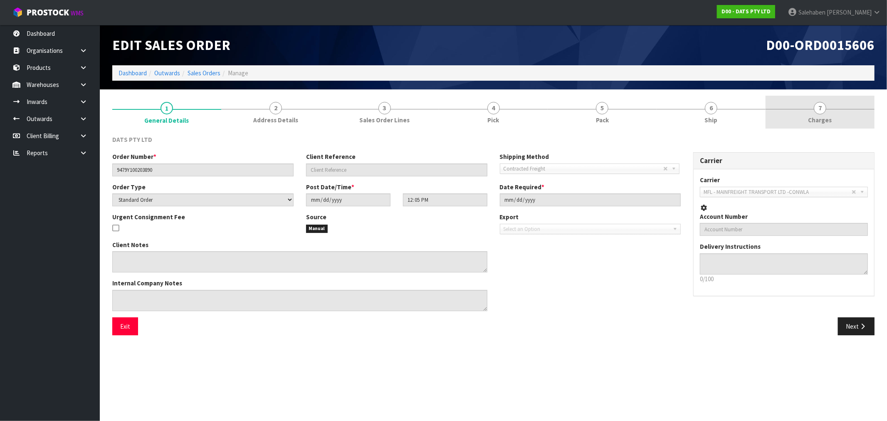
click at [822, 120] on span "Charges" at bounding box center [821, 120] width 24 height 9
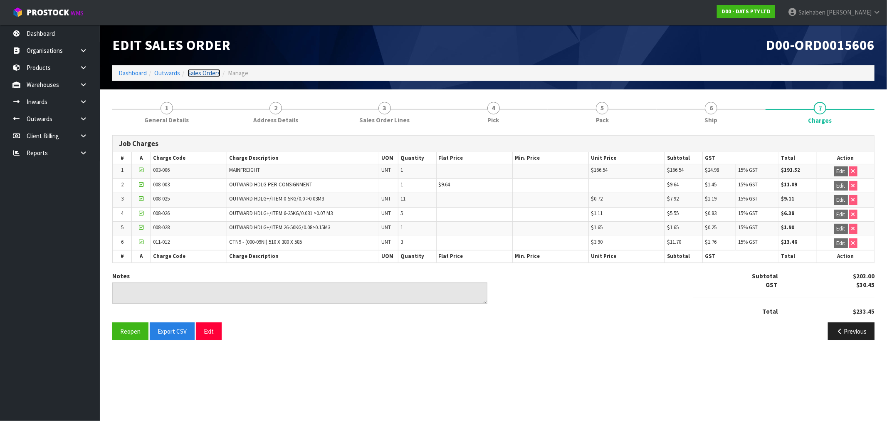
click at [200, 73] on link "Sales Orders" at bounding box center [204, 73] width 33 height 8
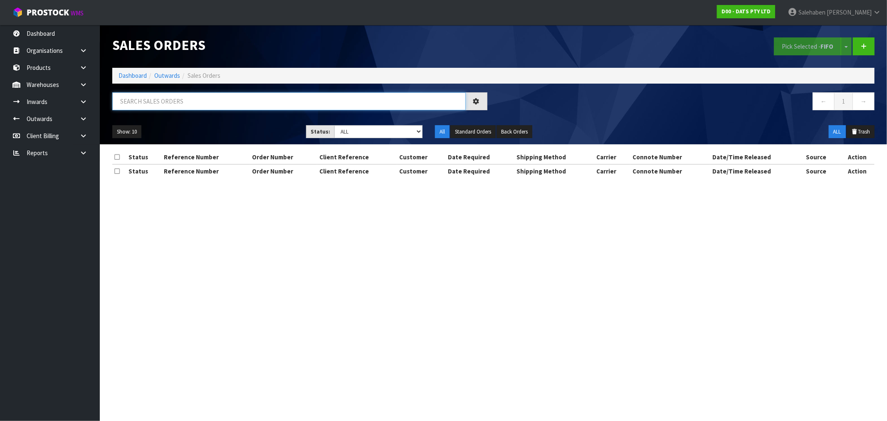
click at [187, 101] on input "text" at bounding box center [289, 101] width 354 height 18
paste input "FWM58344286"
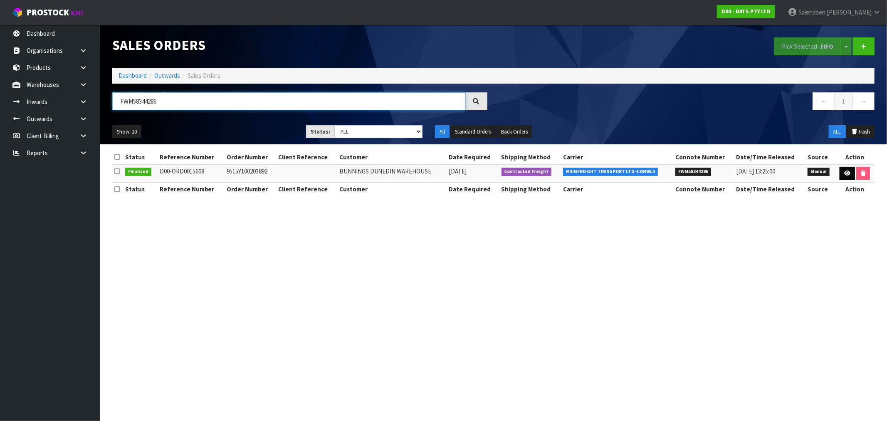
type input "FWM58344286"
click at [848, 172] on icon at bounding box center [847, 173] width 6 height 5
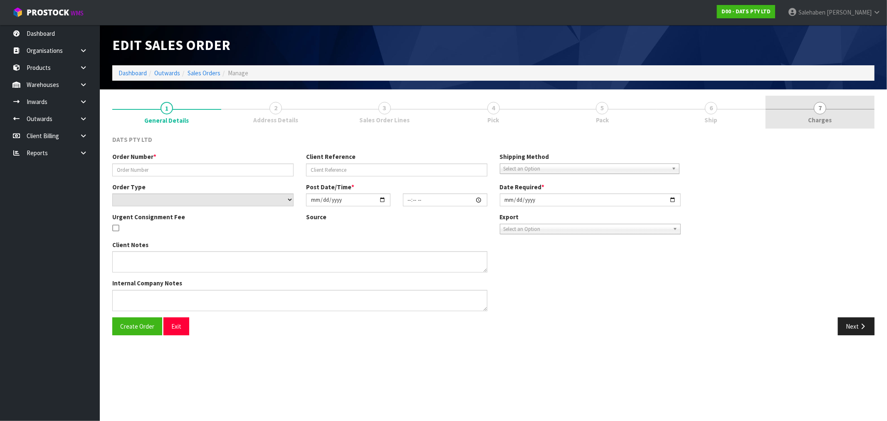
type input "9515Y100203892"
select select "number:0"
type input "2025-08-19"
type input "12:13:00.000"
type input "2025-08-19"
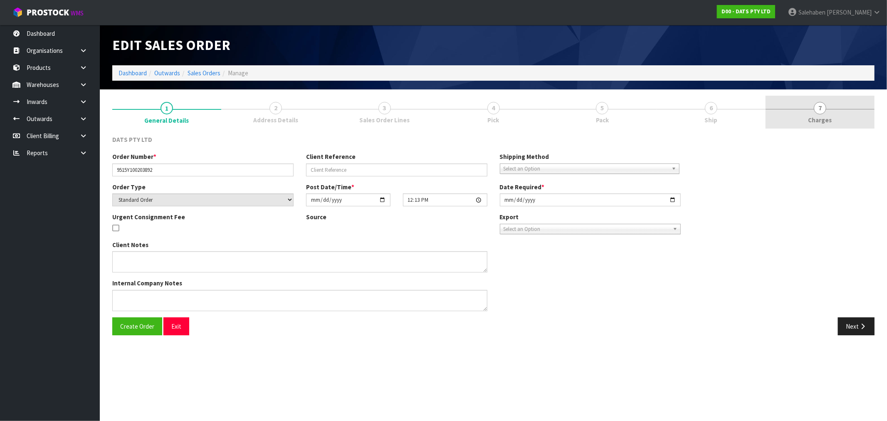
click at [817, 119] on span "Charges" at bounding box center [821, 120] width 24 height 9
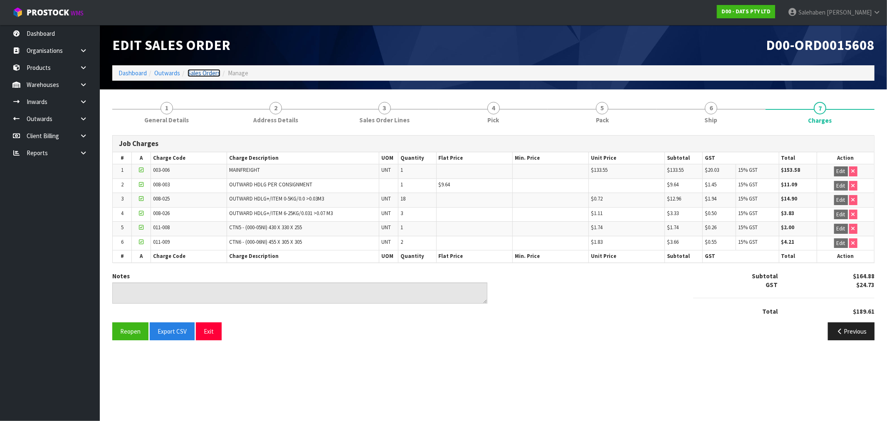
click at [208, 75] on link "Sales Orders" at bounding box center [204, 73] width 33 height 8
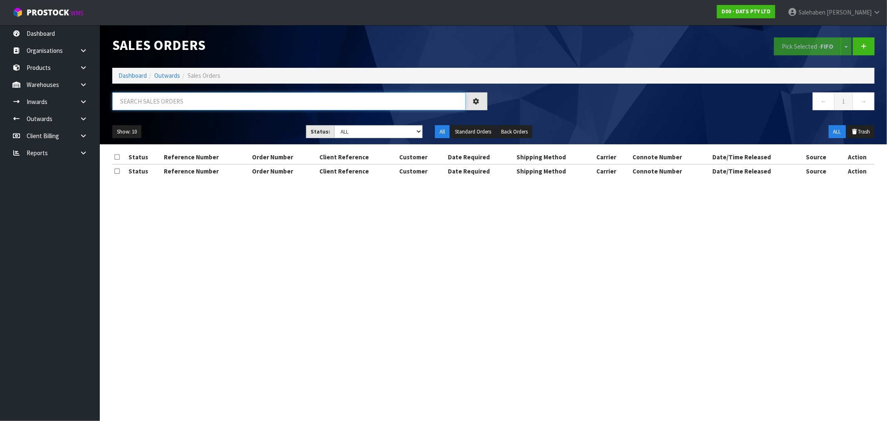
click at [206, 98] on input "text" at bounding box center [289, 101] width 354 height 18
paste input "FWM58346126"
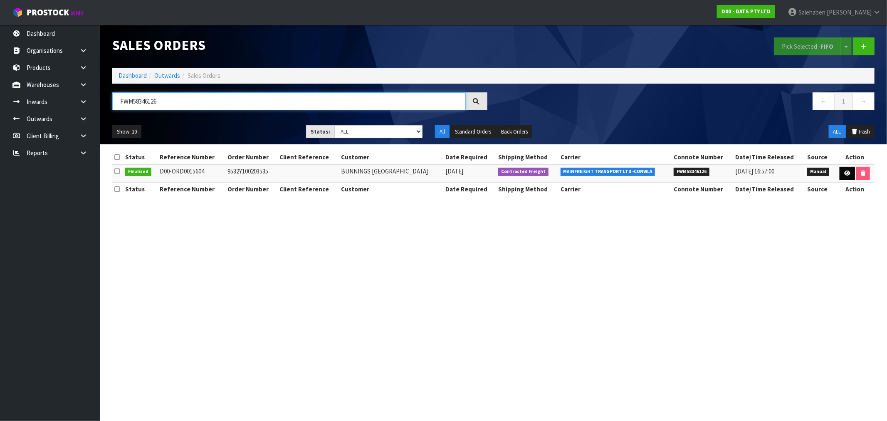
type input "FWM58346126"
click at [849, 169] on link at bounding box center [847, 173] width 15 height 13
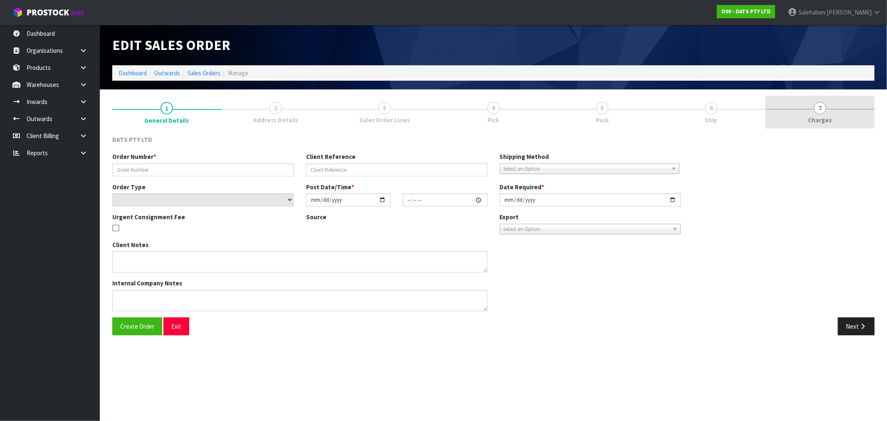
type input "9532Y100203535"
select select "number:0"
type input "2025-08-19"
type input "09:05:00.000"
type input "2025-08-19"
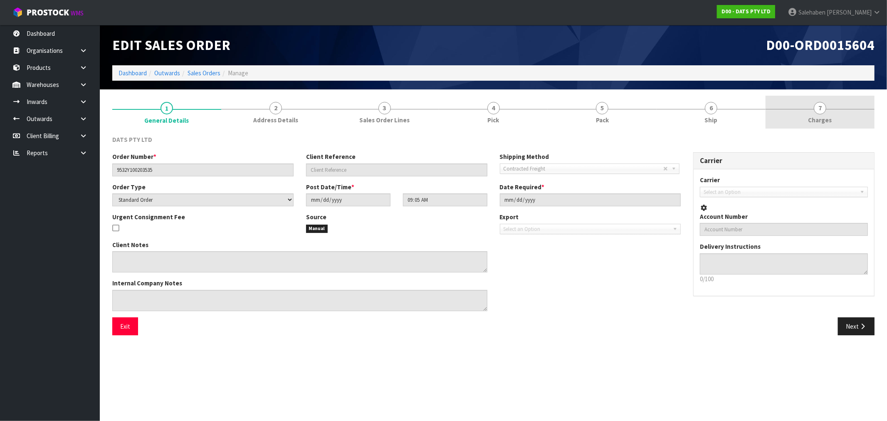
click at [825, 116] on span "Charges" at bounding box center [821, 120] width 24 height 9
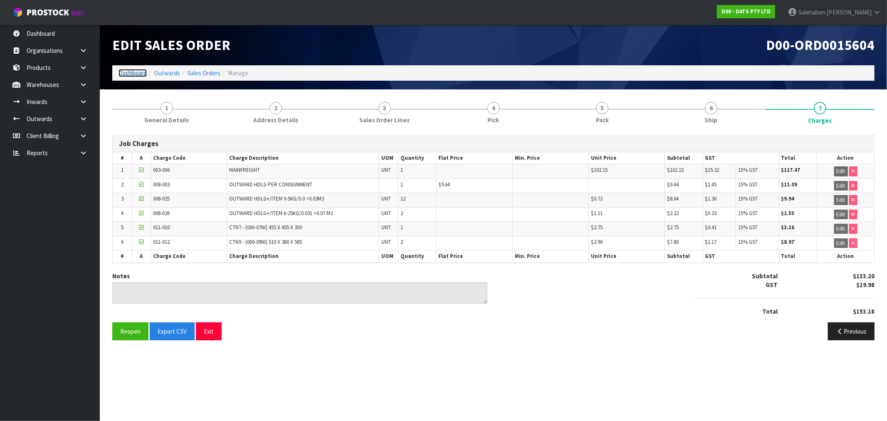
click at [138, 76] on link "Dashboard" at bounding box center [133, 73] width 28 height 8
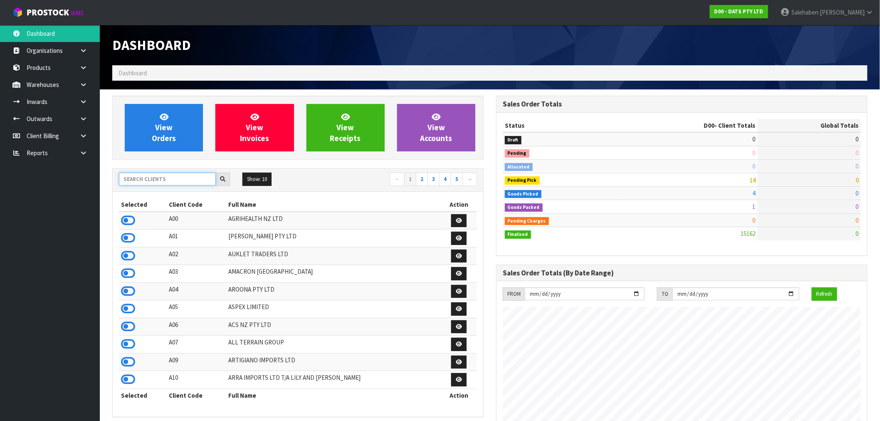
scroll to position [630, 384]
click at [190, 180] on input "text" at bounding box center [167, 179] width 97 height 13
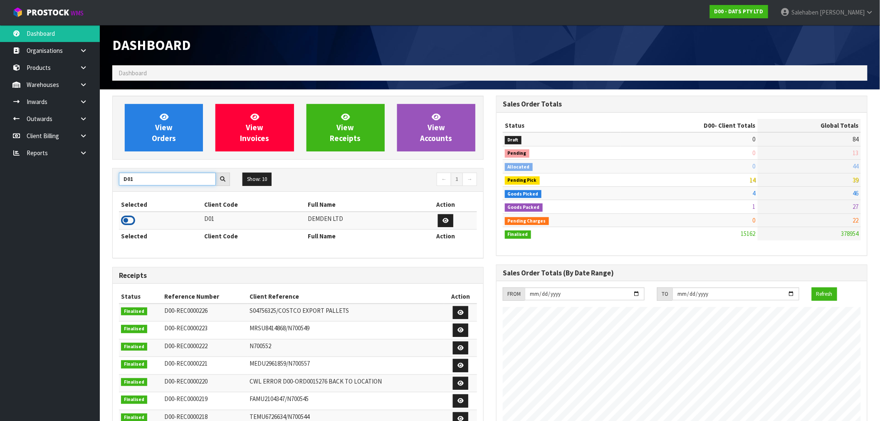
type input "D01"
drag, startPoint x: 121, startPoint y: 221, endPoint x: 126, endPoint y: 200, distance: 21.7
click at [121, 221] on icon at bounding box center [128, 220] width 14 height 12
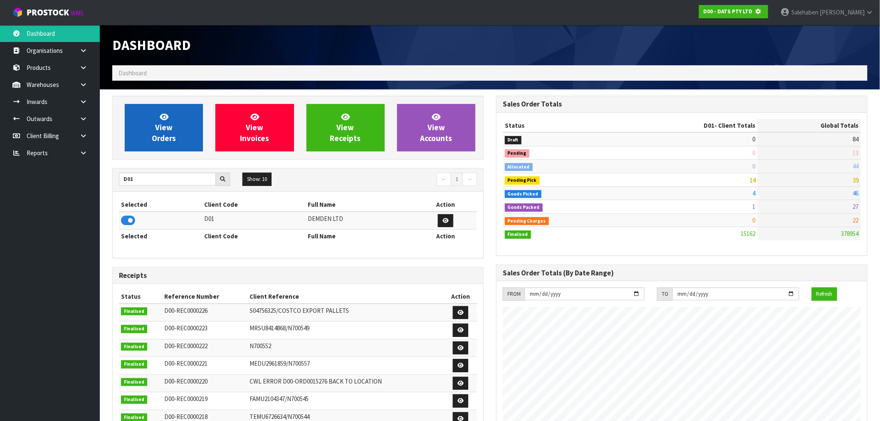
scroll to position [415481, 415615]
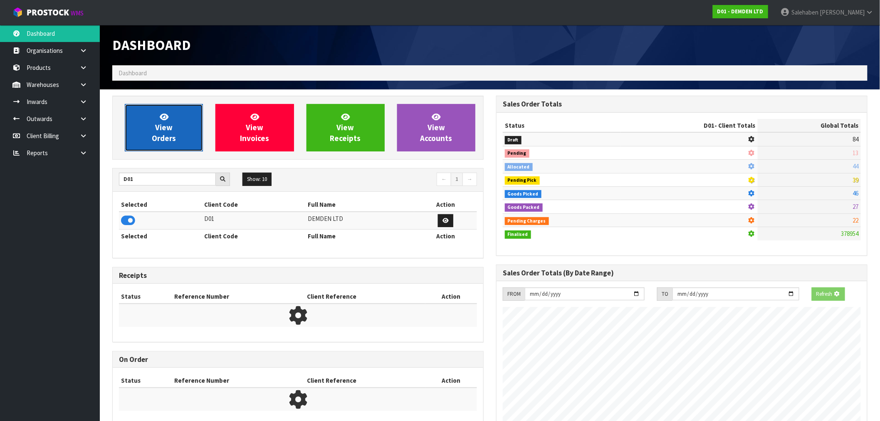
click at [143, 145] on link "View Orders" at bounding box center [164, 127] width 78 height 47
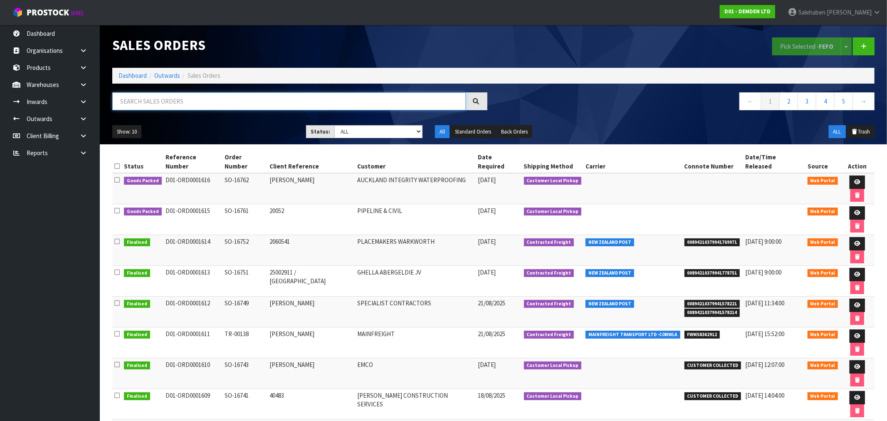
click at [194, 100] on input "text" at bounding box center [289, 101] width 354 height 18
paste input "FWM58362912"
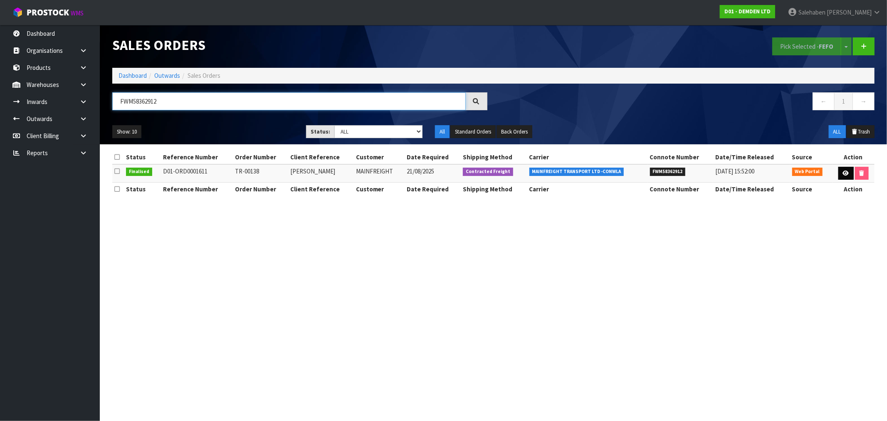
type input "FWM58362912"
click at [846, 172] on icon at bounding box center [846, 173] width 6 height 5
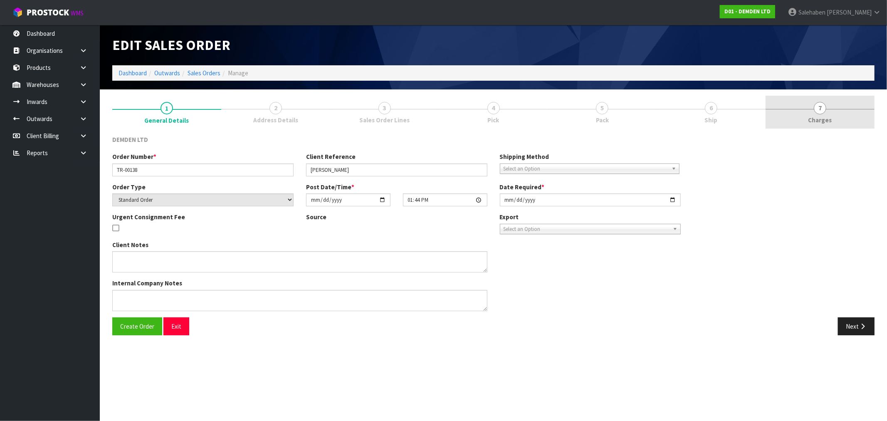
click at [816, 117] on span "Charges" at bounding box center [821, 120] width 24 height 9
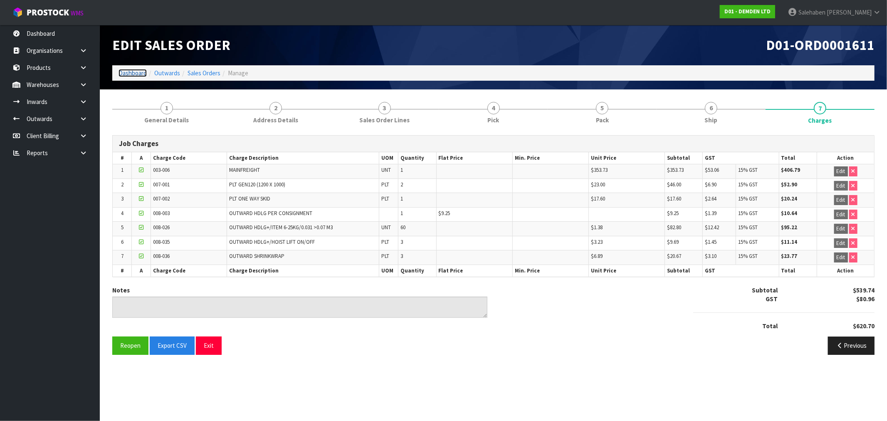
click at [129, 72] on link "Dashboard" at bounding box center [133, 73] width 28 height 8
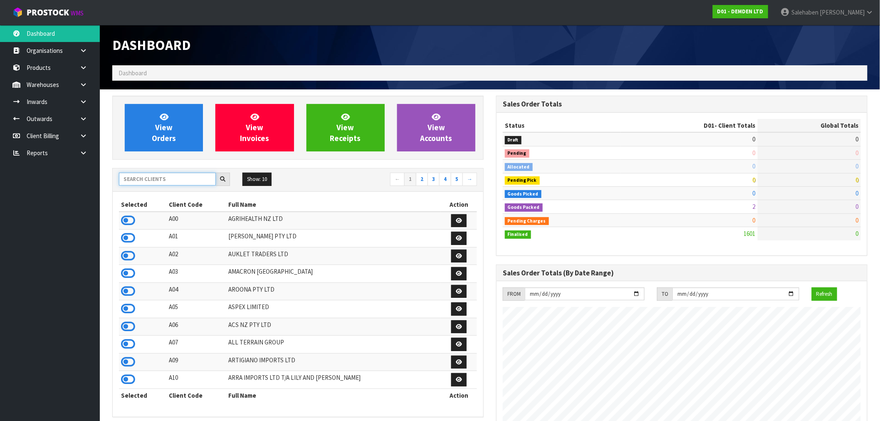
scroll to position [522, 384]
click at [160, 179] on input "text" at bounding box center [167, 179] width 97 height 13
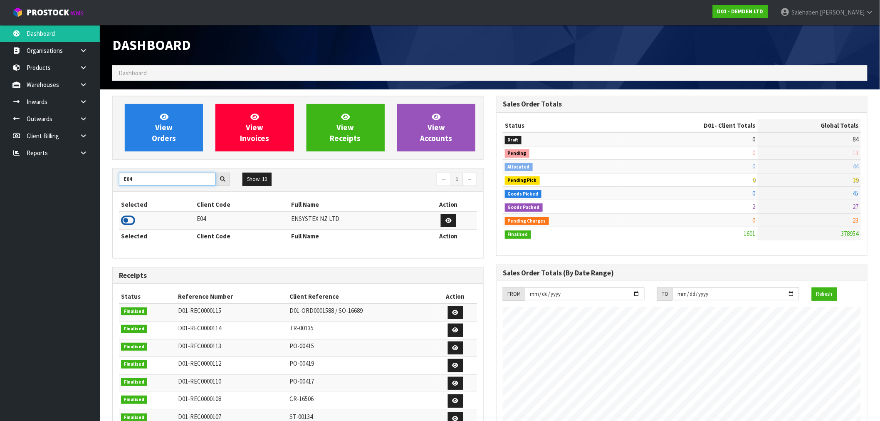
type input "E04"
click at [124, 222] on icon at bounding box center [128, 220] width 14 height 12
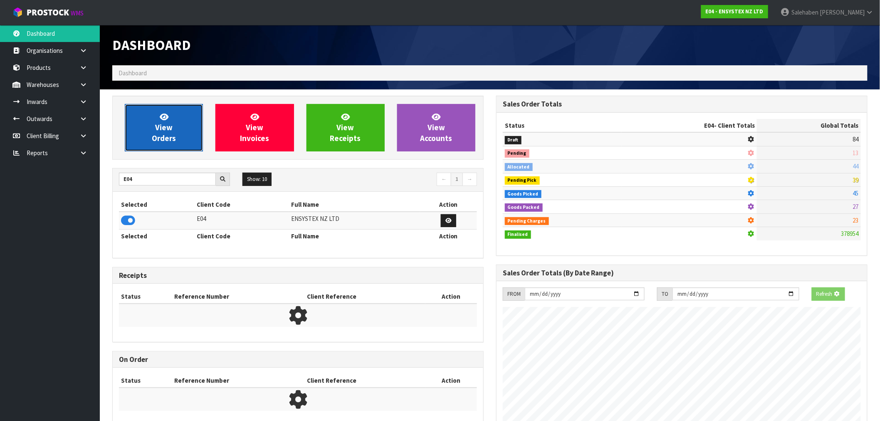
click at [163, 149] on link "View Orders" at bounding box center [164, 127] width 78 height 47
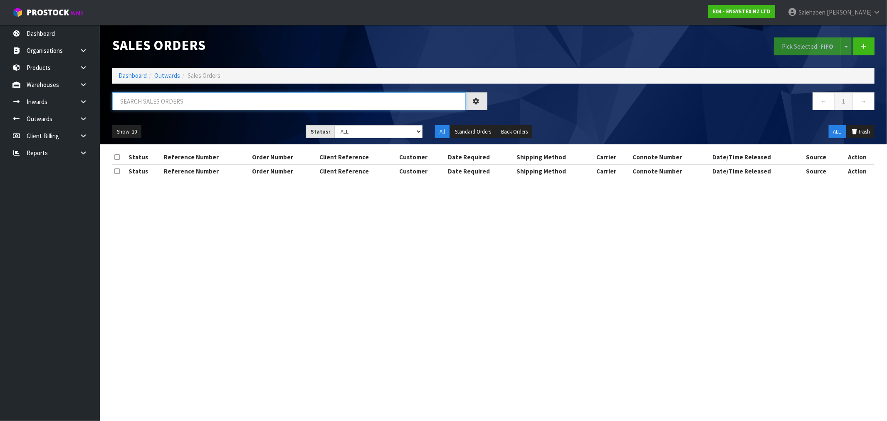
click at [242, 99] on input "text" at bounding box center [289, 101] width 354 height 18
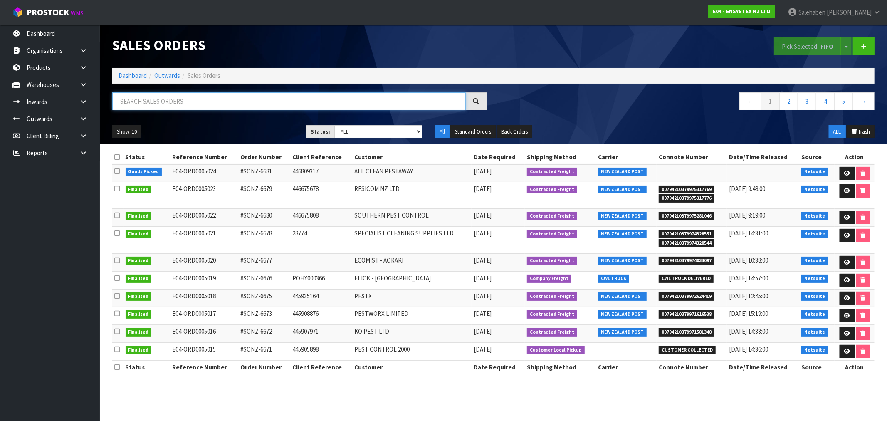
paste input "FWM58362384"
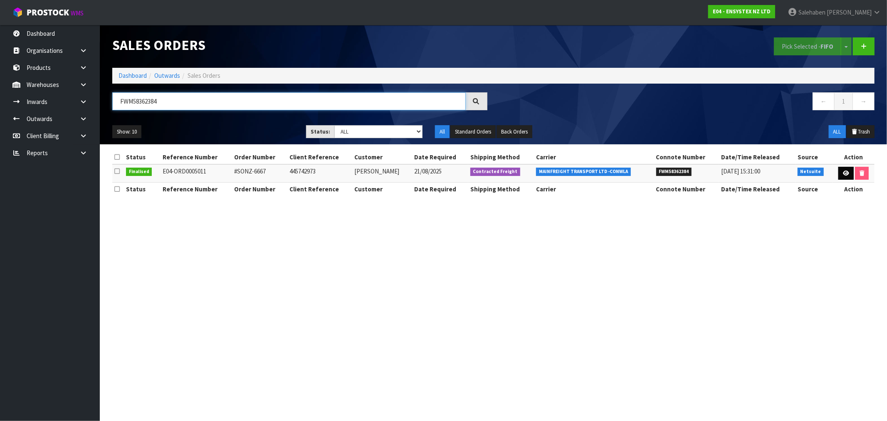
type input "FWM58362384"
click at [847, 174] on link at bounding box center [846, 173] width 15 height 13
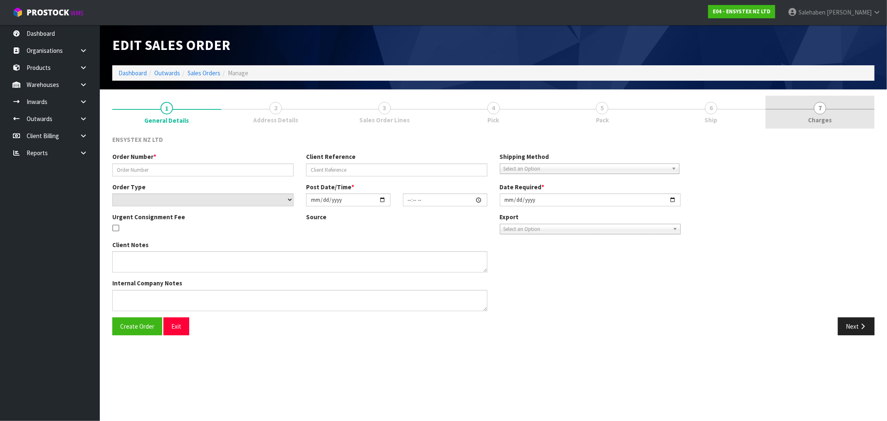
type input "#SONZ-6667"
type input "445742973"
select select "number:0"
type input "2025-08-21"
type input "11:15:10.000"
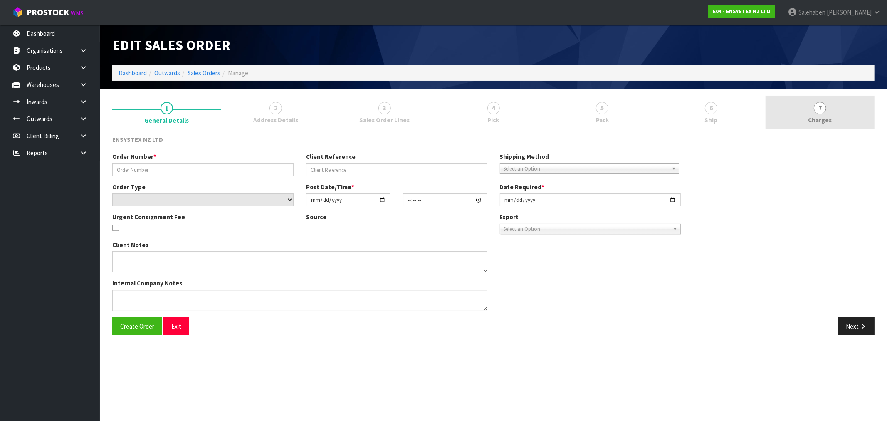
type input "2025-08-21"
type textarea "MUST GO TO PALMERSTON NORTH ADDRESS"
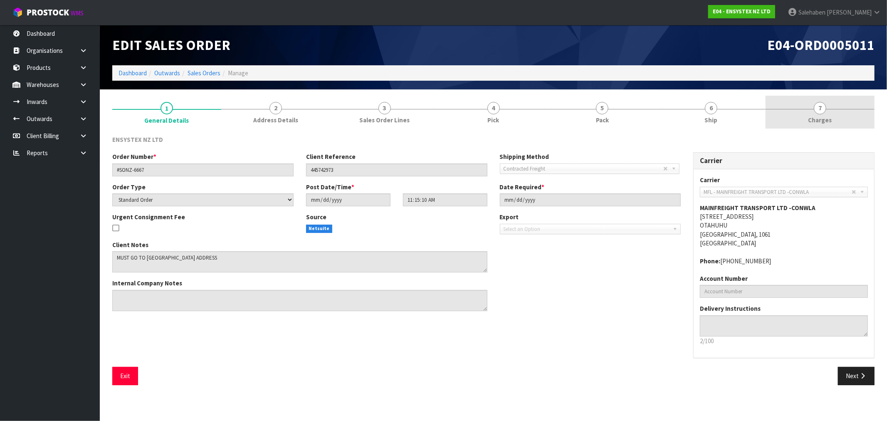
click at [822, 113] on span "7" at bounding box center [820, 108] width 12 height 12
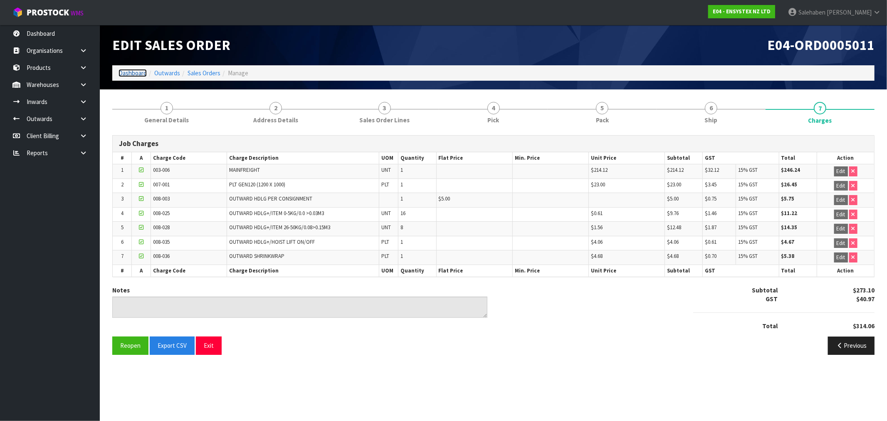
click at [139, 71] on link "Dashboard" at bounding box center [133, 73] width 28 height 8
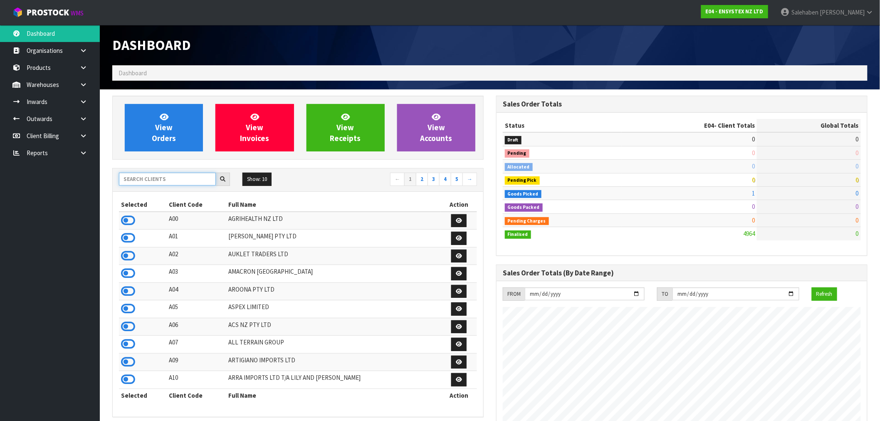
scroll to position [630, 384]
click at [154, 183] on input "text" at bounding box center [167, 179] width 97 height 13
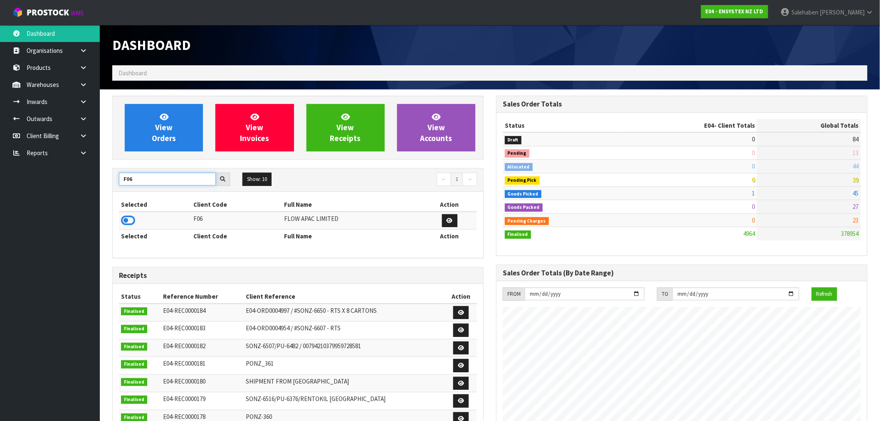
type input "F06"
click at [127, 228] on td at bounding box center [155, 221] width 73 height 18
click at [127, 220] on icon at bounding box center [128, 220] width 14 height 12
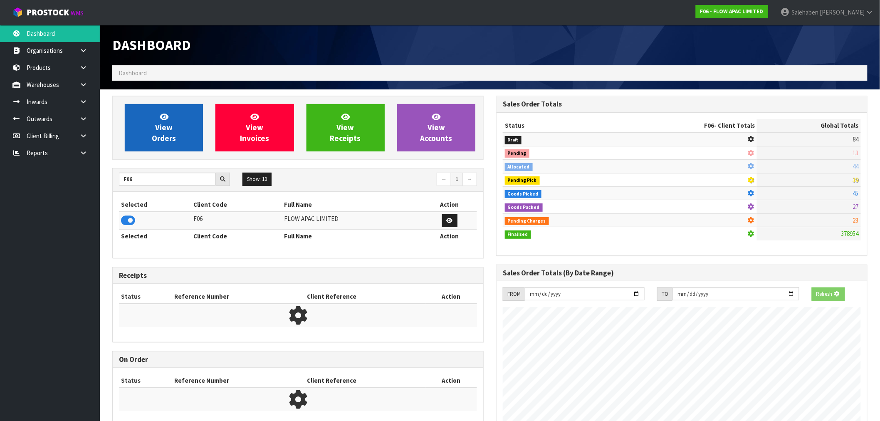
scroll to position [519, 384]
click at [172, 119] on link "View Orders" at bounding box center [164, 127] width 78 height 47
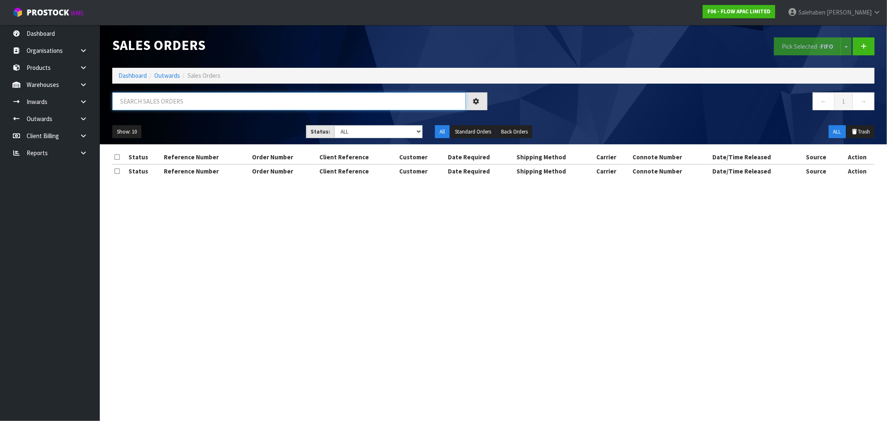
click at [215, 104] on input "text" at bounding box center [289, 101] width 354 height 18
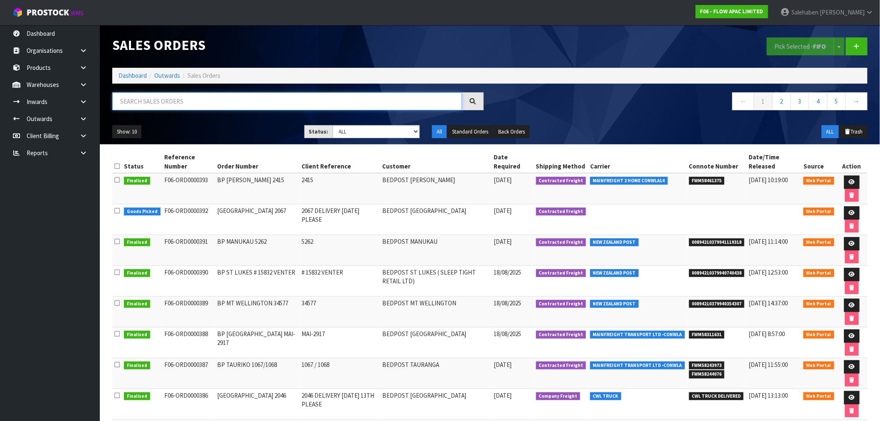
paste input "FWM58311631"
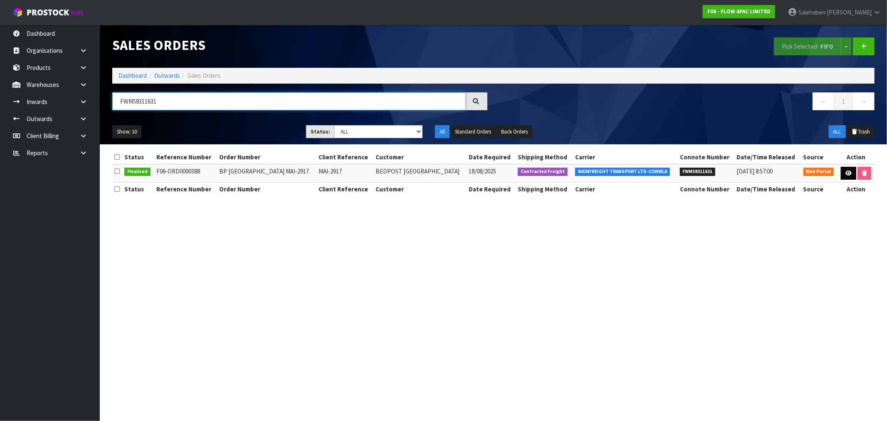
type input "FWM58311631"
click at [847, 175] on icon at bounding box center [849, 173] width 6 height 5
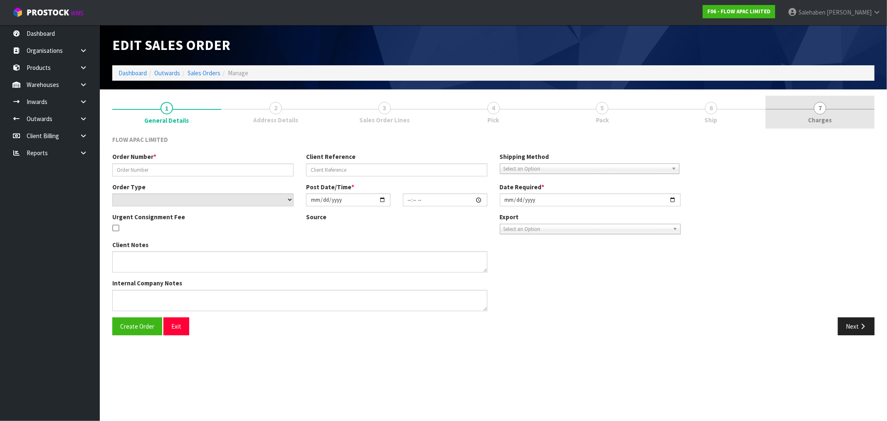
type input "BP CHRISTCHURCH MAI-2917"
type input "MAI-2917"
select select "number:0"
type input "2025-08-15"
type input "20:33:00.000"
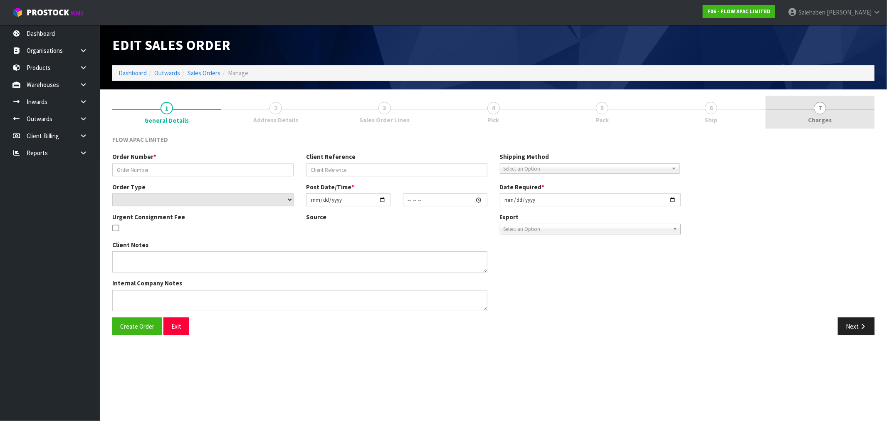
type input "2025-08-18"
click at [822, 121] on span "Charges" at bounding box center [821, 120] width 24 height 9
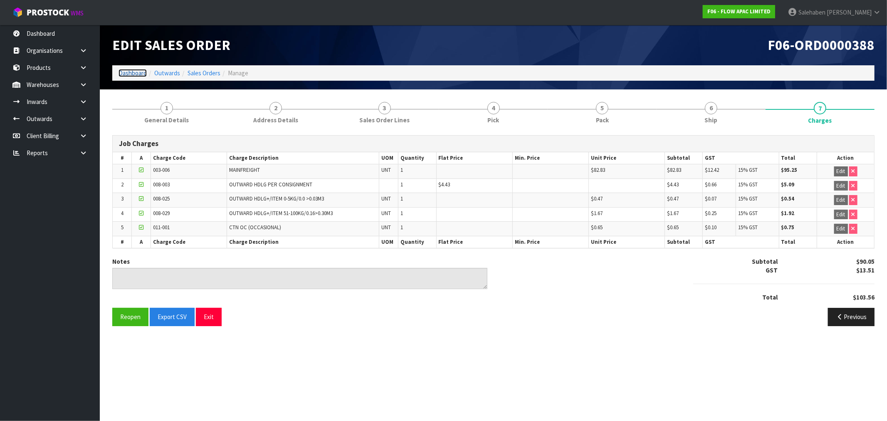
click at [140, 69] on link "Dashboard" at bounding box center [133, 73] width 28 height 8
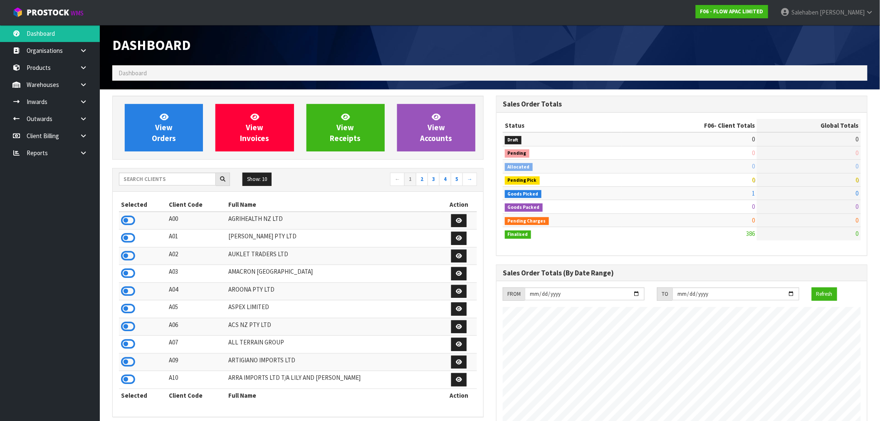
scroll to position [550, 384]
click at [158, 177] on input "text" at bounding box center [167, 179] width 97 height 13
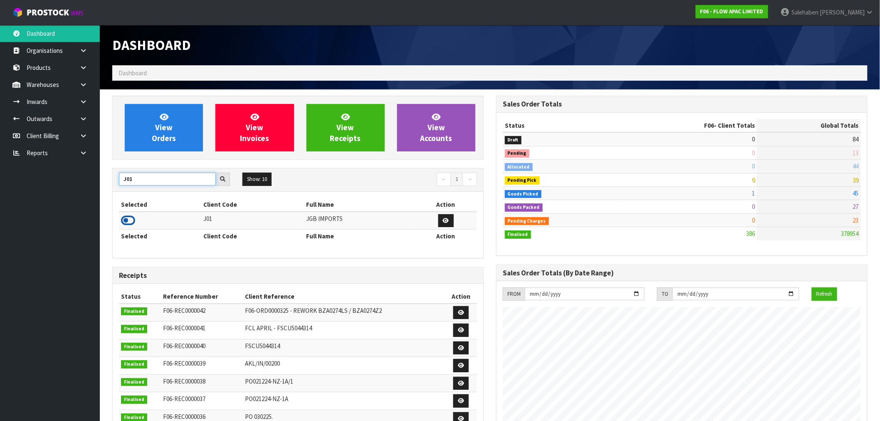
type input "J01"
click at [129, 221] on icon at bounding box center [128, 220] width 14 height 12
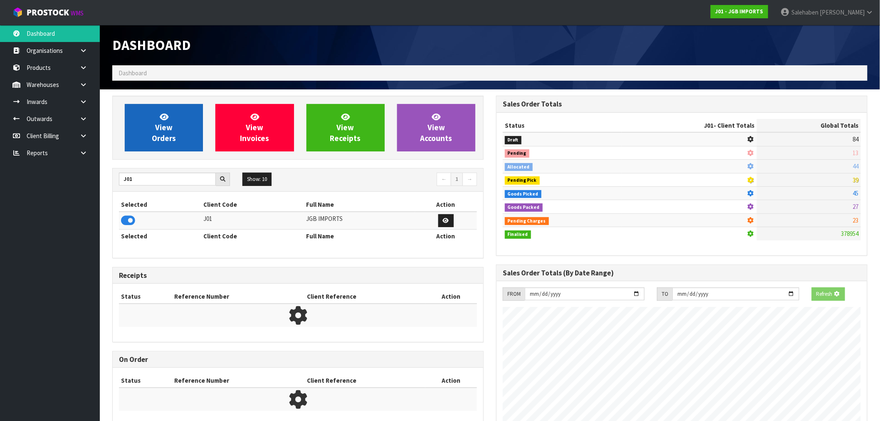
scroll to position [519, 384]
click at [155, 147] on link "View Orders" at bounding box center [164, 127] width 78 height 47
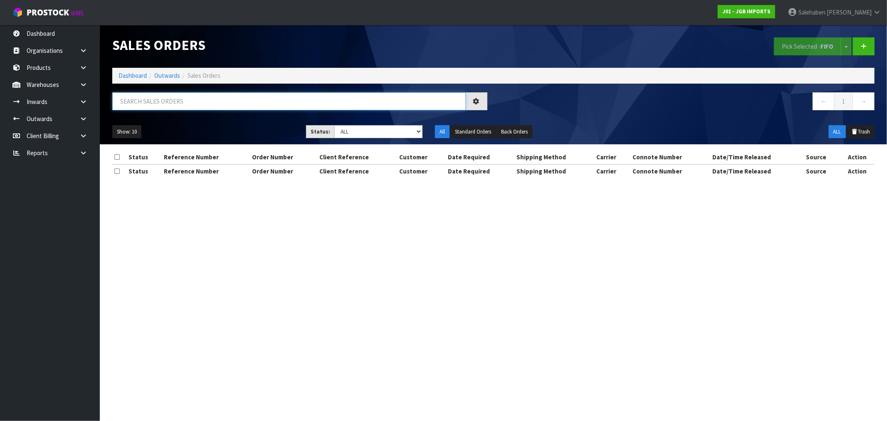
click at [240, 103] on input "text" at bounding box center [289, 101] width 354 height 18
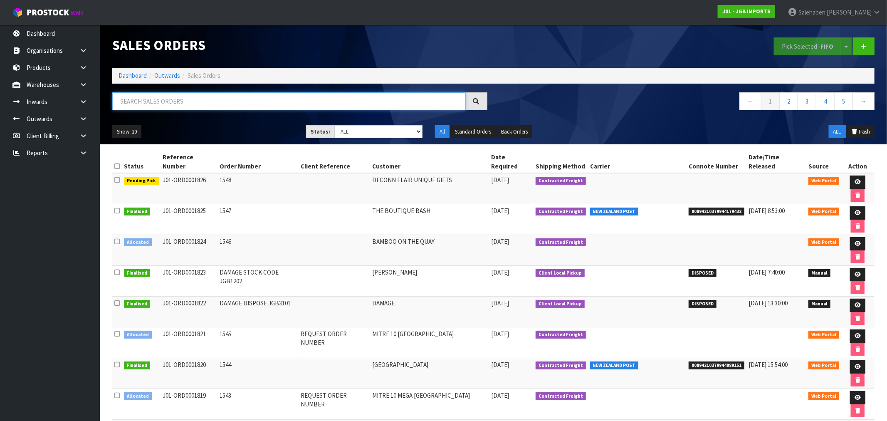
paste input "FWM58371460"
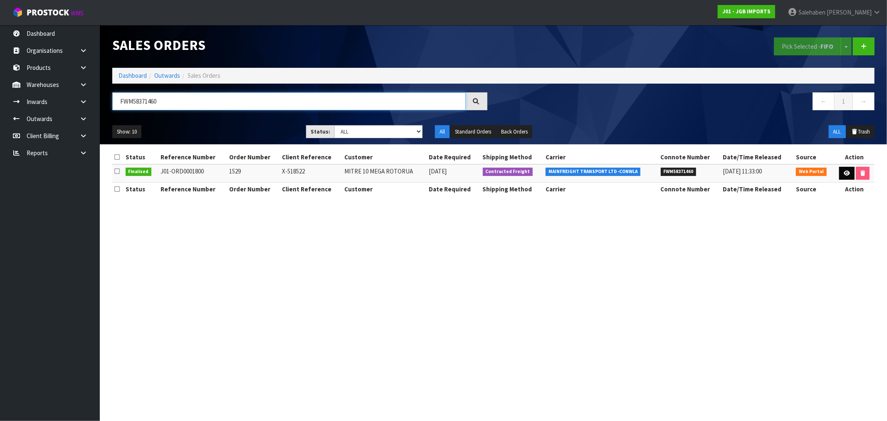
type input "FWM58371460"
click at [851, 169] on link at bounding box center [846, 173] width 15 height 13
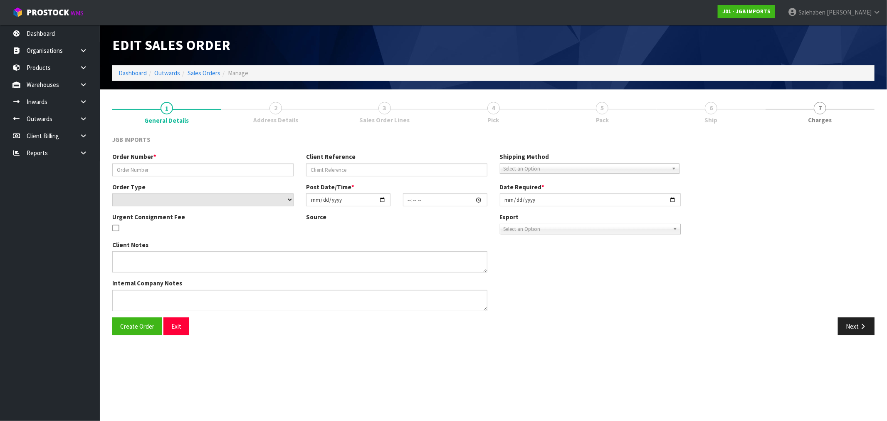
type input "1529"
type input "X-518522"
select select "number:0"
type input "2025-08-19"
type input "15:39:00.000"
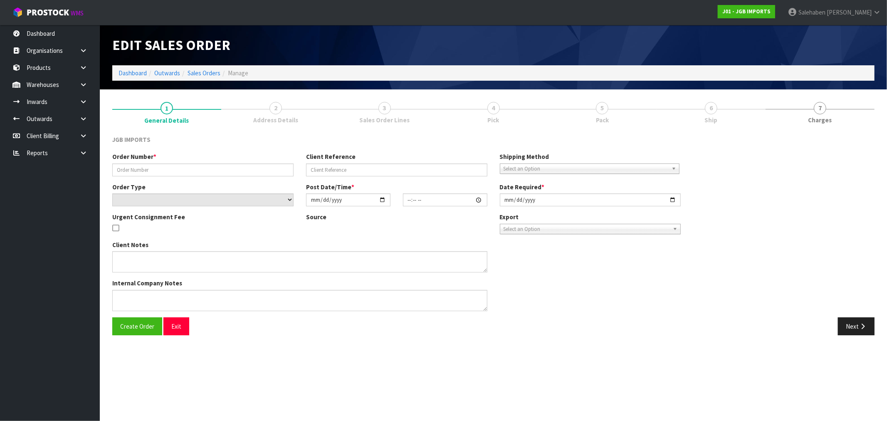
type input "2025-08-20"
type textarea "PLEASE EMAIL PRO-FORMA INVOICE, REQUESTING ORDER NUMBER, TO: JOCK.WHITESIDE@MIT…"
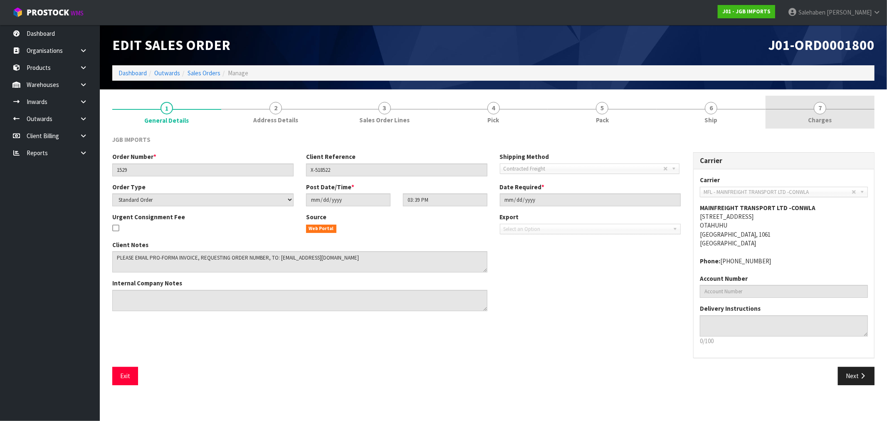
click at [821, 114] on link "7 Charges" at bounding box center [820, 112] width 109 height 33
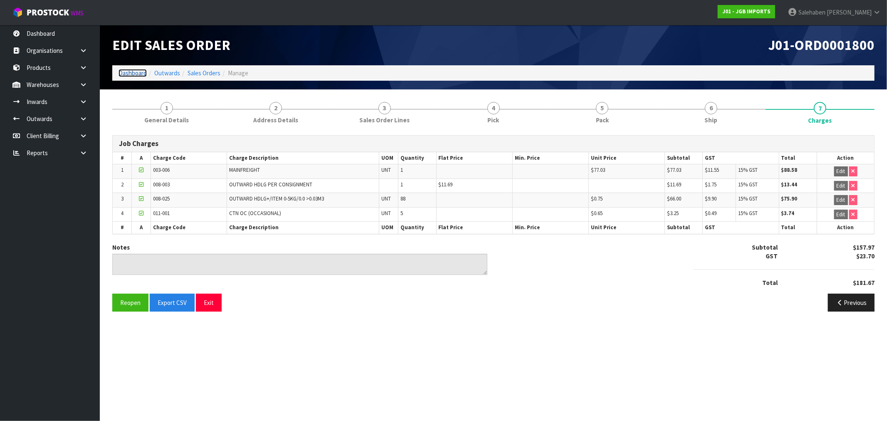
click at [129, 73] on link "Dashboard" at bounding box center [133, 73] width 28 height 8
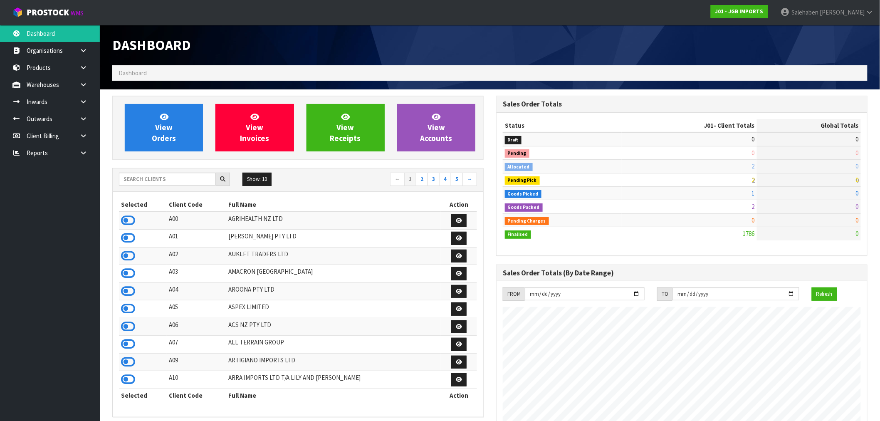
scroll to position [630, 384]
click at [187, 181] on input "text" at bounding box center [167, 179] width 97 height 13
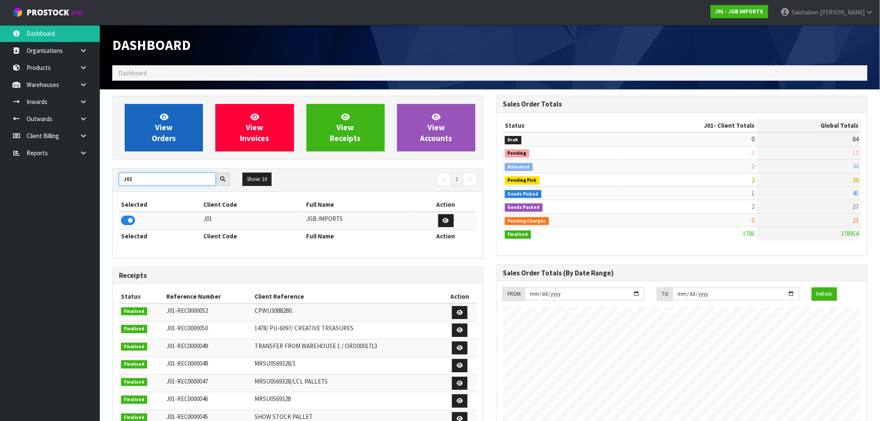
type input "J01"
click at [154, 123] on link "View Orders" at bounding box center [164, 127] width 78 height 47
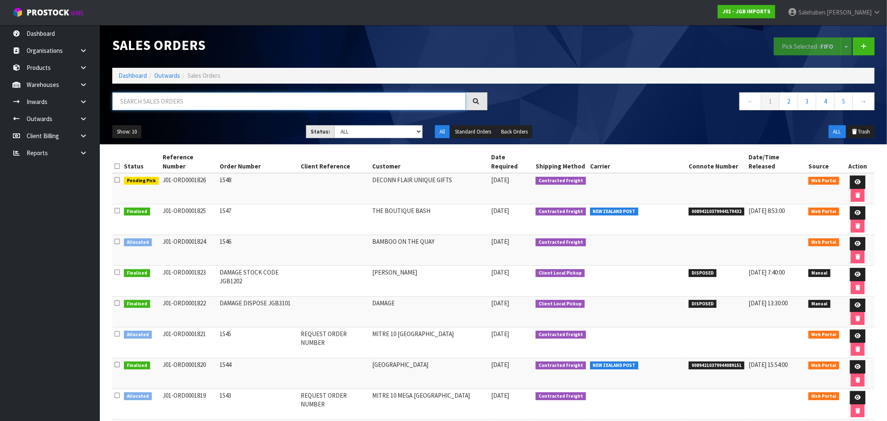
paste input "FWM58361094"
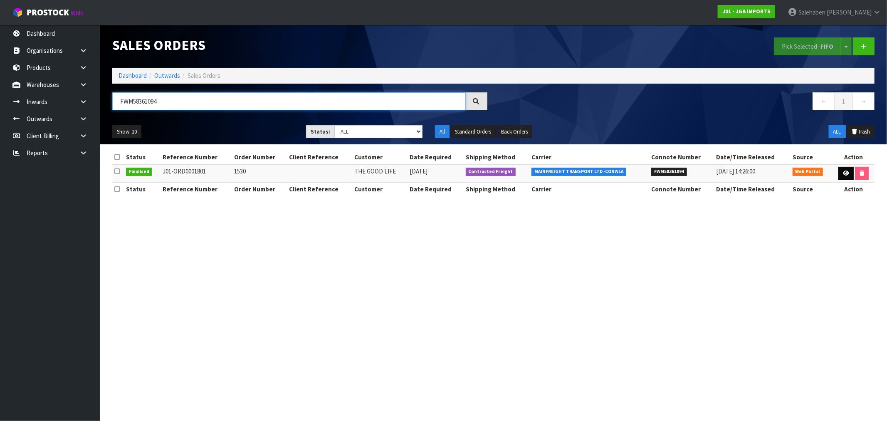
type input "FWM58361094"
click at [849, 173] on link at bounding box center [846, 173] width 15 height 13
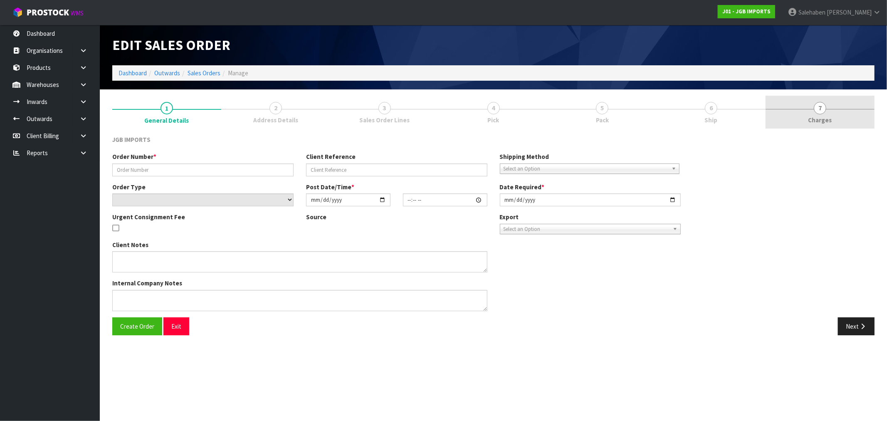
type input "1530"
select select "number:0"
type input "2025-08-19"
type input "16:01:00.000"
type input "2025-08-20"
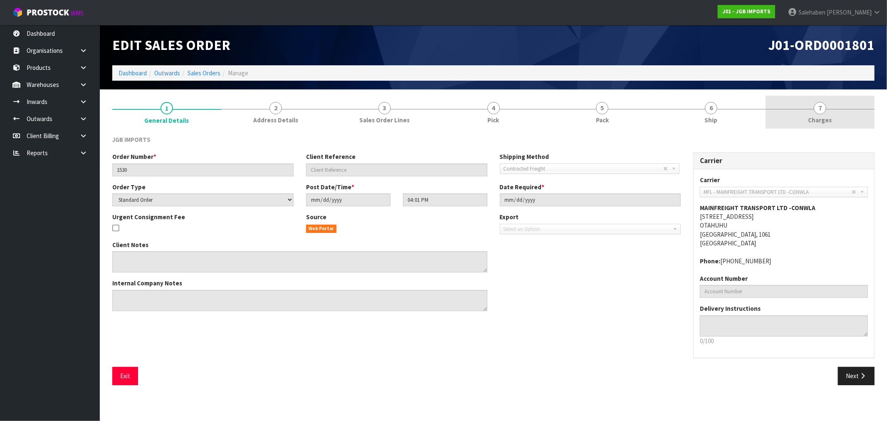
click at [824, 118] on span "Charges" at bounding box center [821, 120] width 24 height 9
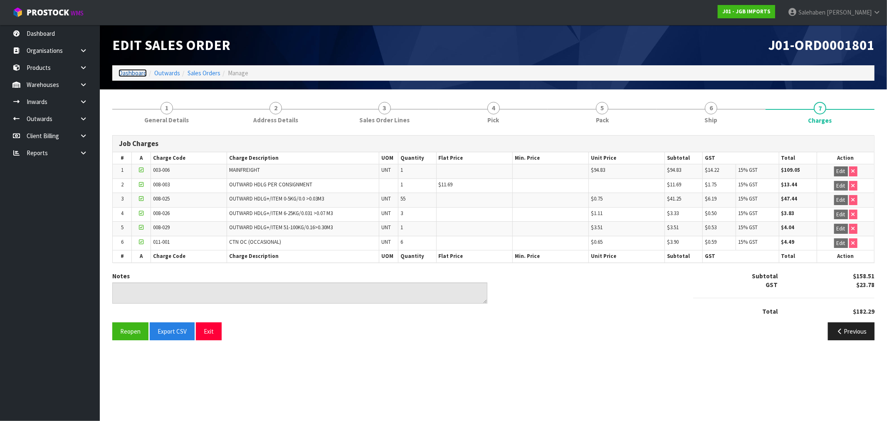
click at [127, 72] on link "Dashboard" at bounding box center [133, 73] width 28 height 8
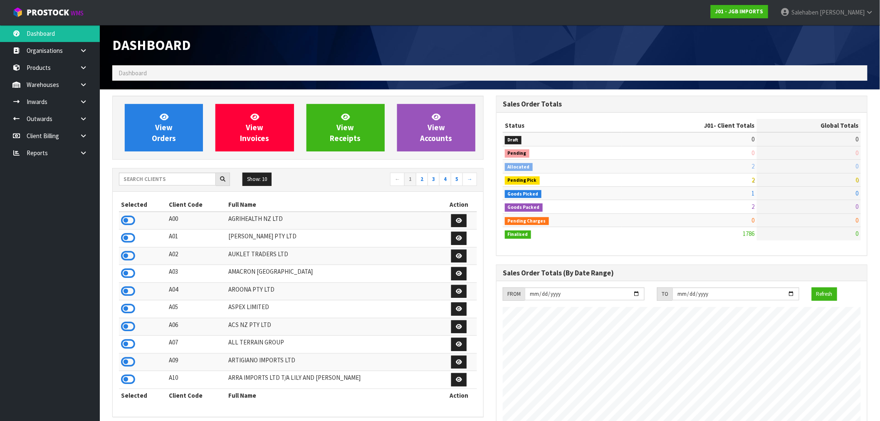
scroll to position [630, 384]
click at [179, 181] on input "text" at bounding box center [167, 179] width 97 height 13
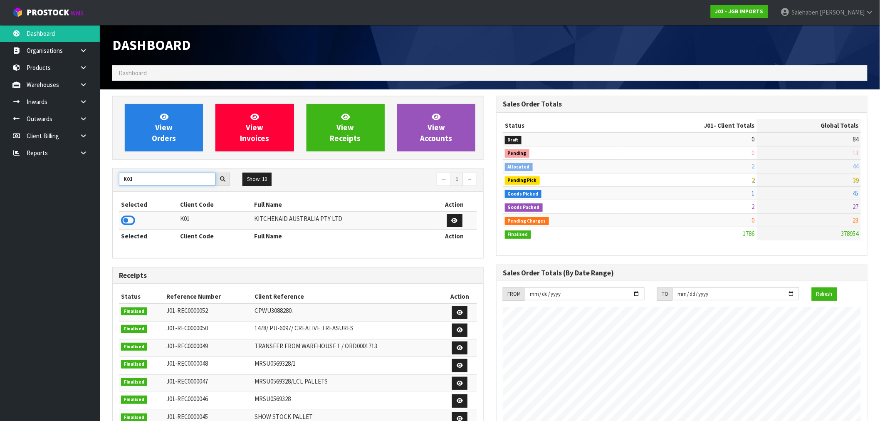
type input "K01"
click at [126, 218] on icon at bounding box center [128, 220] width 14 height 12
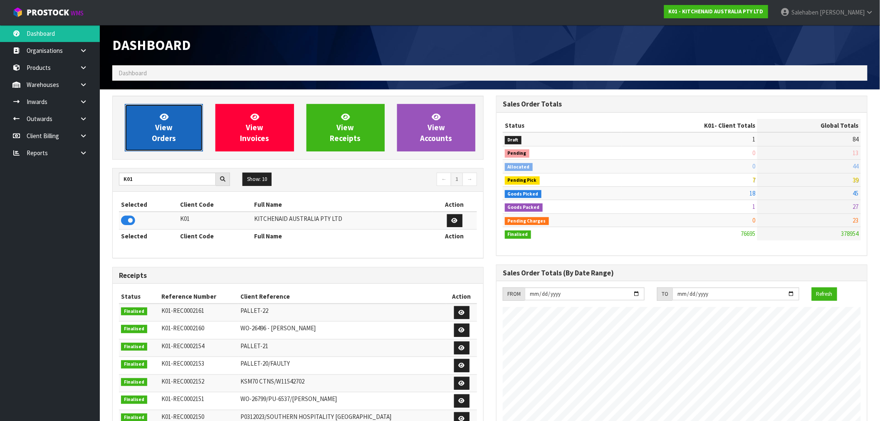
click at [169, 127] on span "View Orders" at bounding box center [164, 127] width 24 height 31
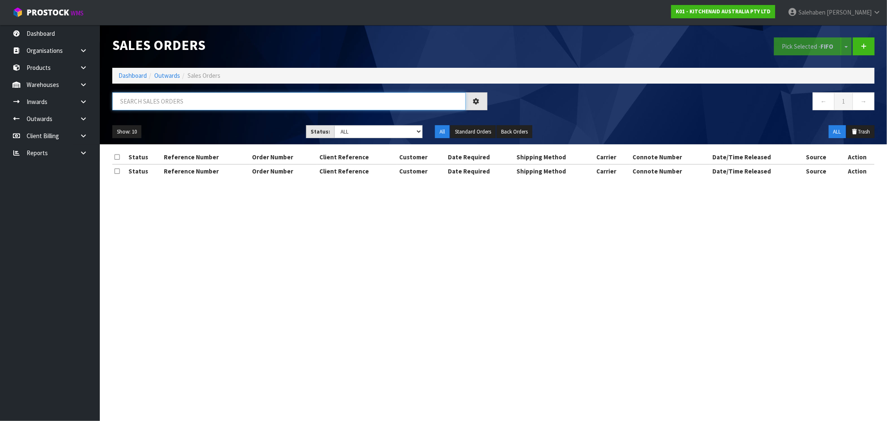
click at [186, 105] on input "text" at bounding box center [289, 101] width 354 height 18
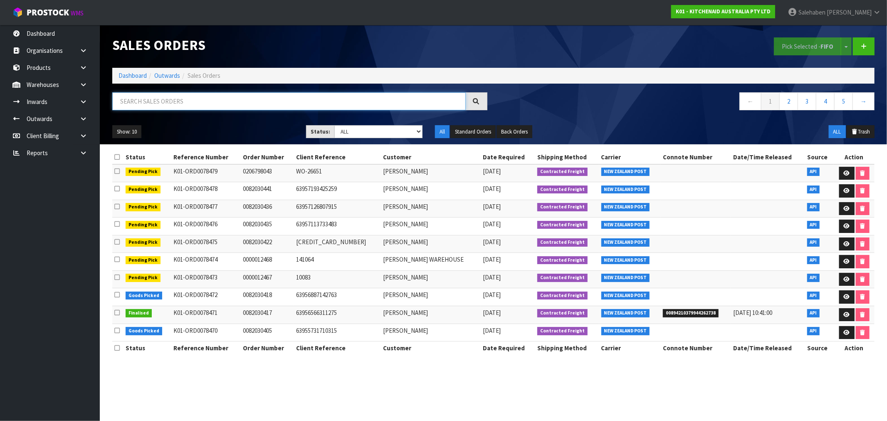
click at [220, 102] on input "text" at bounding box center [289, 101] width 354 height 18
paste input "FWM58318020"
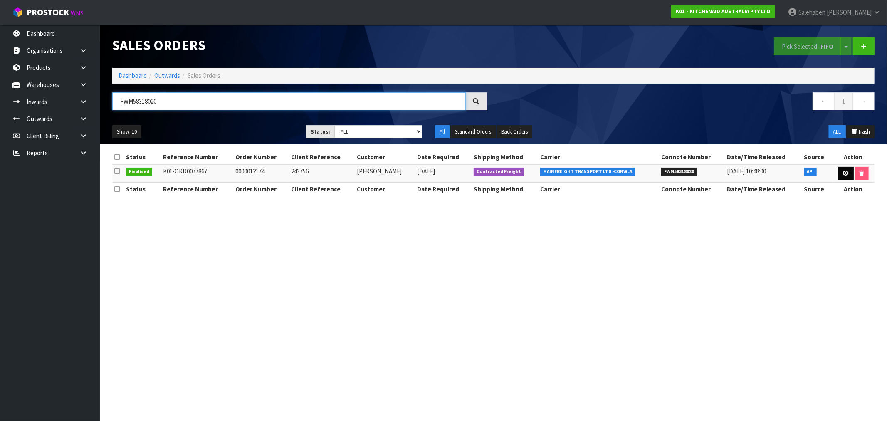
type input "FWM58318020"
click at [847, 176] on icon at bounding box center [846, 173] width 6 height 5
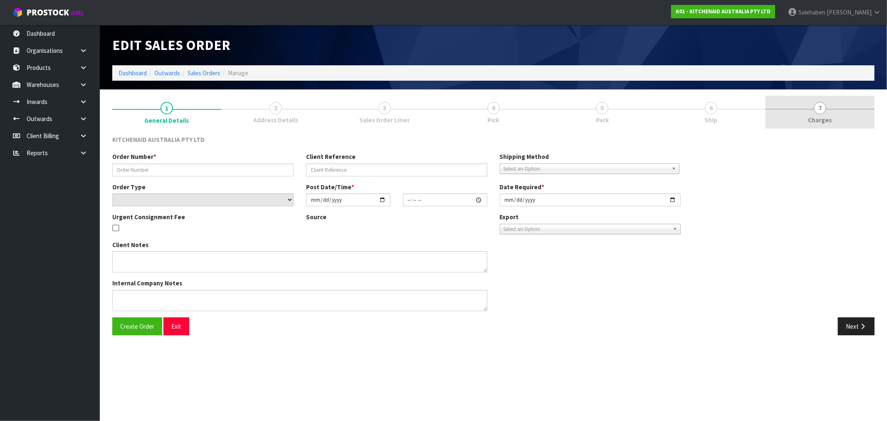
type input "0000012174"
type input "243756"
select select "number:0"
type input "2025-08-15"
type input "13:31:39.000"
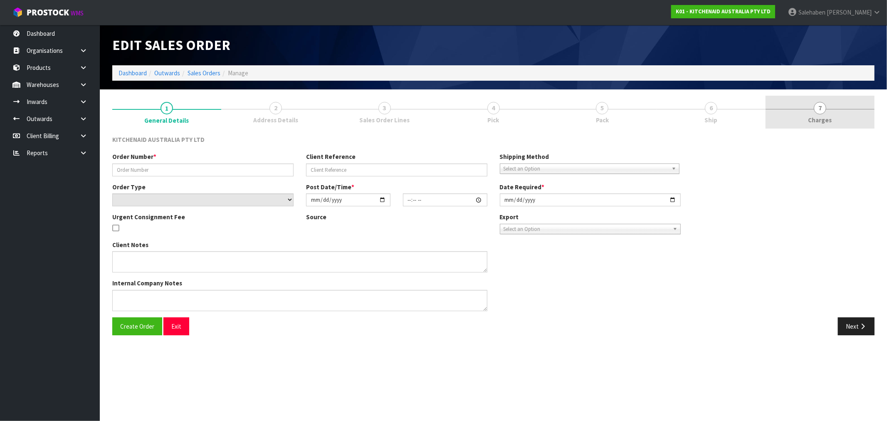
type input "2025-08-15"
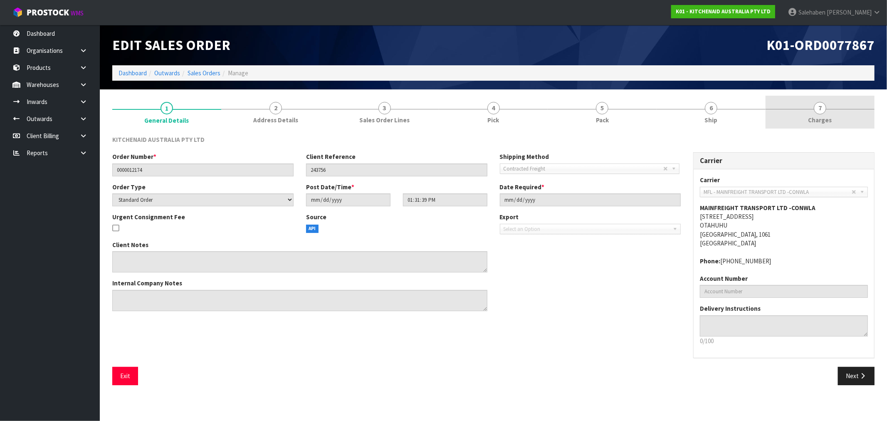
click at [815, 118] on span "Charges" at bounding box center [821, 120] width 24 height 9
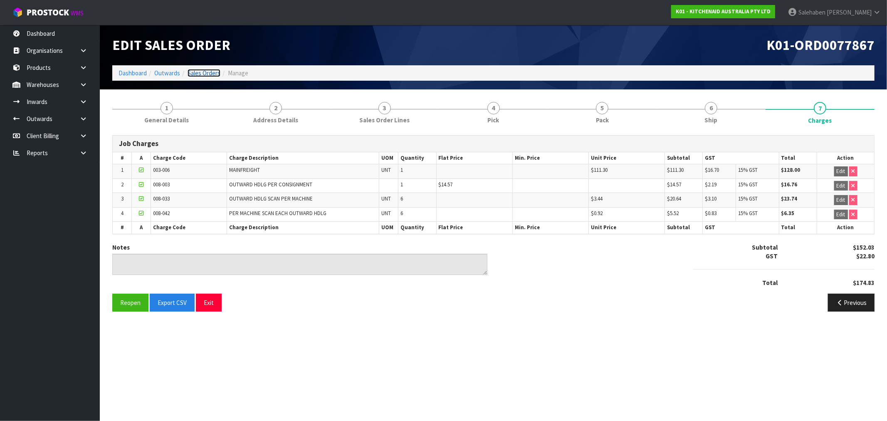
click at [208, 72] on link "Sales Orders" at bounding box center [204, 73] width 33 height 8
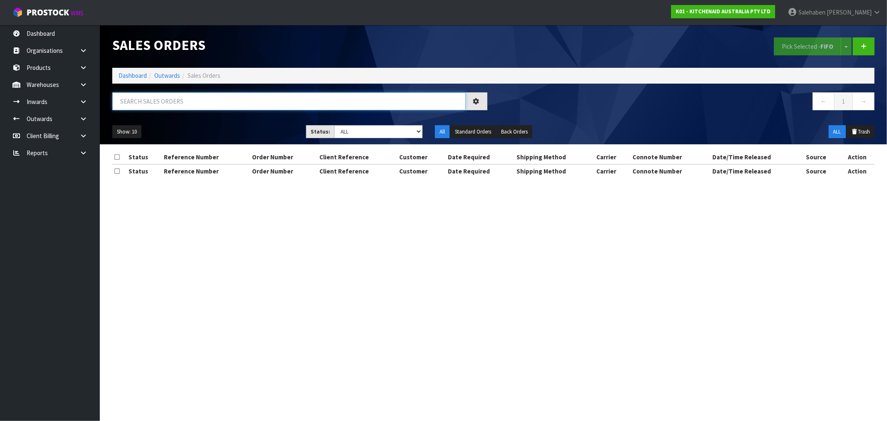
drag, startPoint x: 200, startPoint y: 104, endPoint x: 195, endPoint y: 107, distance: 6.0
click at [196, 106] on input "text" at bounding box center [289, 101] width 354 height 18
paste input "FWM58328410"
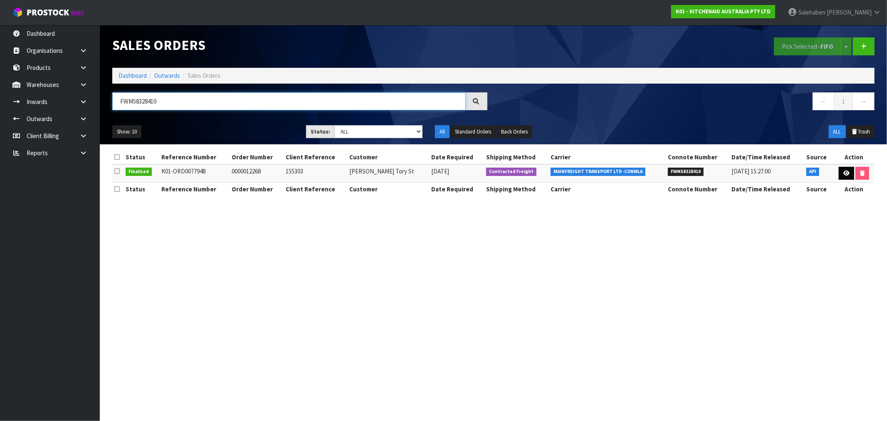
type input "FWM58328410"
click at [847, 171] on icon at bounding box center [847, 173] width 6 height 5
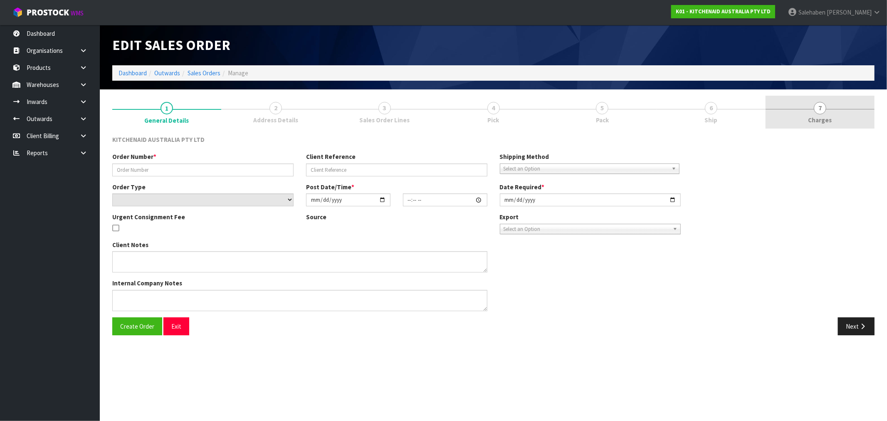
click at [818, 121] on span "Charges" at bounding box center [821, 120] width 24 height 9
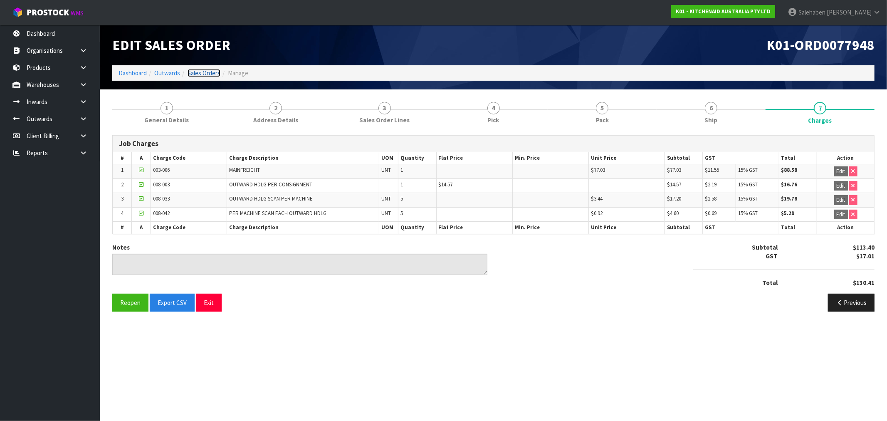
click at [201, 69] on link "Sales Orders" at bounding box center [204, 73] width 33 height 8
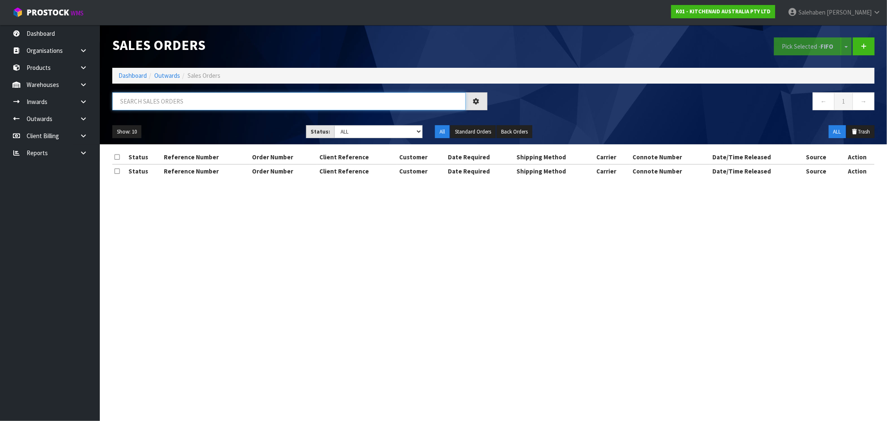
click at [176, 103] on input "text" at bounding box center [289, 101] width 354 height 18
paste input "FWM58356519"
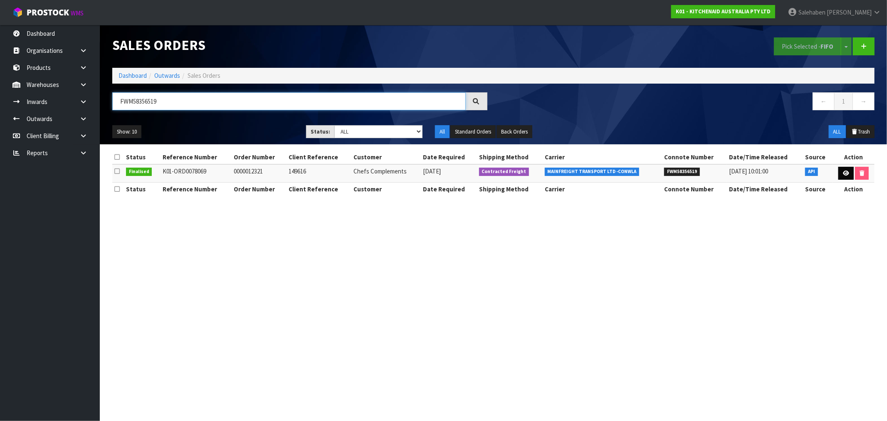
type input "FWM58356519"
click at [848, 171] on icon at bounding box center [846, 173] width 6 height 5
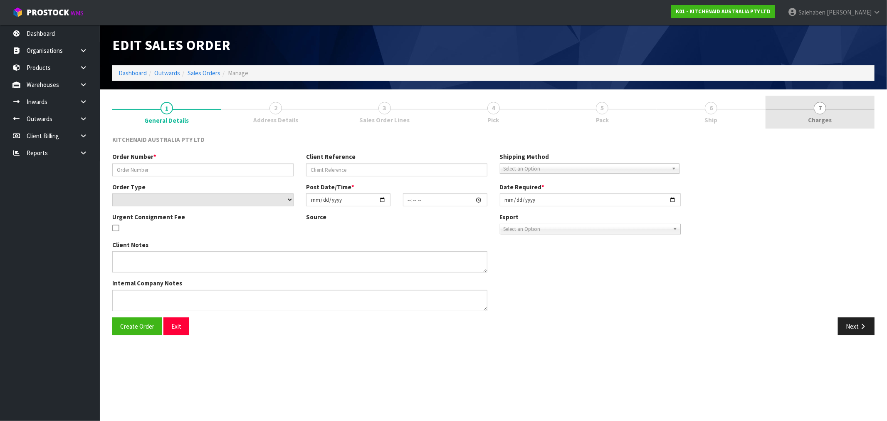
type input "0000012321"
type input "149616"
select select "number:0"
type input "2025-08-19"
type input "17:31:27.000"
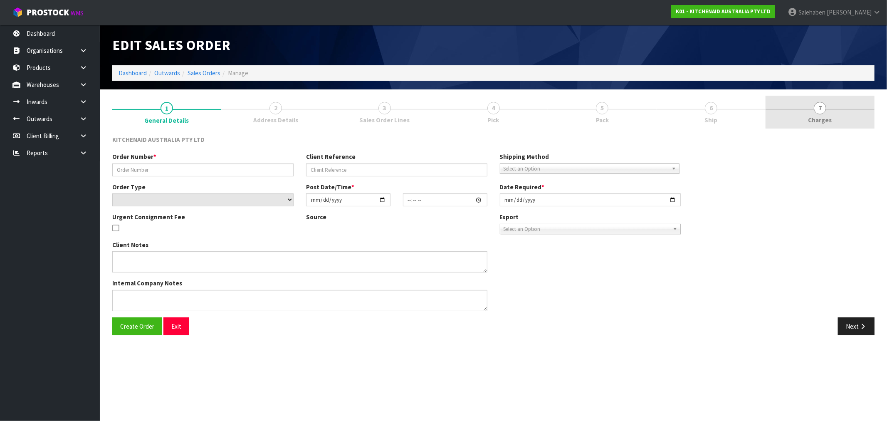
type input "2025-08-19"
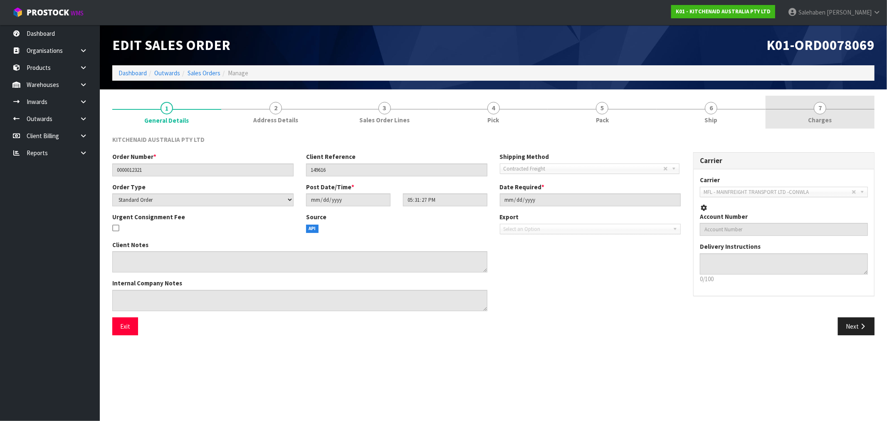
click at [818, 116] on span "Charges" at bounding box center [821, 120] width 24 height 9
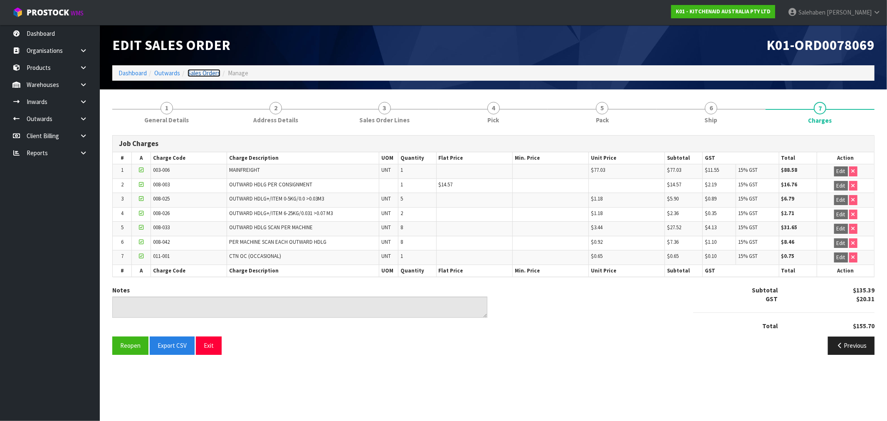
click at [204, 76] on link "Sales Orders" at bounding box center [204, 73] width 33 height 8
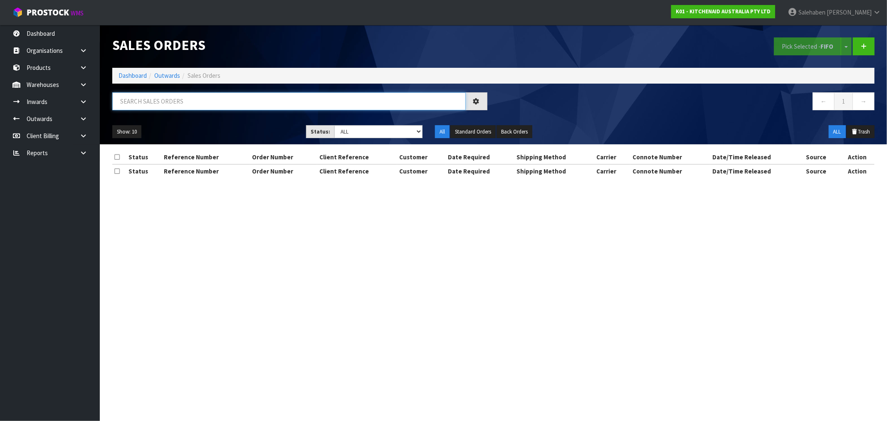
click at [185, 99] on input "text" at bounding box center [289, 101] width 354 height 18
paste input "FWM58358046"
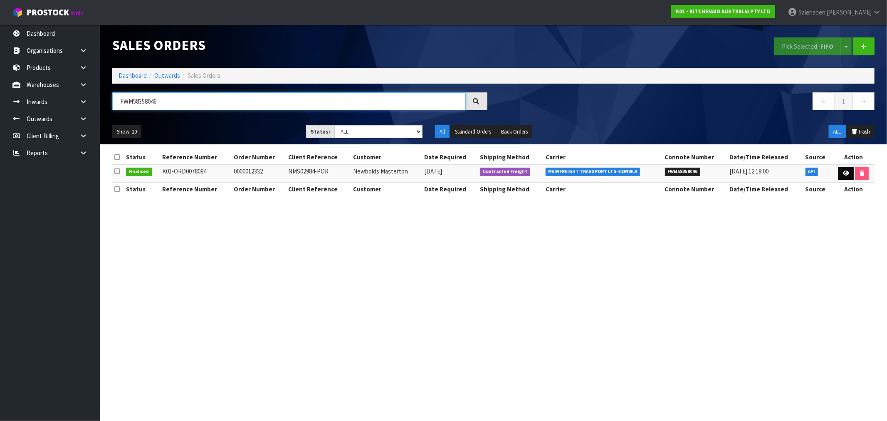
type input "FWM58358046"
click at [847, 173] on icon at bounding box center [846, 173] width 6 height 5
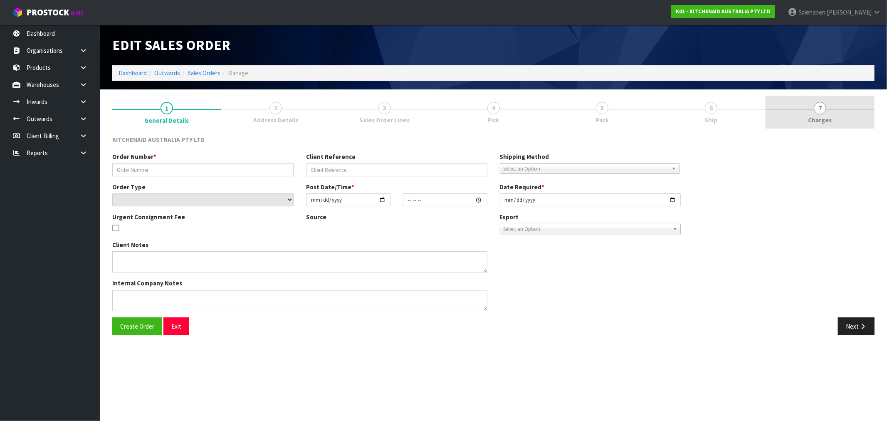
type input "0000012332"
type input "NMS02984-POR"
select select "number:0"
type input "2025-08-20"
type input "15:31:53.000"
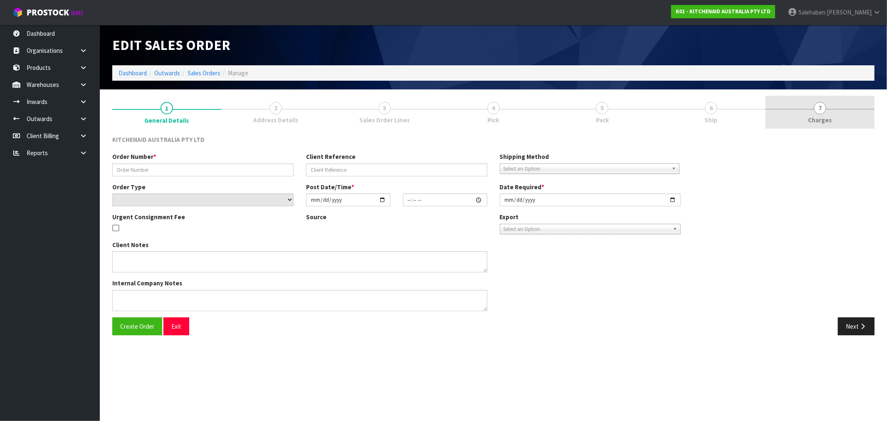
type input "2025-08-20"
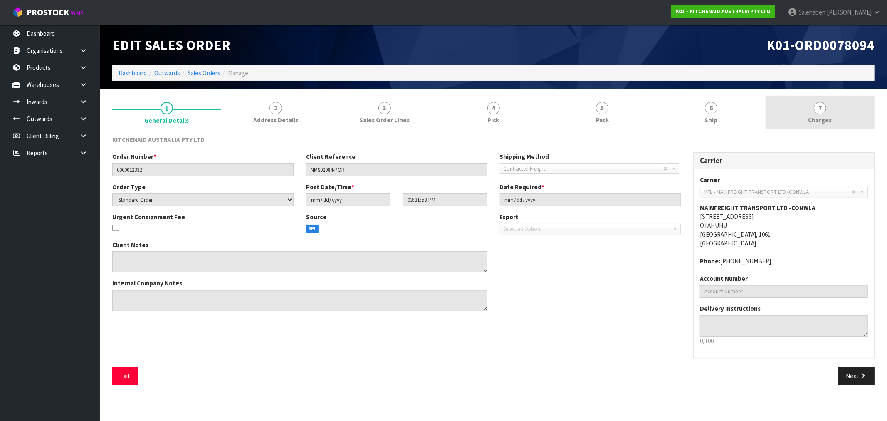
click at [817, 117] on span "Charges" at bounding box center [821, 120] width 24 height 9
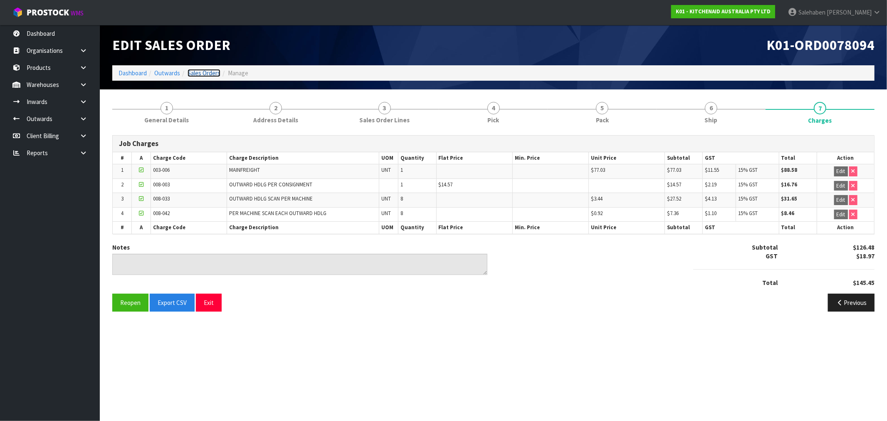
click at [204, 71] on link "Sales Orders" at bounding box center [204, 73] width 33 height 8
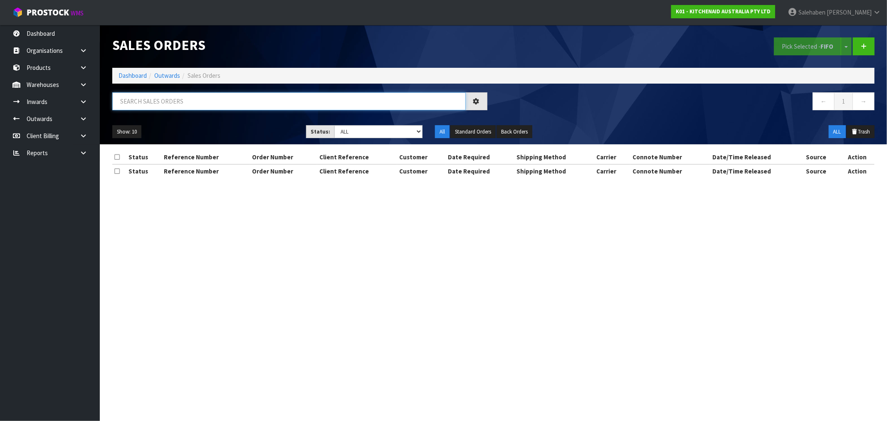
click at [201, 101] on input "text" at bounding box center [289, 101] width 354 height 18
paste input "FWM58340680"
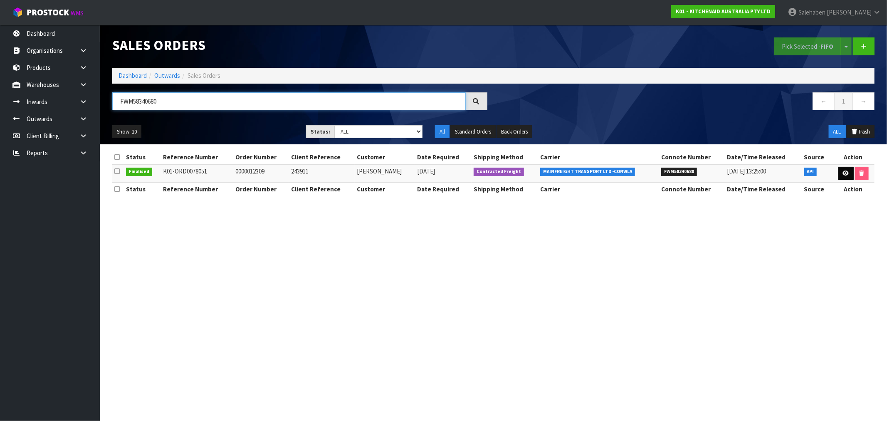
type input "FWM58340680"
click at [841, 174] on link at bounding box center [846, 173] width 15 height 13
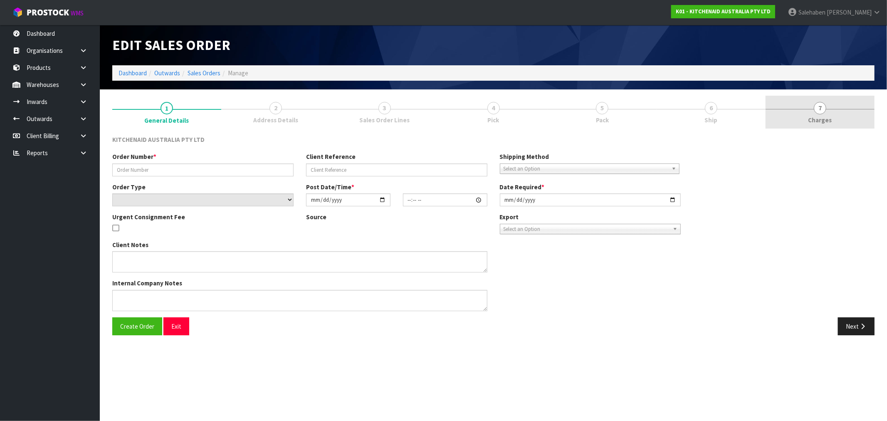
click at [821, 122] on span "Charges" at bounding box center [821, 120] width 24 height 9
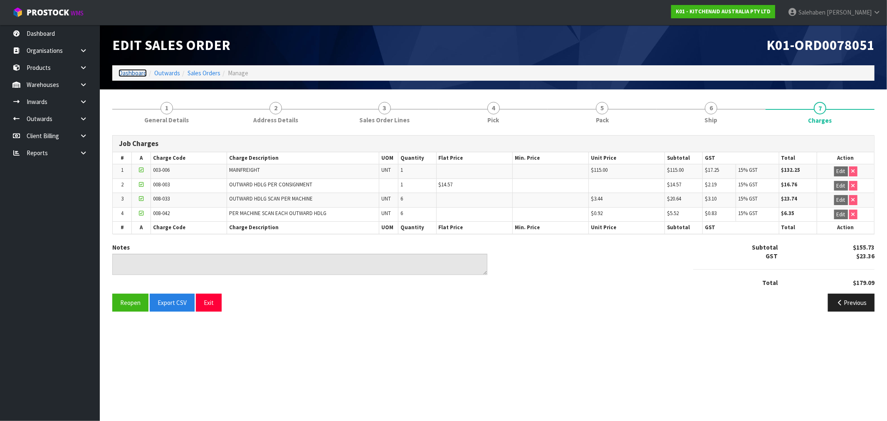
click at [133, 69] on link "Dashboard" at bounding box center [133, 73] width 28 height 8
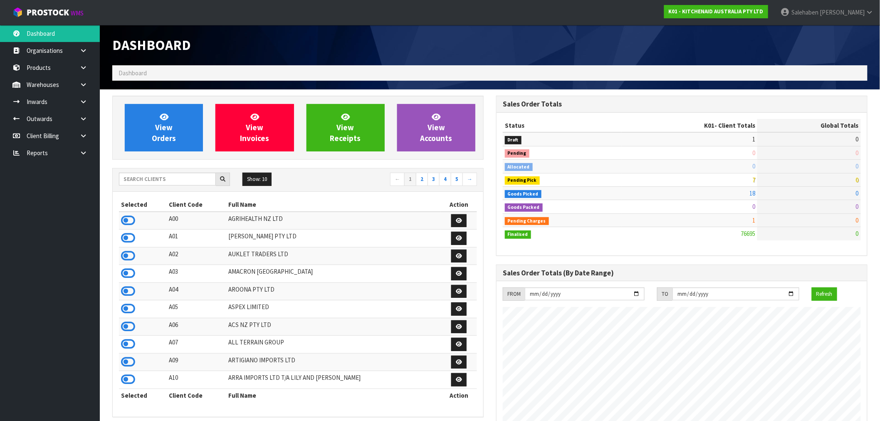
scroll to position [630, 384]
click at [141, 180] on input "text" at bounding box center [167, 179] width 97 height 13
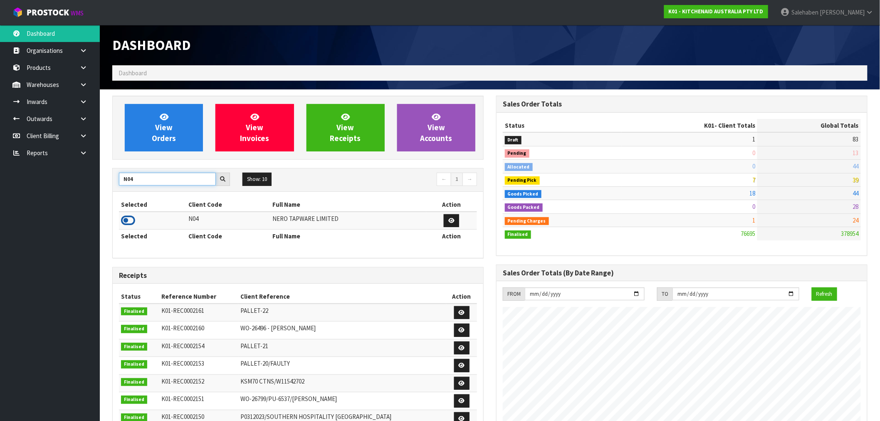
type input "N04"
click at [127, 220] on icon at bounding box center [128, 220] width 14 height 12
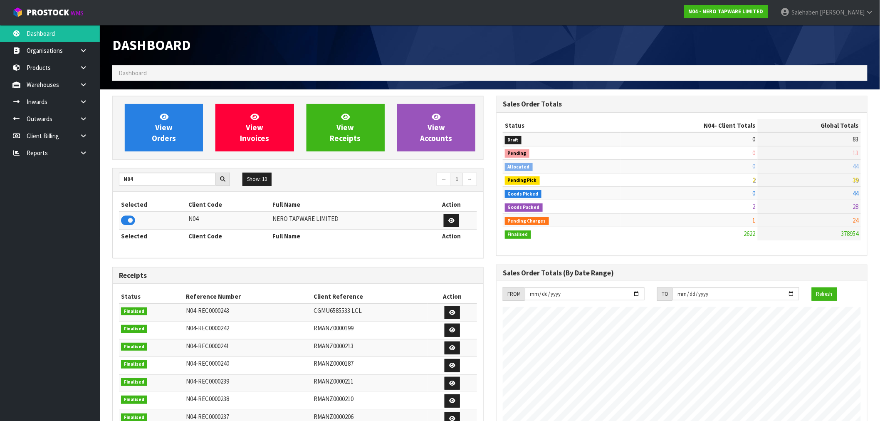
scroll to position [648, 384]
click at [172, 131] on span "View Orders" at bounding box center [164, 127] width 24 height 31
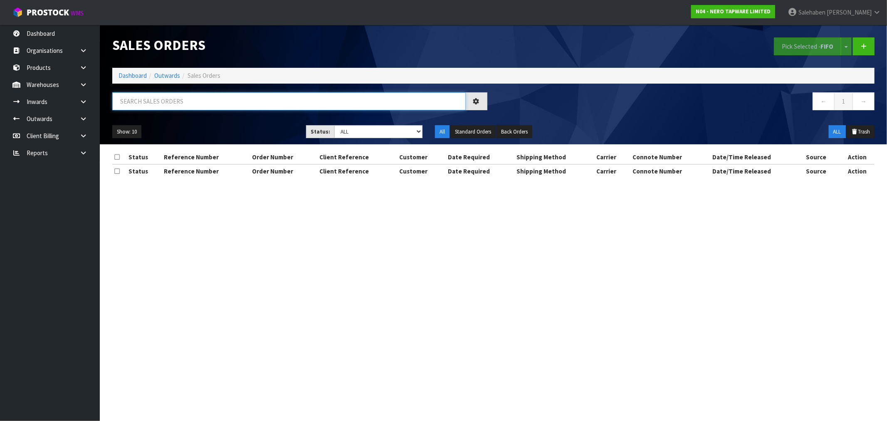
click at [238, 100] on input "text" at bounding box center [289, 101] width 354 height 18
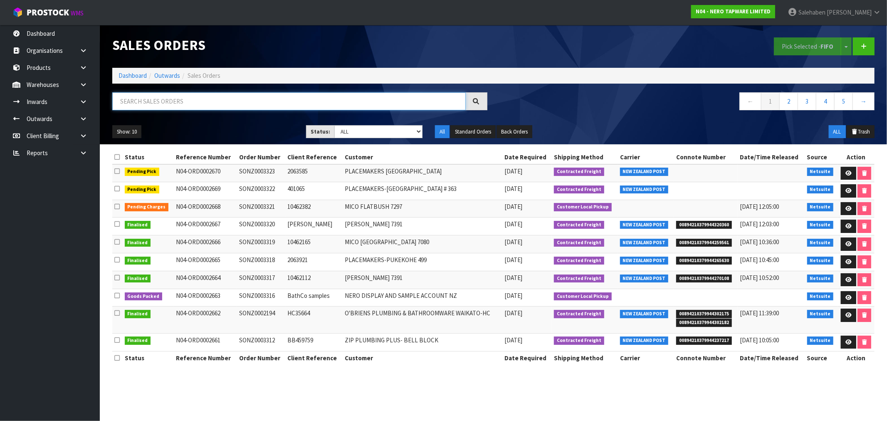
paste input "FWM58307953"
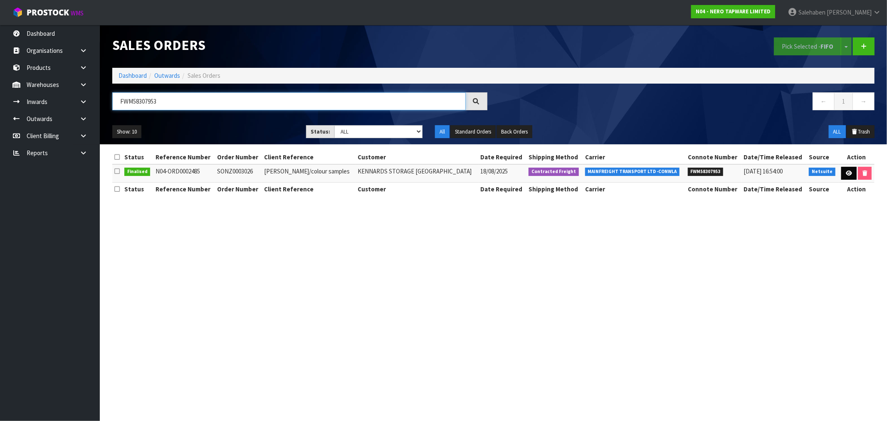
type input "FWM58307953"
click at [846, 171] on icon at bounding box center [849, 173] width 6 height 5
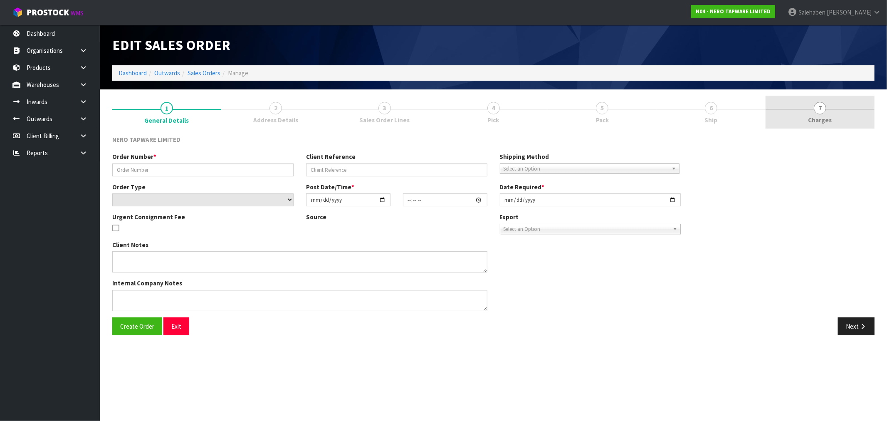
click at [823, 119] on span "Charges" at bounding box center [821, 120] width 24 height 9
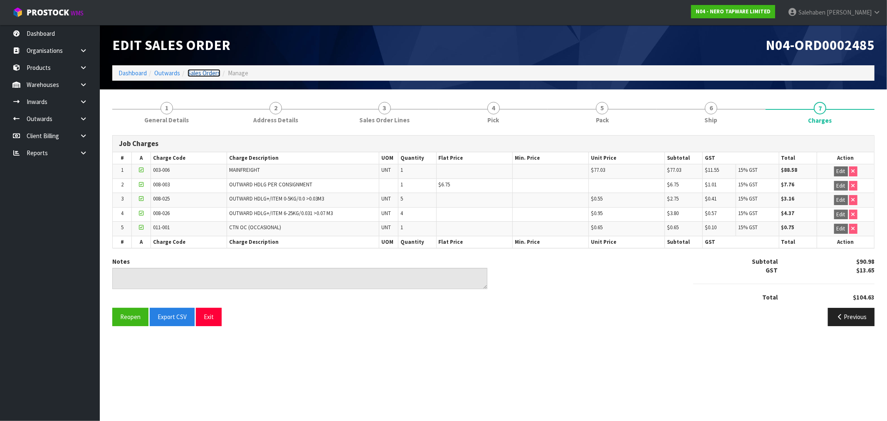
click at [204, 73] on link "Sales Orders" at bounding box center [204, 73] width 33 height 8
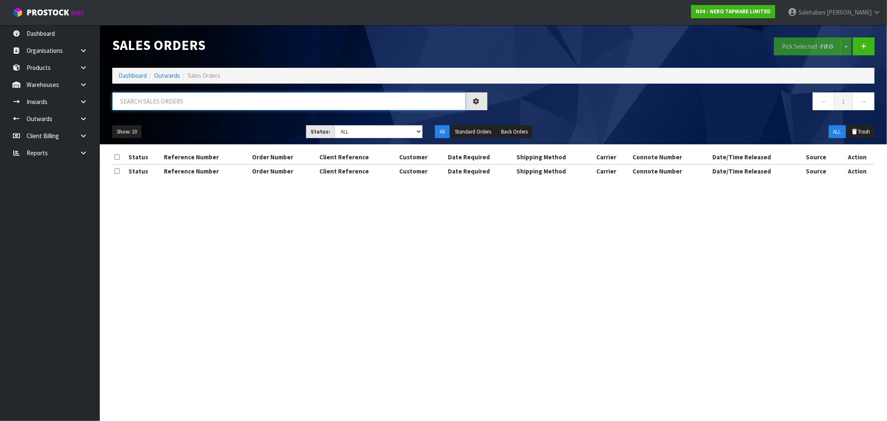
click at [146, 105] on input "text" at bounding box center [289, 101] width 354 height 18
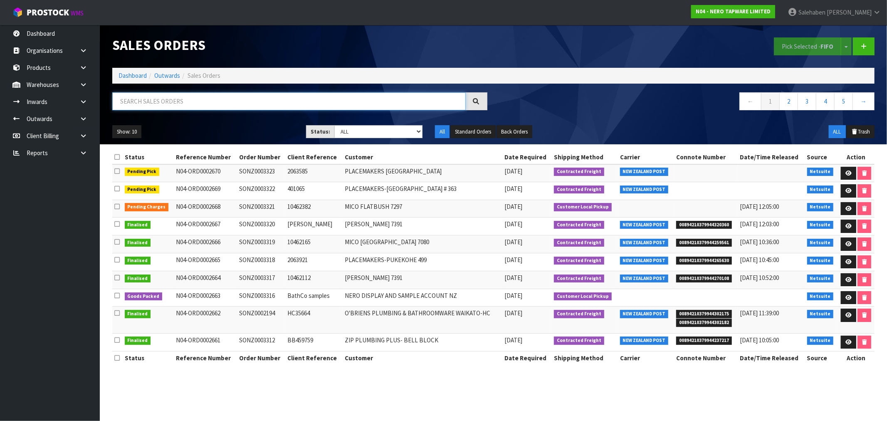
paste input "FWM58308156"
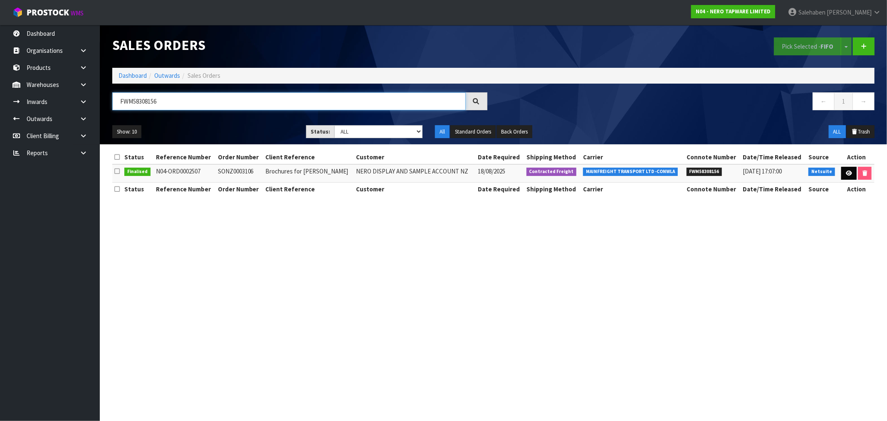
type input "FWM58308156"
click at [850, 173] on icon at bounding box center [849, 173] width 6 height 5
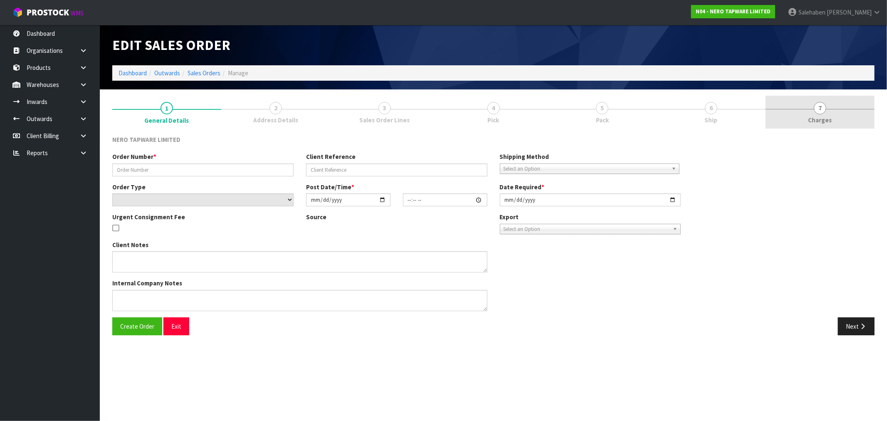
type input "SONZ0003106"
type input "Brochures for Jodi"
select select "number:0"
type input "2025-08-15"
type input "17:00:06.000"
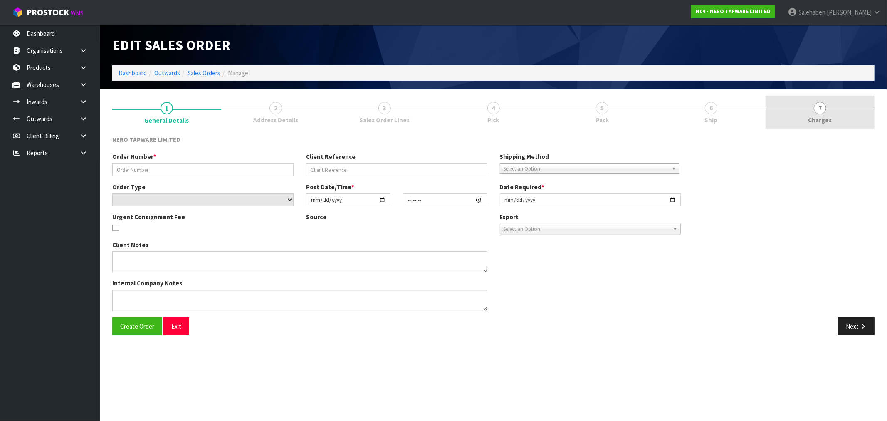
type input "2025-08-18"
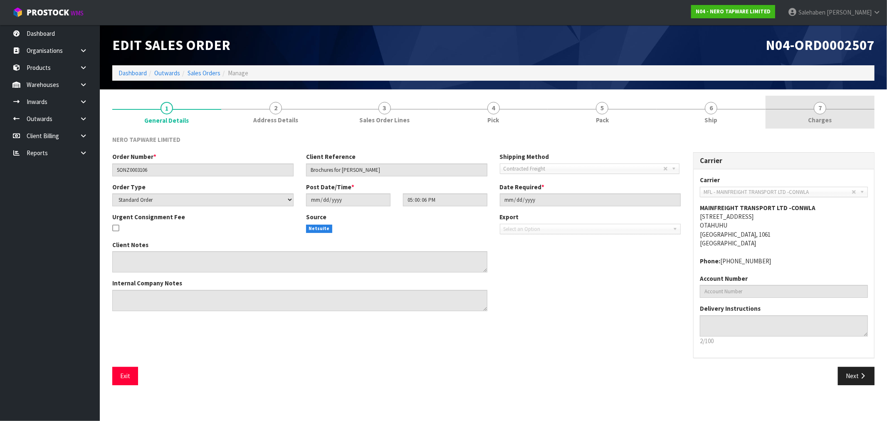
click at [824, 119] on span "Charges" at bounding box center [821, 120] width 24 height 9
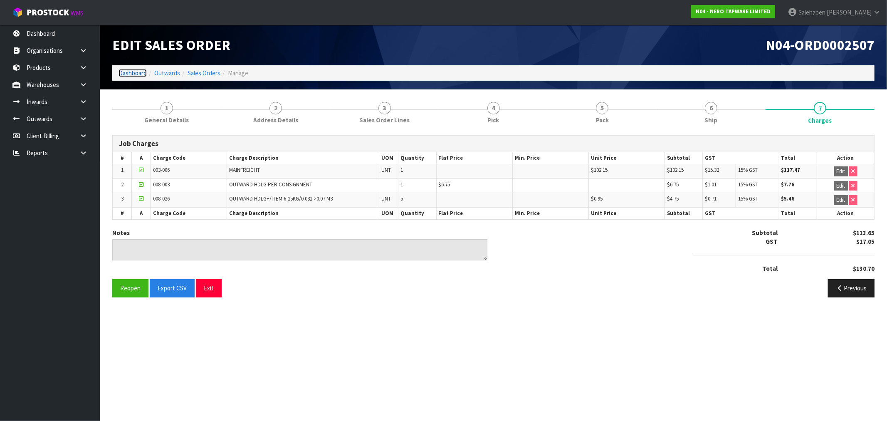
click at [134, 72] on link "Dashboard" at bounding box center [133, 73] width 28 height 8
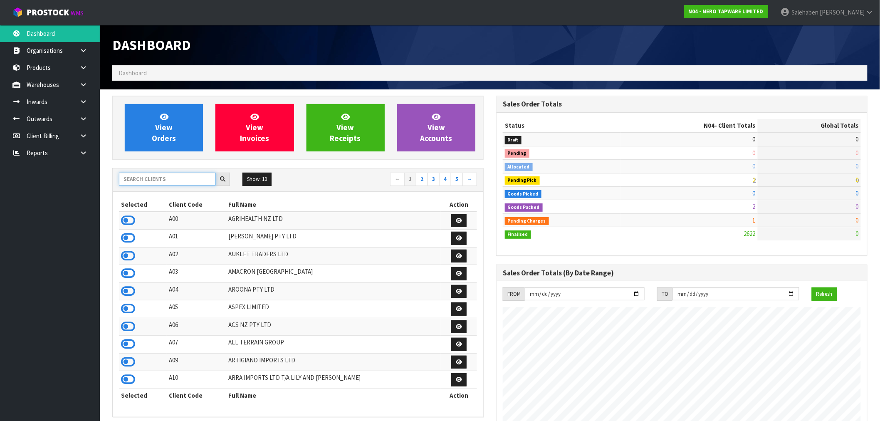
scroll to position [648, 384]
click at [138, 180] on input "text" at bounding box center [167, 179] width 97 height 13
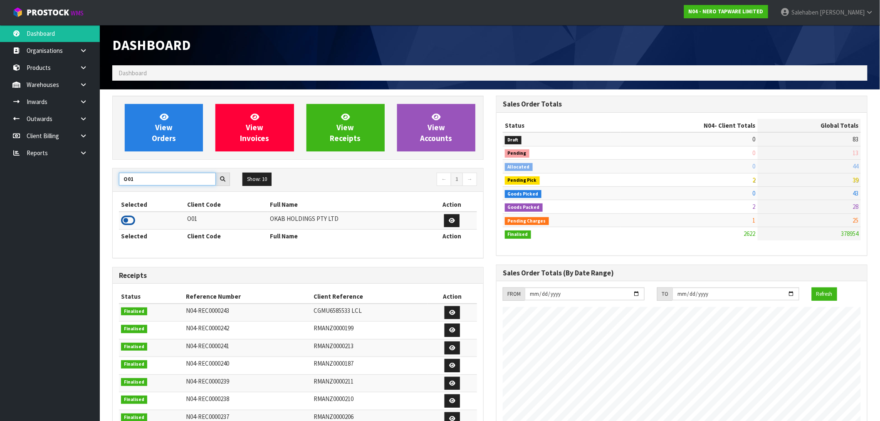
type input "O01"
click at [134, 216] on icon at bounding box center [128, 220] width 14 height 12
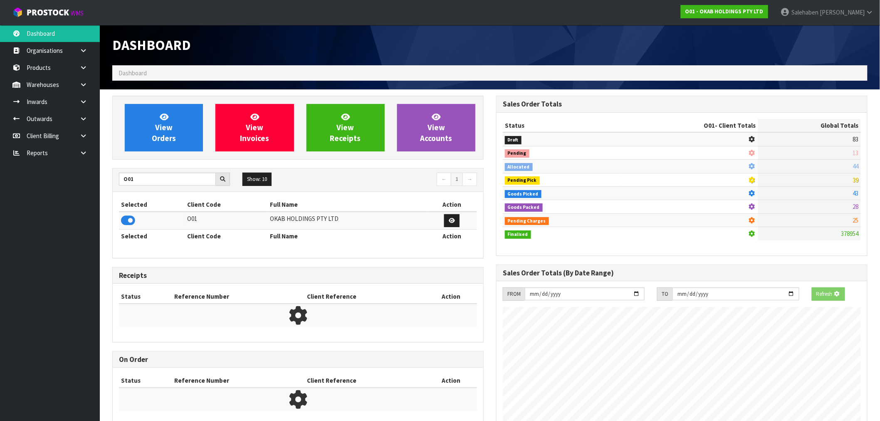
scroll to position [519, 384]
click at [180, 145] on link "View Orders" at bounding box center [164, 127] width 78 height 47
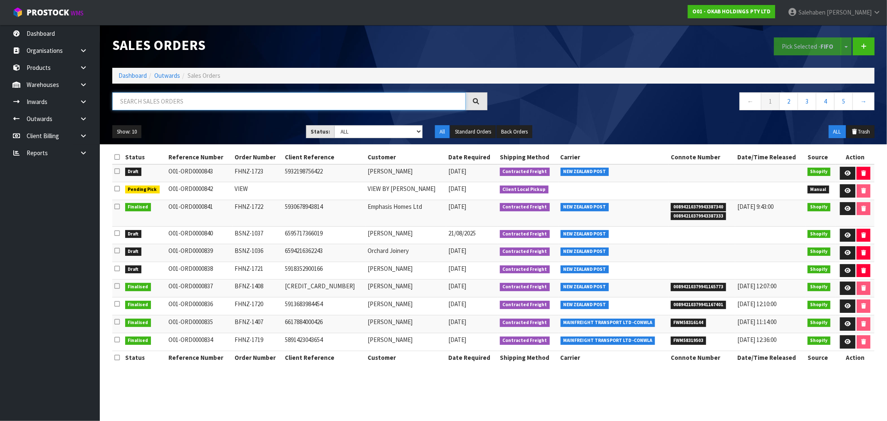
click at [267, 96] on input "text" at bounding box center [289, 101] width 354 height 18
paste input "FWM58316144"
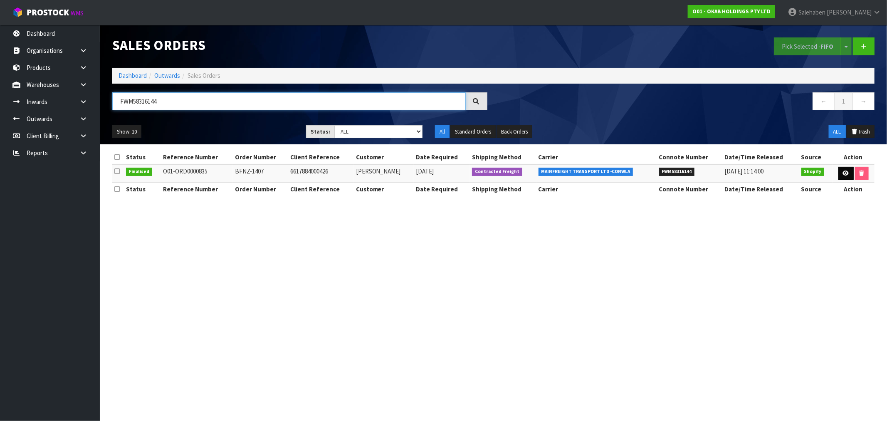
type input "FWM58316144"
click at [843, 173] on icon at bounding box center [846, 173] width 6 height 5
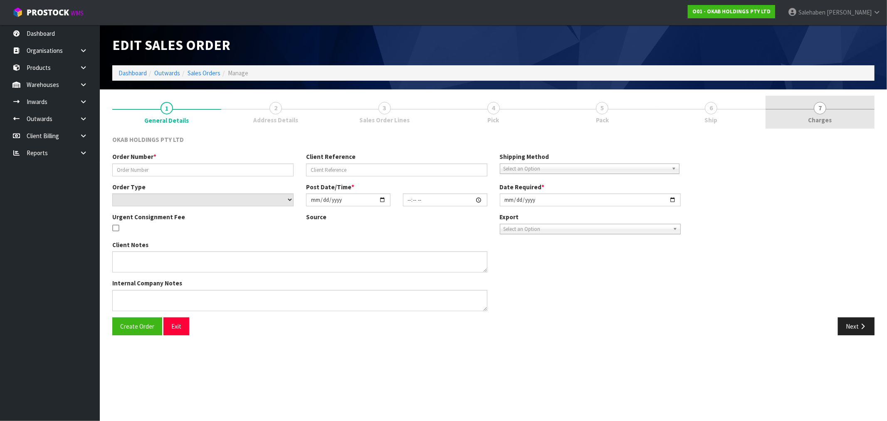
type input "BFNZ-1407"
type input "6617884000426"
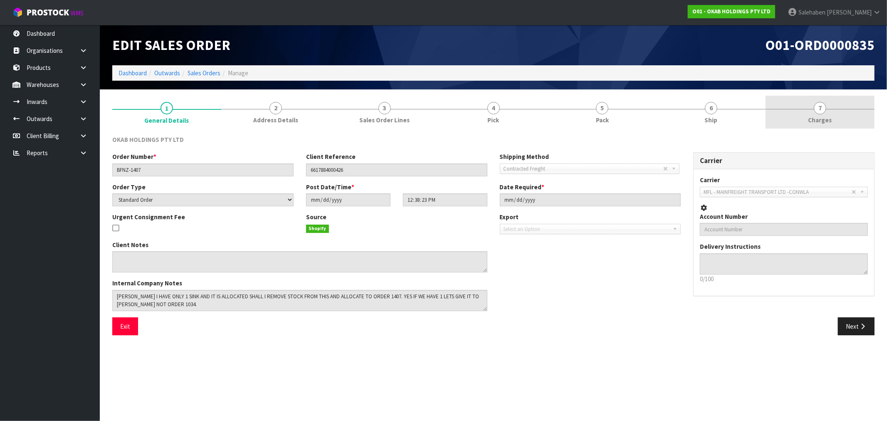
click at [822, 121] on span "Charges" at bounding box center [821, 120] width 24 height 9
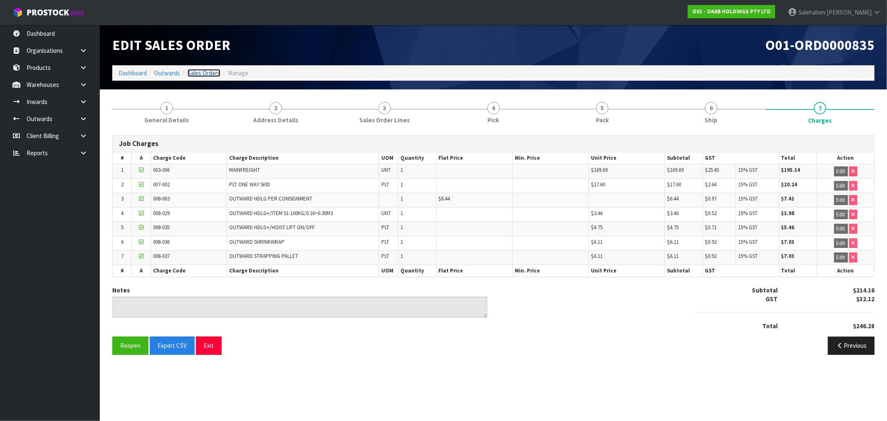
click at [196, 72] on link "Sales Orders" at bounding box center [204, 73] width 33 height 8
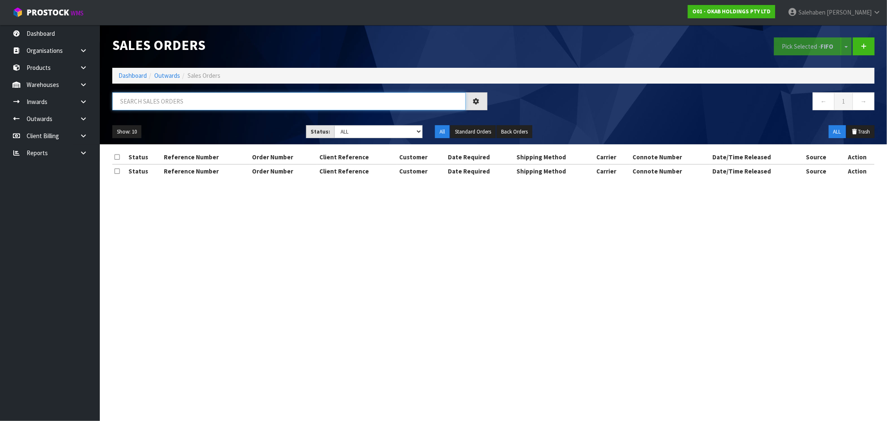
click at [179, 102] on input "text" at bounding box center [289, 101] width 354 height 18
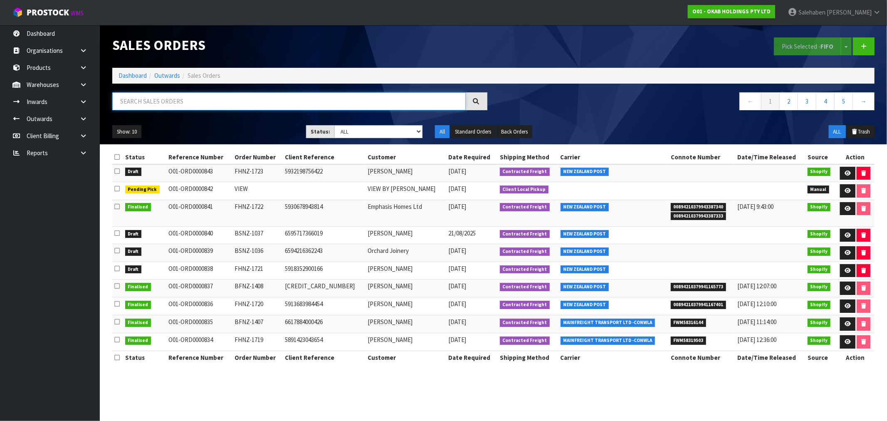
paste input "FWM58319503"
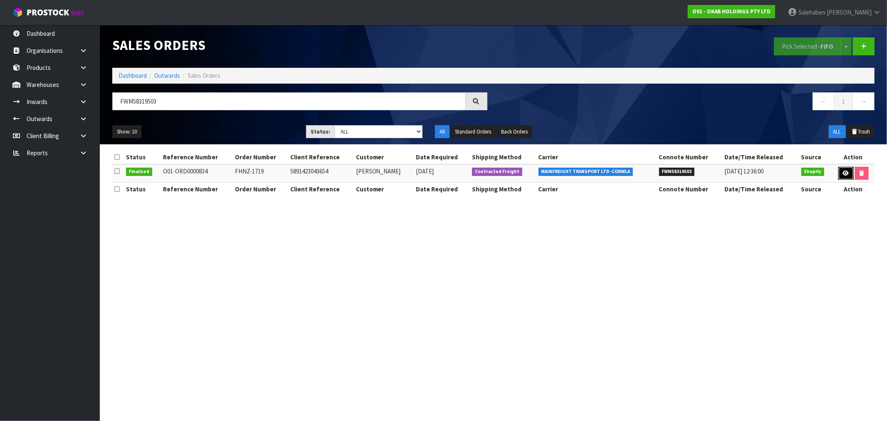
click at [846, 173] on icon at bounding box center [846, 173] width 6 height 5
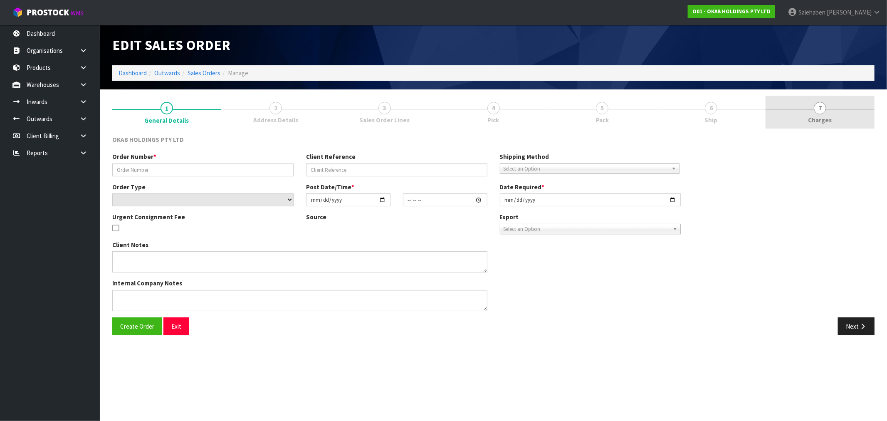
click at [815, 117] on span "Charges" at bounding box center [821, 120] width 24 height 9
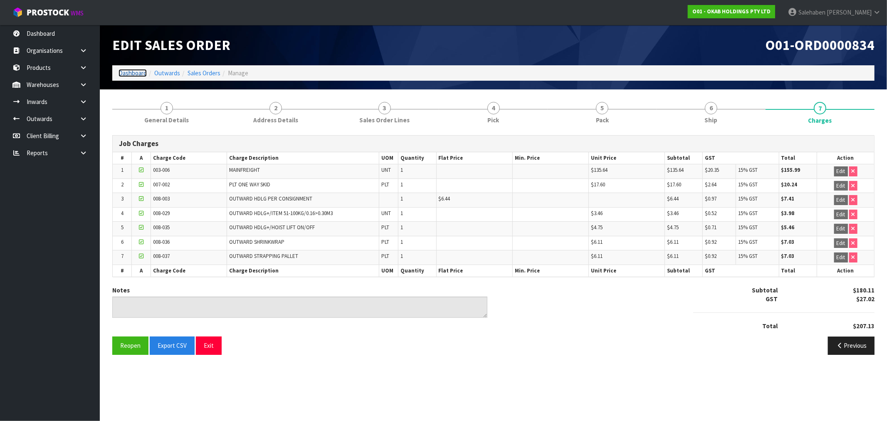
click at [130, 72] on link "Dashboard" at bounding box center [133, 73] width 28 height 8
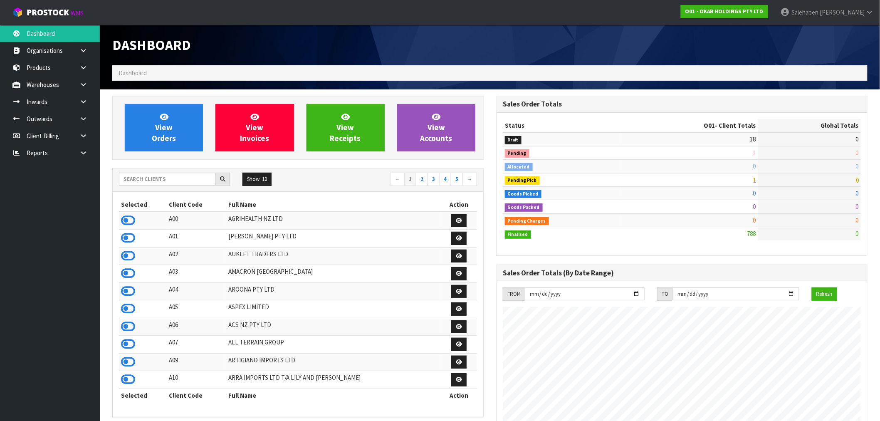
scroll to position [577, 384]
click at [139, 180] on input "text" at bounding box center [167, 179] width 97 height 13
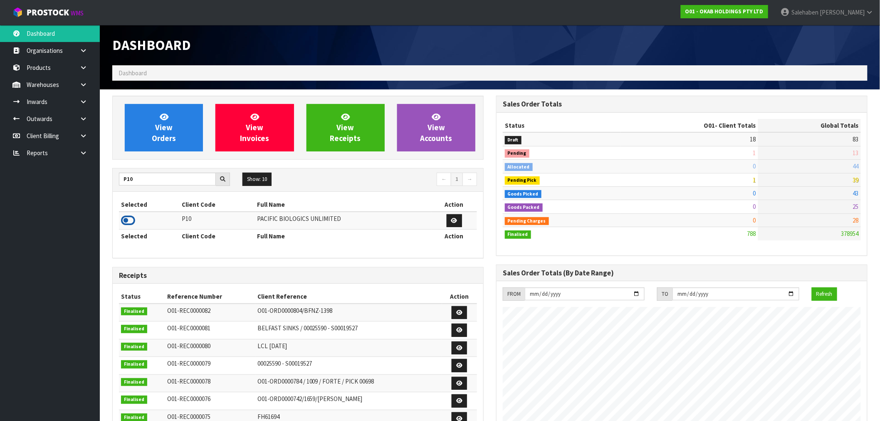
click at [124, 221] on icon at bounding box center [128, 220] width 14 height 12
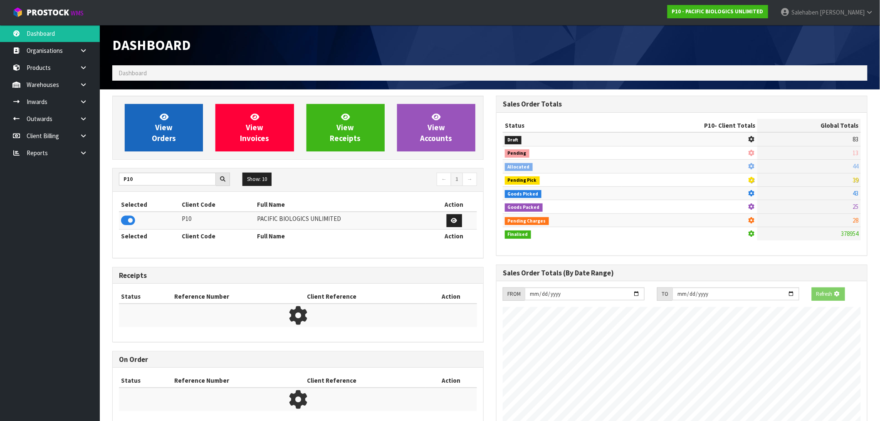
scroll to position [519, 384]
click at [173, 136] on span "View Orders" at bounding box center [164, 127] width 24 height 31
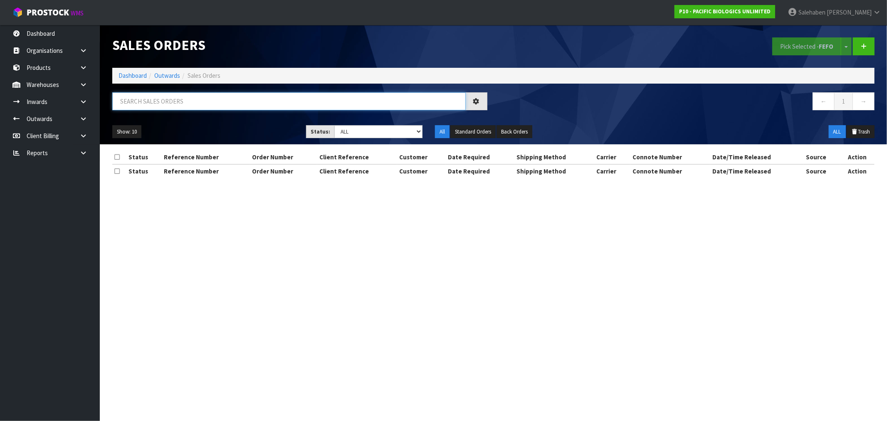
click at [277, 100] on input "text" at bounding box center [289, 101] width 354 height 18
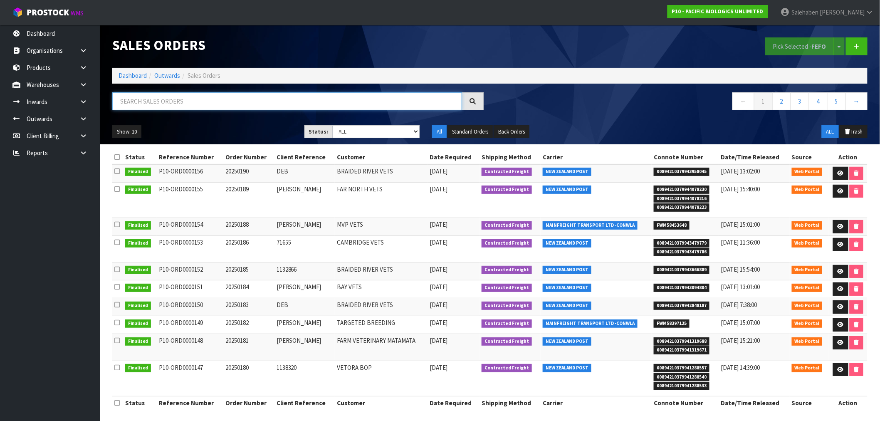
paste input "FWM58319033"
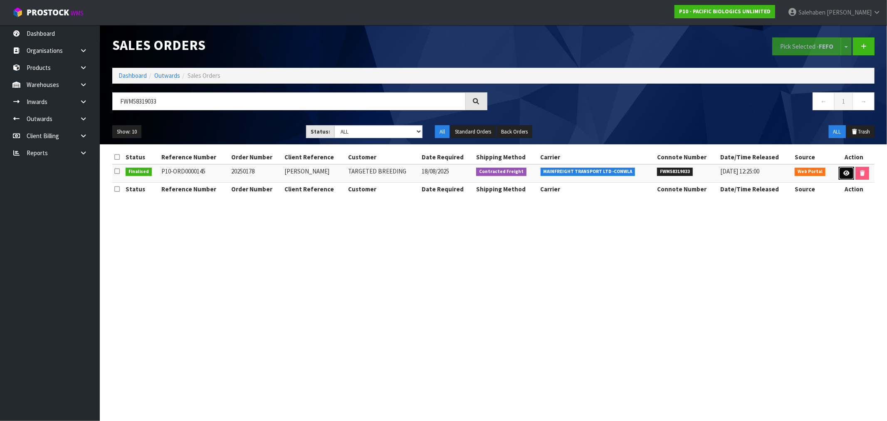
click at [848, 172] on icon at bounding box center [847, 173] width 6 height 5
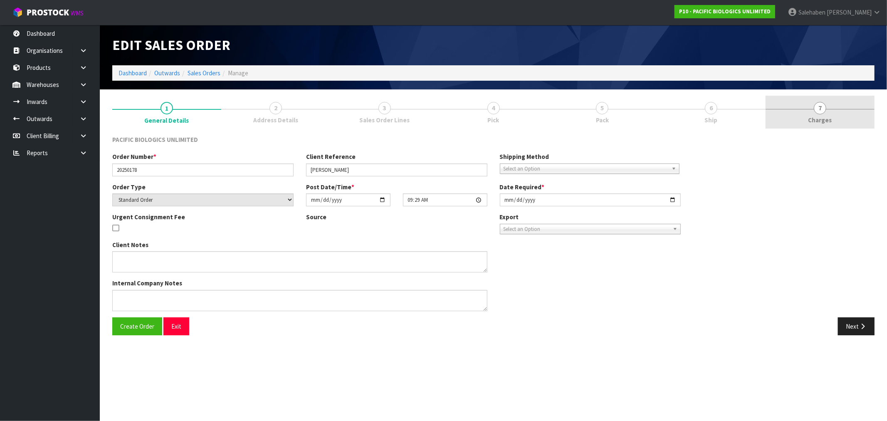
click at [820, 122] on span "Charges" at bounding box center [821, 120] width 24 height 9
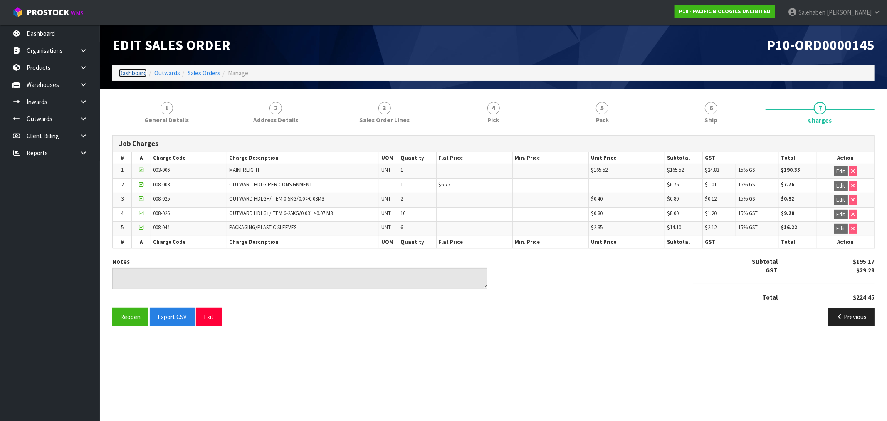
click at [133, 75] on link "Dashboard" at bounding box center [133, 73] width 28 height 8
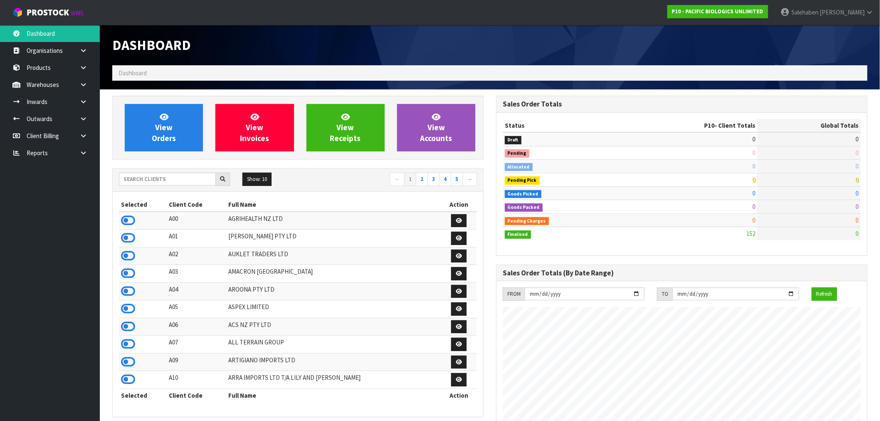
scroll to position [550, 384]
click at [139, 178] on input "text" at bounding box center [167, 179] width 97 height 13
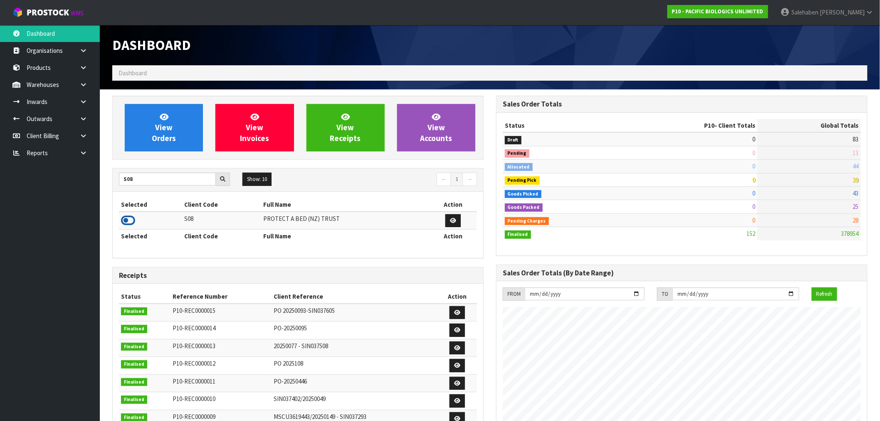
click at [127, 223] on icon at bounding box center [128, 220] width 14 height 12
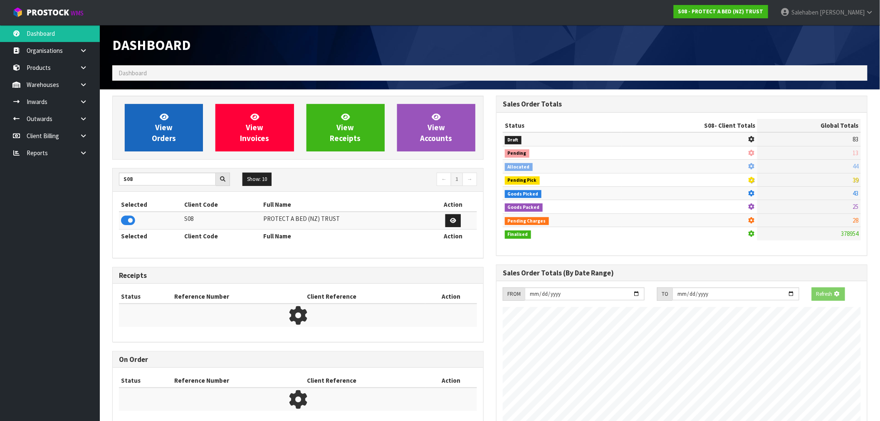
scroll to position [415481, 415615]
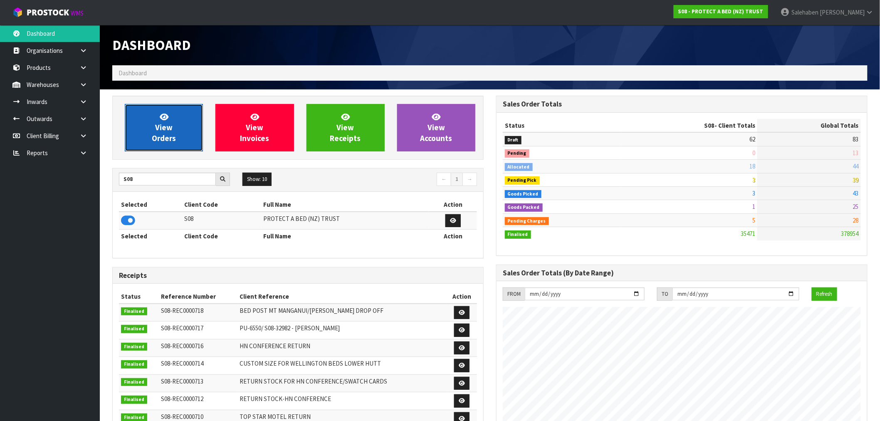
click at [171, 138] on span "View Orders" at bounding box center [164, 127] width 24 height 31
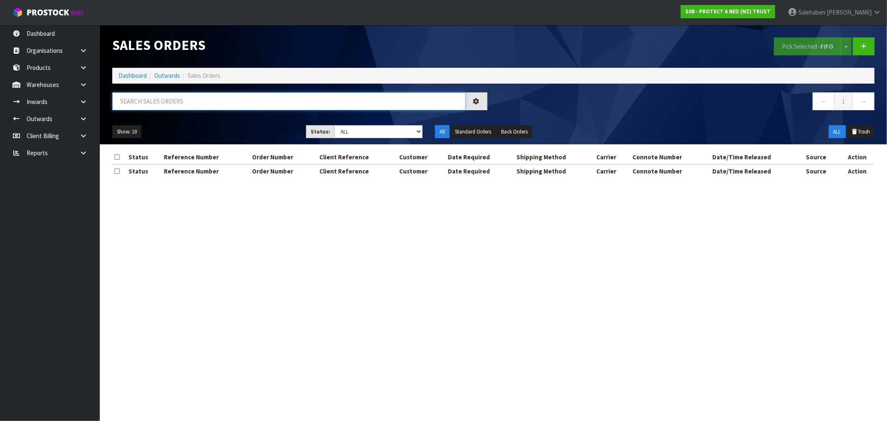
click at [223, 102] on input "text" at bounding box center [289, 101] width 354 height 18
paste input "FWM58295679"
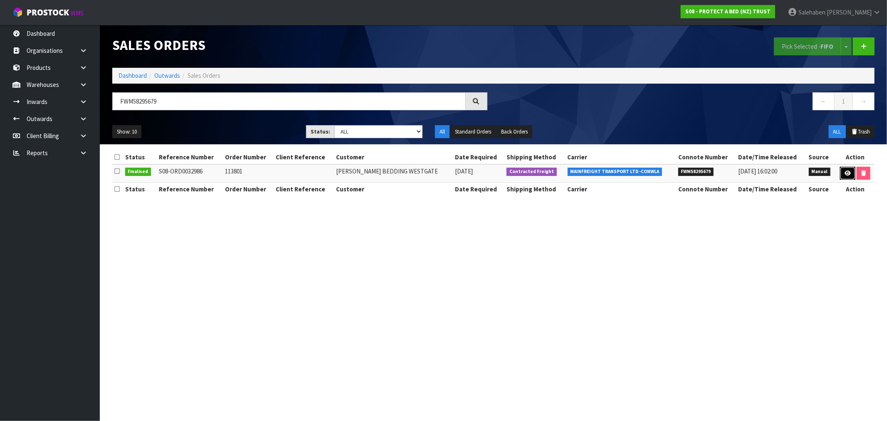
click at [847, 172] on icon at bounding box center [848, 173] width 6 height 5
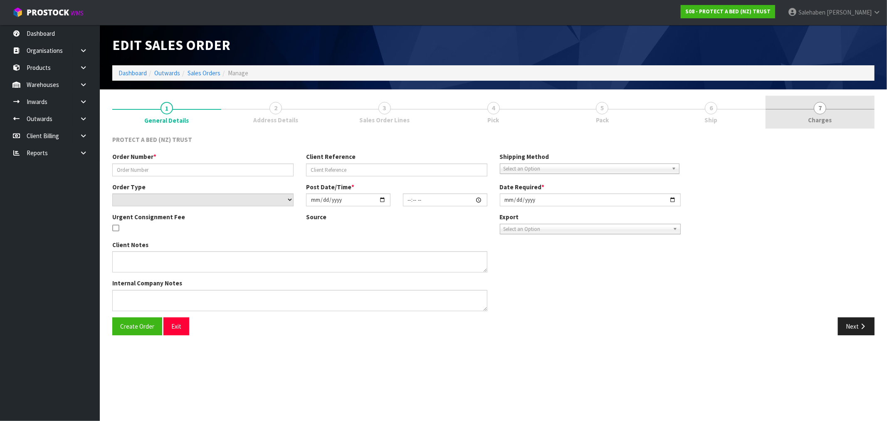
click at [829, 116] on span "Charges" at bounding box center [821, 120] width 24 height 9
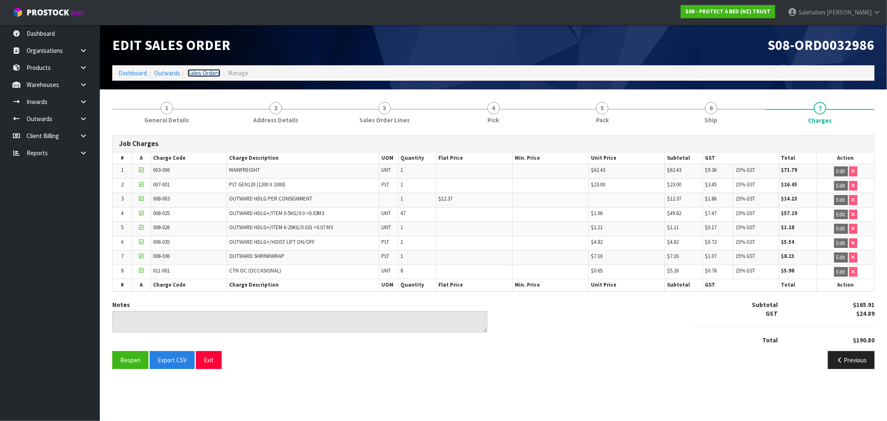
click at [200, 74] on link "Sales Orders" at bounding box center [204, 73] width 33 height 8
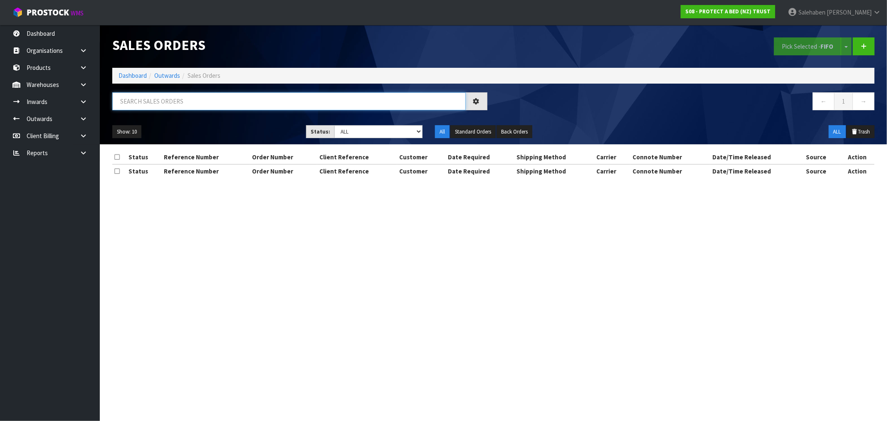
click at [167, 95] on input "text" at bounding box center [289, 101] width 354 height 18
paste input "FWM58344442"
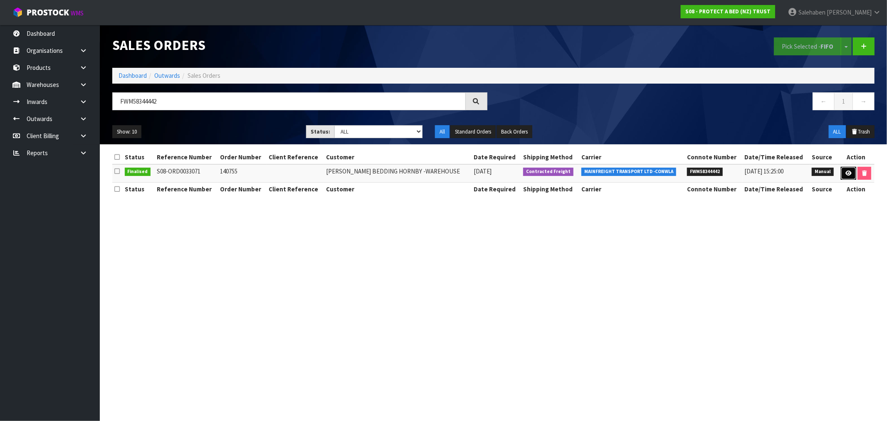
click at [847, 175] on icon at bounding box center [849, 173] width 6 height 5
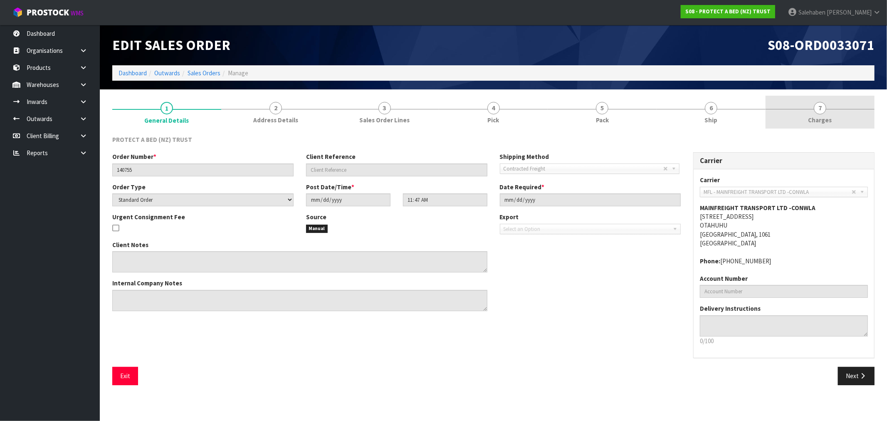
click at [816, 118] on span "Charges" at bounding box center [821, 120] width 24 height 9
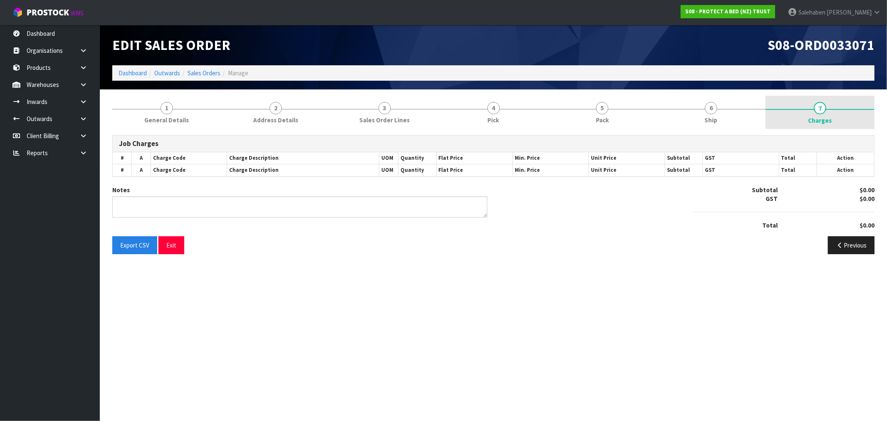
click at [816, 118] on span "Charges" at bounding box center [821, 120] width 24 height 9
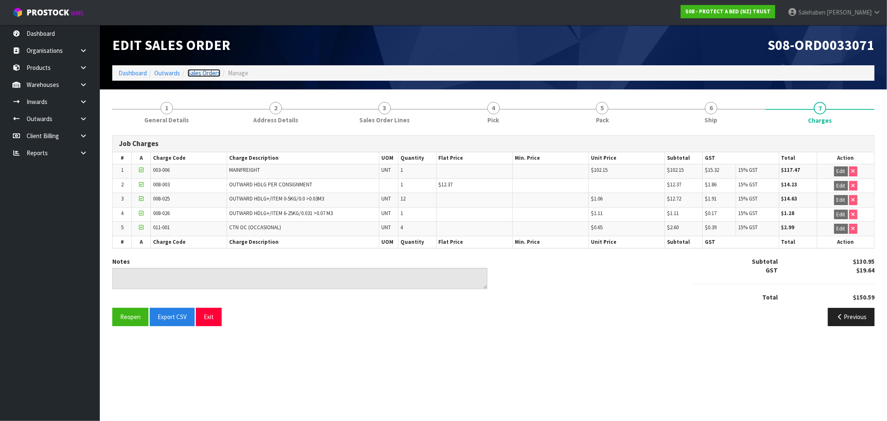
drag, startPoint x: 200, startPoint y: 72, endPoint x: 187, endPoint y: 85, distance: 18.2
click at [200, 72] on link "Sales Orders" at bounding box center [204, 73] width 33 height 8
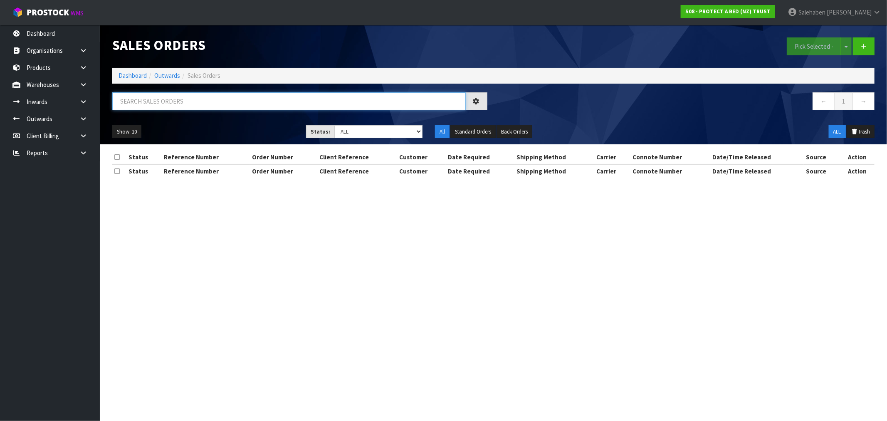
click at [139, 102] on input "text" at bounding box center [289, 101] width 354 height 18
paste input "FWM58376211"
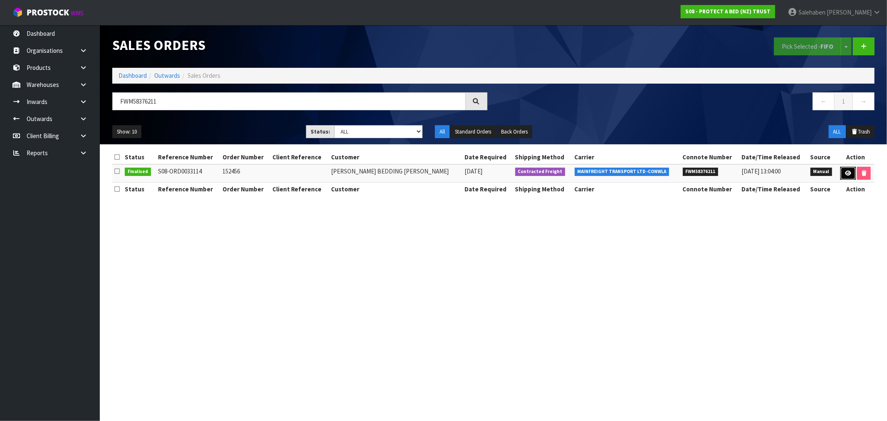
click at [847, 175] on icon at bounding box center [848, 173] width 6 height 5
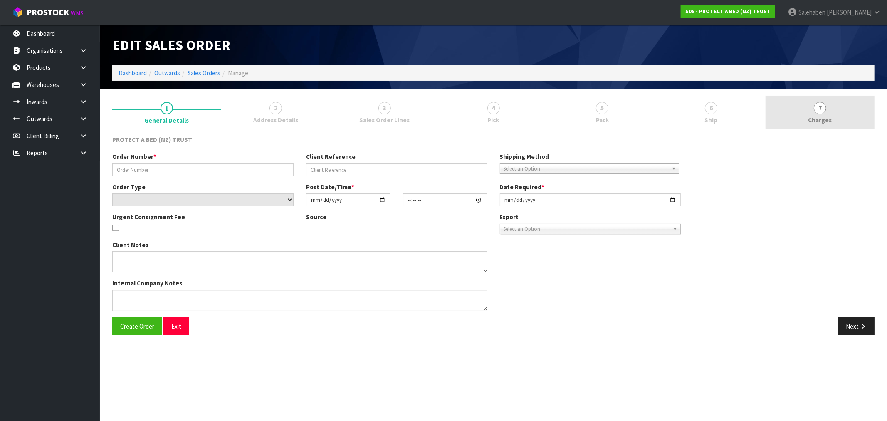
click at [822, 116] on span "Charges" at bounding box center [821, 120] width 24 height 9
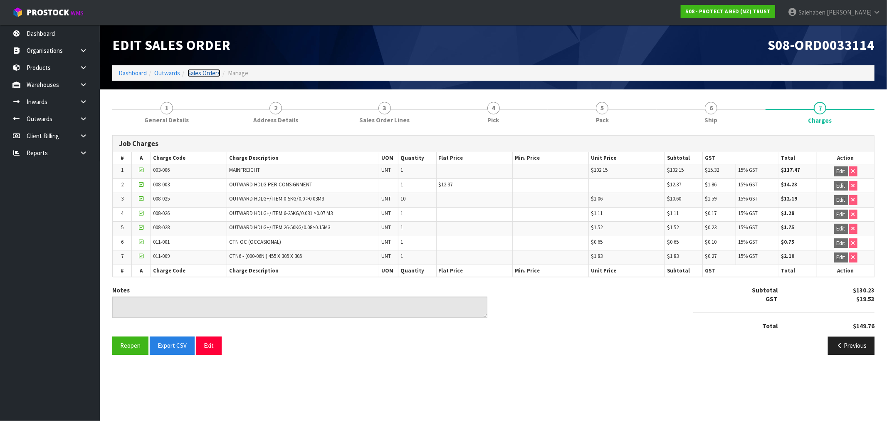
click at [203, 73] on link "Sales Orders" at bounding box center [204, 73] width 33 height 8
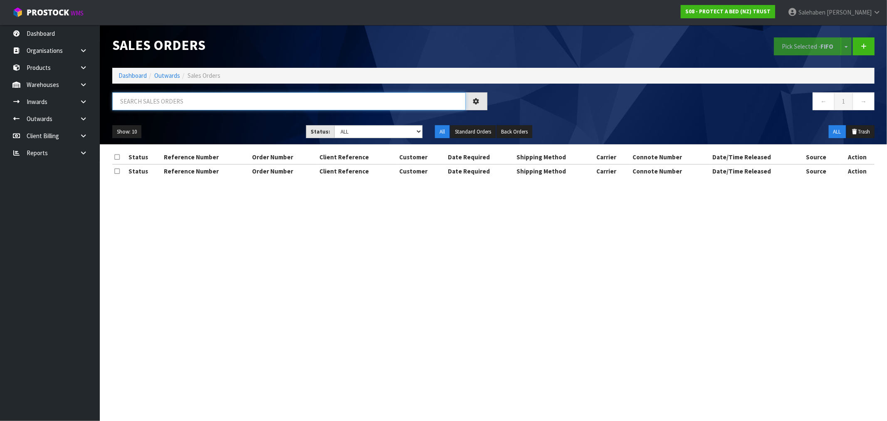
click at [142, 98] on input "text" at bounding box center [289, 101] width 354 height 18
paste input "FWM58326613"
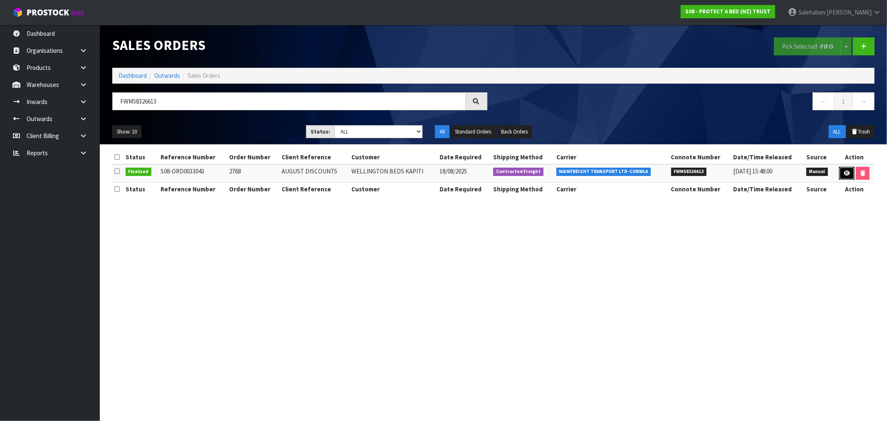
click at [847, 175] on icon at bounding box center [847, 173] width 6 height 5
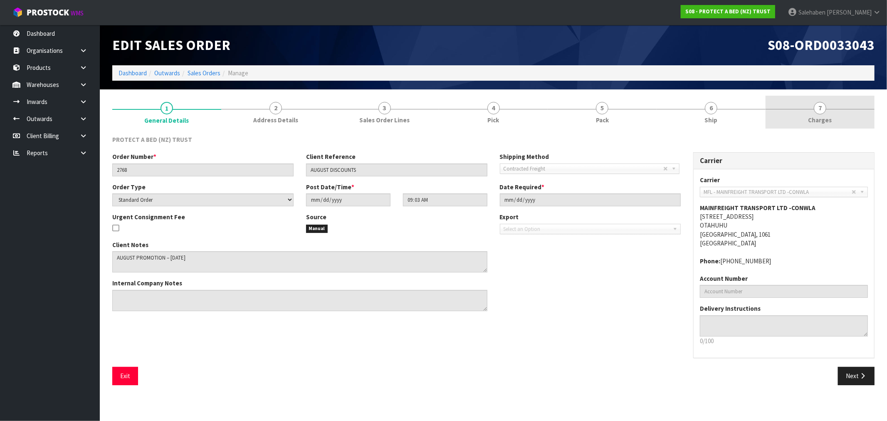
click at [820, 122] on span "Charges" at bounding box center [821, 120] width 24 height 9
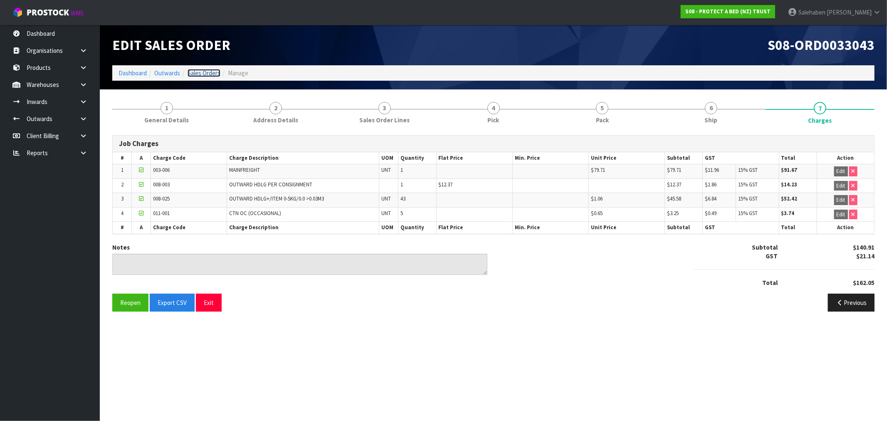
click at [200, 76] on link "Sales Orders" at bounding box center [204, 73] width 33 height 8
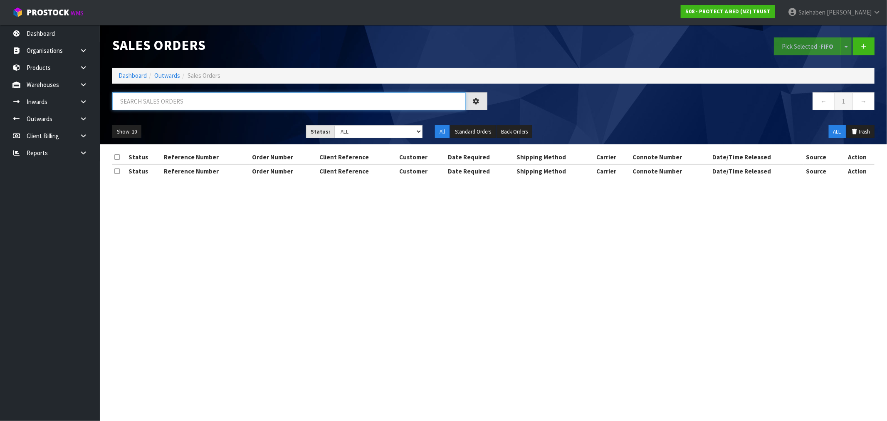
click at [170, 99] on input "text" at bounding box center [289, 101] width 354 height 18
paste input "FWM58337392"
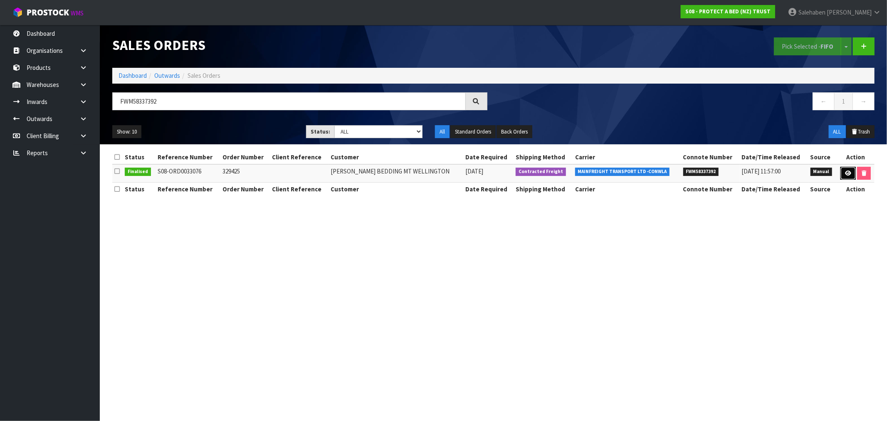
click at [849, 171] on icon at bounding box center [848, 173] width 6 height 5
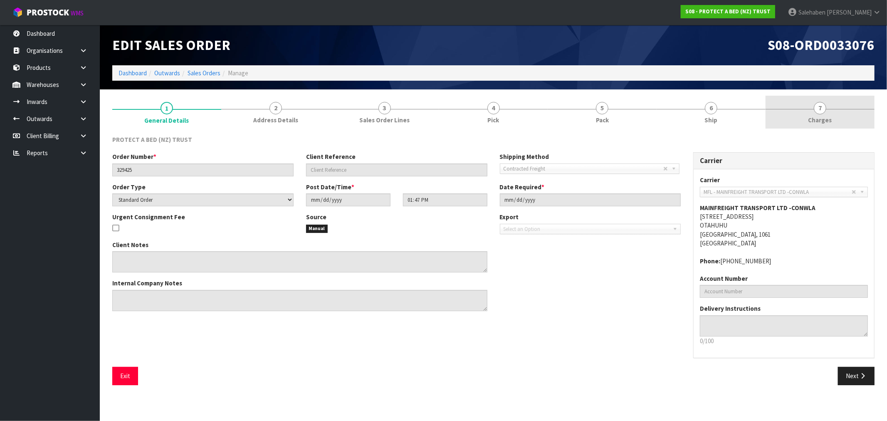
click at [823, 117] on span "Charges" at bounding box center [821, 120] width 24 height 9
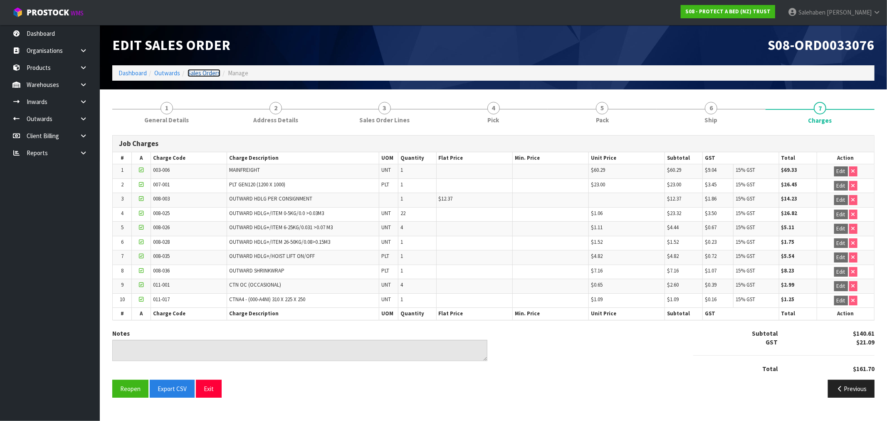
click at [209, 74] on link "Sales Orders" at bounding box center [204, 73] width 33 height 8
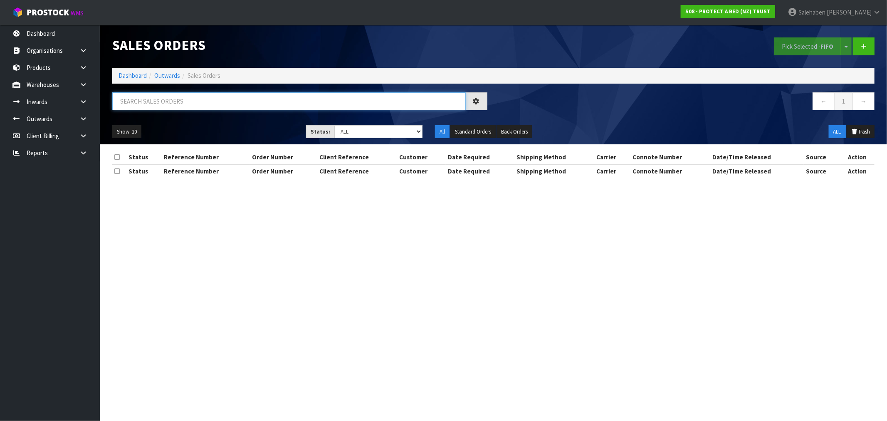
click at [236, 106] on input "text" at bounding box center [289, 101] width 354 height 18
paste input "FWM58369738"
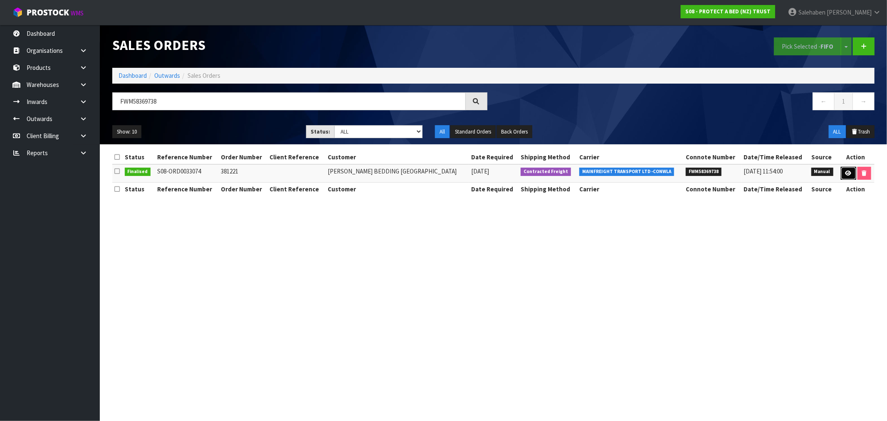
click at [847, 173] on icon at bounding box center [849, 173] width 6 height 5
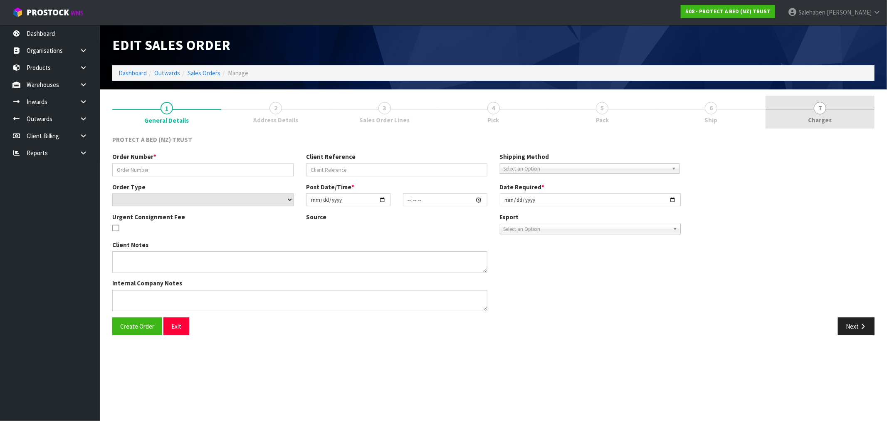
click at [814, 114] on link "7 Charges" at bounding box center [820, 112] width 109 height 33
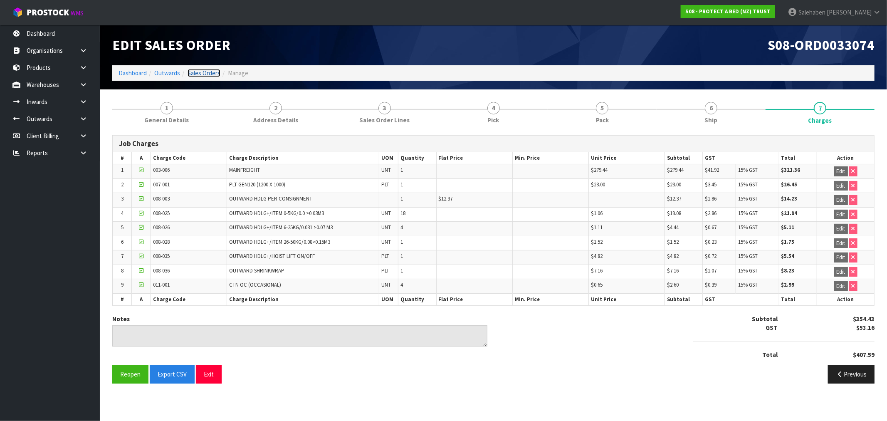
click at [208, 72] on link "Sales Orders" at bounding box center [204, 73] width 33 height 8
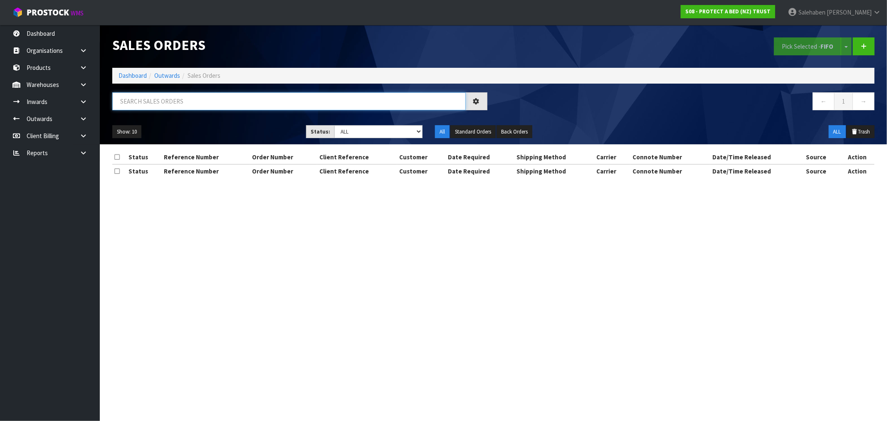
click at [146, 97] on input "text" at bounding box center [289, 101] width 354 height 18
paste input "FWM58346318"
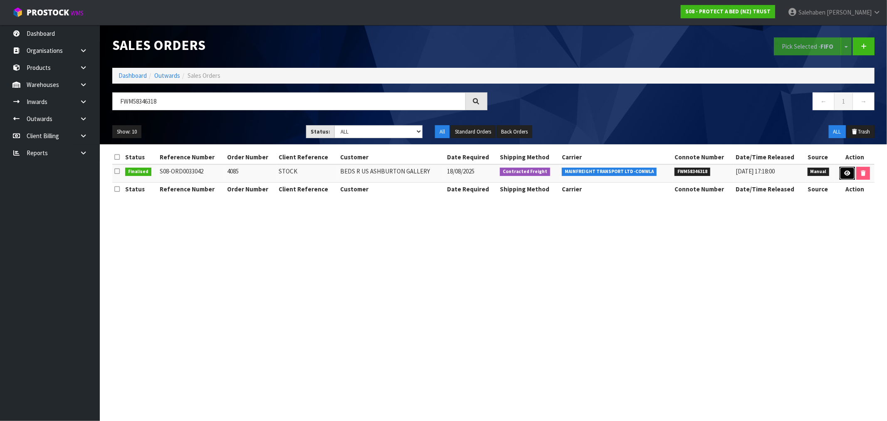
click at [849, 176] on icon at bounding box center [847, 173] width 6 height 5
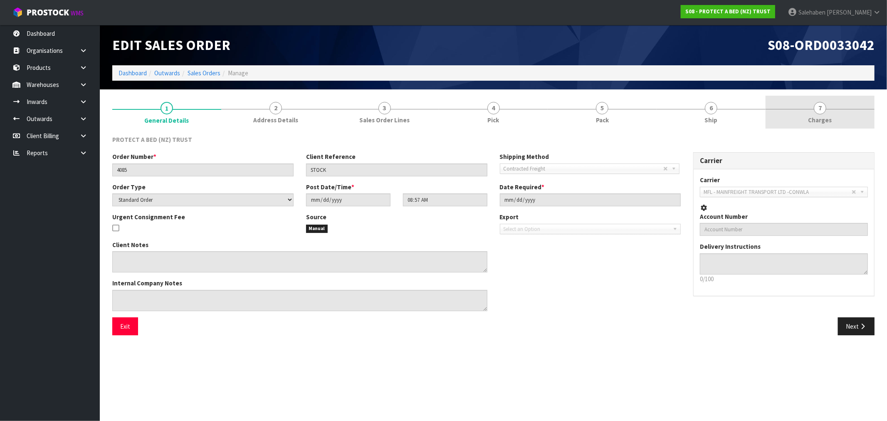
click at [825, 121] on span "Charges" at bounding box center [821, 120] width 24 height 9
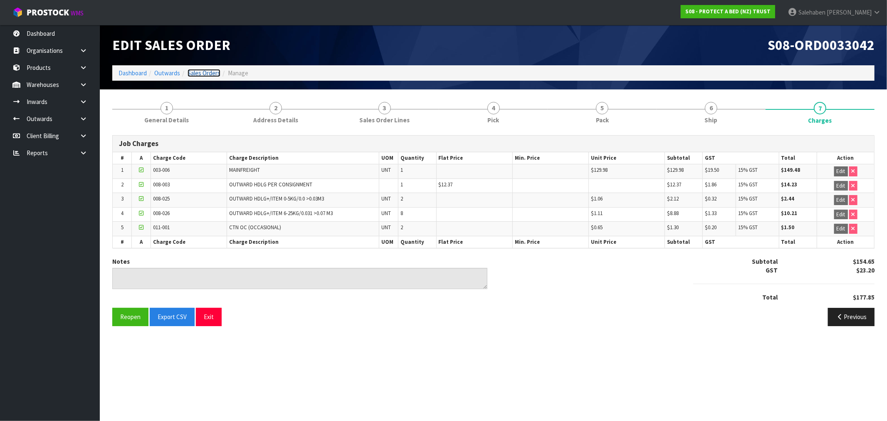
click at [198, 70] on link "Sales Orders" at bounding box center [204, 73] width 33 height 8
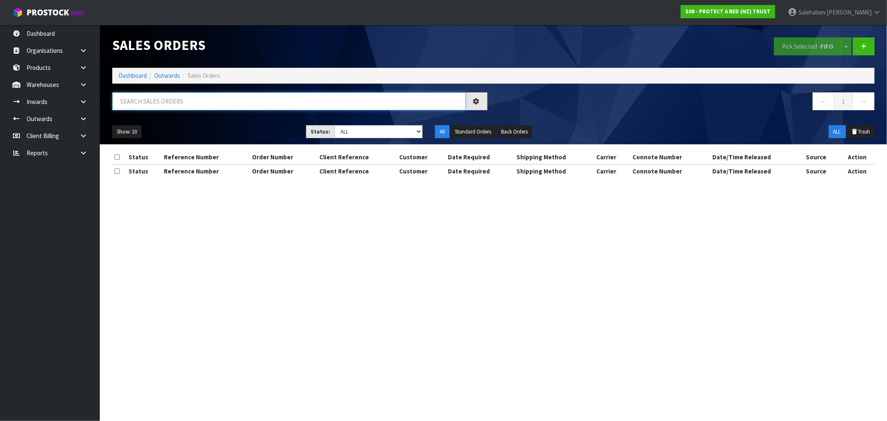
click at [151, 100] on input "text" at bounding box center [289, 101] width 354 height 18
paste input "FWM58312098"
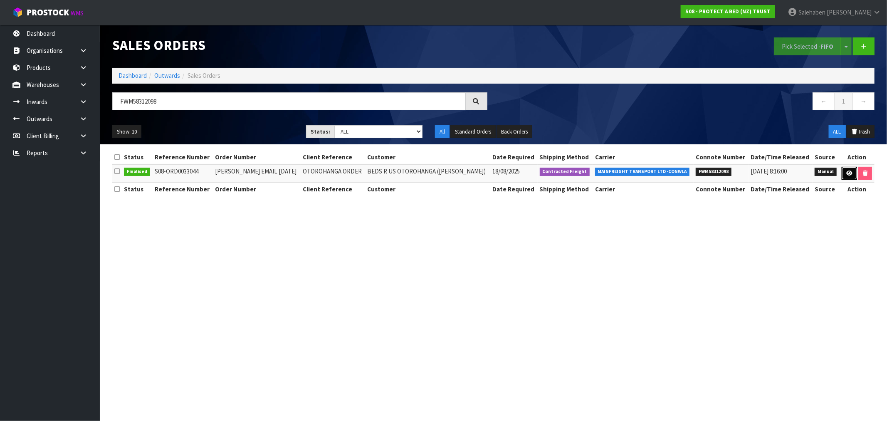
click at [847, 171] on icon at bounding box center [850, 173] width 6 height 5
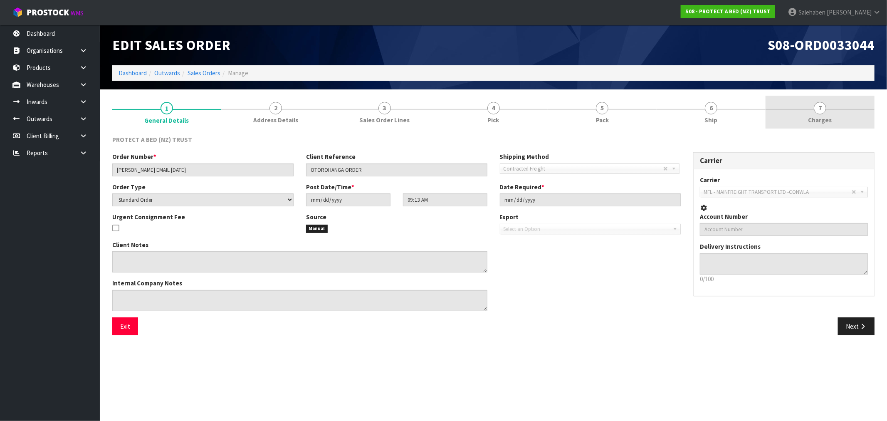
click at [820, 113] on span "7" at bounding box center [820, 108] width 12 height 12
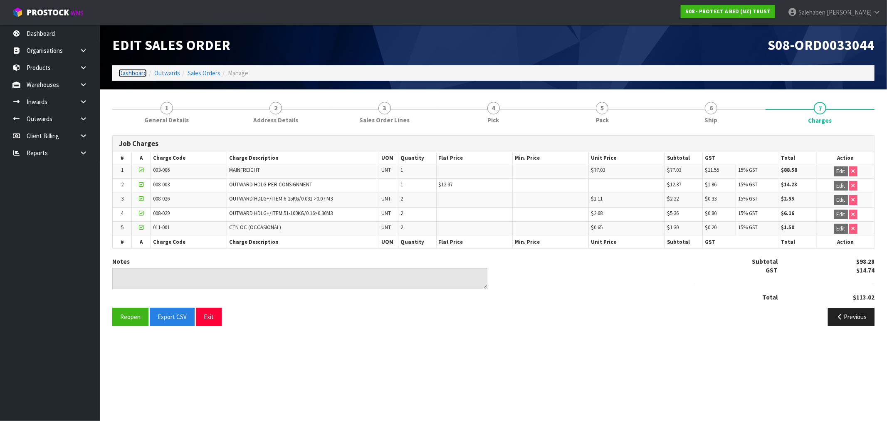
click at [131, 74] on link "Dashboard" at bounding box center [133, 73] width 28 height 8
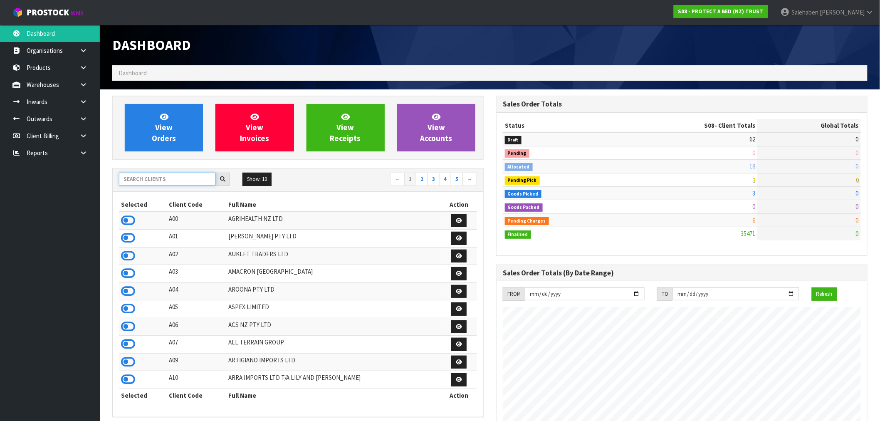
scroll to position [630, 384]
click at [139, 177] on input "text" at bounding box center [167, 179] width 97 height 13
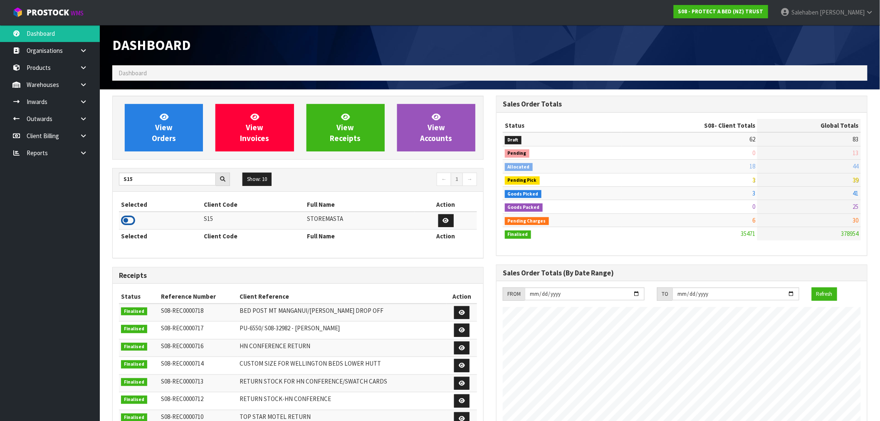
click at [127, 221] on icon at bounding box center [128, 220] width 14 height 12
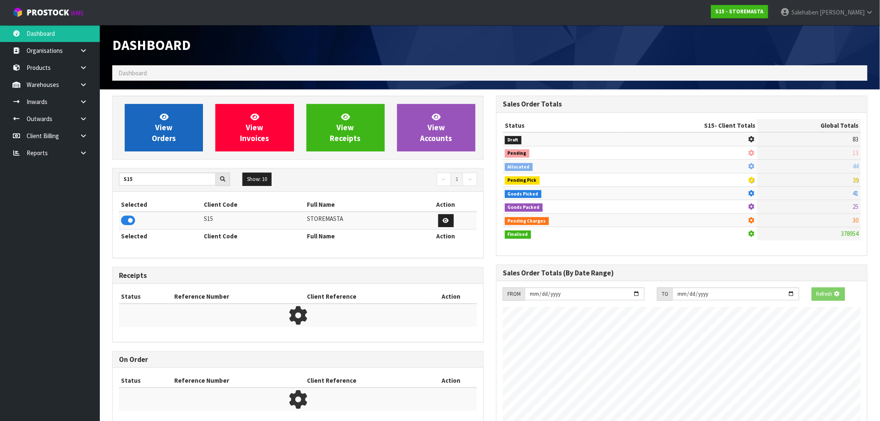
scroll to position [415490, 415615]
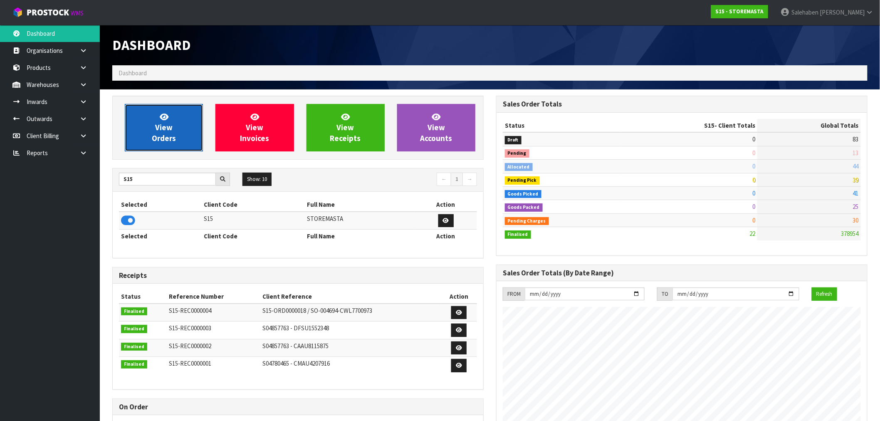
click at [181, 138] on link "View Orders" at bounding box center [164, 127] width 78 height 47
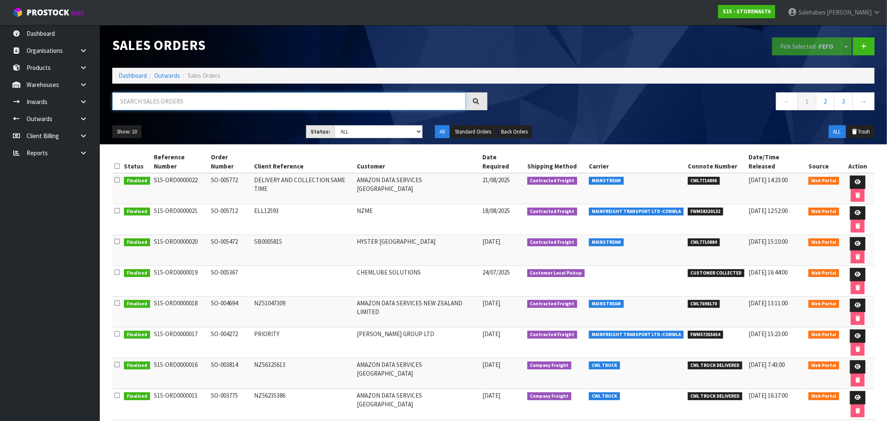
click at [230, 96] on input "text" at bounding box center [289, 101] width 354 height 18
paste input "FWM58320132"
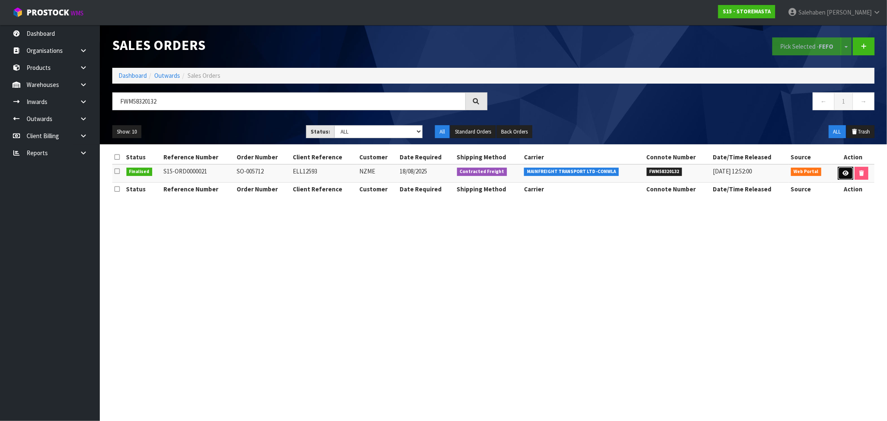
click at [839, 170] on link at bounding box center [845, 173] width 15 height 13
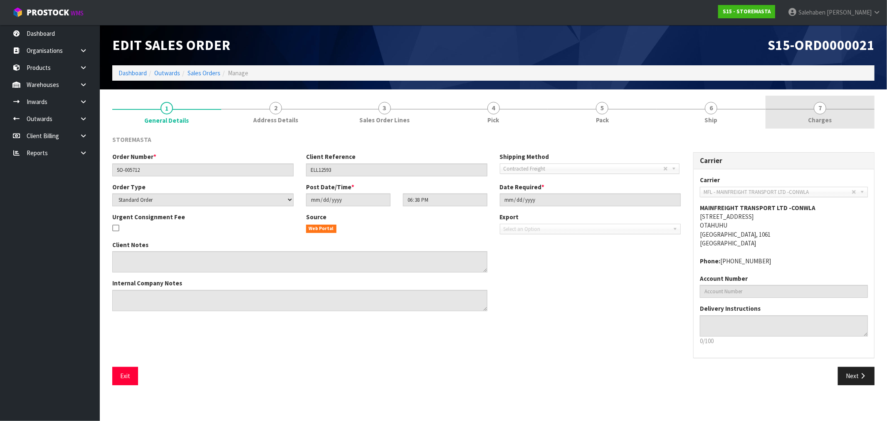
click at [822, 120] on span "Charges" at bounding box center [821, 120] width 24 height 9
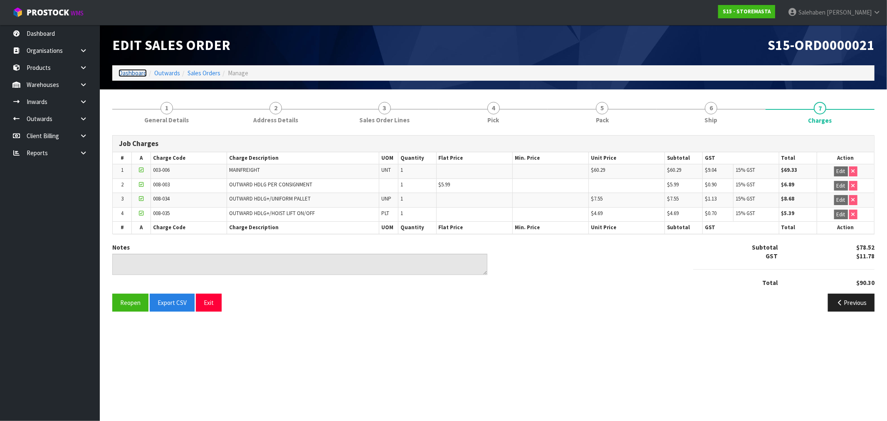
click at [128, 74] on link "Dashboard" at bounding box center [133, 73] width 28 height 8
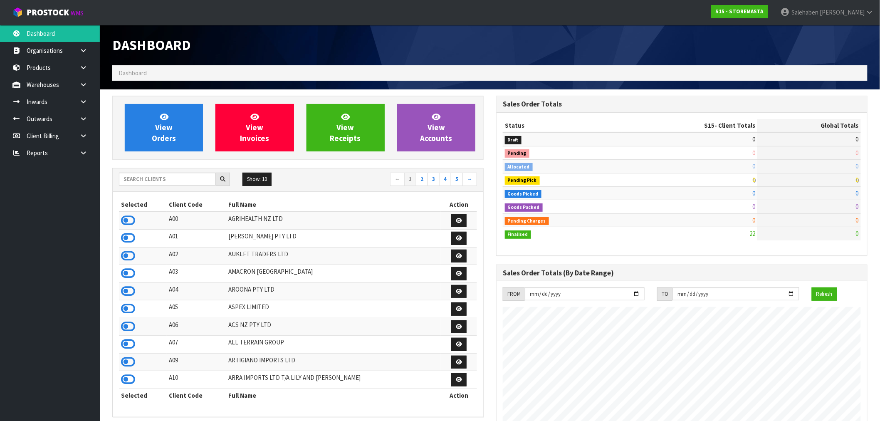
scroll to position [509, 384]
click at [144, 180] on input "text" at bounding box center [167, 179] width 97 height 13
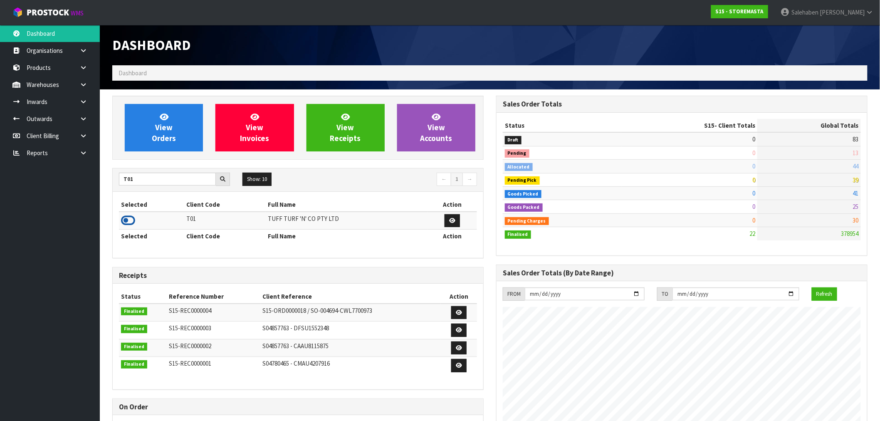
click at [131, 220] on icon at bounding box center [128, 220] width 14 height 12
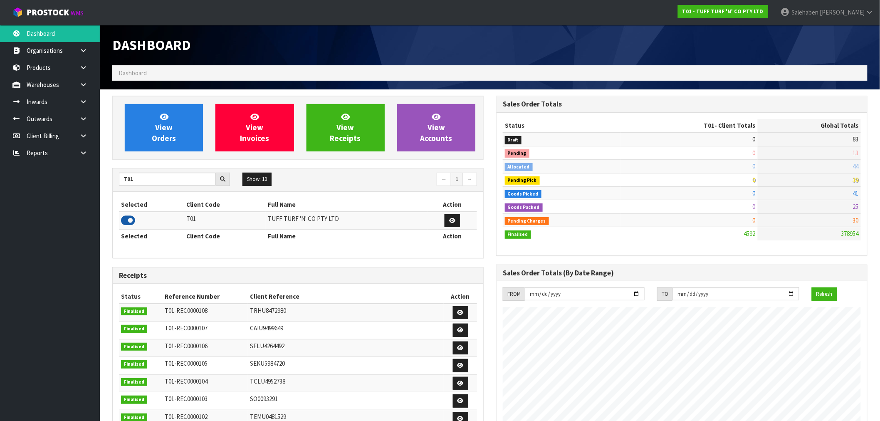
scroll to position [630, 384]
click at [181, 135] on link "View Orders" at bounding box center [164, 127] width 78 height 47
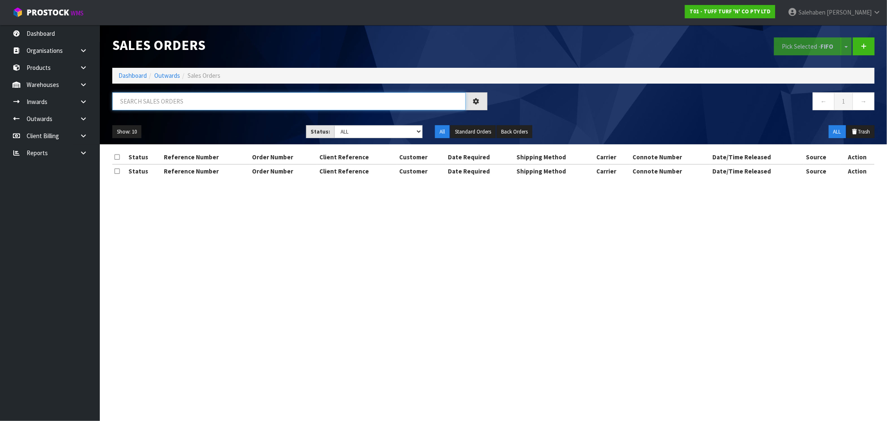
click at [245, 99] on input "text" at bounding box center [289, 101] width 354 height 18
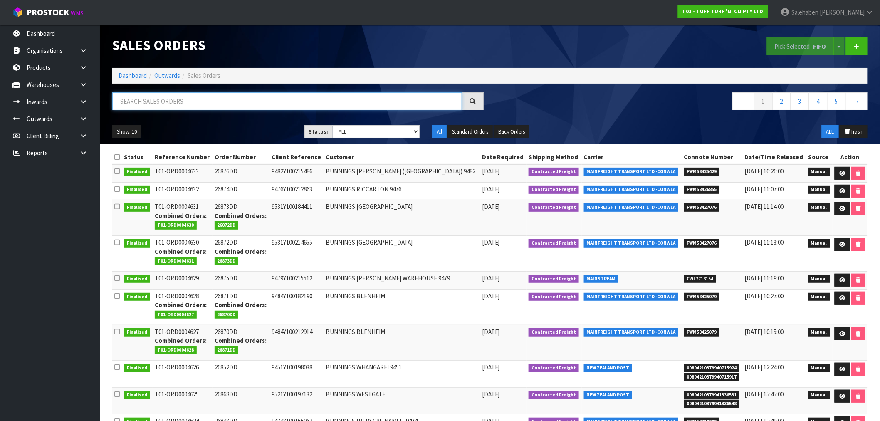
paste input "FWM58319682"
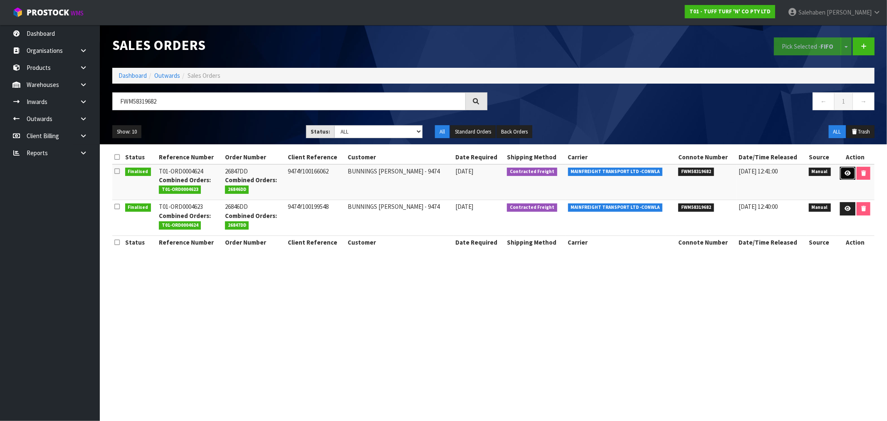
click at [847, 171] on icon at bounding box center [848, 173] width 6 height 5
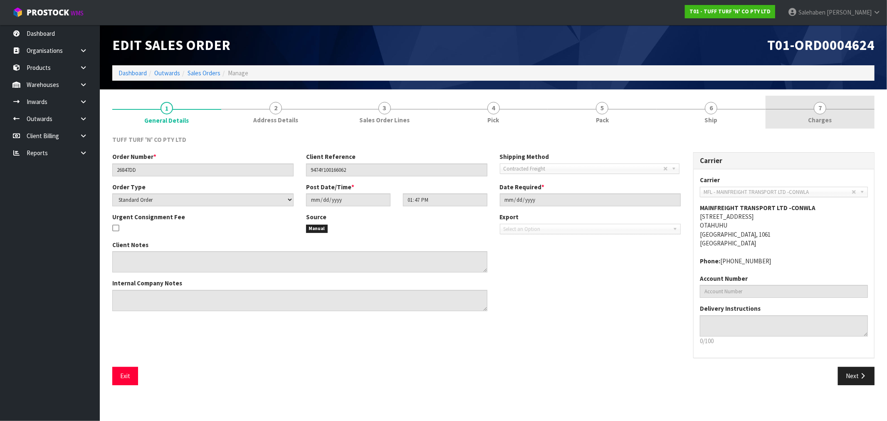
click at [818, 114] on link "7 Charges" at bounding box center [820, 112] width 109 height 33
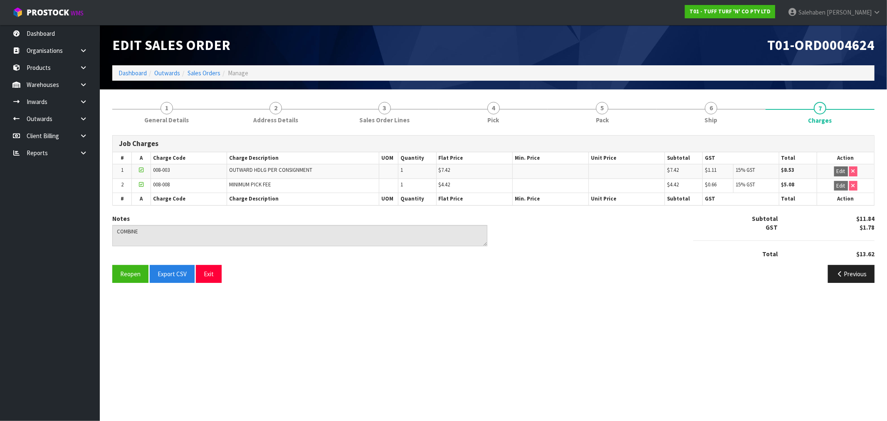
click at [206, 78] on ol "Dashboard Outwards Sales Orders Manage" at bounding box center [493, 72] width 763 height 15
click at [209, 74] on link "Sales Orders" at bounding box center [204, 73] width 33 height 8
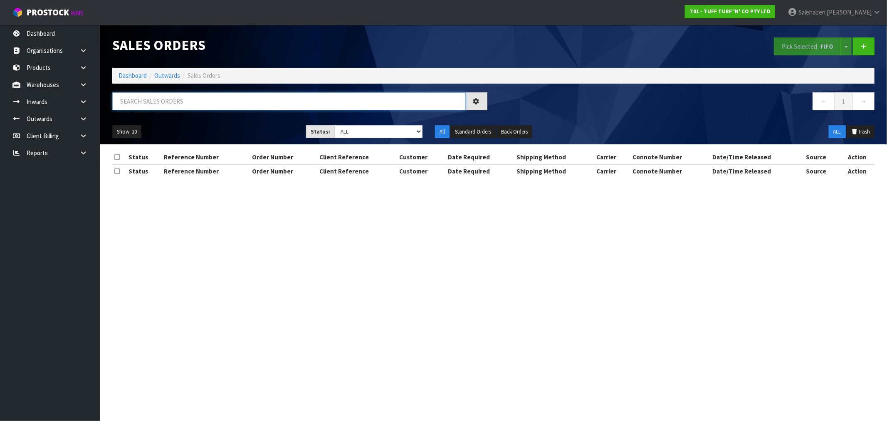
click at [269, 102] on input "text" at bounding box center [289, 101] width 354 height 18
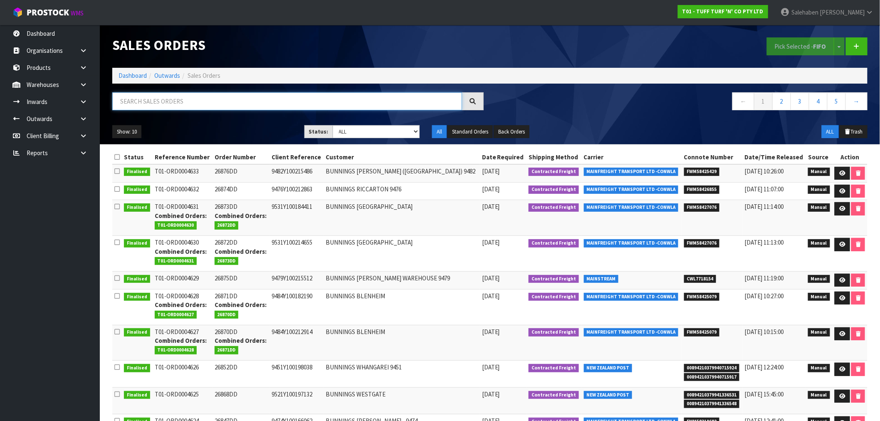
paste input "FWM58319682"
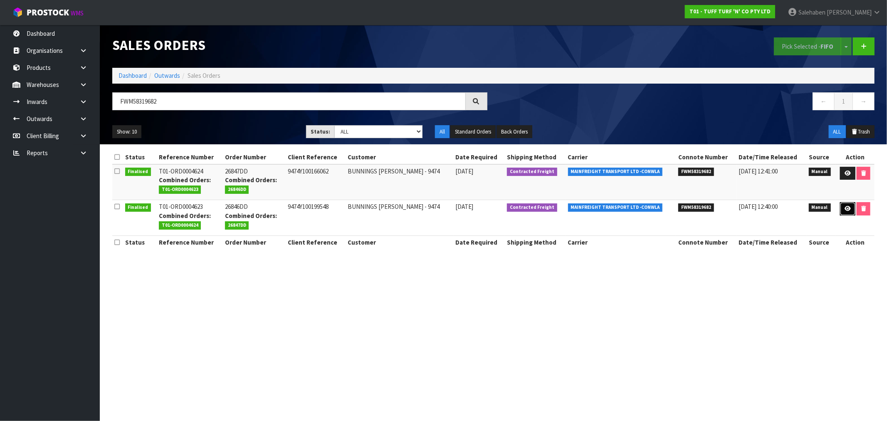
click at [849, 206] on link at bounding box center [847, 208] width 15 height 13
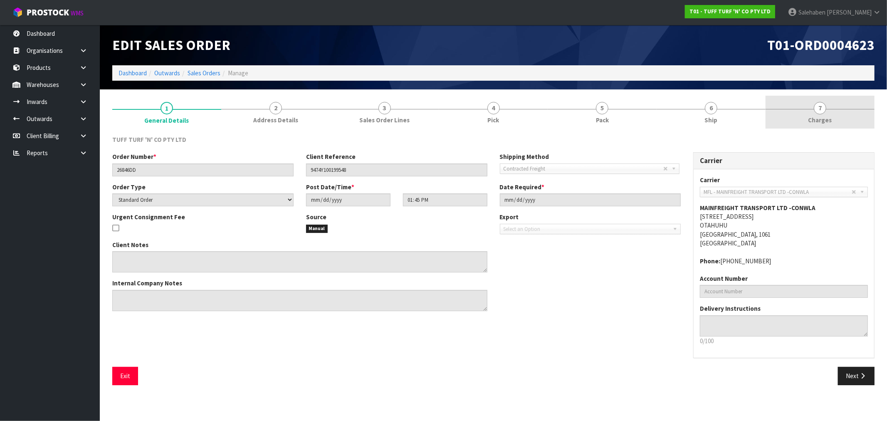
click at [817, 116] on span "Charges" at bounding box center [821, 120] width 24 height 9
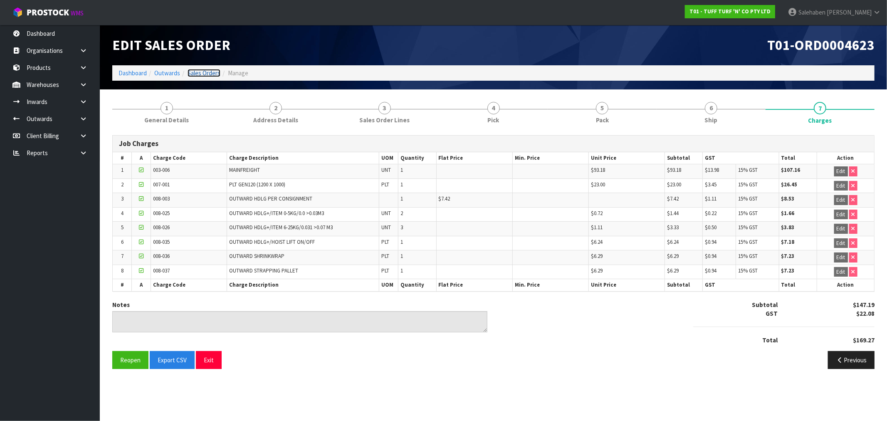
click at [213, 74] on link "Sales Orders" at bounding box center [204, 73] width 33 height 8
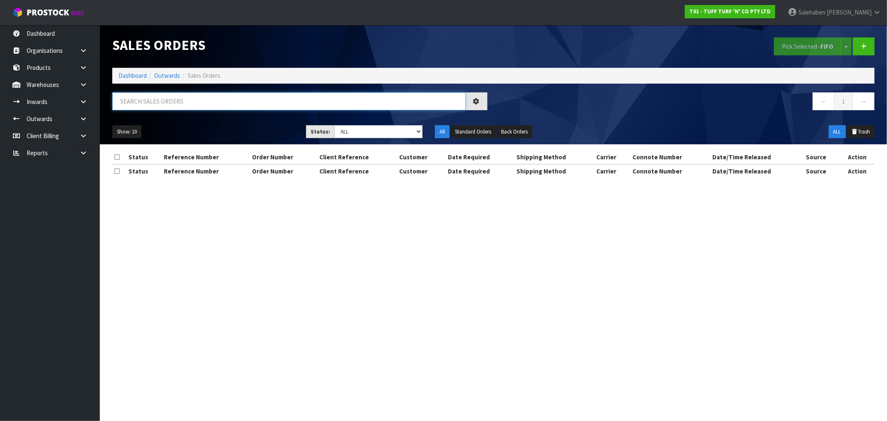
click at [225, 96] on input "text" at bounding box center [289, 101] width 354 height 18
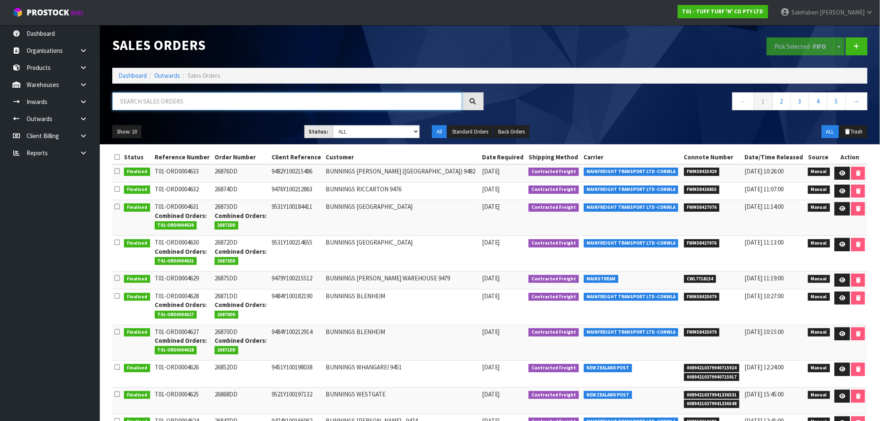
paste input "FWM58340369"
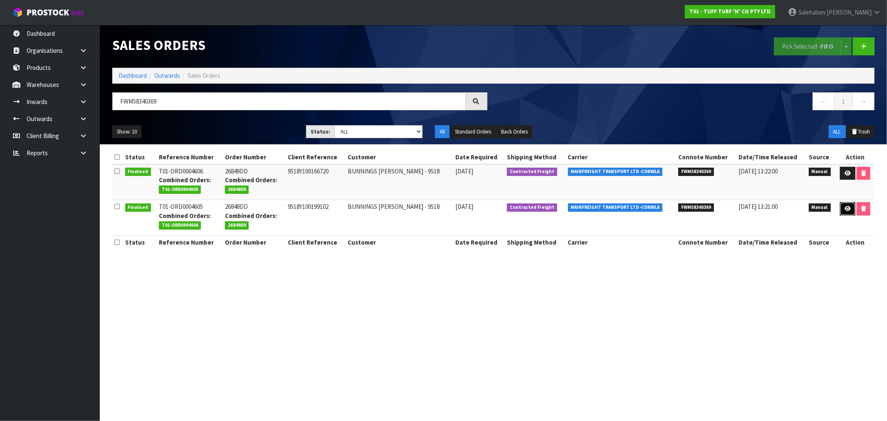
click at [846, 210] on icon at bounding box center [848, 208] width 6 height 5
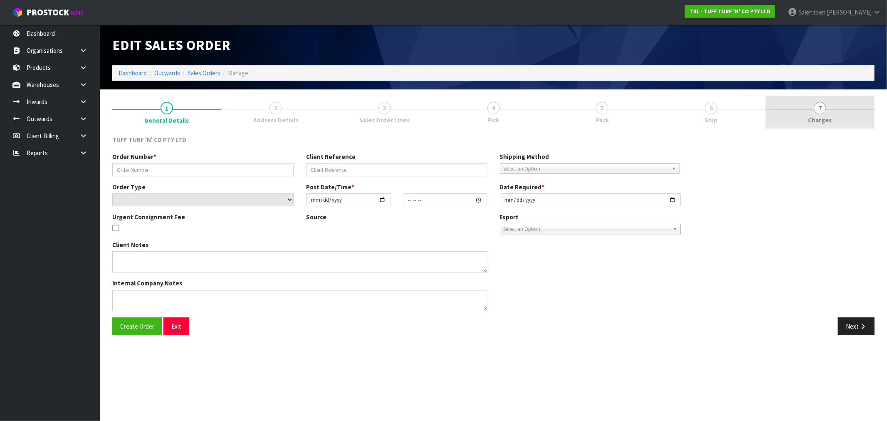
drag, startPoint x: 821, startPoint y: 114, endPoint x: 817, endPoint y: 116, distance: 4.9
click at [821, 114] on link "7 Charges" at bounding box center [820, 112] width 109 height 33
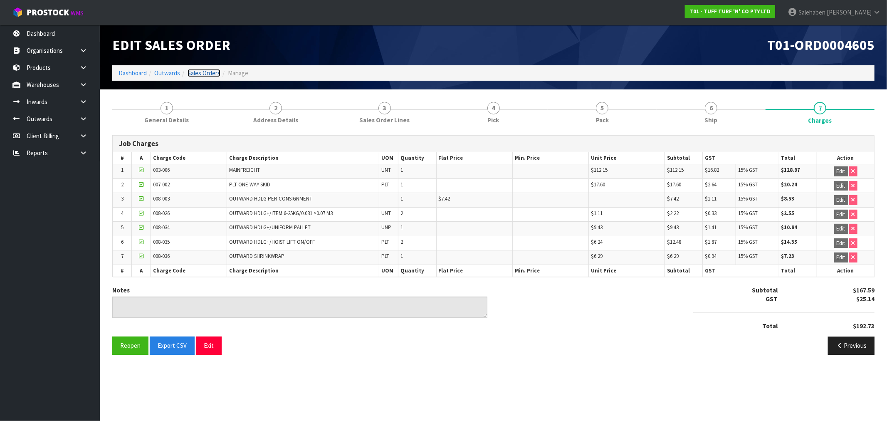
click at [204, 72] on link "Sales Orders" at bounding box center [204, 73] width 33 height 8
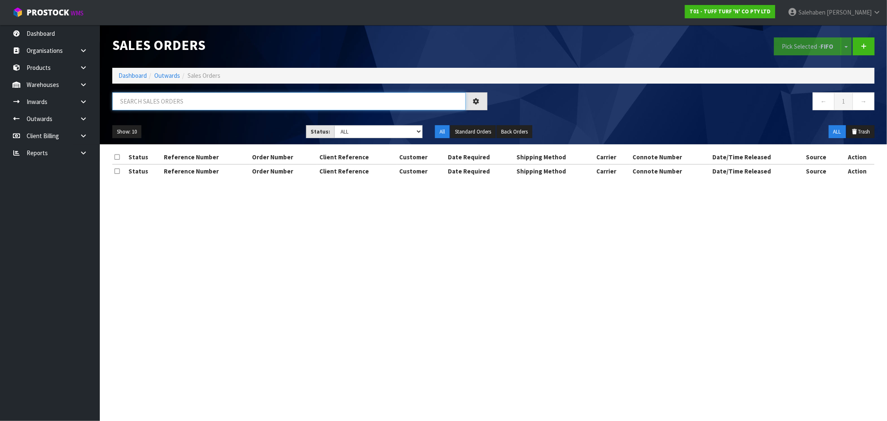
click at [179, 101] on input "text" at bounding box center [289, 101] width 354 height 18
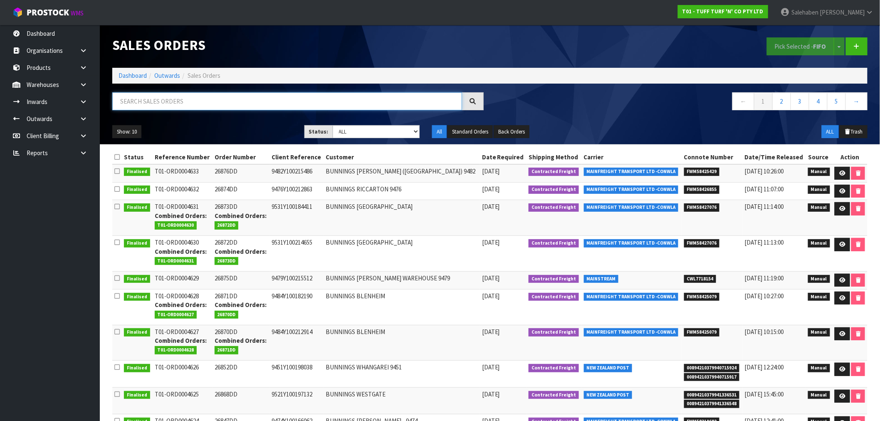
paste input "FWM58326311"
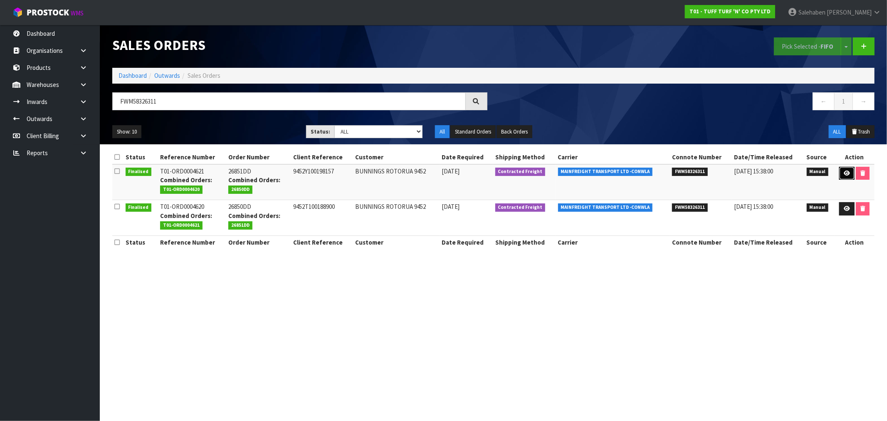
click at [847, 171] on icon at bounding box center [847, 173] width 6 height 5
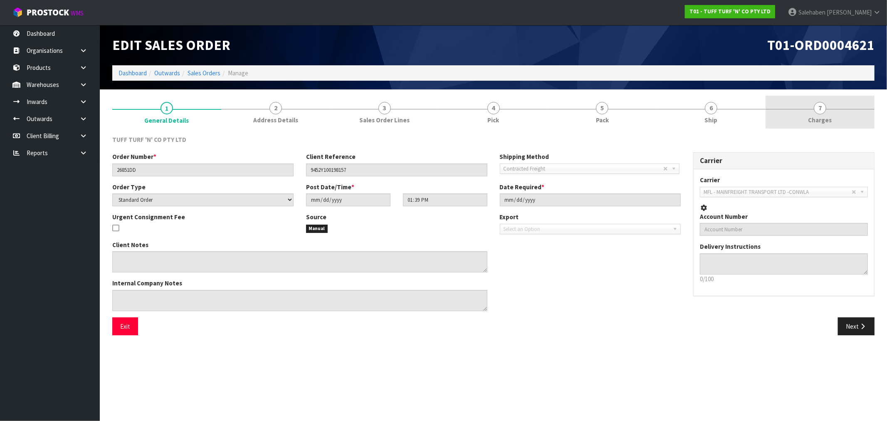
click at [817, 119] on span "Charges" at bounding box center [821, 120] width 24 height 9
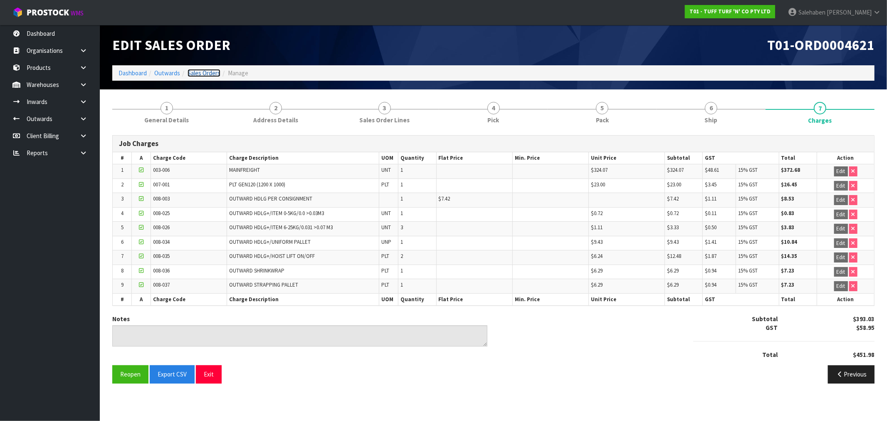
click at [201, 77] on link "Sales Orders" at bounding box center [204, 73] width 33 height 8
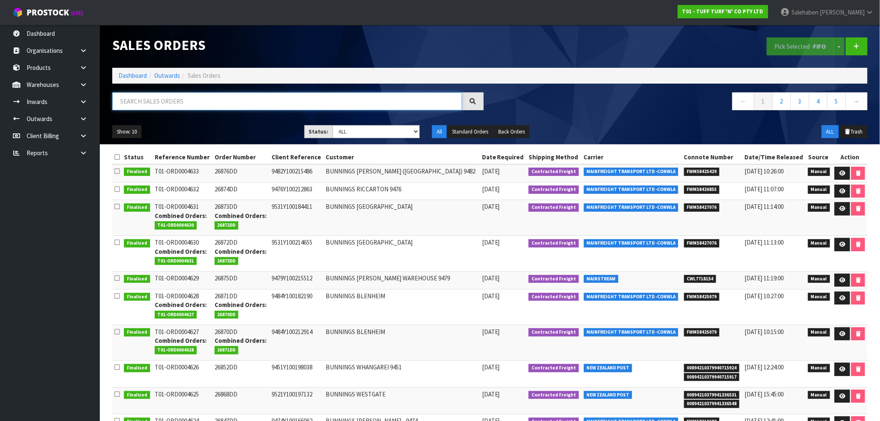
click at [213, 106] on input "text" at bounding box center [287, 101] width 350 height 18
paste input "FWM58325627"
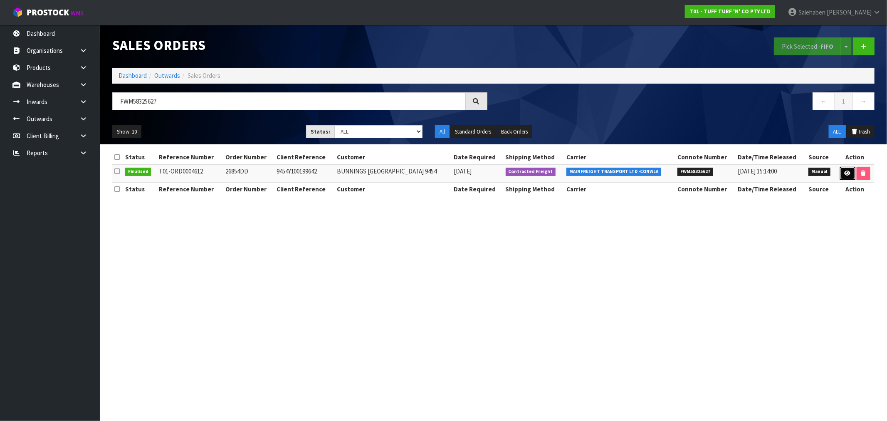
click at [846, 173] on icon at bounding box center [848, 173] width 6 height 5
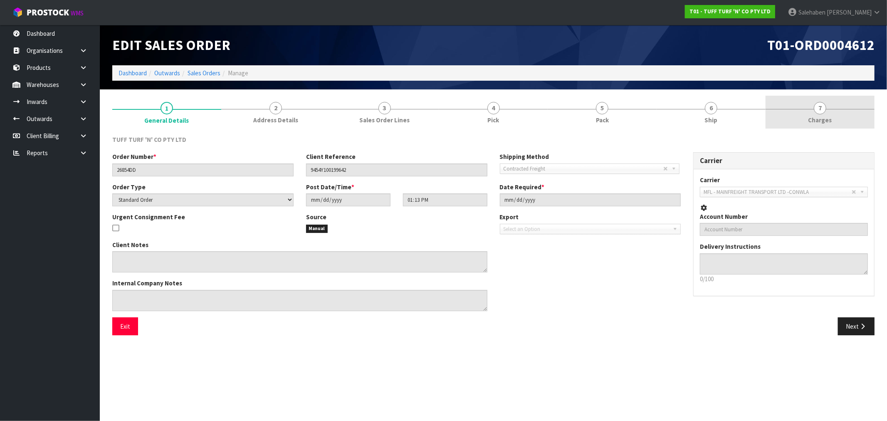
click at [819, 120] on span "Charges" at bounding box center [821, 120] width 24 height 9
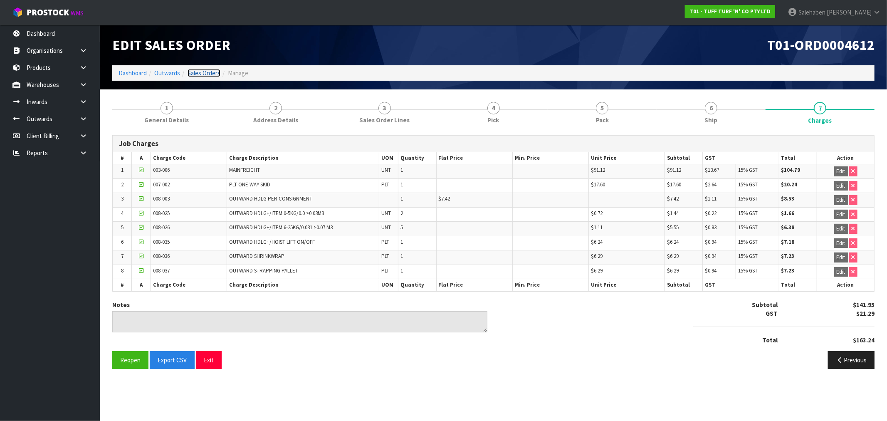
click at [199, 74] on link "Sales Orders" at bounding box center [204, 73] width 33 height 8
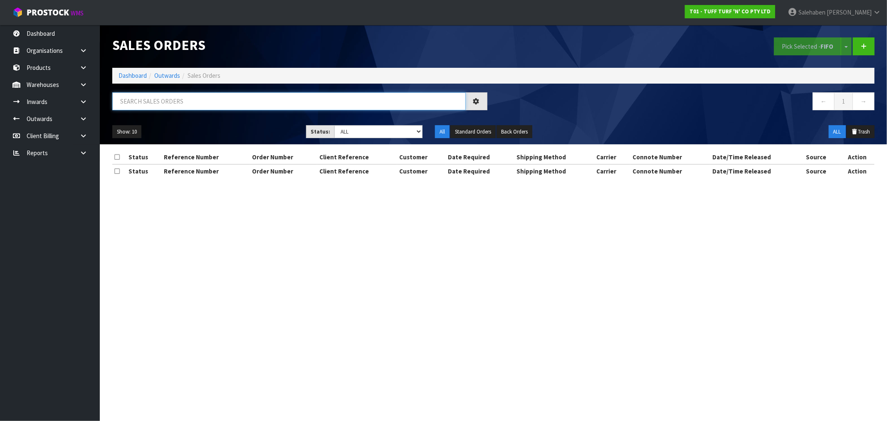
drag, startPoint x: 150, startPoint y: 105, endPoint x: 139, endPoint y: 114, distance: 14.8
click at [150, 106] on input "text" at bounding box center [289, 101] width 354 height 18
paste input "FWM58352598"
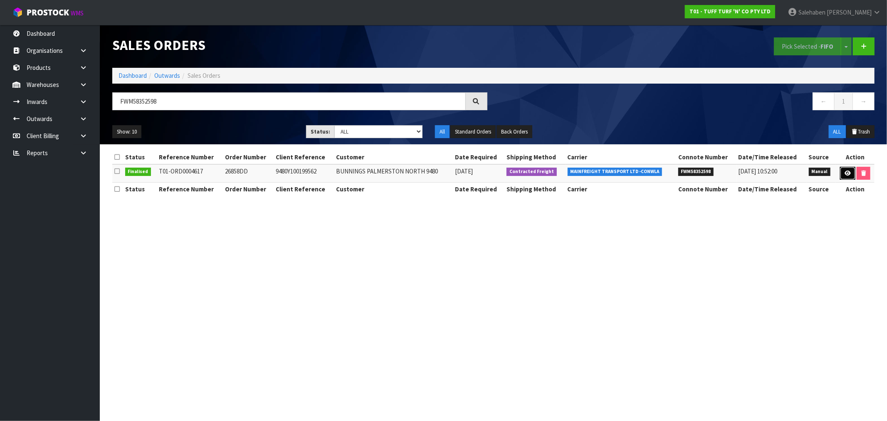
click at [847, 173] on icon at bounding box center [848, 173] width 6 height 5
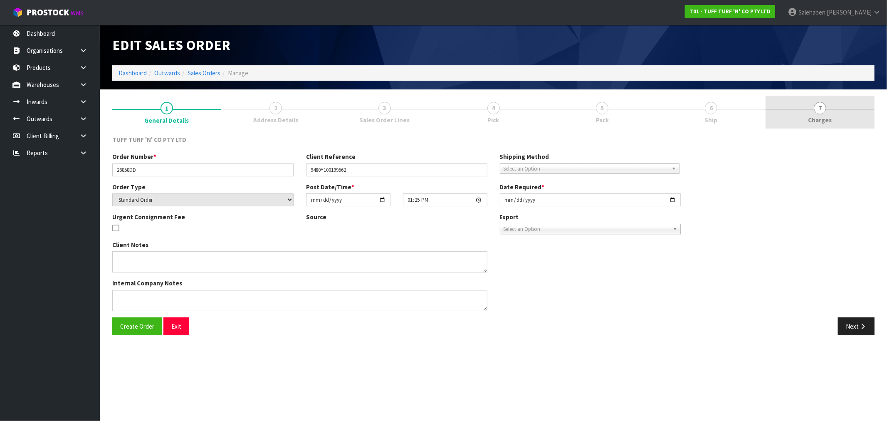
click at [813, 123] on span "Charges" at bounding box center [821, 120] width 24 height 9
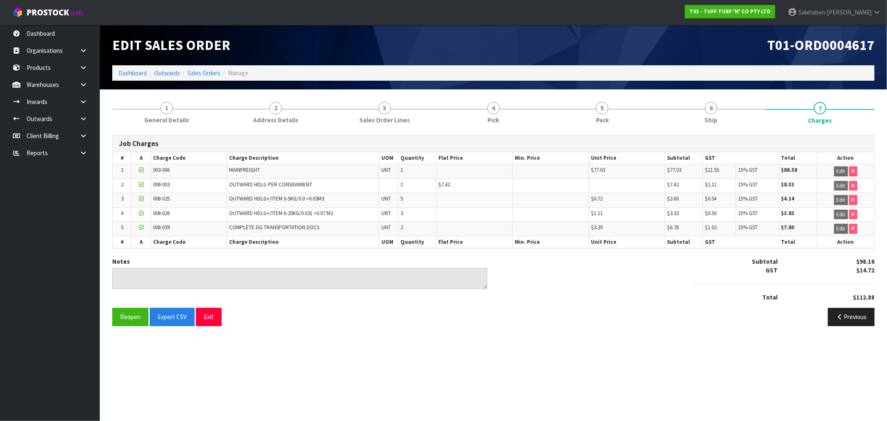
click at [198, 77] on ol "Dashboard Outwards Sales Orders Manage" at bounding box center [493, 72] width 763 height 15
click at [201, 74] on link "Sales Orders" at bounding box center [204, 73] width 33 height 8
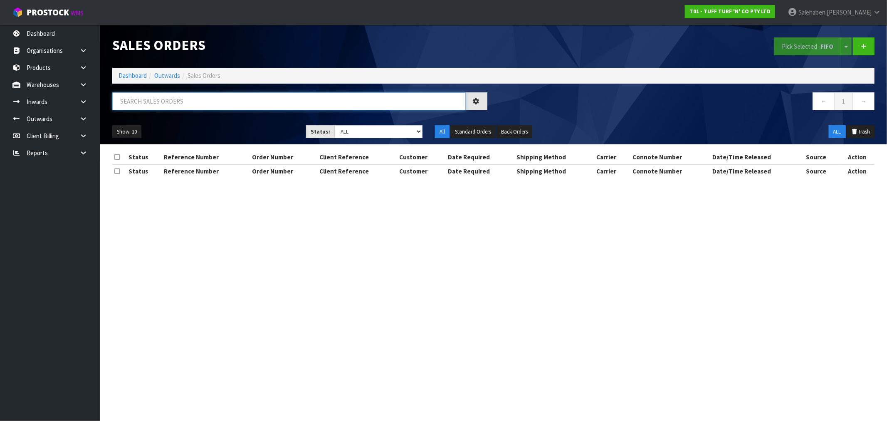
click at [160, 102] on input "text" at bounding box center [289, 101] width 354 height 18
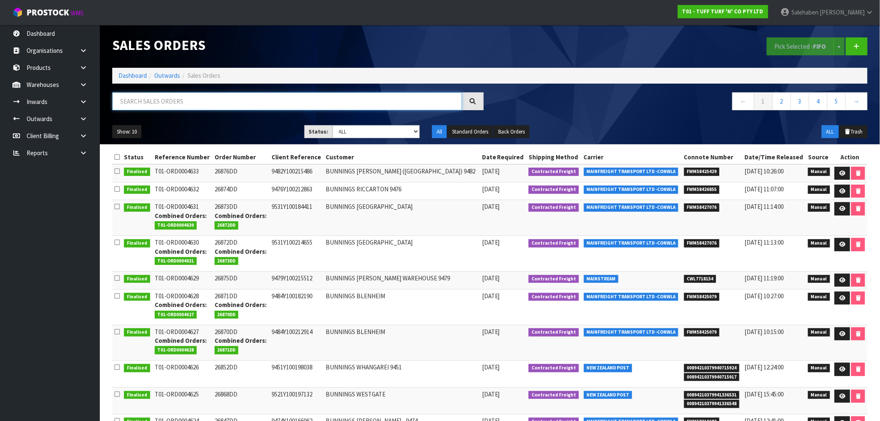
paste input "FWM58318550"
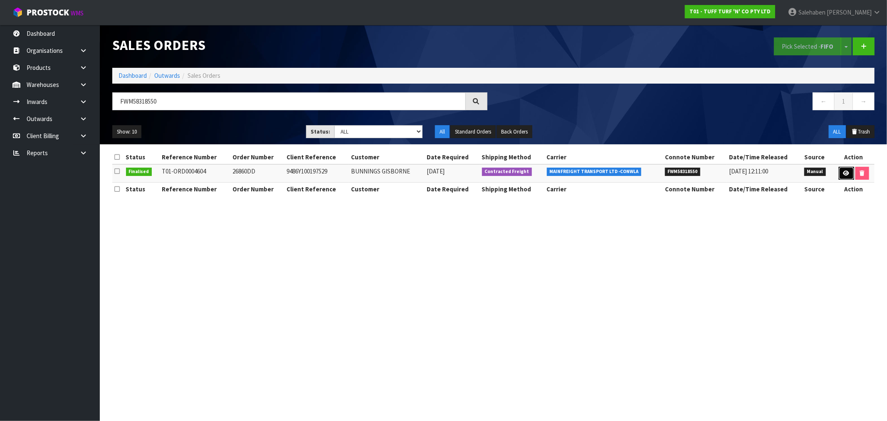
click at [845, 173] on icon at bounding box center [847, 173] width 6 height 5
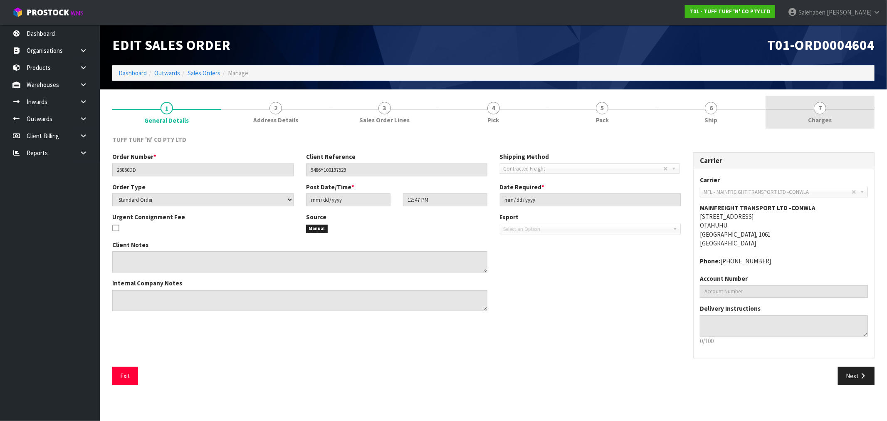
click at [816, 116] on span "Charges" at bounding box center [821, 120] width 24 height 9
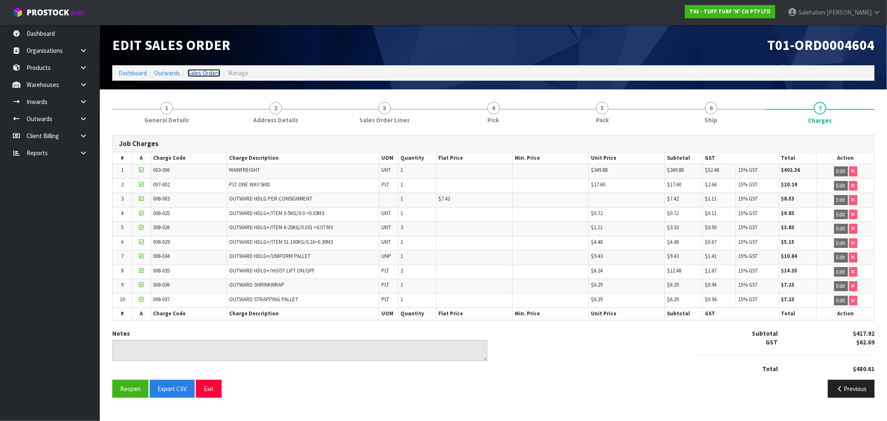
click at [208, 74] on link "Sales Orders" at bounding box center [204, 73] width 33 height 8
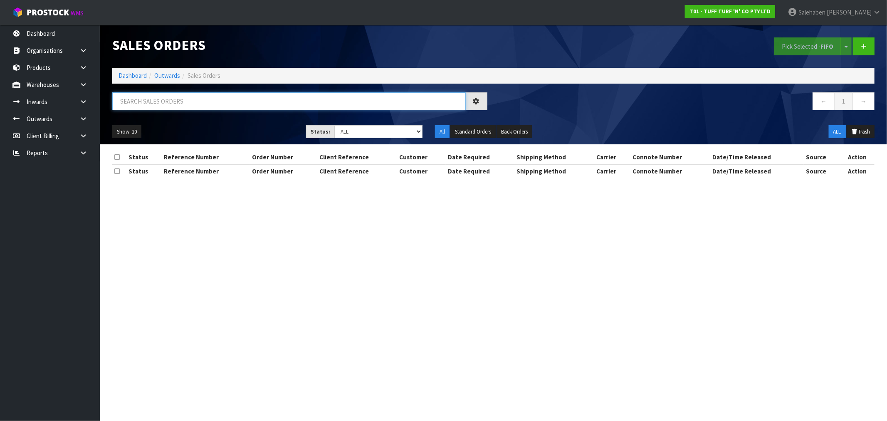
click at [217, 104] on input "text" at bounding box center [289, 101] width 354 height 18
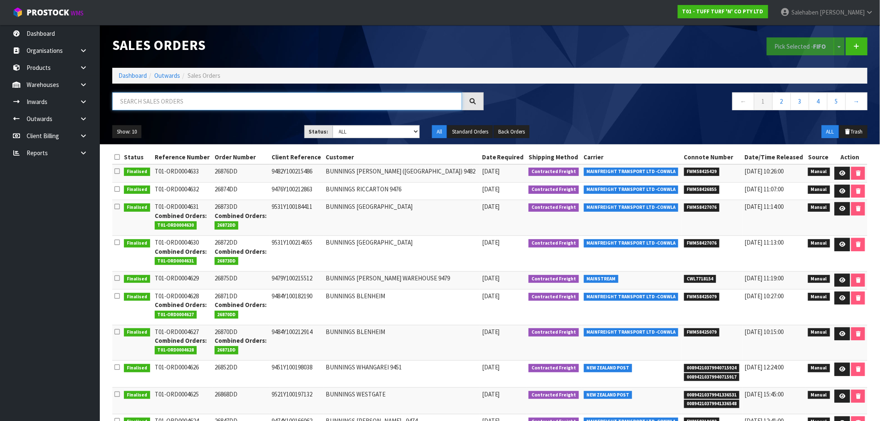
paste input "FWM58319839"
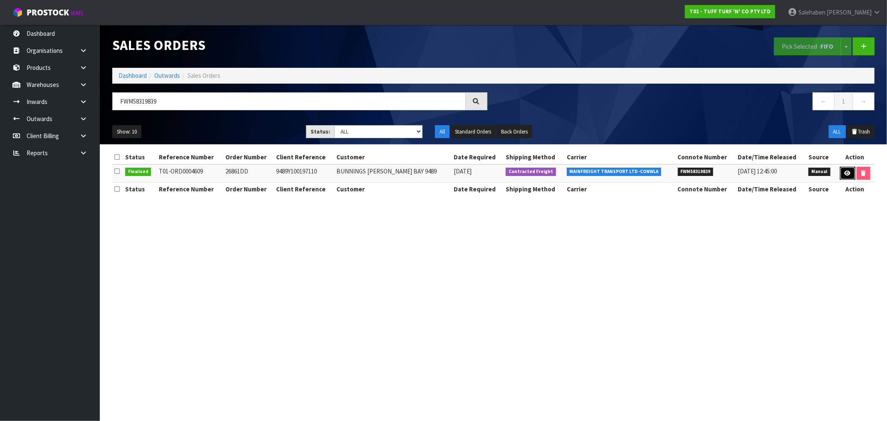
click at [845, 175] on icon at bounding box center [848, 173] width 6 height 5
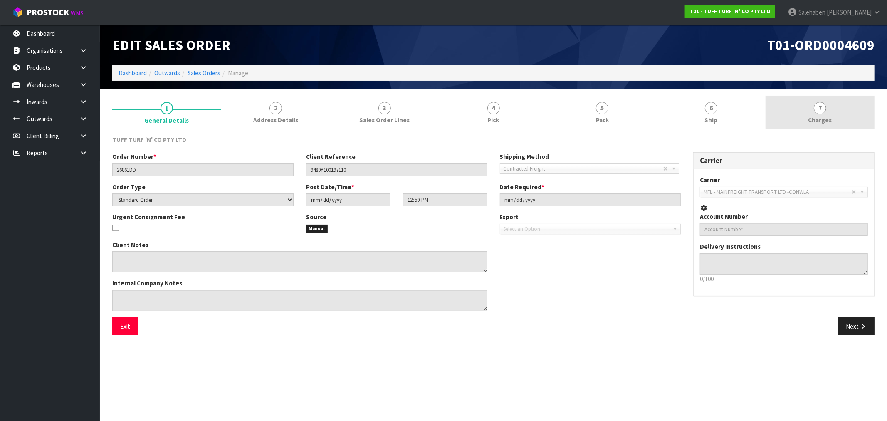
click at [816, 119] on span "Charges" at bounding box center [821, 120] width 24 height 9
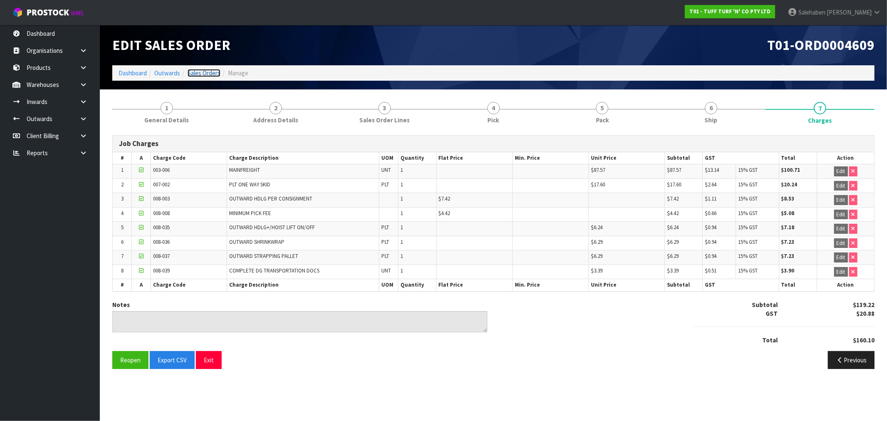
click at [202, 74] on link "Sales Orders" at bounding box center [204, 73] width 33 height 8
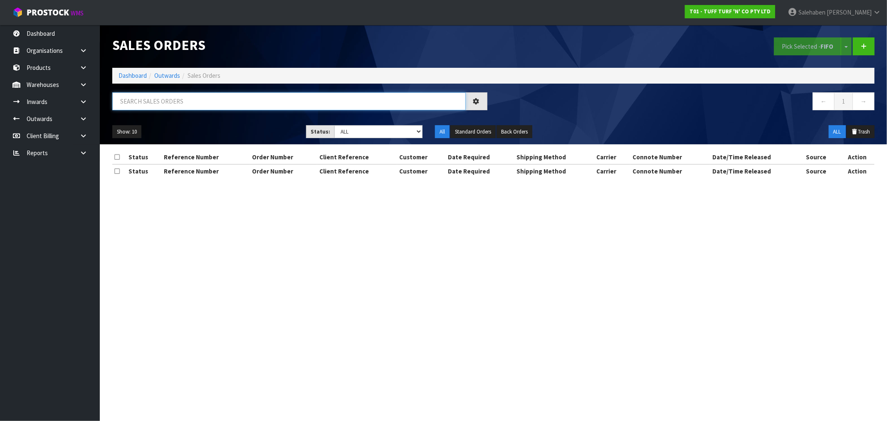
click at [206, 97] on input "text" at bounding box center [289, 101] width 354 height 18
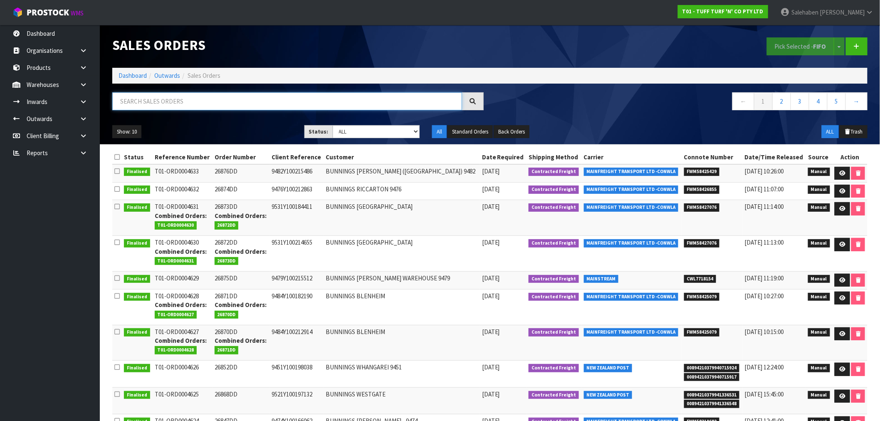
paste input "FWM58325544"
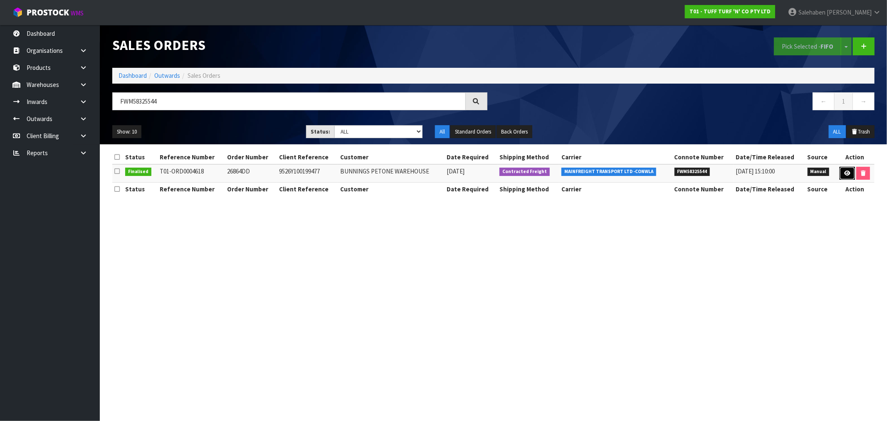
click at [844, 173] on icon at bounding box center [847, 173] width 6 height 5
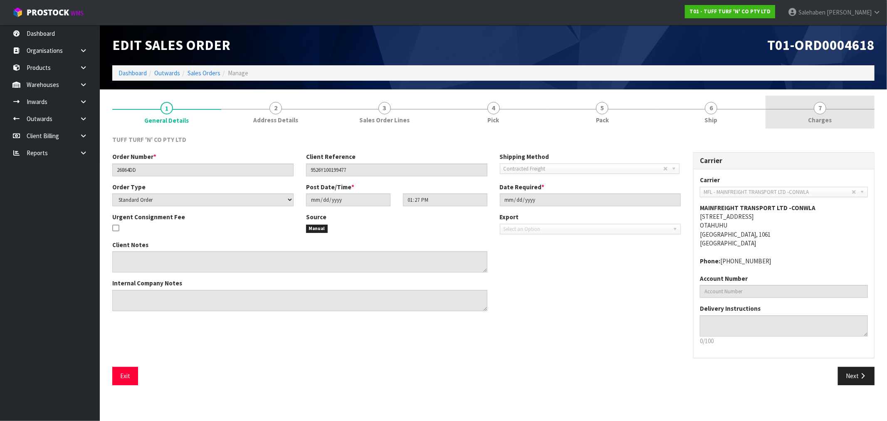
drag, startPoint x: 819, startPoint y: 119, endPoint x: 811, endPoint y: 126, distance: 9.7
click at [817, 121] on span "Charges" at bounding box center [821, 120] width 24 height 9
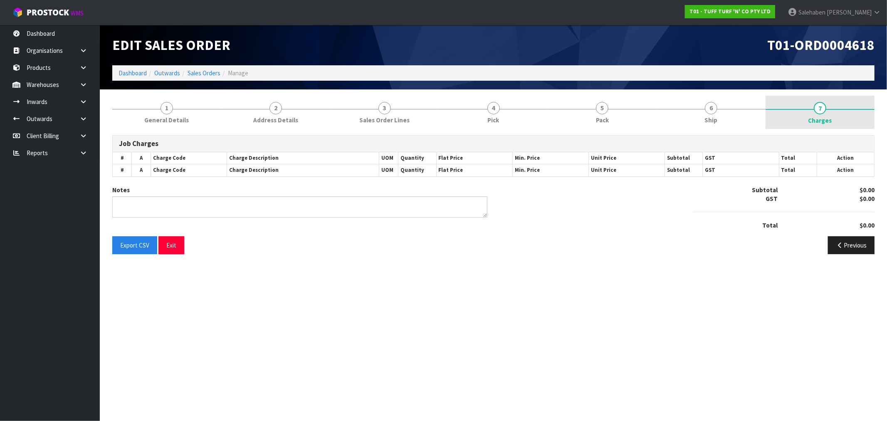
click at [824, 116] on span "Charges" at bounding box center [821, 120] width 24 height 9
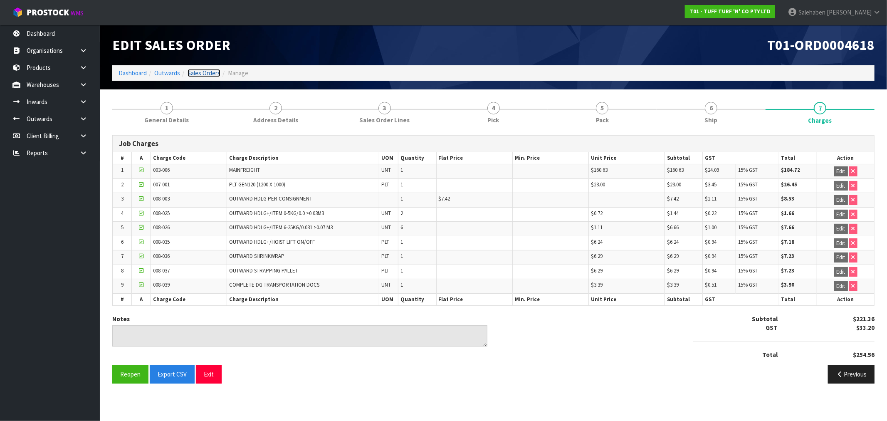
drag, startPoint x: 208, startPoint y: 70, endPoint x: 204, endPoint y: 74, distance: 5.9
click at [208, 70] on link "Sales Orders" at bounding box center [204, 73] width 33 height 8
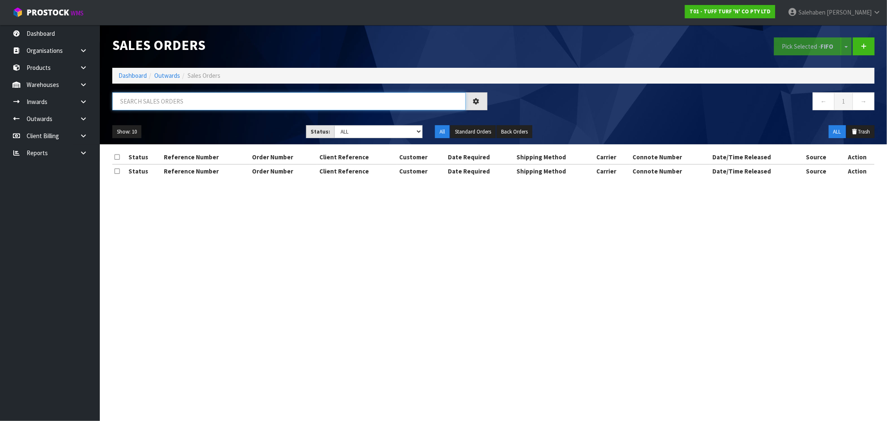
click at [238, 105] on input "text" at bounding box center [289, 101] width 354 height 18
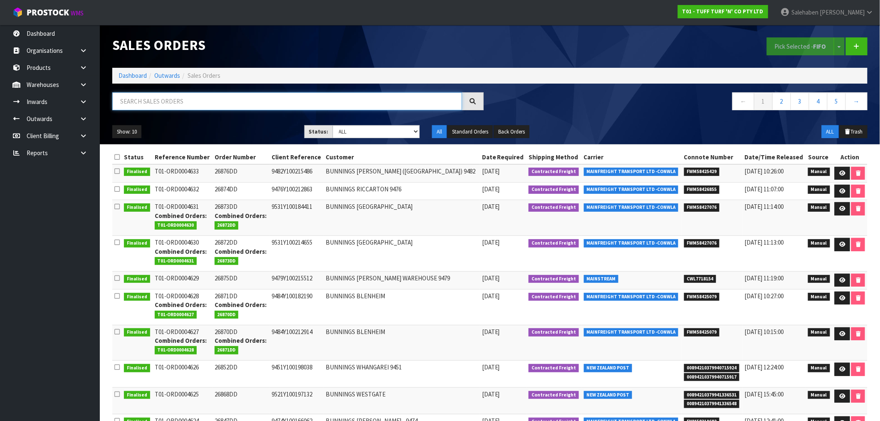
paste input "FWM58339289"
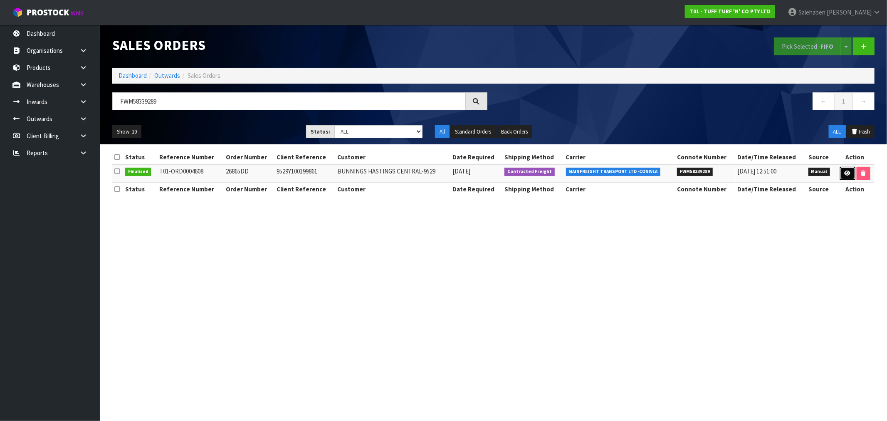
click at [843, 176] on link at bounding box center [847, 173] width 15 height 13
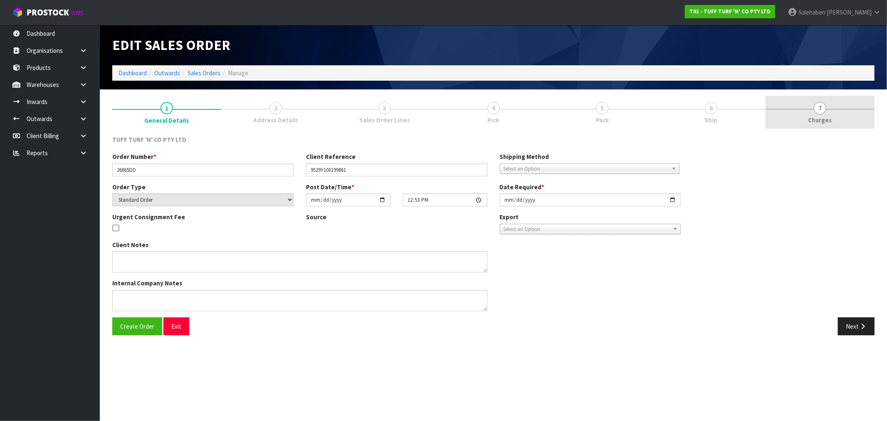
click at [817, 118] on span "Charges" at bounding box center [821, 120] width 24 height 9
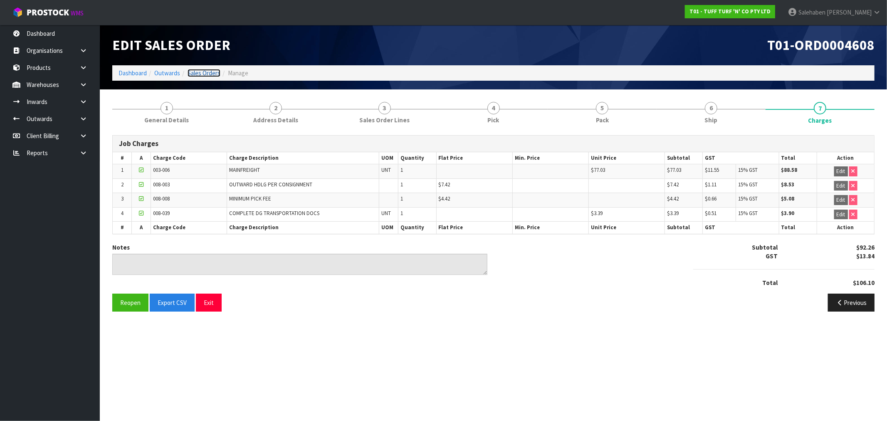
click at [208, 72] on link "Sales Orders" at bounding box center [204, 73] width 33 height 8
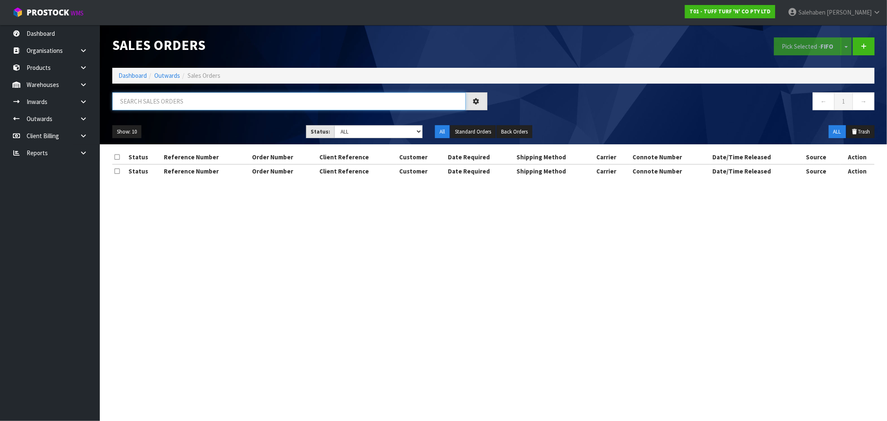
click at [166, 97] on input "text" at bounding box center [289, 101] width 354 height 18
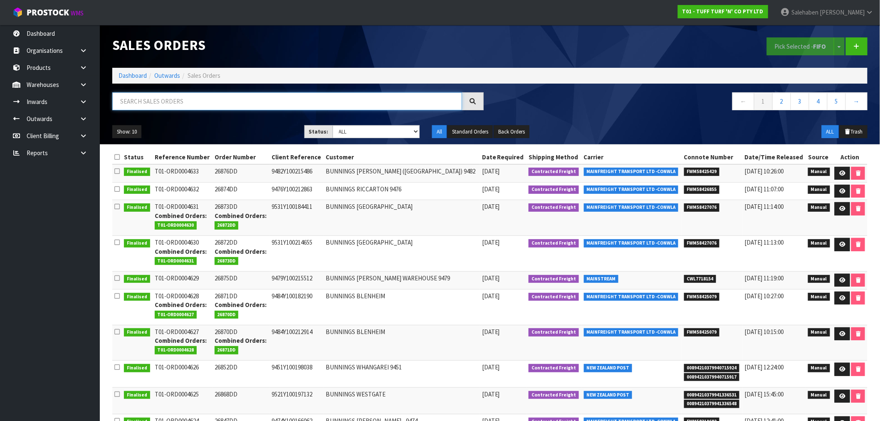
paste input "FWM58318763"
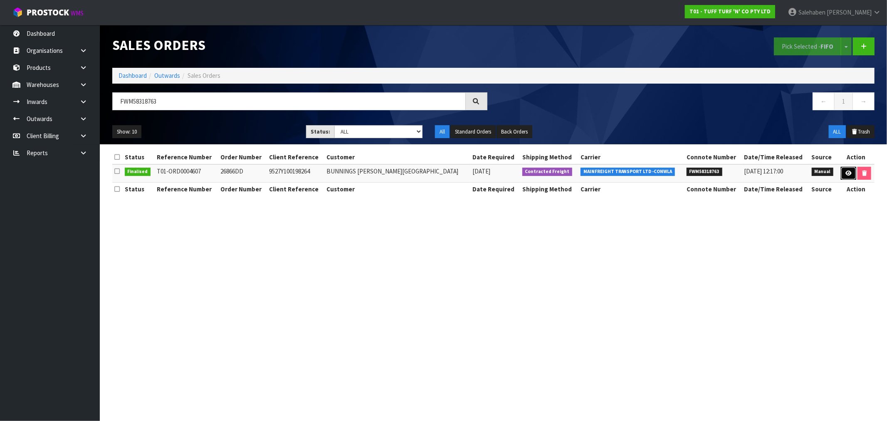
click at [842, 169] on link at bounding box center [848, 173] width 15 height 13
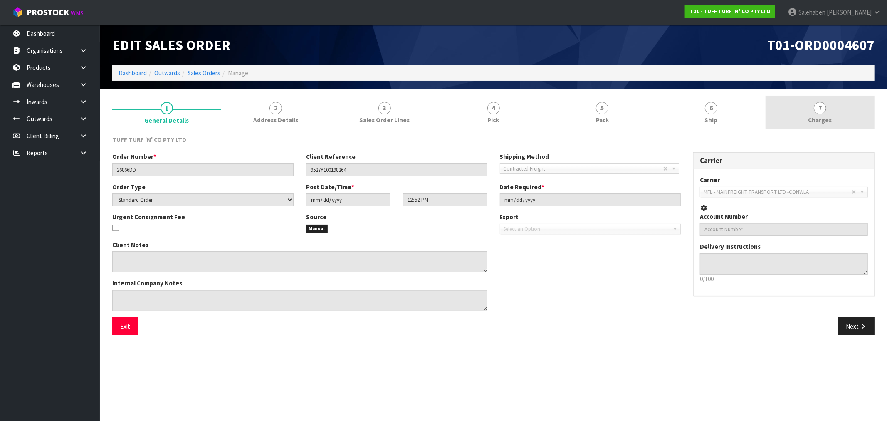
click at [820, 114] on link "7 Charges" at bounding box center [820, 112] width 109 height 33
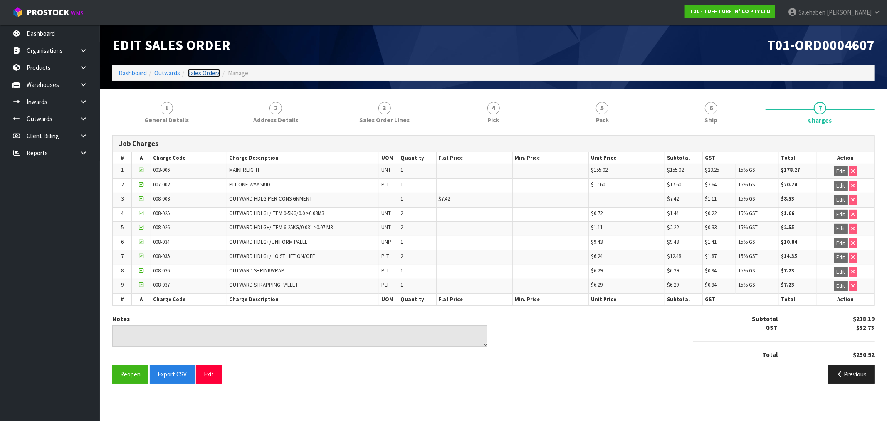
drag, startPoint x: 211, startPoint y: 74, endPoint x: 207, endPoint y: 87, distance: 13.9
click at [211, 74] on link "Sales Orders" at bounding box center [204, 73] width 33 height 8
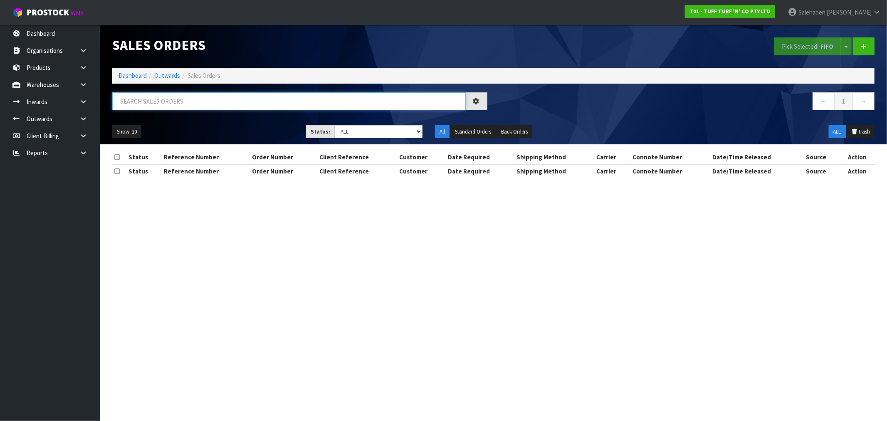
click at [202, 105] on input "text" at bounding box center [289, 101] width 354 height 18
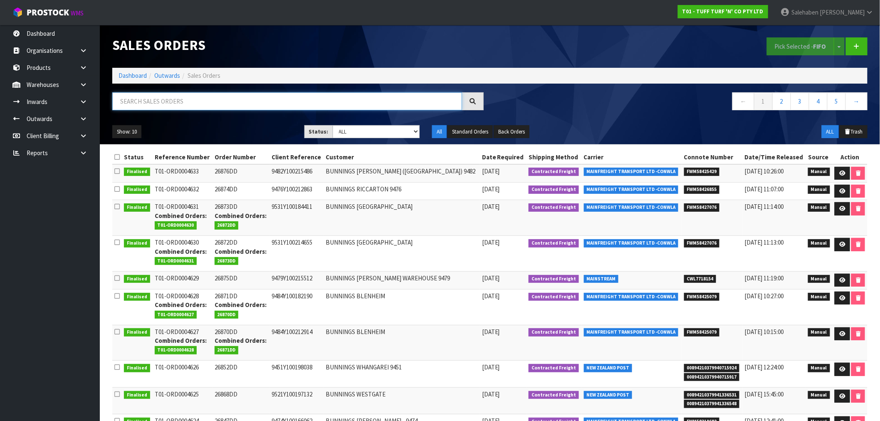
paste input "FWM58317722"
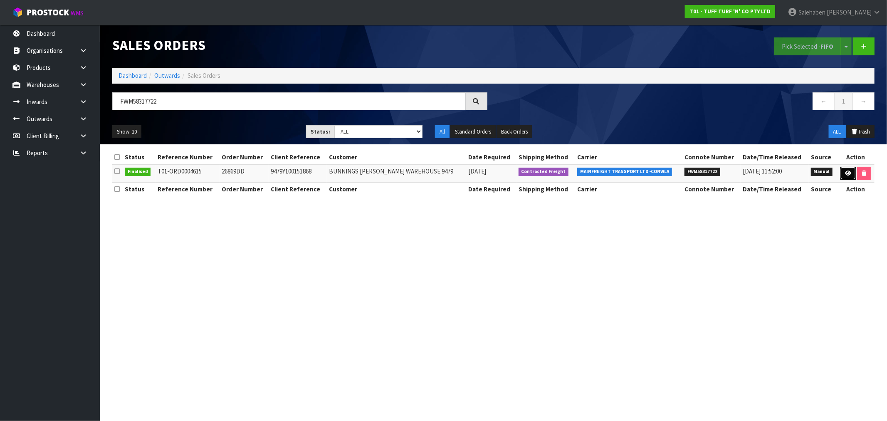
click at [845, 175] on icon at bounding box center [848, 173] width 6 height 5
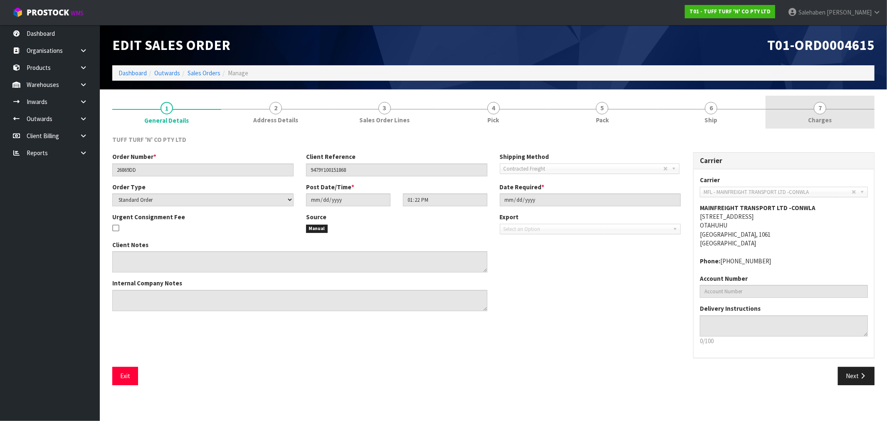
click at [815, 121] on span "Charges" at bounding box center [821, 120] width 24 height 9
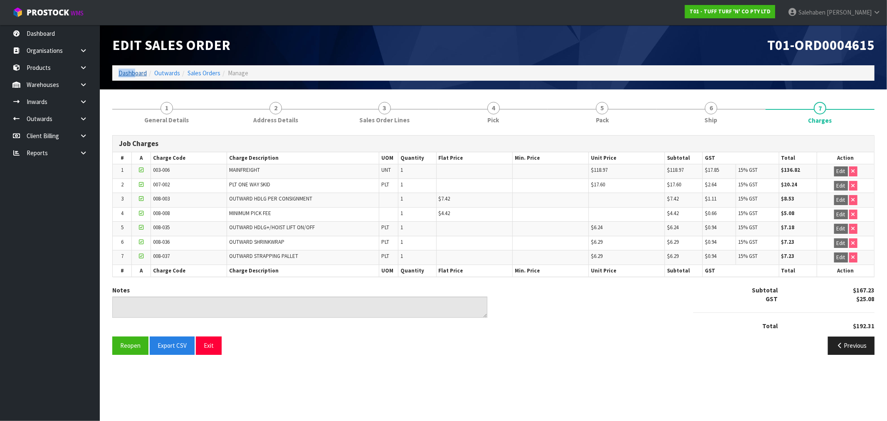
click at [134, 70] on ol "Dashboard Outwards Sales Orders Manage" at bounding box center [493, 72] width 763 height 15
click at [131, 74] on link "Dashboard" at bounding box center [133, 73] width 28 height 8
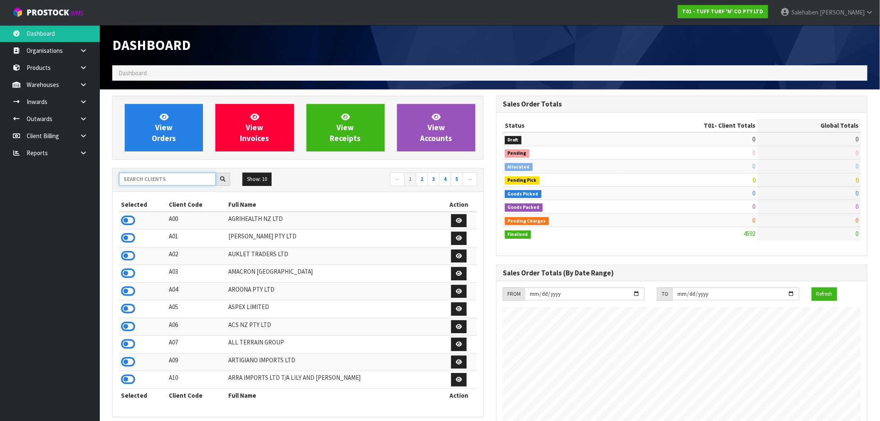
click at [136, 185] on input "text" at bounding box center [167, 179] width 97 height 13
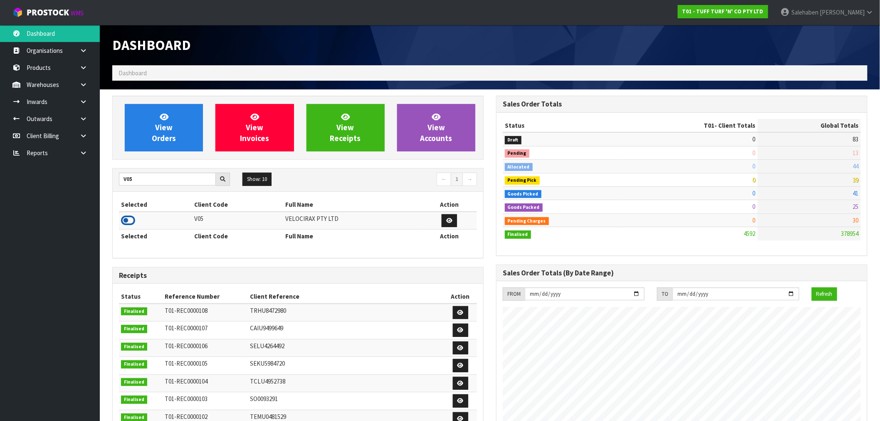
click at [129, 222] on icon at bounding box center [128, 220] width 14 height 12
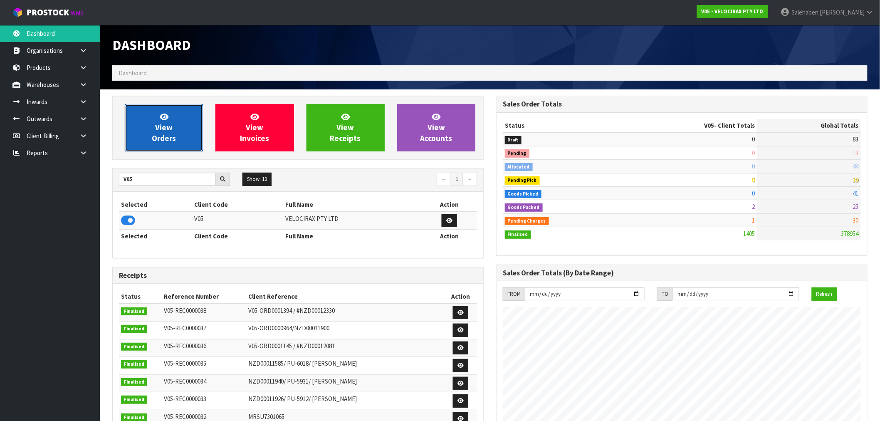
click at [181, 150] on link "View Orders" at bounding box center [164, 127] width 78 height 47
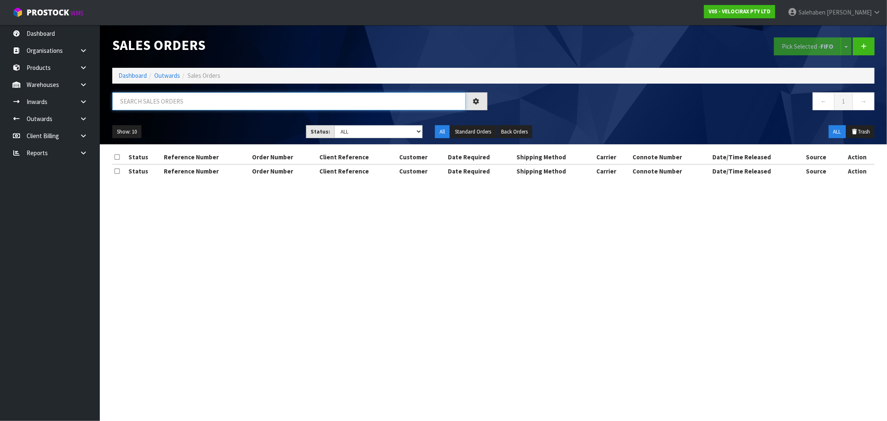
click at [239, 97] on input "text" at bounding box center [289, 101] width 354 height 18
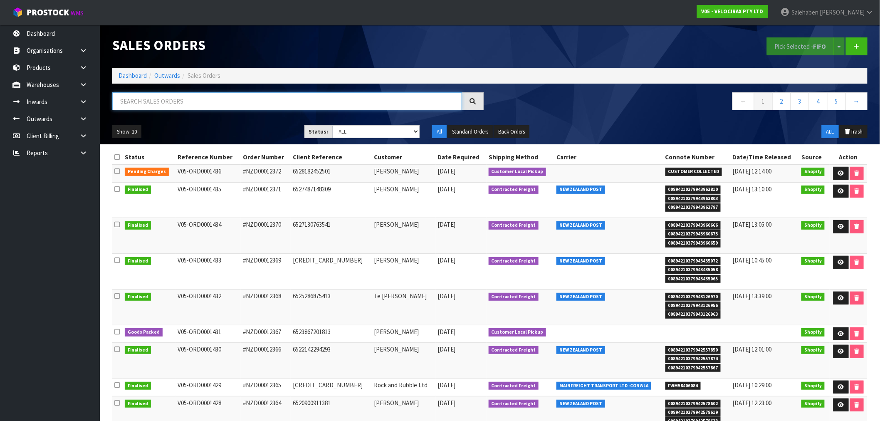
paste input "FWM58321685"
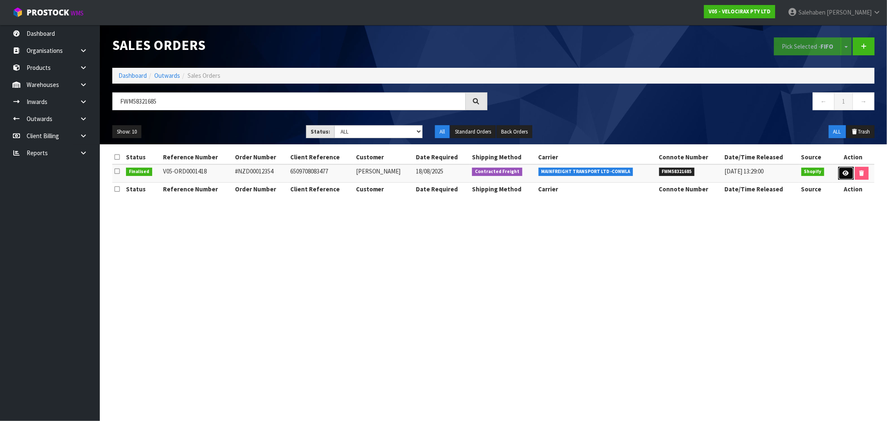
click at [844, 169] on link at bounding box center [846, 173] width 15 height 13
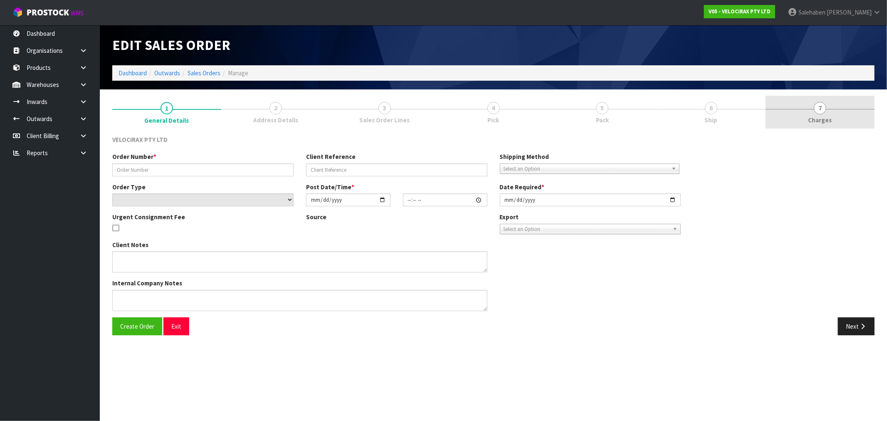
click at [822, 116] on span "Charges" at bounding box center [821, 120] width 24 height 9
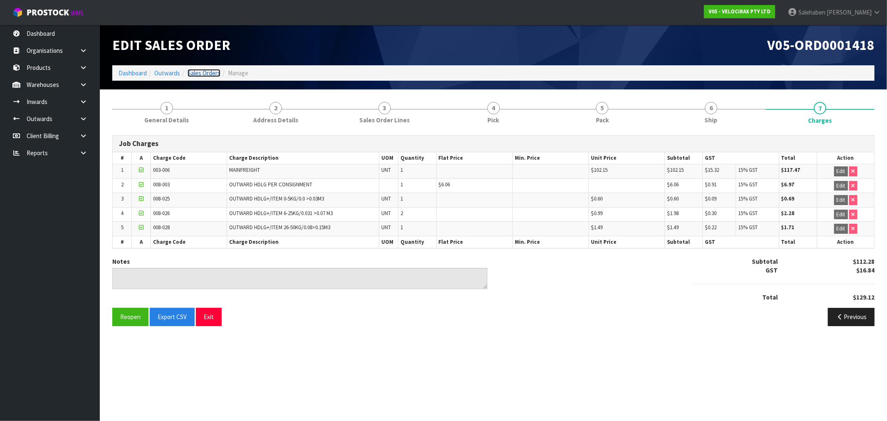
click at [207, 75] on link "Sales Orders" at bounding box center [204, 73] width 33 height 8
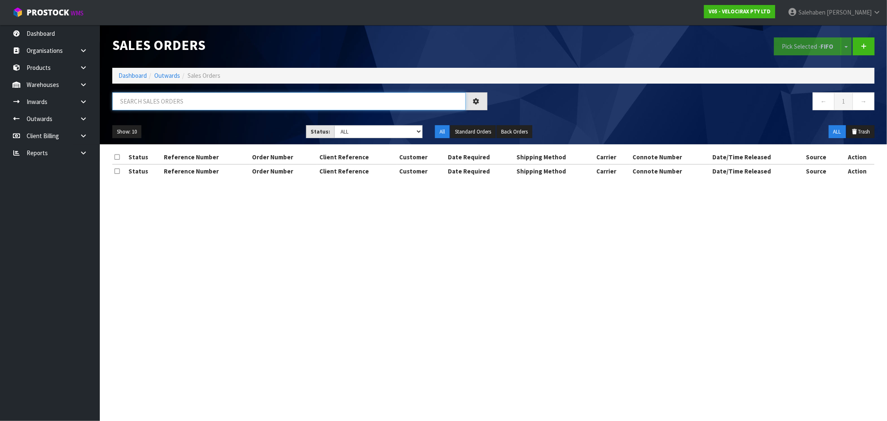
click at [215, 97] on input "text" at bounding box center [289, 101] width 354 height 18
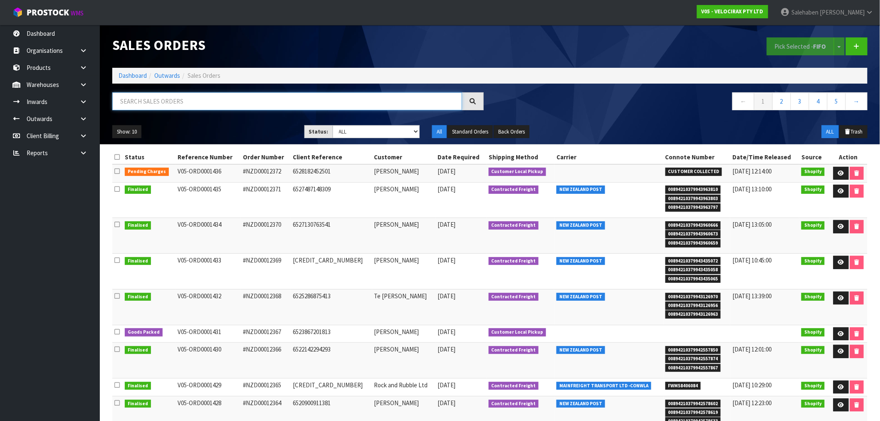
paste input "FWM58321866"
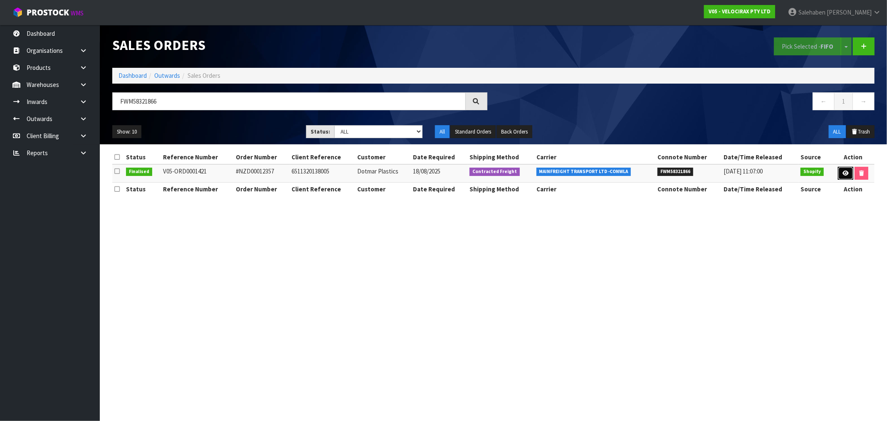
drag, startPoint x: 847, startPoint y: 169, endPoint x: 832, endPoint y: 170, distance: 14.6
click at [846, 169] on link at bounding box center [845, 173] width 15 height 13
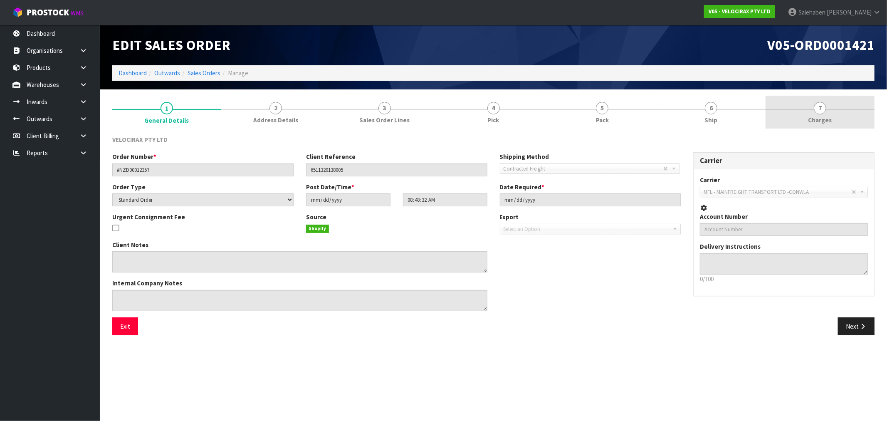
click at [820, 114] on span "7" at bounding box center [820, 108] width 12 height 12
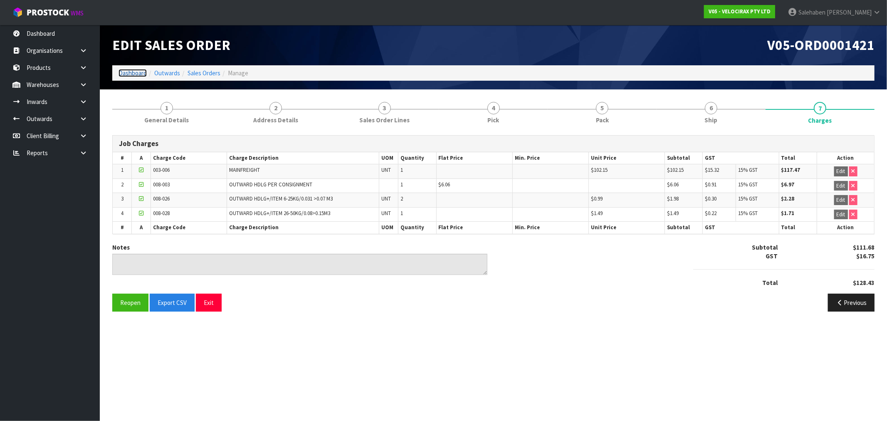
click at [136, 72] on link "Dashboard" at bounding box center [133, 73] width 28 height 8
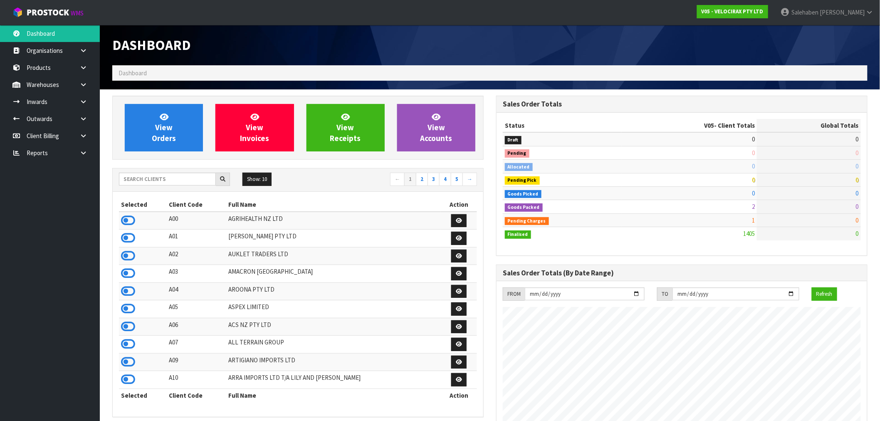
scroll to position [630, 384]
click at [189, 181] on input "text" at bounding box center [167, 179] width 97 height 13
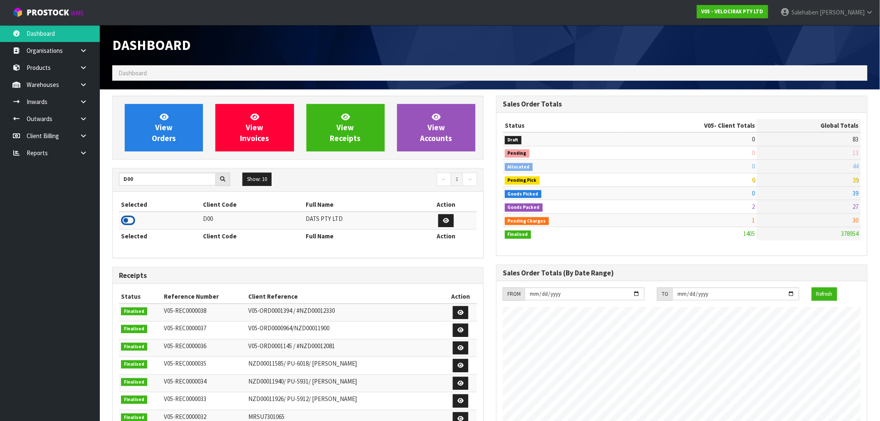
click at [127, 218] on icon at bounding box center [128, 220] width 14 height 12
drag, startPoint x: 135, startPoint y: 182, endPoint x: 100, endPoint y: 197, distance: 38.2
click at [105, 193] on section "View Orders View Invoices View Receipts View Accounts D00 Show: 10 5 10 25 50 ←…" at bounding box center [490, 410] width 780 height 643
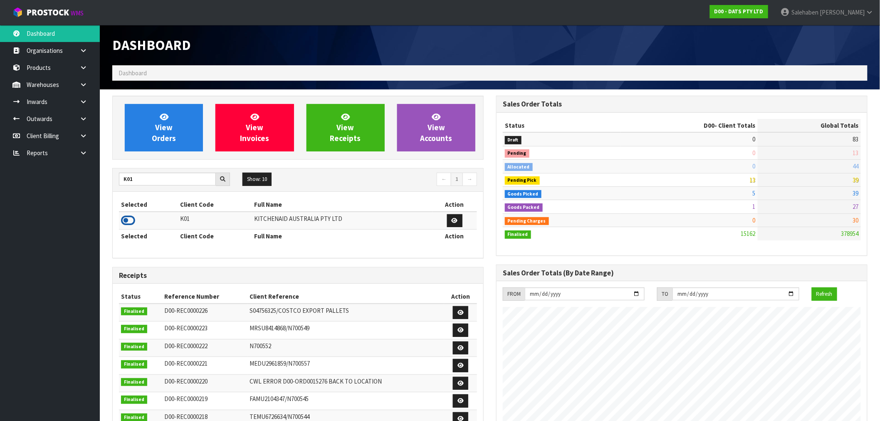
click at [131, 219] on icon at bounding box center [128, 220] width 14 height 12
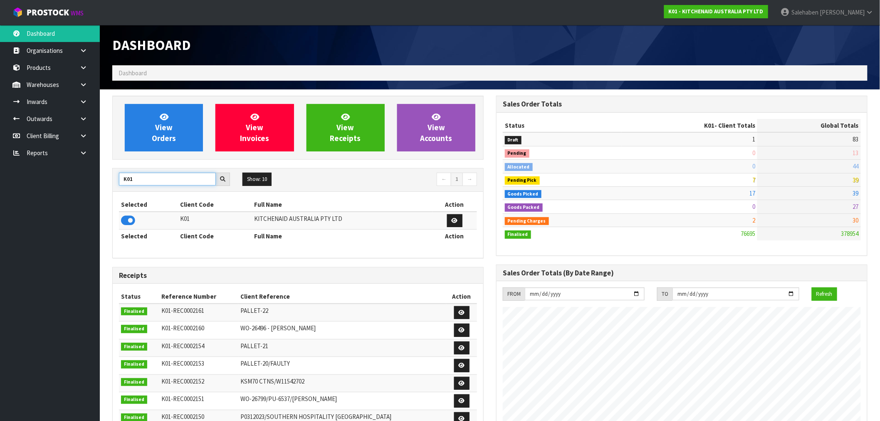
drag, startPoint x: 114, startPoint y: 178, endPoint x: 89, endPoint y: 180, distance: 24.7
click at [89, 180] on body "Toggle navigation ProStock WMS K01 - KITCHENAID AUSTRALIA PTY LTD [PERSON_NAME]…" at bounding box center [440, 210] width 880 height 421
click at [89, 181] on ul "Dashboard Organisations Clients Consignees Carriers Products Categories Serial …" at bounding box center [50, 223] width 100 height 396
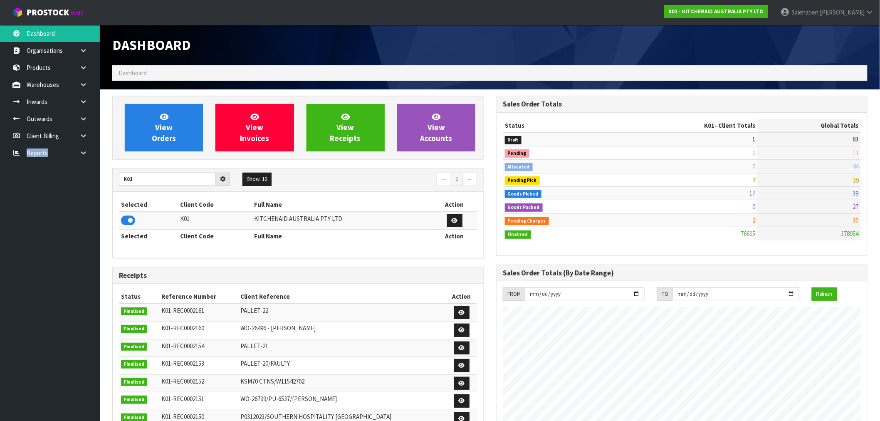
click at [89, 181] on ul "Dashboard Organisations Clients Consignees Carriers Products Categories Serial …" at bounding box center [50, 223] width 100 height 396
drag, startPoint x: 501, startPoint y: 146, endPoint x: 530, endPoint y: 153, distance: 30.4
drag, startPoint x: 530, startPoint y: 153, endPoint x: 673, endPoint y: 85, distance: 158.0
click at [671, 86] on div "Dashboard Dashboard" at bounding box center [490, 57] width 768 height 64
drag, startPoint x: 674, startPoint y: 85, endPoint x: 438, endPoint y: 138, distance: 242.2
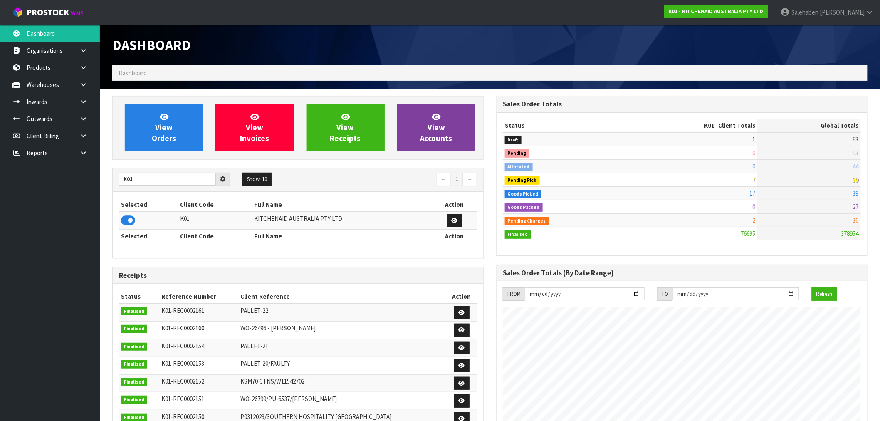
click at [673, 86] on div "Dashboard Dashboard" at bounding box center [490, 57] width 768 height 64
drag, startPoint x: 139, startPoint y: 181, endPoint x: 100, endPoint y: 184, distance: 38.4
click at [100, 184] on section "View Orders View Invoices View Receipts View Accounts K01 Show: 10 5 10 25 50 ←…" at bounding box center [490, 410] width 780 height 643
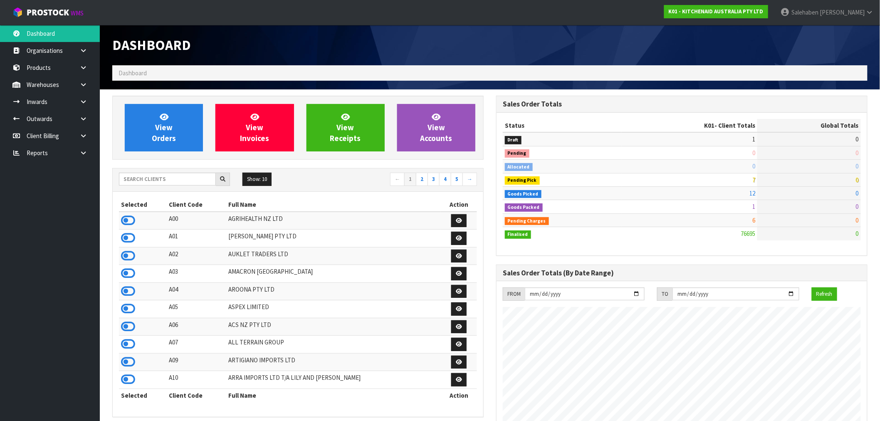
scroll to position [630, 384]
click at [176, 178] on input "text" at bounding box center [167, 179] width 97 height 13
type input "K01"
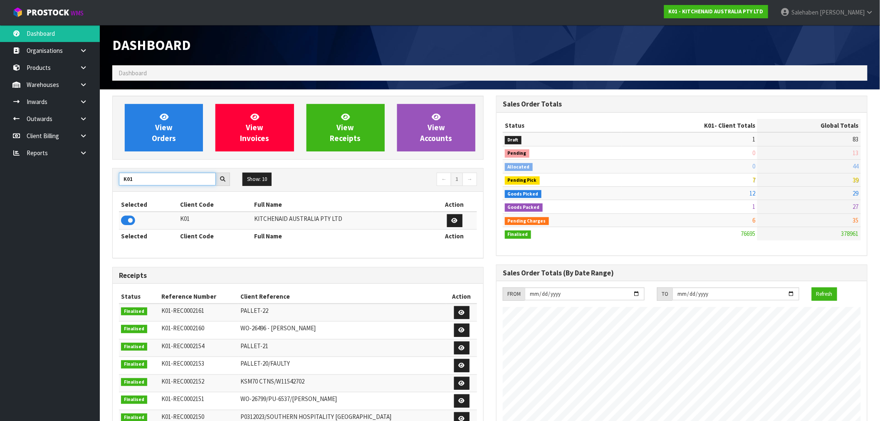
drag, startPoint x: 136, startPoint y: 179, endPoint x: 46, endPoint y: 186, distance: 90.9
click at [46, 186] on body "Toggle navigation ProStock WMS K01 - KITCHENAID AUSTRALIA PTY LTD [PERSON_NAME]…" at bounding box center [440, 210] width 880 height 421
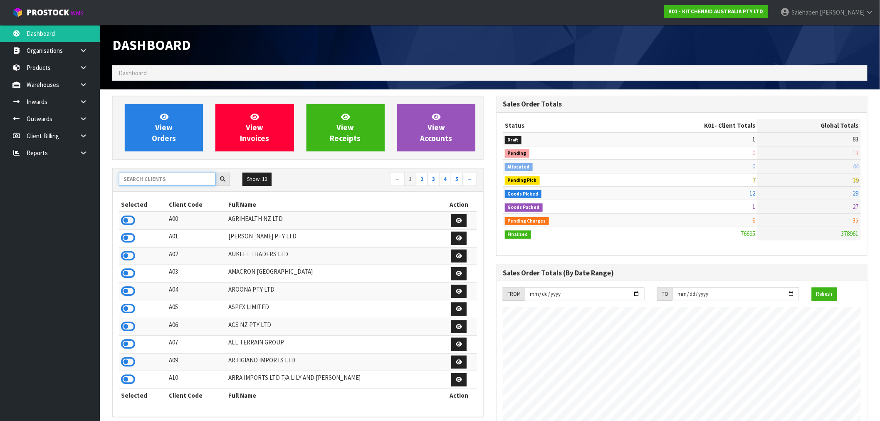
drag, startPoint x: 157, startPoint y: 176, endPoint x: 144, endPoint y: 184, distance: 15.3
click at [156, 178] on input "text" at bounding box center [167, 179] width 97 height 13
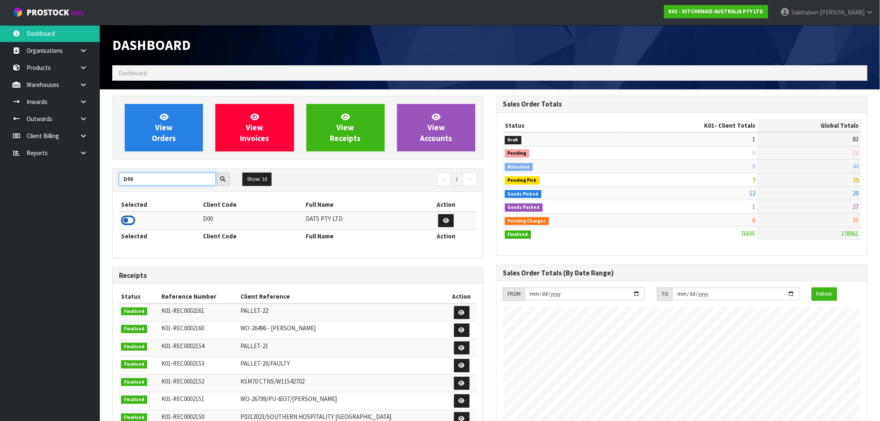
type input "D00"
click at [127, 221] on icon at bounding box center [128, 220] width 14 height 12
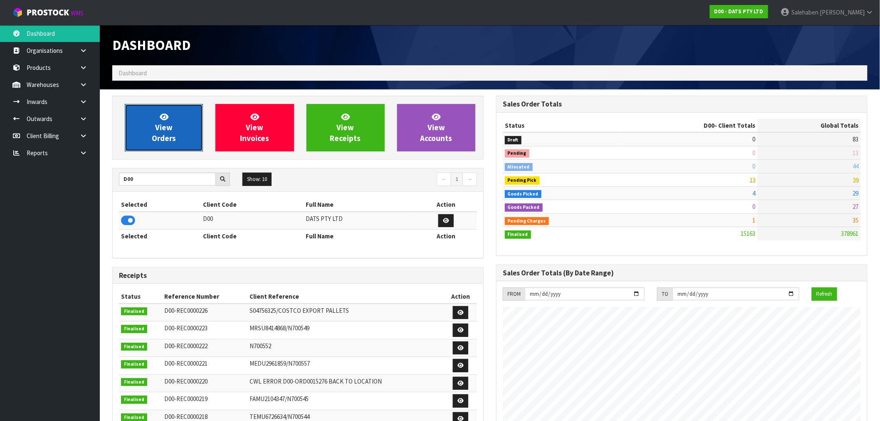
click at [151, 135] on link "View Orders" at bounding box center [164, 127] width 78 height 47
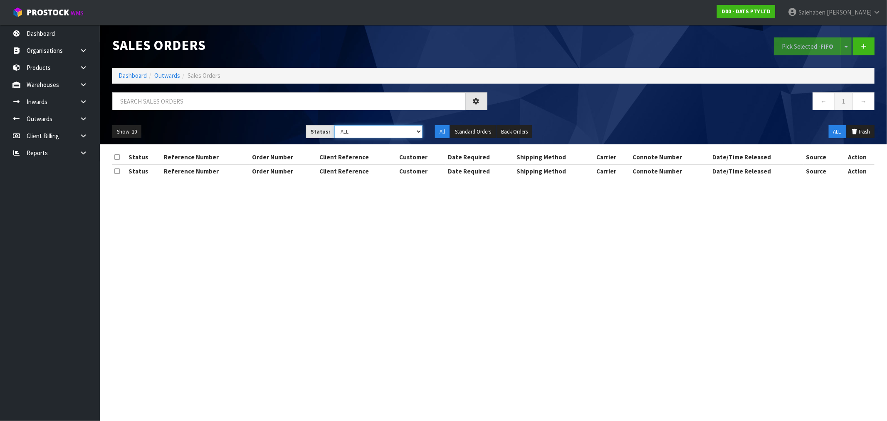
drag, startPoint x: 358, startPoint y: 131, endPoint x: 359, endPoint y: 136, distance: 6.0
click at [360, 134] on select "Draft Pending Allocated Pending Pick Goods Picked Goods Packed Pending Charges …" at bounding box center [378, 131] width 88 height 13
select select "string:3"
click at [334, 125] on select "Draft Pending Allocated Pending Pick Goods Picked Goods Packed Pending Charges …" at bounding box center [378, 131] width 88 height 13
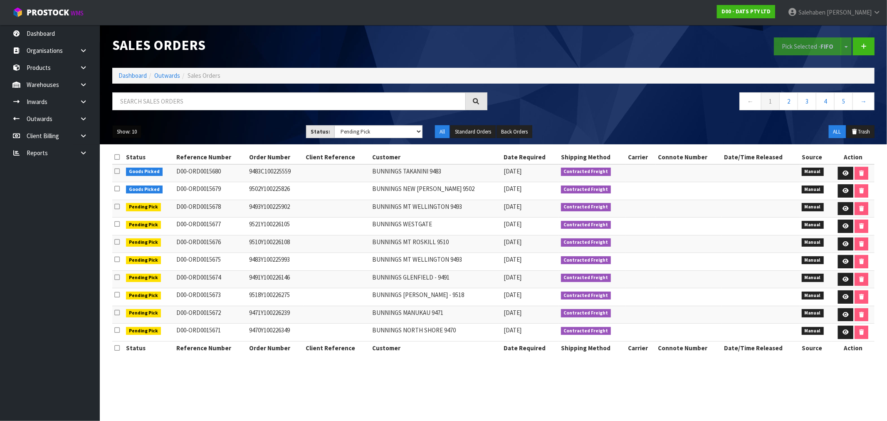
click at [136, 133] on button "Show: 10" at bounding box center [126, 131] width 29 height 13
click at [125, 181] on link "50" at bounding box center [146, 181] width 66 height 11
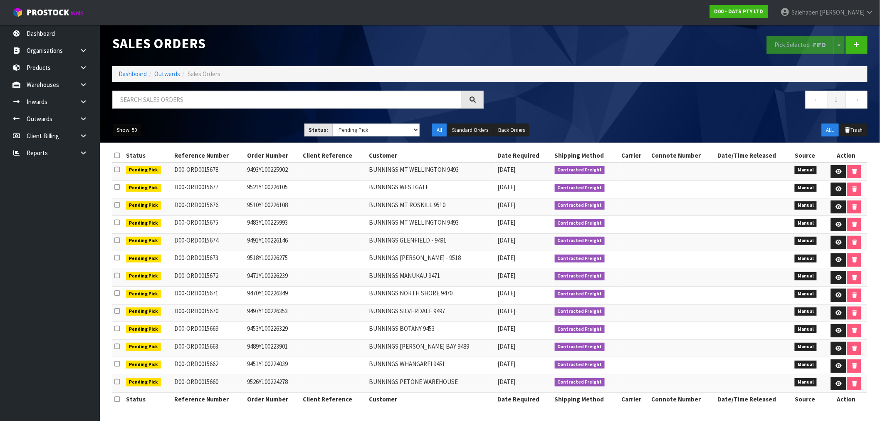
scroll to position [3, 0]
